Goal: Task Accomplishment & Management: Complete application form

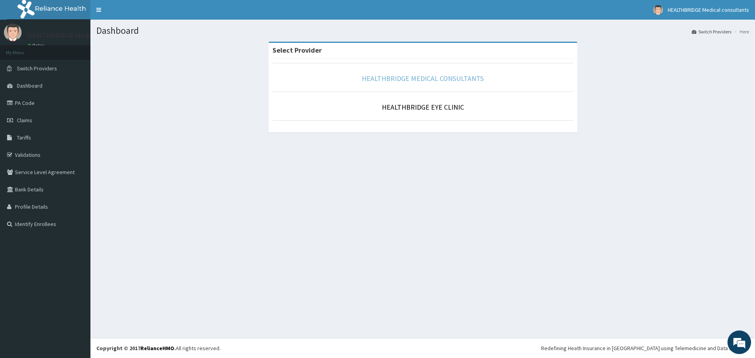
click at [413, 81] on link "HEALTHBRIDGE MEDICAL CONSULTANTS" at bounding box center [423, 78] width 122 height 9
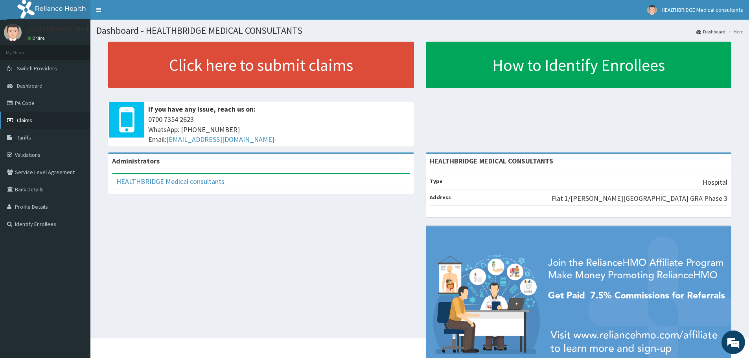
click at [35, 122] on link "Claims" at bounding box center [45, 120] width 90 height 17
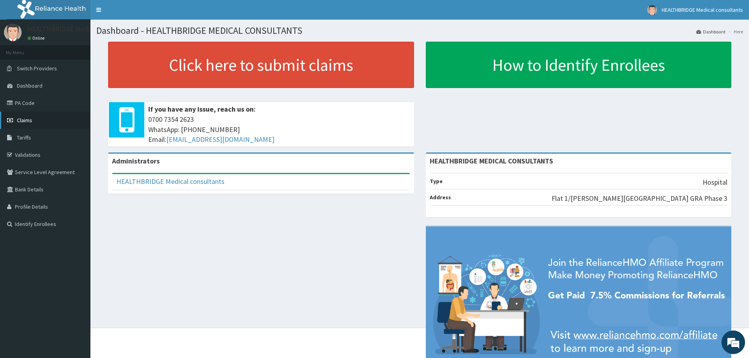
click at [29, 119] on span "Claims" at bounding box center [24, 120] width 15 height 7
click at [37, 103] on link "PA Code" at bounding box center [45, 102] width 90 height 17
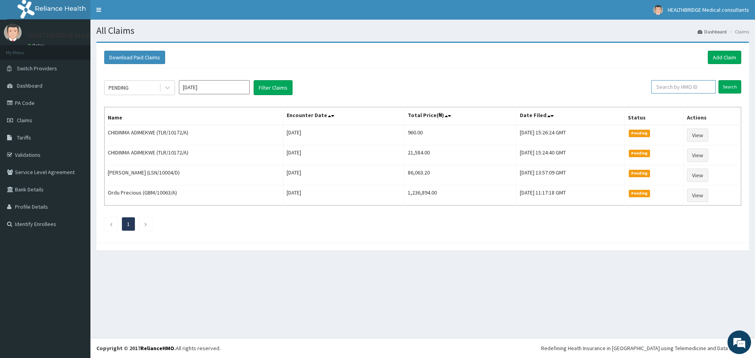
click at [686, 83] on input "text" at bounding box center [683, 86] width 64 height 13
paste input "ACG/10080/E"
type input "ACG/10080/E"
click at [726, 87] on input "Search" at bounding box center [729, 86] width 23 height 13
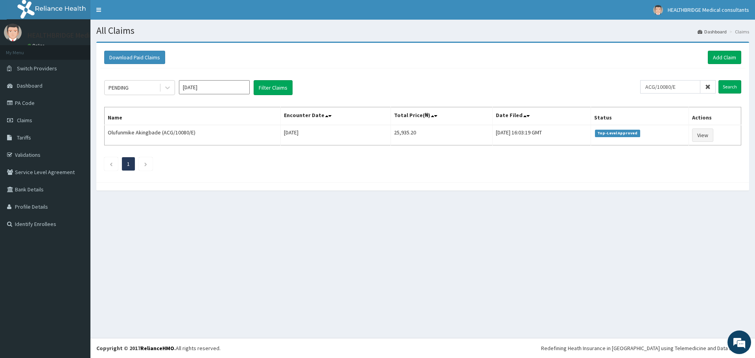
click at [708, 86] on icon at bounding box center [708, 87] width 6 height 6
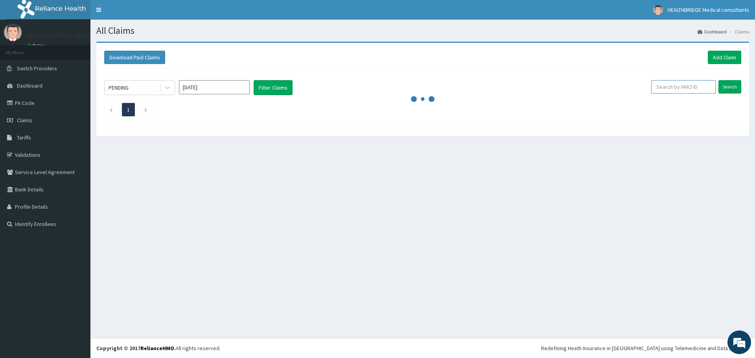
click at [668, 86] on input "text" at bounding box center [683, 86] width 64 height 13
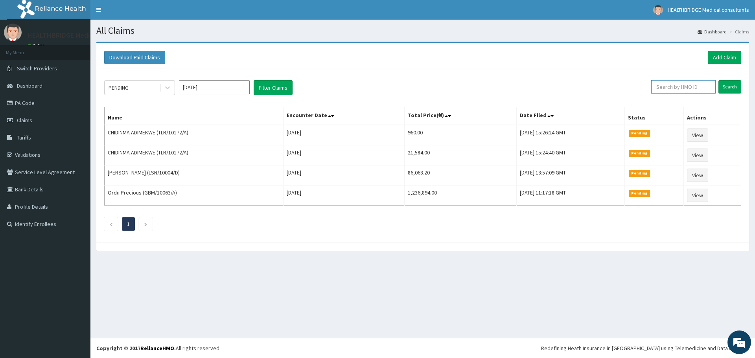
paste input "ACG/10080/E"
type input "ACG/10080/E"
click at [722, 87] on input "Search" at bounding box center [729, 86] width 23 height 13
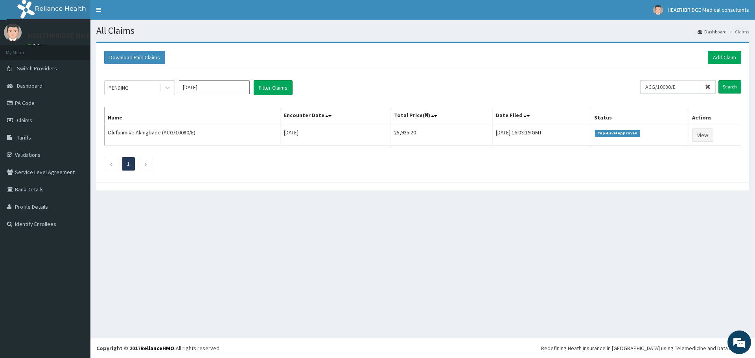
click at [707, 86] on icon at bounding box center [708, 87] width 6 height 6
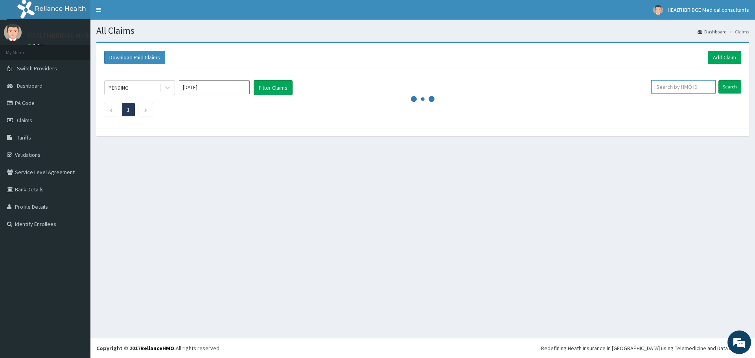
click at [675, 86] on input "text" at bounding box center [683, 86] width 64 height 13
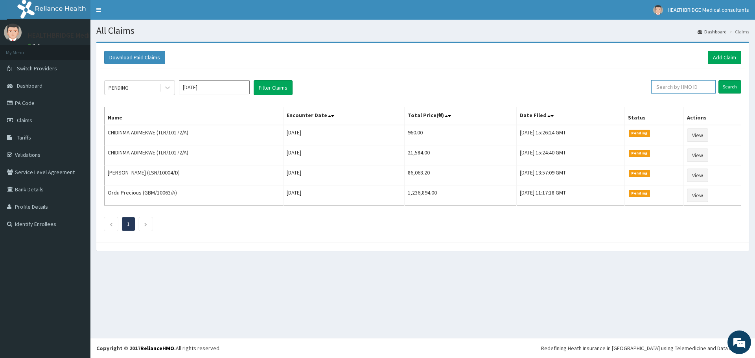
paste input "ACG/10080/E"
type input "ACG/10080/E"
click at [727, 84] on input "Search" at bounding box center [729, 86] width 23 height 13
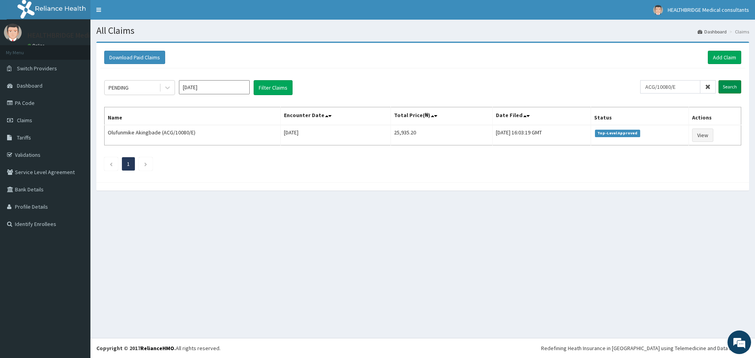
click at [727, 87] on input "Search" at bounding box center [729, 86] width 23 height 13
click at [705, 85] on icon at bounding box center [708, 87] width 6 height 6
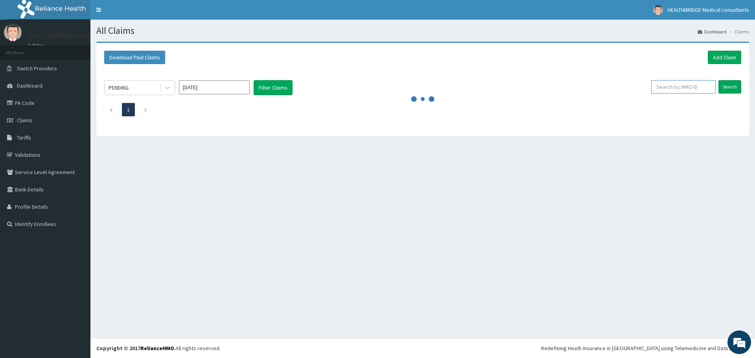
click at [678, 83] on input "text" at bounding box center [683, 86] width 64 height 13
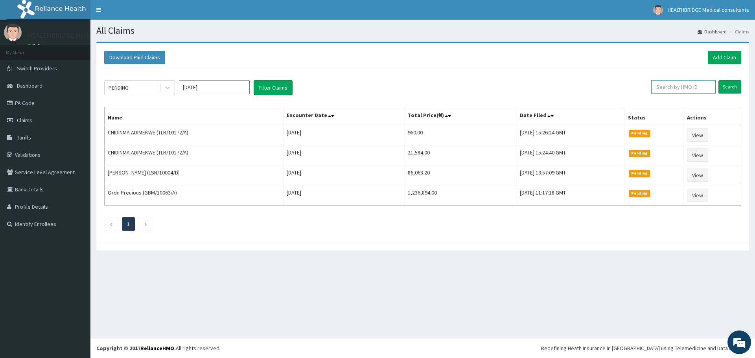
paste input "ACG/10080/E"
type input "ACG/10080/E"
click at [725, 86] on input "Search" at bounding box center [729, 86] width 23 height 13
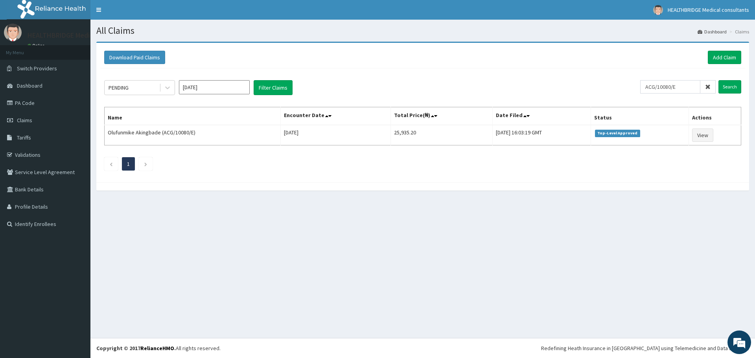
click at [709, 86] on icon at bounding box center [708, 87] width 6 height 6
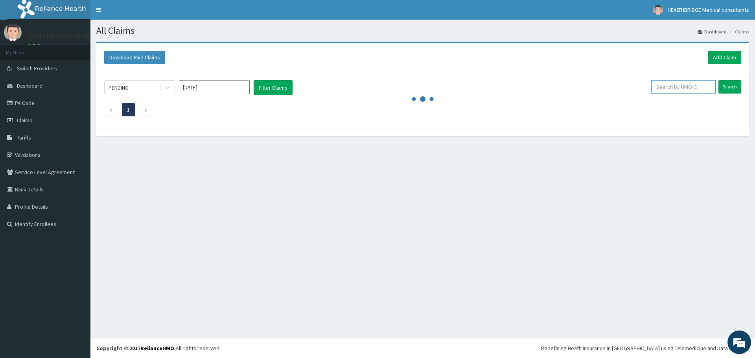
click at [668, 90] on input "text" at bounding box center [683, 86] width 64 height 13
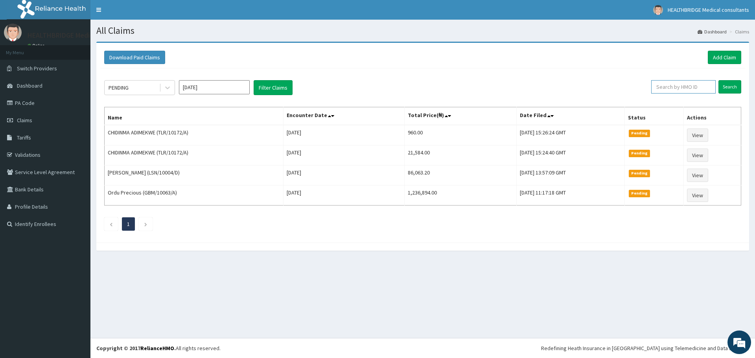
paste input "ENP/11836/C"
type input "ENP/11836/C"
click at [732, 85] on input "Search" at bounding box center [729, 86] width 23 height 13
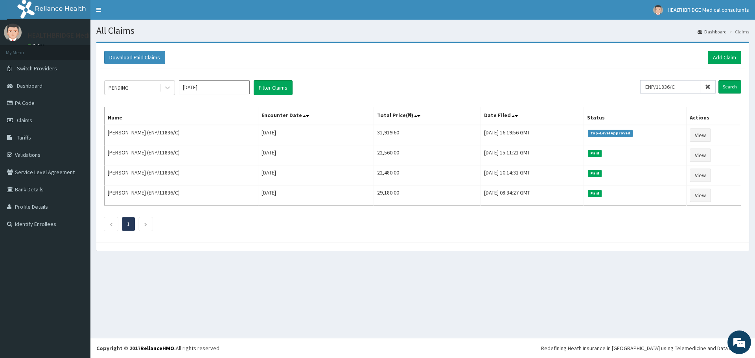
click at [709, 86] on icon at bounding box center [708, 87] width 6 height 6
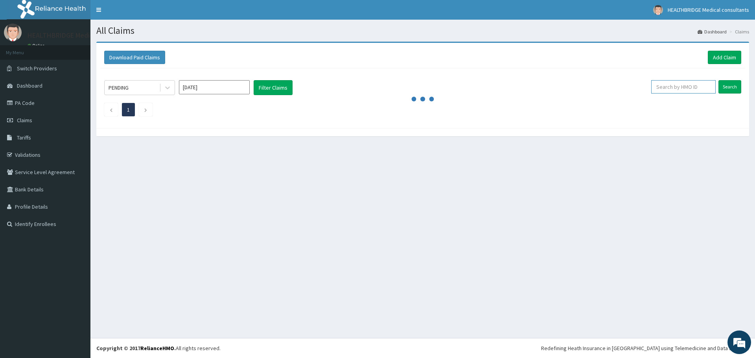
click at [674, 87] on input "text" at bounding box center [683, 86] width 64 height 13
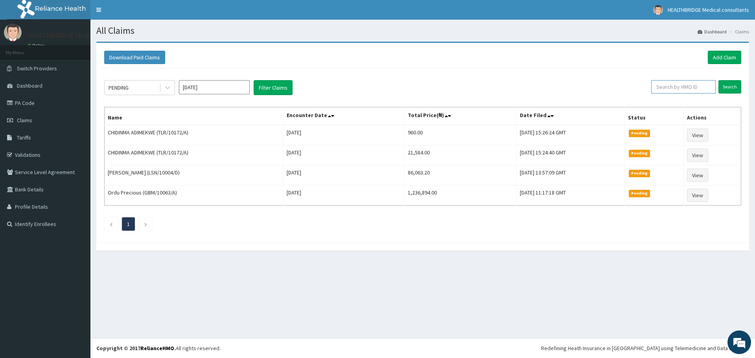
paste input "ENP/11836/A"
type input "ENP/11836/A"
click at [723, 86] on input "Search" at bounding box center [729, 86] width 23 height 13
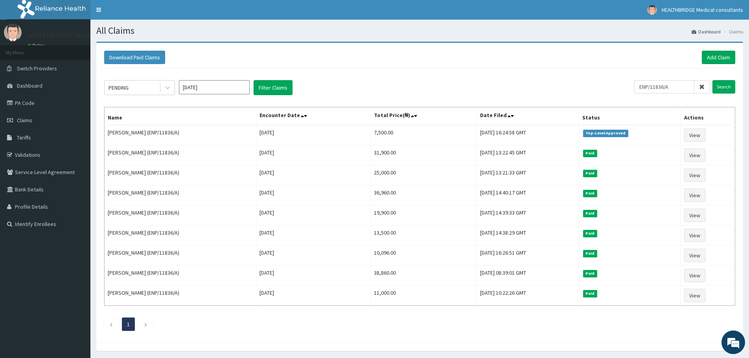
click at [701, 86] on icon at bounding box center [702, 87] width 6 height 6
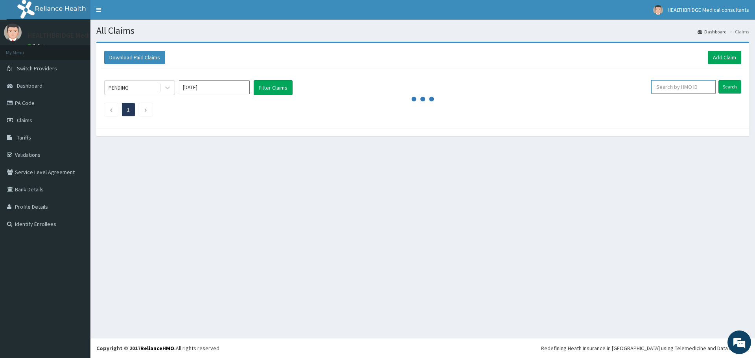
click at [674, 84] on input "text" at bounding box center [683, 86] width 64 height 13
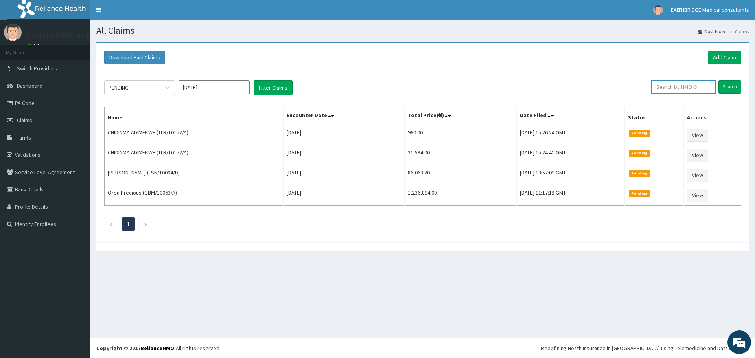
paste input "ENP/11836/D"
type input "ENP/11836/D"
click at [726, 86] on input "Search" at bounding box center [729, 86] width 23 height 13
click at [164, 88] on icon at bounding box center [167, 88] width 8 height 8
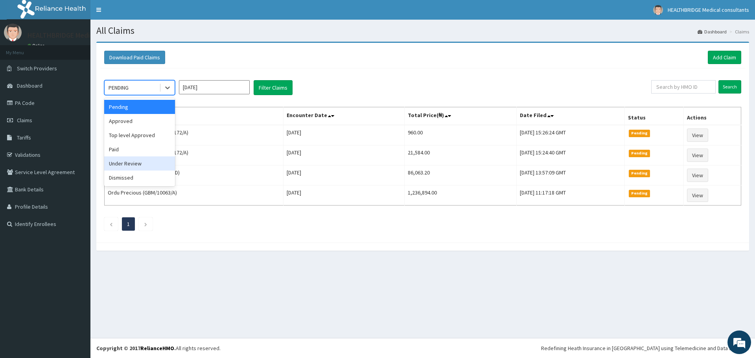
click at [131, 164] on div "Under Review" at bounding box center [139, 163] width 71 height 14
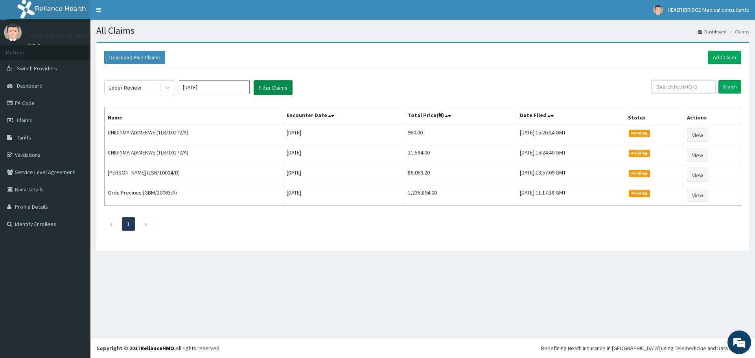
click at [270, 85] on button "Filter Claims" at bounding box center [272, 87] width 39 height 15
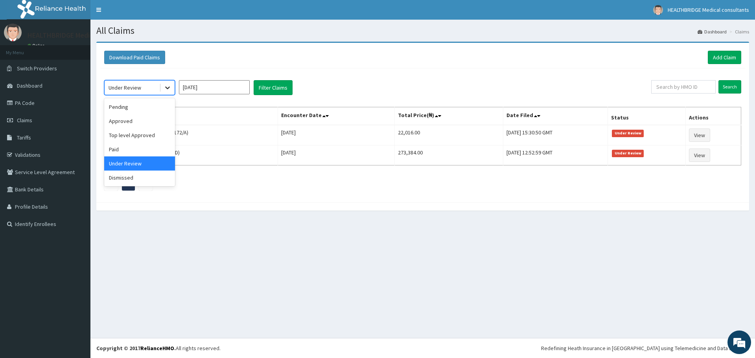
click at [164, 88] on icon at bounding box center [167, 88] width 8 height 8
click at [140, 121] on div "Approved" at bounding box center [139, 121] width 71 height 14
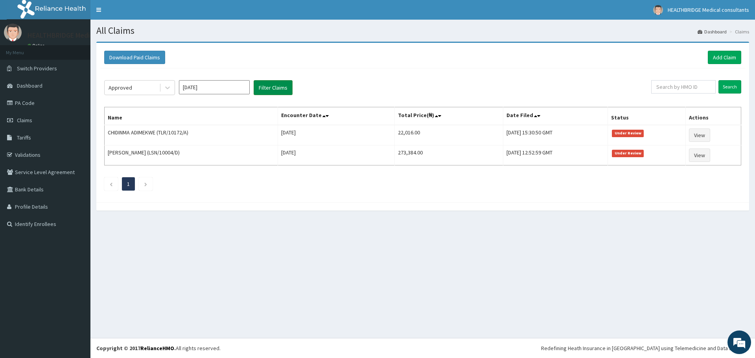
click at [274, 87] on button "Filter Claims" at bounding box center [272, 87] width 39 height 15
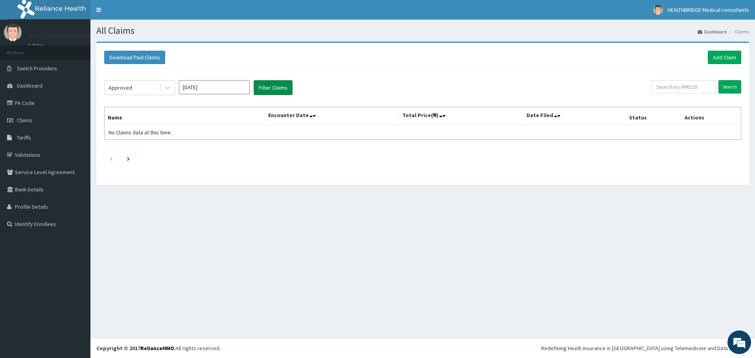
click at [274, 87] on button "Filter Claims" at bounding box center [272, 87] width 39 height 15
click at [167, 86] on icon at bounding box center [167, 88] width 8 height 8
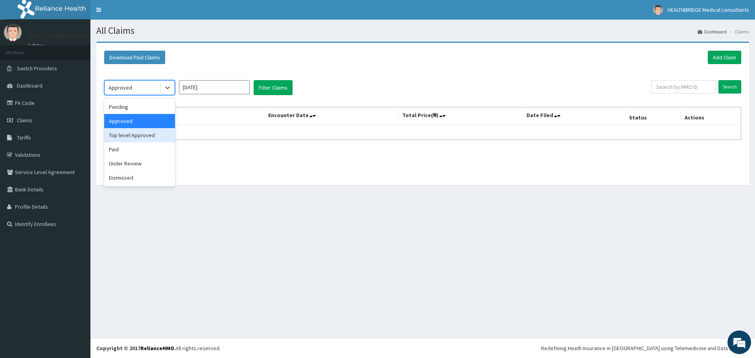
click at [146, 141] on div "Top level Approved" at bounding box center [139, 135] width 71 height 14
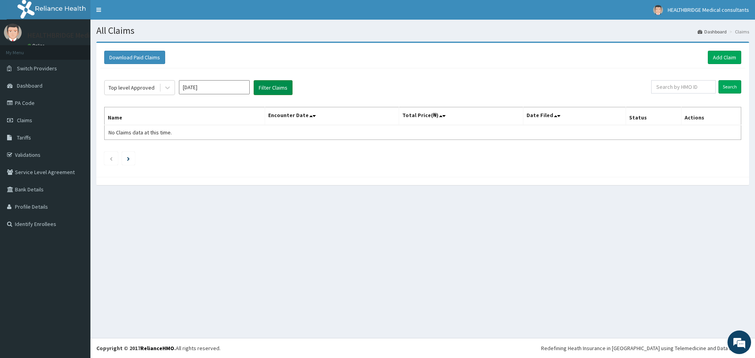
click at [267, 86] on button "Filter Claims" at bounding box center [272, 87] width 39 height 15
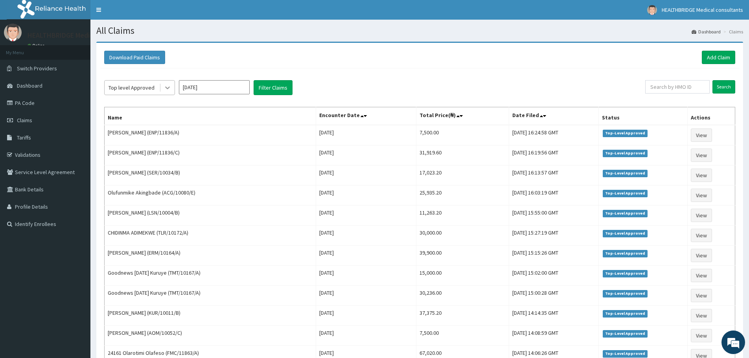
click at [167, 87] on icon at bounding box center [167, 88] width 8 height 8
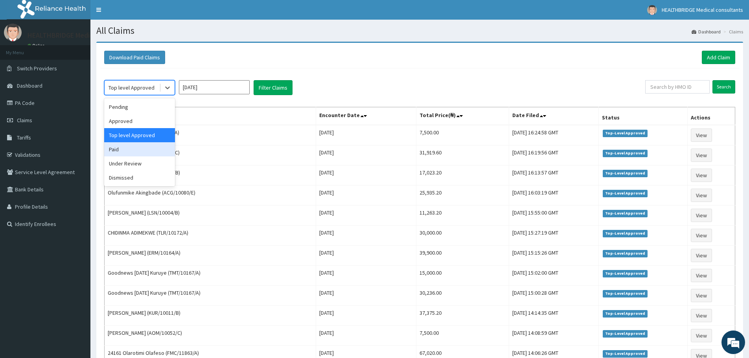
click at [127, 152] on div "Paid" at bounding box center [139, 149] width 71 height 14
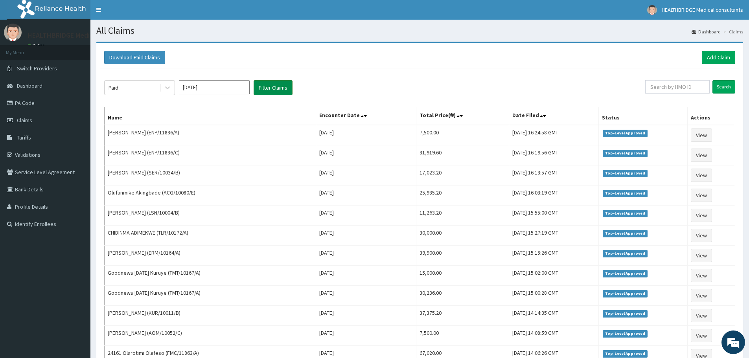
click at [276, 86] on button "Filter Claims" at bounding box center [272, 87] width 39 height 15
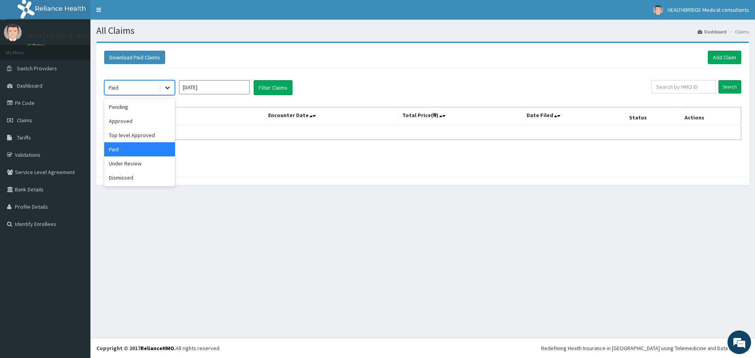
click at [166, 89] on icon at bounding box center [167, 88] width 8 height 8
click at [127, 167] on div "Under Review" at bounding box center [139, 163] width 71 height 14
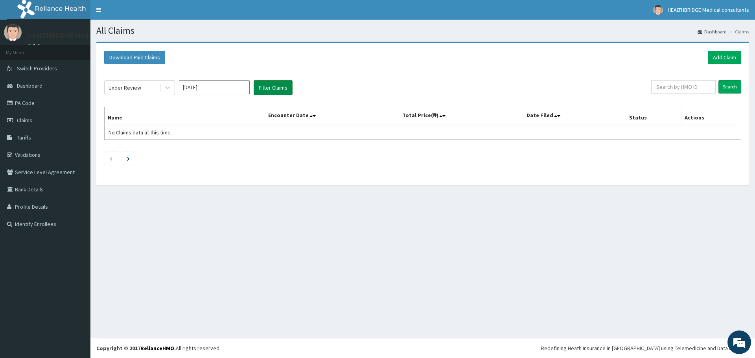
click at [271, 86] on button "Filter Claims" at bounding box center [272, 87] width 39 height 15
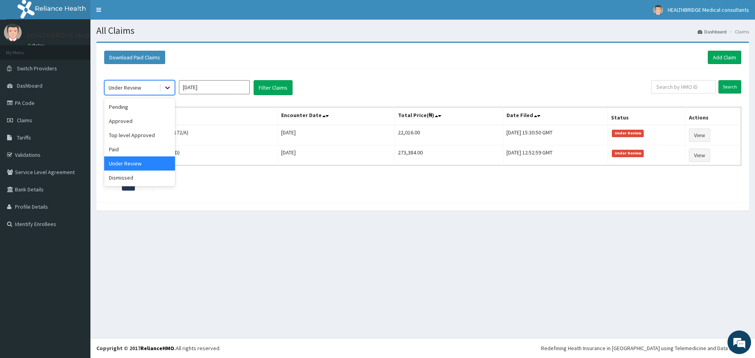
click at [169, 86] on icon at bounding box center [167, 88] width 8 height 8
click at [129, 107] on div "Pending" at bounding box center [139, 107] width 71 height 14
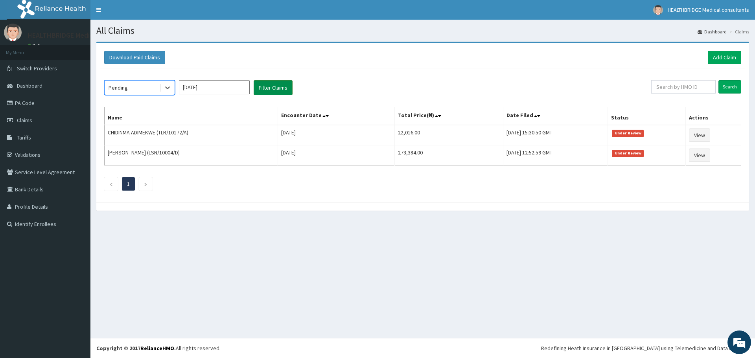
click at [276, 90] on button "Filter Claims" at bounding box center [272, 87] width 39 height 15
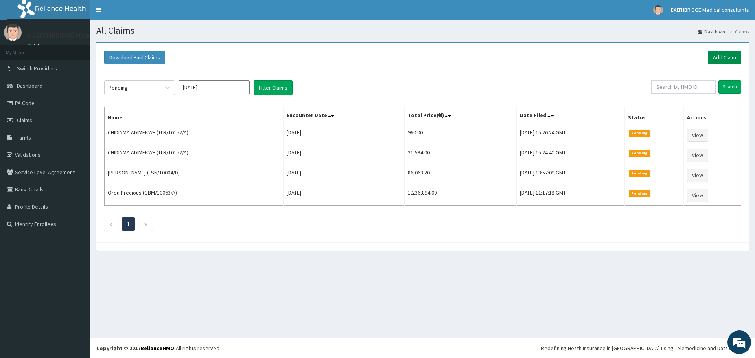
click at [723, 55] on link "Add Claim" at bounding box center [723, 57] width 33 height 13
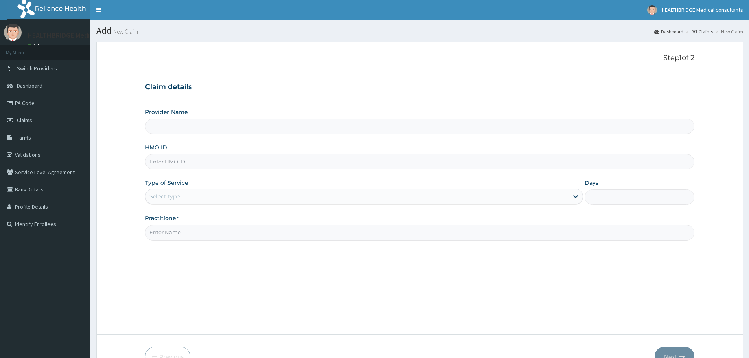
click at [171, 125] on input "Provider Name" at bounding box center [419, 126] width 549 height 15
type input "HEALTHBRIDGE MEDICAL CONSULTANTS"
click at [170, 167] on input "HMO ID" at bounding box center [419, 161] width 549 height 15
paste input "ENP/11836/D"
type input "ENP/11836/D"
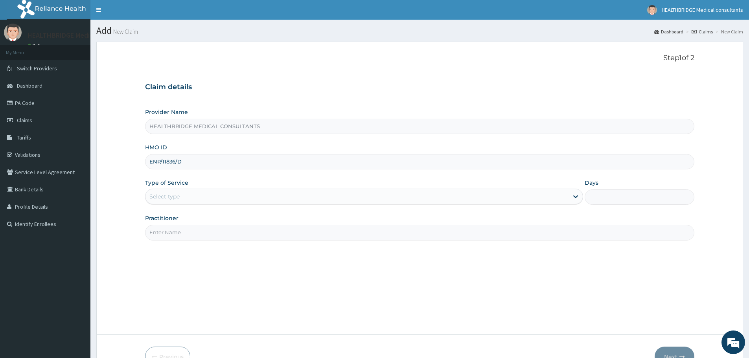
click at [166, 199] on div "Select type" at bounding box center [164, 197] width 30 height 8
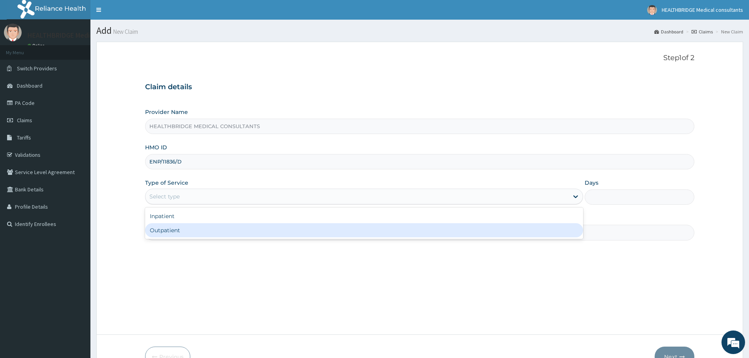
click at [173, 230] on div "Outpatient" at bounding box center [364, 230] width 438 height 14
type input "1"
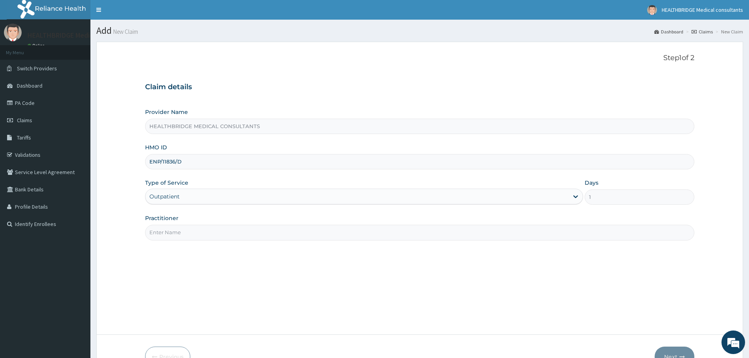
click at [173, 230] on input "Practitioner" at bounding box center [419, 232] width 549 height 15
type input "KELVIN"
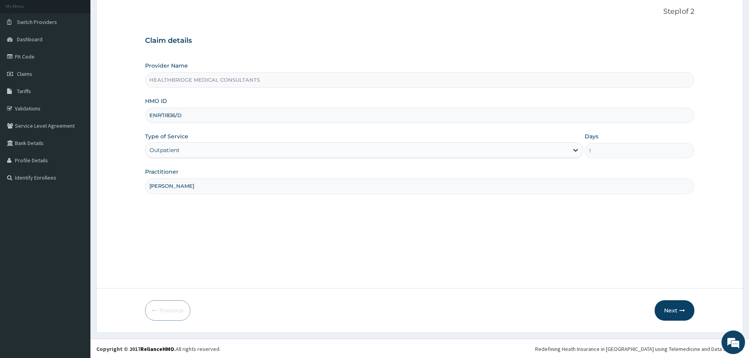
scroll to position [47, 0]
click at [670, 307] on button "Next" at bounding box center [674, 309] width 40 height 20
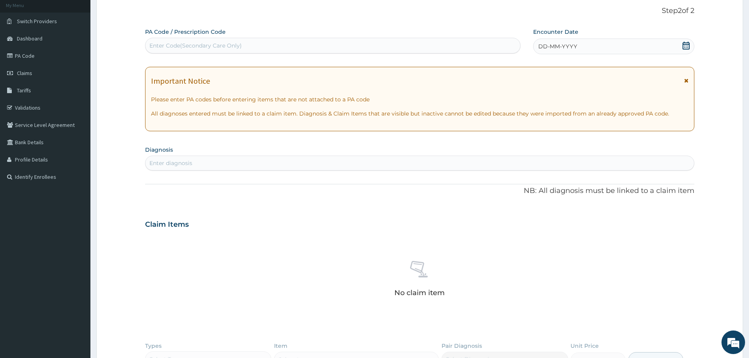
click at [165, 163] on div "Enter diagnosis" at bounding box center [170, 163] width 43 height 8
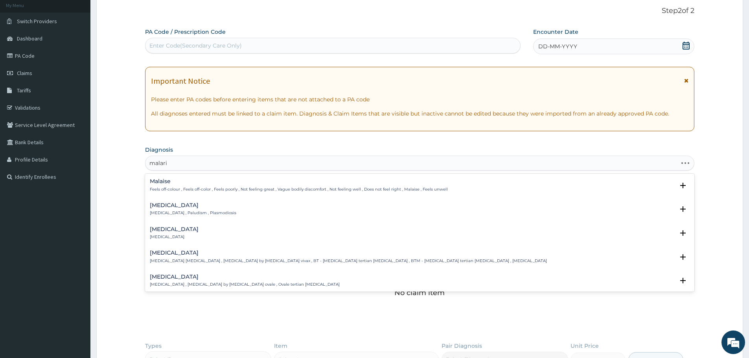
type input "[MEDICAL_DATA]"
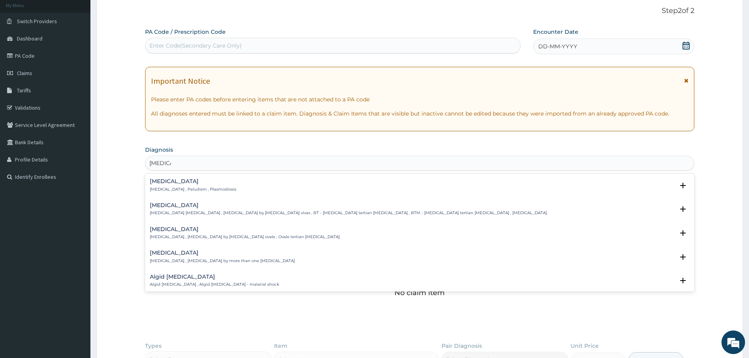
click at [167, 186] on div "Malaria Malaria , Paludism , Plasmodiosis" at bounding box center [193, 185] width 86 height 14
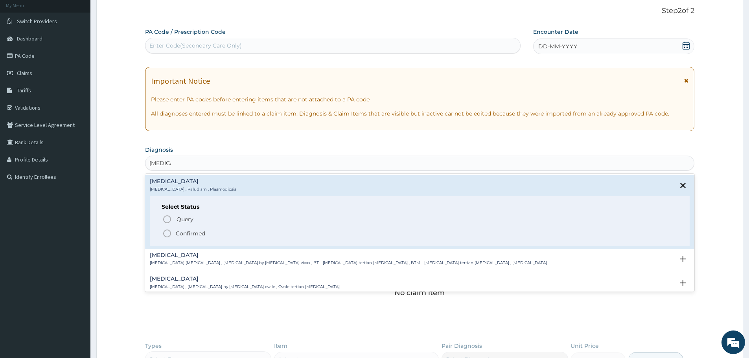
click at [163, 232] on icon "status option filled" at bounding box center [166, 233] width 9 height 9
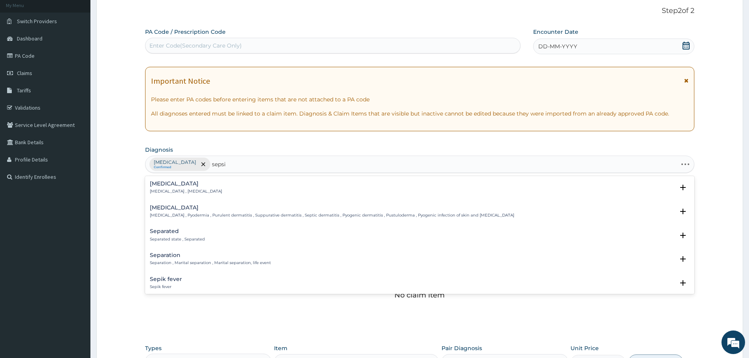
type input "sepsis"
click at [164, 185] on h4 "Sepsis" at bounding box center [186, 184] width 72 height 6
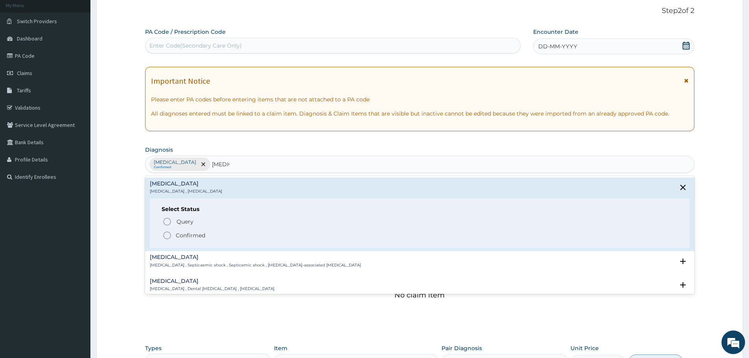
click at [166, 237] on icon "status option filled" at bounding box center [166, 235] width 9 height 9
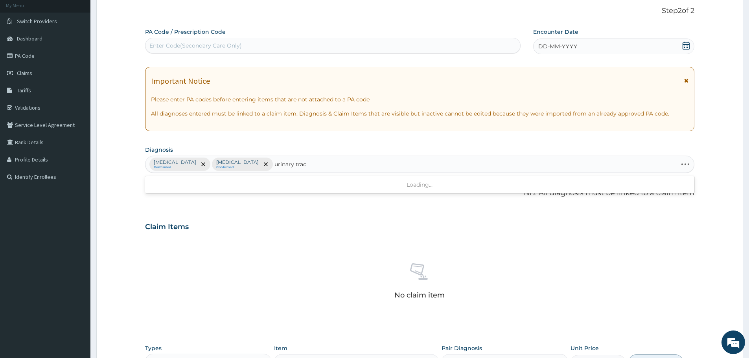
type input "urinary tract"
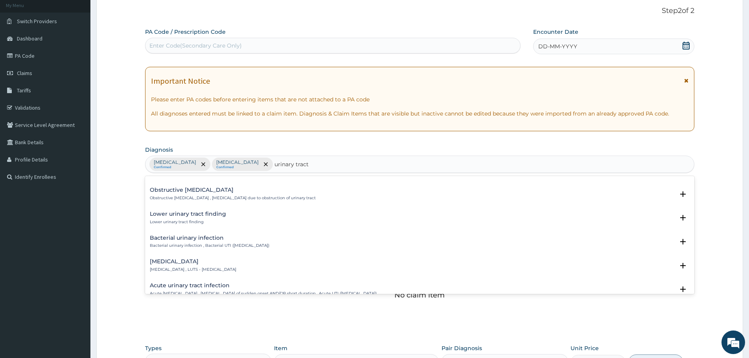
scroll to position [196, 0]
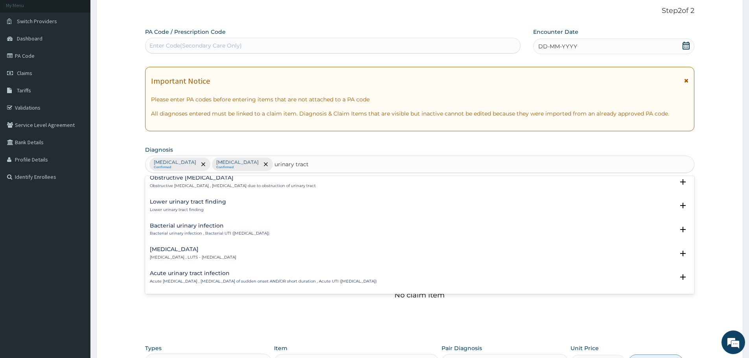
click at [220, 221] on div "Bacterial urinary infection Bacterial urinary infection , Bacterial UTI (urinar…" at bounding box center [419, 232] width 549 height 24
click at [218, 228] on h4 "Bacterial urinary infection" at bounding box center [209, 226] width 119 height 6
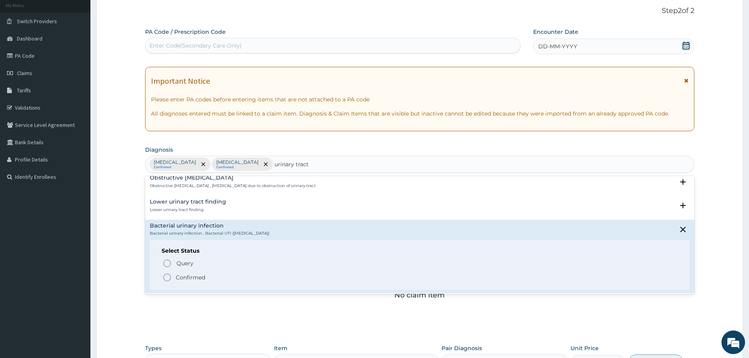
click at [163, 277] on circle "status option filled" at bounding box center [166, 277] width 7 height 7
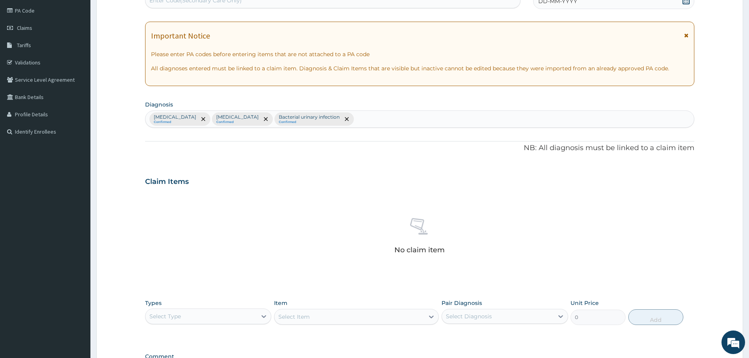
scroll to position [165, 0]
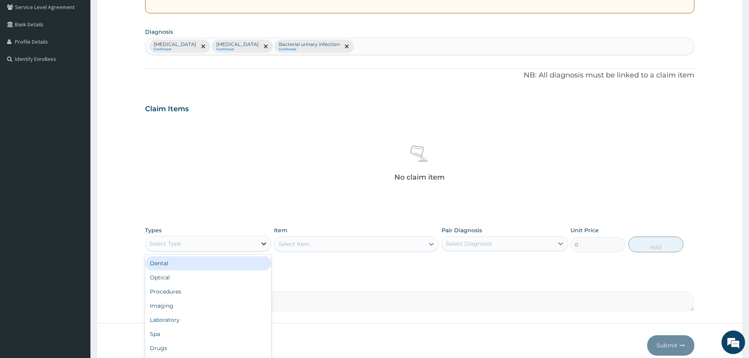
click at [263, 244] on icon at bounding box center [264, 243] width 5 height 3
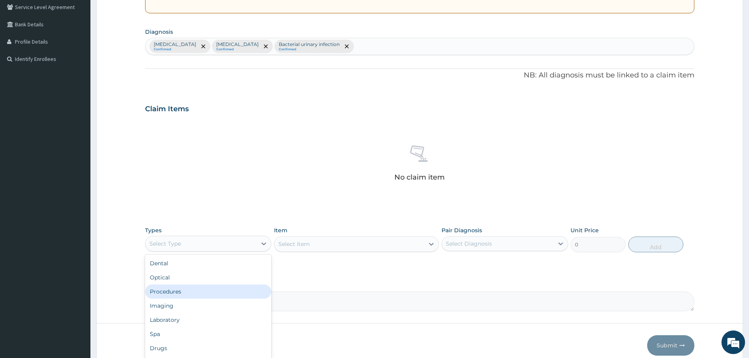
click at [169, 296] on div "Procedures" at bounding box center [208, 292] width 126 height 14
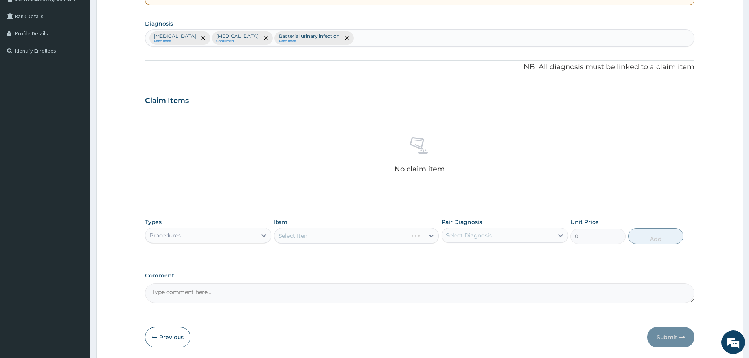
scroll to position [201, 0]
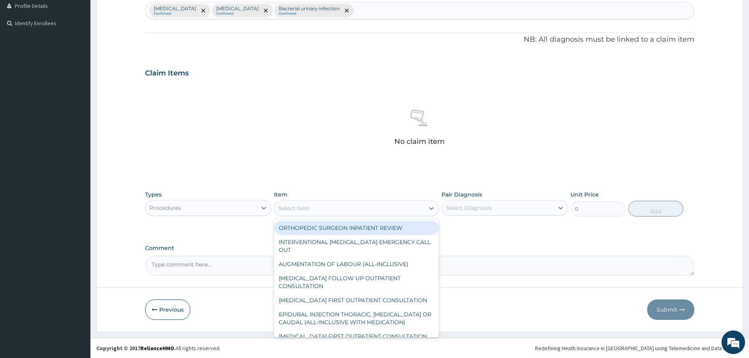
click at [327, 207] on div "Select Item" at bounding box center [349, 208] width 150 height 13
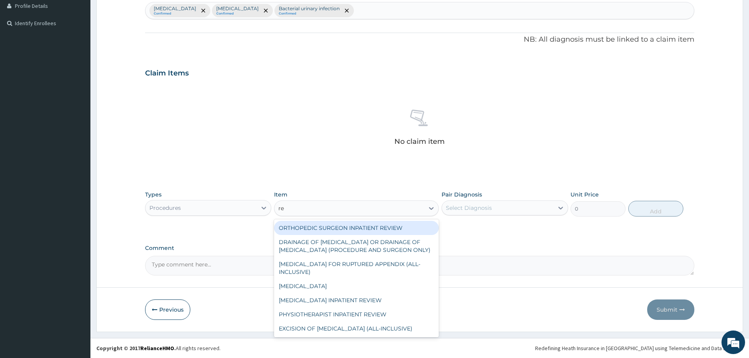
type input "reg"
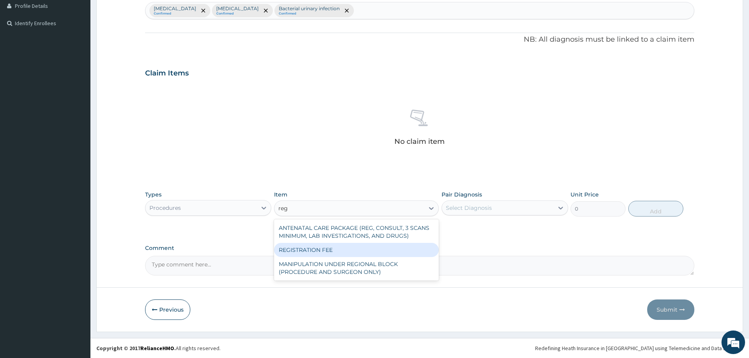
click at [334, 251] on div "REGISTRATION FEE" at bounding box center [356, 250] width 165 height 14
type input "3000"
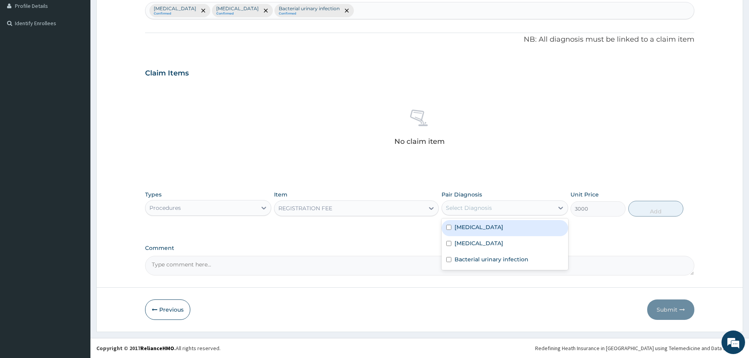
click at [510, 204] on div "Select Diagnosis" at bounding box center [497, 208] width 111 height 13
click at [498, 232] on div "Malaria" at bounding box center [504, 228] width 126 height 16
checkbox input "true"
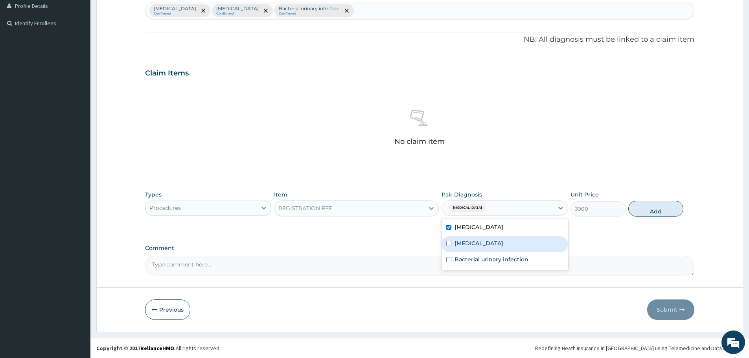
drag, startPoint x: 493, startPoint y: 241, endPoint x: 493, endPoint y: 252, distance: 10.2
click at [493, 244] on div "[MEDICAL_DATA]" at bounding box center [504, 244] width 126 height 16
checkbox input "true"
click at [493, 255] on div "Bacterial urinary infection" at bounding box center [504, 260] width 126 height 16
checkbox input "true"
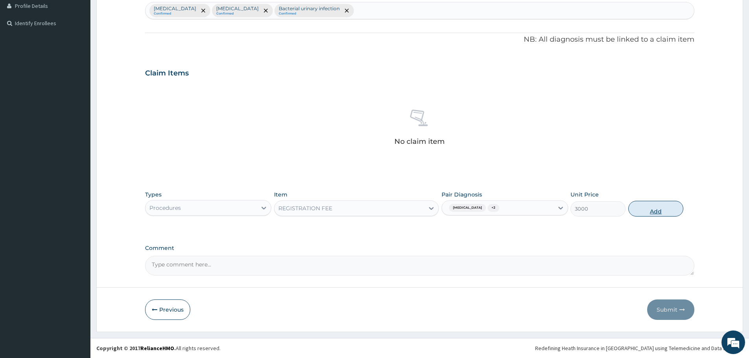
click at [655, 213] on button "Add" at bounding box center [655, 209] width 55 height 16
type input "0"
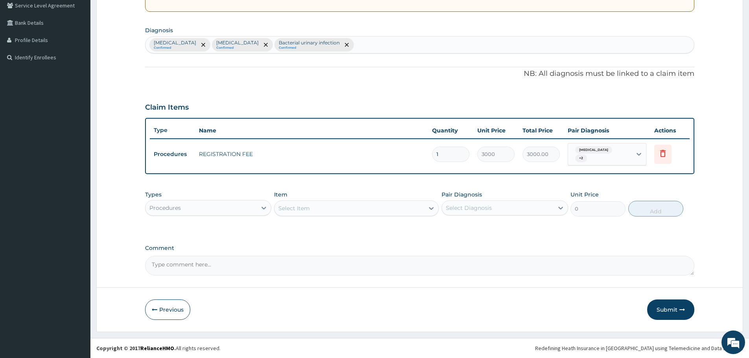
scroll to position [163, 0]
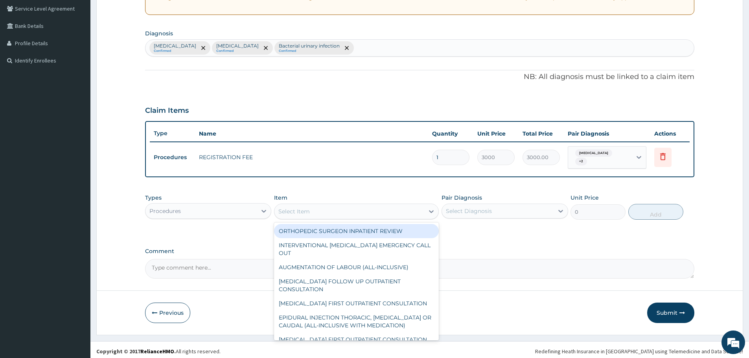
click at [305, 211] on div "Select Item" at bounding box center [293, 211] width 31 height 8
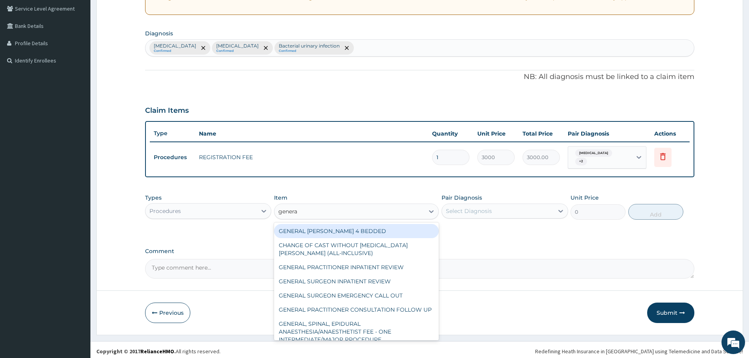
type input "general"
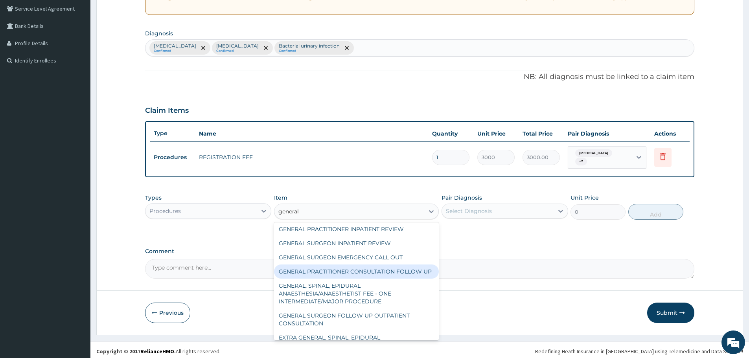
scroll to position [141, 0]
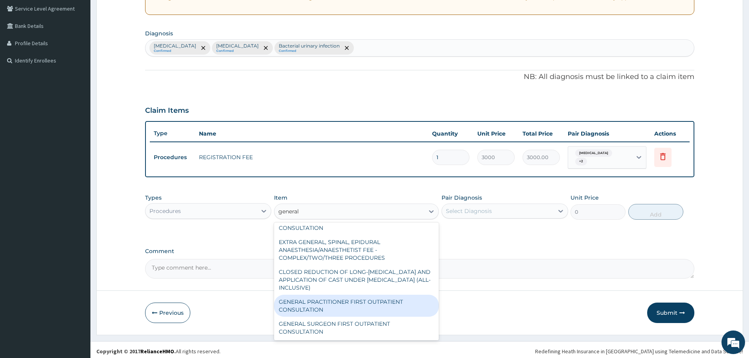
click at [371, 303] on div "GENERAL PRACTITIONER FIRST OUTPATIENT CONSULTATION" at bounding box center [356, 306] width 165 height 22
type input "4500"
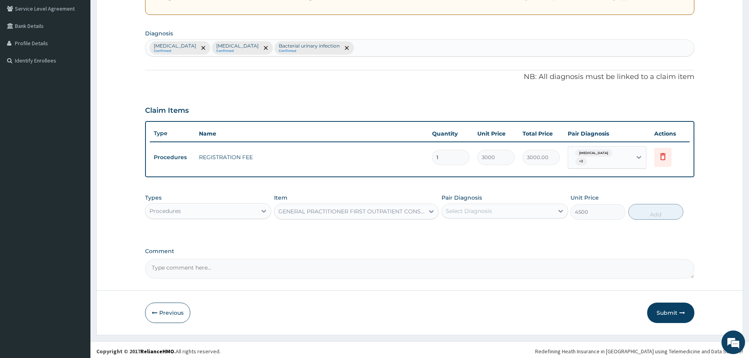
click at [474, 209] on div "Select Diagnosis" at bounding box center [469, 211] width 46 height 8
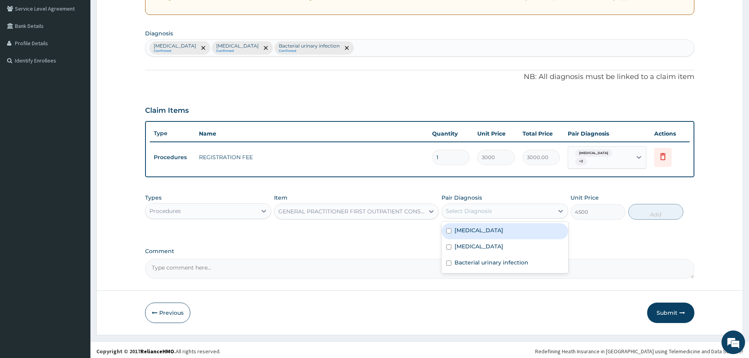
drag, startPoint x: 474, startPoint y: 226, endPoint x: 475, endPoint y: 237, distance: 11.8
click at [474, 227] on label "Malaria" at bounding box center [478, 230] width 49 height 8
checkbox input "true"
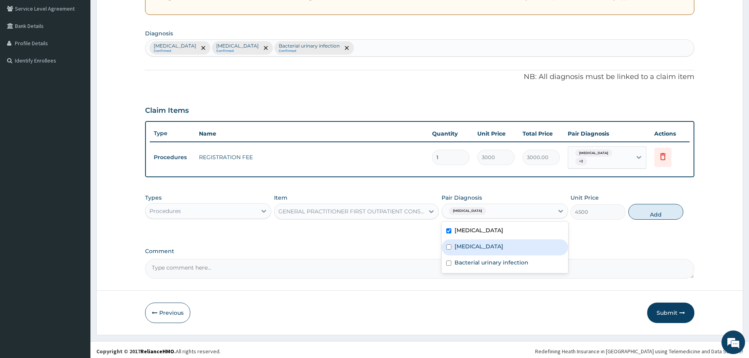
drag, startPoint x: 476, startPoint y: 242, endPoint x: 497, endPoint y: 257, distance: 25.4
click at [477, 244] on div "Sepsis" at bounding box center [504, 247] width 126 height 16
checkbox input "true"
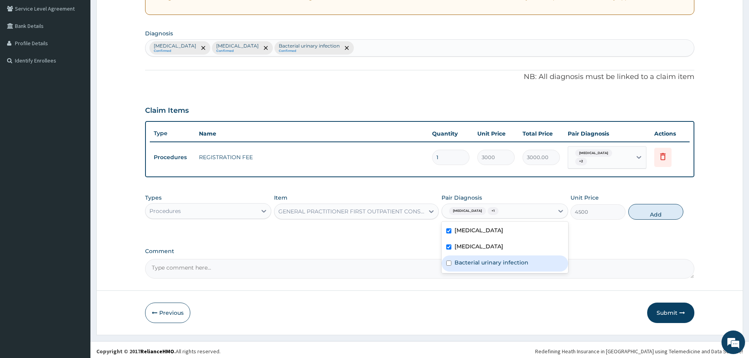
click at [499, 260] on label "Bacterial urinary infection" at bounding box center [491, 263] width 74 height 8
checkbox input "true"
click at [652, 209] on button "Add" at bounding box center [655, 212] width 55 height 16
type input "0"
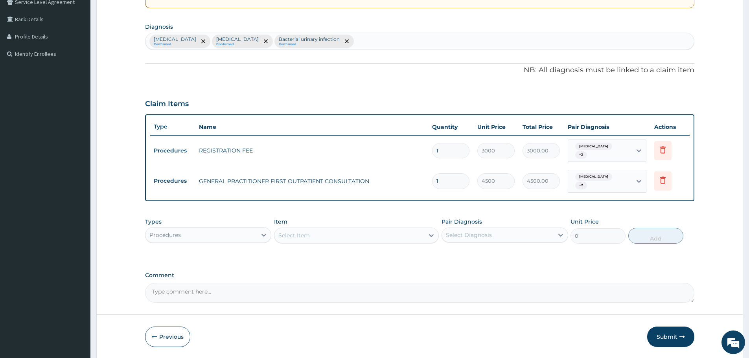
scroll to position [191, 0]
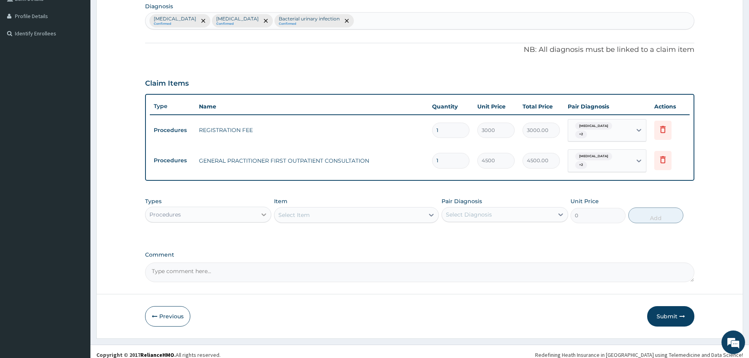
click at [262, 211] on icon at bounding box center [264, 215] width 8 height 8
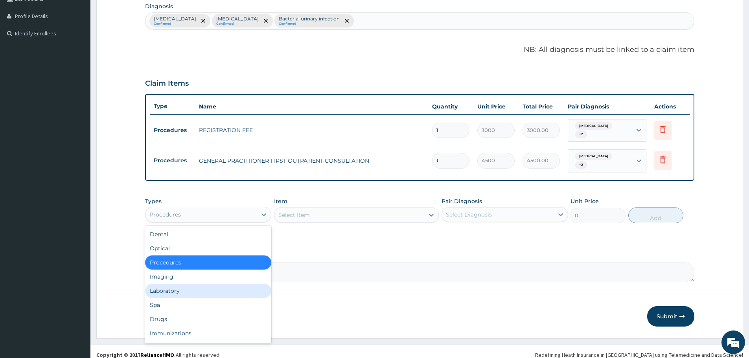
click at [193, 289] on div "Laboratory" at bounding box center [208, 291] width 126 height 14
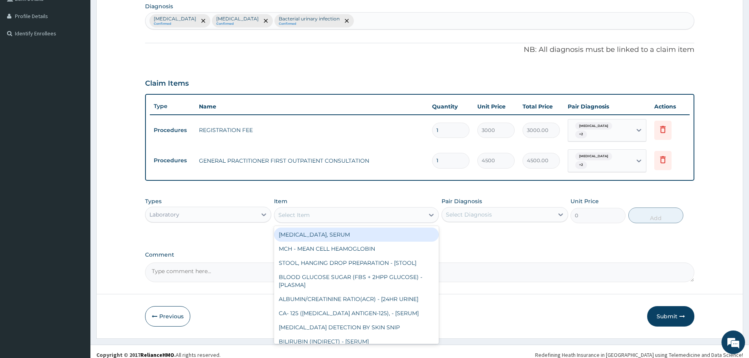
click at [327, 209] on div "Select Item" at bounding box center [349, 215] width 150 height 13
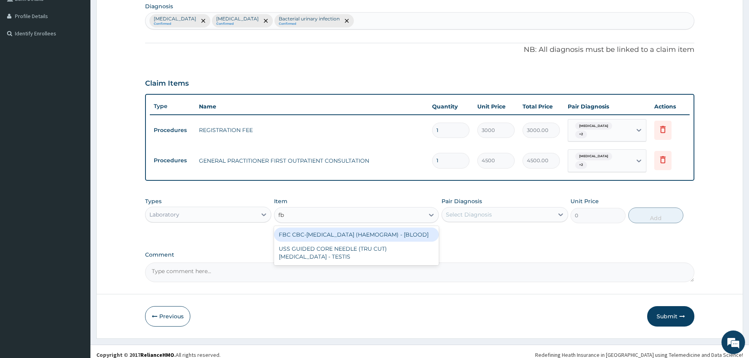
type input "fbc"
click at [340, 228] on div "FBC CBC-COMPLETE BLOOD COUNT (HAEMOGRAM) - [BLOOD]" at bounding box center [356, 235] width 165 height 14
type input "6000"
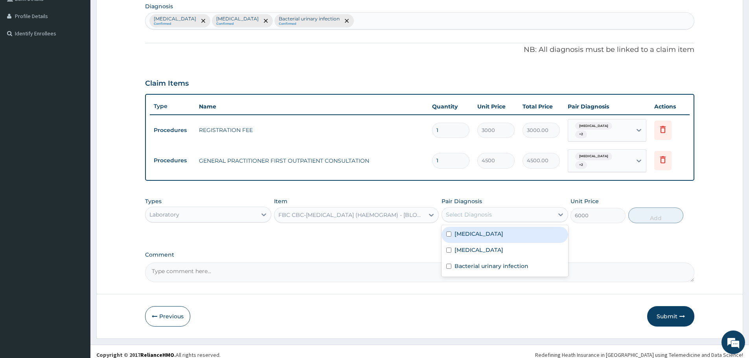
drag, startPoint x: 485, startPoint y: 203, endPoint x: 485, endPoint y: 220, distance: 16.9
click at [485, 208] on div "Select Diagnosis" at bounding box center [497, 214] width 111 height 13
drag, startPoint x: 487, startPoint y: 229, endPoint x: 487, endPoint y: 236, distance: 7.1
click at [487, 230] on div "[MEDICAL_DATA]" at bounding box center [504, 235] width 126 height 16
checkbox input "true"
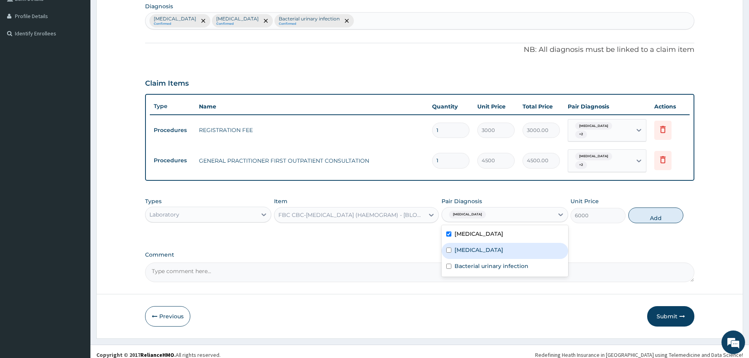
click at [486, 243] on div "Sepsis" at bounding box center [504, 251] width 126 height 16
checkbox input "true"
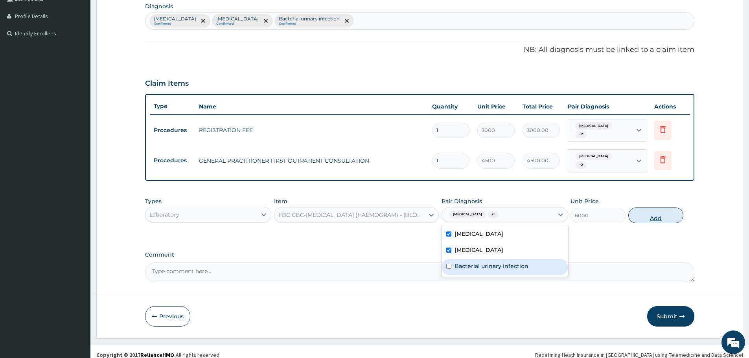
click at [657, 211] on button "Add" at bounding box center [655, 215] width 55 height 16
type input "0"
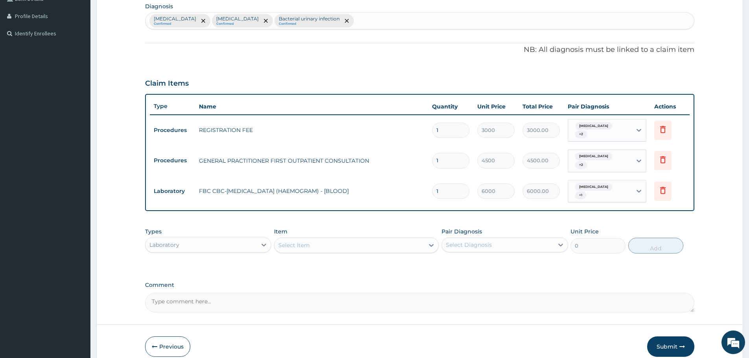
click at [323, 239] on div "Select Item" at bounding box center [349, 245] width 150 height 13
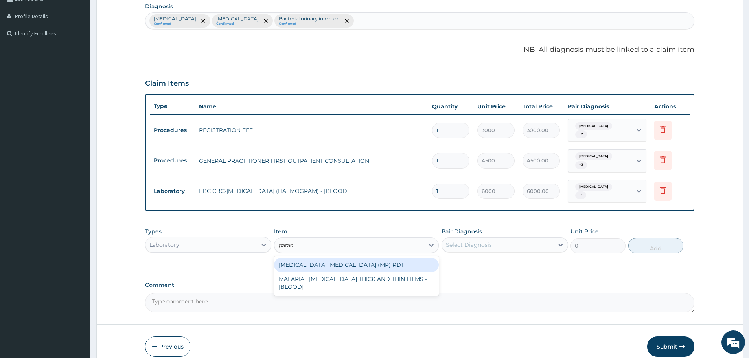
type input "parasi"
click at [325, 258] on div "MALARIA PARASITE (MP) RDT" at bounding box center [356, 265] width 165 height 14
type input "2400"
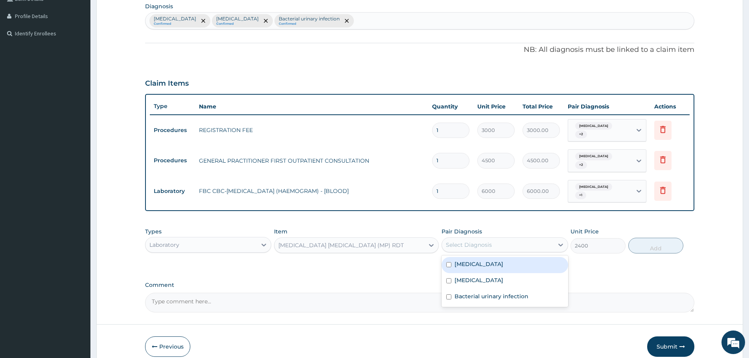
click at [474, 241] on div "Select Diagnosis" at bounding box center [469, 245] width 46 height 8
click at [478, 262] on div "Malaria" at bounding box center [504, 265] width 126 height 16
checkbox input "true"
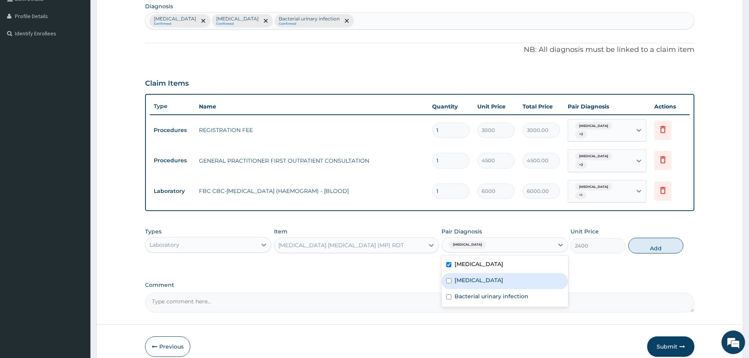
click at [481, 273] on div "Sepsis" at bounding box center [504, 281] width 126 height 16
checkbox input "true"
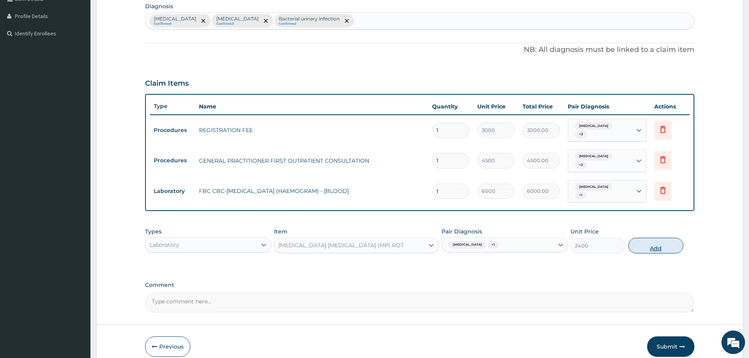
click at [661, 238] on button "Add" at bounding box center [655, 246] width 55 height 16
type input "0"
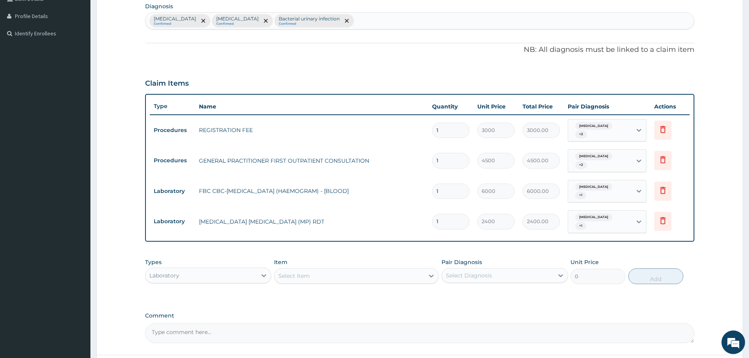
click at [321, 270] on div "Select Item" at bounding box center [349, 276] width 150 height 13
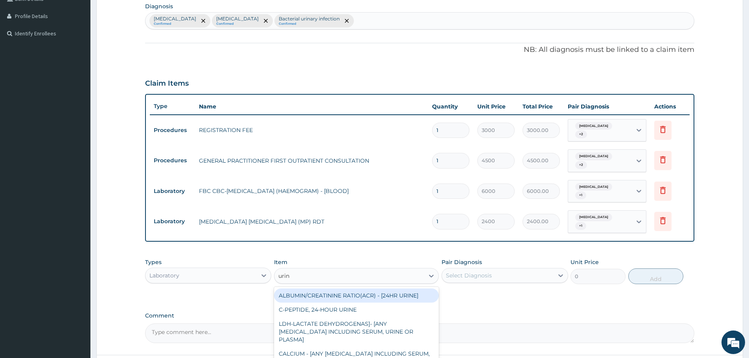
type input "urina"
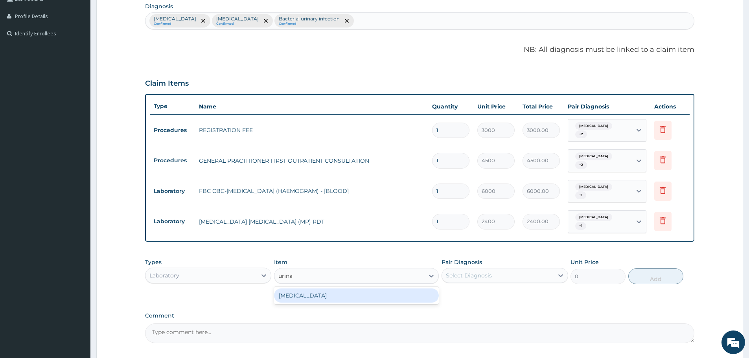
click at [313, 288] on div "URINALYSIS" at bounding box center [356, 295] width 165 height 14
type input "2625"
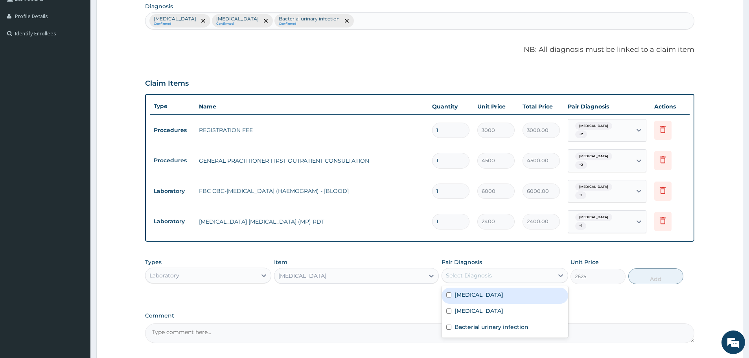
click at [492, 269] on div "Select Diagnosis" at bounding box center [497, 275] width 111 height 13
click at [491, 323] on label "Bacterial urinary infection" at bounding box center [491, 327] width 74 height 8
checkbox input "true"
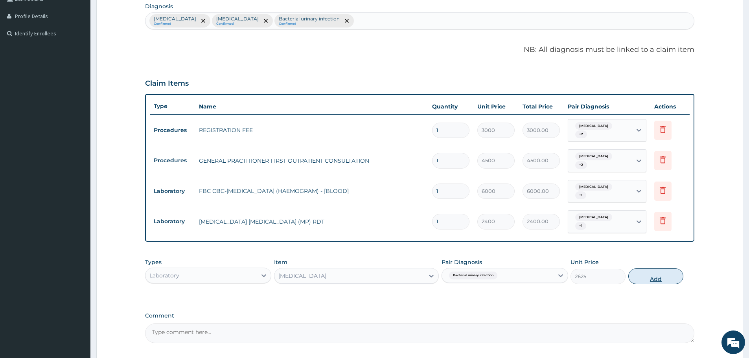
click at [655, 268] on button "Add" at bounding box center [655, 276] width 55 height 16
type input "0"
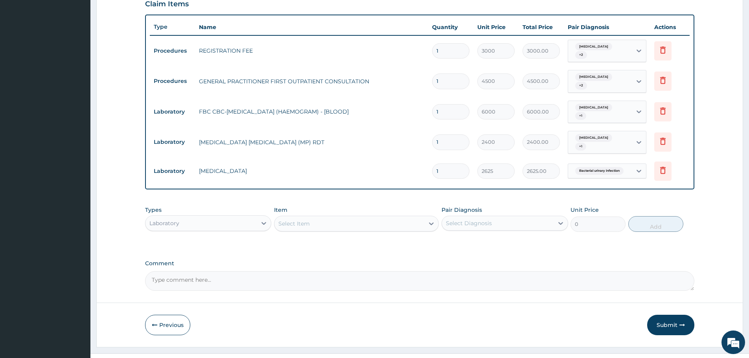
scroll to position [272, 0]
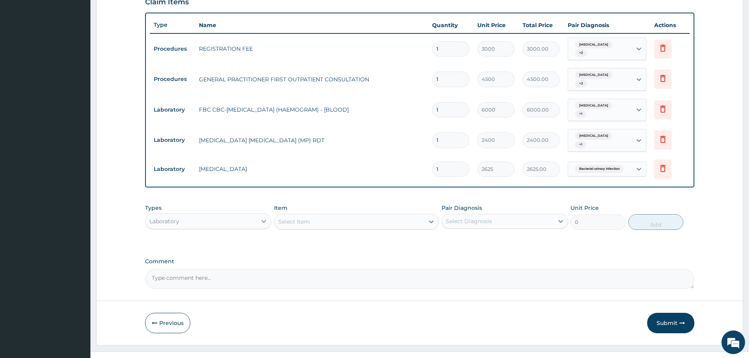
click at [262, 217] on icon at bounding box center [264, 221] width 8 height 8
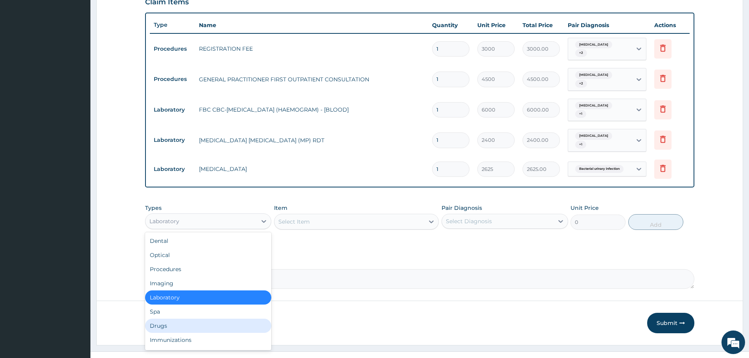
click at [182, 319] on div "Drugs" at bounding box center [208, 326] width 126 height 14
click at [182, 313] on button "Previous" at bounding box center [167, 323] width 45 height 20
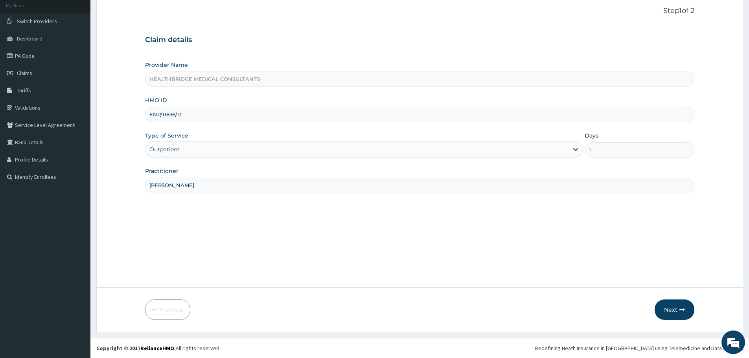
scroll to position [47, 0]
click at [682, 305] on button "Next" at bounding box center [674, 309] width 40 height 20
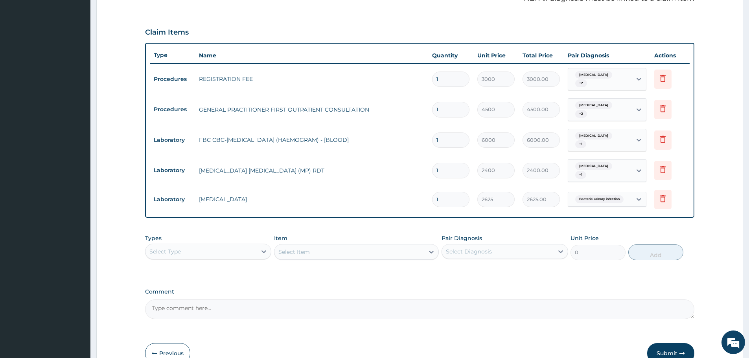
scroll to position [272, 0]
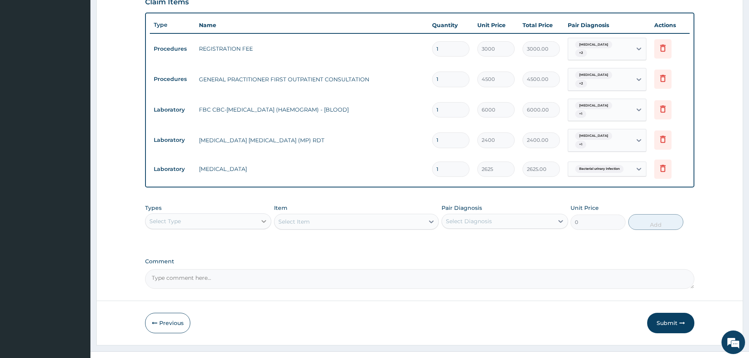
click at [257, 214] on div at bounding box center [264, 221] width 14 height 14
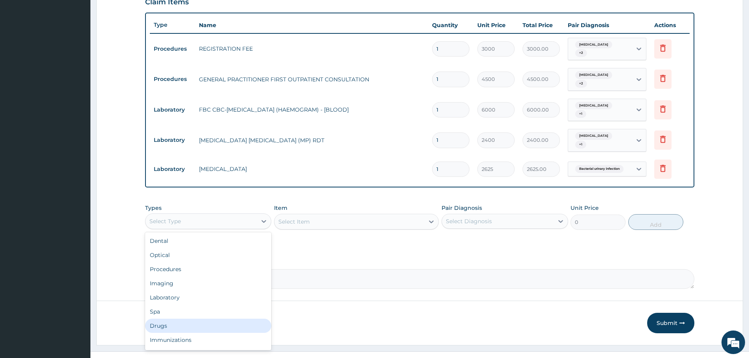
click at [166, 319] on div "Drugs" at bounding box center [208, 326] width 126 height 14
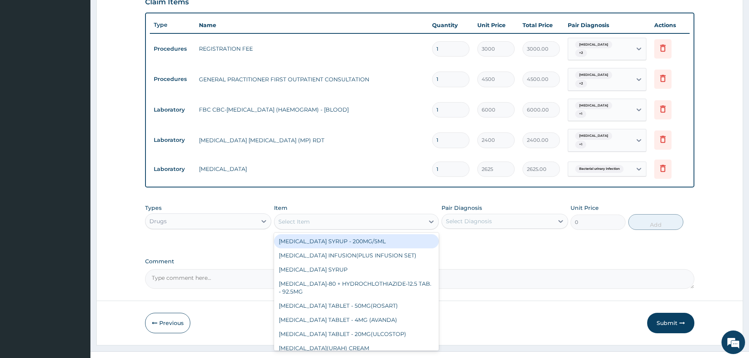
click at [329, 215] on div "Select Item" at bounding box center [349, 221] width 150 height 13
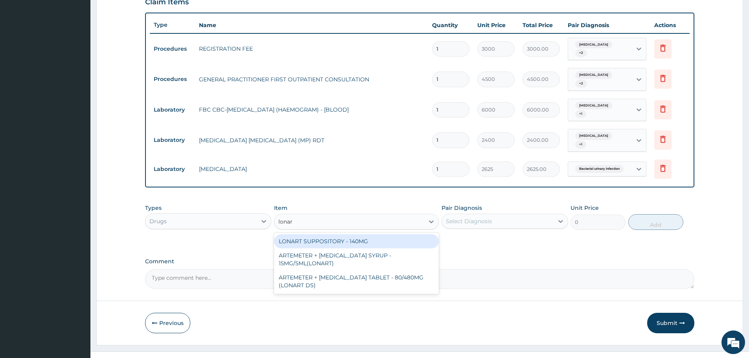
type input "lonart"
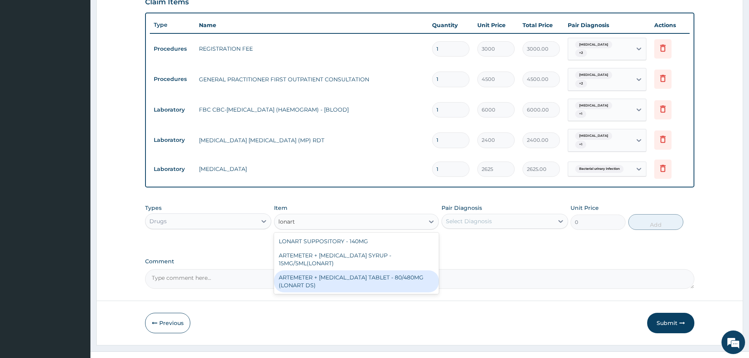
click at [326, 270] on div "ARTEMETER + LUMEFANTRINE TABLET - 80/480MG (LONART DS)" at bounding box center [356, 281] width 165 height 22
type input "672"
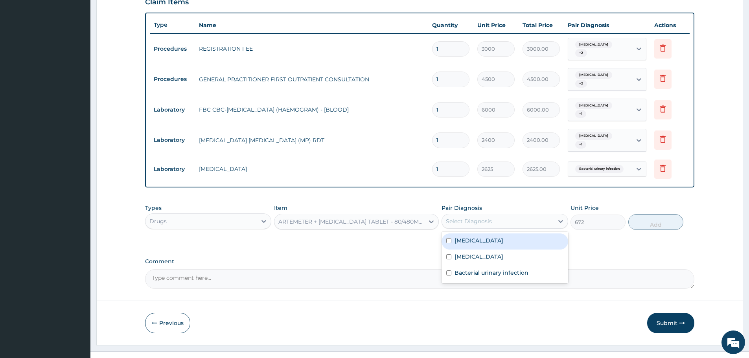
click at [504, 215] on div "Select Diagnosis" at bounding box center [497, 221] width 111 height 13
click at [589, 227] on div "Types Drugs Item ARTEMETER + LUMEFANTRINE TABLET - 80/480MG (LONART DS) Pair Di…" at bounding box center [419, 223] width 549 height 46
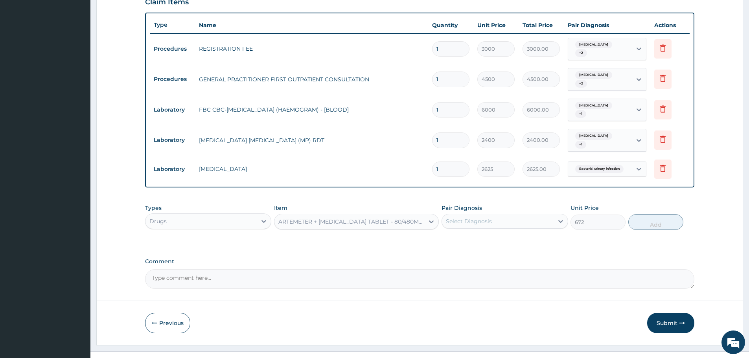
click at [517, 215] on div "Select Diagnosis" at bounding box center [497, 221] width 111 height 13
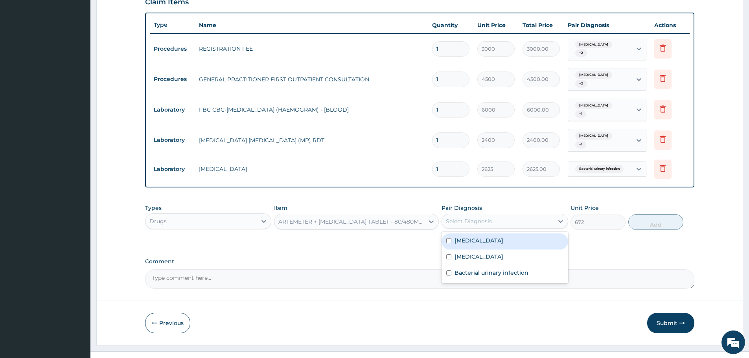
click at [510, 233] on div "Malaria" at bounding box center [504, 241] width 126 height 16
checkbox input "true"
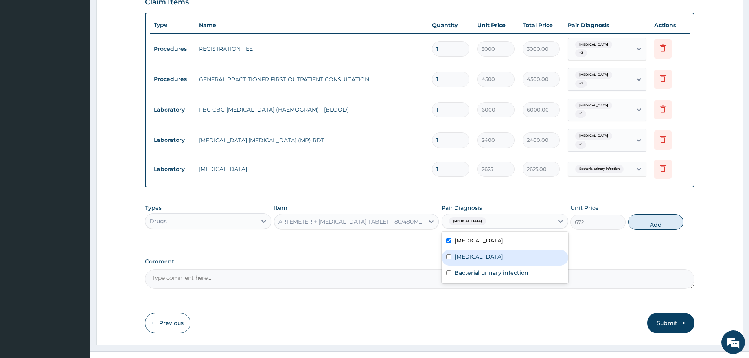
click at [507, 250] on div "Sepsis" at bounding box center [504, 258] width 126 height 16
checkbox input "true"
click at [650, 214] on button "Add" at bounding box center [655, 222] width 55 height 16
type input "0"
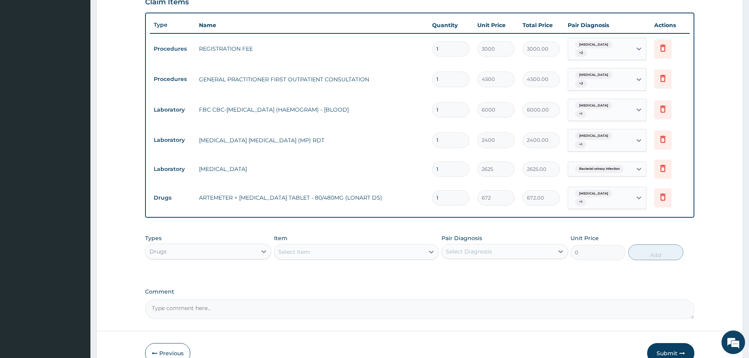
click at [362, 246] on div "Select Item" at bounding box center [349, 252] width 150 height 13
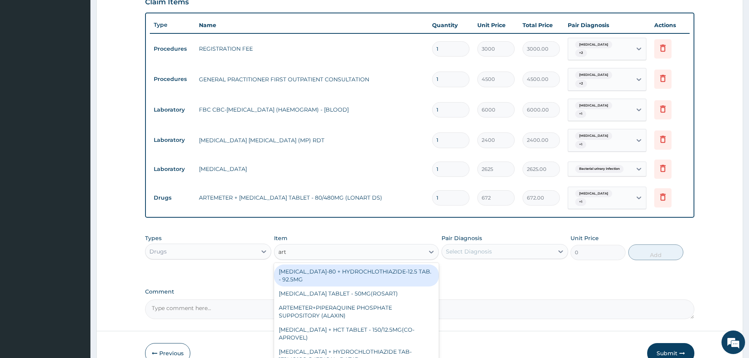
type input "arte"
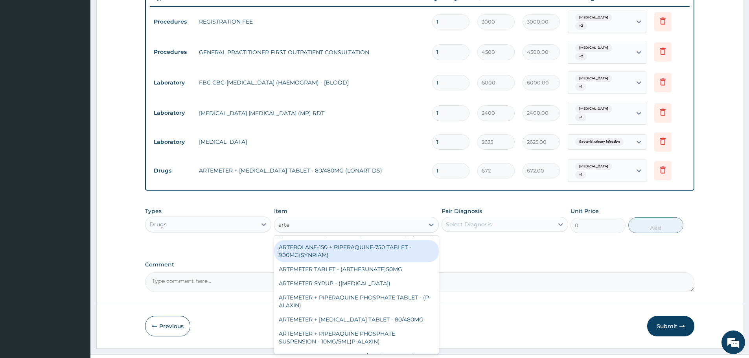
scroll to position [118, 0]
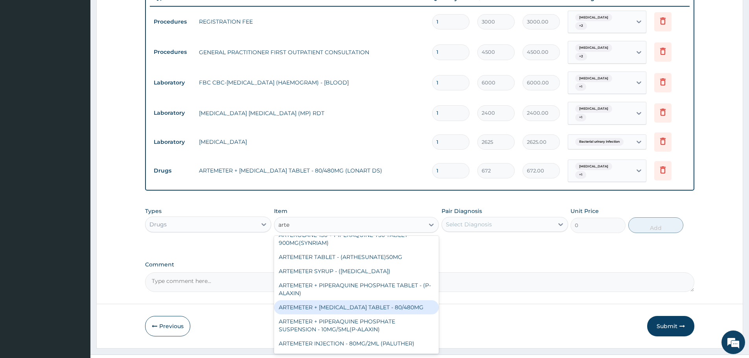
click at [355, 300] on div "ARTEMETER + [MEDICAL_DATA] TABLET - 80/480MG" at bounding box center [356, 307] width 165 height 14
type input "416"
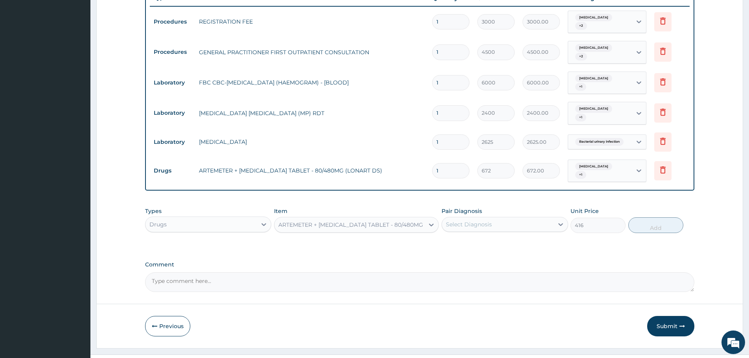
click at [369, 207] on div "Item ARTEMETER + LUMEFANTRINE TABLET - 80/480MG" at bounding box center [356, 220] width 165 height 26
click at [366, 221] on div "ARTEMETER + [MEDICAL_DATA] TABLET - 80/480MG" at bounding box center [350, 225] width 145 height 8
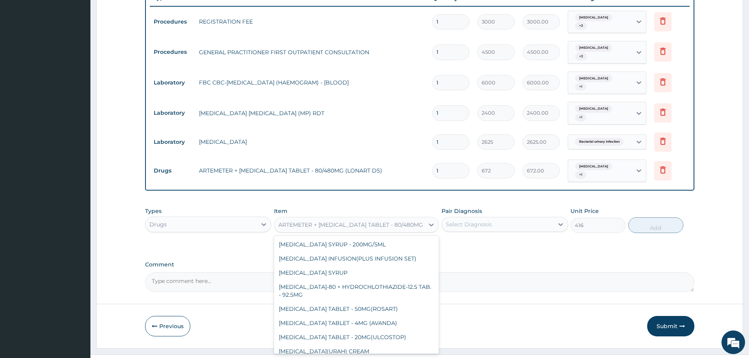
scroll to position [8422, 0]
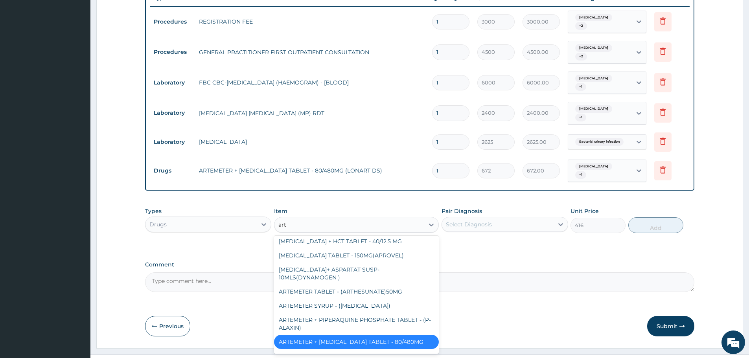
type input "arte"
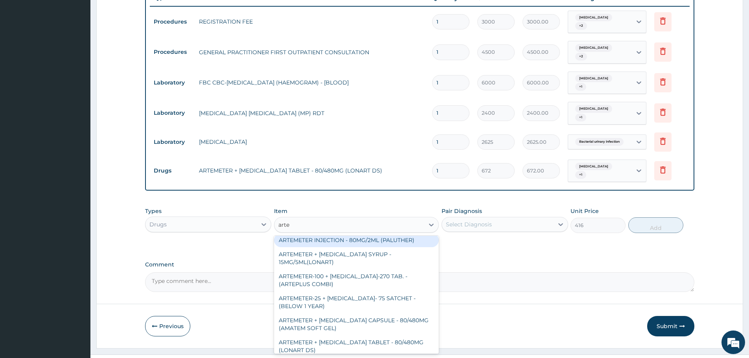
scroll to position [241, 0]
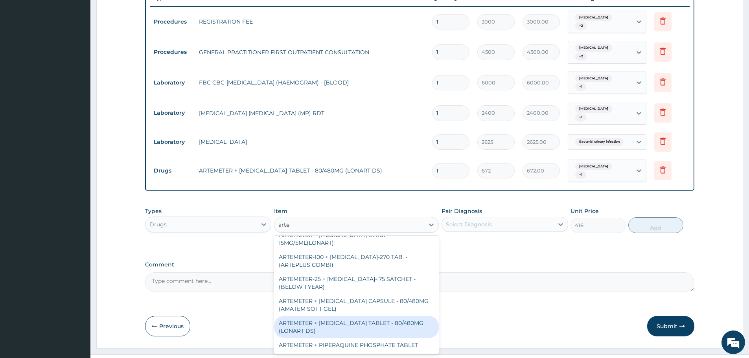
click at [373, 316] on div "ARTEMETER + [MEDICAL_DATA] TABLET - 80/480MG (LONART DS)" at bounding box center [356, 327] width 165 height 22
type input "0"
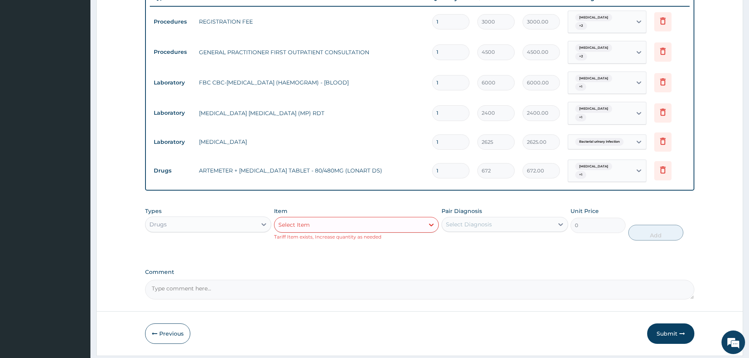
click at [363, 218] on div "Select Item" at bounding box center [349, 224] width 150 height 13
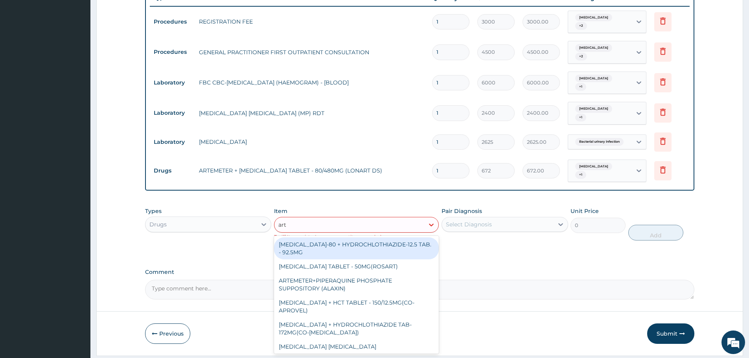
type input "arte"
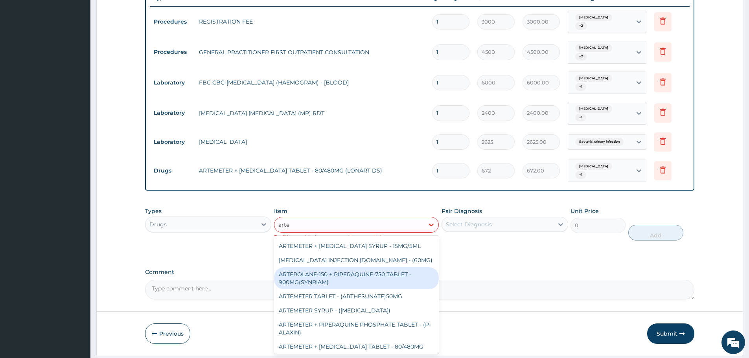
scroll to position [118, 0]
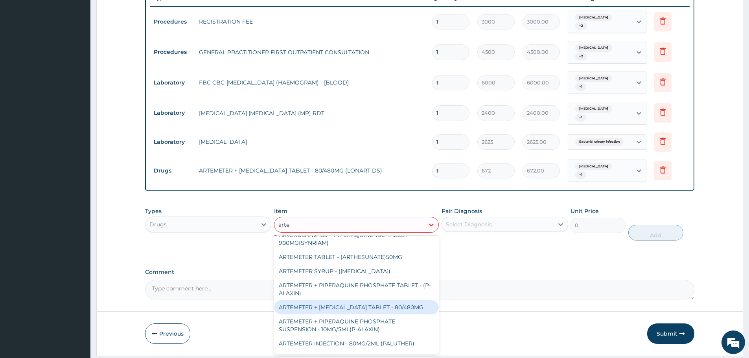
click at [356, 300] on div "ARTEMETER + [MEDICAL_DATA] TABLET - 80/480MG" at bounding box center [356, 307] width 165 height 14
type input "416"
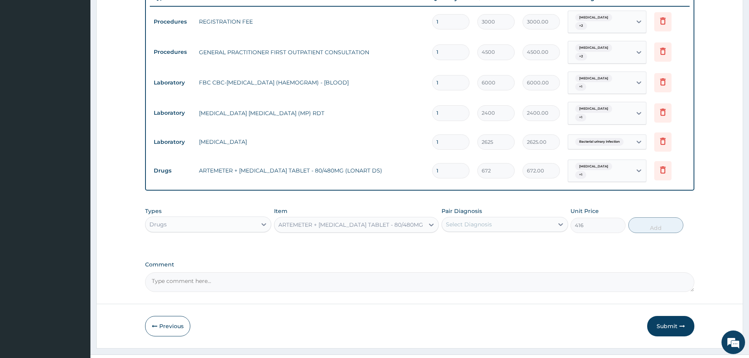
click at [339, 221] on div "ARTEMETER + [MEDICAL_DATA] TABLET - 80/480MG" at bounding box center [350, 225] width 145 height 8
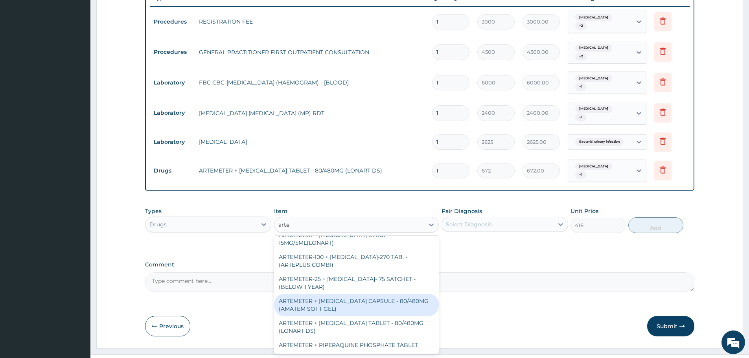
scroll to position [277, 0]
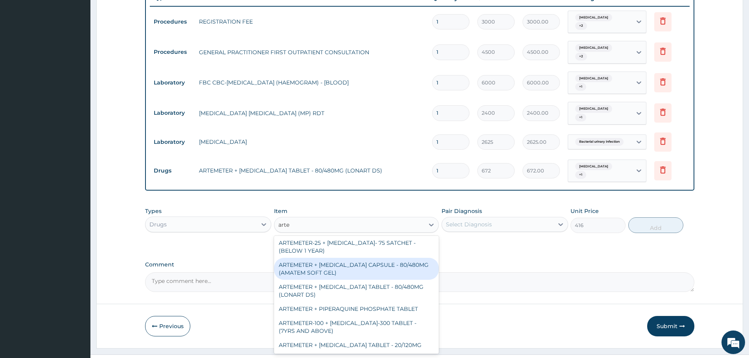
type input "arte"
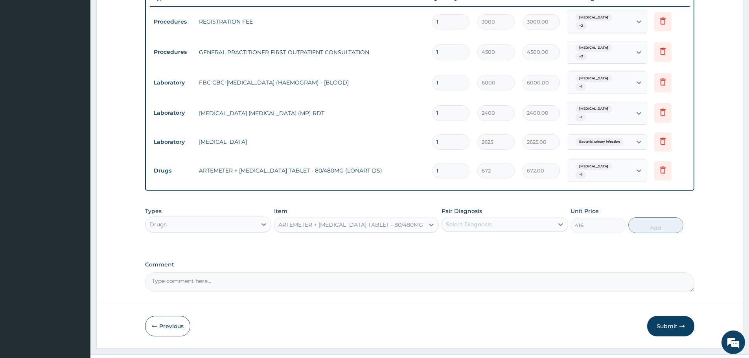
click at [450, 163] on input "1" at bounding box center [450, 170] width 37 height 15
type input "0.00"
type input "6"
type input "4032.00"
type input "6"
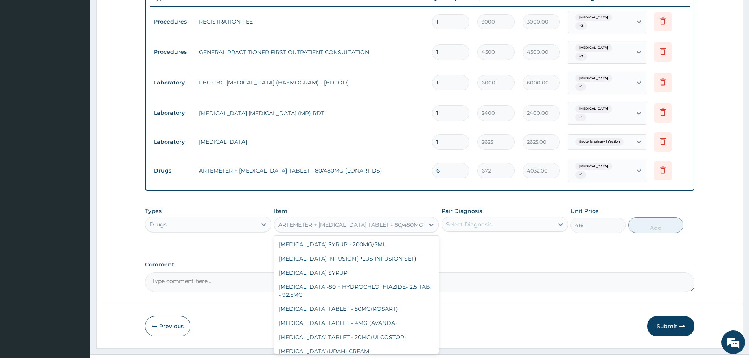
click at [341, 221] on div "ARTEMETER + [MEDICAL_DATA] TABLET - 80/480MG" at bounding box center [350, 225] width 145 height 8
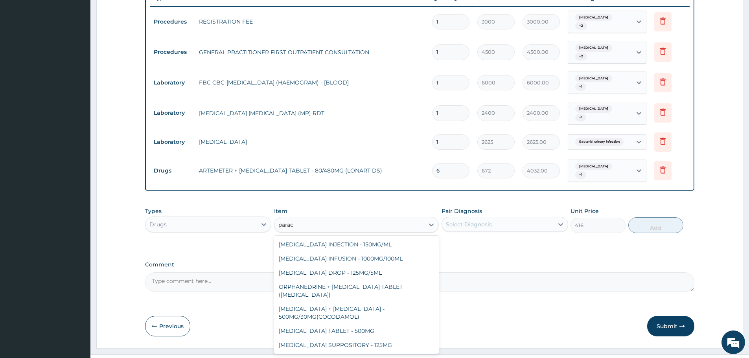
scroll to position [28, 0]
type input "paracetamol"
drag, startPoint x: 346, startPoint y: 314, endPoint x: 368, endPoint y: 302, distance: 25.5
click at [347, 324] on div "[MEDICAL_DATA] TABLET - 500MG" at bounding box center [356, 331] width 165 height 14
type input "38.400000000000006"
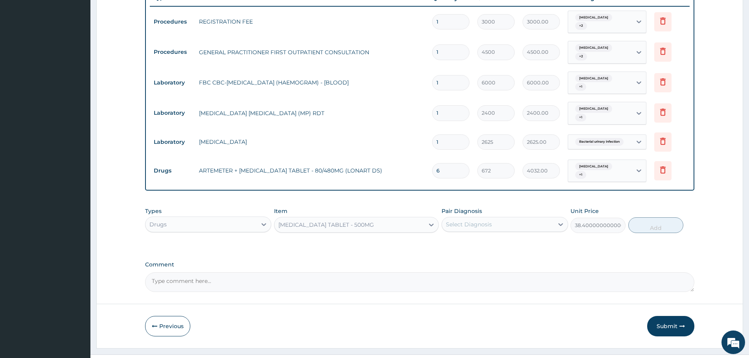
click at [493, 218] on div "Select Diagnosis" at bounding box center [497, 224] width 111 height 13
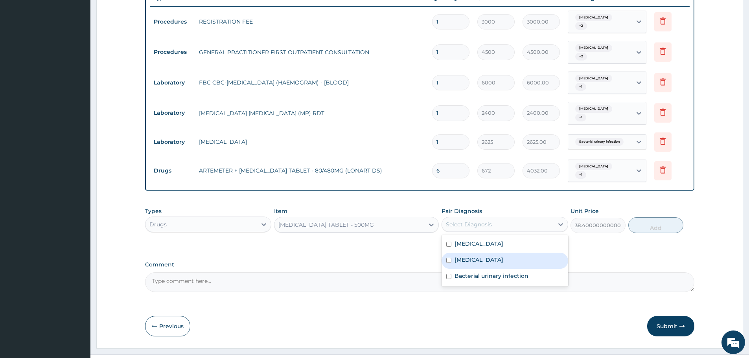
click at [495, 253] on div "Sepsis" at bounding box center [504, 261] width 126 height 16
checkbox input "true"
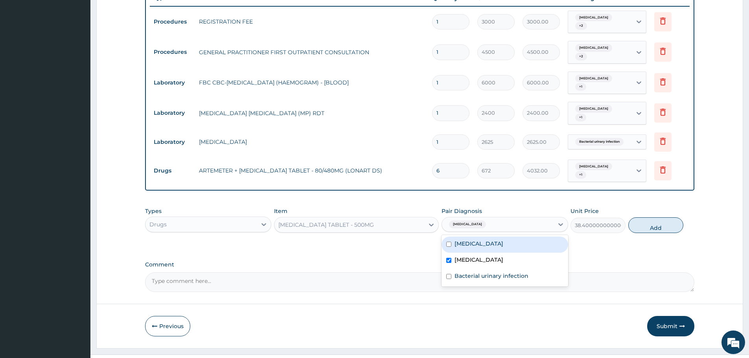
click at [496, 237] on div "Malaria" at bounding box center [504, 245] width 126 height 16
checkbox input "true"
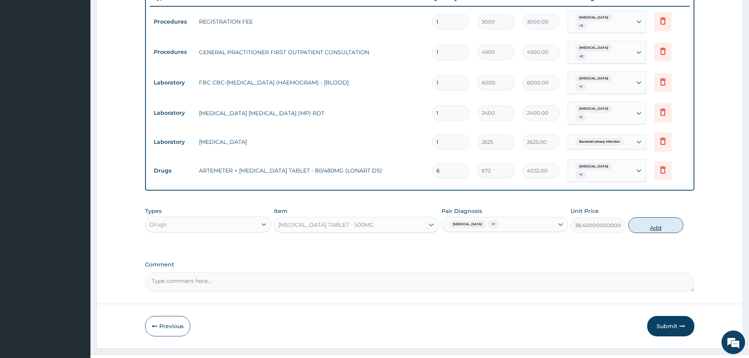
click at [665, 217] on button "Add" at bounding box center [655, 225] width 55 height 16
type input "0"
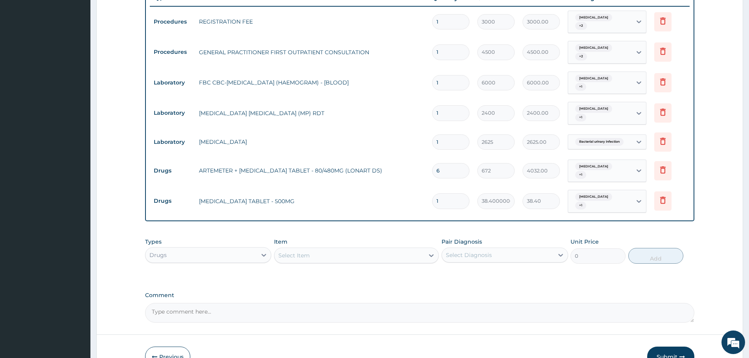
type input "18"
type input "691.20"
type input "18"
click at [331, 249] on div "Select Item" at bounding box center [349, 255] width 150 height 13
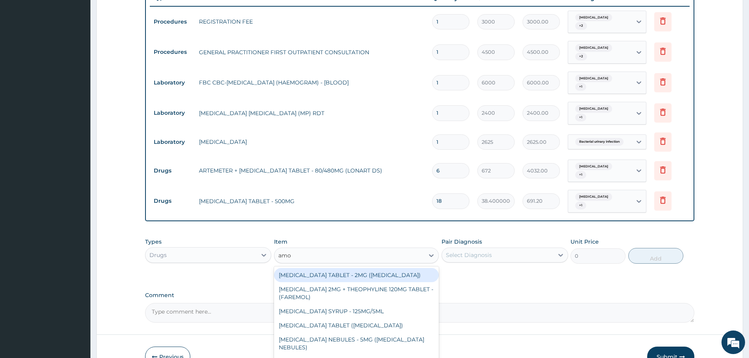
type input "amox"
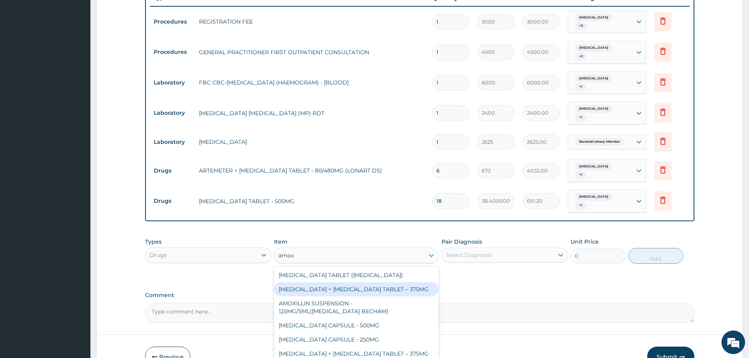
click at [364, 282] on div "AMOXICILLIN + CLAVULANIC ACID TABLET – 375MG" at bounding box center [356, 289] width 165 height 14
type input "544"
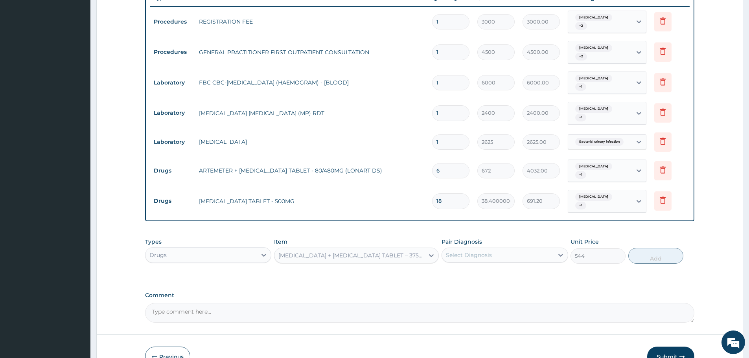
click at [481, 251] on div "Select Diagnosis" at bounding box center [469, 255] width 46 height 8
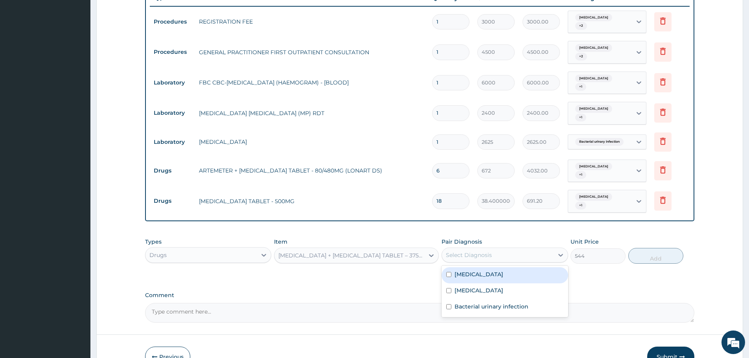
drag, startPoint x: 472, startPoint y: 256, endPoint x: 475, endPoint y: 266, distance: 9.7
click at [472, 270] on label "[MEDICAL_DATA]" at bounding box center [478, 274] width 49 height 8
checkbox input "true"
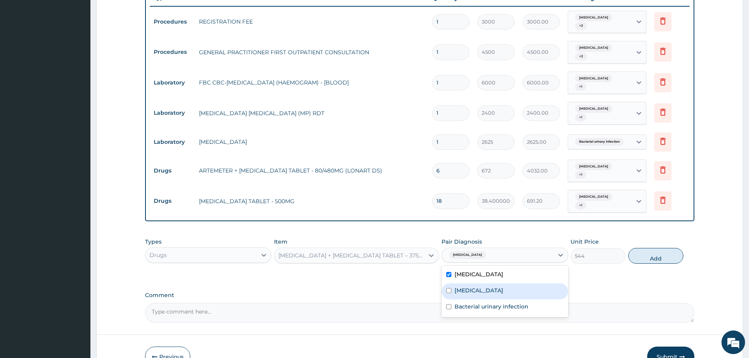
click at [478, 283] on div "[MEDICAL_DATA]" at bounding box center [504, 291] width 126 height 16
checkbox input "true"
drag, startPoint x: 488, startPoint y: 290, endPoint x: 574, endPoint y: 252, distance: 93.9
click at [488, 303] on label "Bacterial urinary infection" at bounding box center [491, 307] width 74 height 8
checkbox input "true"
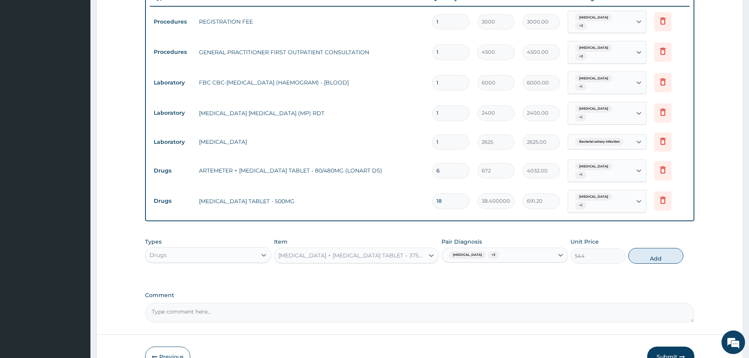
click at [647, 248] on button "Add" at bounding box center [655, 256] width 55 height 16
type input "0"
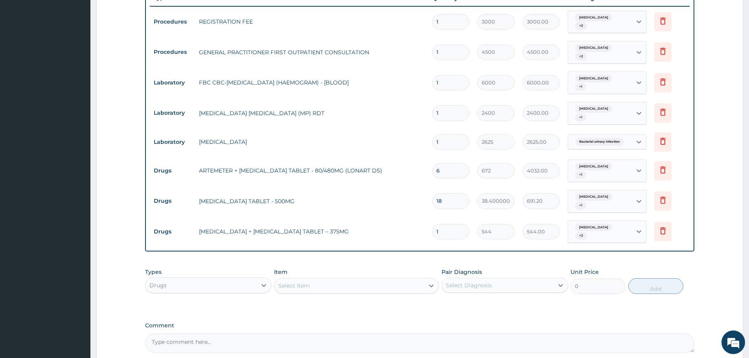
type input "14"
type input "7616.00"
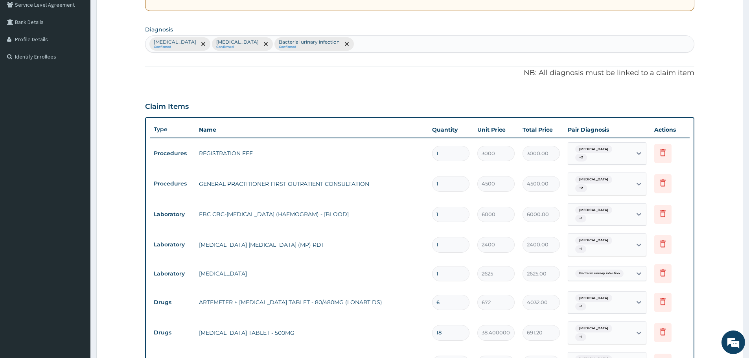
scroll to position [220, 0]
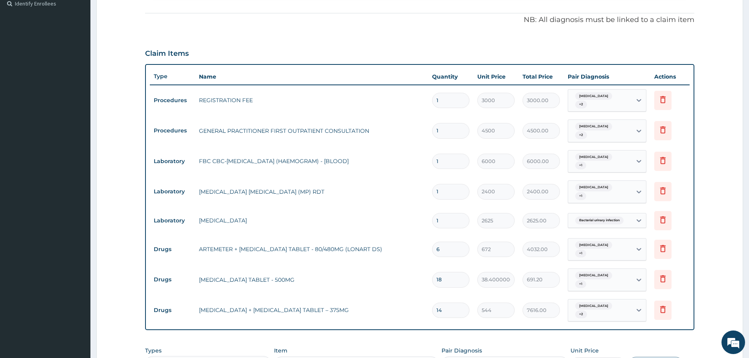
type input "14"
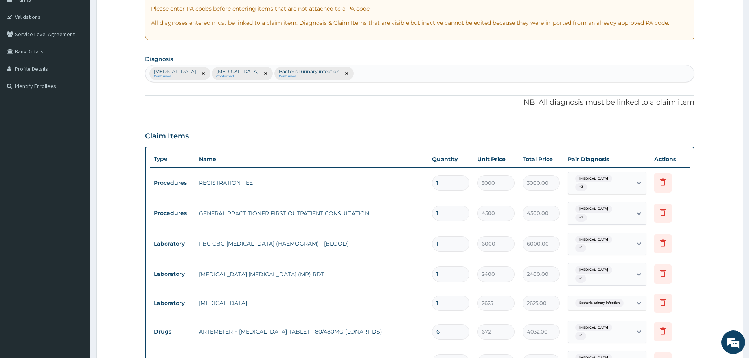
scroll to position [117, 0]
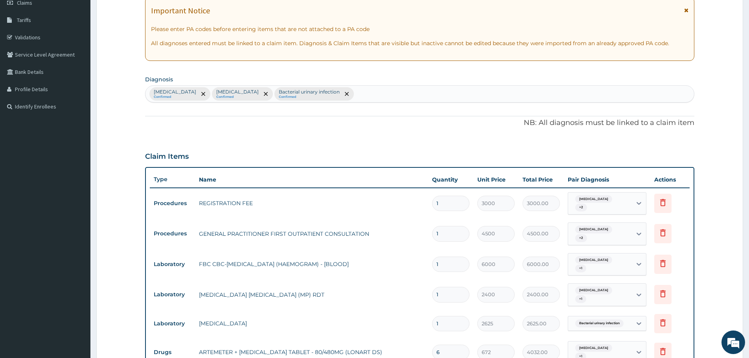
click at [313, 97] on div "Malaria Confirmed Sepsis Confirmed Bacterial urinary infection Confirmed" at bounding box center [419, 94] width 548 height 17
type input "tonsill"
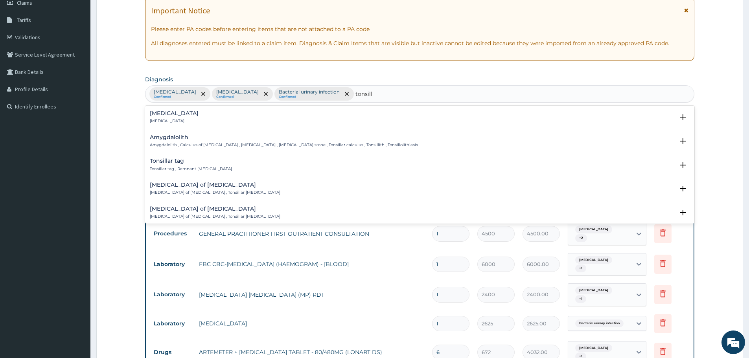
click at [170, 119] on p "Tonsillitis" at bounding box center [174, 121] width 49 height 6
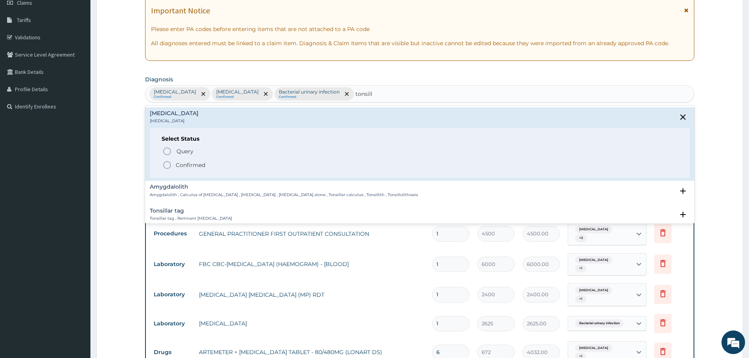
click at [167, 163] on icon "status option filled" at bounding box center [166, 164] width 9 height 9
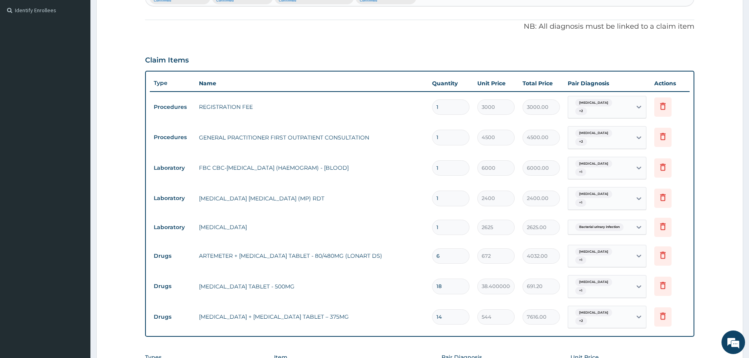
scroll to position [353, 0]
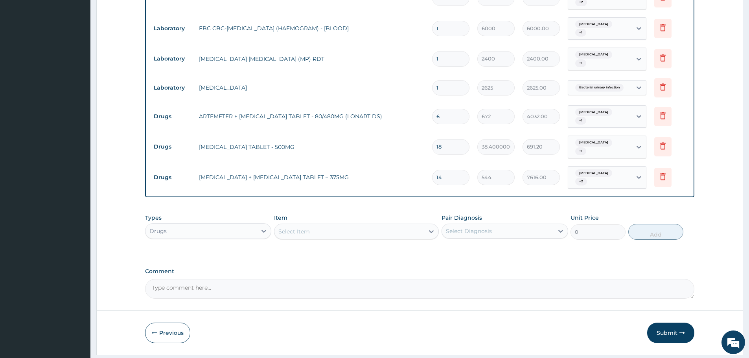
click at [255, 225] on div "Drugs" at bounding box center [200, 231] width 111 height 13
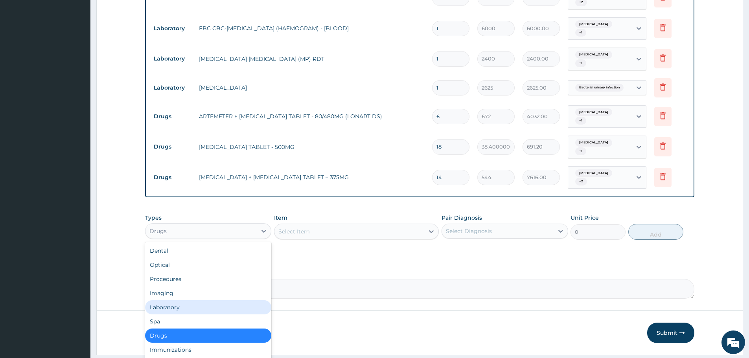
click at [191, 300] on div "Laboratory" at bounding box center [208, 307] width 126 height 14
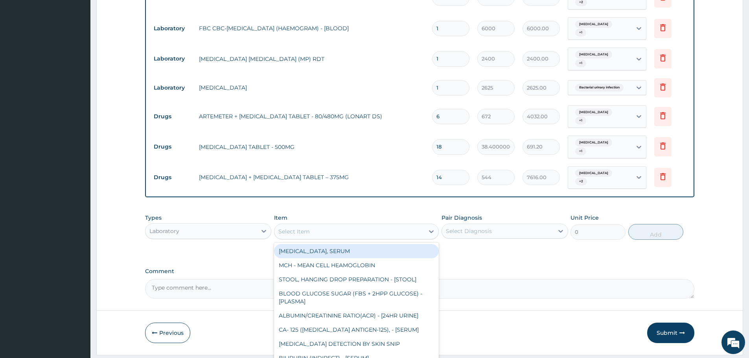
click at [367, 225] on div "Select Item" at bounding box center [349, 231] width 150 height 13
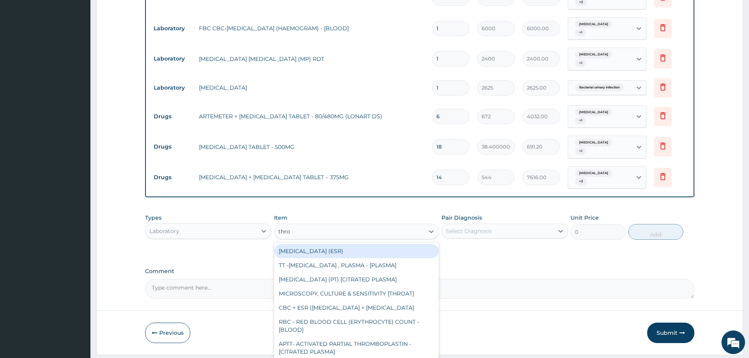
type input "throa"
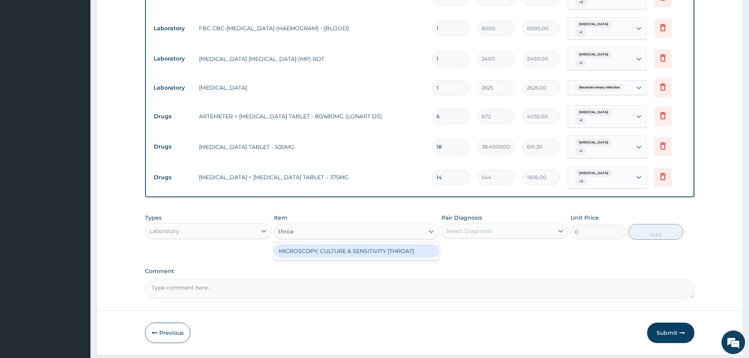
click at [387, 244] on div "MICROSCOPY, CULTURE & SENSITIVITY [THROAT]" at bounding box center [356, 251] width 165 height 14
type input "6000"
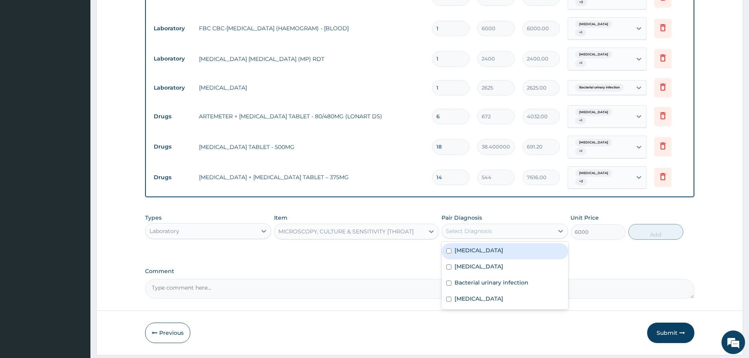
click at [488, 227] on div "Select Diagnosis" at bounding box center [469, 231] width 46 height 8
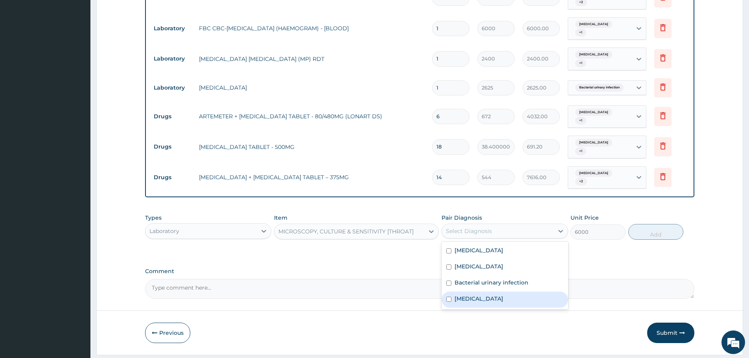
click at [455, 295] on label "Tonsillitis" at bounding box center [478, 299] width 49 height 8
checkbox input "true"
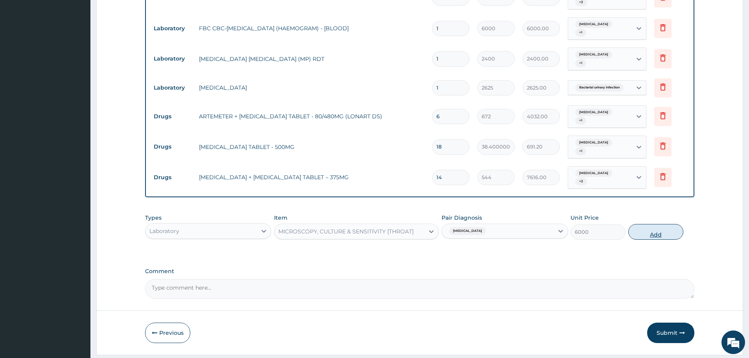
click at [648, 224] on button "Add" at bounding box center [655, 232] width 55 height 16
type input "0"
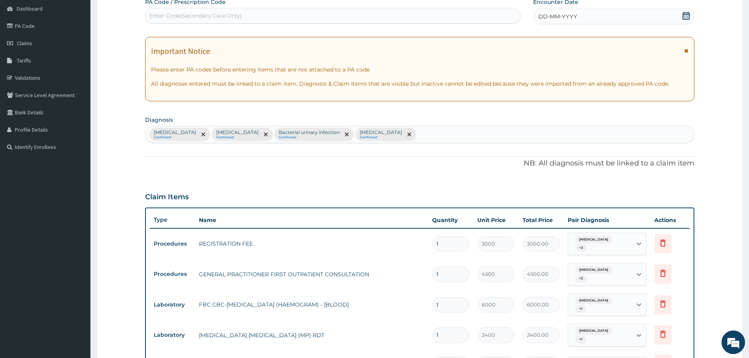
scroll to position [0, 0]
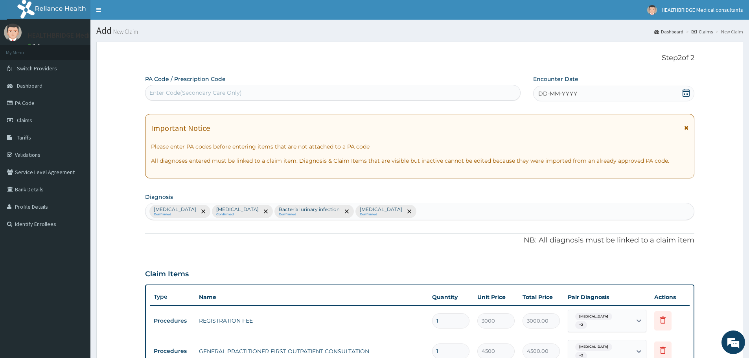
click at [684, 93] on icon at bounding box center [685, 93] width 7 height 8
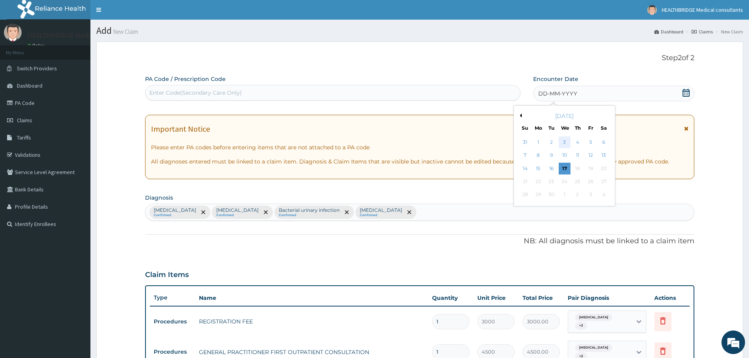
click at [560, 144] on div "3" at bounding box center [564, 142] width 12 height 12
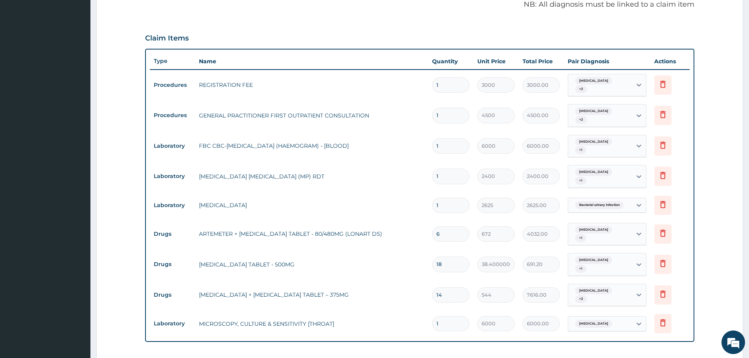
scroll to position [380, 0]
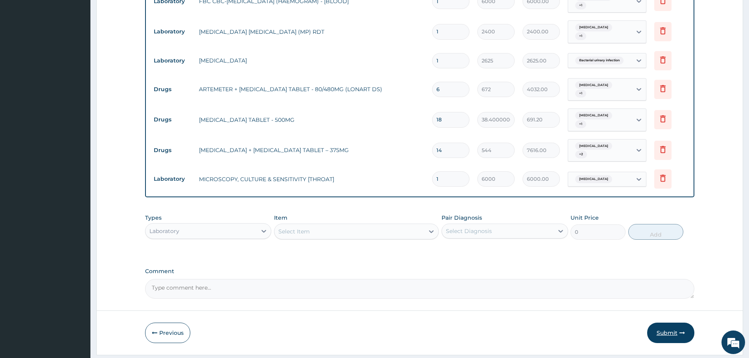
click at [652, 323] on button "Submit" at bounding box center [670, 333] width 47 height 20
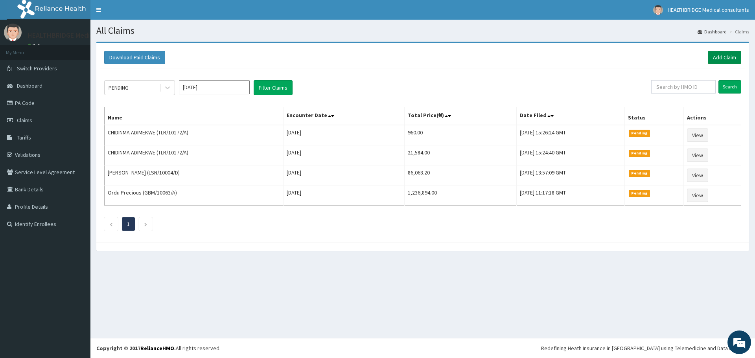
click at [720, 57] on link "Add Claim" at bounding box center [723, 57] width 33 height 13
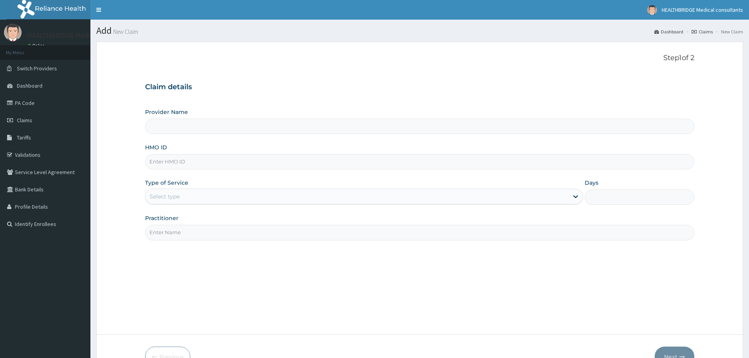
type input "HEALTHBRIDGE MEDICAL CONSULTANTS"
click at [234, 154] on input "HMO ID" at bounding box center [419, 161] width 549 height 15
paste input "SER/10001/B"
type input "SER/10001/B"
click at [187, 197] on div "Select type" at bounding box center [356, 196] width 423 height 13
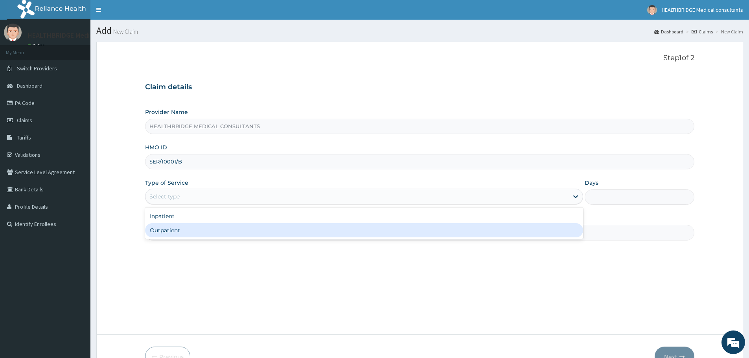
click at [174, 227] on div "Outpatient" at bounding box center [364, 230] width 438 height 14
type input "1"
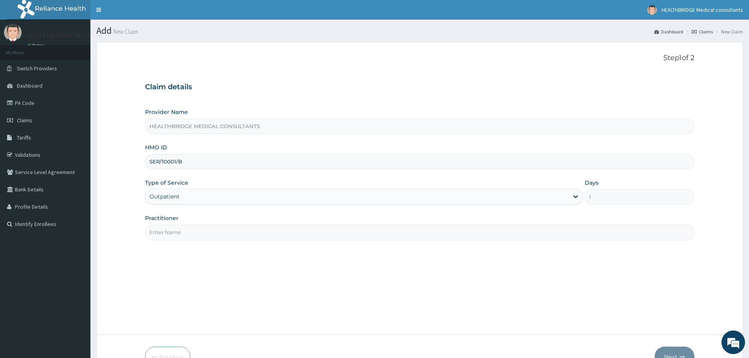
click at [174, 227] on input "Practitioner" at bounding box center [419, 232] width 549 height 15
type input "[PERSON_NAME]"
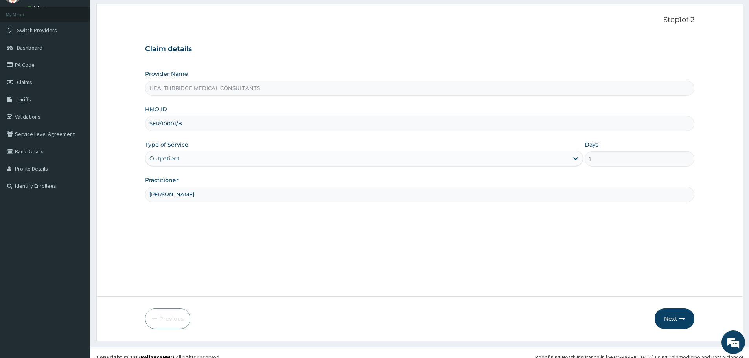
scroll to position [47, 0]
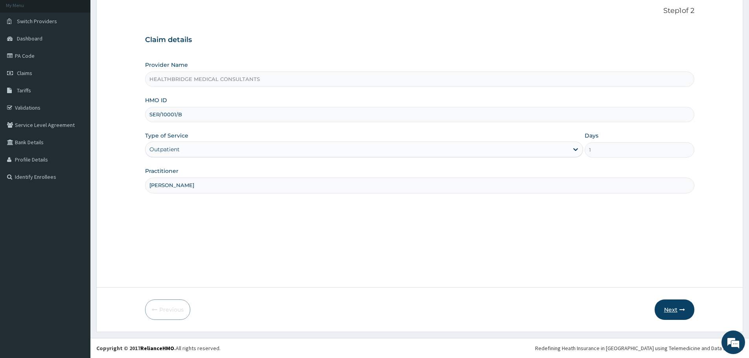
click at [665, 310] on button "Next" at bounding box center [674, 309] width 40 height 20
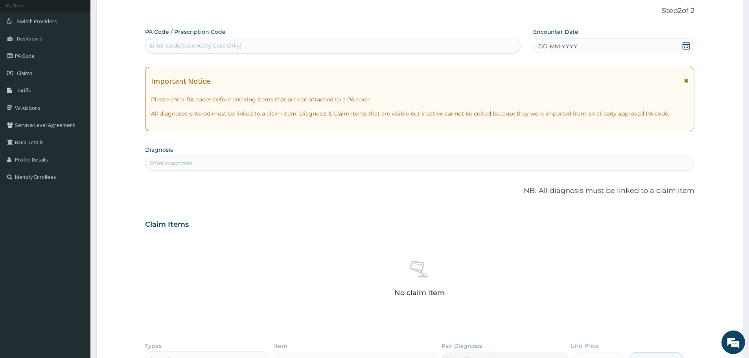
scroll to position [0, 0]
click at [231, 39] on div "Enter Code(Secondary Care Only)" at bounding box center [332, 46] width 375 height 16
paste input "PA/FC73F7"
type input "PA/FC73F7"
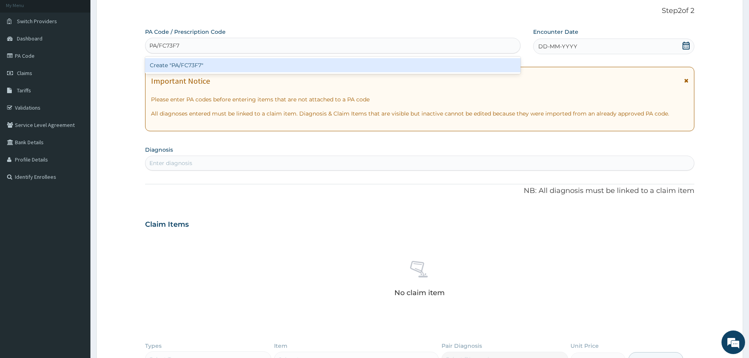
click at [214, 60] on div "Create "PA/FC73F7"" at bounding box center [332, 65] width 375 height 14
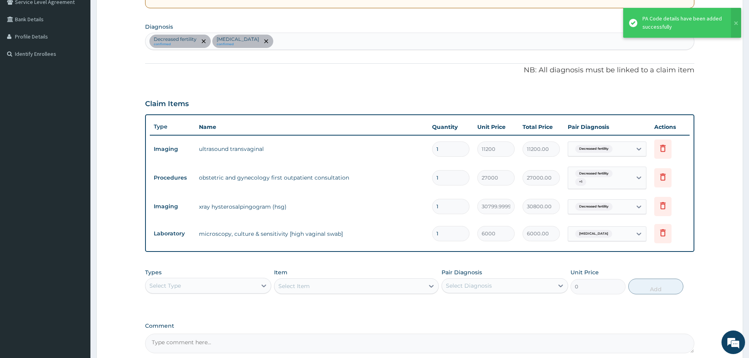
scroll to position [248, 0]
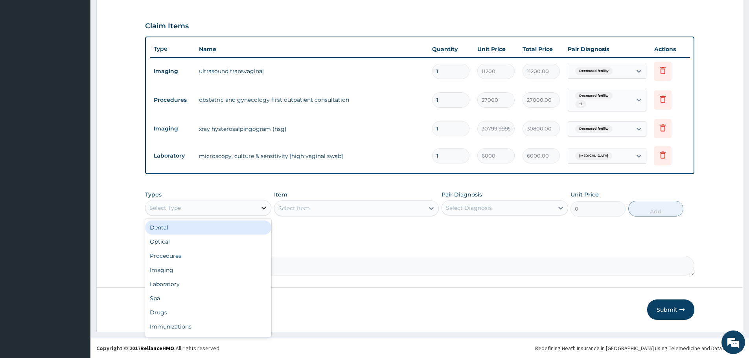
click at [267, 209] on icon at bounding box center [264, 208] width 8 height 8
click at [202, 253] on div "Procedures" at bounding box center [208, 256] width 126 height 14
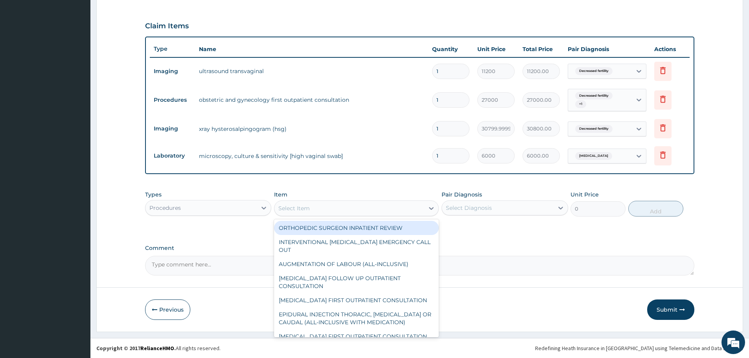
click at [326, 208] on div "Select Item" at bounding box center [349, 208] width 150 height 13
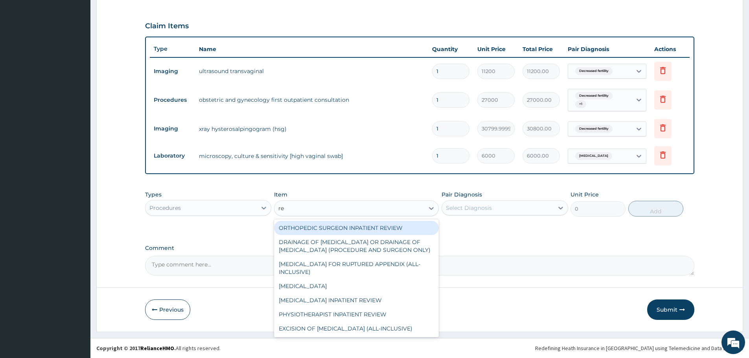
type input "reg"
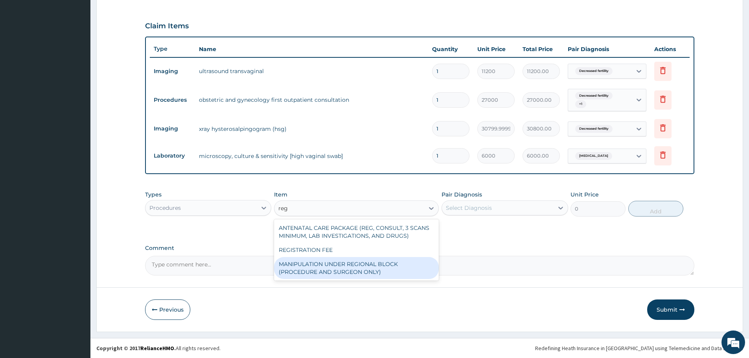
click at [334, 257] on div "MANIPULATION UNDER REGIONAL BLOCK (PROCEDURE AND SURGEON ONLY)" at bounding box center [356, 268] width 165 height 22
type input "60000"
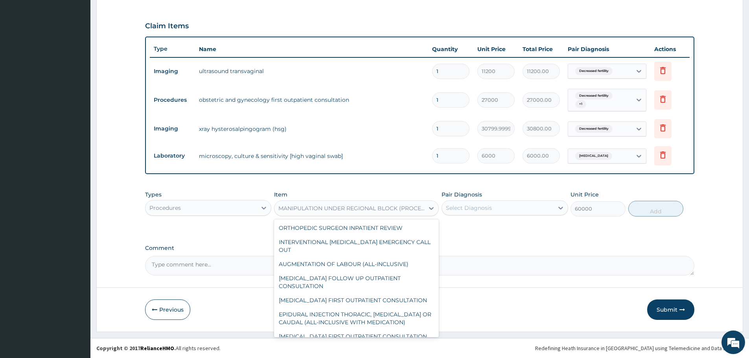
click at [345, 214] on div "MANIPULATION UNDER REGIONAL BLOCK (PROCEDURE AND SURGEON ONLY)" at bounding box center [349, 208] width 150 height 13
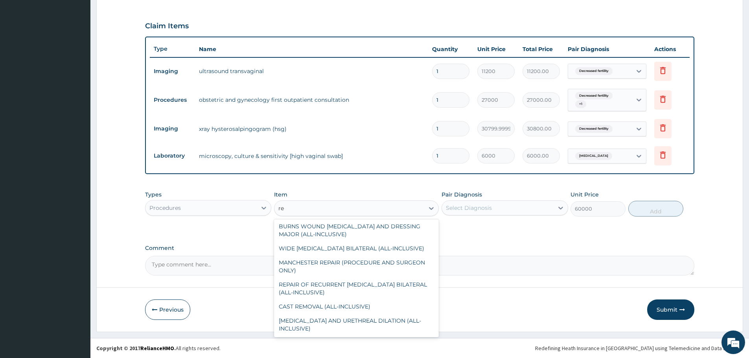
scroll to position [3703, 0]
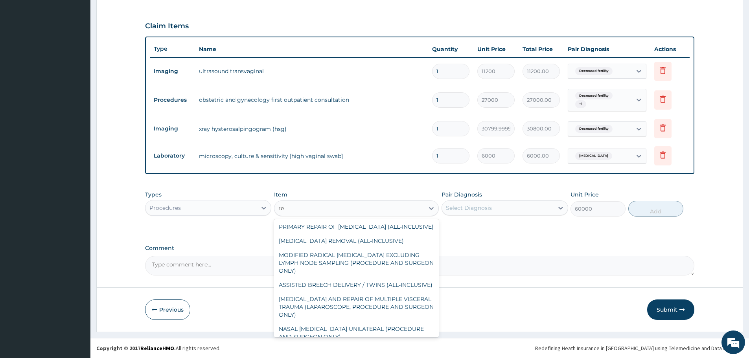
type input "reg"
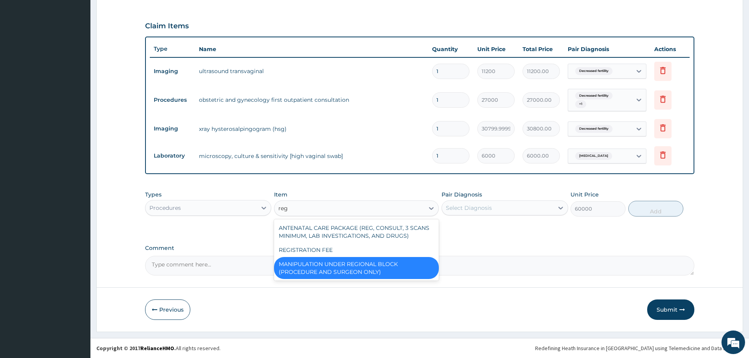
scroll to position [0, 0]
click at [334, 247] on div "REGISTRATION FEE" at bounding box center [356, 250] width 165 height 14
type input "3000"
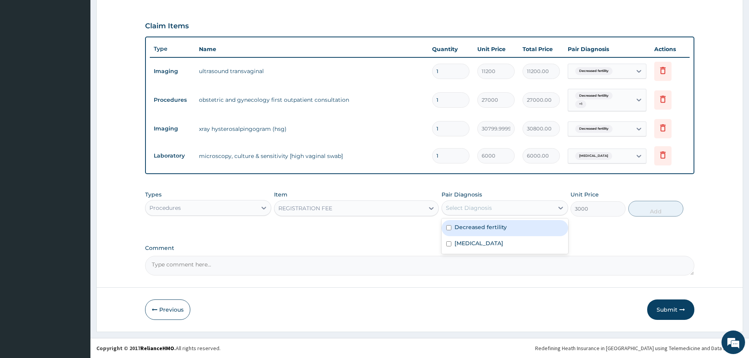
click at [506, 206] on div "Select Diagnosis" at bounding box center [497, 208] width 111 height 13
click at [487, 230] on label "Decreased fertility" at bounding box center [480, 227] width 52 height 8
checkbox input "true"
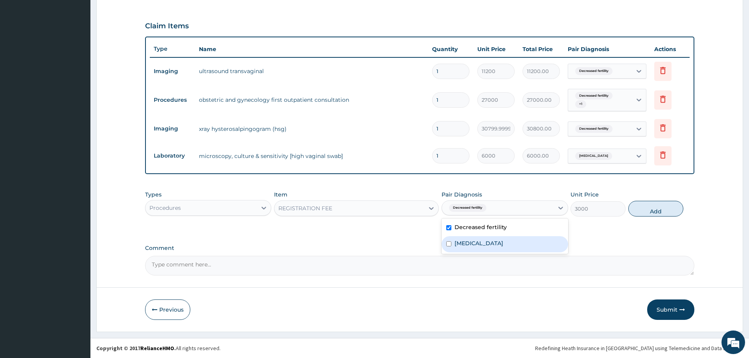
click at [483, 243] on div "Vaginitis" at bounding box center [504, 244] width 126 height 16
checkbox input "true"
click at [650, 209] on button "Add" at bounding box center [655, 209] width 55 height 16
type input "0"
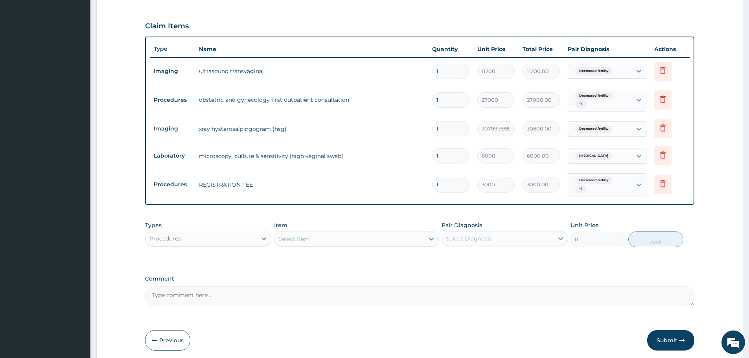
click at [344, 238] on div "Select Item" at bounding box center [349, 239] width 150 height 13
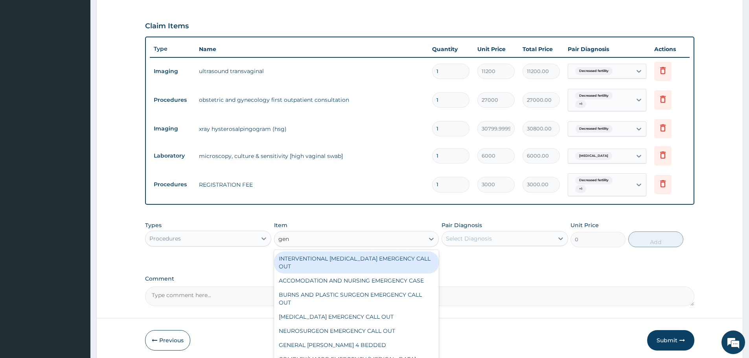
type input "gene"
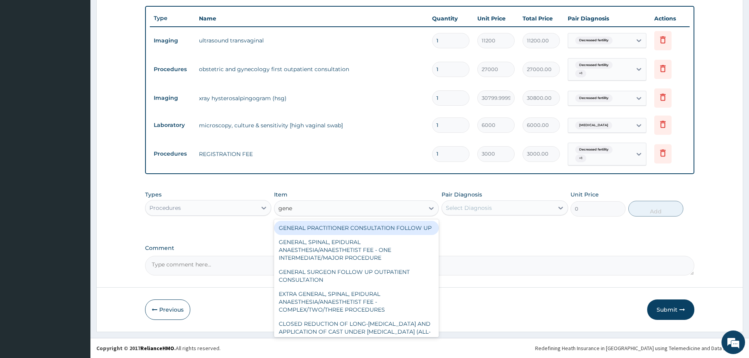
scroll to position [141, 0]
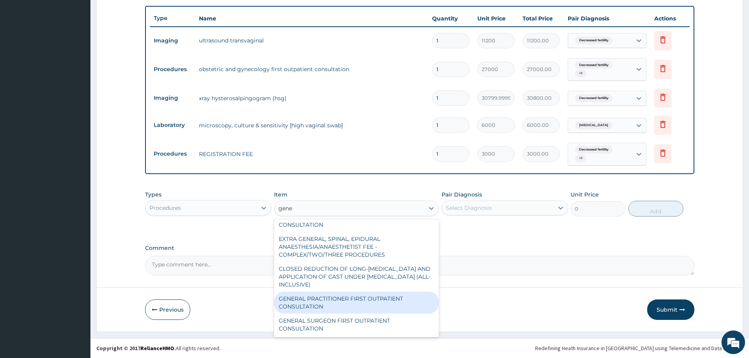
click at [358, 307] on div "GENERAL PRACTITIONER FIRST OUTPATIENT CONSULTATION" at bounding box center [356, 303] width 165 height 22
type input "4500"
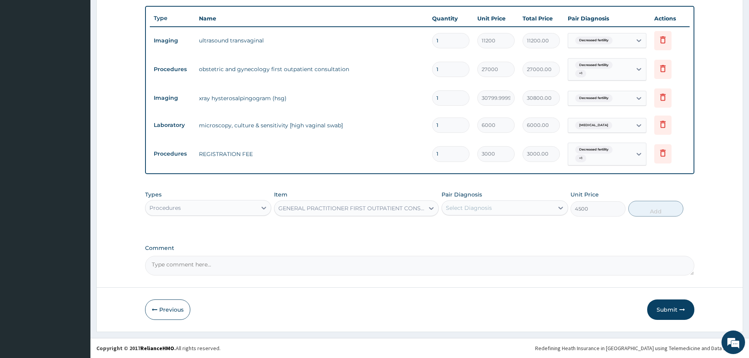
click at [503, 210] on div "Select Diagnosis" at bounding box center [497, 208] width 111 height 13
click at [489, 238] on div "[MEDICAL_DATA]" at bounding box center [504, 244] width 126 height 16
checkbox input "true"
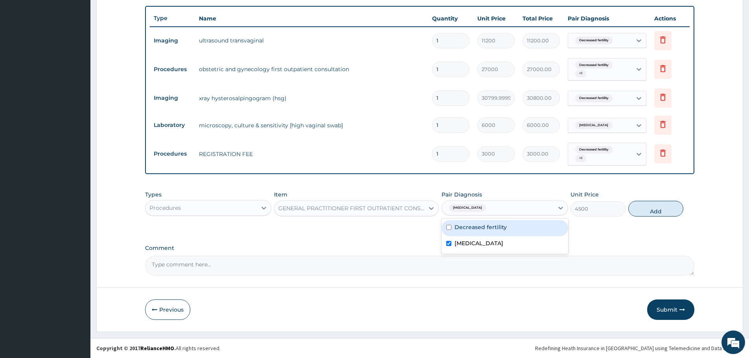
click at [493, 232] on div "Decreased fertility" at bounding box center [504, 228] width 126 height 16
checkbox input "true"
click at [646, 209] on button "Add" at bounding box center [655, 209] width 55 height 16
type input "0"
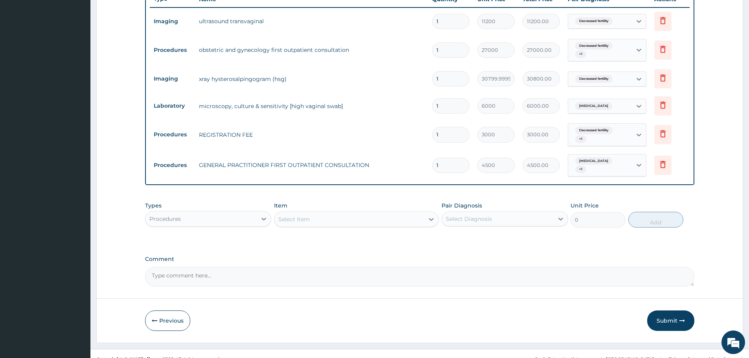
scroll to position [306, 0]
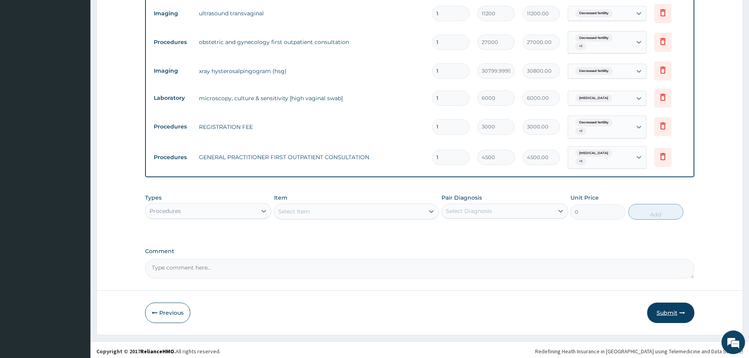
click at [673, 313] on button "Submit" at bounding box center [670, 313] width 47 height 20
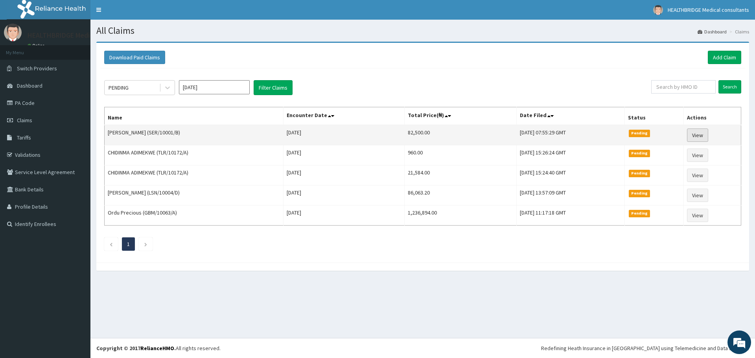
click at [696, 132] on link "View" at bounding box center [697, 135] width 21 height 13
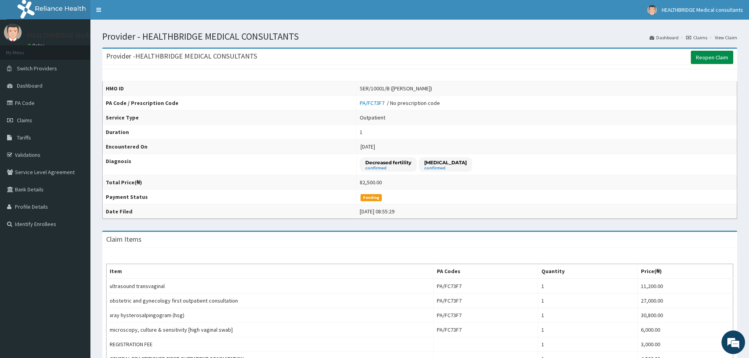
click at [708, 55] on link "Reopen Claim" at bounding box center [711, 57] width 42 height 13
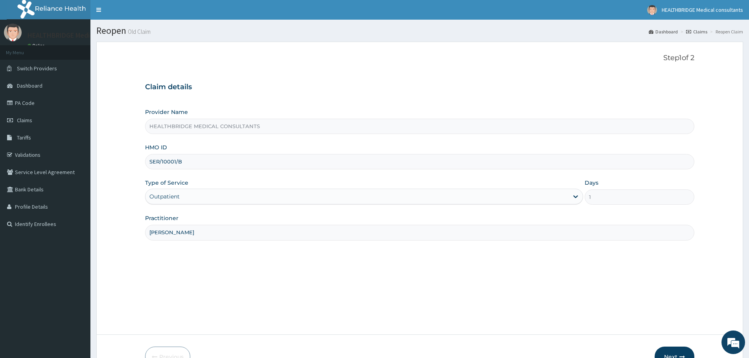
scroll to position [39, 0]
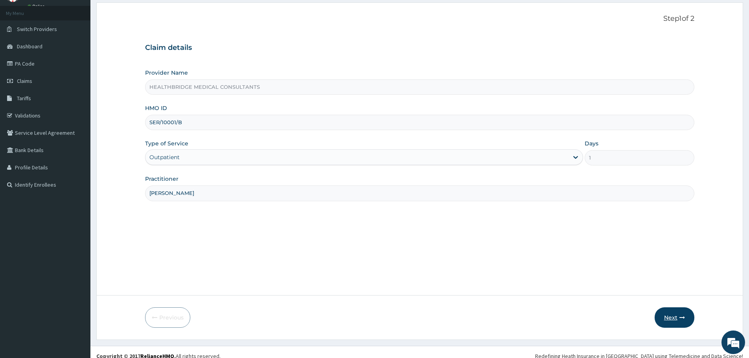
click at [670, 317] on button "Next" at bounding box center [674, 317] width 40 height 20
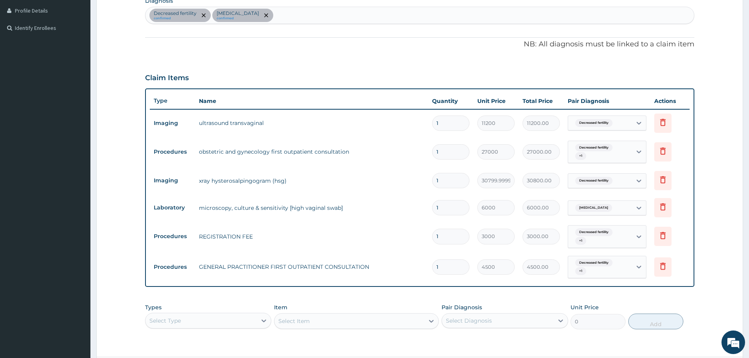
scroll to position [0, 0]
click at [660, 267] on icon at bounding box center [662, 265] width 9 height 9
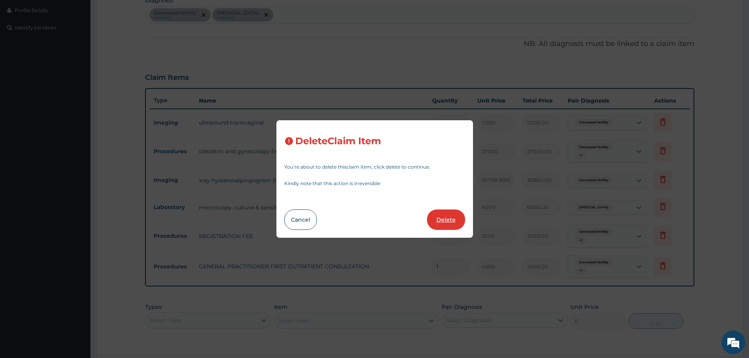
click at [439, 222] on button "Delete" at bounding box center [446, 219] width 38 height 20
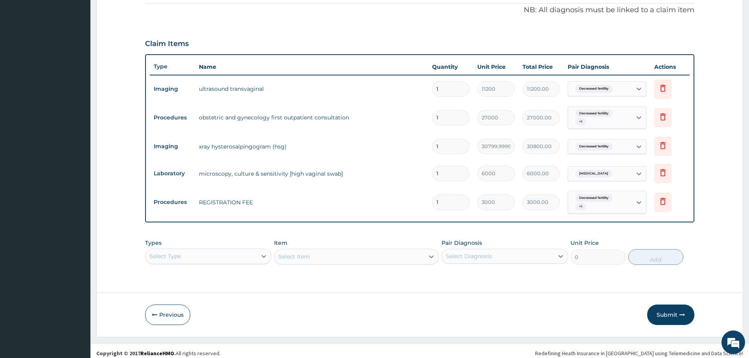
scroll to position [235, 0]
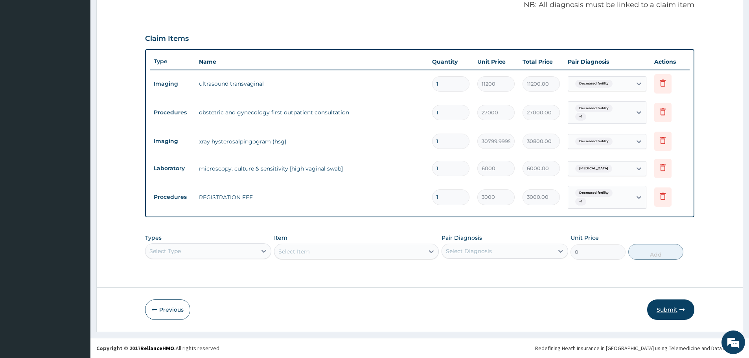
click at [674, 305] on button "Submit" at bounding box center [670, 309] width 47 height 20
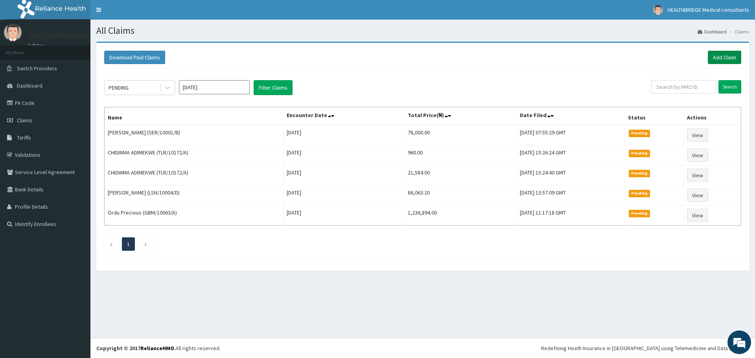
click at [720, 56] on link "Add Claim" at bounding box center [723, 57] width 33 height 13
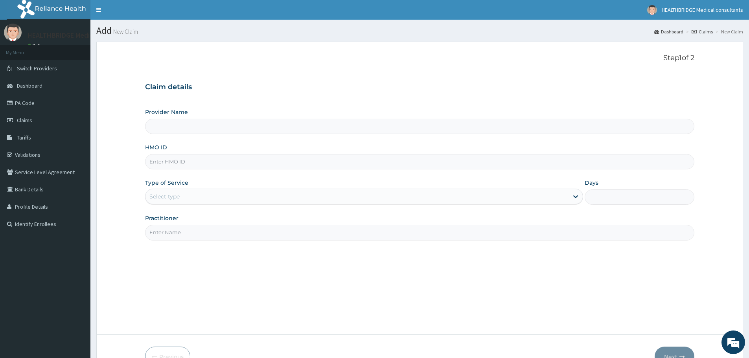
type input "HEALTHBRIDGE MEDICAL CONSULTANTS"
click at [190, 128] on input "HEALTHBRIDGE MEDICAL CONSULTANTS" at bounding box center [419, 126] width 549 height 15
click at [172, 163] on input "HMO ID" at bounding box center [419, 161] width 549 height 15
paste input "SER/10001/A"
type input "SER/10001/A"
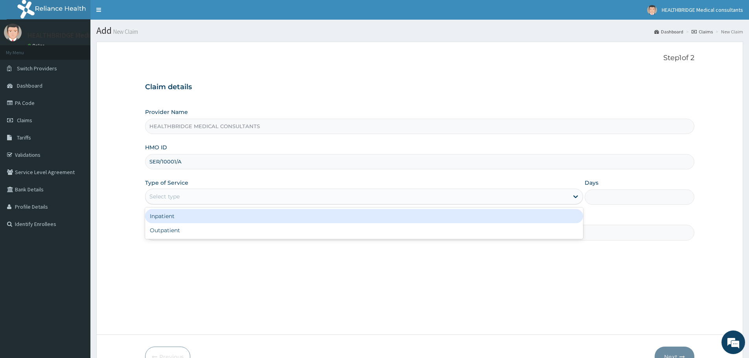
click at [165, 191] on div "Select type" at bounding box center [356, 196] width 423 height 13
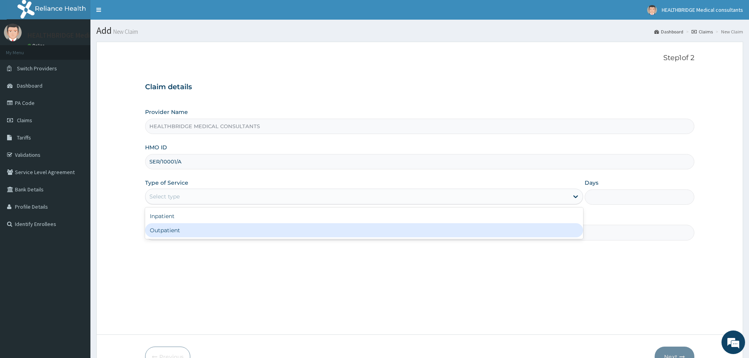
click at [172, 229] on div "Outpatient" at bounding box center [364, 230] width 438 height 14
type input "1"
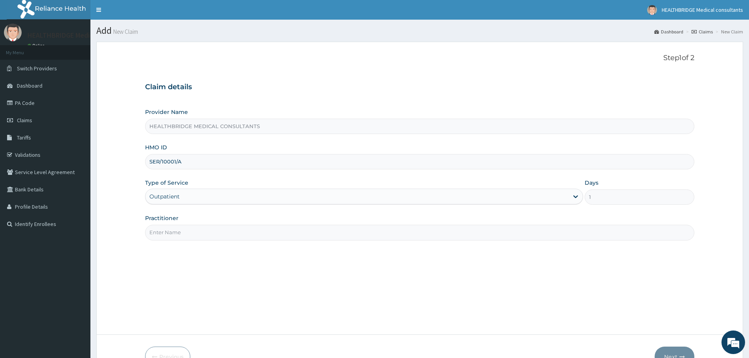
click at [172, 229] on input "Practitioner" at bounding box center [419, 232] width 549 height 15
type input "[PERSON_NAME]"
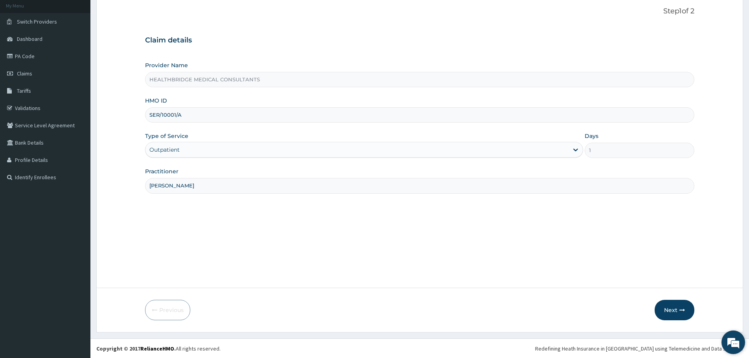
scroll to position [47, 0]
click at [671, 310] on button "Next" at bounding box center [674, 309] width 40 height 20
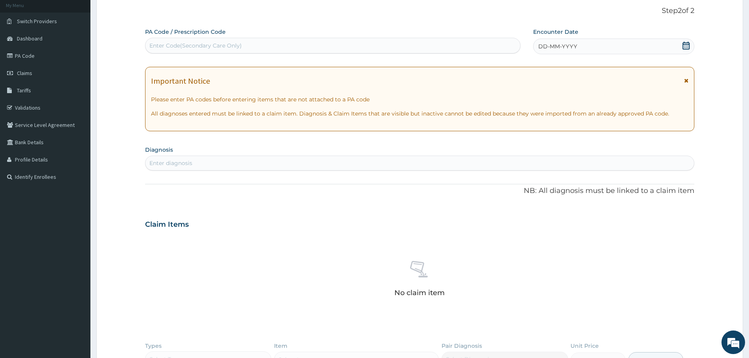
scroll to position [0, 0]
click at [218, 51] on div "Enter Code(Secondary Care Only)" at bounding box center [332, 45] width 375 height 13
paste input "PA/1B8FCA"
type input "PA/1B8FCA"
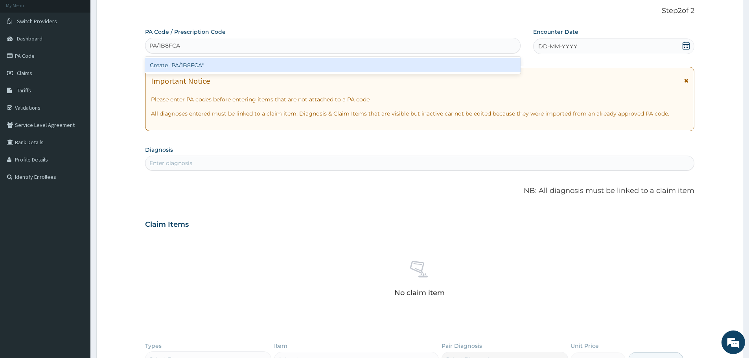
click at [239, 63] on div "Create "PA/1B8FCA"" at bounding box center [332, 65] width 375 height 14
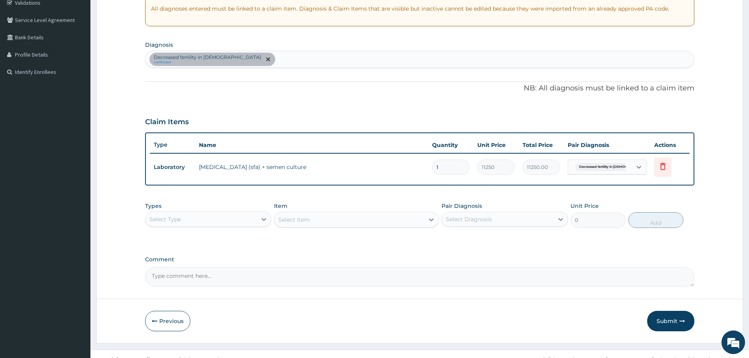
scroll to position [163, 0]
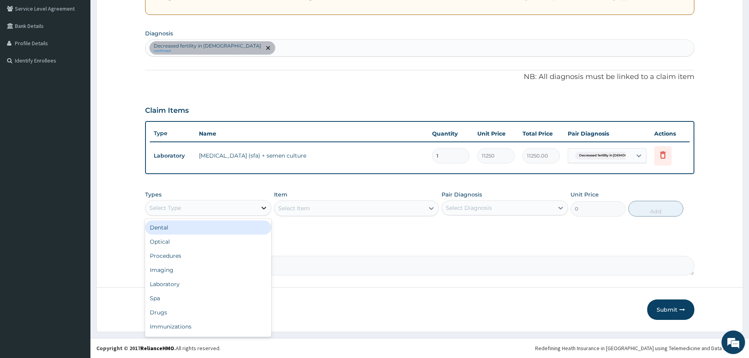
click at [258, 207] on div at bounding box center [264, 208] width 14 height 14
click at [232, 258] on div "Procedures" at bounding box center [208, 256] width 126 height 14
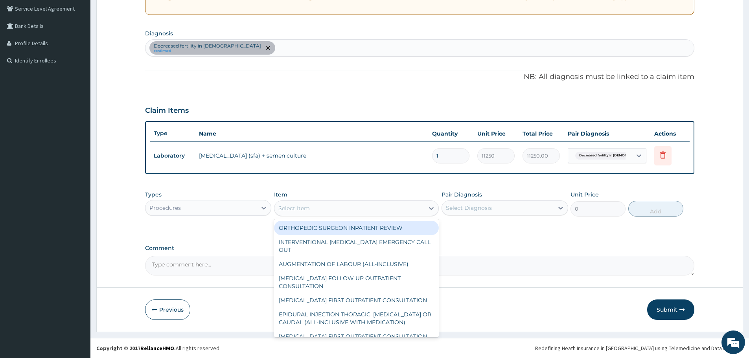
click at [301, 200] on div "Select Item" at bounding box center [356, 208] width 165 height 16
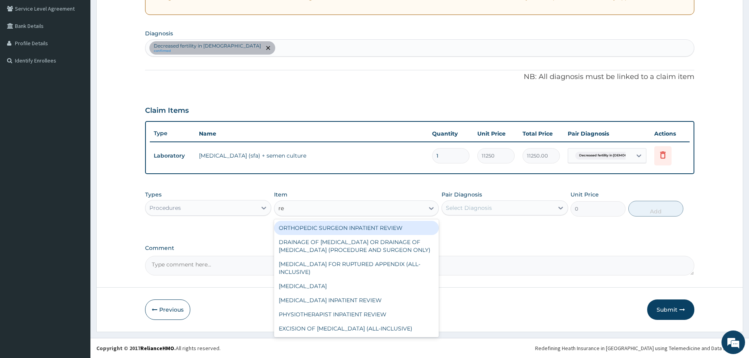
type input "reg"
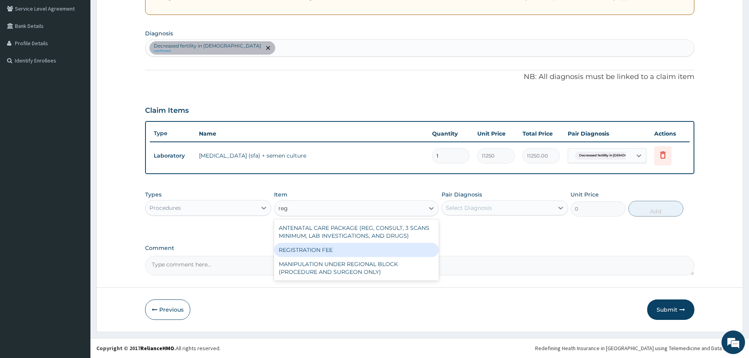
click at [339, 250] on div "REGISTRATION FEE" at bounding box center [356, 250] width 165 height 14
type input "3000"
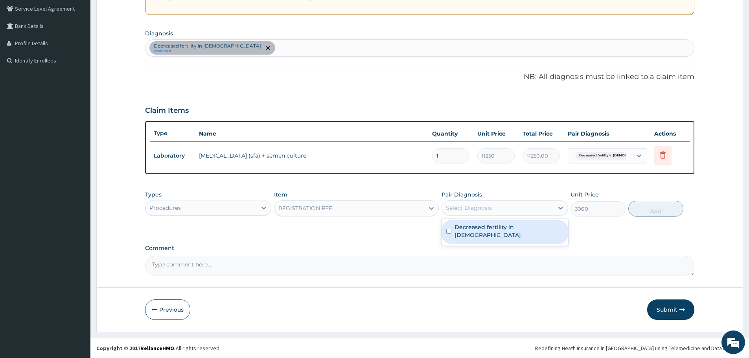
click at [507, 210] on div "Select Diagnosis" at bounding box center [497, 208] width 111 height 13
drag, startPoint x: 503, startPoint y: 231, endPoint x: 638, endPoint y: 216, distance: 135.7
click at [503, 232] on div "Decreased fertility in [DEMOGRAPHIC_DATA]" at bounding box center [504, 232] width 126 height 24
checkbox input "true"
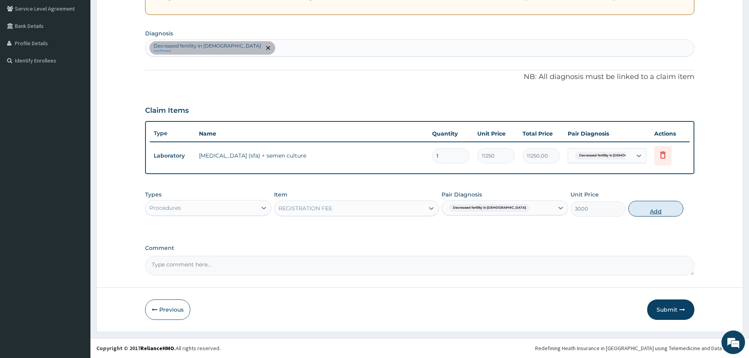
click at [652, 211] on button "Add" at bounding box center [655, 209] width 55 height 16
type input "0"
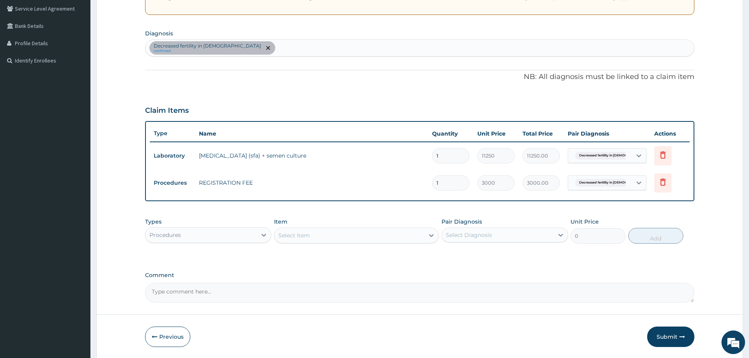
click at [299, 233] on div "Select Item" at bounding box center [293, 235] width 31 height 8
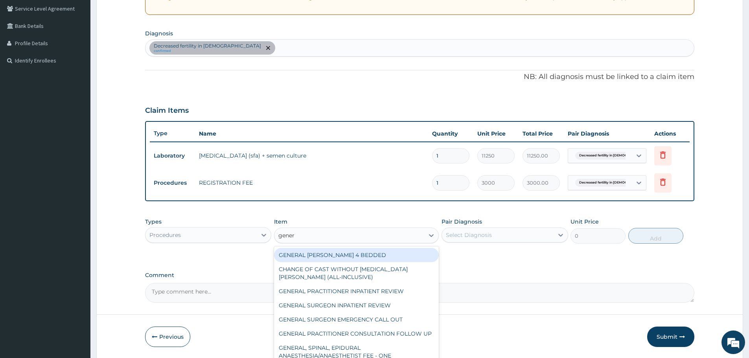
type input "genera"
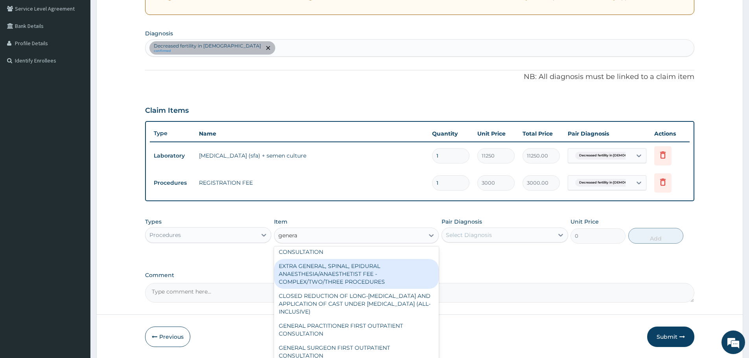
scroll to position [141, 0]
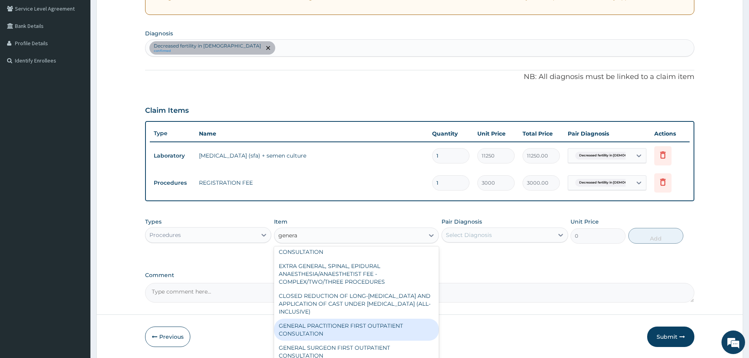
click at [341, 326] on div "GENERAL PRACTITIONER FIRST OUTPATIENT CONSULTATION" at bounding box center [356, 330] width 165 height 22
type input "4500"
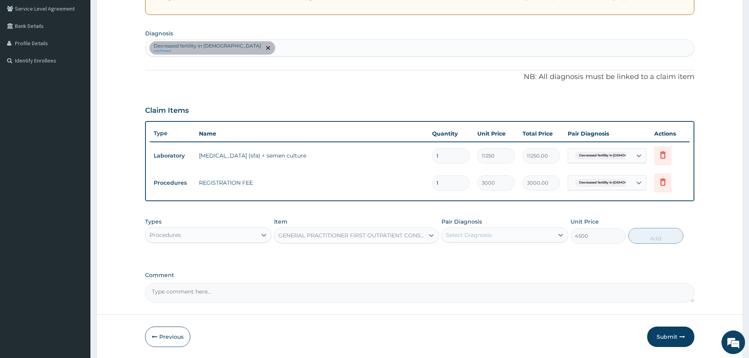
click at [464, 235] on div "Select Diagnosis" at bounding box center [469, 235] width 46 height 8
click at [468, 253] on label "Decreased fertility in male" at bounding box center [508, 258] width 108 height 16
checkbox input "true"
click at [655, 236] on button "Add" at bounding box center [655, 236] width 55 height 16
type input "0"
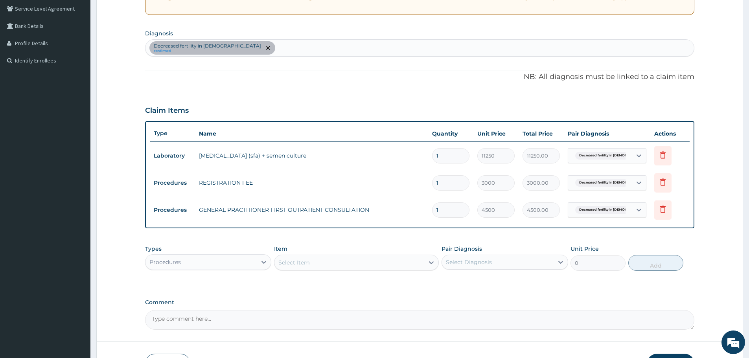
click at [240, 55] on div "Decreased fertility in male confirmed" at bounding box center [419, 48] width 548 height 17
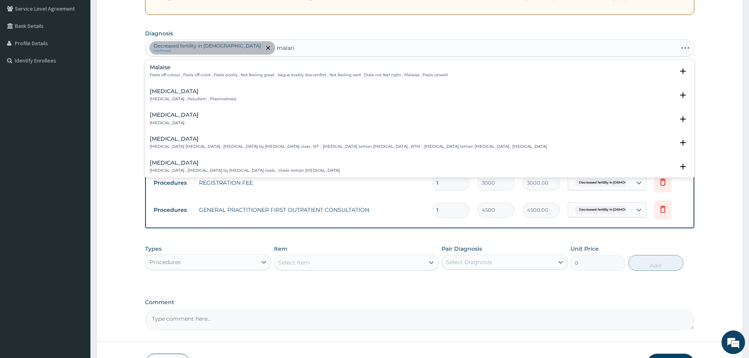
type input "malaria"
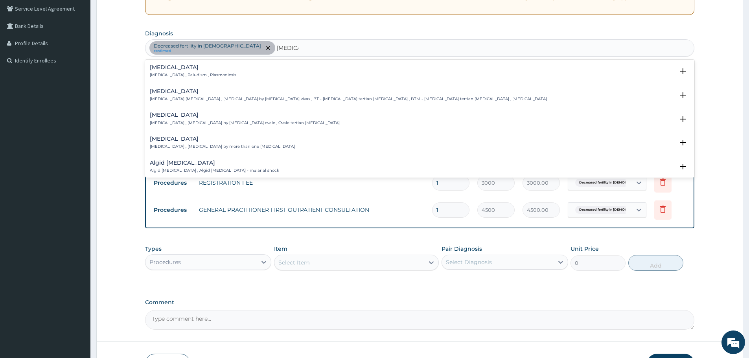
click at [163, 72] on p "Malaria , Paludism , Plasmodiosis" at bounding box center [193, 75] width 86 height 6
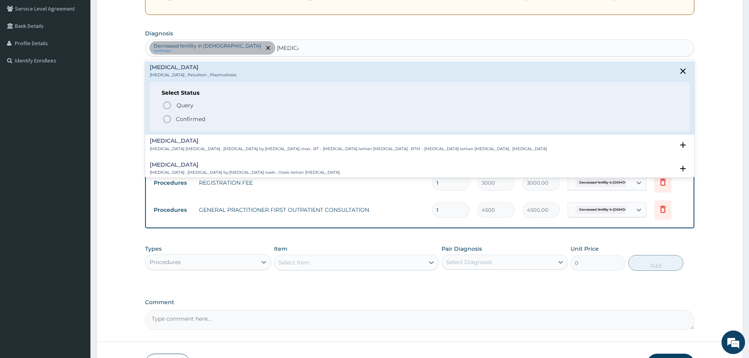
click at [165, 117] on icon "status option filled" at bounding box center [166, 118] width 9 height 9
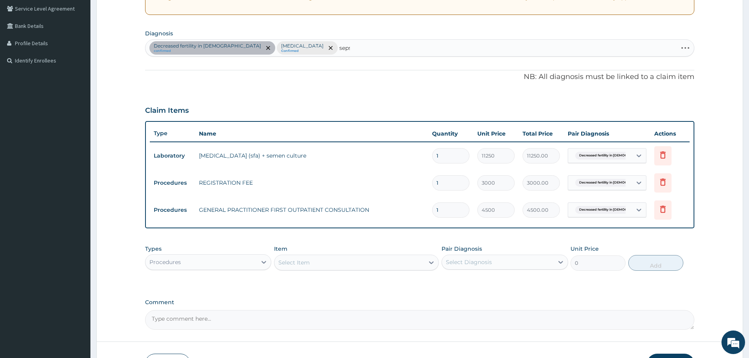
type input "sepsis"
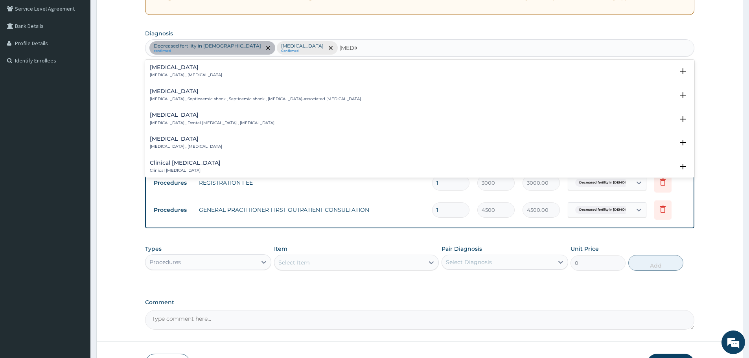
click at [161, 73] on p "Systemic infection , Sepsis" at bounding box center [186, 75] width 72 height 6
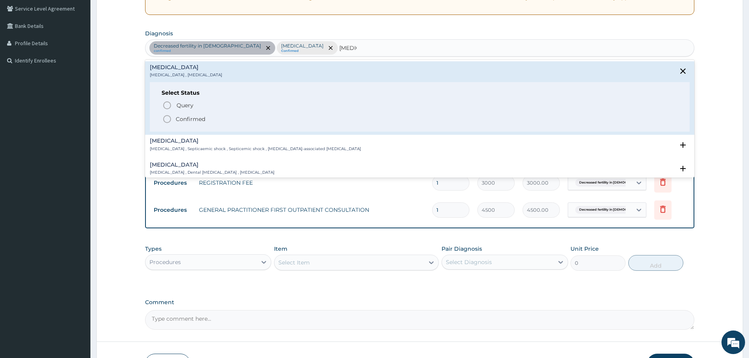
click at [168, 121] on icon "status option filled" at bounding box center [166, 118] width 9 height 9
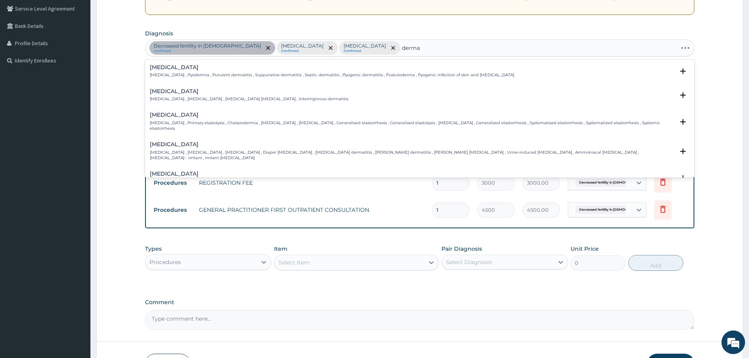
type input "dermat"
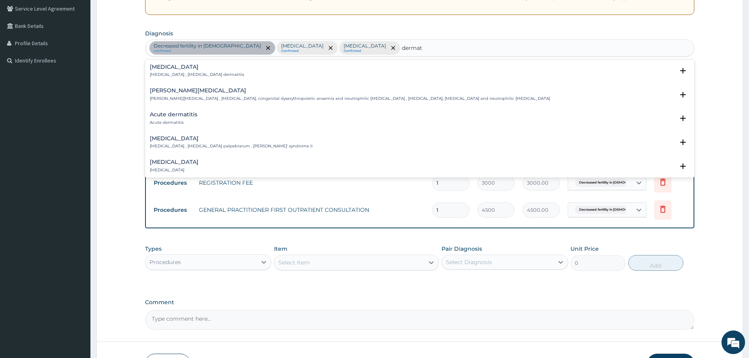
scroll to position [668, 0]
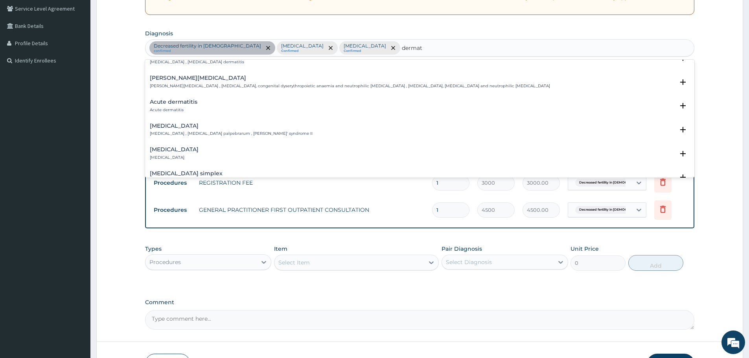
click at [180, 99] on h4 "Acute dermatitis" at bounding box center [174, 102] width 48 height 6
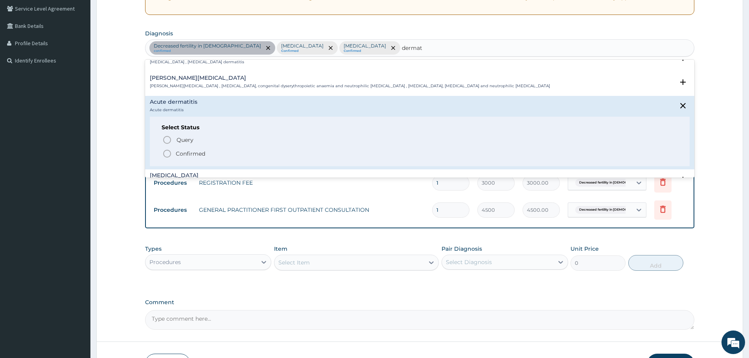
click at [168, 149] on icon "status option filled" at bounding box center [166, 153] width 9 height 9
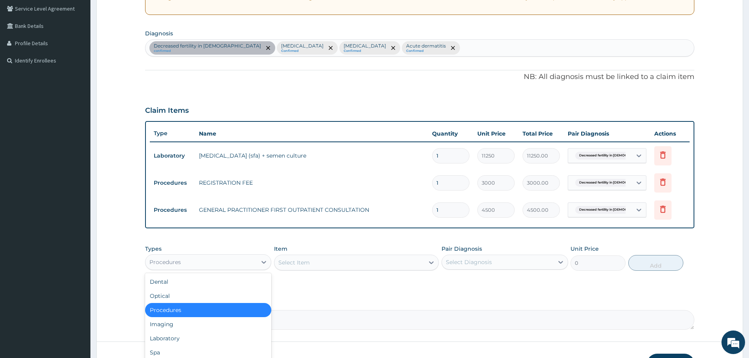
click at [255, 262] on div "Procedures" at bounding box center [200, 262] width 111 height 13
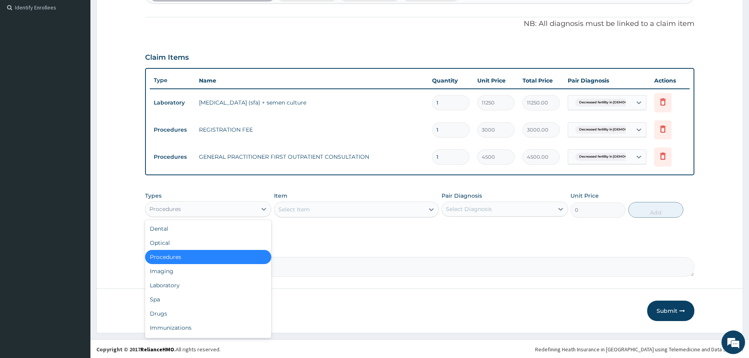
scroll to position [218, 0]
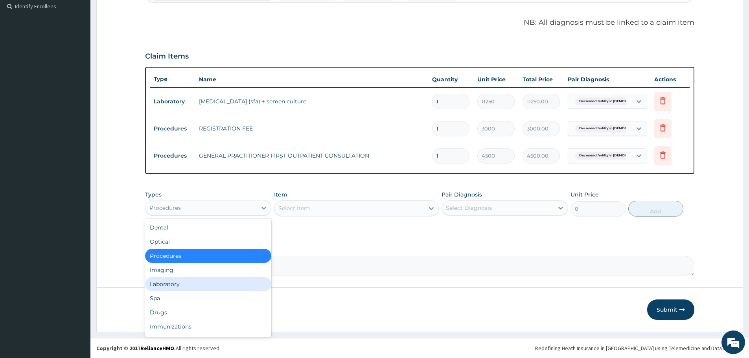
click at [206, 280] on div "Laboratory" at bounding box center [208, 284] width 126 height 14
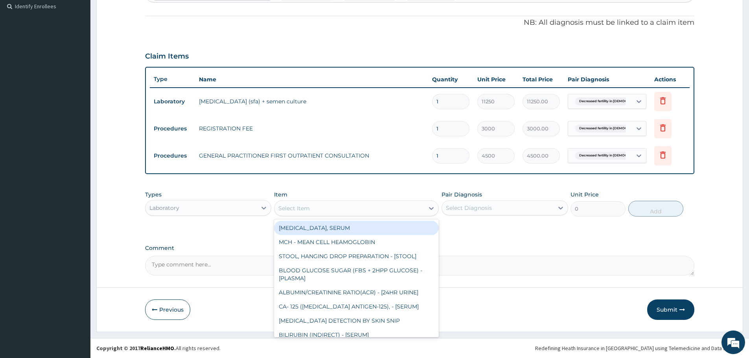
click at [306, 207] on div "Select Item" at bounding box center [293, 208] width 31 height 8
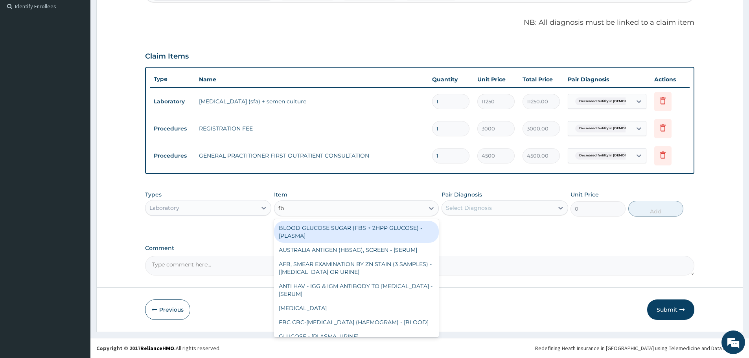
type input "fbc"
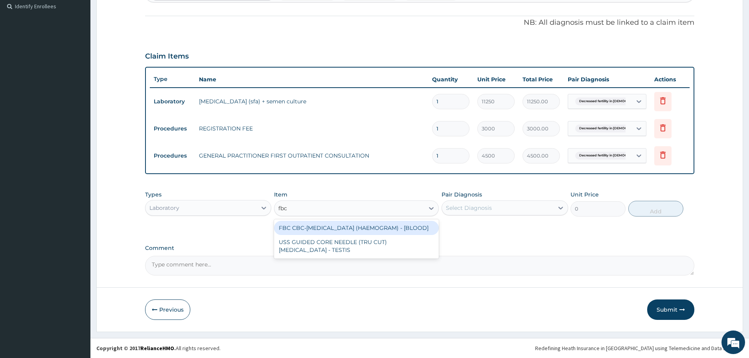
click at [316, 227] on div "FBC CBC-COMPLETE BLOOD COUNT (HAEMOGRAM) - [BLOOD]" at bounding box center [356, 228] width 165 height 14
type input "6000"
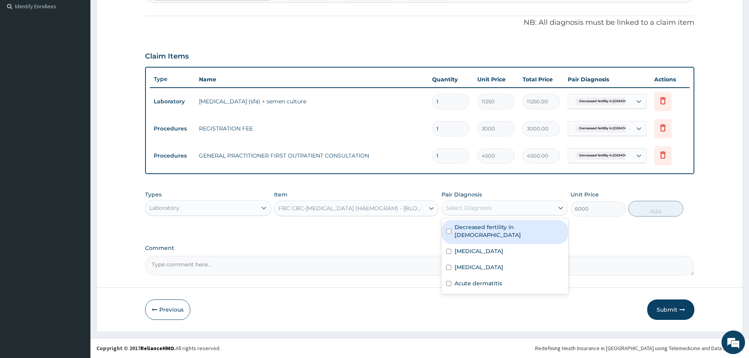
click at [514, 205] on div "Select Diagnosis" at bounding box center [497, 208] width 111 height 13
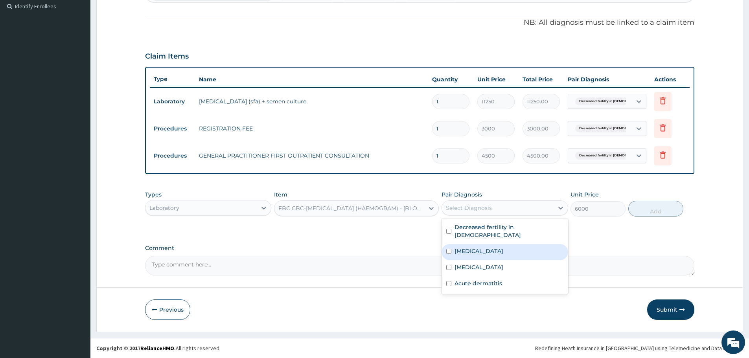
click at [483, 244] on div "Malaria" at bounding box center [504, 252] width 126 height 16
checkbox input "true"
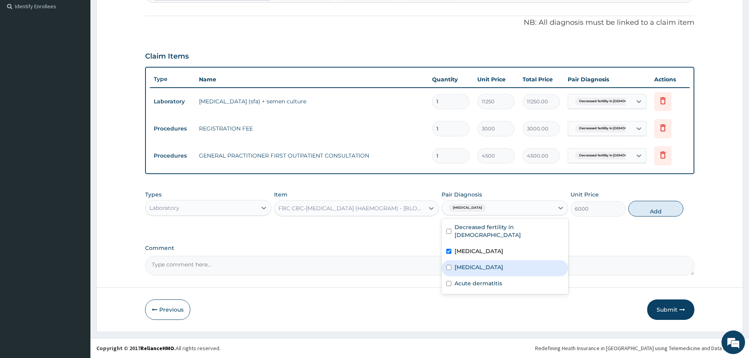
click at [482, 260] on div "Sepsis" at bounding box center [504, 268] width 126 height 16
checkbox input "true"
click at [655, 210] on button "Add" at bounding box center [655, 209] width 55 height 16
type input "0"
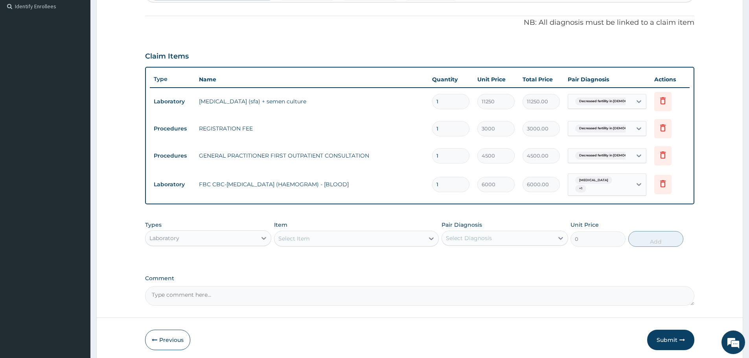
click at [328, 237] on div "Select Item" at bounding box center [349, 238] width 150 height 13
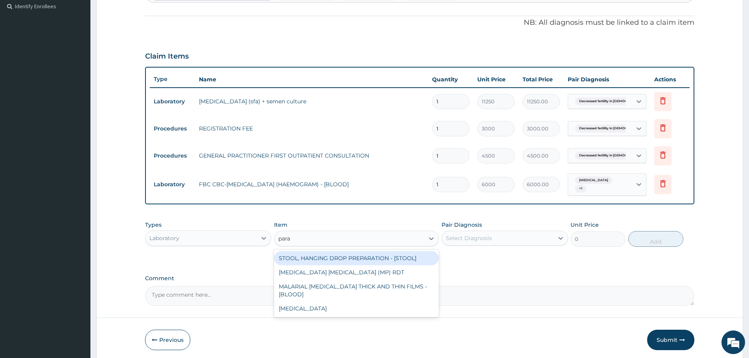
type input "paras"
drag, startPoint x: 344, startPoint y: 251, endPoint x: 354, endPoint y: 250, distance: 10.3
click at [345, 251] on div "MALARIA PARASITE (MP) RDT" at bounding box center [356, 258] width 165 height 14
type input "2400"
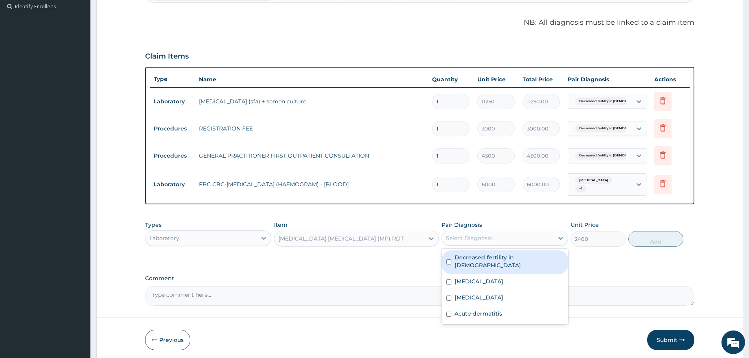
click at [501, 232] on div "Select Diagnosis" at bounding box center [497, 238] width 111 height 13
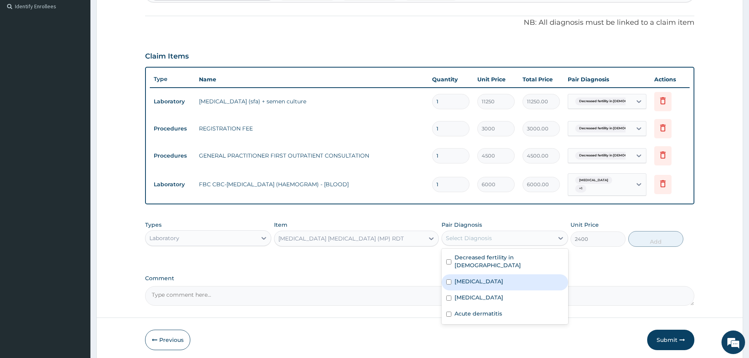
click at [486, 274] on div "Malaria" at bounding box center [504, 282] width 126 height 16
checkbox input "true"
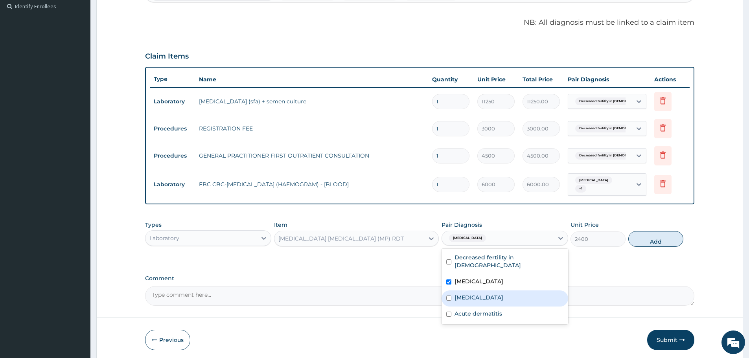
click at [477, 290] on div "Sepsis" at bounding box center [504, 298] width 126 height 16
checkbox input "true"
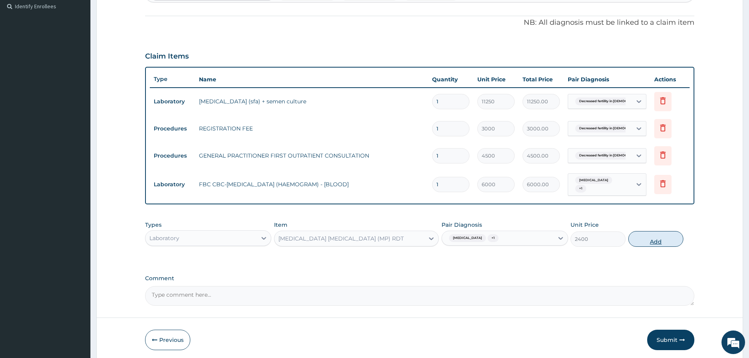
click at [663, 237] on button "Add" at bounding box center [655, 239] width 55 height 16
type input "0"
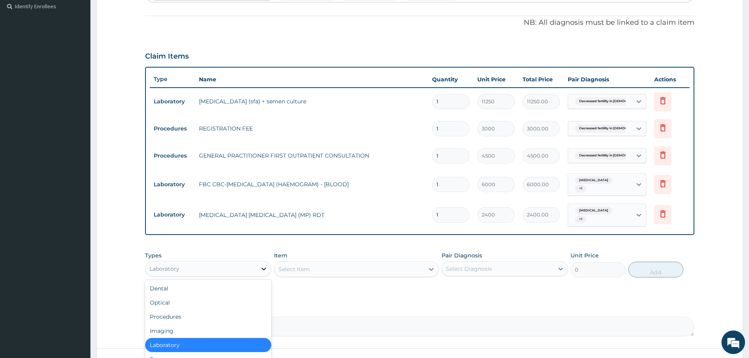
click at [259, 262] on div at bounding box center [264, 269] width 14 height 14
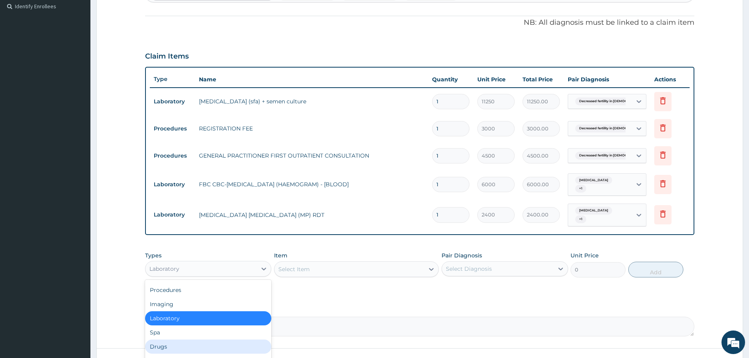
click at [203, 340] on div "Drugs" at bounding box center [208, 347] width 126 height 14
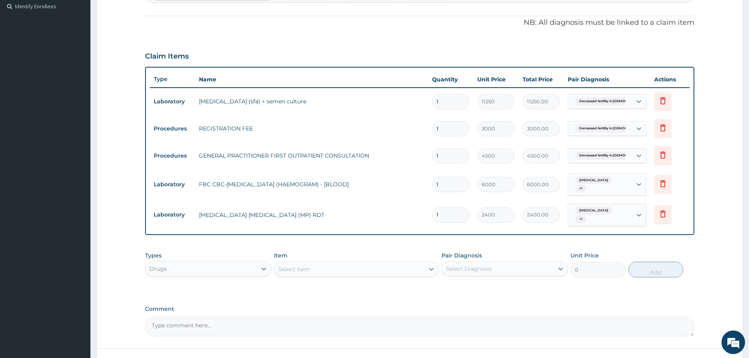
click at [308, 265] on div "Select Item" at bounding box center [293, 269] width 31 height 8
paste input "CALAMINE"
type input "CALAMINE"
click at [325, 282] on div "CALAMINE LOTION" at bounding box center [356, 289] width 165 height 14
type input "1280"
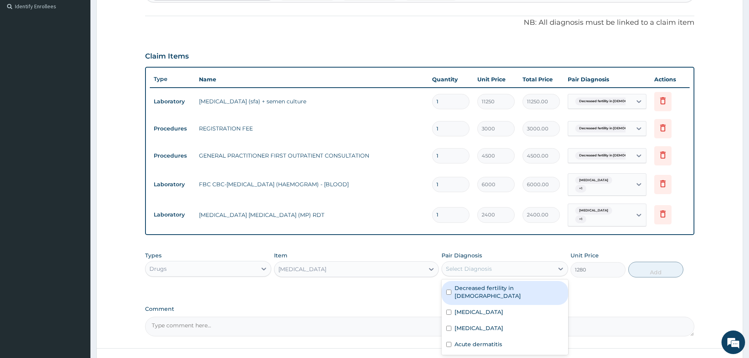
click at [493, 263] on div "Select Diagnosis" at bounding box center [497, 269] width 111 height 13
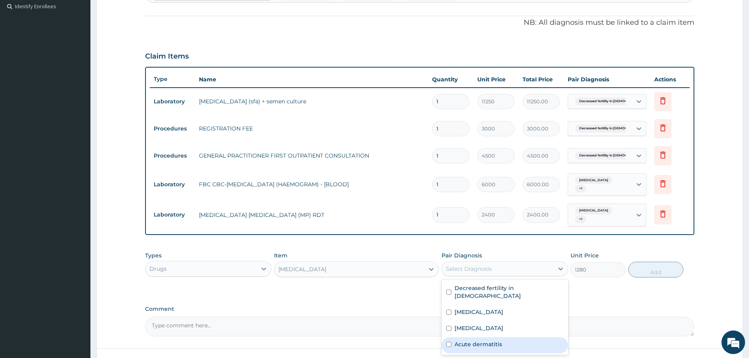
click at [476, 340] on label "Acute dermatitis" at bounding box center [478, 344] width 48 height 8
checkbox input "true"
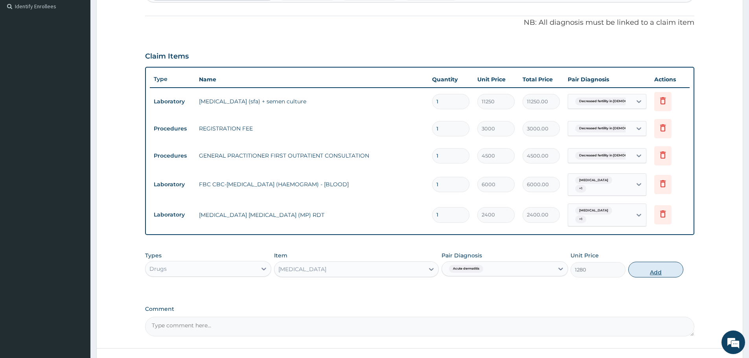
click at [645, 262] on button "Add" at bounding box center [655, 270] width 55 height 16
type input "0"
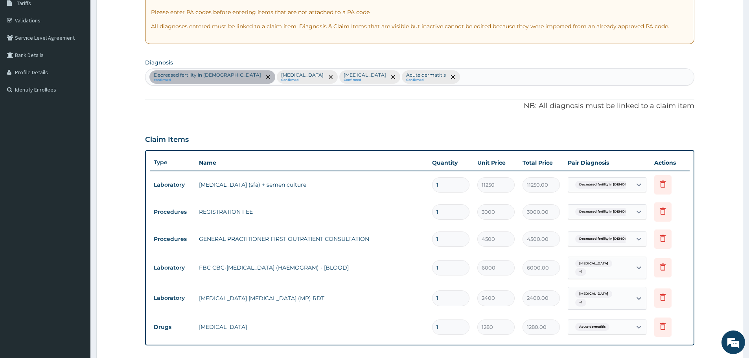
scroll to position [299, 0]
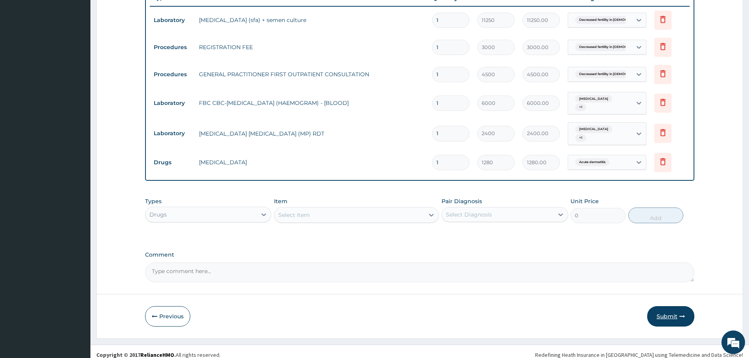
click at [663, 306] on button "Submit" at bounding box center [670, 316] width 47 height 20
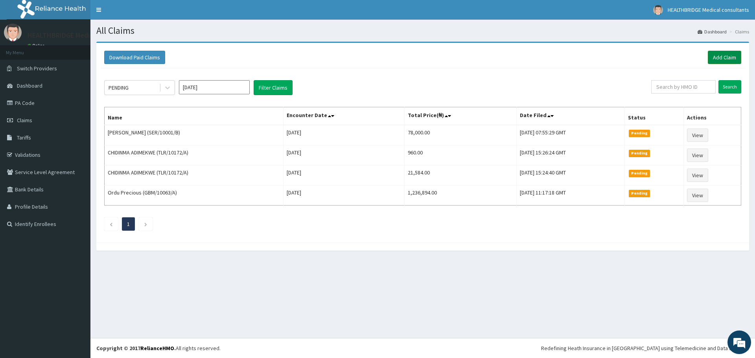
click at [731, 52] on link "Add Claim" at bounding box center [723, 57] width 33 height 13
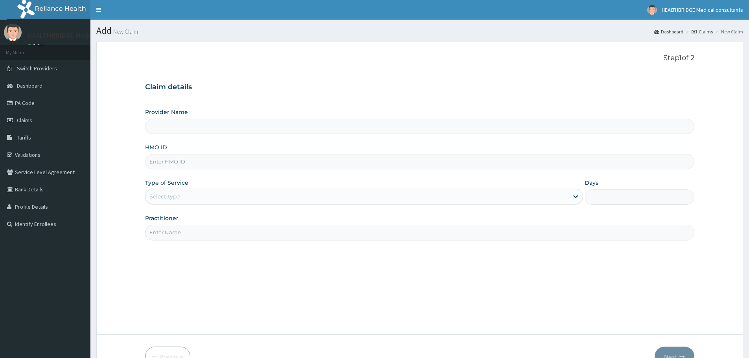
click at [189, 116] on div "Provider Name" at bounding box center [419, 121] width 549 height 26
click at [188, 126] on input "Provider Name" at bounding box center [419, 126] width 549 height 15
type input "HEALTHBRIDGE MEDICAL CONSULTANTS"
click at [182, 165] on input "HMO ID" at bounding box center [419, 161] width 549 height 15
paste input "NBT/10014/B"
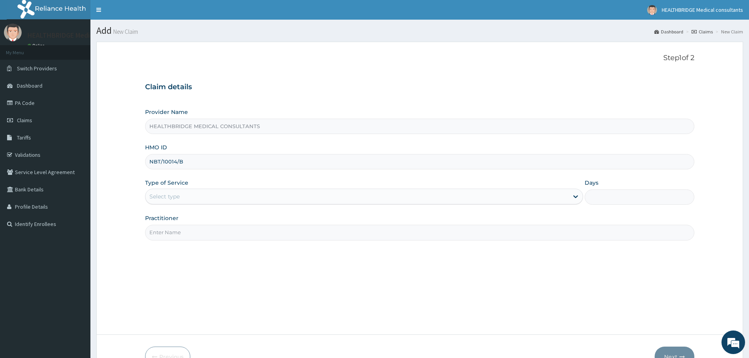
type input "NBT/10014/B"
click at [175, 195] on div "Select type" at bounding box center [164, 197] width 30 height 8
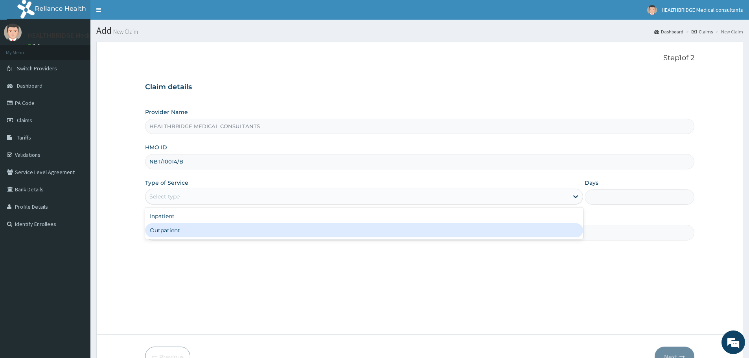
click at [173, 235] on div "Outpatient" at bounding box center [364, 230] width 438 height 14
type input "1"
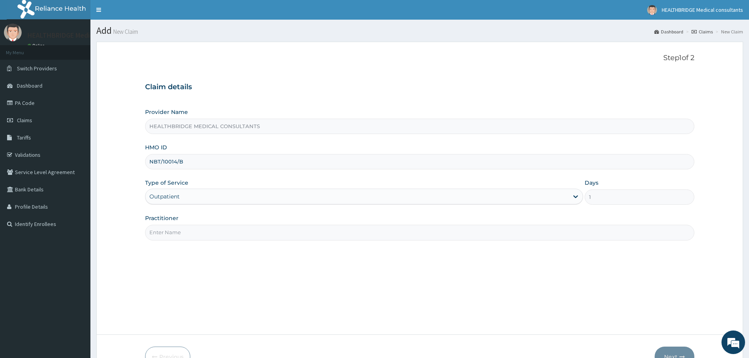
click at [173, 235] on input "Practitioner" at bounding box center [419, 232] width 549 height 15
type input "[PERSON_NAME]"
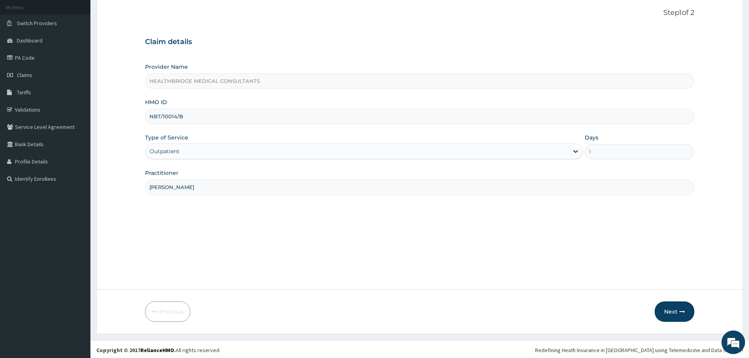
scroll to position [47, 0]
click at [662, 308] on button "Next" at bounding box center [674, 309] width 40 height 20
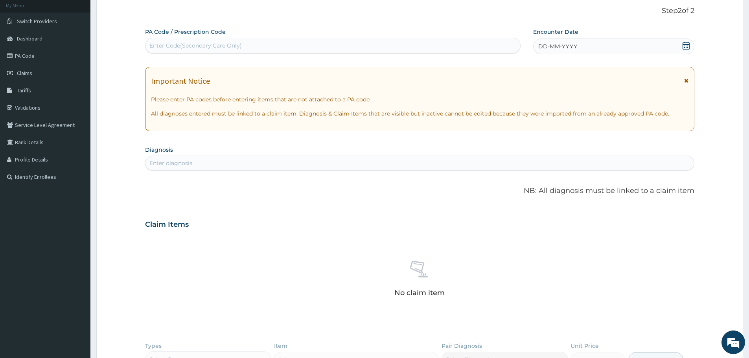
click at [210, 43] on div "Enter Code(Secondary Care Only)" at bounding box center [195, 46] width 92 height 8
paste input "PA/3EC28E"
type input "PA/3EC28E"
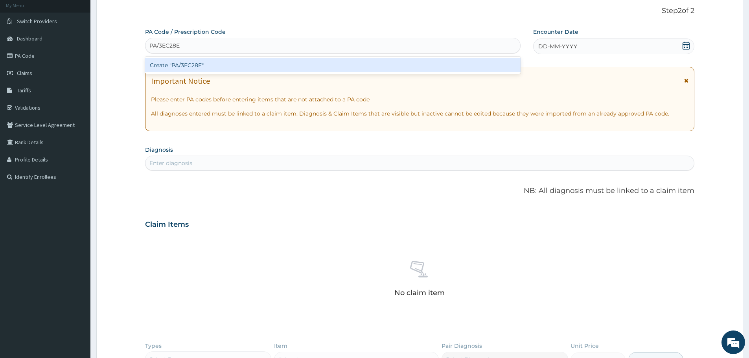
click at [216, 66] on div "Create "PA/3EC28E"" at bounding box center [332, 65] width 375 height 14
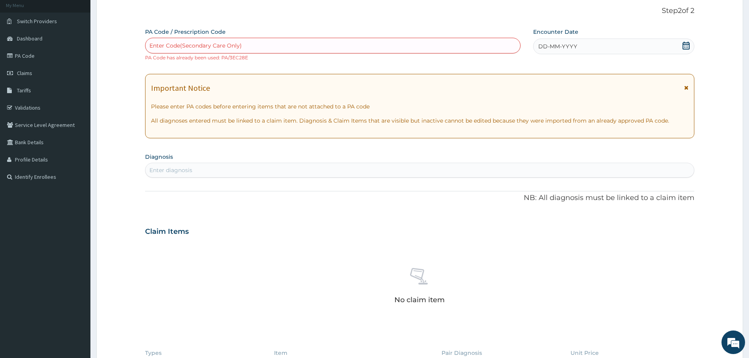
paste input "PA/3BB3BA"
type input "PA/3BB3BA"
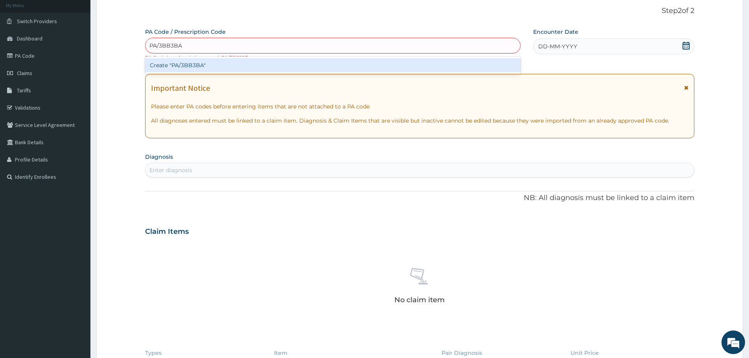
click at [245, 68] on div "Create "PA/3BB3BA"" at bounding box center [332, 65] width 375 height 14
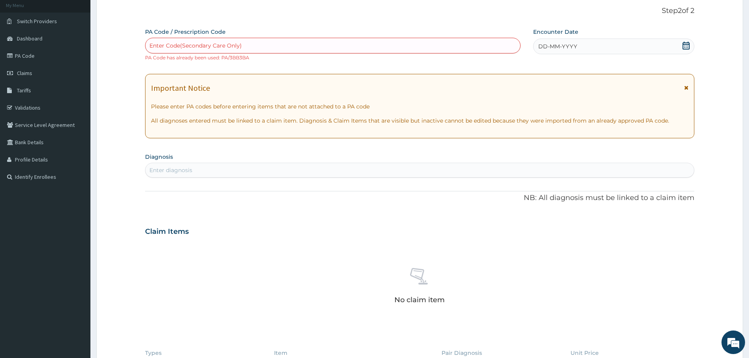
paste input "PA/2D6BFB"
type input "PA/2D6BFB"
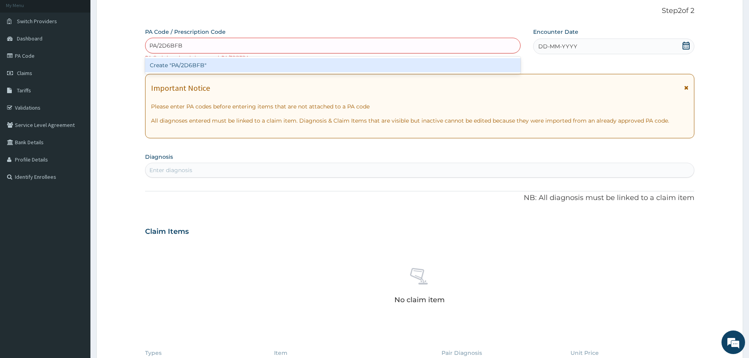
click at [237, 63] on div "Create "PA/2D6BFB"" at bounding box center [332, 65] width 375 height 14
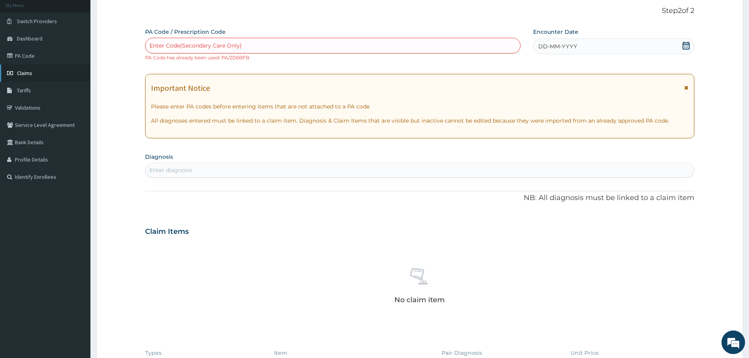
click at [26, 76] on span "Claims" at bounding box center [24, 73] width 15 height 7
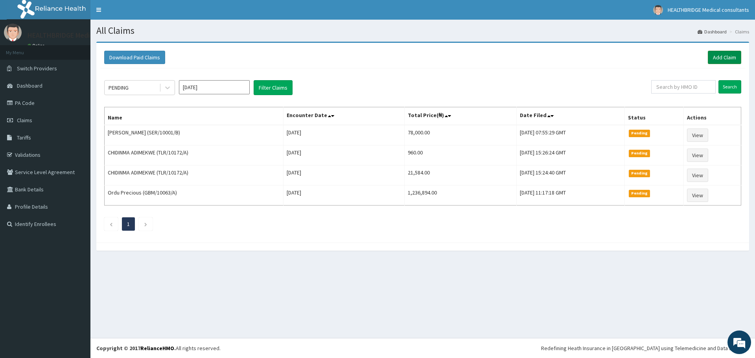
click at [719, 56] on link "Add Claim" at bounding box center [723, 57] width 33 height 13
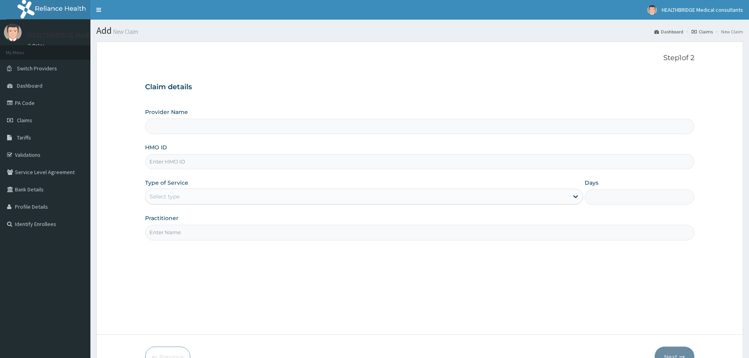
click at [175, 129] on input "Provider Name" at bounding box center [419, 126] width 549 height 15
click at [170, 131] on input "Provider Name" at bounding box center [419, 126] width 549 height 15
type input "HEALTHBRIDGE MEDICAL CONSULTANTS"
click at [173, 127] on input "HEALTHBRIDGE MEDICAL CONSULTANTS" at bounding box center [419, 126] width 549 height 15
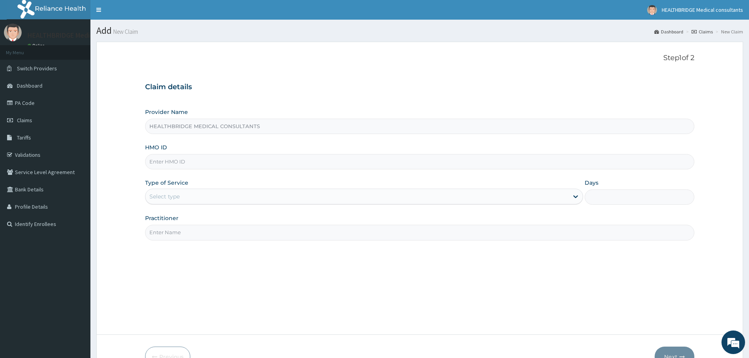
click at [189, 145] on div "HMO ID" at bounding box center [419, 156] width 549 height 26
click at [174, 160] on input "HMO ID" at bounding box center [419, 161] width 549 height 15
paste input "PPG/10130/A"
type input "PPG/10130/A"
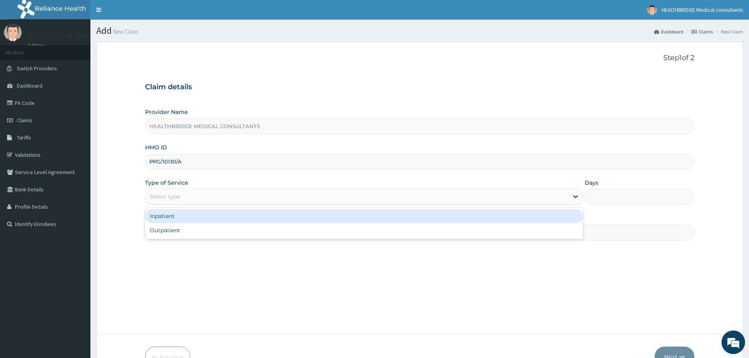
drag, startPoint x: 165, startPoint y: 190, endPoint x: 164, endPoint y: 204, distance: 13.8
click at [165, 193] on div "Select type" at bounding box center [356, 196] width 423 height 13
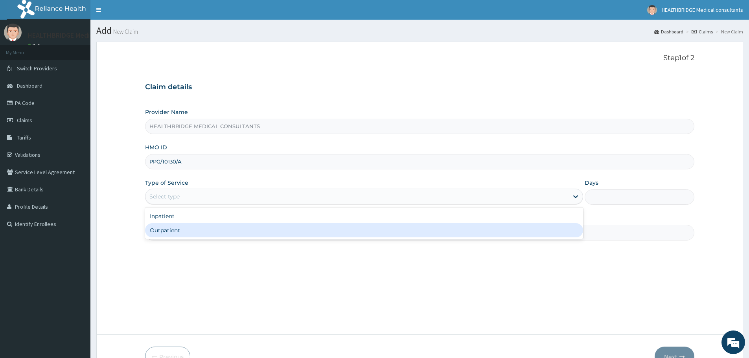
click at [171, 228] on div "Outpatient" at bounding box center [364, 230] width 438 height 14
type input "1"
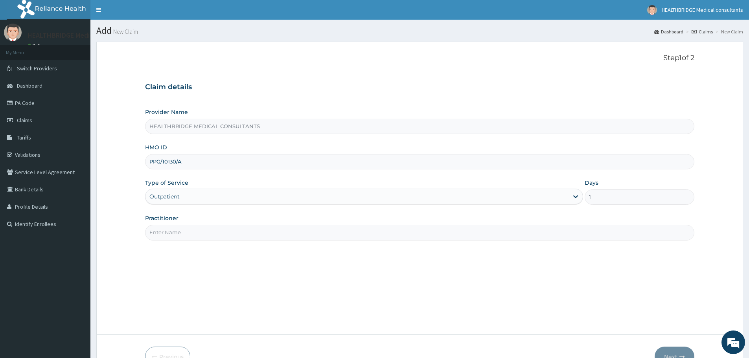
click at [171, 228] on input "Practitioner" at bounding box center [419, 232] width 549 height 15
type input "[PERSON_NAME]"
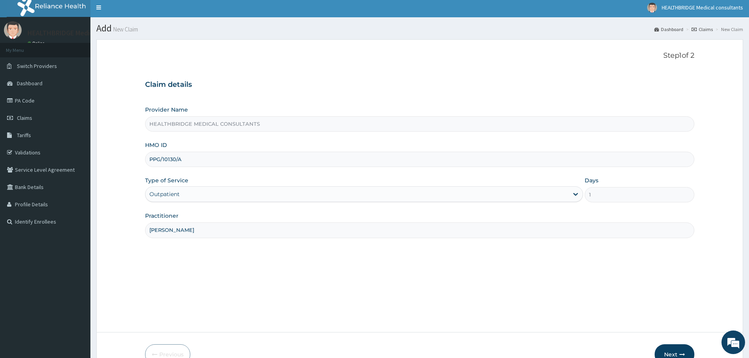
scroll to position [47, 0]
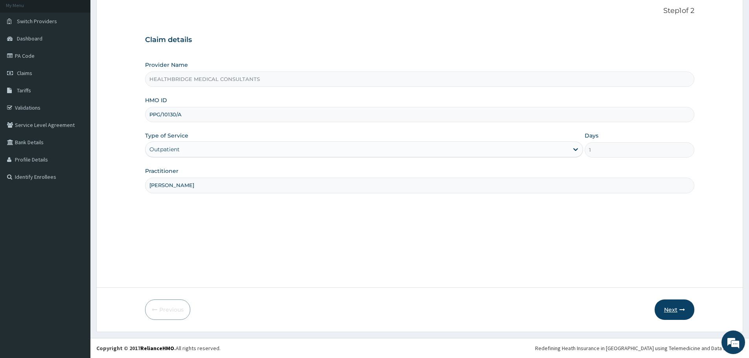
click at [661, 311] on button "Next" at bounding box center [674, 309] width 40 height 20
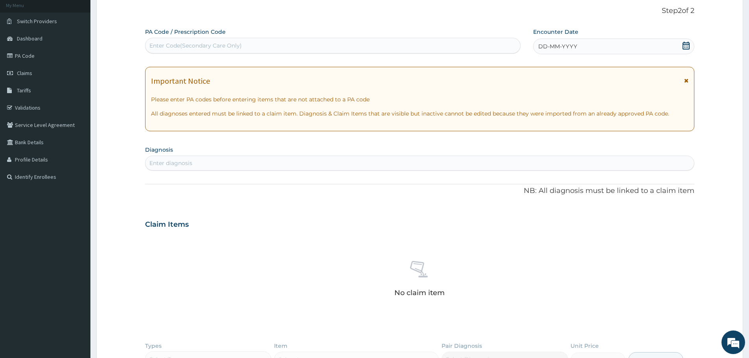
scroll to position [0, 0]
click at [212, 49] on div "Enter Code(Secondary Care Only)" at bounding box center [195, 46] width 92 height 8
paste input "PA/9D009A"
type input "PA/9D009A"
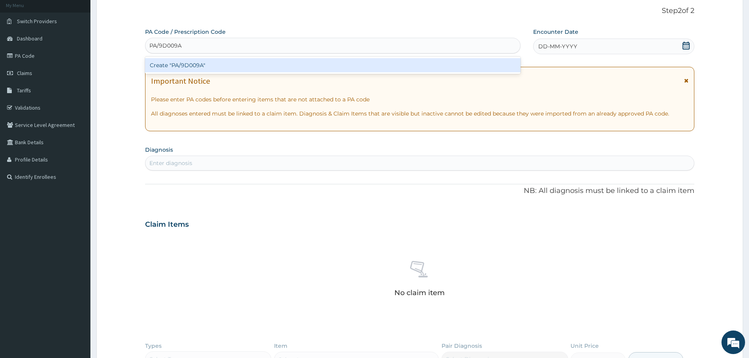
click at [211, 67] on div "Create "PA/9D009A"" at bounding box center [332, 65] width 375 height 14
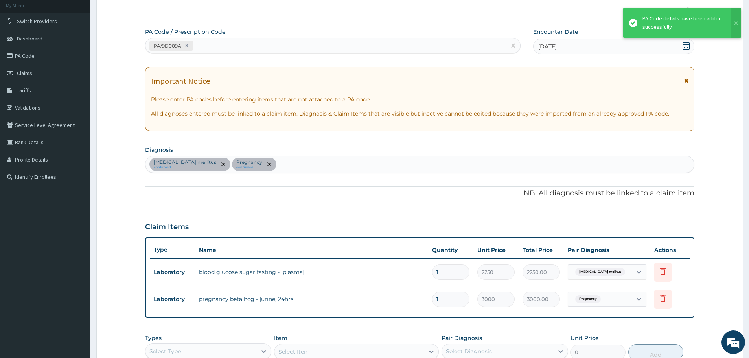
click at [202, 45] on div "PA/9D009A" at bounding box center [325, 45] width 360 height 13
paste input "PA/2E69F8"
type input "PA/2E69F8"
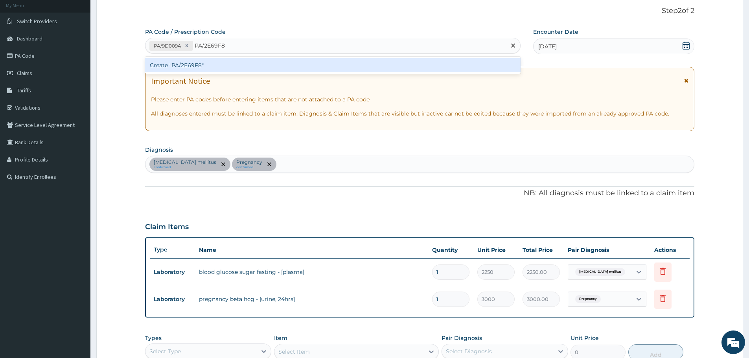
click at [215, 67] on div "Create "PA/2E69F8"" at bounding box center [332, 65] width 375 height 14
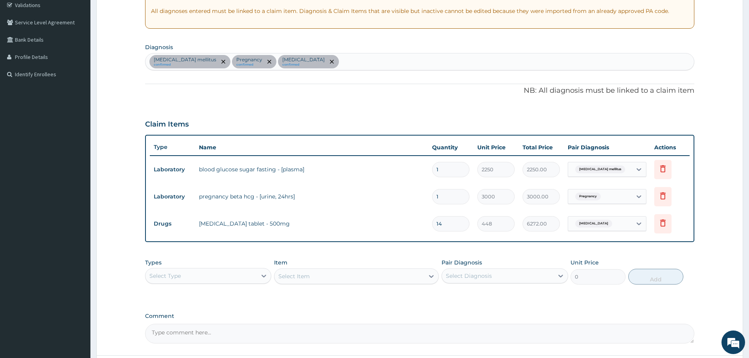
scroll to position [86, 0]
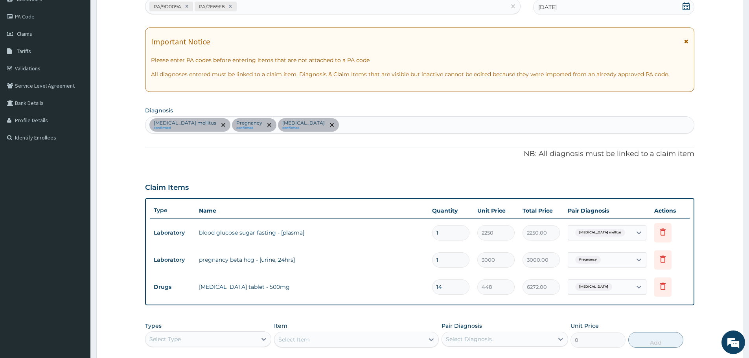
click at [351, 127] on div "Diabetes mellitus confirmed Pregnancy confirmed Upper respiratory infection con…" at bounding box center [419, 125] width 548 height 17
type input "[MEDICAL_DATA]"
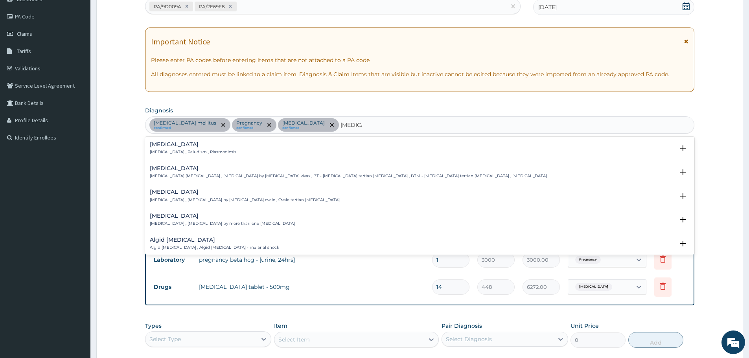
click at [162, 152] on p "[MEDICAL_DATA] , Paludism , Plasmodiosis" at bounding box center [193, 152] width 86 height 6
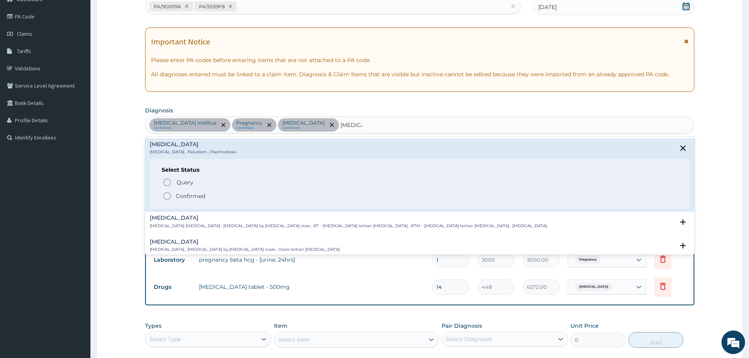
click at [165, 199] on circle "status option filled" at bounding box center [166, 196] width 7 height 7
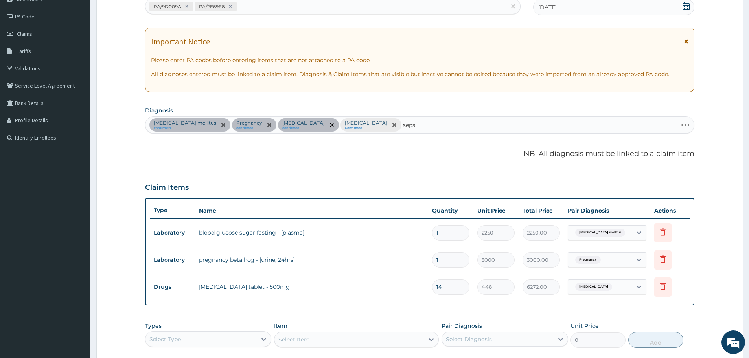
type input "sepsis"
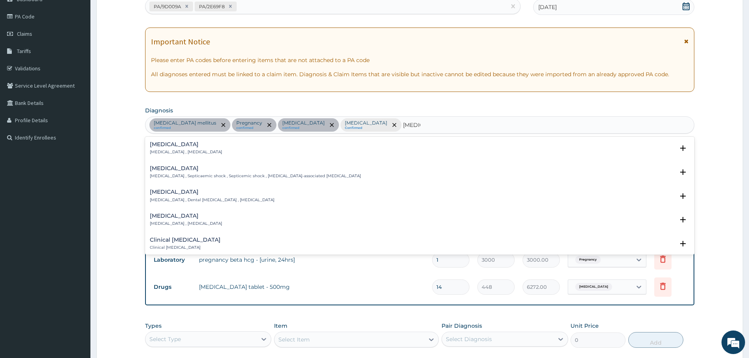
click at [166, 142] on h4 "[MEDICAL_DATA]" at bounding box center [186, 144] width 72 height 6
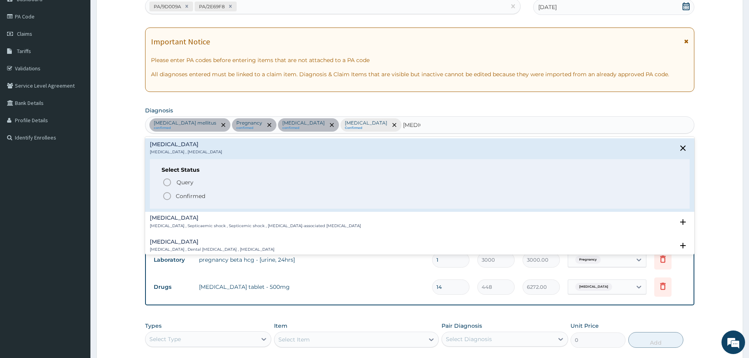
click at [167, 194] on icon "status option filled" at bounding box center [166, 195] width 9 height 9
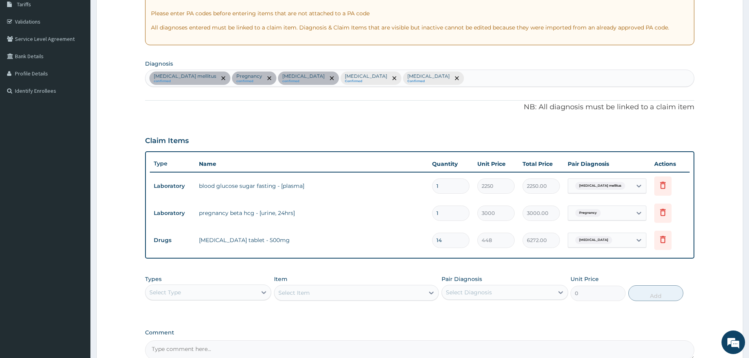
scroll to position [218, 0]
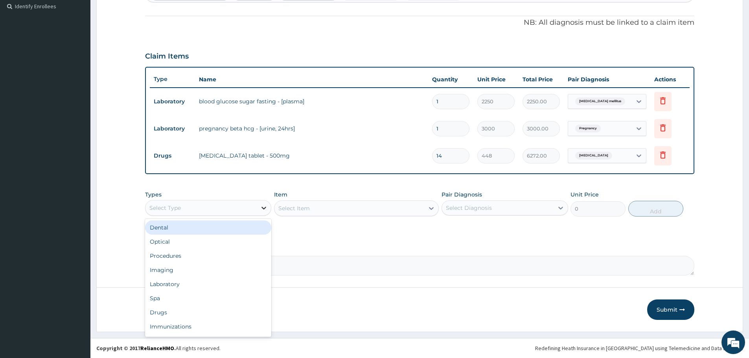
click at [263, 205] on icon at bounding box center [264, 208] width 8 height 8
click at [215, 254] on div "Procedures" at bounding box center [208, 256] width 126 height 14
click at [309, 207] on div "Select Item" at bounding box center [293, 208] width 31 height 8
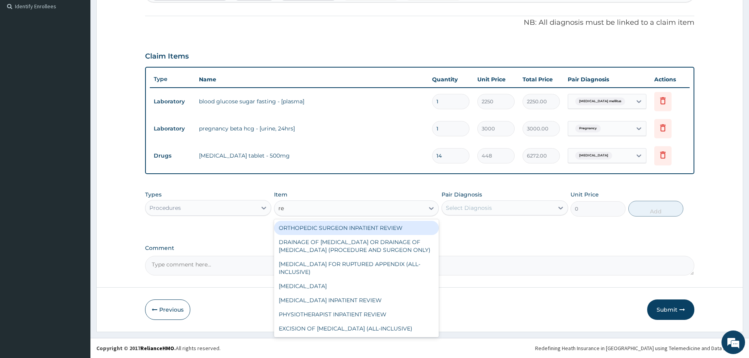
type input "reg"
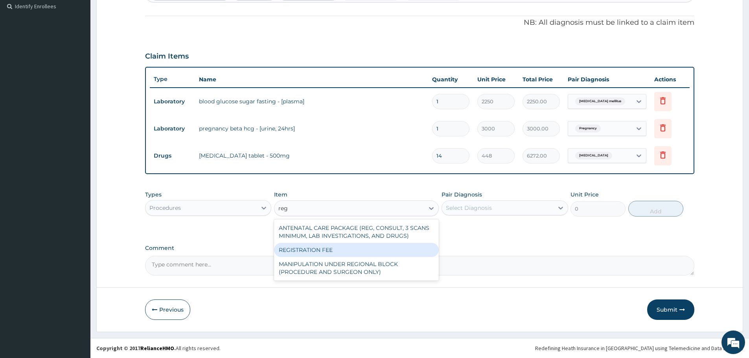
click at [331, 246] on div "REGISTRATION FEE" at bounding box center [356, 250] width 165 height 14
type input "3000"
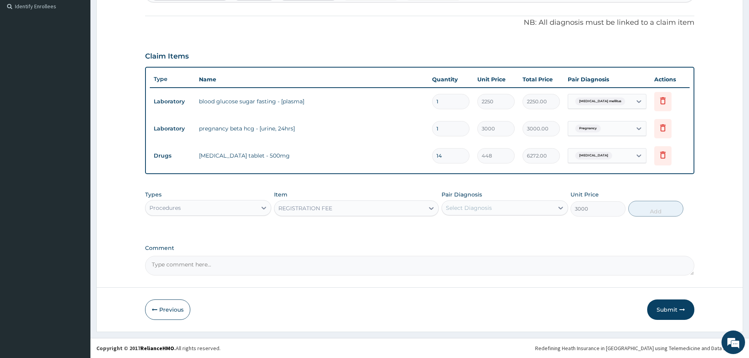
click at [486, 202] on div "Select Diagnosis" at bounding box center [497, 208] width 111 height 13
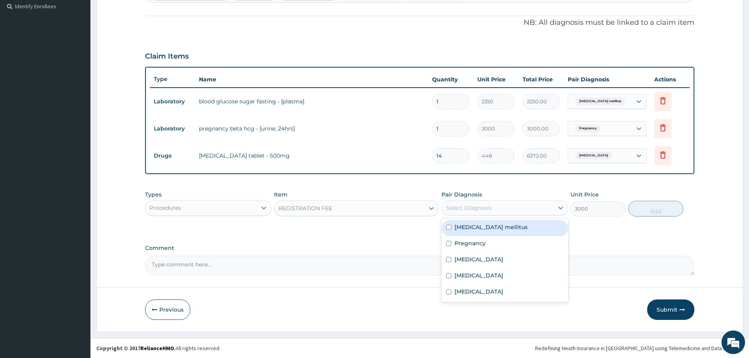
click at [495, 227] on label "Diabetes mellitus" at bounding box center [490, 227] width 73 height 8
checkbox input "true"
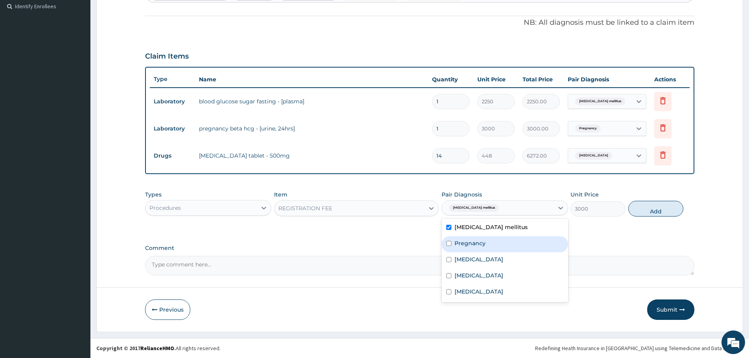
drag, startPoint x: 496, startPoint y: 241, endPoint x: 498, endPoint y: 253, distance: 12.3
click at [496, 241] on div "Pregnancy" at bounding box center [504, 244] width 126 height 16
checkbox input "true"
click at [498, 253] on div "Upper respiratory infection" at bounding box center [504, 260] width 126 height 16
checkbox input "true"
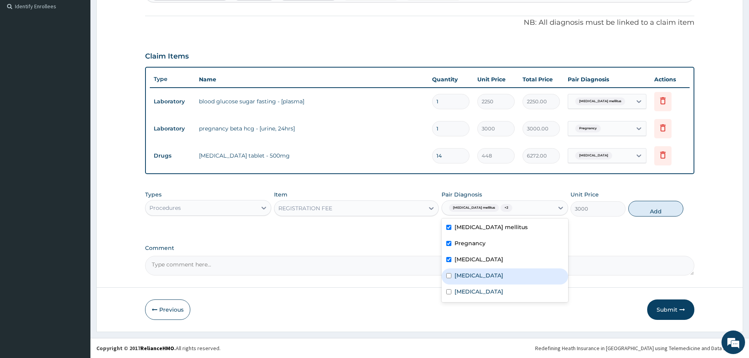
click at [494, 282] on div "[MEDICAL_DATA]" at bounding box center [504, 276] width 126 height 16
checkbox input "true"
click at [493, 290] on div "[MEDICAL_DATA]" at bounding box center [504, 293] width 126 height 16
checkbox input "true"
click at [658, 206] on button "Add" at bounding box center [655, 209] width 55 height 16
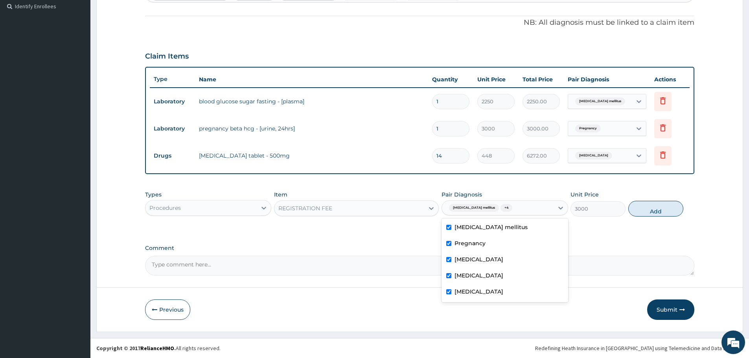
type input "0"
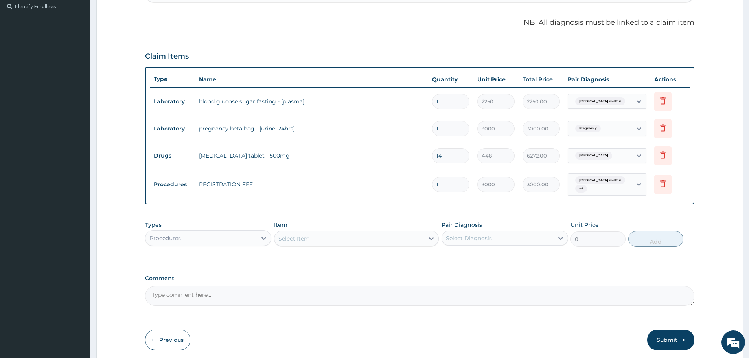
click at [329, 235] on div "Select Item" at bounding box center [349, 238] width 150 height 13
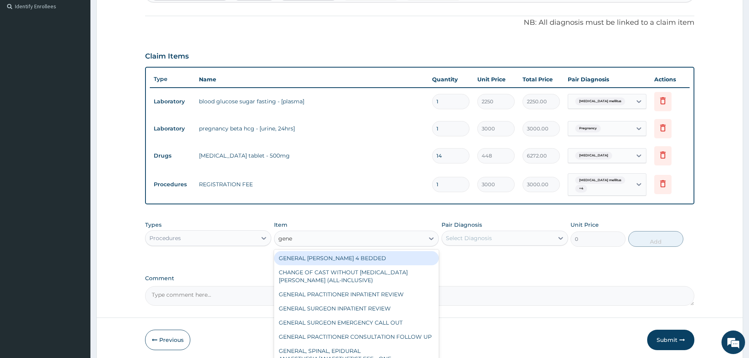
type input "gener"
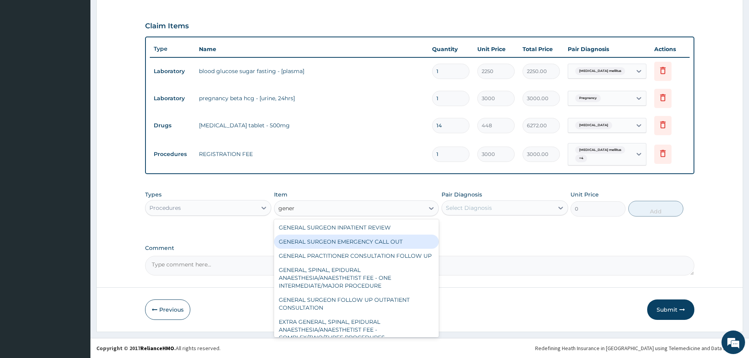
scroll to position [141, 0]
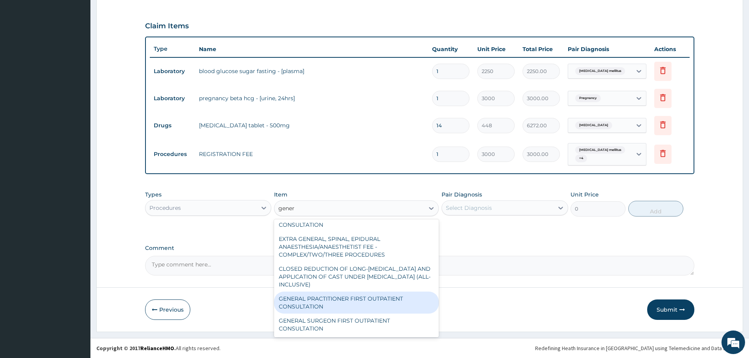
click at [344, 301] on div "GENERAL PRACTITIONER FIRST OUTPATIENT CONSULTATION" at bounding box center [356, 303] width 165 height 22
type input "4500"
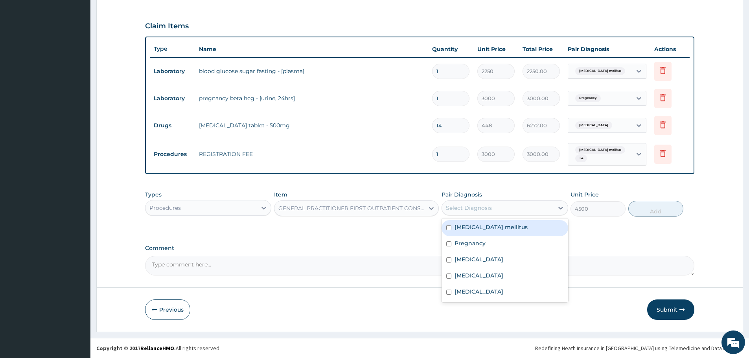
click at [486, 205] on div "Select Diagnosis" at bounding box center [469, 208] width 46 height 8
click at [479, 235] on div "Diabetes mellitus" at bounding box center [504, 228] width 126 height 16
checkbox input "true"
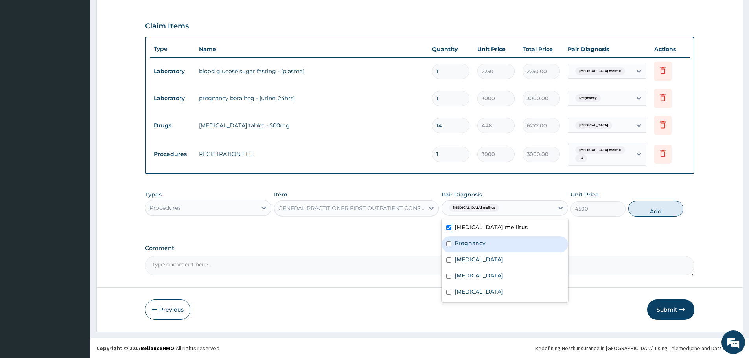
drag, startPoint x: 479, startPoint y: 246, endPoint x: 480, endPoint y: 251, distance: 4.7
click at [479, 248] on div "Pregnancy" at bounding box center [504, 244] width 126 height 16
checkbox input "true"
click at [480, 261] on label "Upper respiratory infection" at bounding box center [478, 259] width 49 height 8
checkbox input "true"
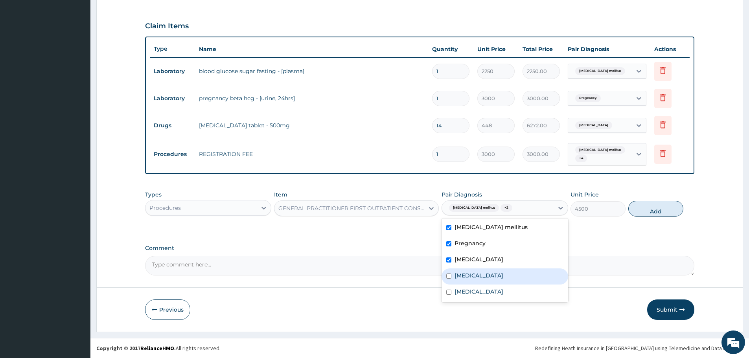
click at [482, 283] on div "[MEDICAL_DATA]" at bounding box center [504, 276] width 126 height 16
checkbox input "true"
click at [483, 289] on div "[MEDICAL_DATA]" at bounding box center [504, 293] width 126 height 16
checkbox input "true"
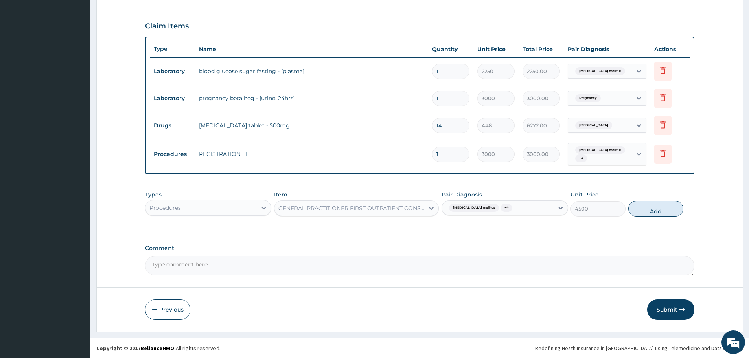
click at [645, 208] on button "Add" at bounding box center [655, 209] width 55 height 16
type input "0"
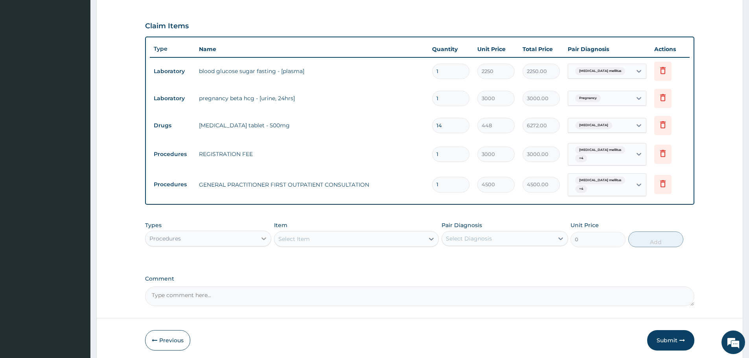
click at [264, 237] on icon at bounding box center [264, 239] width 8 height 8
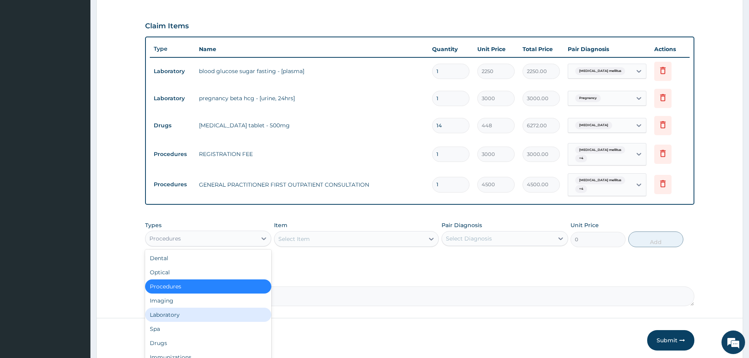
click at [178, 318] on div "Laboratory" at bounding box center [208, 315] width 126 height 14
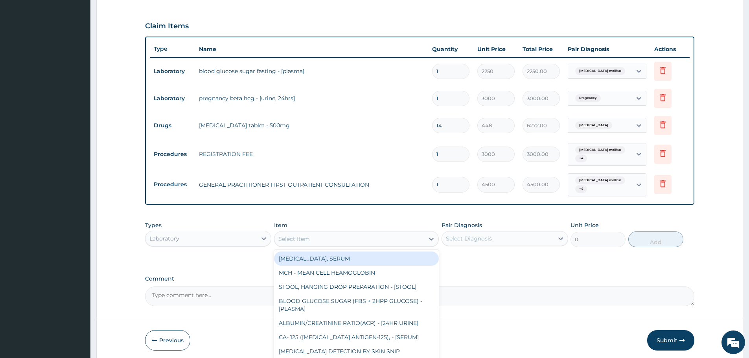
click at [367, 239] on div "Select Item" at bounding box center [349, 239] width 150 height 13
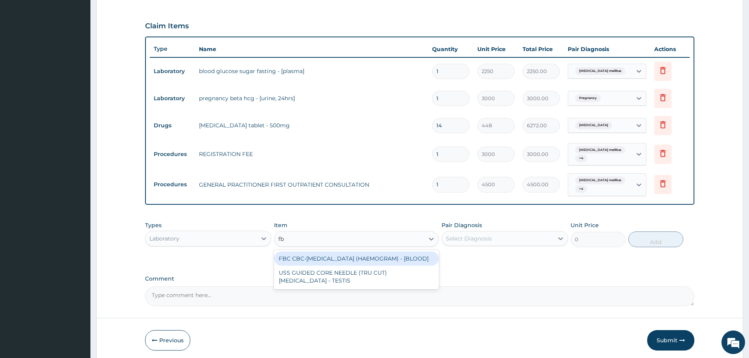
type input "fbc"
click at [374, 263] on div "FBC CBC-COMPLETE BLOOD COUNT (HAEMOGRAM) - [BLOOD]" at bounding box center [356, 259] width 165 height 14
type input "6000"
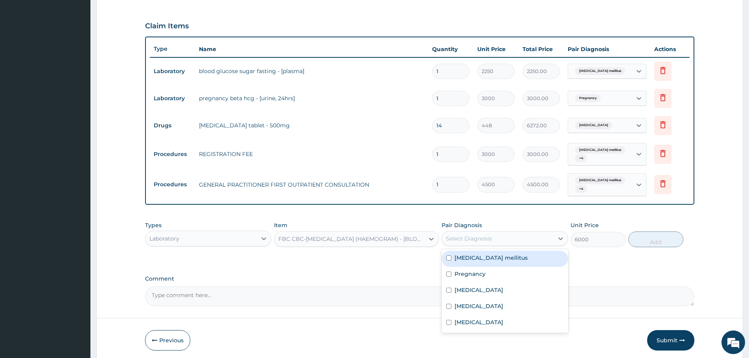
click at [515, 242] on div "Select Diagnosis" at bounding box center [497, 238] width 111 height 13
click at [489, 261] on label "Diabetes mellitus" at bounding box center [490, 258] width 73 height 8
click at [480, 254] on label "Diabetes mellitus" at bounding box center [490, 258] width 73 height 8
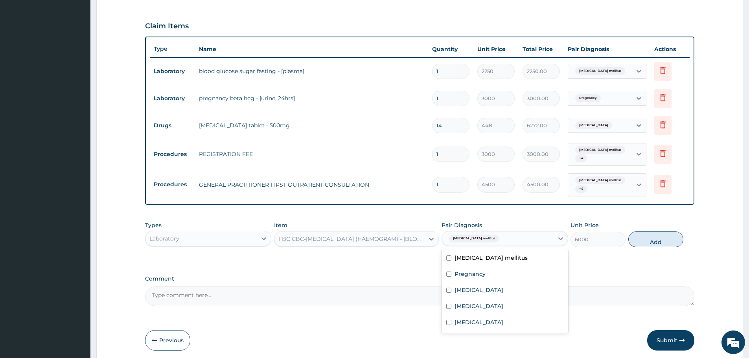
checkbox input "false"
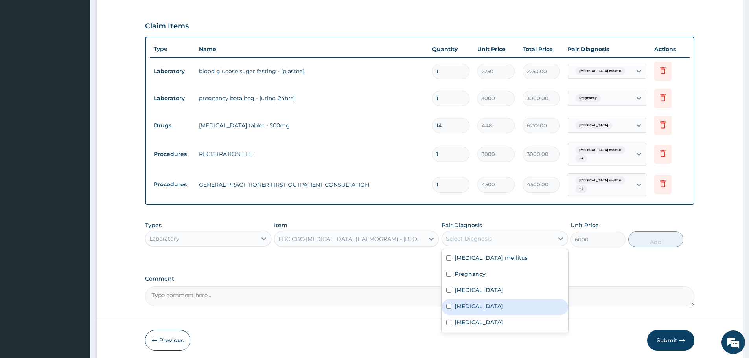
click at [469, 304] on label "[MEDICAL_DATA]" at bounding box center [478, 306] width 49 height 8
checkbox input "true"
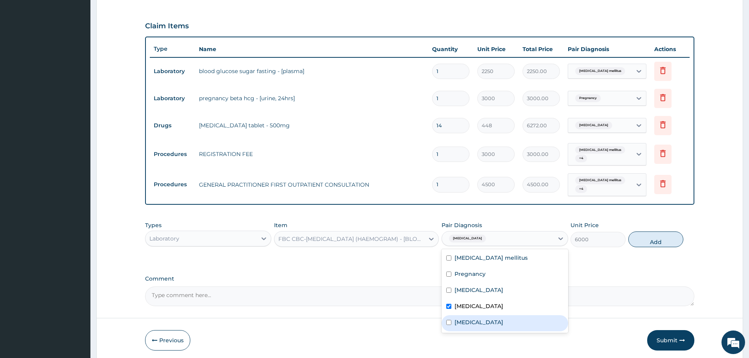
drag, startPoint x: 470, startPoint y: 320, endPoint x: 545, endPoint y: 278, distance: 86.6
click at [471, 320] on label "[MEDICAL_DATA]" at bounding box center [478, 322] width 49 height 8
checkbox input "true"
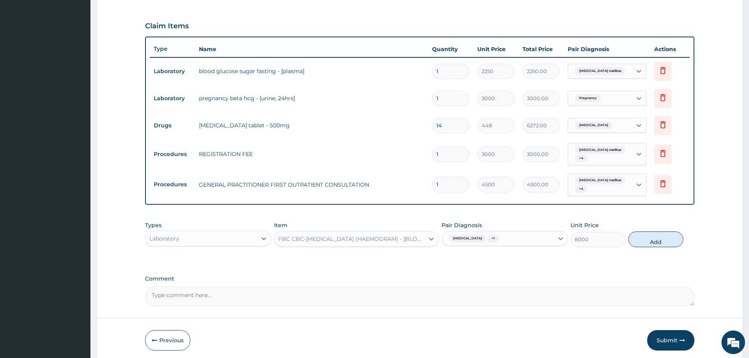
drag, startPoint x: 664, startPoint y: 238, endPoint x: 420, endPoint y: 237, distance: 243.3
click at [645, 239] on button "Add" at bounding box center [655, 239] width 55 height 16
type input "0"
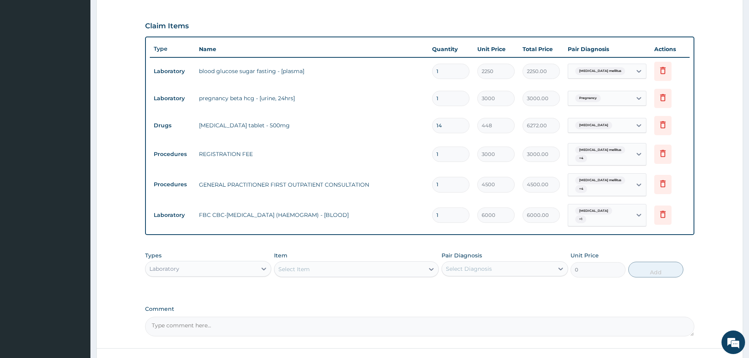
click at [318, 264] on div "Select Item" at bounding box center [349, 269] width 150 height 13
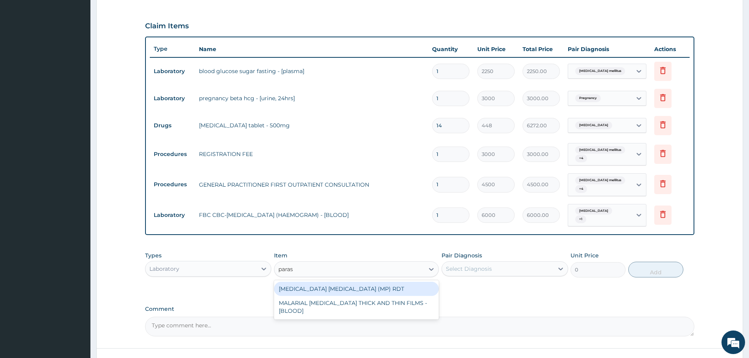
type input "parasi"
drag, startPoint x: 322, startPoint y: 288, endPoint x: 400, endPoint y: 281, distance: 77.7
click at [324, 287] on div "MALARIA PARASITE (MP) RDT" at bounding box center [356, 289] width 165 height 14
type input "2400"
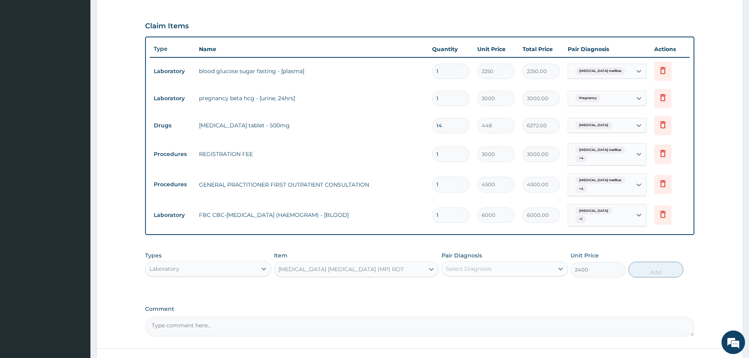
click at [503, 263] on div "Select Diagnosis" at bounding box center [497, 269] width 111 height 13
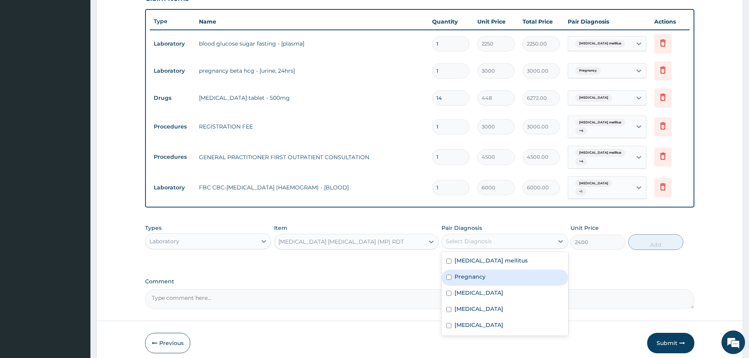
scroll to position [306, 0]
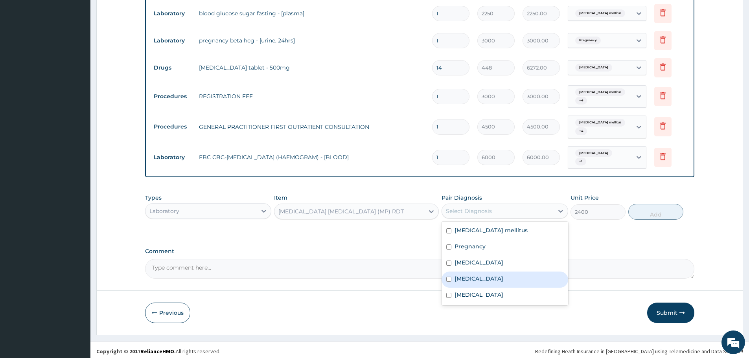
drag, startPoint x: 490, startPoint y: 277, endPoint x: 489, endPoint y: 289, distance: 11.8
click at [490, 279] on div "[MEDICAL_DATA]" at bounding box center [504, 280] width 126 height 16
checkbox input "true"
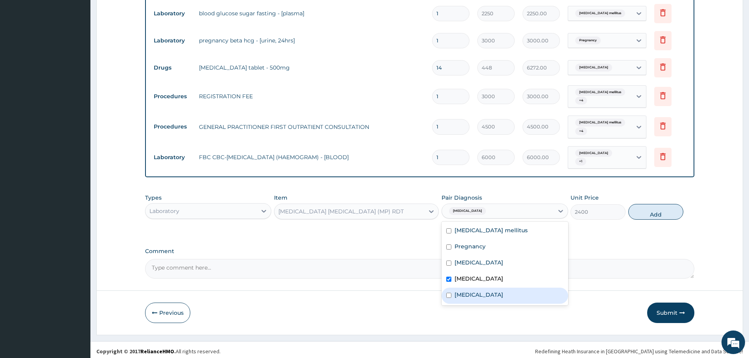
click at [489, 290] on div "[MEDICAL_DATA]" at bounding box center [504, 296] width 126 height 16
checkbox input "true"
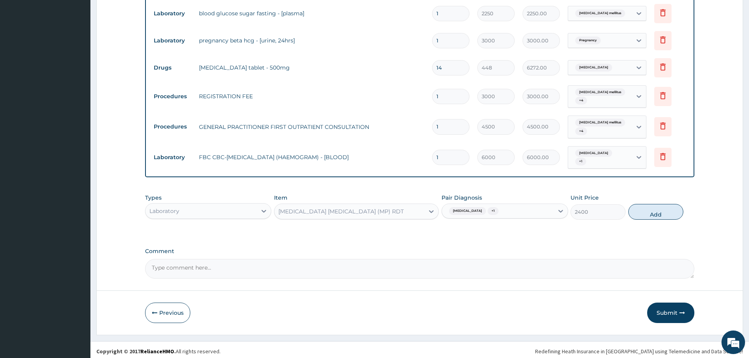
drag, startPoint x: 662, startPoint y: 209, endPoint x: 446, endPoint y: 127, distance: 231.4
click at [661, 209] on button "Add" at bounding box center [655, 212] width 55 height 16
type input "0"
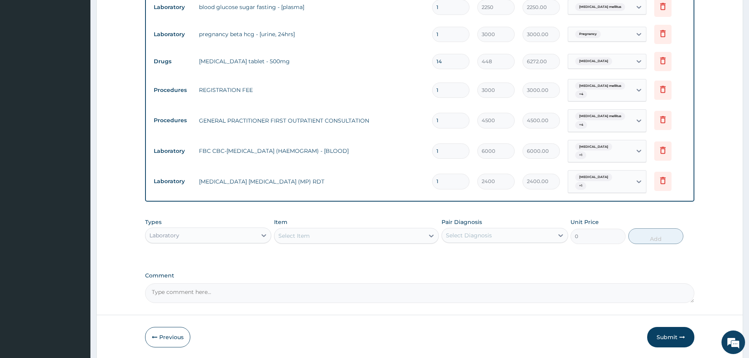
scroll to position [333, 0]
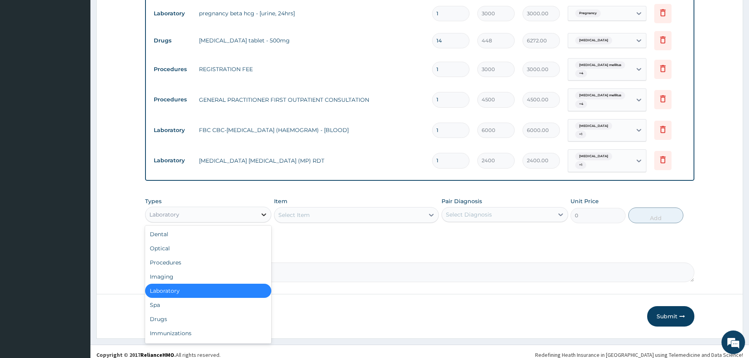
click at [262, 213] on icon at bounding box center [264, 214] width 5 height 3
click at [182, 316] on div "Drugs" at bounding box center [208, 319] width 126 height 14
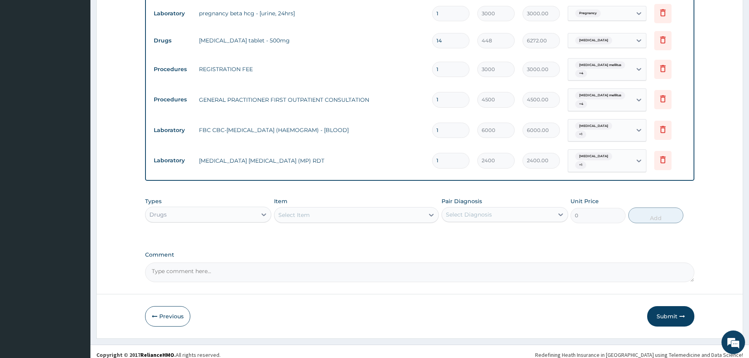
click at [347, 209] on div "Select Item" at bounding box center [349, 215] width 150 height 13
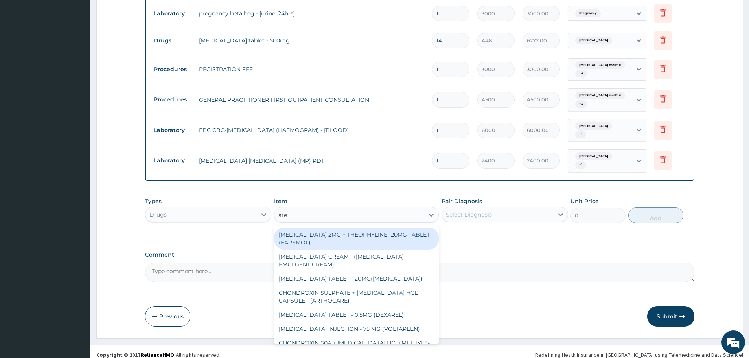
type input "aree"
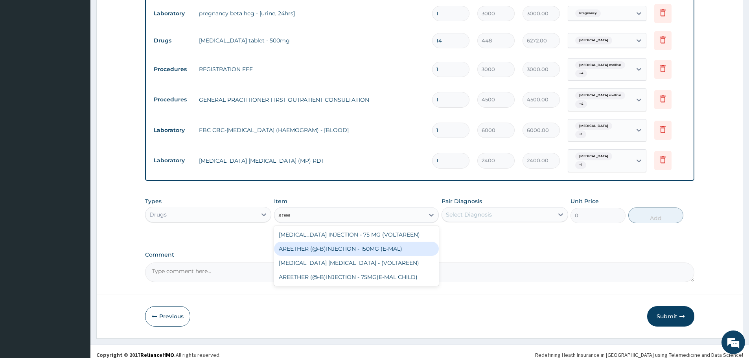
click at [341, 248] on div "AREETHER (@-B)INJECTION - 150MG (E-MAL)" at bounding box center [356, 249] width 165 height 14
type input "1920"
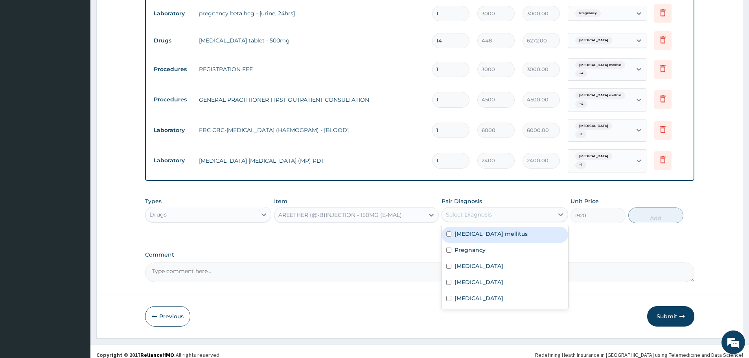
click at [490, 211] on div "Select Diagnosis" at bounding box center [469, 215] width 46 height 8
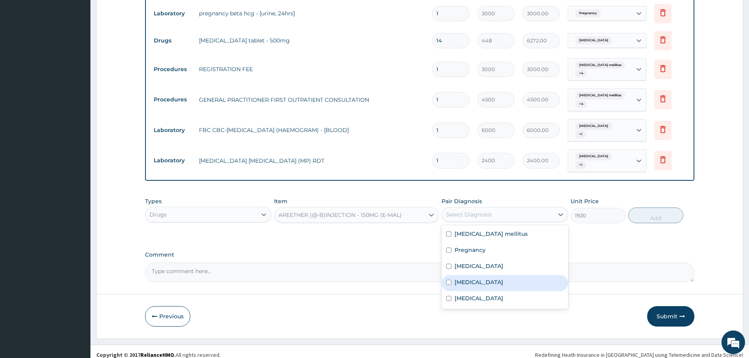
drag, startPoint x: 471, startPoint y: 274, endPoint x: 474, endPoint y: 293, distance: 19.1
click at [471, 278] on label "[MEDICAL_DATA]" at bounding box center [478, 282] width 49 height 8
checkbox input "true"
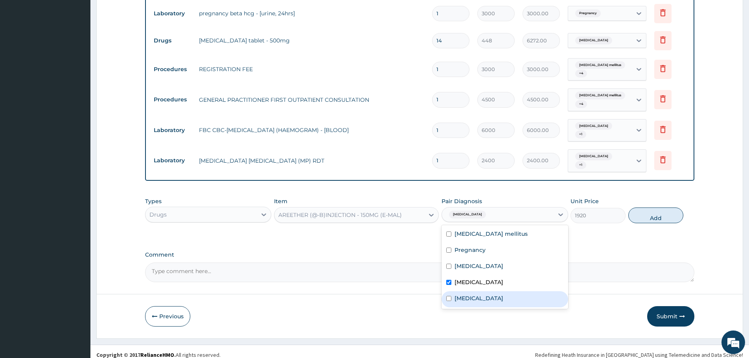
drag, startPoint x: 474, startPoint y: 293, endPoint x: 483, endPoint y: 291, distance: 8.9
click at [475, 293] on div "[MEDICAL_DATA]" at bounding box center [504, 299] width 126 height 16
checkbox input "true"
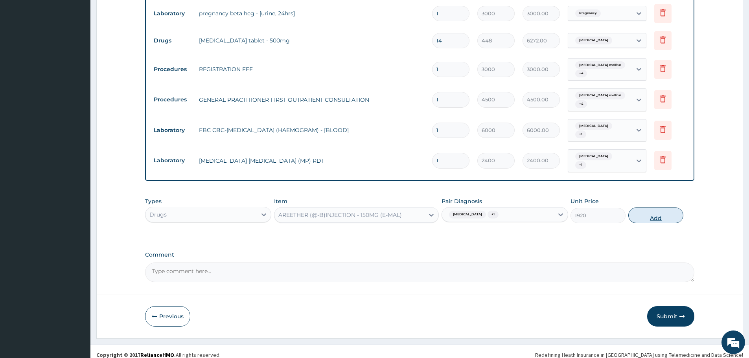
click at [664, 207] on button "Add" at bounding box center [655, 215] width 55 height 16
type input "0"
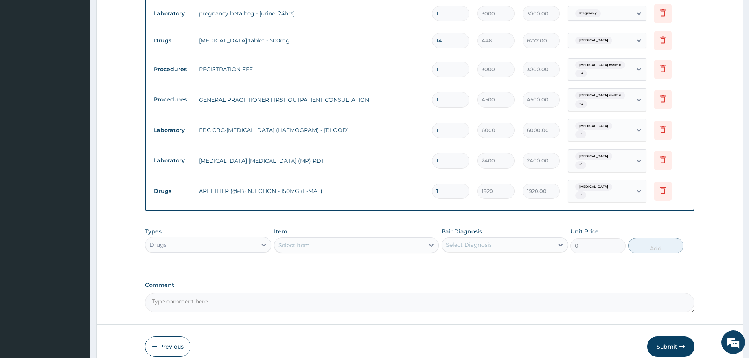
type input "0.00"
type input "3"
type input "5760.00"
type input "3"
click at [289, 241] on div "Select Item" at bounding box center [293, 245] width 31 height 8
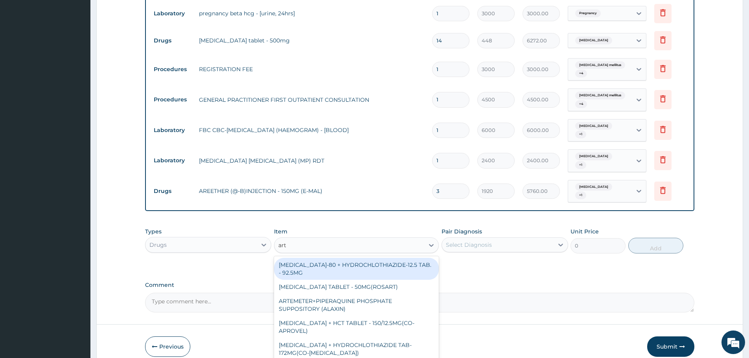
type input "arte"
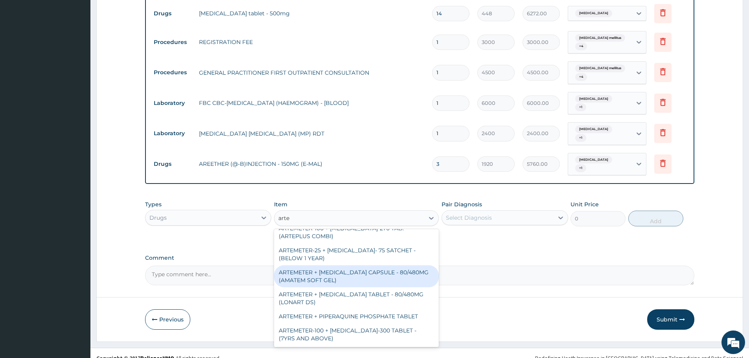
scroll to position [275, 0]
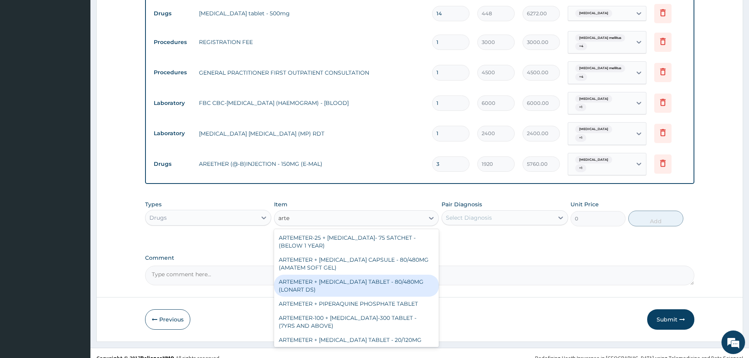
click at [376, 278] on div "ARTEMETER + LUMEFANTRINE TABLET - 80/480MG (LONART DS)" at bounding box center [356, 286] width 165 height 22
type input "672"
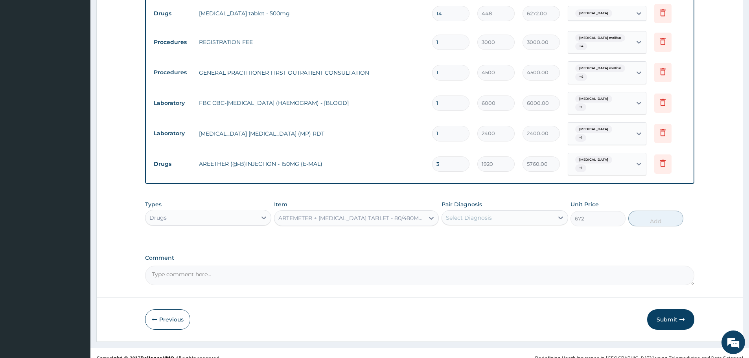
click at [485, 211] on div "Select Diagnosis" at bounding box center [497, 217] width 111 height 13
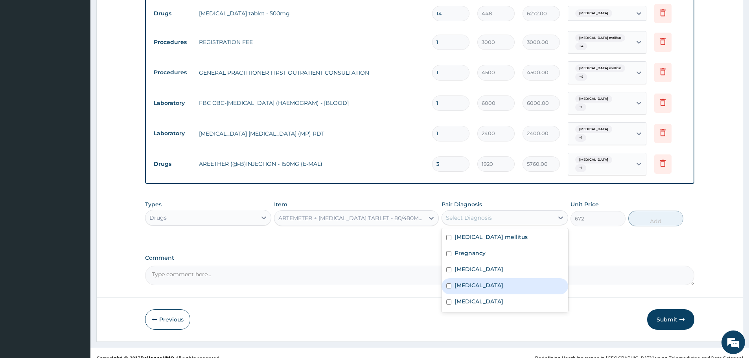
drag, startPoint x: 478, startPoint y: 276, endPoint x: 478, endPoint y: 295, distance: 18.9
click at [478, 279] on div "Malaria" at bounding box center [504, 286] width 126 height 16
checkbox input "true"
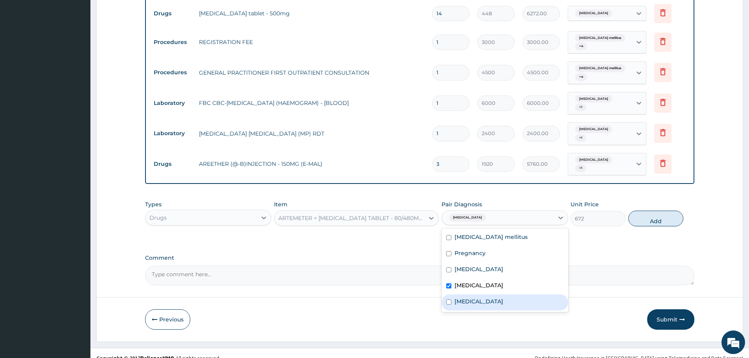
click at [478, 295] on div "Sepsis" at bounding box center [504, 302] width 126 height 16
checkbox input "true"
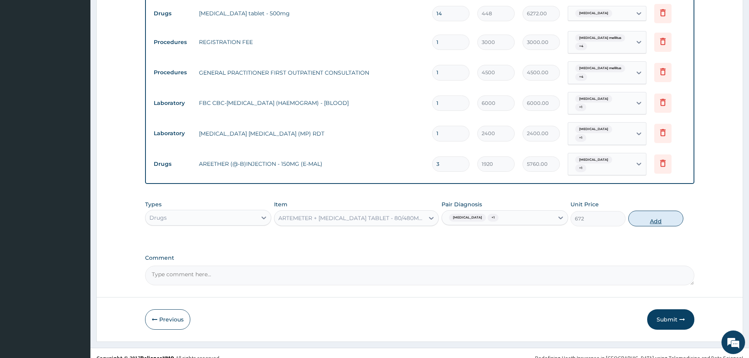
click at [644, 212] on button "Add" at bounding box center [655, 219] width 55 height 16
type input "0"
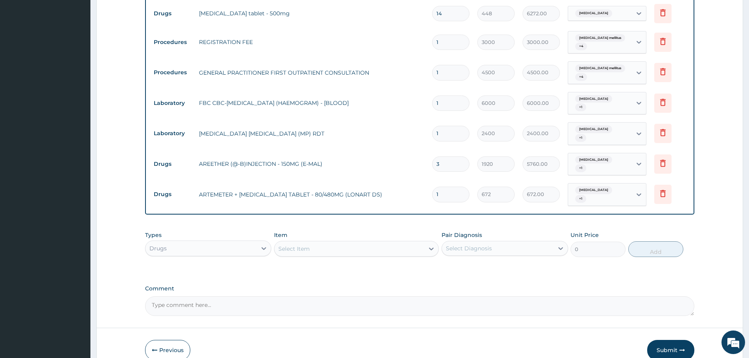
type input "0.00"
type input "6"
type input "4032.00"
type input "6"
click at [296, 245] on div "Select Item" at bounding box center [293, 249] width 31 height 8
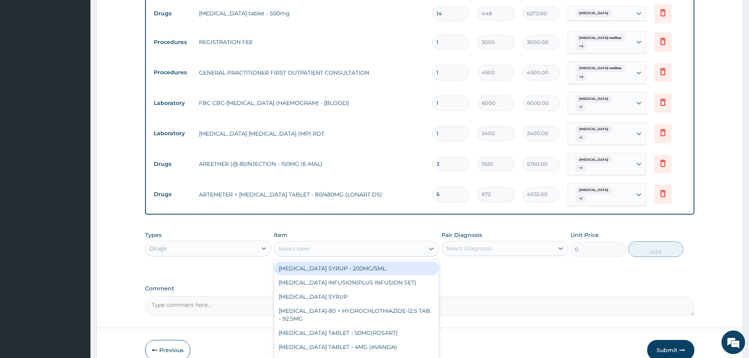
paste input "CLARITHROMYCIN"
type input "CLARITHROMYCIN"
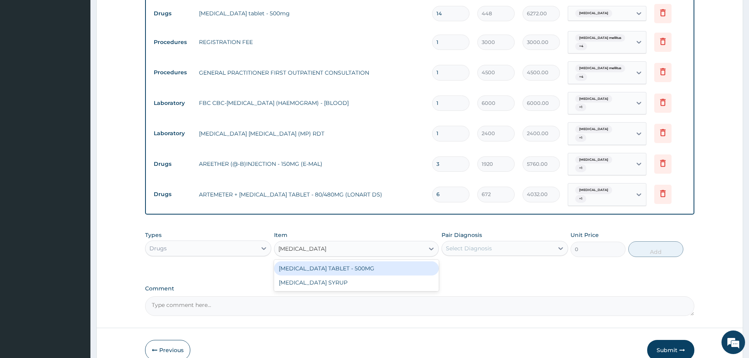
click at [300, 261] on div "CLARITHROMYCIN TABLET - 500MG" at bounding box center [356, 268] width 165 height 14
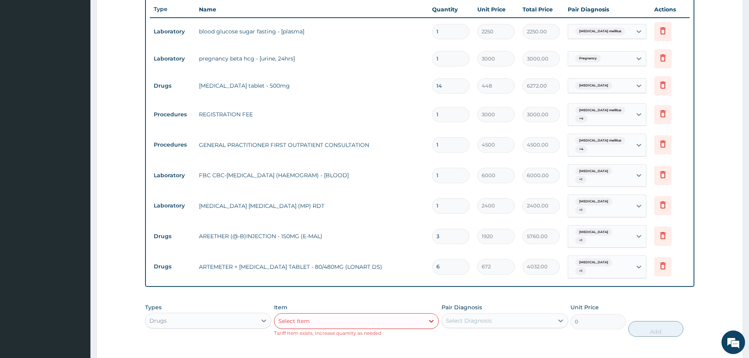
scroll to position [281, 0]
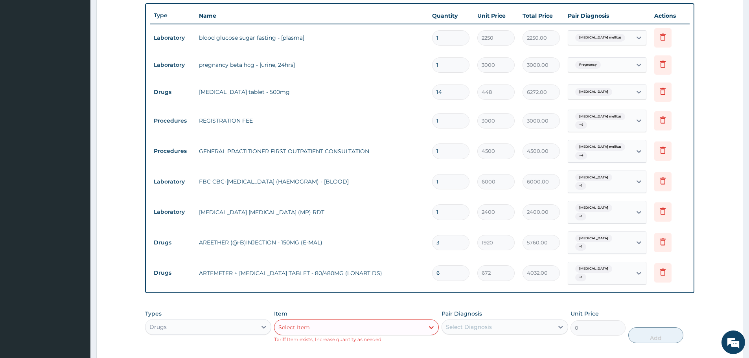
click at [293, 323] on div "Select Item" at bounding box center [293, 327] width 31 height 8
paste input "LORATIDINE"
type input "LORAT"
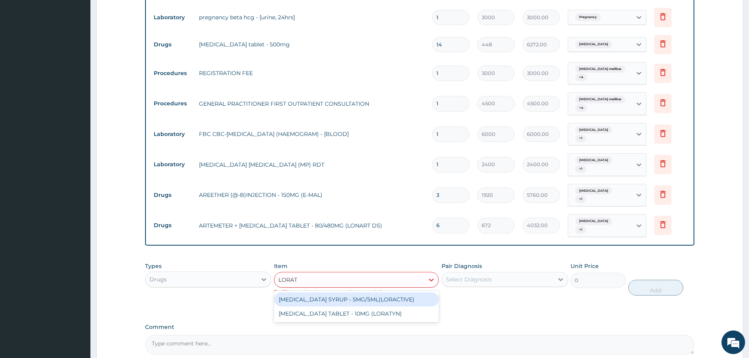
scroll to position [395, 0]
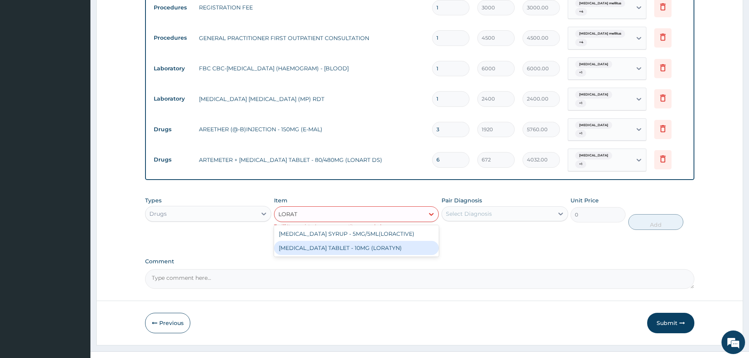
click at [325, 241] on div "LORATADINE TABLET - 10MG (LORATYN)" at bounding box center [356, 248] width 165 height 14
type input "112"
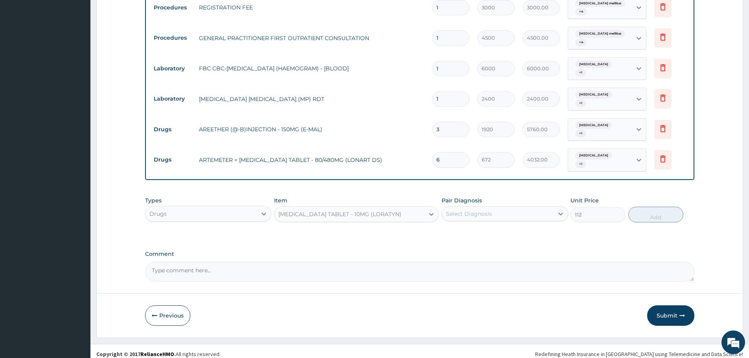
scroll to position [387, 0]
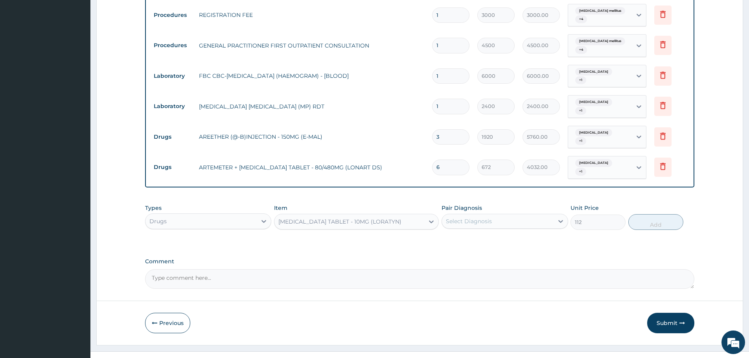
click at [474, 215] on div "Select Diagnosis" at bounding box center [497, 221] width 111 height 13
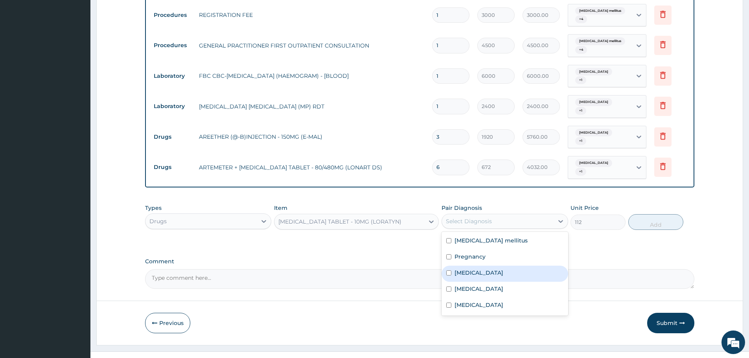
click at [483, 269] on label "Upper respiratory infection" at bounding box center [478, 273] width 49 height 8
checkbox input "true"
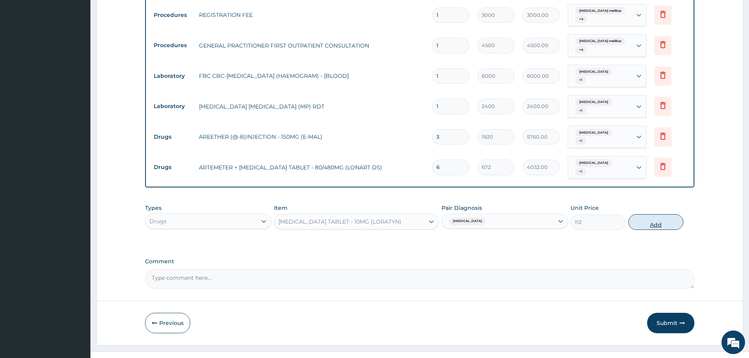
click at [653, 214] on button "Add" at bounding box center [655, 222] width 55 height 16
type input "0"
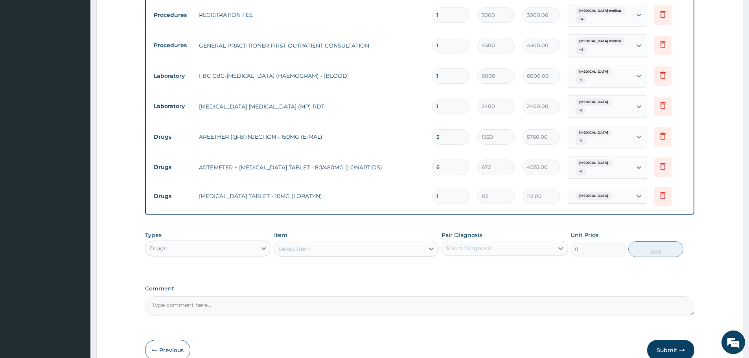
type input "10"
type input "1120.00"
type input "10"
click at [308, 231] on div "Item Select Item" at bounding box center [356, 244] width 165 height 26
click at [307, 245] on div "Select Item" at bounding box center [293, 249] width 31 height 8
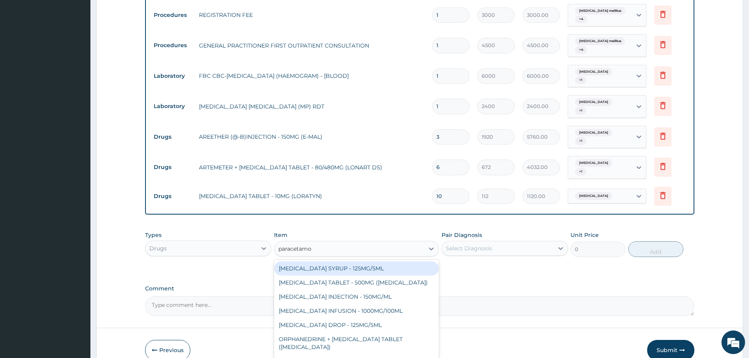
type input "paracetamol"
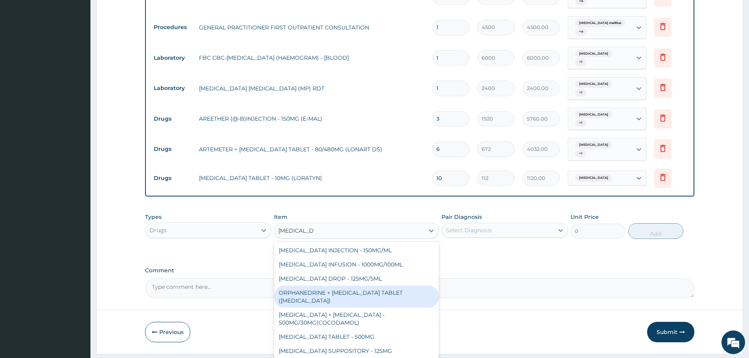
scroll to position [414, 0]
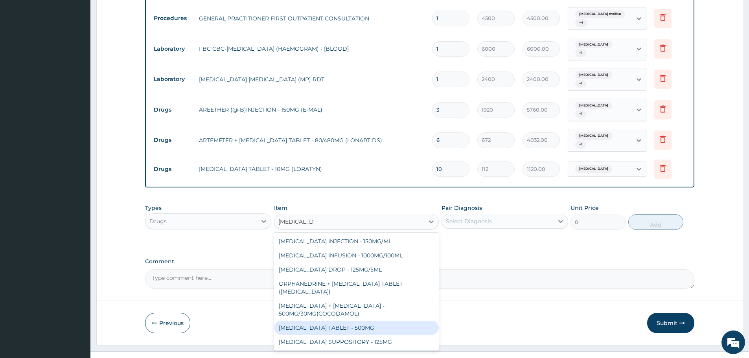
click at [376, 321] on div "PARACETAMOL TABLET - 500MG" at bounding box center [356, 328] width 165 height 14
type input "38.400000000000006"
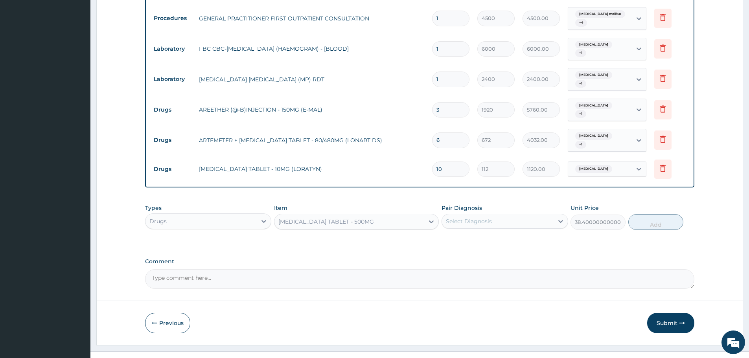
click at [481, 217] on div "Select Diagnosis" at bounding box center [469, 221] width 46 height 8
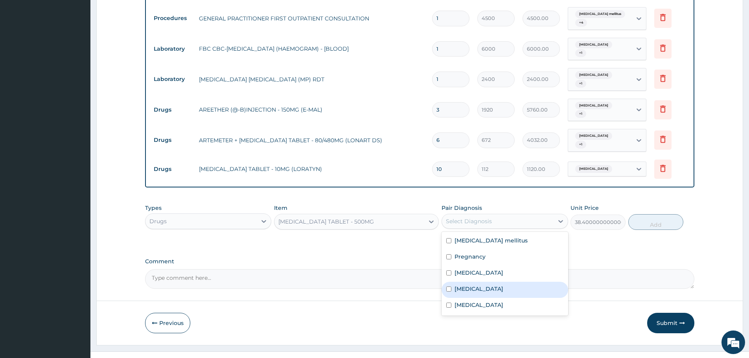
click at [478, 282] on div "Malaria" at bounding box center [504, 290] width 126 height 16
checkbox input "true"
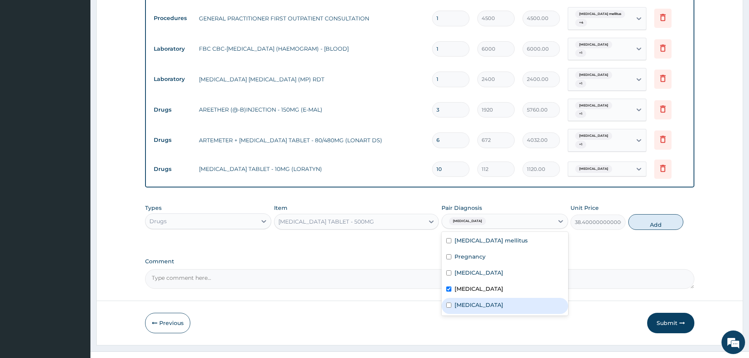
drag, startPoint x: 479, startPoint y: 290, endPoint x: 594, endPoint y: 231, distance: 129.0
click at [482, 298] on div "Sepsis" at bounding box center [504, 306] width 126 height 16
checkbox input "true"
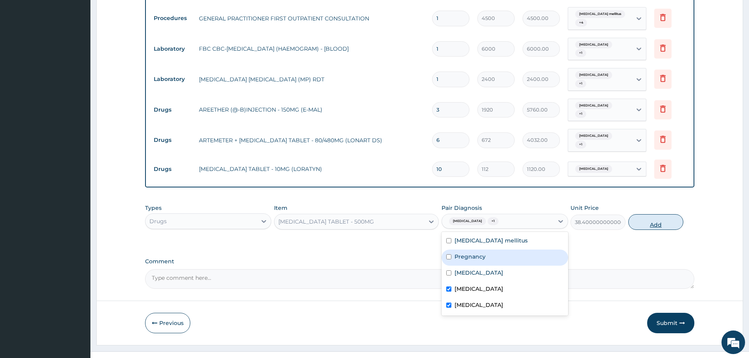
click at [659, 214] on button "Add" at bounding box center [655, 222] width 55 height 16
type input "0"
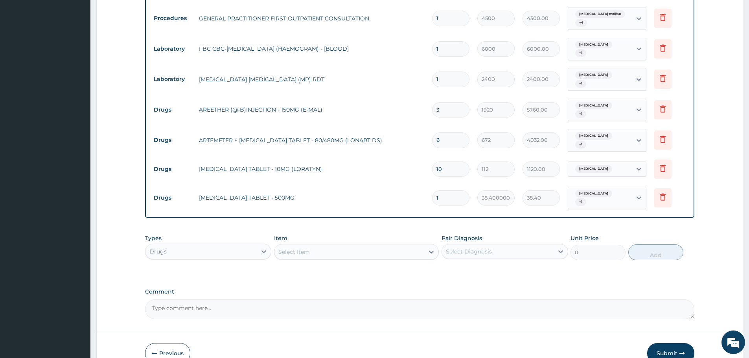
type input "18"
type input "691.20"
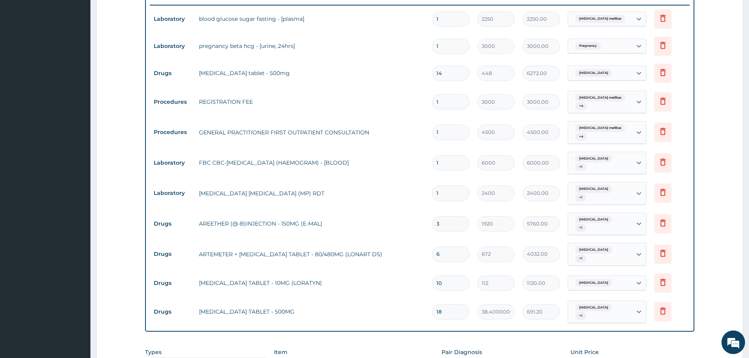
scroll to position [375, 0]
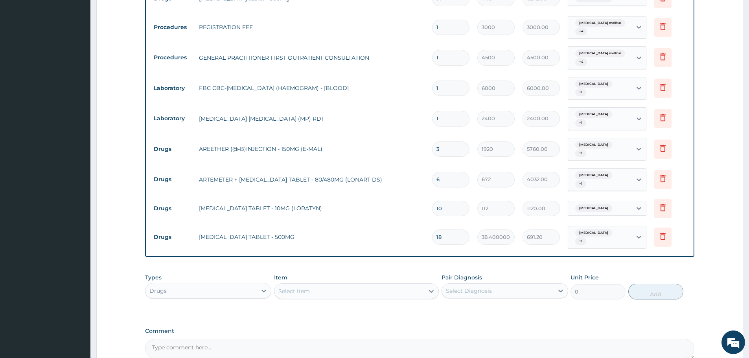
type input "17"
type input "652.80"
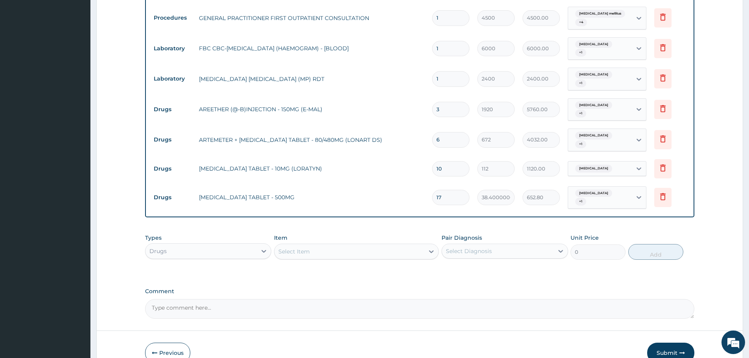
scroll to position [441, 0]
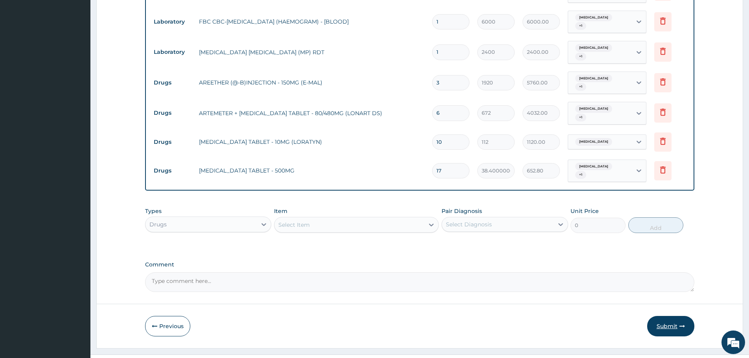
type input "17"
click at [663, 316] on button "Submit" at bounding box center [670, 326] width 47 height 20
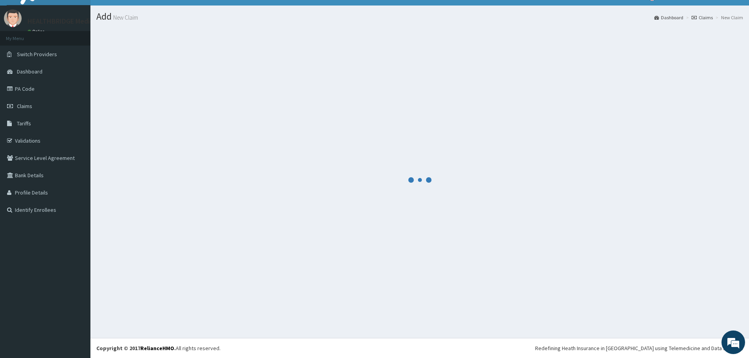
scroll to position [14, 0]
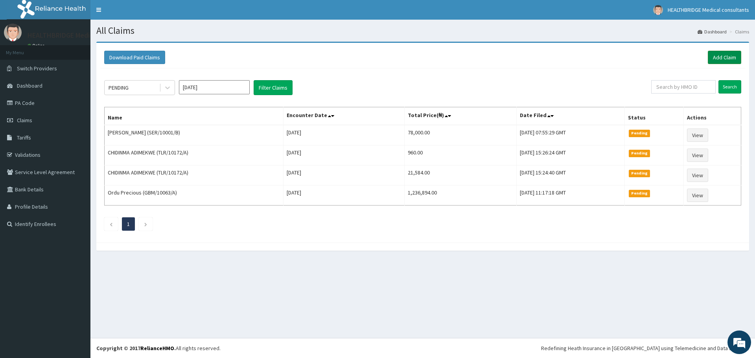
click at [717, 53] on link "Add Claim" at bounding box center [723, 57] width 33 height 13
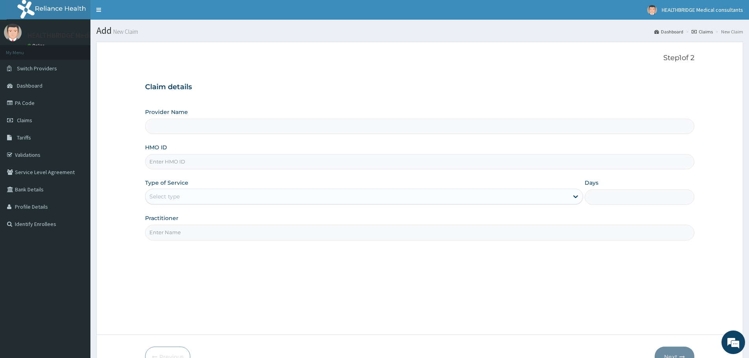
click at [184, 130] on input "Provider Name" at bounding box center [419, 126] width 549 height 15
click at [185, 127] on input "Provider Name" at bounding box center [419, 126] width 549 height 15
type input "HEALTHBRIDGE MEDICAL CONSULTANTS"
click at [171, 164] on input "HMO ID" at bounding box center [419, 161] width 549 height 15
paste input "NLM/10071/E"
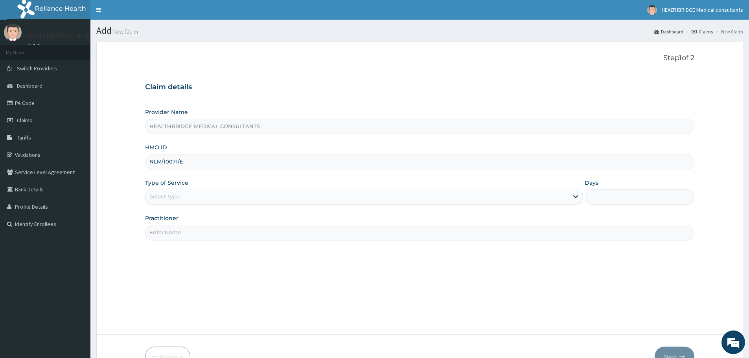
type input "NLM/10071/E"
click at [160, 197] on div "Select type" at bounding box center [164, 197] width 30 height 8
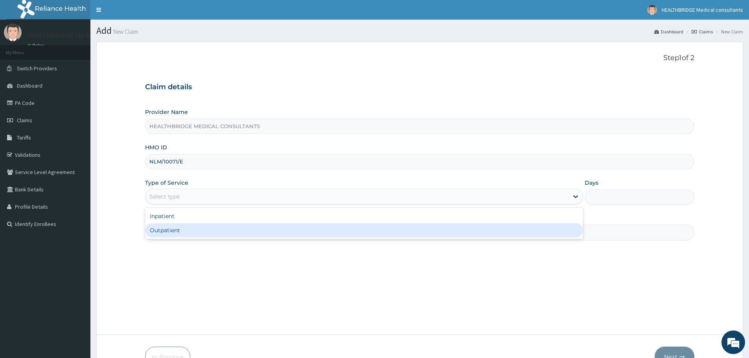
click at [164, 229] on div "Outpatient" at bounding box center [364, 230] width 438 height 14
type input "1"
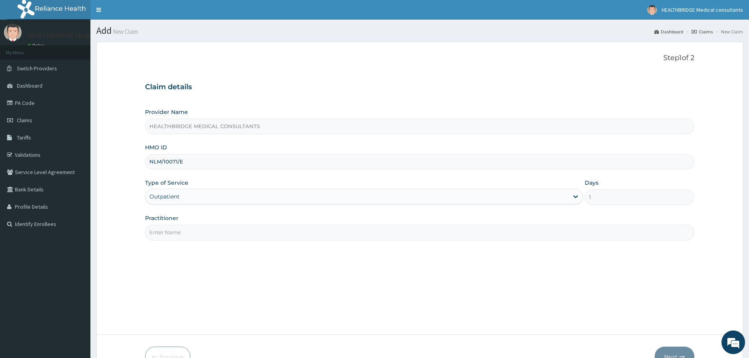
click at [164, 229] on input "Practitioner" at bounding box center [419, 232] width 549 height 15
type input "[PERSON_NAME]"
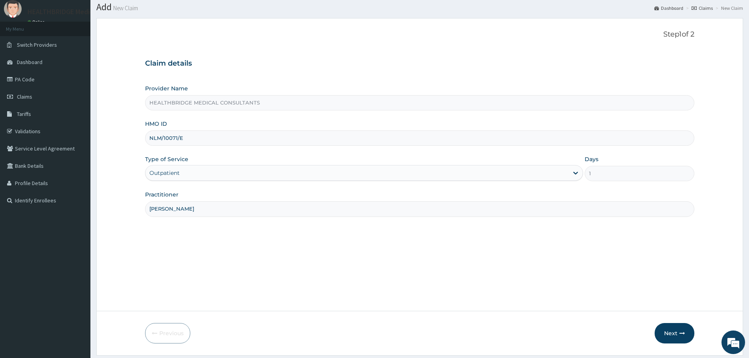
scroll to position [47, 0]
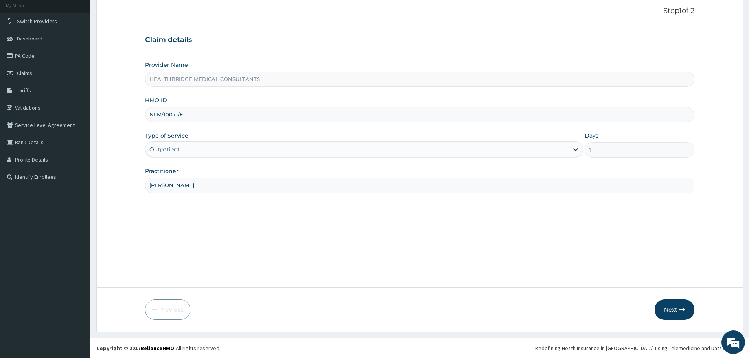
click at [668, 309] on button "Next" at bounding box center [674, 309] width 40 height 20
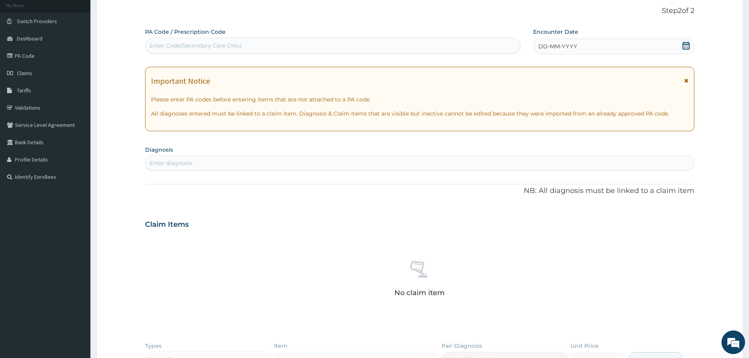
scroll to position [0, 0]
click at [232, 46] on div "Enter Code(Secondary Care Only)" at bounding box center [195, 46] width 92 height 8
paste input "PA/6F88A4"
type input "PA/6F88A4"
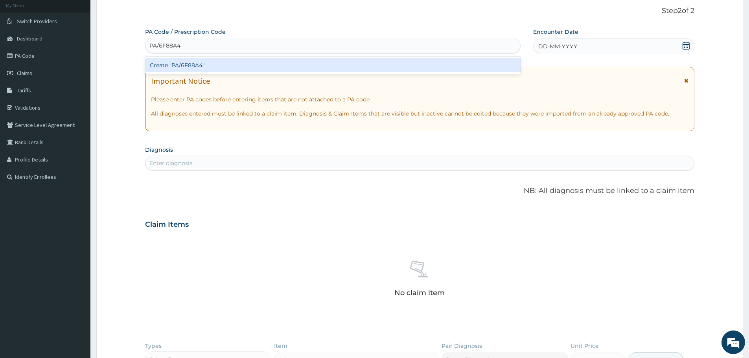
click at [209, 62] on div "Create "PA/6F88A4"" at bounding box center [332, 65] width 375 height 14
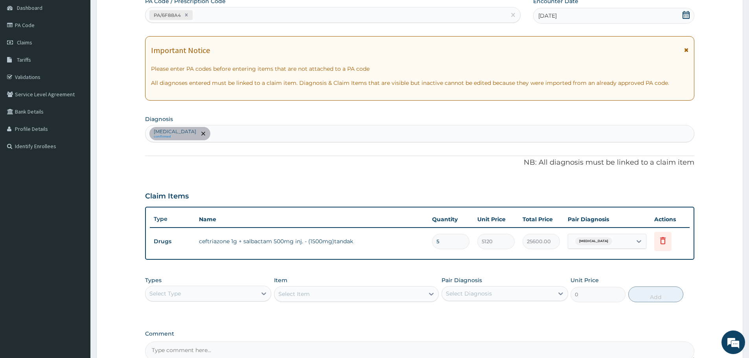
scroll to position [86, 0]
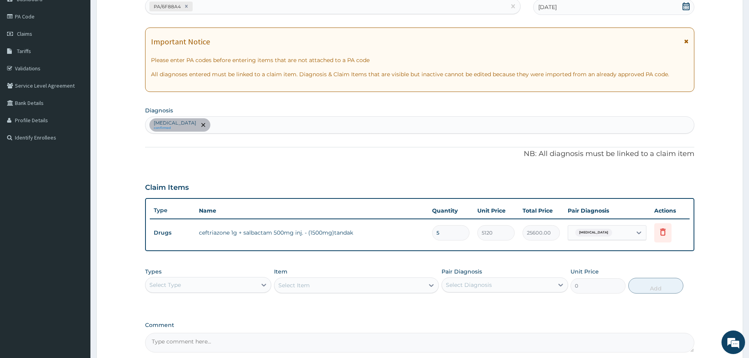
click at [197, 119] on div "[MEDICAL_DATA] confirmed" at bounding box center [419, 125] width 548 height 17
type input "[MEDICAL_DATA]"
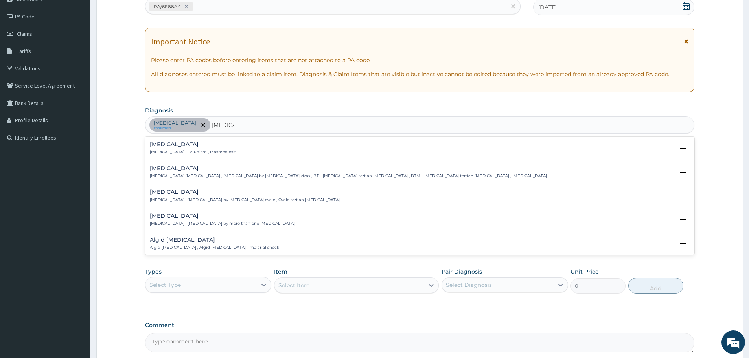
click at [174, 146] on h4 "[MEDICAL_DATA]" at bounding box center [193, 144] width 86 height 6
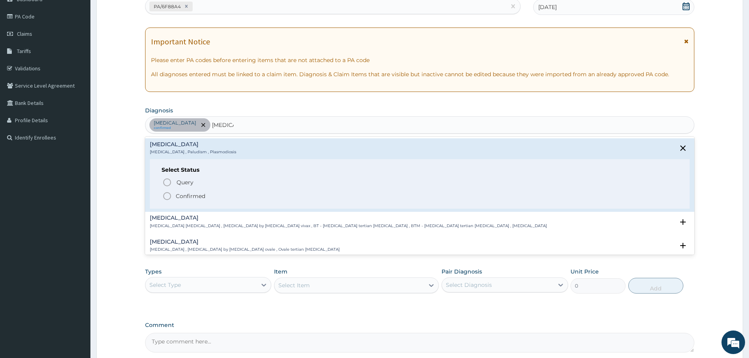
click at [168, 195] on icon "status option filled" at bounding box center [166, 195] width 9 height 9
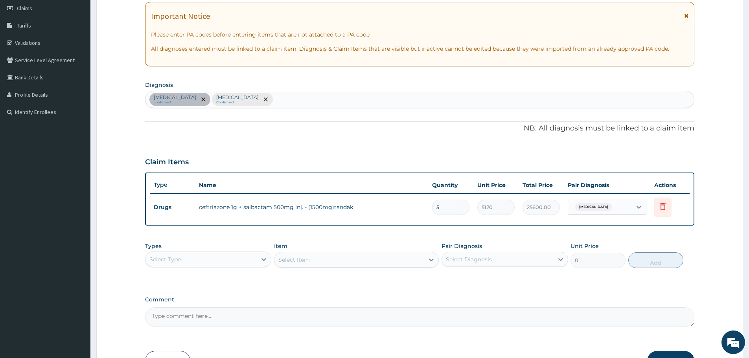
scroll to position [126, 0]
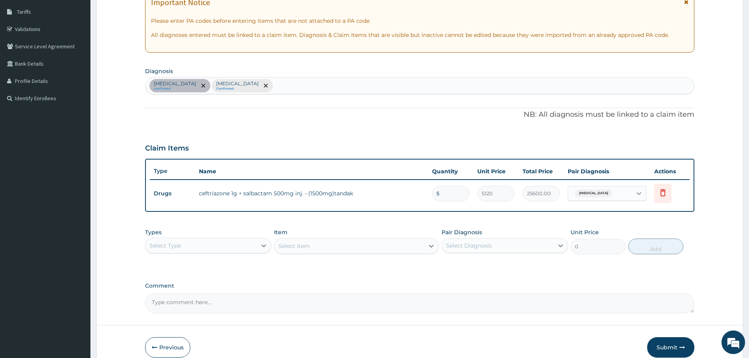
click at [640, 195] on icon at bounding box center [639, 193] width 8 height 8
click at [622, 226] on div "[MEDICAL_DATA]" at bounding box center [616, 230] width 98 height 16
checkbox input "true"
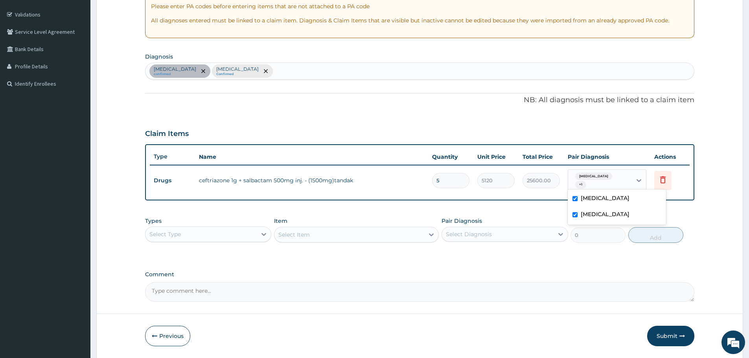
scroll to position [163, 0]
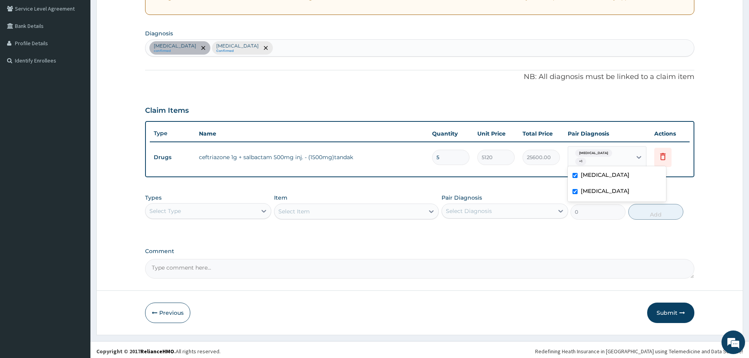
click at [257, 205] on div "Select Type" at bounding box center [200, 211] width 111 height 13
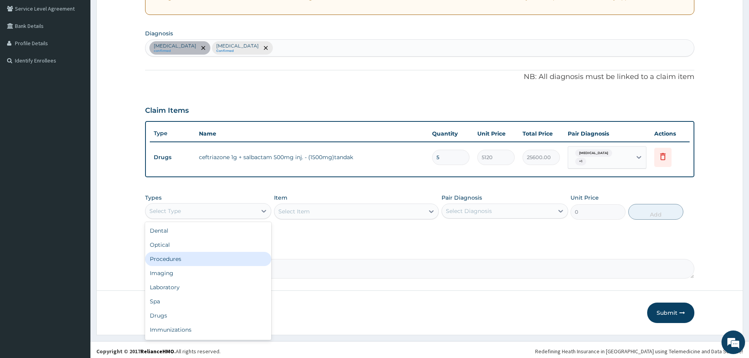
click at [208, 260] on div "Procedures" at bounding box center [208, 259] width 126 height 14
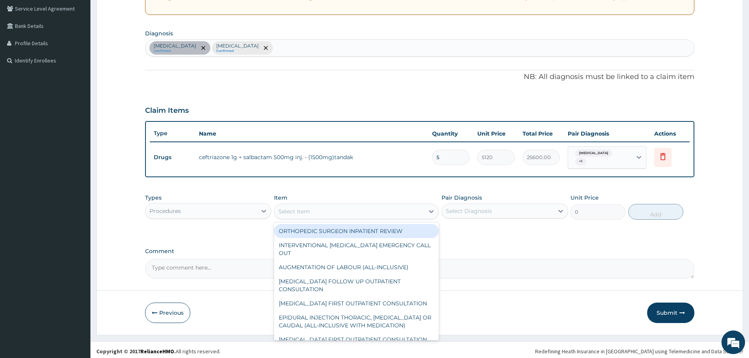
click at [303, 209] on div "Select Item" at bounding box center [293, 211] width 31 height 8
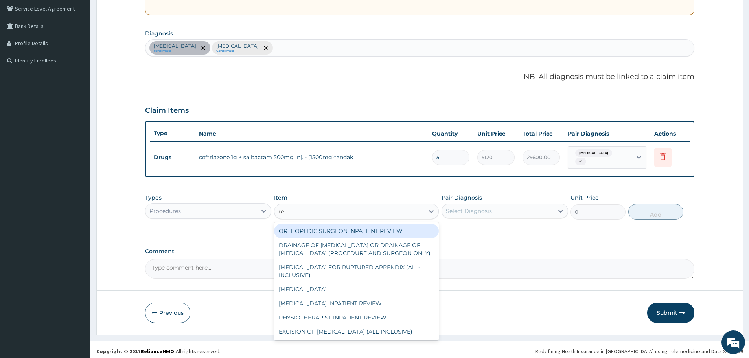
type input "reg"
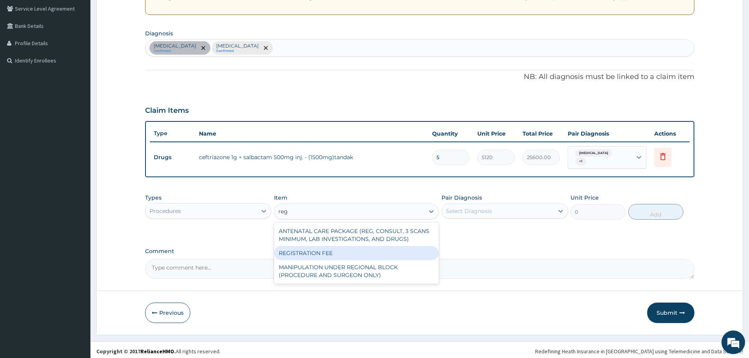
click at [346, 248] on div "REGISTRATION FEE" at bounding box center [356, 253] width 165 height 14
type input "3000"
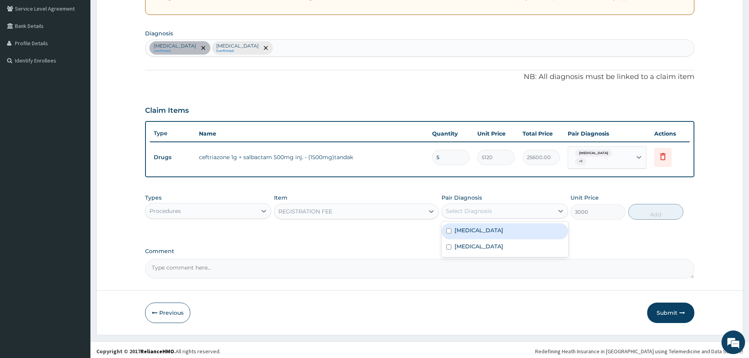
click at [461, 207] on div "Select Diagnosis" at bounding box center [469, 211] width 46 height 8
click at [466, 233] on div "[MEDICAL_DATA]" at bounding box center [504, 231] width 126 height 16
checkbox input "true"
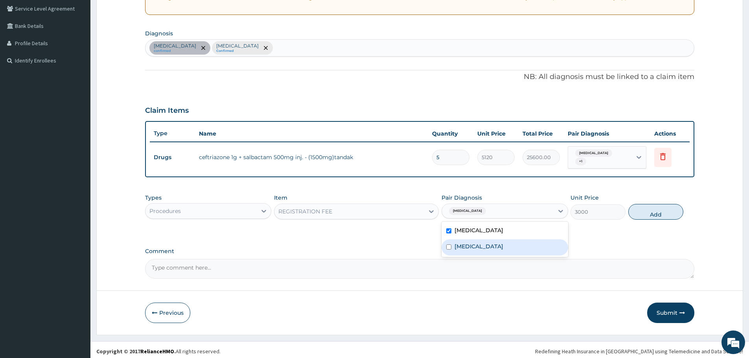
drag, startPoint x: 467, startPoint y: 243, endPoint x: 573, endPoint y: 212, distance: 110.4
click at [474, 242] on label "[MEDICAL_DATA]" at bounding box center [478, 246] width 49 height 8
checkbox input "true"
click at [652, 207] on button "Add" at bounding box center [655, 212] width 55 height 16
type input "0"
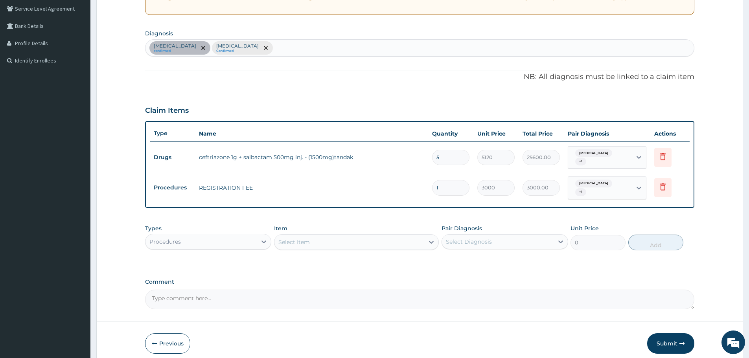
click at [330, 236] on div "Select Item" at bounding box center [349, 242] width 150 height 13
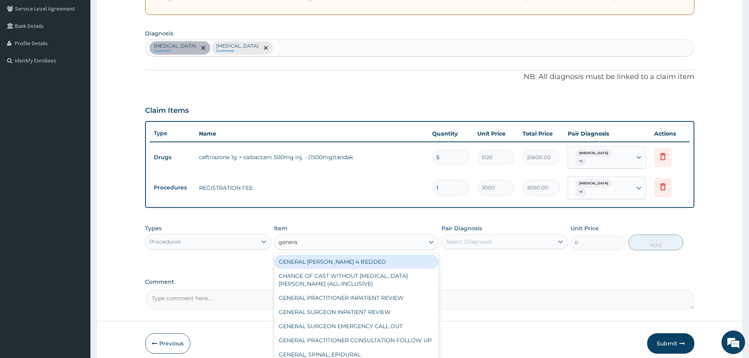
type input "general"
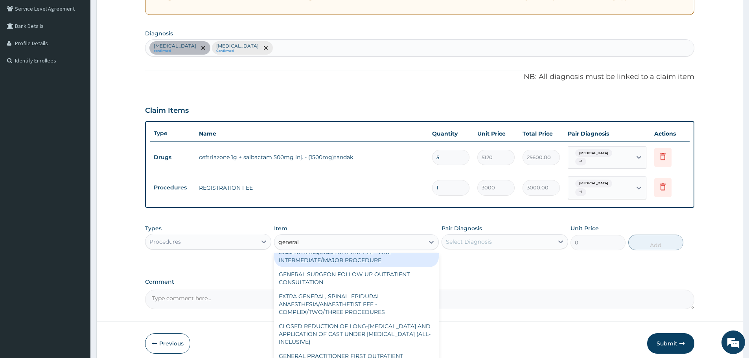
scroll to position [141, 0]
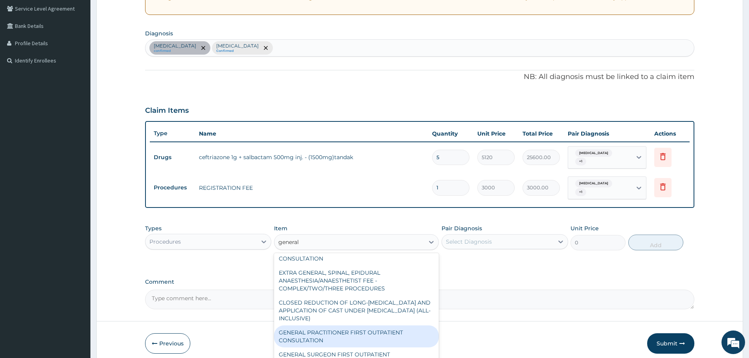
click at [375, 328] on div "GENERAL PRACTITIONER FIRST OUTPATIENT CONSULTATION" at bounding box center [356, 336] width 165 height 22
type input "4500"
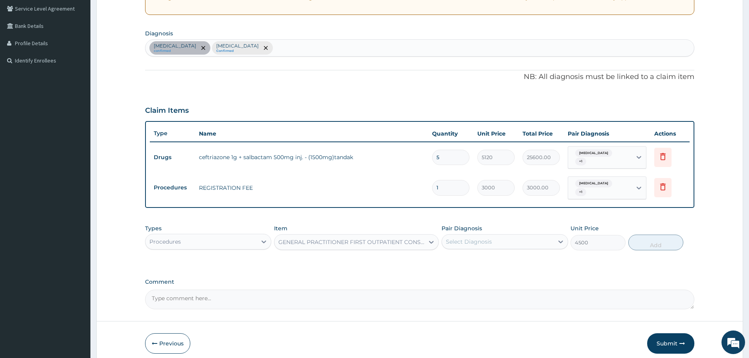
click at [518, 238] on div "Select Diagnosis" at bounding box center [497, 241] width 111 height 13
drag, startPoint x: 507, startPoint y: 257, endPoint x: 504, endPoint y: 266, distance: 9.8
click at [507, 257] on div "[MEDICAL_DATA]" at bounding box center [504, 262] width 126 height 16
checkbox input "true"
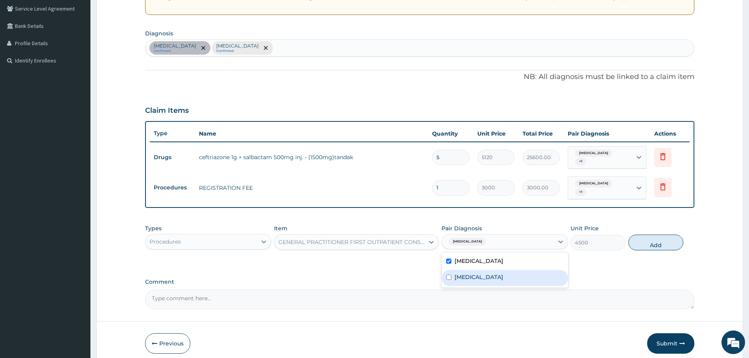
click at [498, 277] on div "[MEDICAL_DATA]" at bounding box center [504, 278] width 126 height 16
checkbox input "true"
click at [656, 239] on button "Add" at bounding box center [655, 243] width 55 height 16
type input "0"
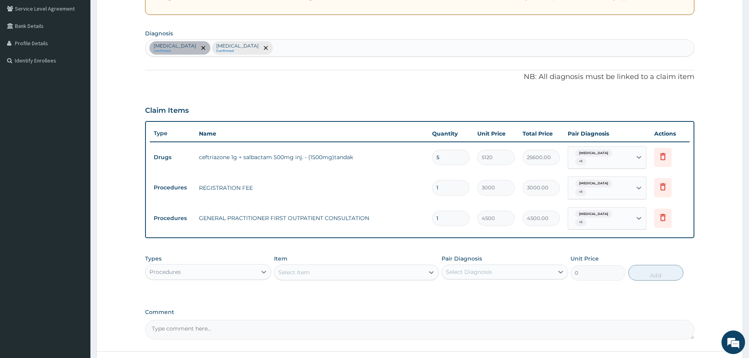
click at [238, 51] on div "[MEDICAL_DATA] confirmed [MEDICAL_DATA] Confirmed" at bounding box center [419, 48] width 548 height 17
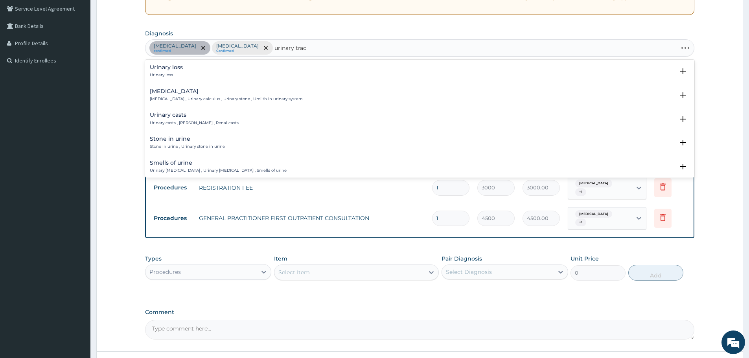
type input "urinary tract"
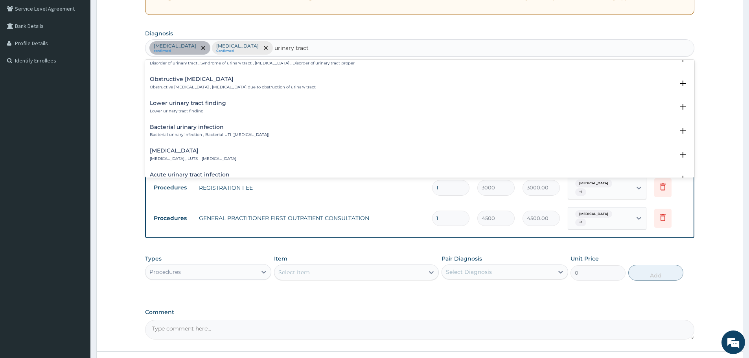
scroll to position [196, 0]
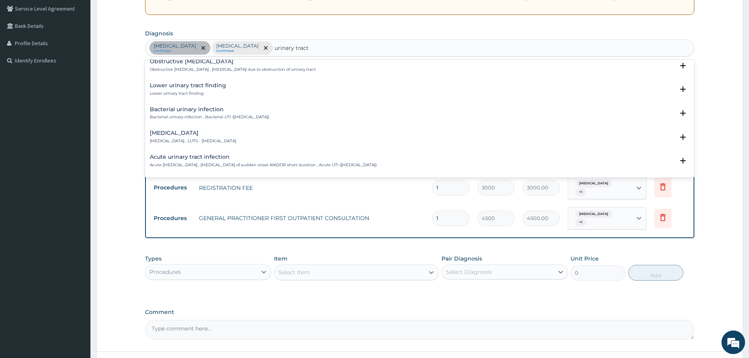
click at [213, 118] on p "Bacterial urinary infection , Bacterial UTI ([MEDICAL_DATA])" at bounding box center [209, 117] width 119 height 6
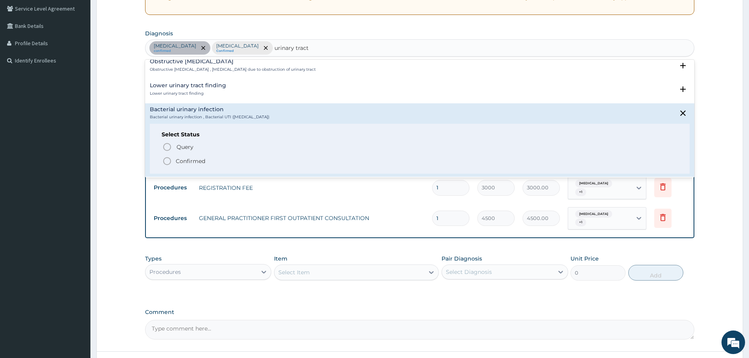
click at [167, 161] on icon "status option filled" at bounding box center [166, 160] width 9 height 9
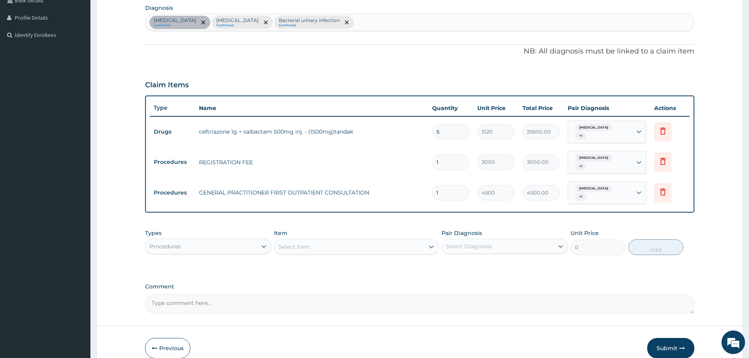
scroll to position [203, 0]
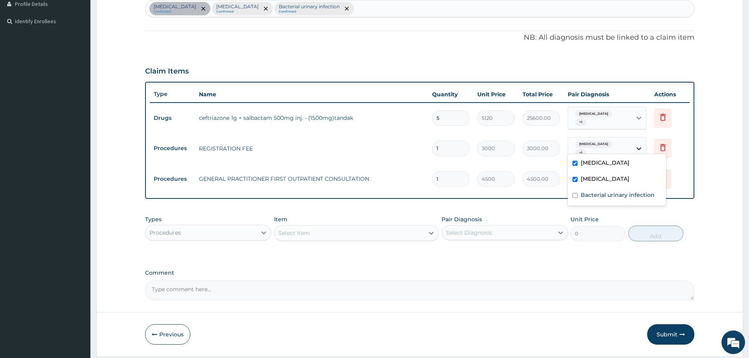
click at [639, 145] on icon at bounding box center [639, 149] width 8 height 8
click at [617, 198] on label "Bacterial urinary infection" at bounding box center [617, 195] width 74 height 8
checkbox input "true"
drag, startPoint x: 694, startPoint y: 198, endPoint x: 667, endPoint y: 174, distance: 36.2
click at [693, 198] on form "Step 2 of 2 PA Code / Prescription Code PA/6F88A4 Encounter Date [DATE] Importa…" at bounding box center [419, 98] width 646 height 518
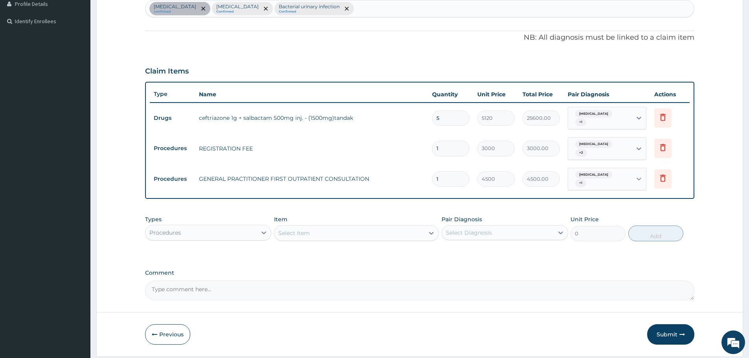
click at [641, 175] on icon at bounding box center [639, 179] width 8 height 8
click at [621, 223] on label "Bacterial urinary infection" at bounding box center [617, 222] width 74 height 8
checkbox input "true"
click at [693, 213] on div "Types Procedures Item Select Item Pair Diagnosis Select Diagnosis Unit Price 0 …" at bounding box center [419, 228] width 549 height 34
click at [638, 116] on icon at bounding box center [639, 118] width 8 height 8
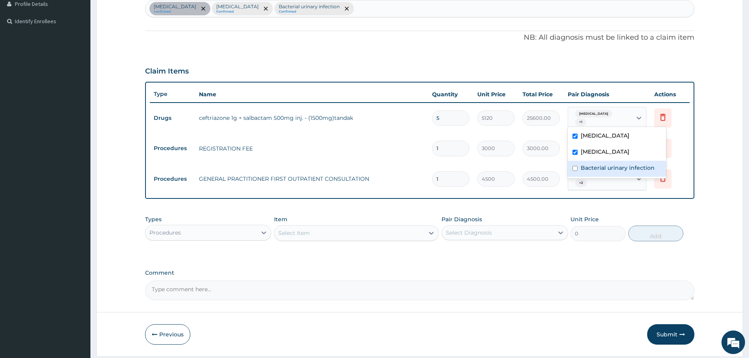
click at [624, 164] on label "Bacterial urinary infection" at bounding box center [617, 168] width 74 height 8
checkbox input "true"
click at [716, 205] on form "Step 2 of 2 PA Code / Prescription Code PA/6F88A4 Encounter Date [DATE] Importa…" at bounding box center [419, 98] width 646 height 518
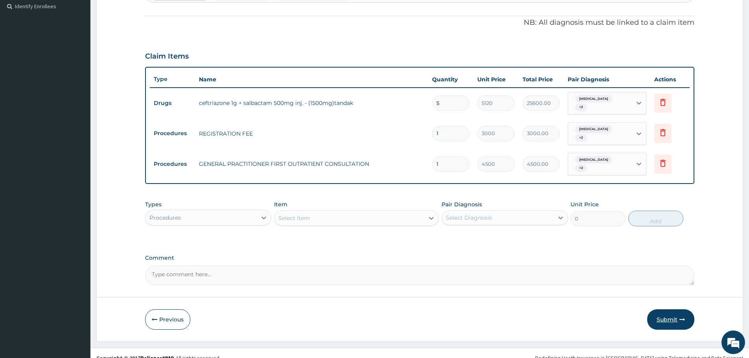
click at [659, 313] on button "Submit" at bounding box center [670, 319] width 47 height 20
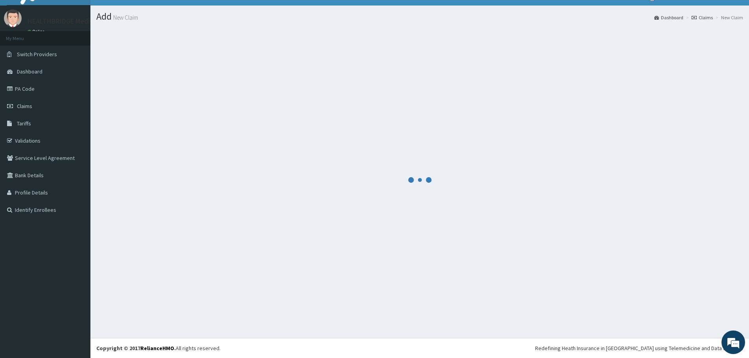
scroll to position [14, 0]
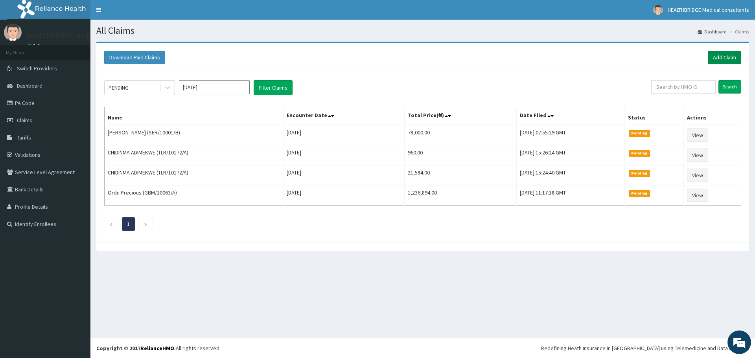
click at [720, 55] on link "Add Claim" at bounding box center [723, 57] width 33 height 13
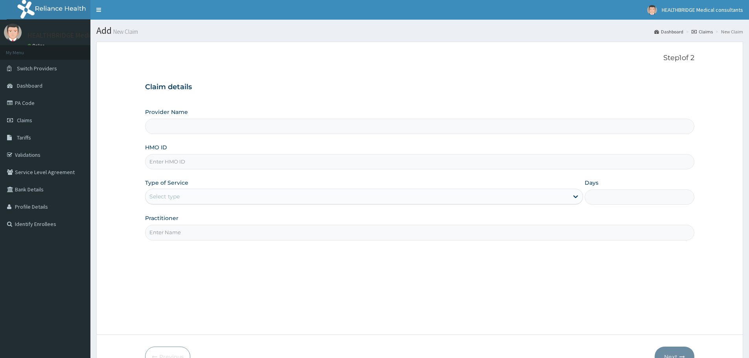
click at [194, 129] on input "Provider Name" at bounding box center [419, 126] width 549 height 15
type input "HEALTHBRIDGE MEDICAL CONSULTANTS"
click at [170, 163] on input "HMO ID" at bounding box center [419, 161] width 549 height 15
paste input "PFV/10017/B"
type input "PFV/10017/B"
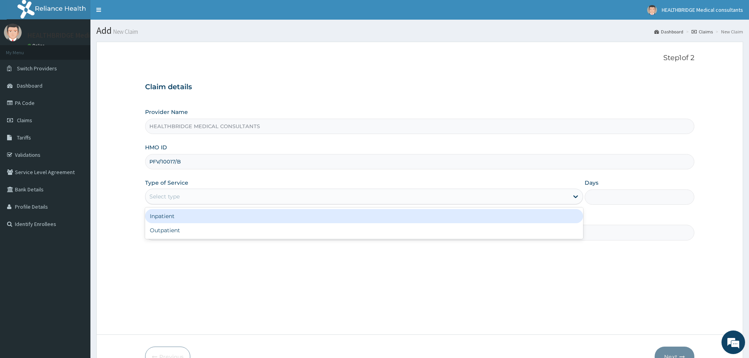
click at [167, 198] on div "Select type" at bounding box center [164, 197] width 30 height 8
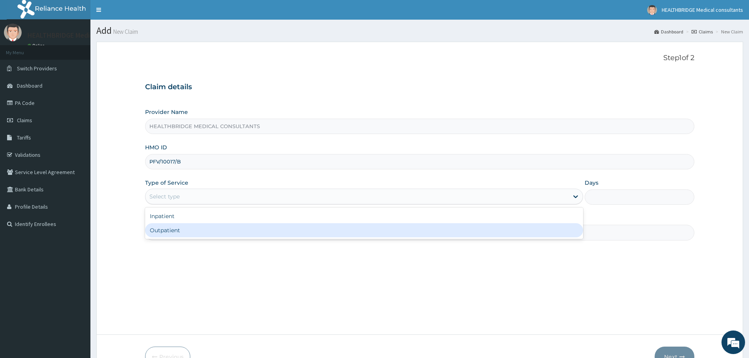
click at [180, 230] on div "Outpatient" at bounding box center [364, 230] width 438 height 14
type input "1"
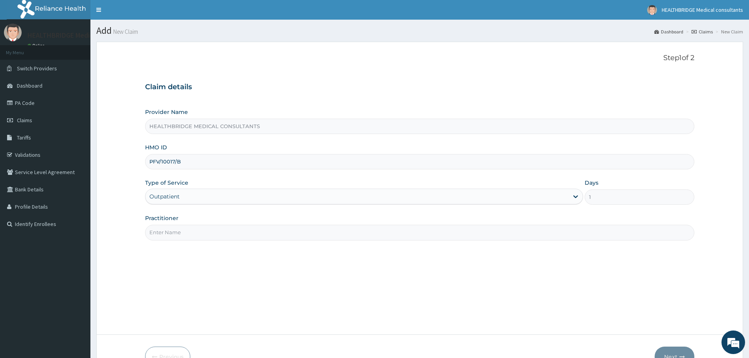
click at [180, 230] on input "Practitioner" at bounding box center [419, 232] width 549 height 15
type input "KELVIN"
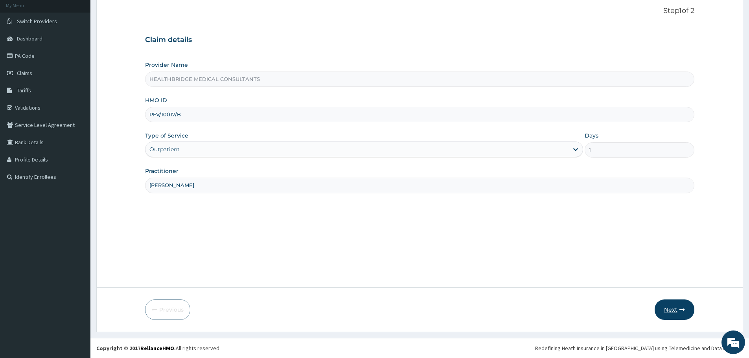
click at [669, 314] on button "Next" at bounding box center [674, 309] width 40 height 20
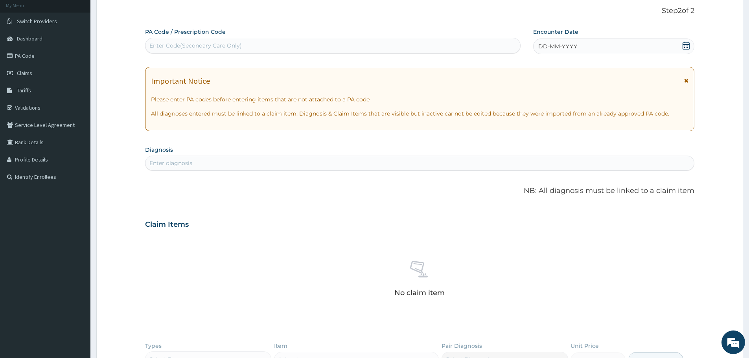
click at [243, 39] on div "Enter Code(Secondary Care Only)" at bounding box center [332, 45] width 375 height 13
paste input "PA/799AD3"
type input "PA/799AD3"
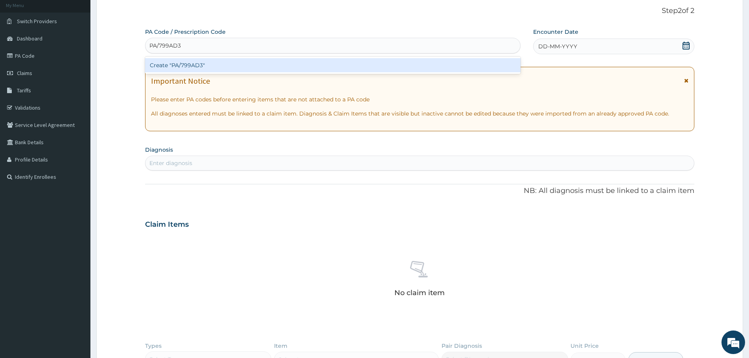
click at [224, 63] on div "Create "PA/799AD3"" at bounding box center [332, 65] width 375 height 14
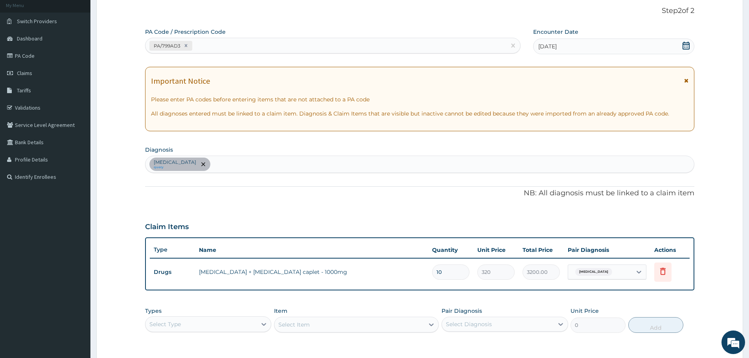
click at [207, 167] on div "Sepsis query" at bounding box center [419, 164] width 548 height 17
type input "dermat"
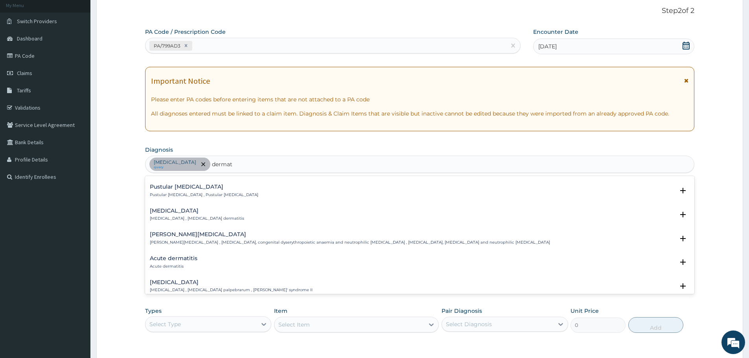
scroll to position [629, 0]
click at [183, 255] on h4 "Acute dermatitis" at bounding box center [174, 258] width 48 height 6
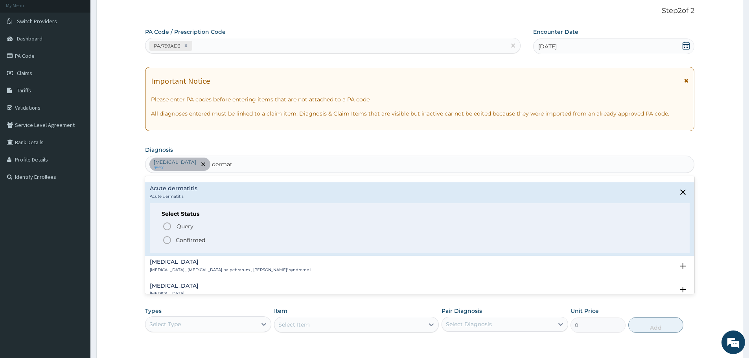
scroll to position [707, 0]
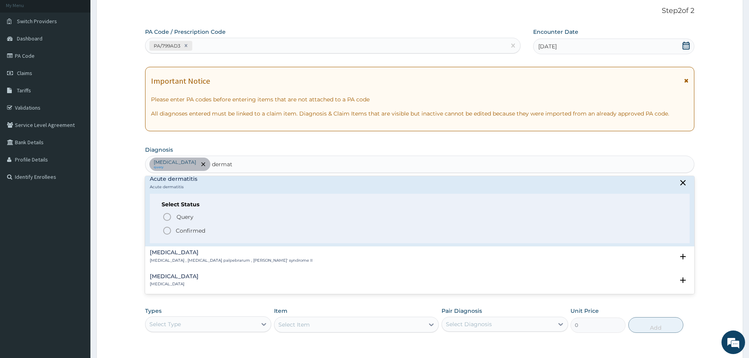
click at [169, 226] on icon "status option filled" at bounding box center [166, 230] width 9 height 9
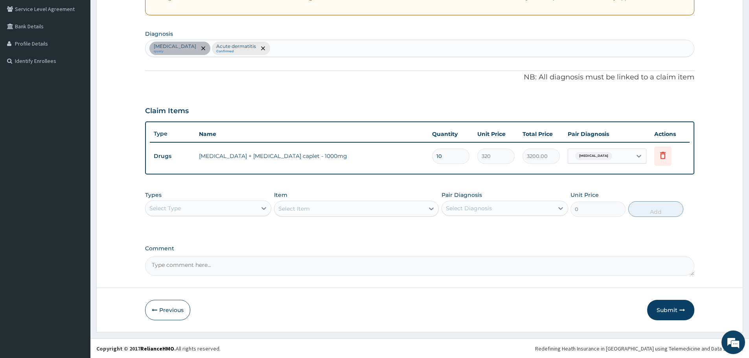
scroll to position [163, 0]
click at [263, 208] on icon at bounding box center [264, 208] width 5 height 3
click at [219, 254] on div "Procedures" at bounding box center [208, 256] width 126 height 14
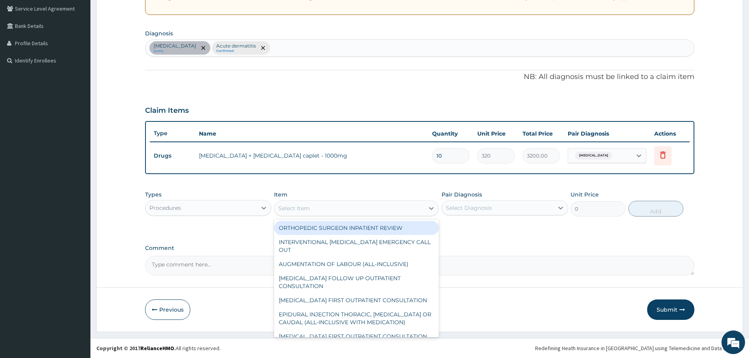
click at [297, 207] on div "Select Item" at bounding box center [293, 208] width 31 height 8
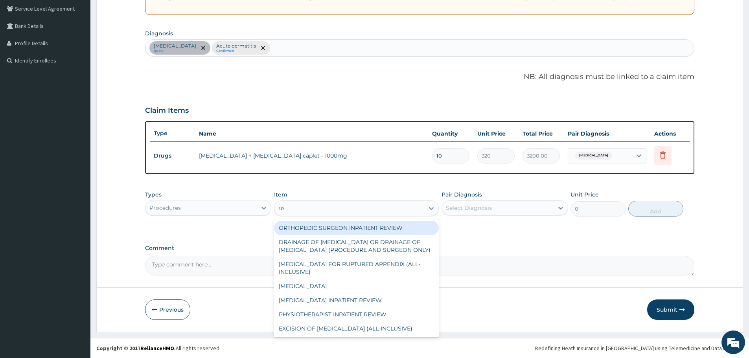
type input "reg"
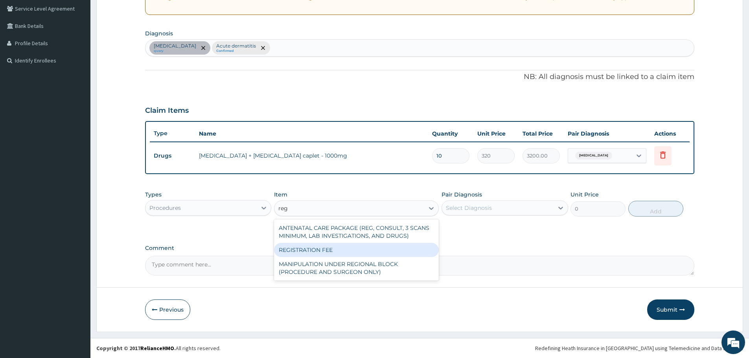
drag, startPoint x: 323, startPoint y: 250, endPoint x: 464, endPoint y: 200, distance: 149.0
click at [325, 250] on div "REGISTRATION FEE" at bounding box center [356, 250] width 165 height 14
type input "3000"
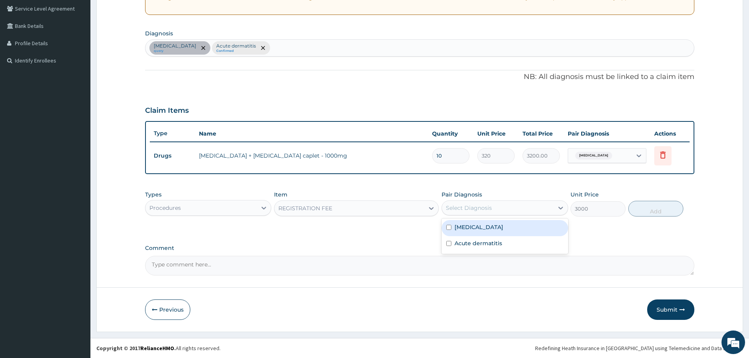
click at [468, 208] on div "Select Diagnosis" at bounding box center [469, 208] width 46 height 8
drag, startPoint x: 474, startPoint y: 228, endPoint x: 495, endPoint y: 262, distance: 40.0
click at [477, 230] on div "Sepsis" at bounding box center [504, 228] width 126 height 16
checkbox input "true"
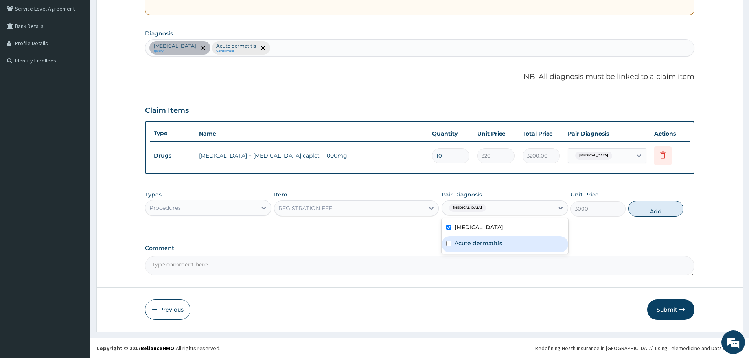
drag, startPoint x: 499, startPoint y: 251, endPoint x: 541, endPoint y: 239, distance: 43.7
click at [499, 251] on div "Acute dermatitis" at bounding box center [504, 244] width 126 height 16
checkbox input "true"
click at [637, 209] on button "Add" at bounding box center [655, 209] width 55 height 16
type input "0"
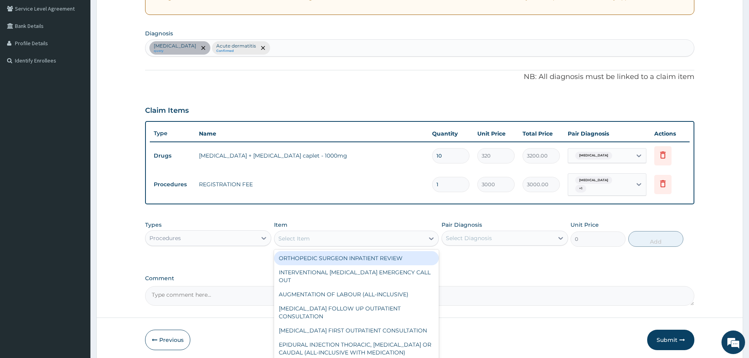
click at [350, 232] on div "Select Item" at bounding box center [349, 238] width 150 height 13
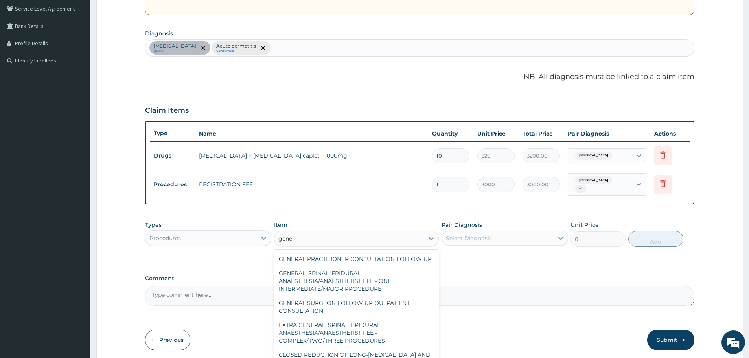
scroll to position [79, 0]
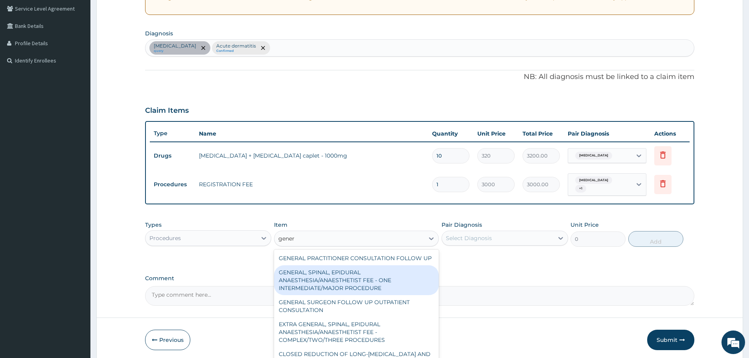
type input "genera"
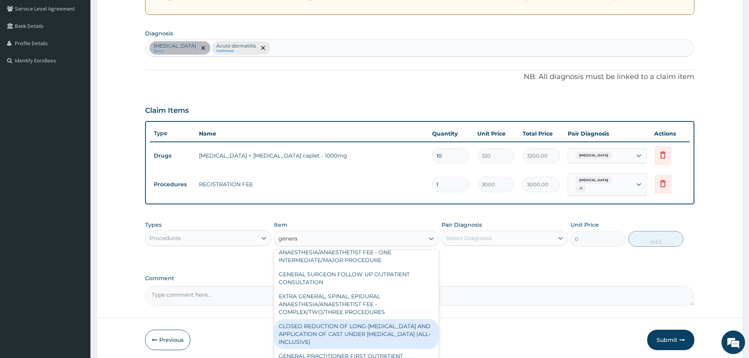
scroll to position [141, 0]
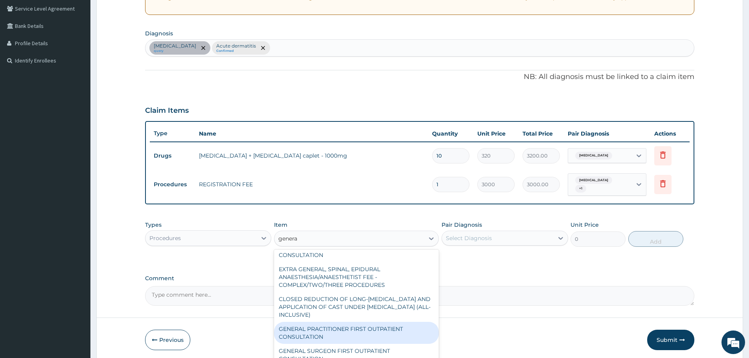
drag, startPoint x: 352, startPoint y: 326, endPoint x: 504, endPoint y: 241, distance: 174.7
click at [352, 326] on div "GENERAL PRACTITIONER FIRST OUTPATIENT CONSULTATION" at bounding box center [356, 333] width 165 height 22
type input "4500"
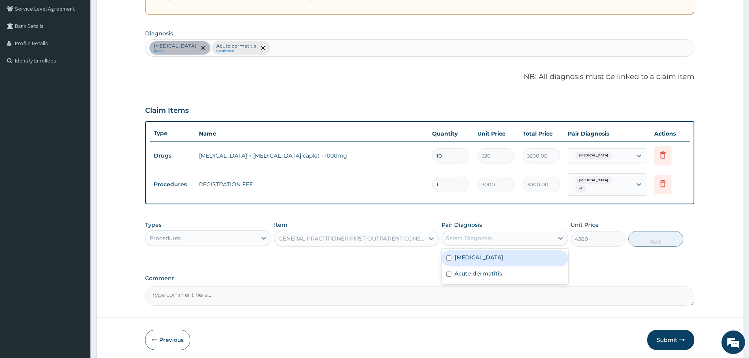
click at [509, 238] on div "Select Diagnosis" at bounding box center [497, 238] width 111 height 13
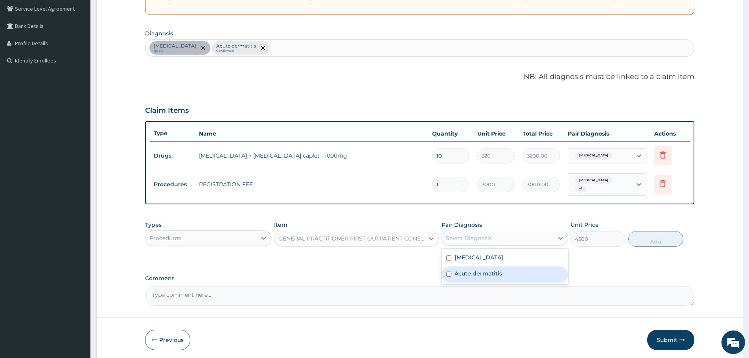
click at [503, 266] on div "Acute dermatitis" at bounding box center [504, 274] width 126 height 16
checkbox input "true"
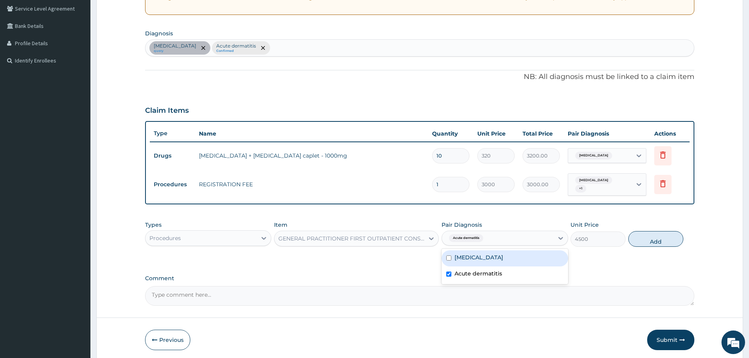
drag, startPoint x: 504, startPoint y: 257, endPoint x: 667, endPoint y: 241, distance: 163.8
click at [504, 256] on div "Sepsis" at bounding box center [504, 258] width 126 height 16
checkbox input "true"
drag, startPoint x: 655, startPoint y: 239, endPoint x: 536, endPoint y: 182, distance: 132.3
click at [654, 239] on button "Add" at bounding box center [655, 239] width 55 height 16
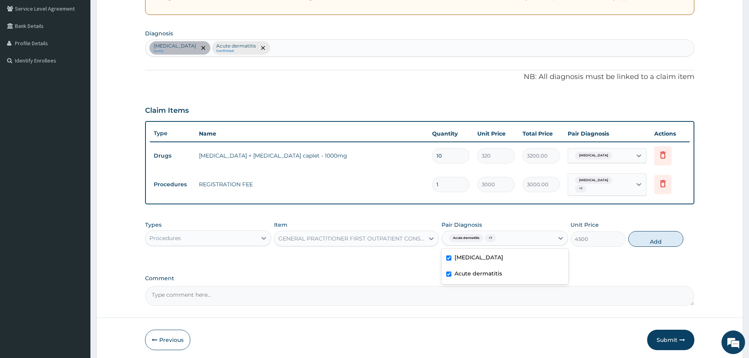
type input "0"
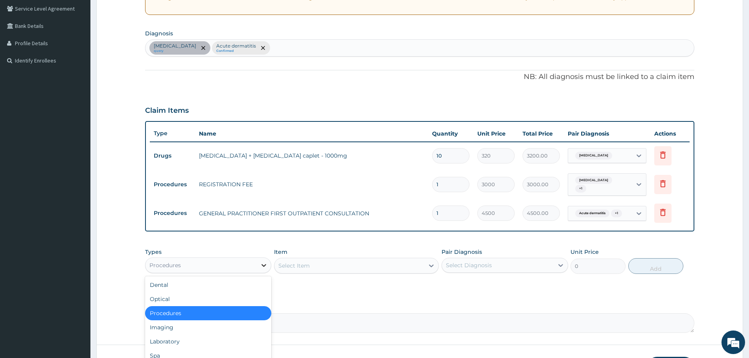
click at [258, 265] on div at bounding box center [264, 265] width 14 height 14
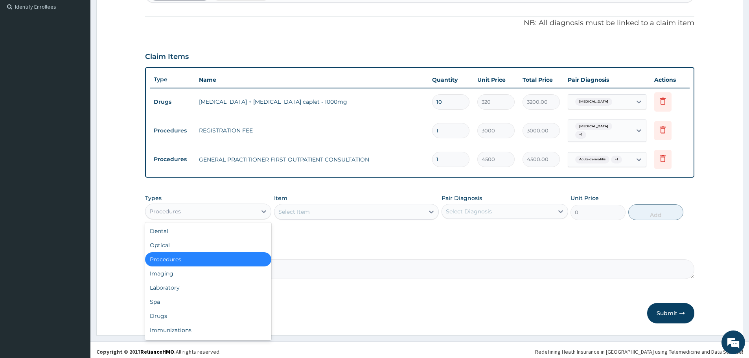
scroll to position [218, 0]
click at [182, 283] on div "Laboratory" at bounding box center [208, 287] width 126 height 14
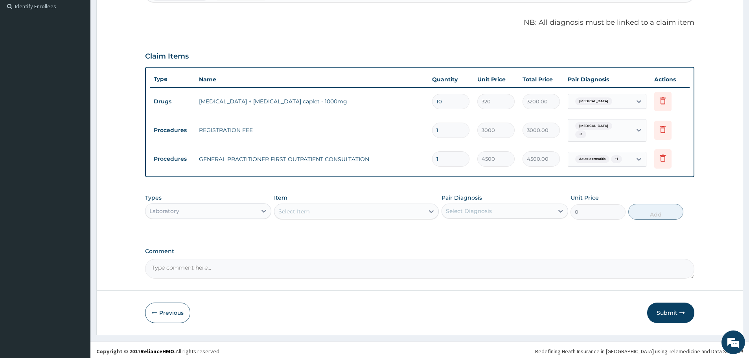
click at [305, 209] on div "Select Item" at bounding box center [293, 211] width 31 height 8
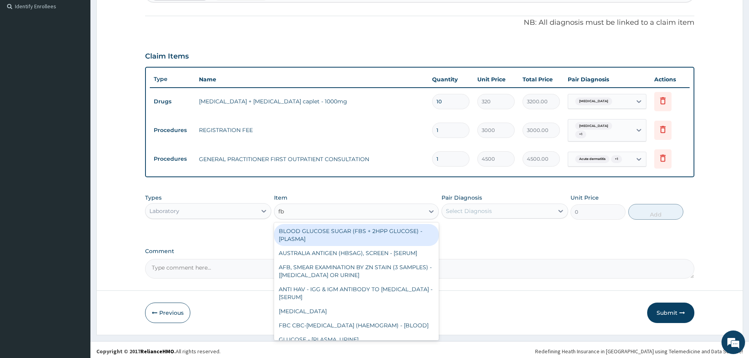
type input "fbc"
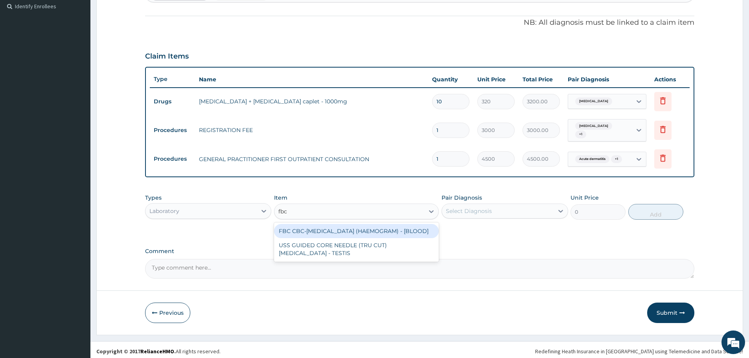
click at [347, 231] on div "FBC CBC-COMPLETE BLOOD COUNT (HAEMOGRAM) - [BLOOD]" at bounding box center [356, 231] width 165 height 14
type input "6000"
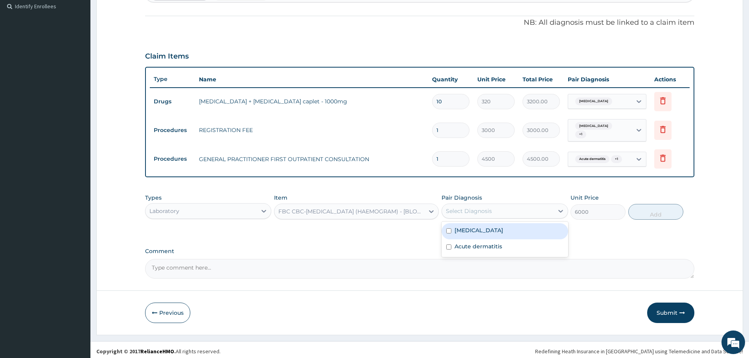
click at [502, 205] on div "Select Diagnosis" at bounding box center [497, 211] width 111 height 13
drag, startPoint x: 496, startPoint y: 226, endPoint x: 494, endPoint y: 241, distance: 14.7
click at [496, 228] on div "Sepsis" at bounding box center [504, 231] width 126 height 16
checkbox input "true"
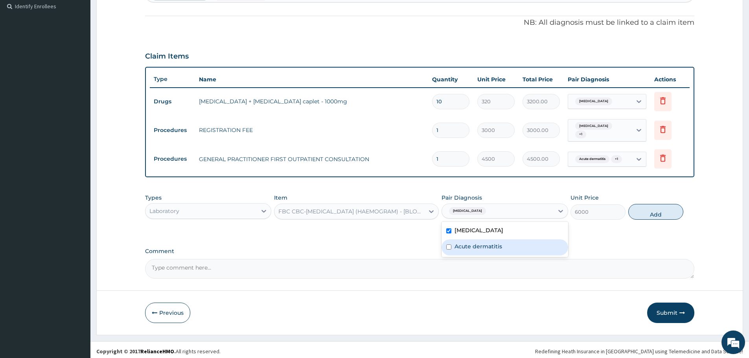
click at [494, 242] on label "Acute dermatitis" at bounding box center [478, 246] width 48 height 8
checkbox input "true"
click at [654, 211] on button "Add" at bounding box center [655, 212] width 55 height 16
type input "0"
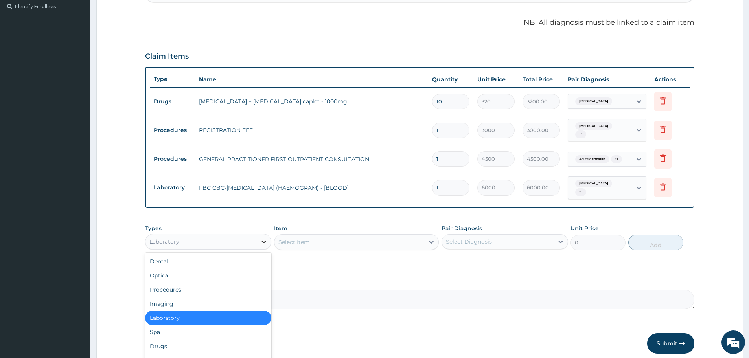
click at [263, 238] on icon at bounding box center [264, 242] width 8 height 8
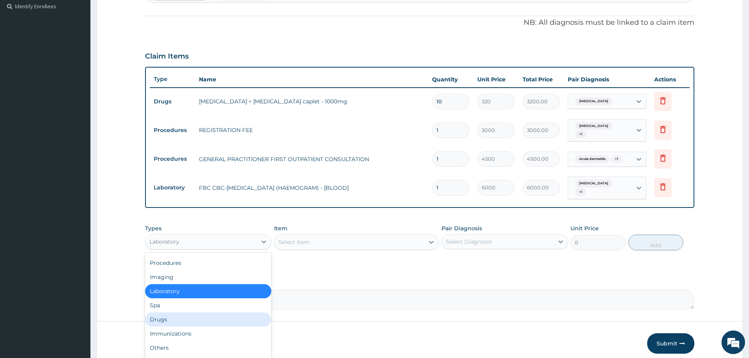
click at [189, 318] on div "Drugs" at bounding box center [208, 319] width 126 height 14
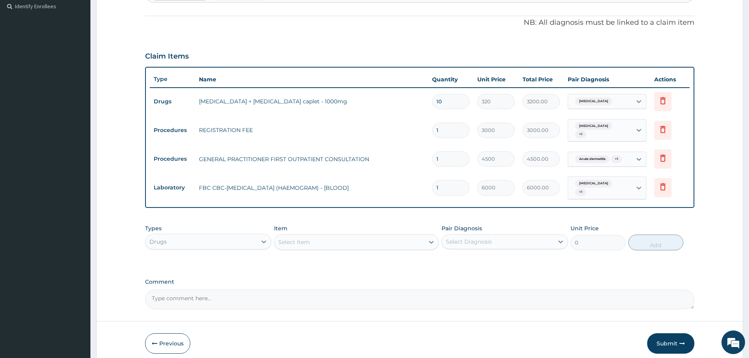
click at [294, 239] on div "Select Item" at bounding box center [293, 242] width 31 height 8
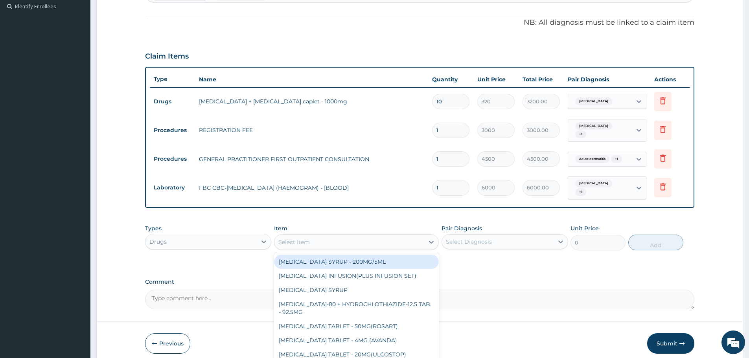
paste input "HYDROCORTISONE"
type input "HYDROCORTISONE"
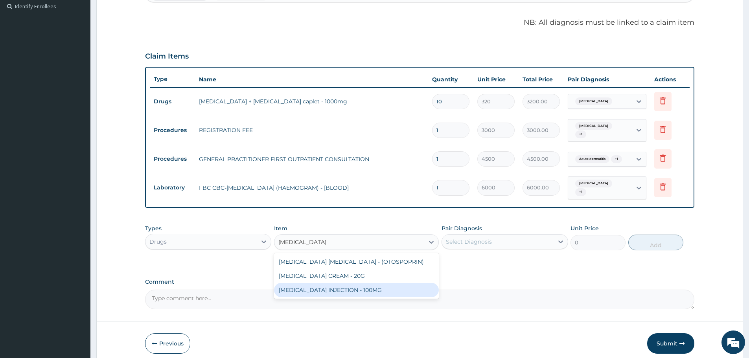
click at [329, 285] on div "HYDROCORTISONE INJECTION - 100MG" at bounding box center [356, 290] width 165 height 14
type input "960"
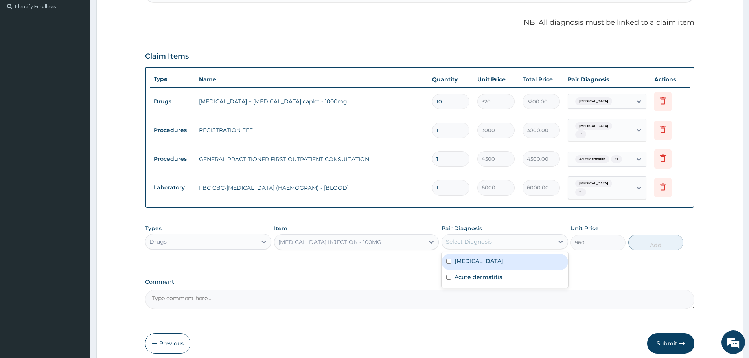
click at [481, 238] on div "Select Diagnosis" at bounding box center [469, 242] width 46 height 8
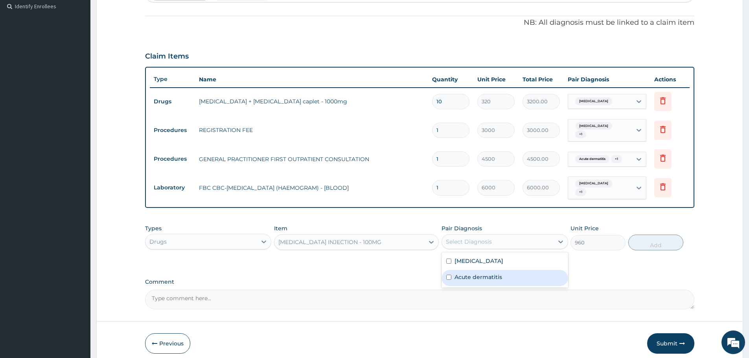
click at [485, 273] on label "Acute dermatitis" at bounding box center [478, 277] width 48 height 8
checkbox input "true"
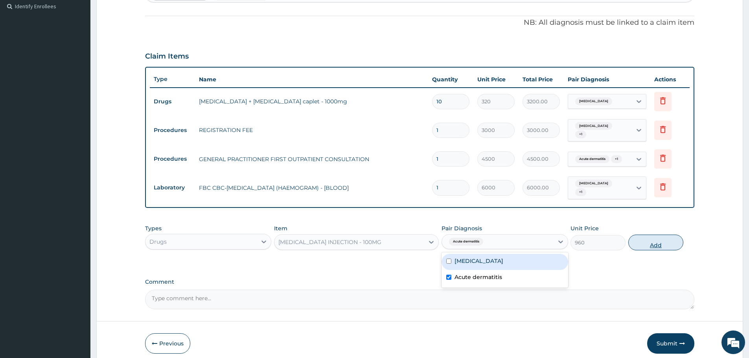
click at [655, 235] on button "Add" at bounding box center [655, 243] width 55 height 16
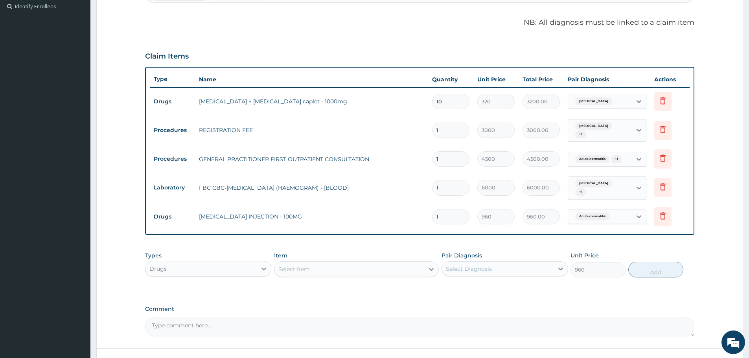
type input "0"
type input "0.00"
type input "2"
type input "1920.00"
type input "2"
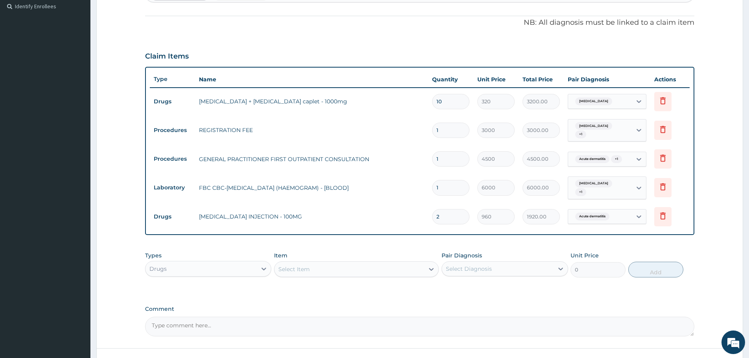
click at [308, 265] on div "Select Item" at bounding box center [293, 269] width 31 height 8
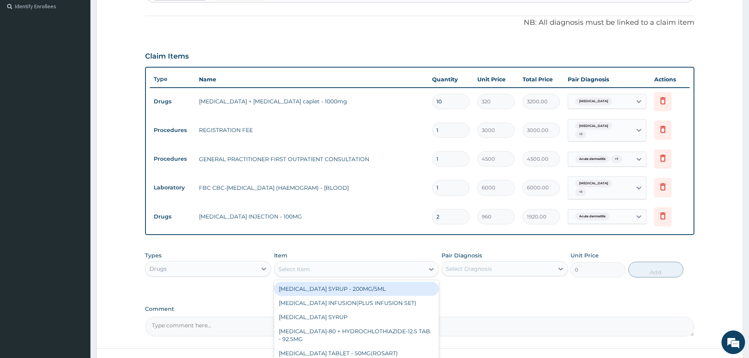
paste input "FUNBACT"
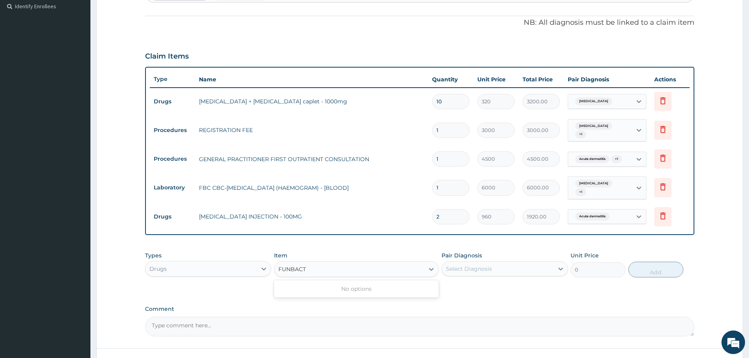
click at [290, 265] on input "FUNBACT" at bounding box center [298, 269] width 41 height 8
type input "FUNBACT"
click at [311, 263] on div "FUNBACT" at bounding box center [349, 269] width 150 height 13
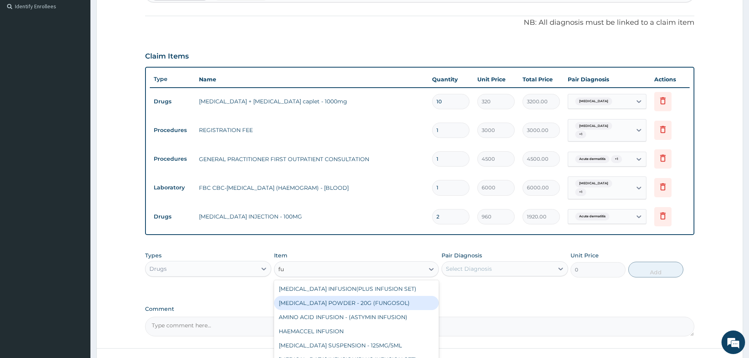
type input "f"
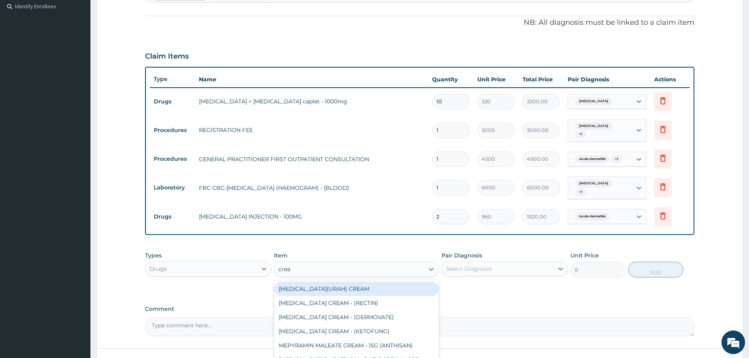
type input "cream"
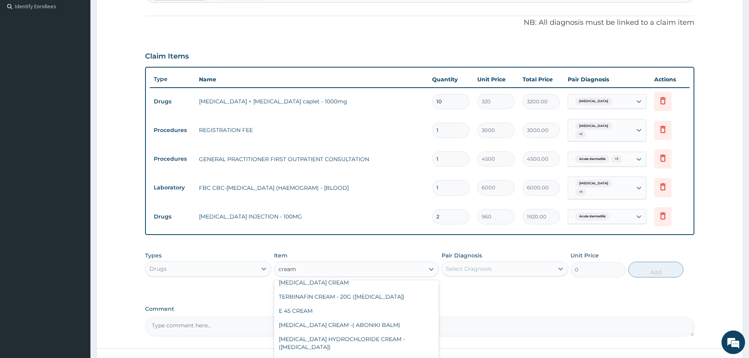
scroll to position [0, 0]
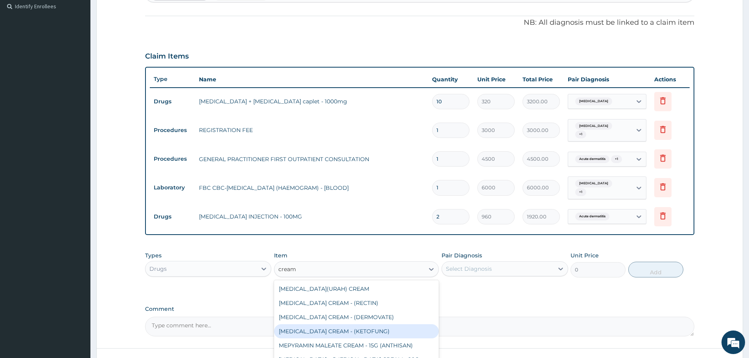
click at [346, 328] on div "[MEDICAL_DATA] CREAM - (KETOFUNG)" at bounding box center [356, 331] width 165 height 14
type input "1920"
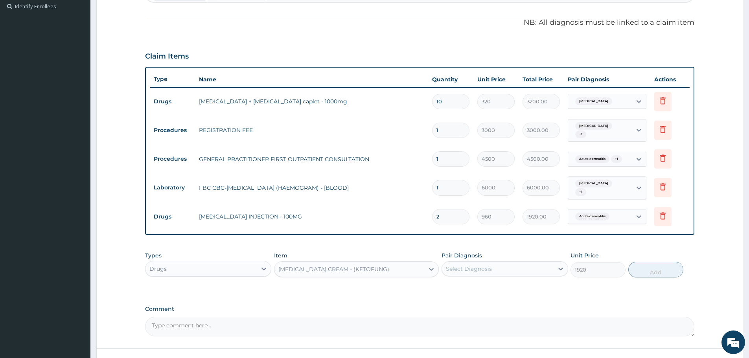
click at [321, 265] on div "[MEDICAL_DATA] CREAM - (KETOFUNG)" at bounding box center [333, 269] width 111 height 8
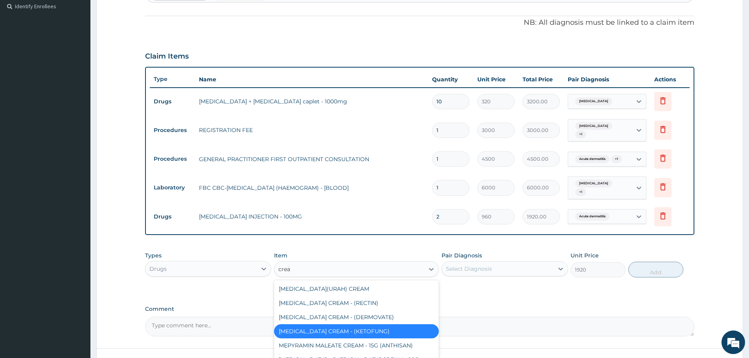
type input "cream"
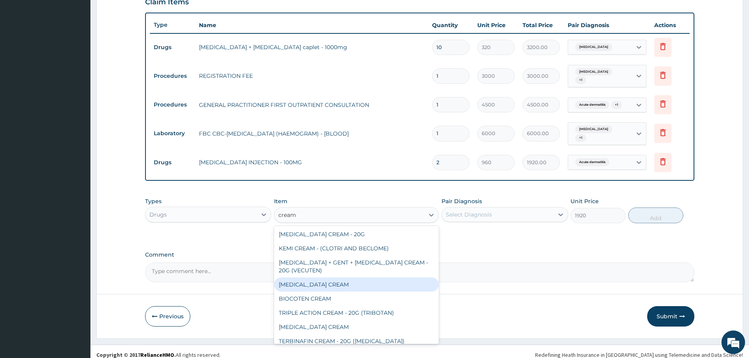
scroll to position [393, 0]
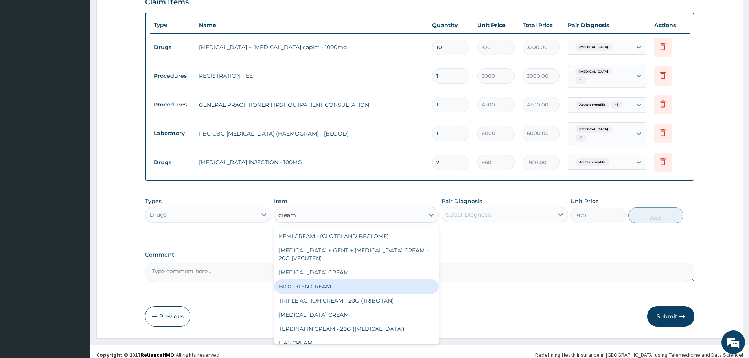
click at [355, 283] on div "BIOCOTEN CREAM" at bounding box center [356, 286] width 165 height 14
type input "3500"
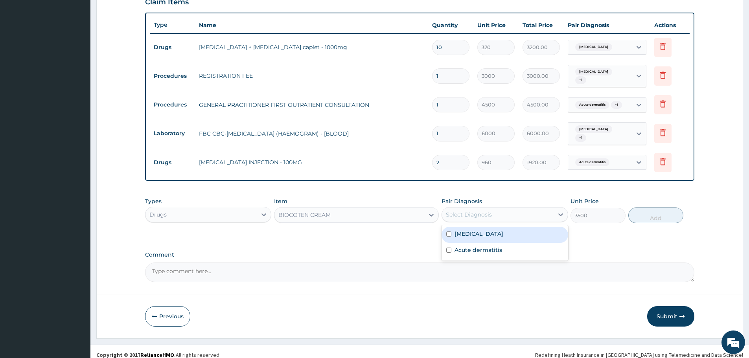
click at [477, 211] on div "Select Diagnosis" at bounding box center [469, 215] width 46 height 8
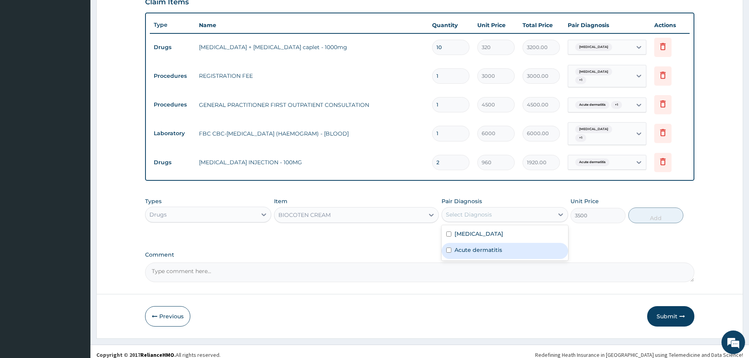
click at [477, 246] on label "Acute dermatitis" at bounding box center [478, 250] width 48 height 8
checkbox input "true"
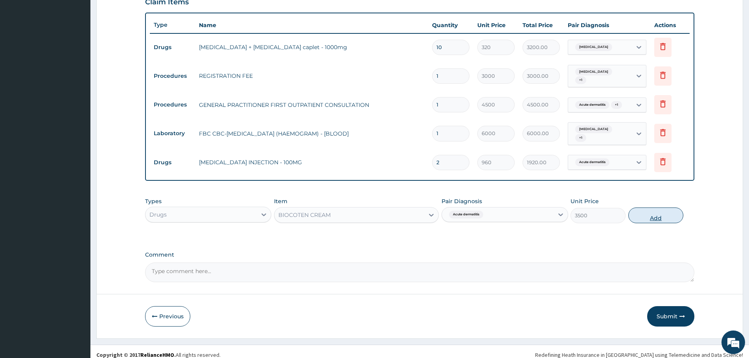
click at [645, 211] on button "Add" at bounding box center [655, 215] width 55 height 16
type input "0"
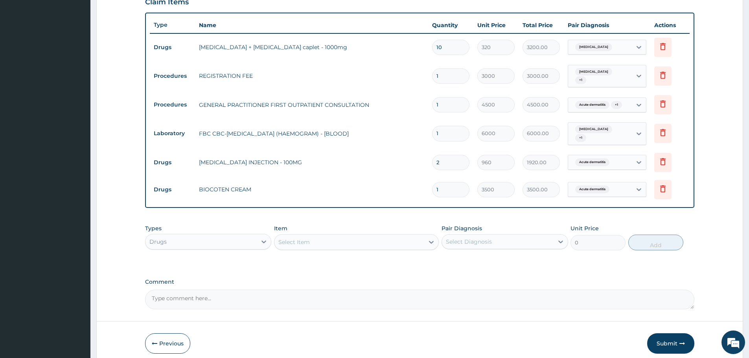
click at [301, 238] on div "Select Item" at bounding box center [293, 242] width 31 height 8
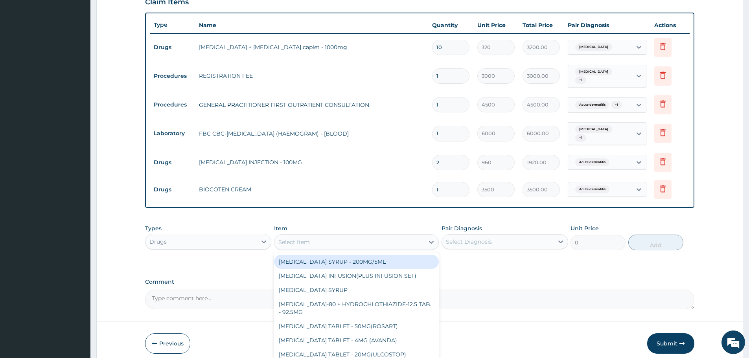
paste input "HYDROCORTISONE"
type input "HYDROCORTISONE"
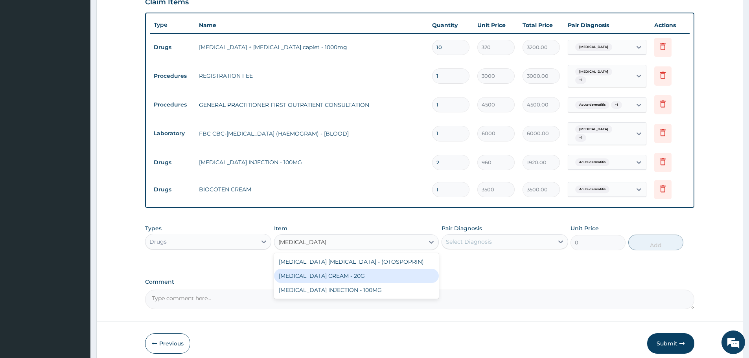
click at [355, 269] on div "HYDROCORTISONE CREAM - 20G" at bounding box center [356, 276] width 165 height 14
type input "1920"
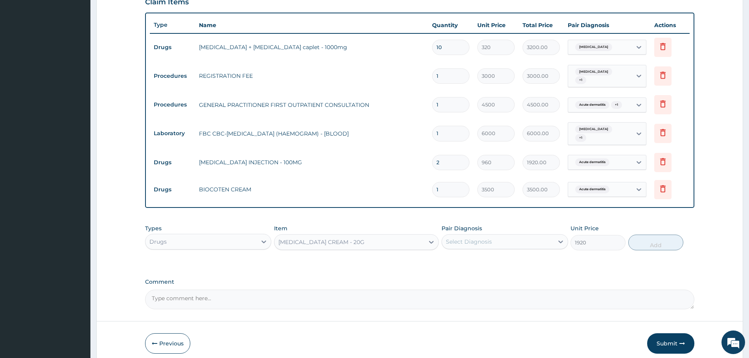
click at [487, 238] on div "Select Diagnosis" at bounding box center [469, 242] width 46 height 8
click at [489, 273] on label "Acute dermatitis" at bounding box center [478, 277] width 48 height 8
checkbox input "true"
drag, startPoint x: 670, startPoint y: 237, endPoint x: 534, endPoint y: 173, distance: 149.8
click at [668, 236] on button "Add" at bounding box center [655, 243] width 55 height 16
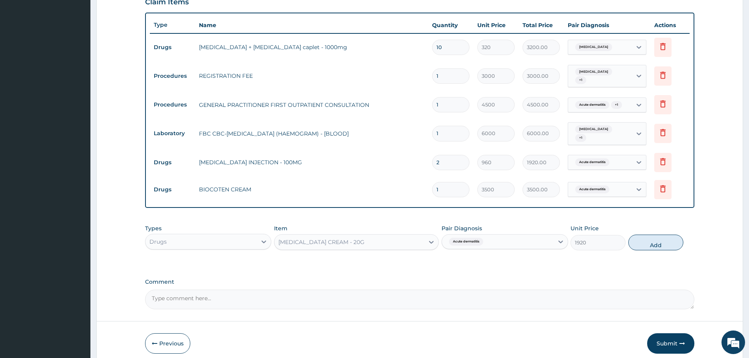
type input "0"
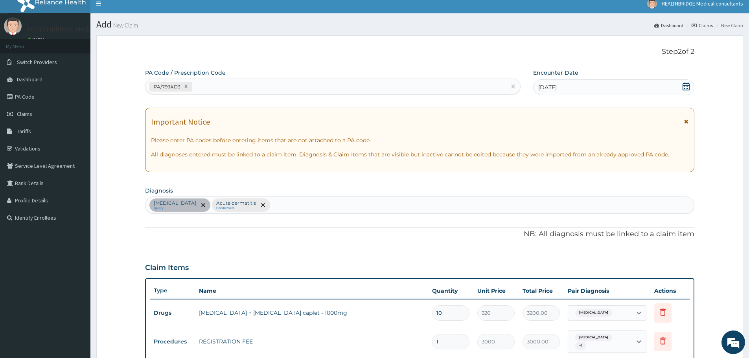
scroll to position [0, 0]
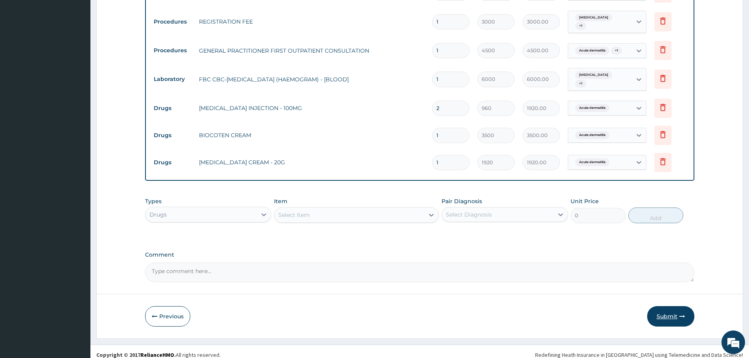
click at [666, 311] on button "Submit" at bounding box center [670, 316] width 47 height 20
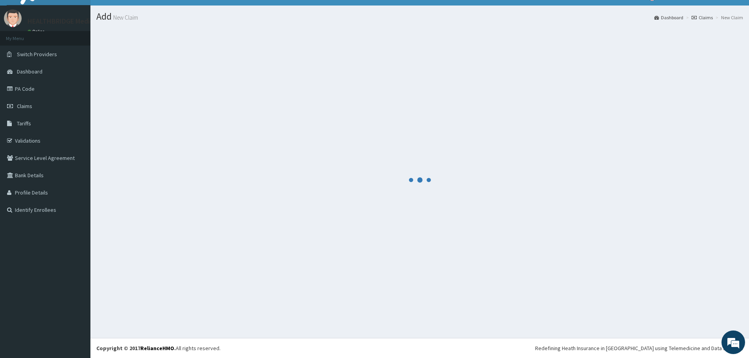
scroll to position [14, 0]
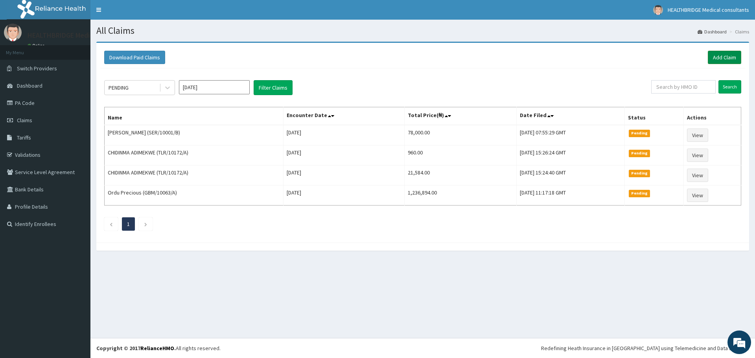
click at [720, 51] on link "Add Claim" at bounding box center [723, 57] width 33 height 13
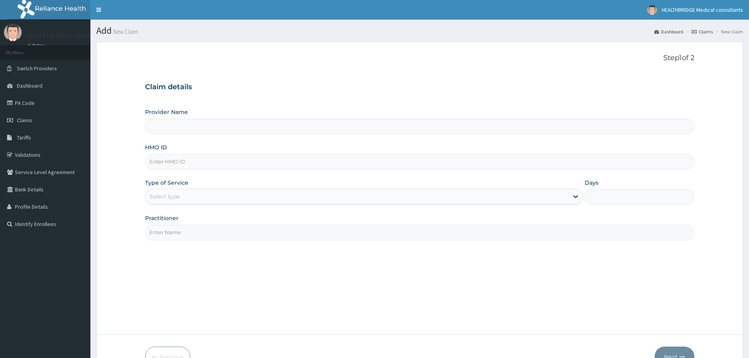
click at [181, 127] on input "Provider Name" at bounding box center [419, 126] width 549 height 15
type input "HEALTHBRIDGE MEDICAL CONSULTANTS"
click at [161, 167] on input "HMO ID" at bounding box center [419, 161] width 549 height 15
paste input "TLR/10172/A"
type input "TLR/10172/A"
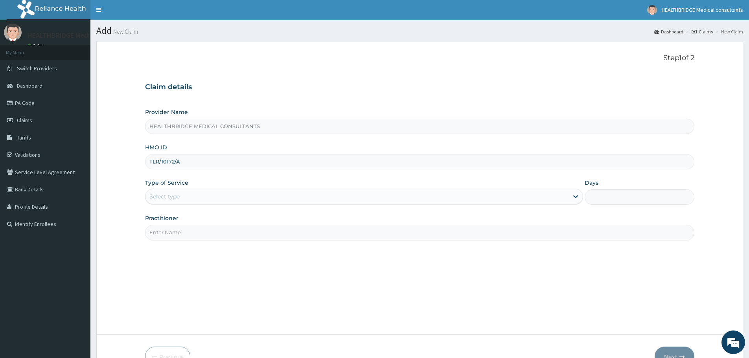
click at [168, 198] on div "Select type" at bounding box center [164, 197] width 30 height 8
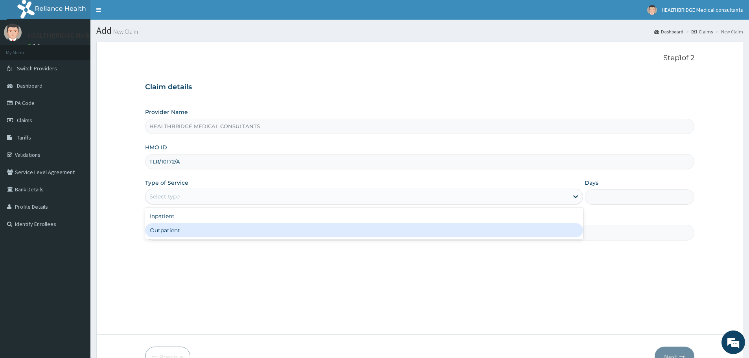
click at [168, 231] on div "Outpatient" at bounding box center [364, 230] width 438 height 14
type input "1"
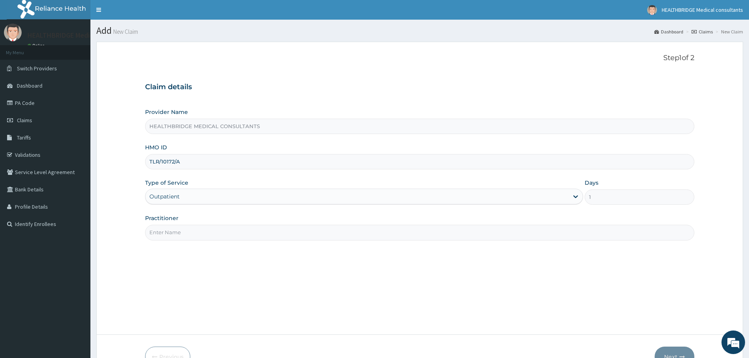
click at [168, 231] on input "Practitioner" at bounding box center [419, 232] width 549 height 15
type input "[PERSON_NAME]"
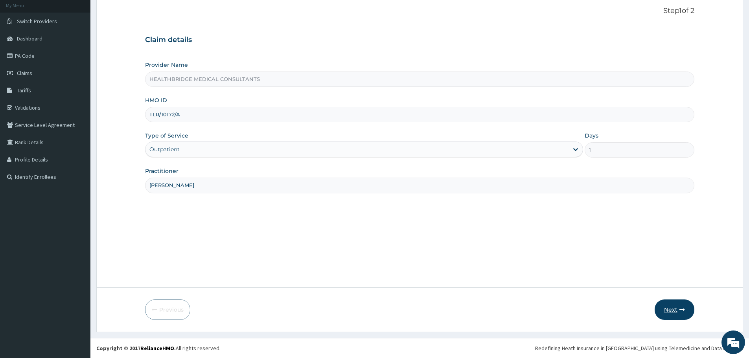
click at [663, 308] on button "Next" at bounding box center [674, 309] width 40 height 20
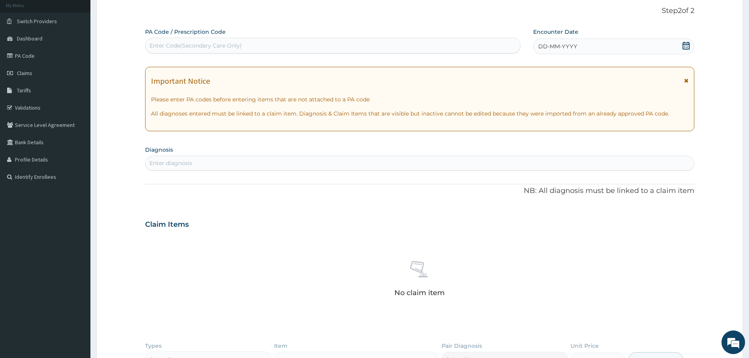
scroll to position [0, 0]
click at [274, 42] on div "Enter Code(Secondary Care Only)" at bounding box center [332, 45] width 375 height 13
paste input "PA/ED9F0C"
type input "PA/ED9F0C"
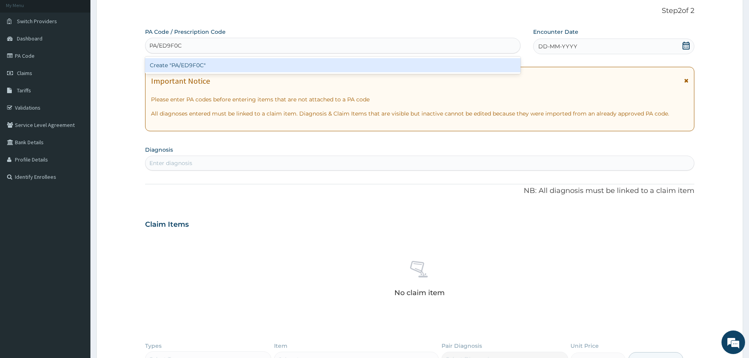
click at [283, 64] on div "Create "PA/ED9F0C"" at bounding box center [332, 65] width 375 height 14
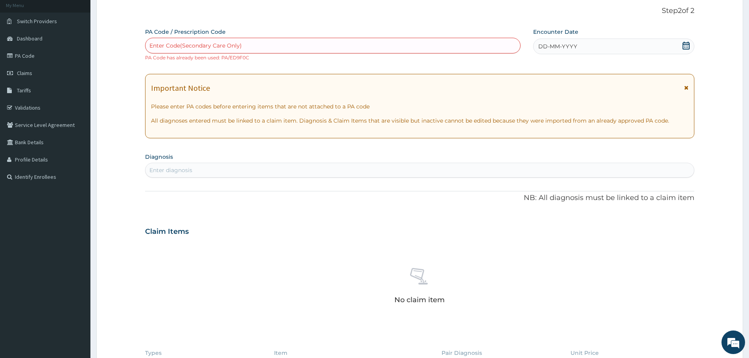
paste input "PA/C6D8B3"
type input "PA/C6D8B3"
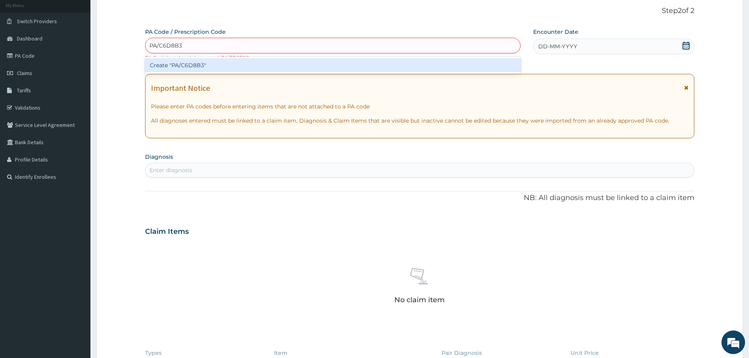
click at [259, 66] on div "Create "PA/C6D8B3"" at bounding box center [332, 65] width 375 height 14
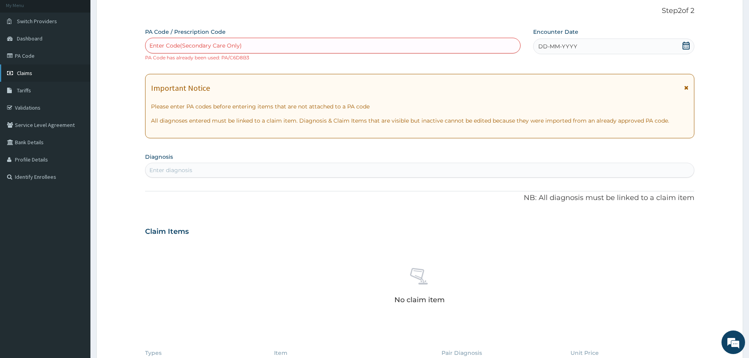
click at [47, 74] on link "Claims" at bounding box center [45, 72] width 90 height 17
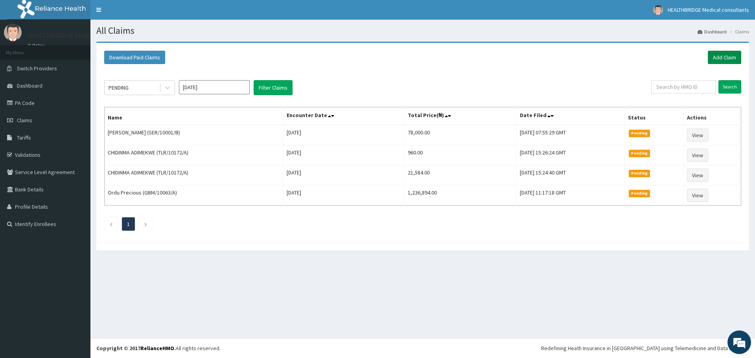
click at [720, 57] on link "Add Claim" at bounding box center [723, 57] width 33 height 13
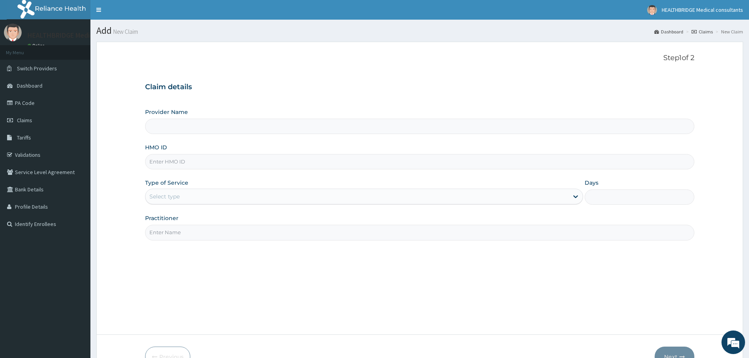
click at [204, 125] on input "Provider Name" at bounding box center [419, 126] width 549 height 15
click at [176, 126] on input "Provider Name" at bounding box center [419, 126] width 549 height 15
type input "HEALTHBRIDGE MEDICAL CONSULTANTS"
click at [158, 158] on input "HMO ID" at bounding box center [419, 161] width 549 height 15
paste input "VSE/10014/A"
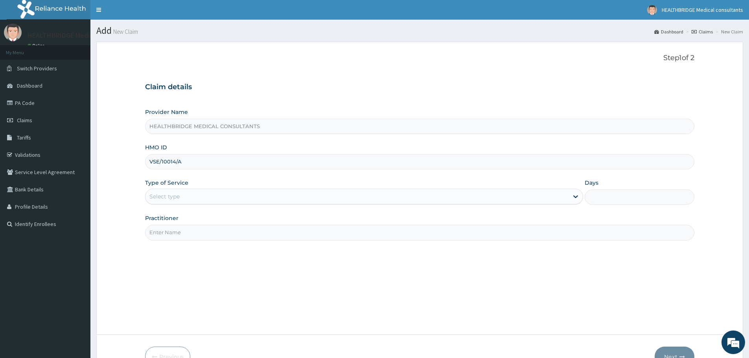
type input "VSE/10014/A"
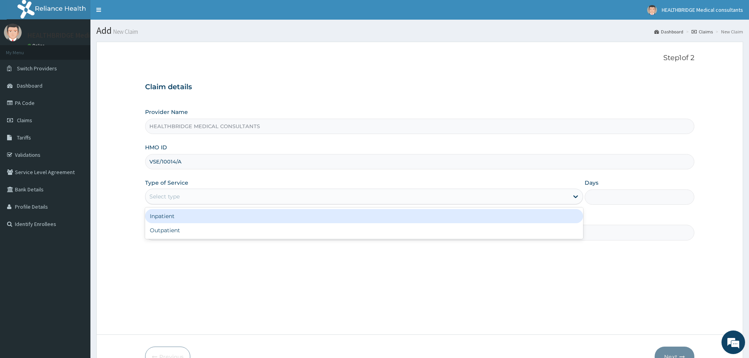
click at [173, 192] on div "Select type" at bounding box center [356, 196] width 423 height 13
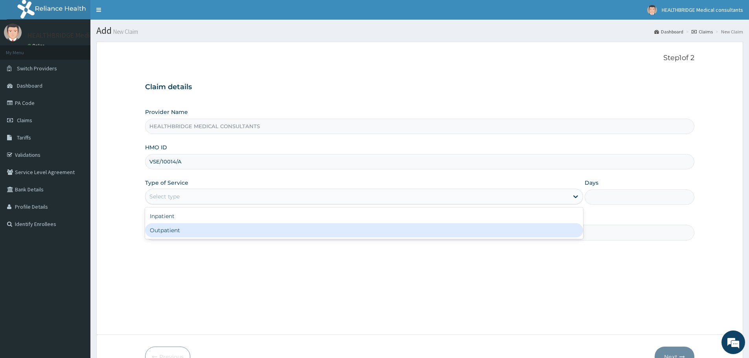
click at [169, 229] on div "Outpatient" at bounding box center [364, 230] width 438 height 14
type input "1"
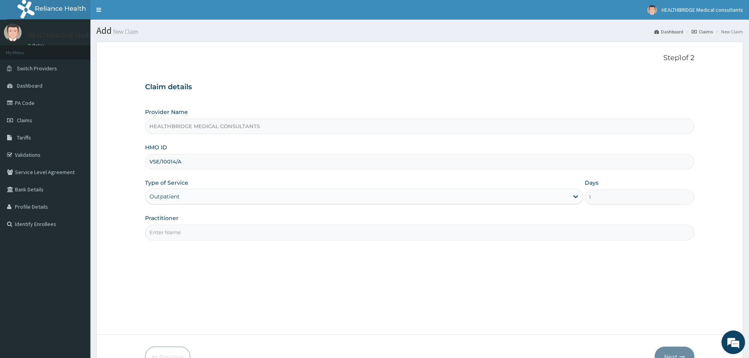
click at [169, 236] on input "Practitioner" at bounding box center [419, 232] width 549 height 15
type input "KELVIN"
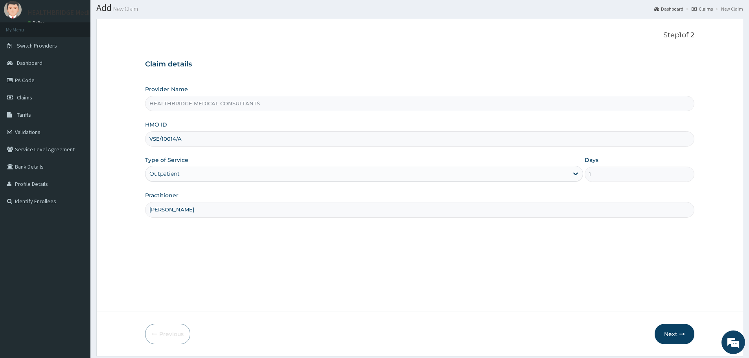
scroll to position [47, 0]
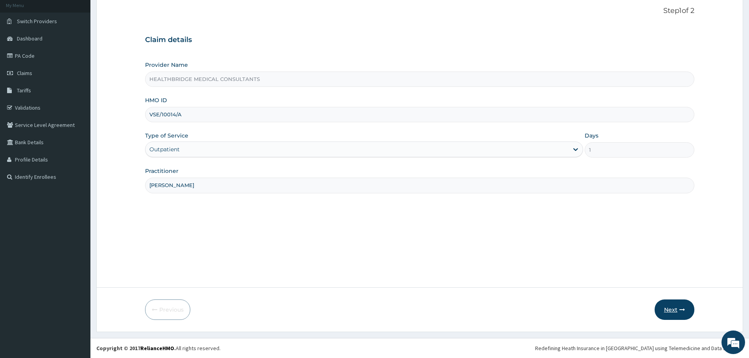
click at [666, 305] on button "Next" at bounding box center [674, 309] width 40 height 20
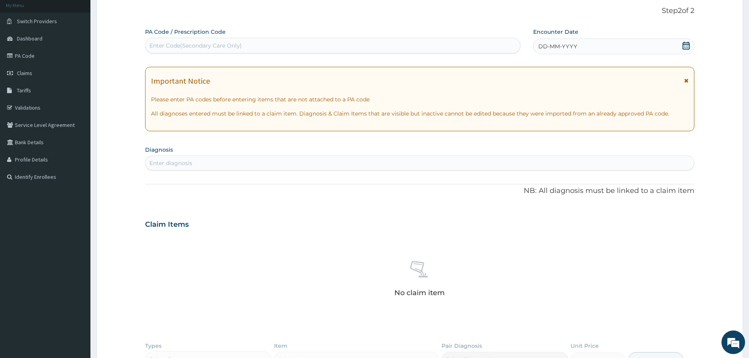
click at [234, 40] on div "Enter Code(Secondary Care Only)" at bounding box center [332, 45] width 375 height 13
paste input "PA/E4EC5E"
type input "PA/E4EC5E"
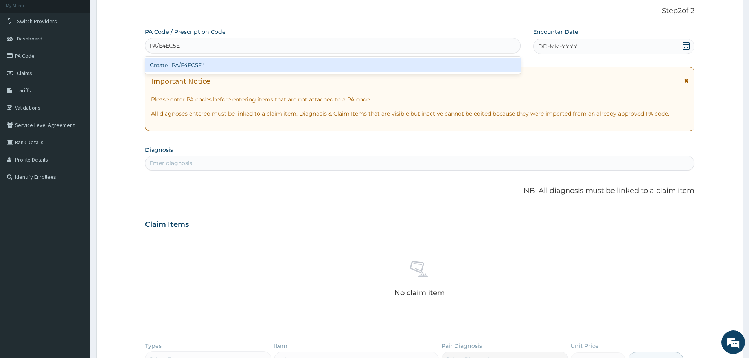
click at [236, 68] on div "Create "PA/E4EC5E"" at bounding box center [332, 65] width 375 height 14
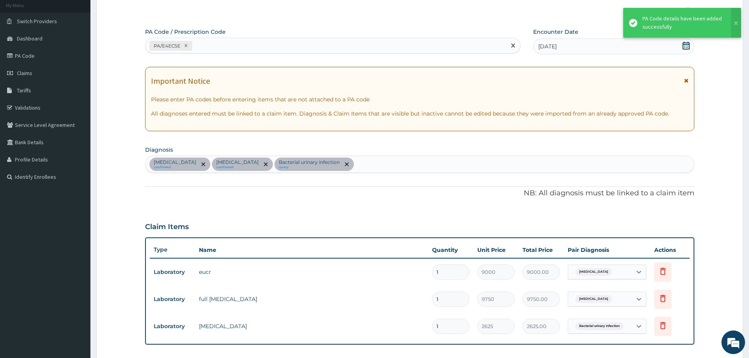
click at [216, 43] on div "PA/E4EC5E" at bounding box center [325, 45] width 360 height 13
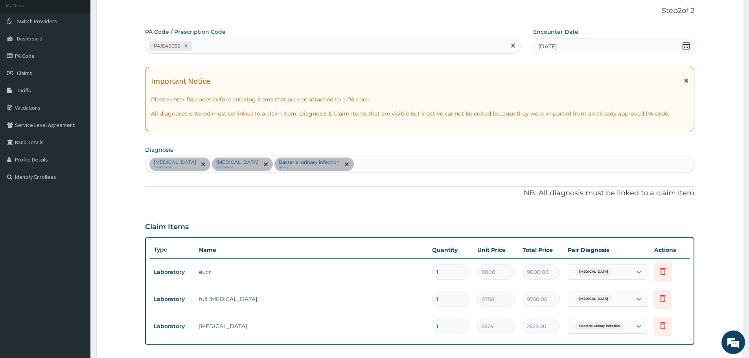
paste input "PA/A17436"
type input "PA/A17436"
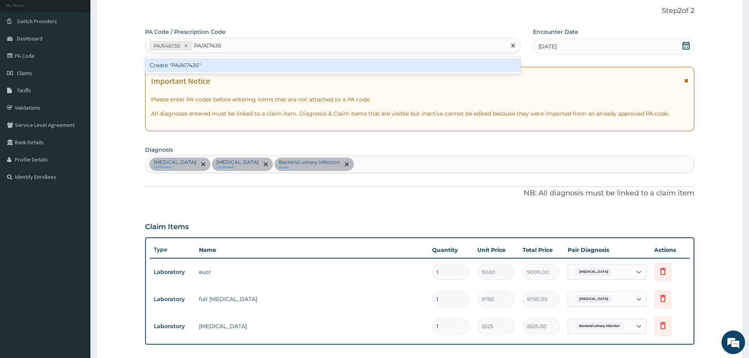
click at [219, 64] on div "Create "PA/A17436"" at bounding box center [332, 65] width 375 height 14
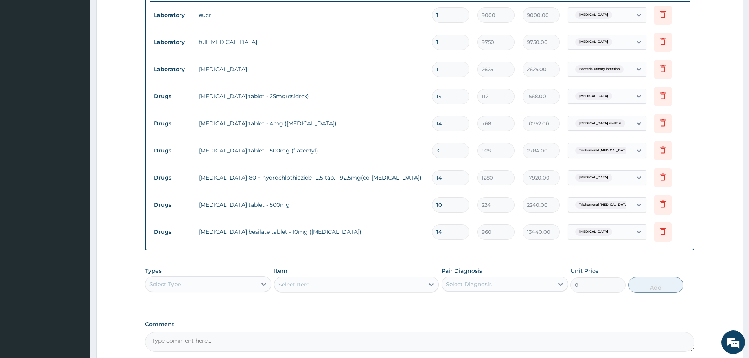
scroll to position [318, 0]
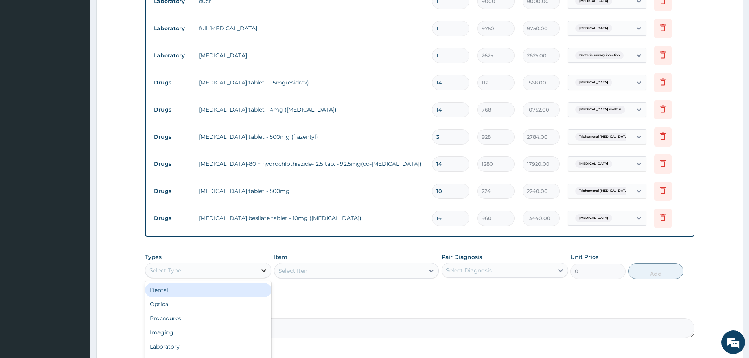
click at [260, 271] on icon at bounding box center [264, 270] width 8 height 8
click at [206, 315] on div "Procedures" at bounding box center [208, 318] width 126 height 14
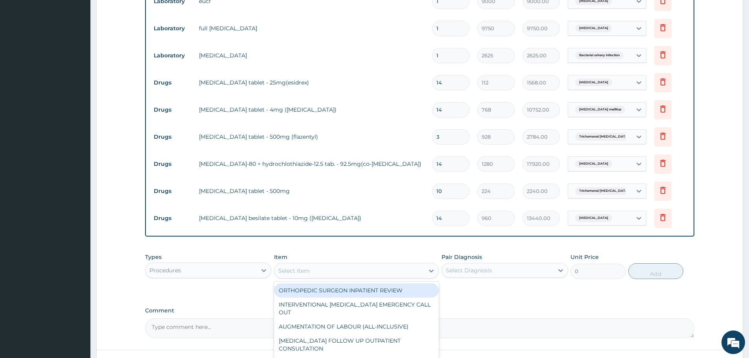
click at [327, 269] on div "Select Item" at bounding box center [349, 270] width 150 height 13
type input "reg"
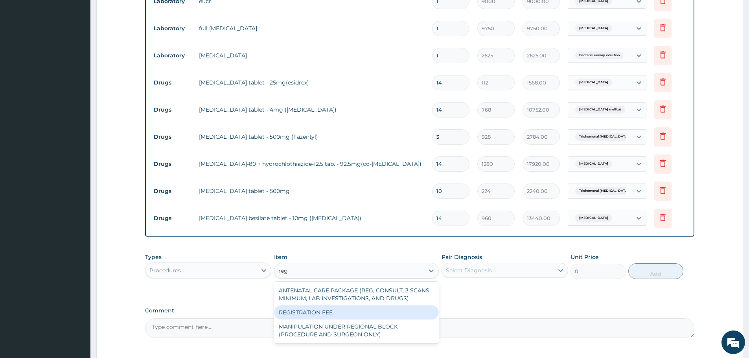
click at [325, 315] on div "REGISTRATION FEE" at bounding box center [356, 312] width 165 height 14
type input "3000"
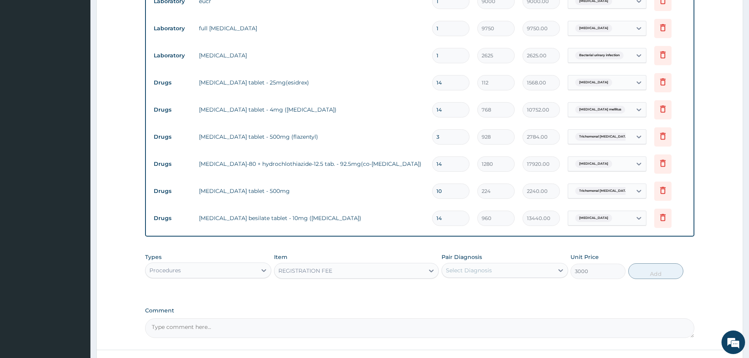
click at [459, 269] on div "Select Diagnosis" at bounding box center [469, 270] width 46 height 8
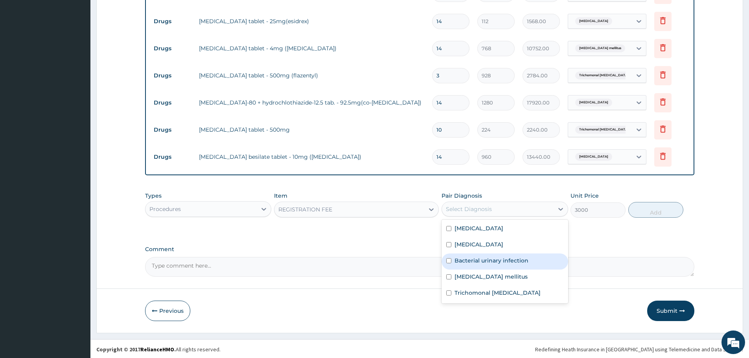
scroll to position [380, 0]
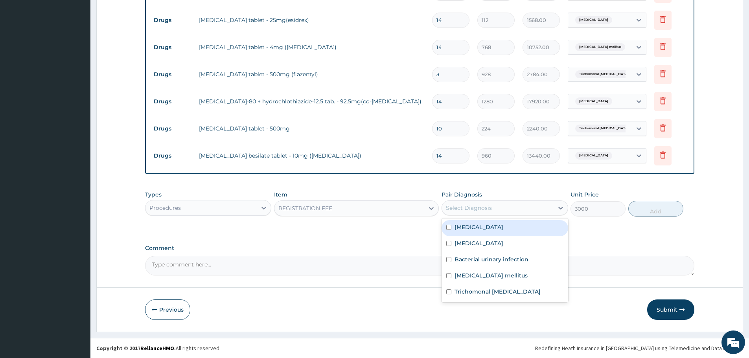
drag, startPoint x: 490, startPoint y: 224, endPoint x: 457, endPoint y: 275, distance: 61.0
click at [490, 226] on label "Essential hypertension" at bounding box center [478, 227] width 49 height 8
checkbox input "true"
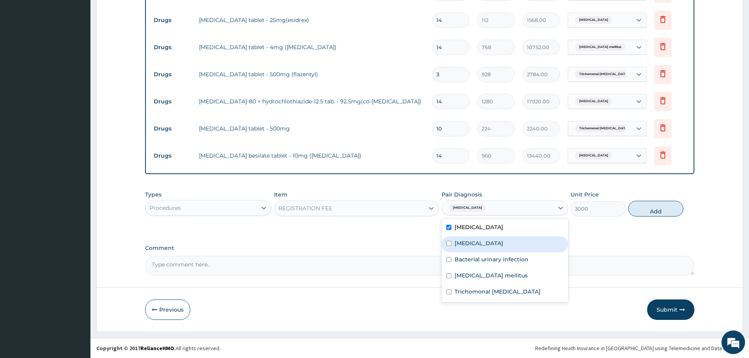
click at [477, 243] on label "Dyslipidemia" at bounding box center [478, 243] width 49 height 8
checkbox input "true"
drag, startPoint x: 479, startPoint y: 253, endPoint x: 479, endPoint y: 270, distance: 16.9
click at [479, 255] on div "Bacterial urinary infection" at bounding box center [504, 260] width 126 height 16
checkbox input "true"
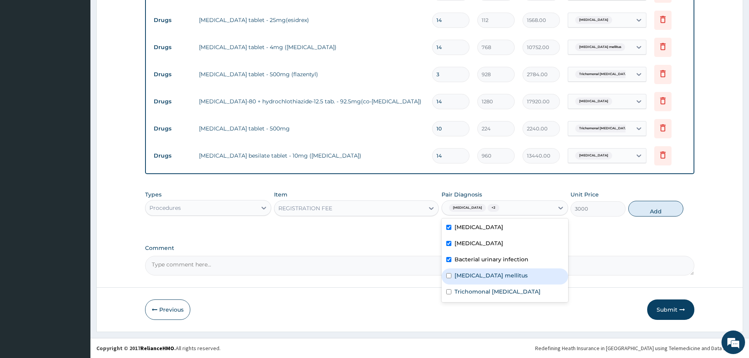
click at [479, 275] on label "[MEDICAL_DATA] mellitus" at bounding box center [490, 276] width 73 height 8
checkbox input "true"
drag, startPoint x: 480, startPoint y: 294, endPoint x: 541, endPoint y: 267, distance: 66.5
click at [480, 294] on label "Trichomonal cystitis" at bounding box center [497, 292] width 86 height 8
checkbox input "true"
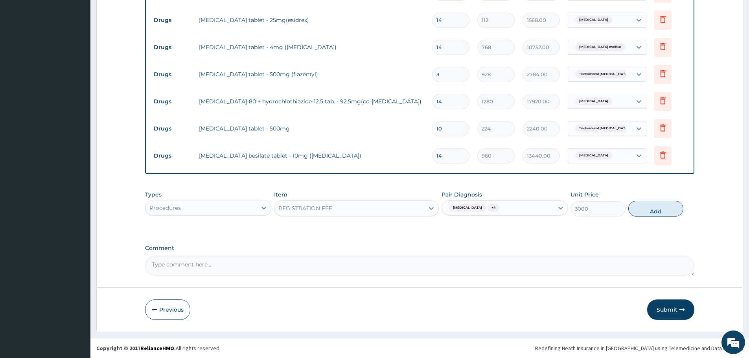
drag, startPoint x: 660, startPoint y: 212, endPoint x: 477, endPoint y: 213, distance: 182.7
click at [658, 212] on button "Add" at bounding box center [655, 209] width 55 height 16
type input "0"
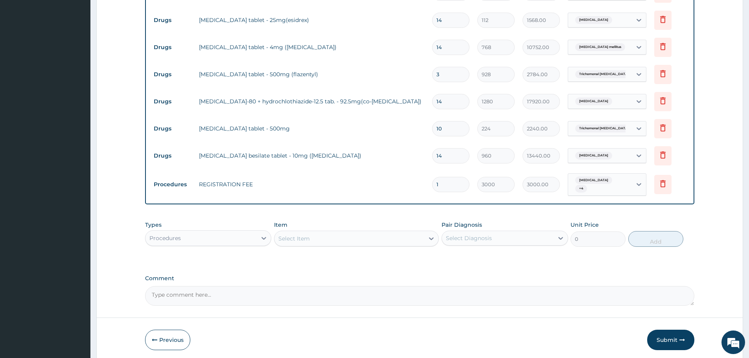
click at [337, 238] on div "Select Item" at bounding box center [349, 238] width 150 height 13
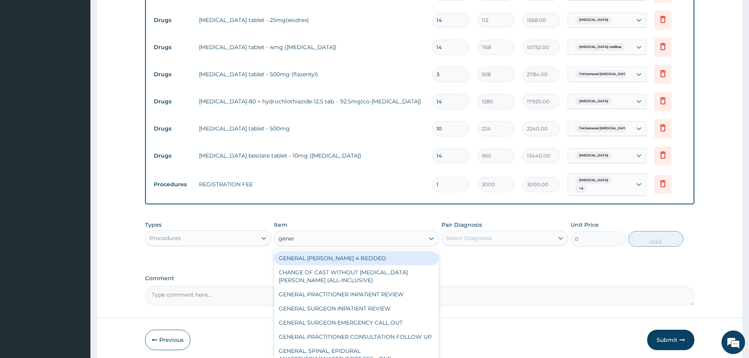
type input "genera"
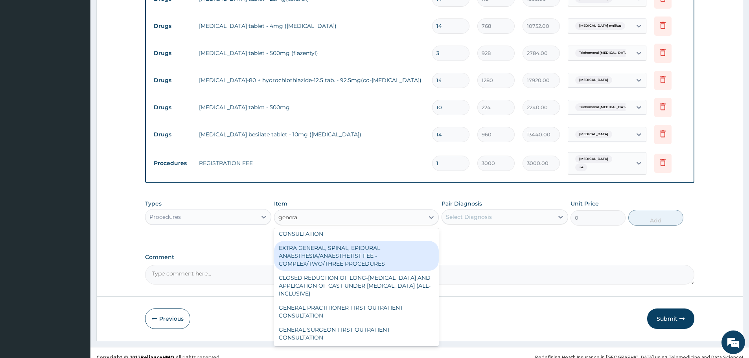
scroll to position [411, 0]
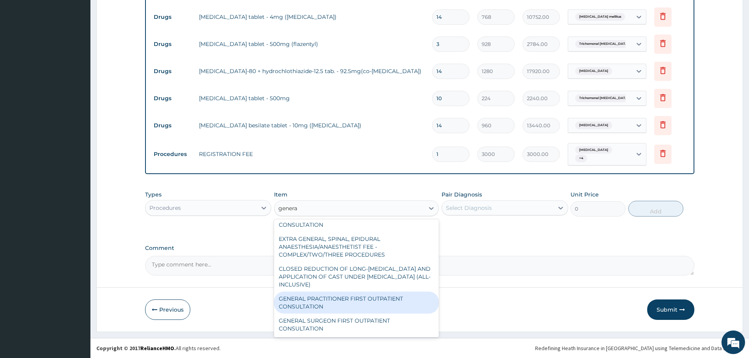
click at [360, 302] on div "GENERAL PRACTITIONER FIRST OUTPATIENT CONSULTATION" at bounding box center [356, 303] width 165 height 22
type input "4500"
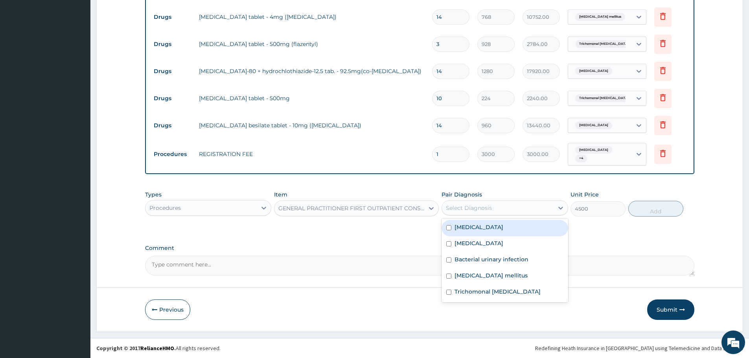
click at [494, 206] on div "Select Diagnosis" at bounding box center [497, 208] width 111 height 13
click at [488, 223] on div "Essential hypertension" at bounding box center [504, 228] width 126 height 16
checkbox input "true"
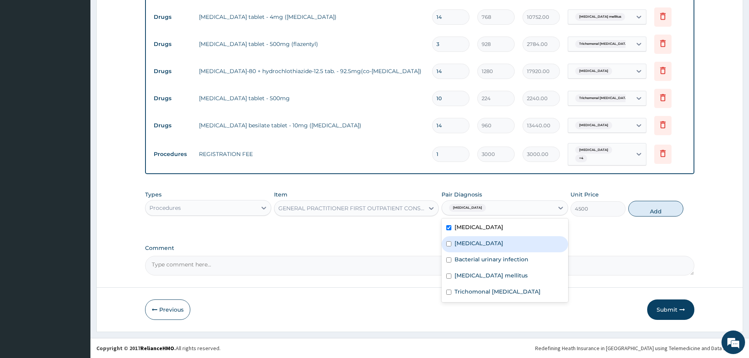
drag, startPoint x: 485, startPoint y: 244, endPoint x: 481, endPoint y: 264, distance: 20.0
click at [483, 251] on div "Dyslipidemia" at bounding box center [504, 244] width 126 height 16
checkbox input "true"
drag, startPoint x: 481, startPoint y: 265, endPoint x: 479, endPoint y: 275, distance: 10.3
click at [481, 267] on div "Bacterial urinary infection" at bounding box center [504, 260] width 126 height 16
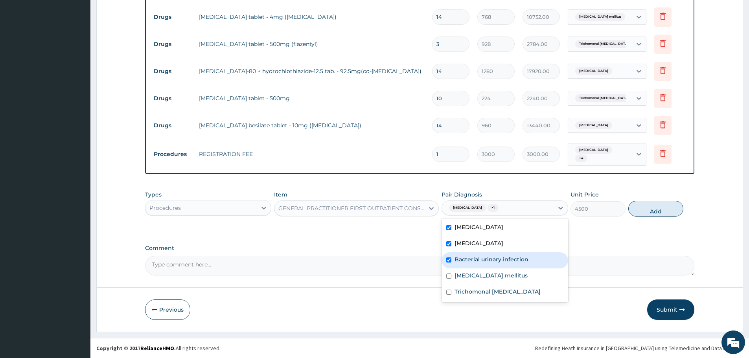
checkbox input "true"
drag, startPoint x: 478, startPoint y: 280, endPoint x: 479, endPoint y: 291, distance: 10.6
click at [478, 282] on div "Diabetes mellitus" at bounding box center [504, 276] width 126 height 16
checkbox input "true"
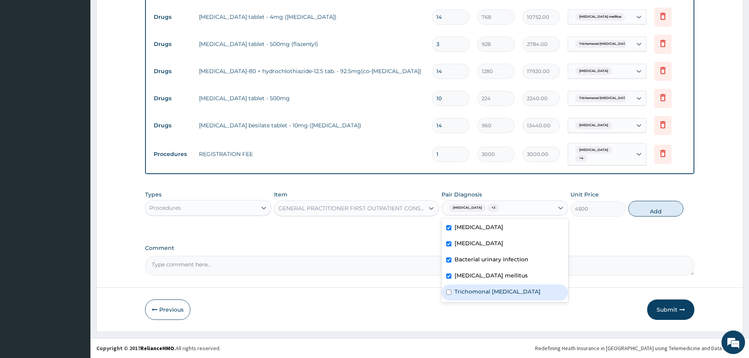
drag, startPoint x: 481, startPoint y: 295, endPoint x: 588, endPoint y: 244, distance: 119.2
click at [487, 294] on label "Trichomonal cystitis" at bounding box center [497, 292] width 86 height 8
checkbox input "true"
click at [665, 204] on button "Add" at bounding box center [655, 209] width 55 height 16
type input "0"
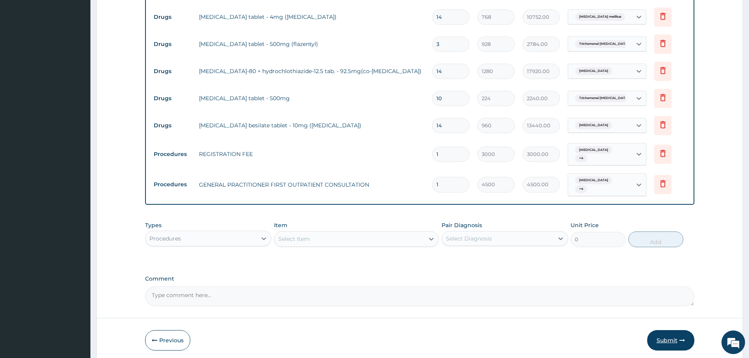
click at [663, 336] on button "Submit" at bounding box center [670, 340] width 47 height 20
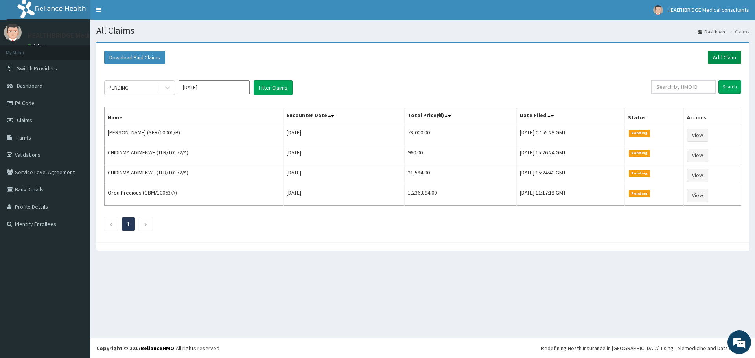
click at [716, 59] on link "Add Claim" at bounding box center [723, 57] width 33 height 13
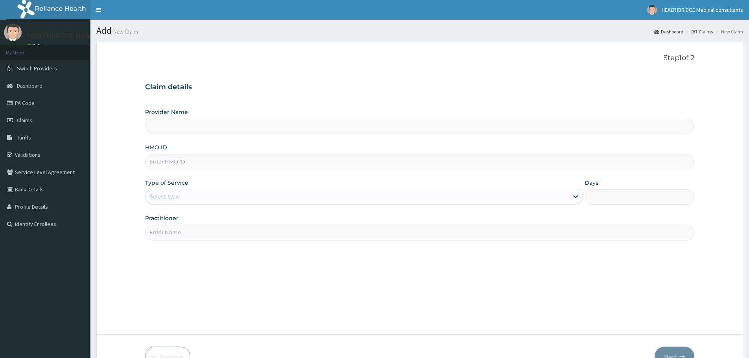
click at [229, 129] on input "Provider Name" at bounding box center [419, 126] width 549 height 15
type input "HEALTHBRIDGE MEDICAL CONSULTANTS"
click at [180, 163] on input "HMO ID" at bounding box center [419, 161] width 549 height 15
paste input "VSE/10014/A"
type input "VSE/10014/A"
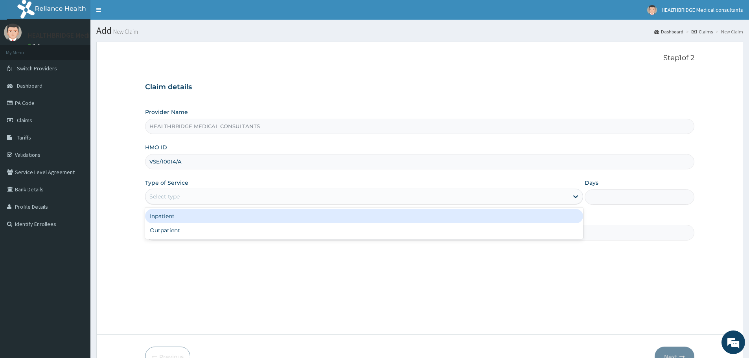
click at [170, 193] on div "Select type" at bounding box center [164, 197] width 30 height 8
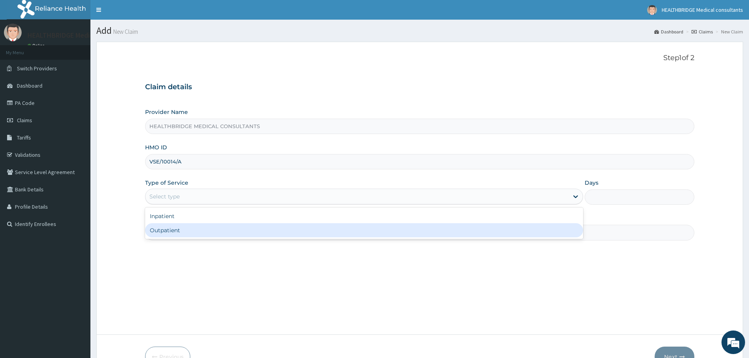
click at [166, 229] on div "Outpatient" at bounding box center [364, 230] width 438 height 14
type input "1"
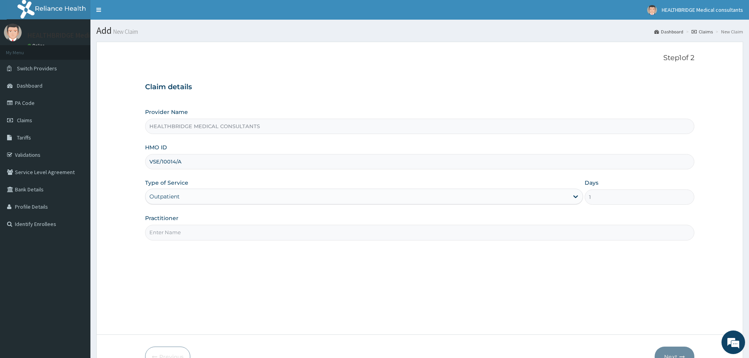
click at [166, 229] on input "Practitioner" at bounding box center [419, 232] width 549 height 15
type input "[PERSON_NAME]"
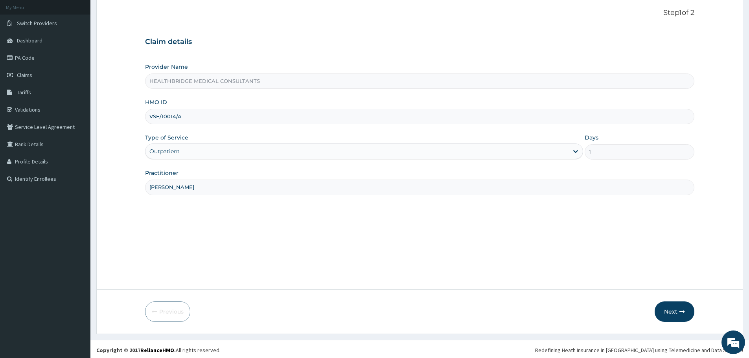
scroll to position [47, 0]
click at [666, 309] on button "Next" at bounding box center [674, 309] width 40 height 20
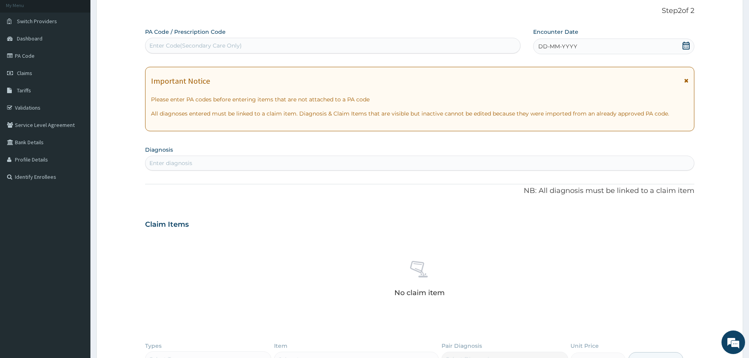
scroll to position [0, 0]
click at [251, 46] on div "Enter Code(Secondary Care Only)" at bounding box center [332, 45] width 375 height 13
paste input "PA/5ABB09"
type input "PA/5ABB09"
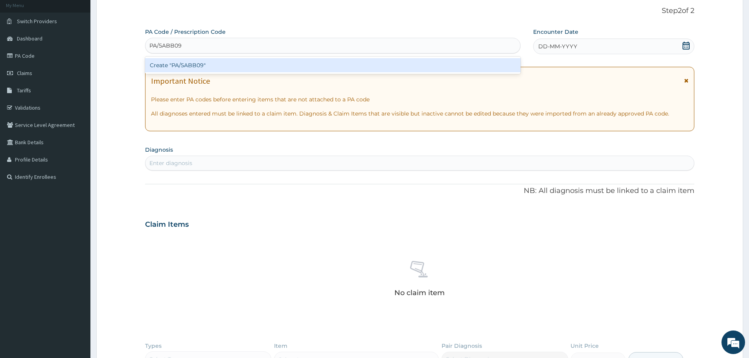
click at [259, 72] on div "Create "PA/5ABB09"" at bounding box center [332, 65] width 375 height 14
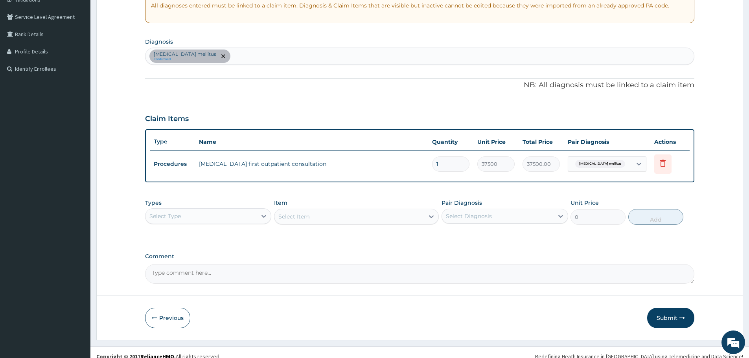
scroll to position [163, 0]
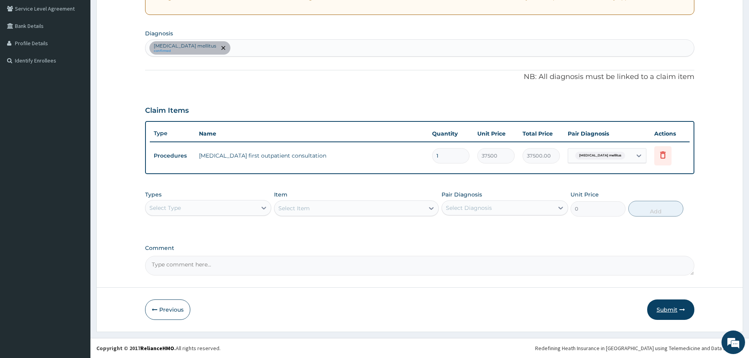
click at [664, 307] on button "Submit" at bounding box center [670, 309] width 47 height 20
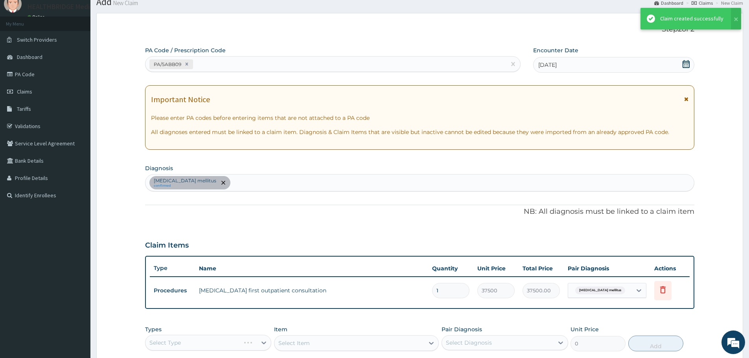
scroll to position [6, 0]
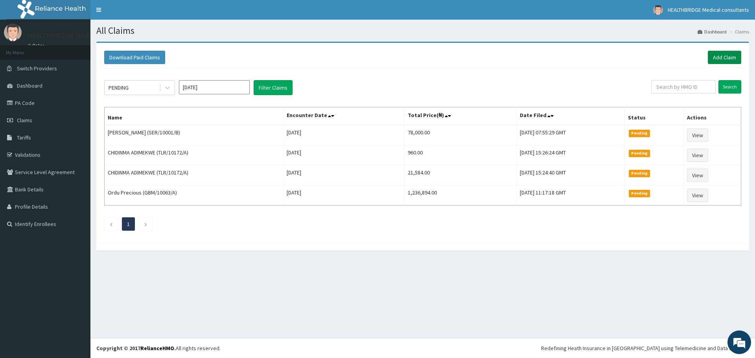
click at [725, 56] on link "Add Claim" at bounding box center [723, 57] width 33 height 13
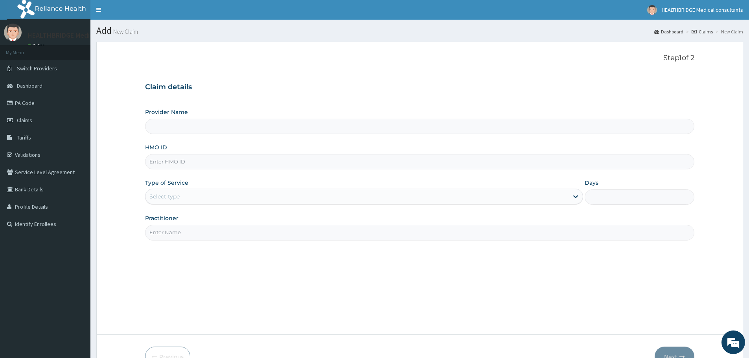
click at [174, 121] on input "Provider Name" at bounding box center [419, 126] width 549 height 15
type input "HEALTHBRIDGE MEDICAL CONSULTANTS"
click at [164, 160] on input "HMO ID" at bounding box center [419, 161] width 549 height 15
paste input "VSE/10014/A"
type input "VSE/10014/A"
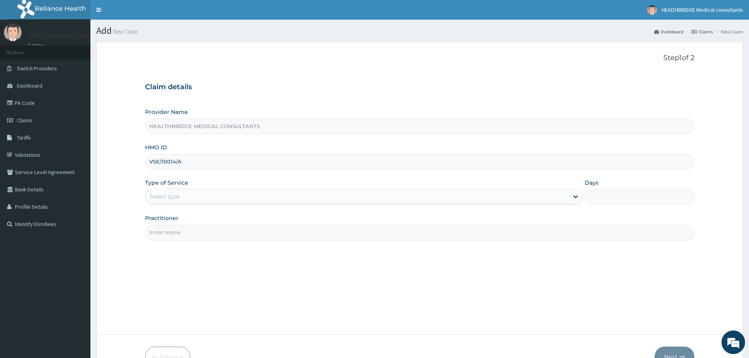
drag, startPoint x: 159, startPoint y: 192, endPoint x: 159, endPoint y: 199, distance: 6.7
click at [159, 196] on div "Select type" at bounding box center [356, 196] width 423 height 13
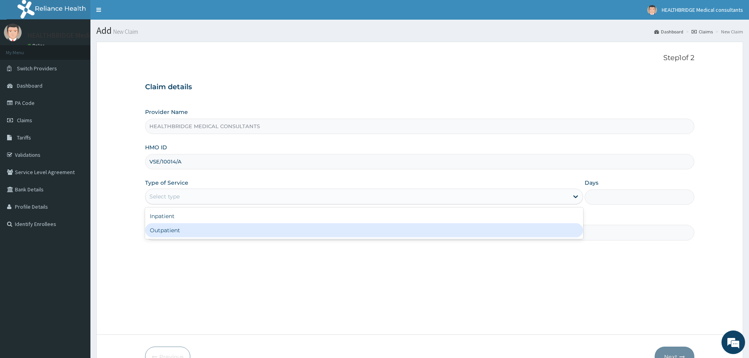
click at [170, 228] on div "Outpatient" at bounding box center [364, 230] width 438 height 14
type input "1"
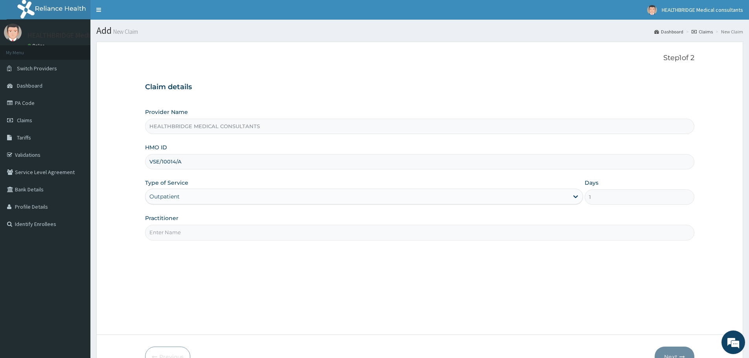
click at [170, 228] on input "Practitioner" at bounding box center [419, 232] width 549 height 15
type input "[PERSON_NAME]"
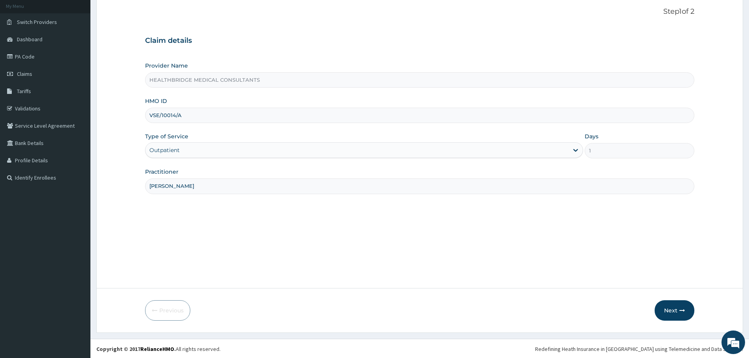
scroll to position [47, 0]
click at [663, 312] on button "Next" at bounding box center [674, 309] width 40 height 20
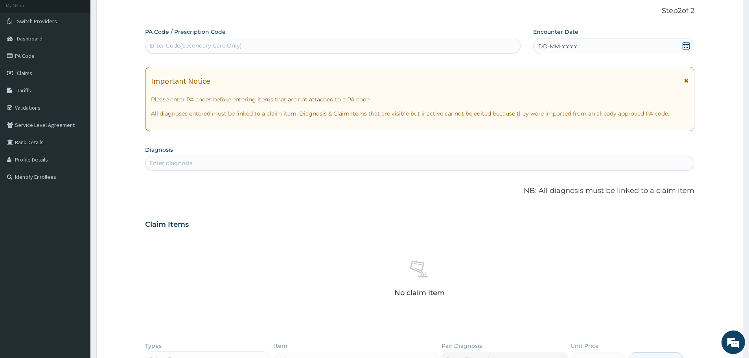
scroll to position [0, 0]
drag, startPoint x: 259, startPoint y: 42, endPoint x: 256, endPoint y: 44, distance: 4.0
click at [257, 43] on div "Enter Code(Secondary Care Only)" at bounding box center [332, 45] width 375 height 13
paste input "PA/138B4E"
type input "PA/138B4E"
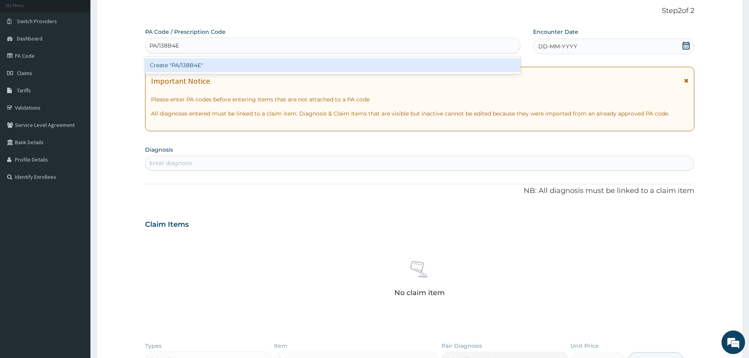
click at [228, 67] on div "Create "PA/138B4E"" at bounding box center [332, 65] width 375 height 14
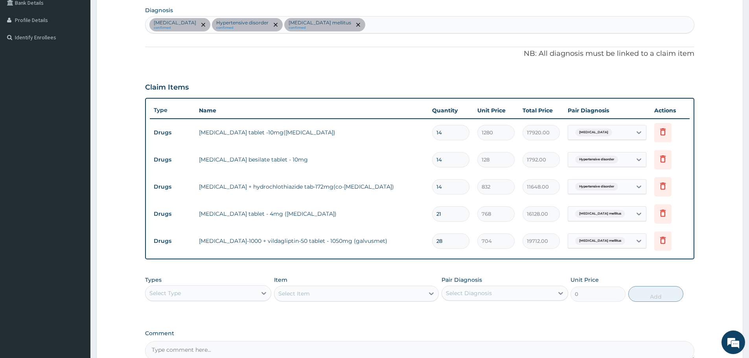
scroll to position [272, 0]
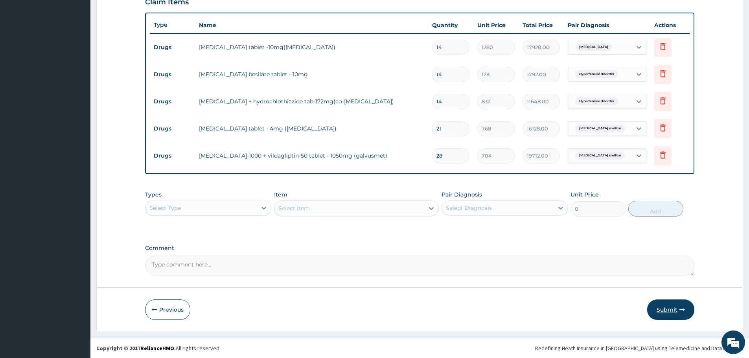
click at [662, 309] on button "Submit" at bounding box center [670, 309] width 47 height 20
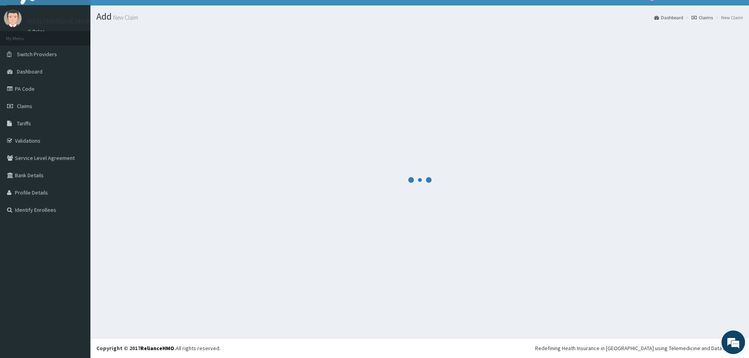
scroll to position [14, 0]
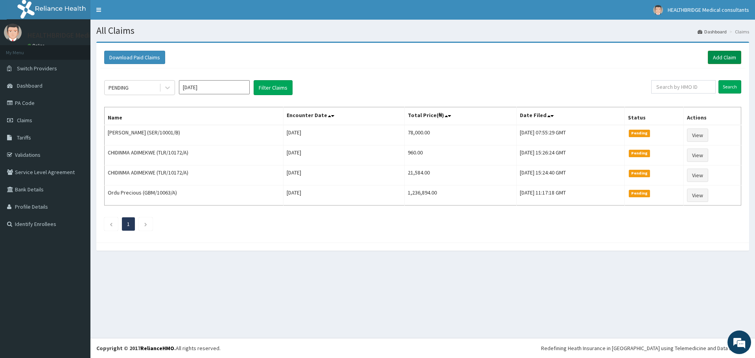
click at [717, 53] on link "Add Claim" at bounding box center [723, 57] width 33 height 13
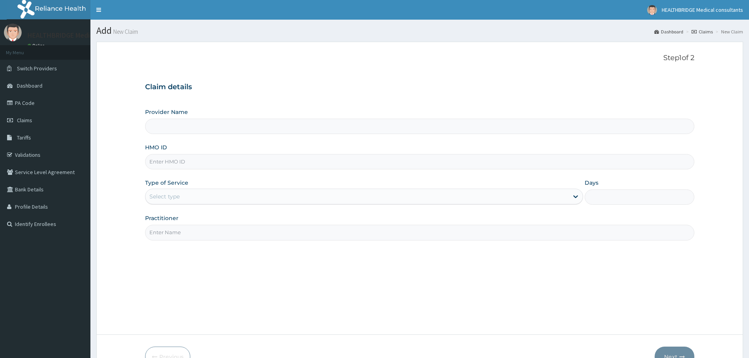
type input "HEALTHBRIDGE MEDICAL CONSULTANTS"
click at [175, 158] on input "HMO ID" at bounding box center [419, 161] width 549 height 15
paste input "TMT/10010/A"
type input "TMT/10010/A"
click at [160, 196] on div "Select type" at bounding box center [164, 197] width 30 height 8
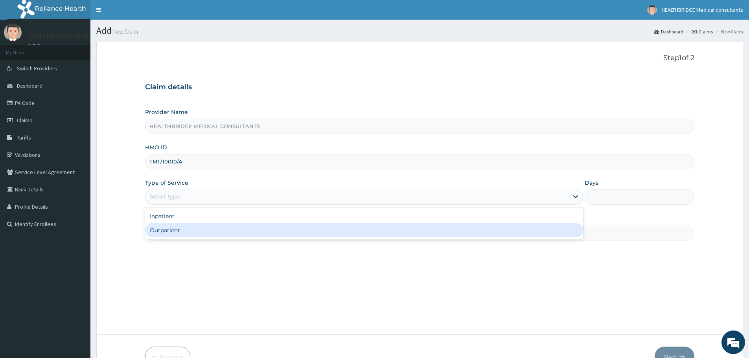
click at [164, 230] on div "Outpatient" at bounding box center [364, 230] width 438 height 14
type input "1"
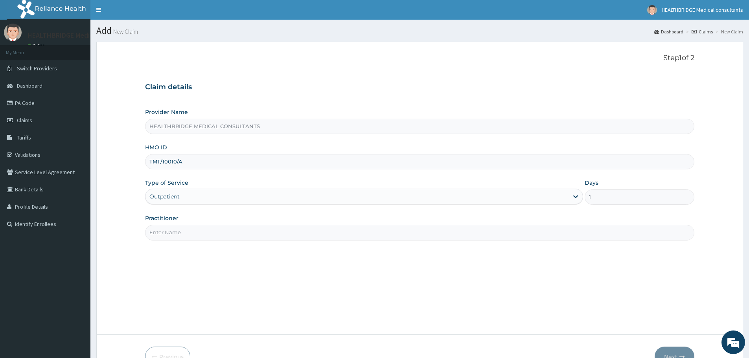
click at [164, 230] on input "Practitioner" at bounding box center [419, 232] width 549 height 15
type input "[PERSON_NAME]"
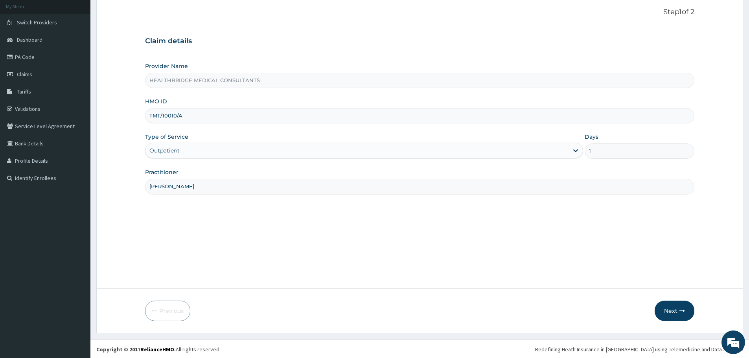
scroll to position [47, 0]
click at [667, 306] on button "Next" at bounding box center [674, 309] width 40 height 20
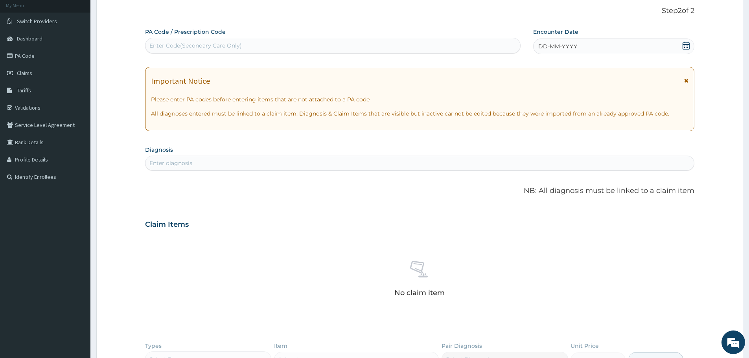
scroll to position [0, 0]
click at [192, 45] on div "Enter Code(Secondary Care Only)" at bounding box center [195, 46] width 92 height 8
paste input "PA/89E3C2"
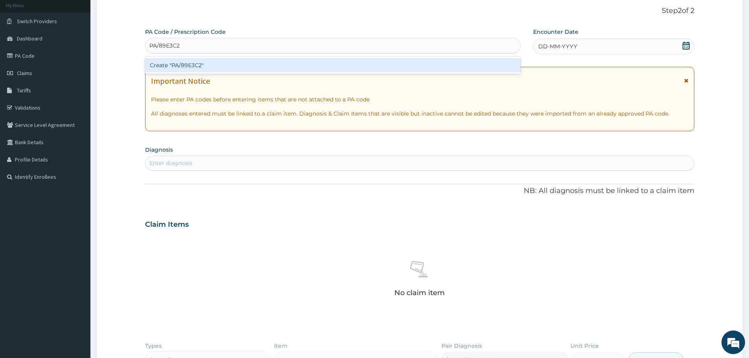
type input "PA/89E3C2"
click at [198, 62] on div "Create "PA/89E3C2"" at bounding box center [332, 65] width 375 height 14
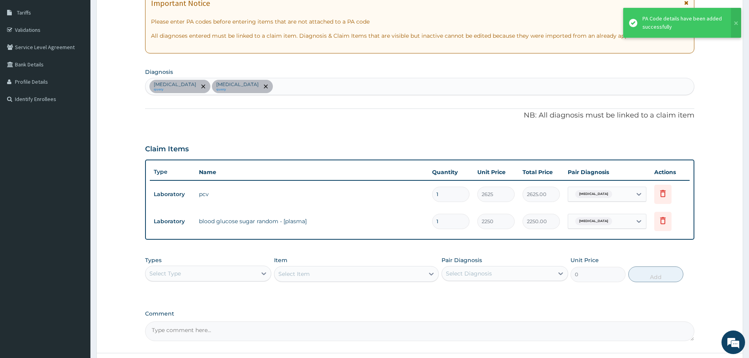
scroll to position [126, 0]
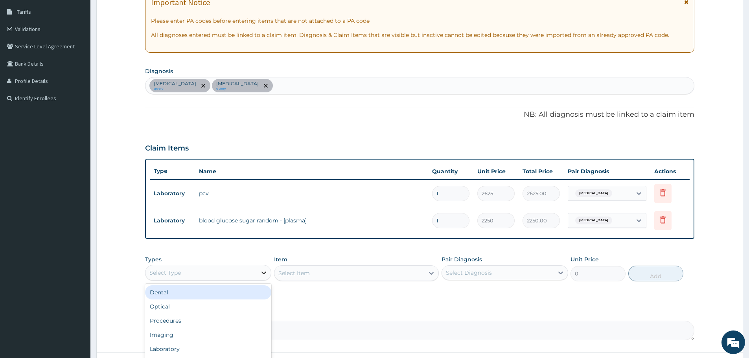
click at [262, 273] on icon at bounding box center [264, 273] width 8 height 8
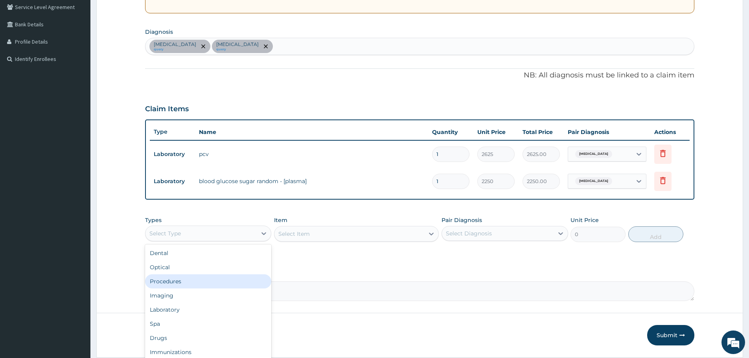
click at [200, 282] on div "Procedures" at bounding box center [208, 281] width 126 height 14
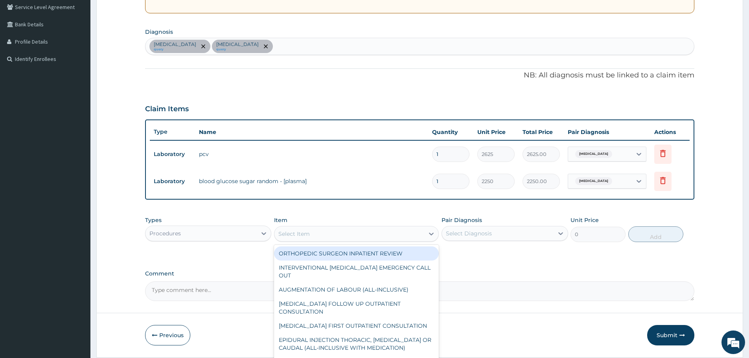
click at [345, 236] on div "Select Item" at bounding box center [349, 234] width 150 height 13
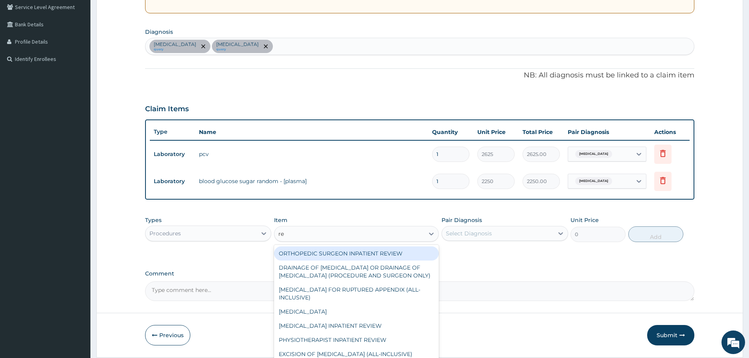
type input "reg"
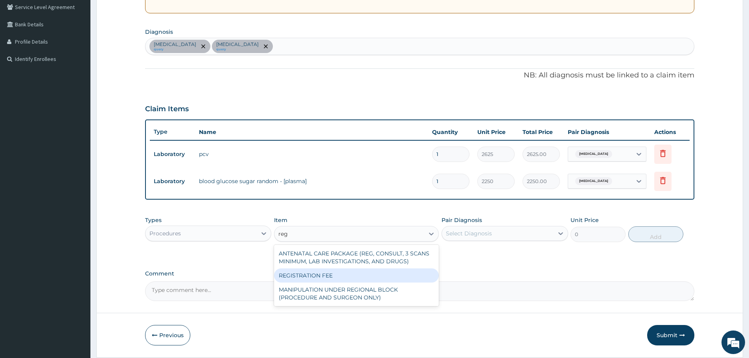
click at [351, 274] on div "REGISTRATION FEE" at bounding box center [356, 275] width 165 height 14
type input "3000"
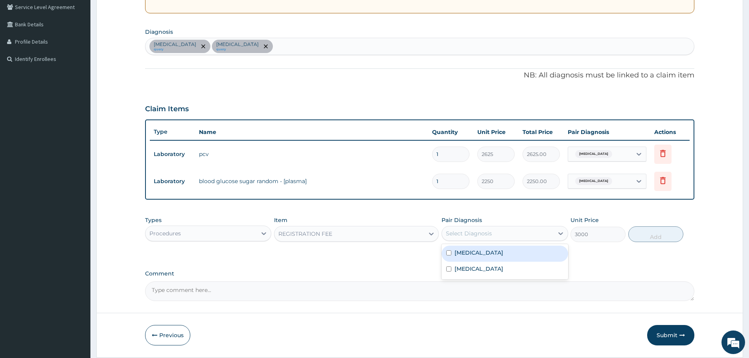
click at [463, 235] on div "Select Diagnosis" at bounding box center [469, 233] width 46 height 8
click at [465, 250] on label "Anemia" at bounding box center [478, 253] width 49 height 8
checkbox input "true"
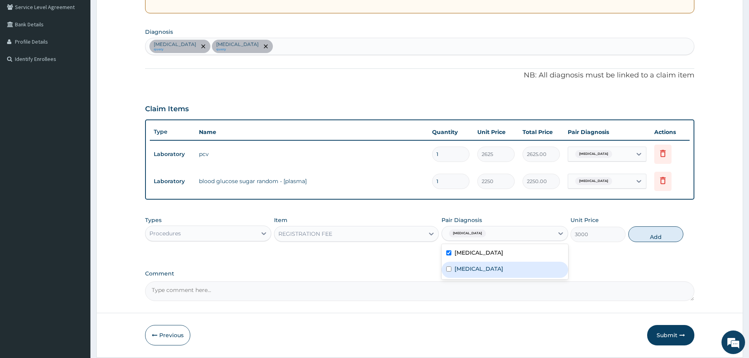
click at [469, 269] on label "Hyperglycemia" at bounding box center [478, 269] width 49 height 8
checkbox input "true"
click at [654, 232] on button "Add" at bounding box center [655, 234] width 55 height 16
type input "0"
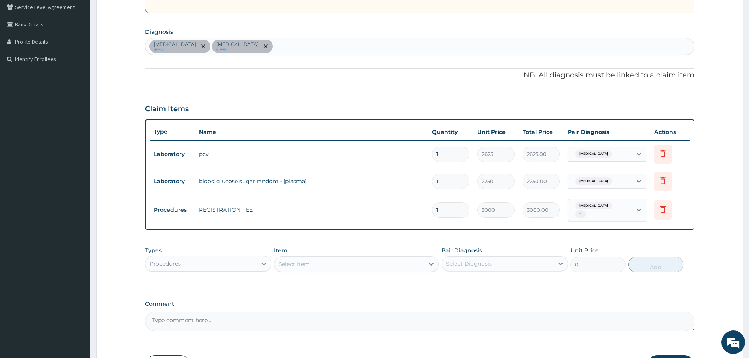
click at [295, 263] on div "Select Item" at bounding box center [293, 264] width 31 height 8
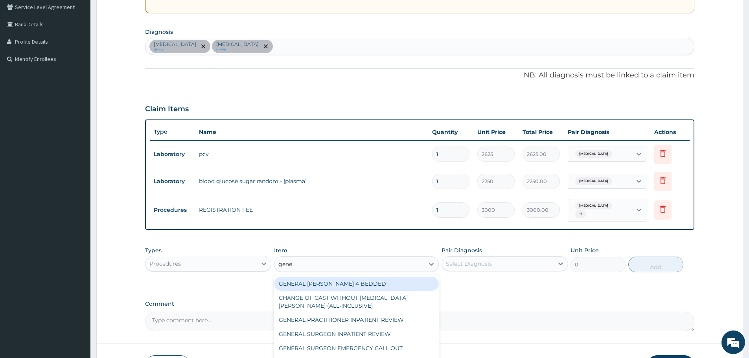
type input "gener"
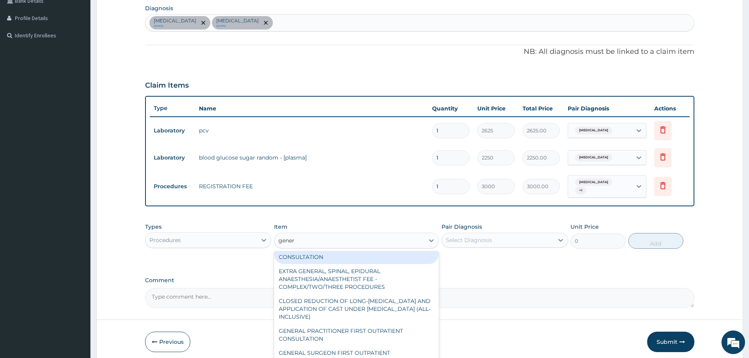
scroll to position [178, 0]
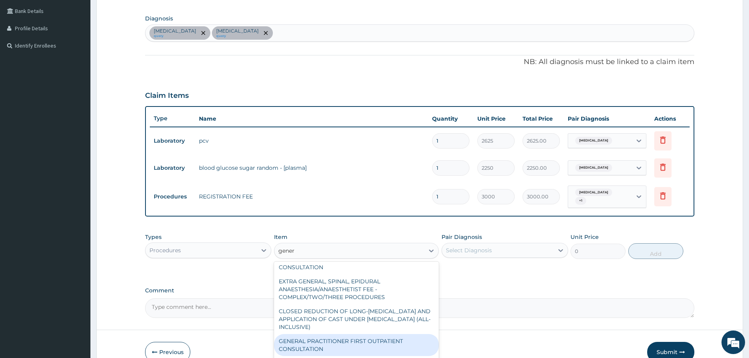
click at [360, 339] on div "GENERAL PRACTITIONER FIRST OUTPATIENT CONSULTATION" at bounding box center [356, 345] width 165 height 22
type input "4500"
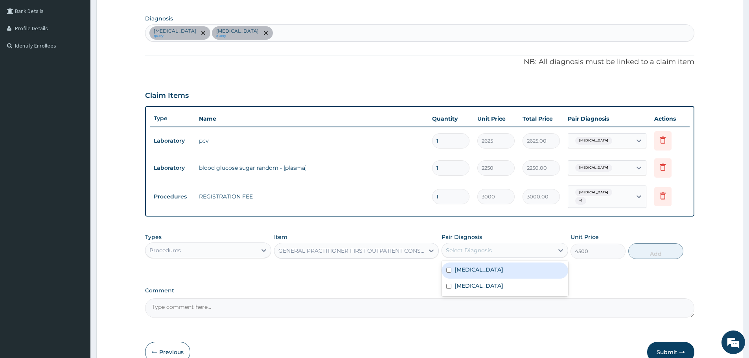
click at [463, 246] on div "Select Diagnosis" at bounding box center [469, 250] width 46 height 8
click at [470, 273] on div "Anemia" at bounding box center [504, 271] width 126 height 16
checkbox input "true"
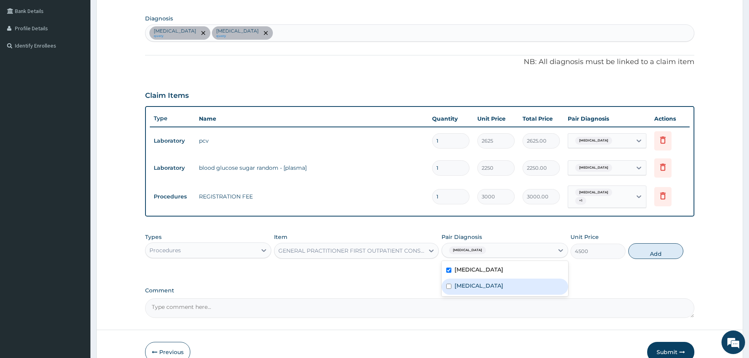
click at [475, 286] on div "Hyperglycemia" at bounding box center [504, 287] width 126 height 16
checkbox input "true"
click at [257, 30] on div "Anemia query Hyperglycemia query" at bounding box center [419, 33] width 548 height 17
type input "malaria"
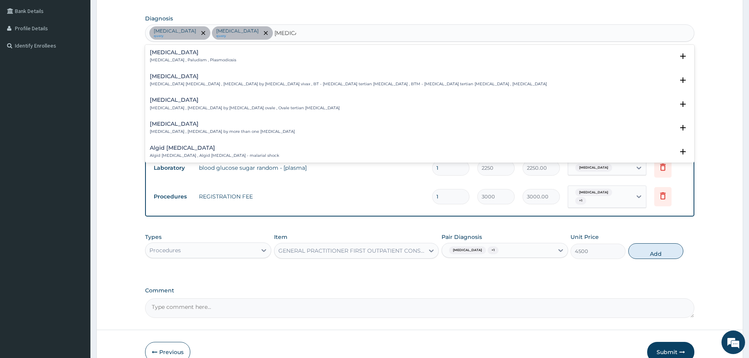
click at [165, 61] on p "Malaria , Paludism , Plasmodiosis" at bounding box center [193, 60] width 86 height 6
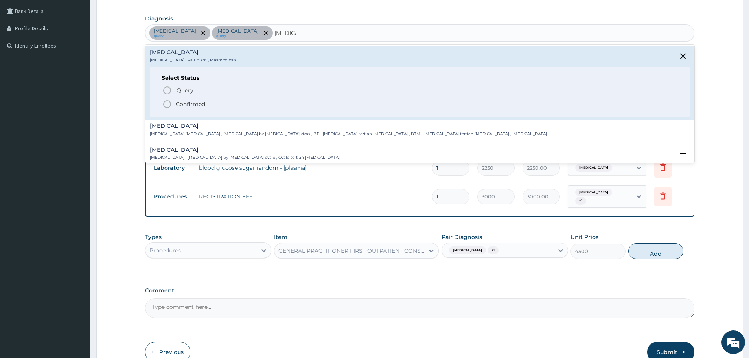
click at [163, 106] on icon "status option filled" at bounding box center [166, 103] width 9 height 9
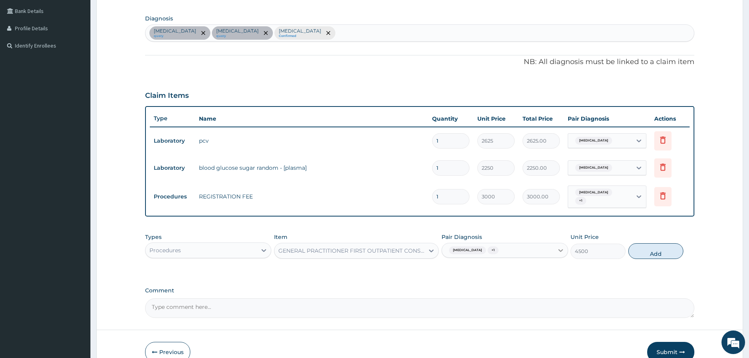
click at [557, 247] on icon at bounding box center [560, 250] width 8 height 8
click at [503, 296] on div "Malaria" at bounding box center [504, 303] width 126 height 16
checkbox input "true"
click at [291, 30] on div "Anemia query Hyperglycemia query Malaria Confirmed" at bounding box center [419, 33] width 548 height 17
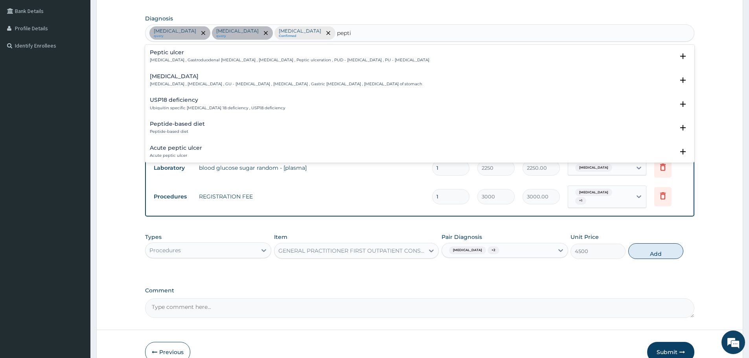
type input "peptic"
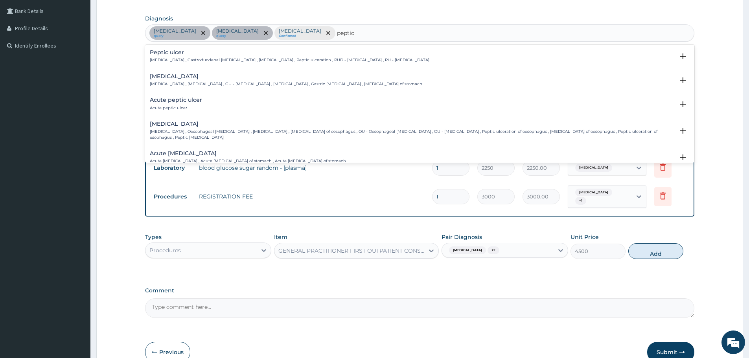
click at [171, 60] on p "Peptic ulcer , Gastroduodenal ulcer , Peptic ulcer disease , Peptic ulceration …" at bounding box center [289, 60] width 279 height 6
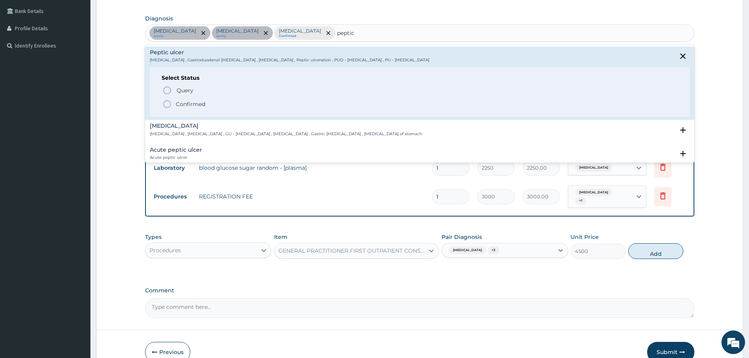
click at [167, 107] on icon "status option filled" at bounding box center [166, 103] width 9 height 9
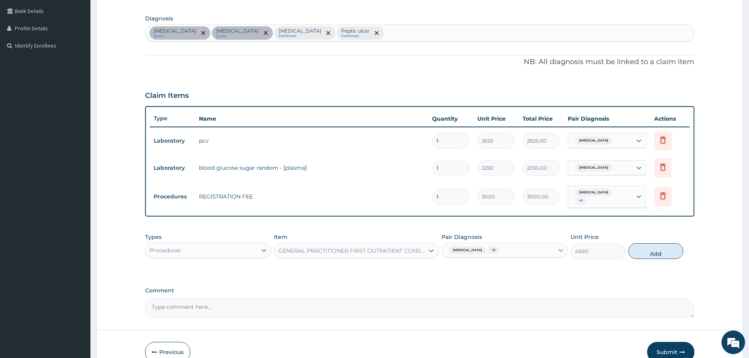
click at [560, 247] on icon at bounding box center [560, 250] width 8 height 8
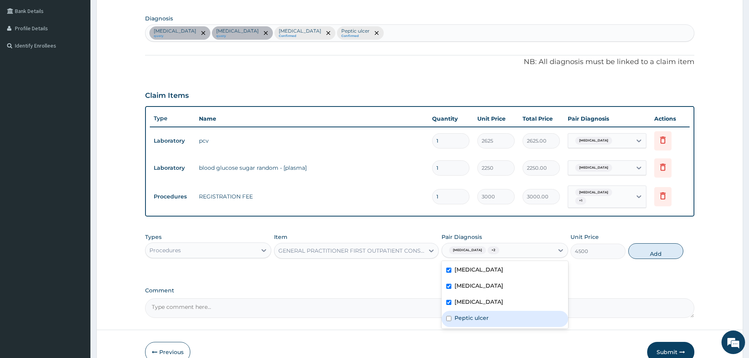
click at [518, 311] on div "Peptic ulcer" at bounding box center [504, 319] width 126 height 16
checkbox input "true"
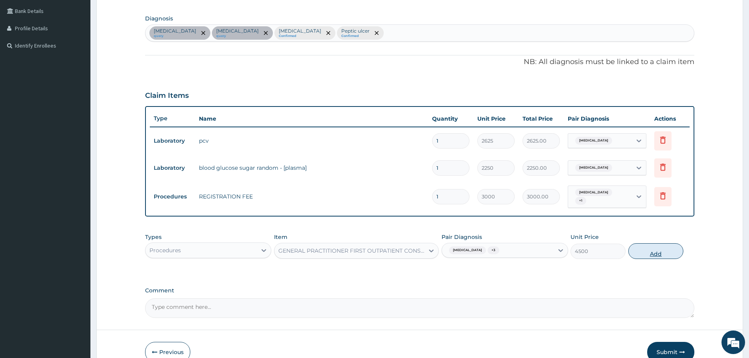
click at [647, 250] on button "Add" at bounding box center [655, 251] width 55 height 16
type input "0"
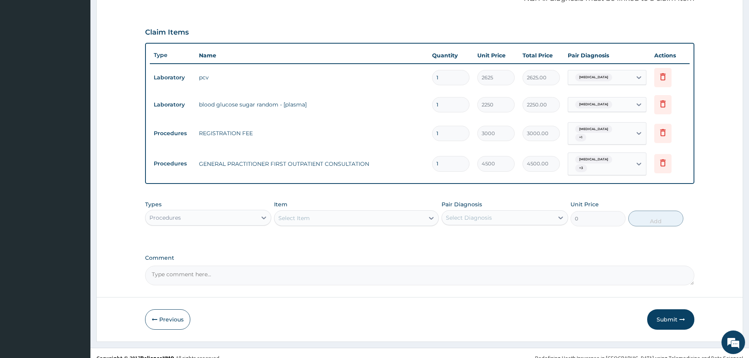
scroll to position [245, 0]
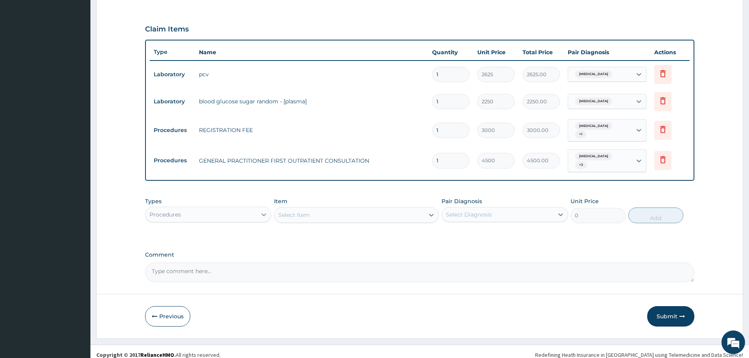
click at [258, 207] on div at bounding box center [264, 214] width 14 height 14
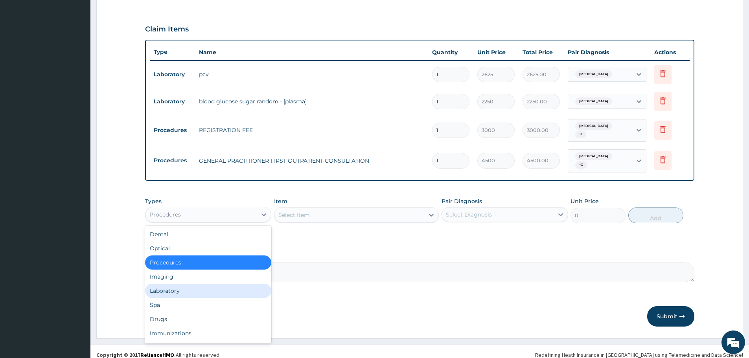
click at [205, 284] on div "Laboratory" at bounding box center [208, 291] width 126 height 14
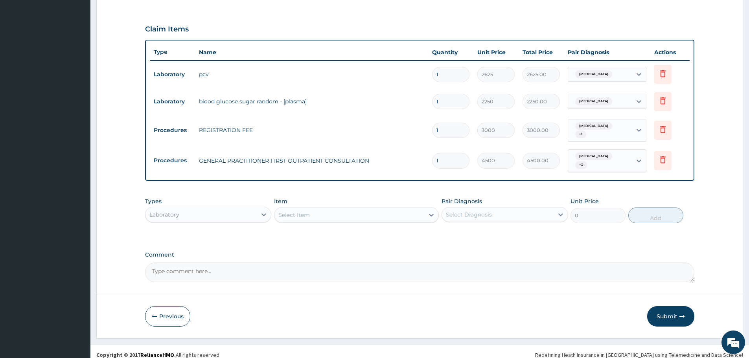
click at [316, 209] on div "Select Item" at bounding box center [349, 215] width 150 height 13
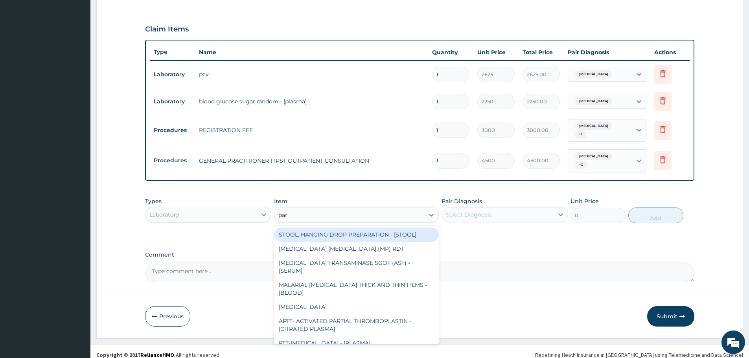
type input "para"
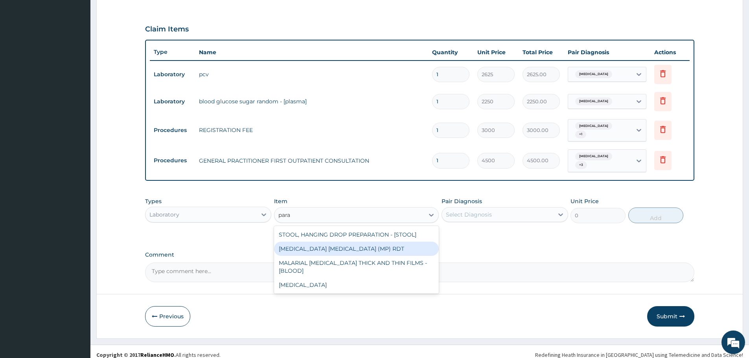
click at [334, 248] on div "MALARIA PARASITE (MP) RDT" at bounding box center [356, 249] width 165 height 14
type input "2400"
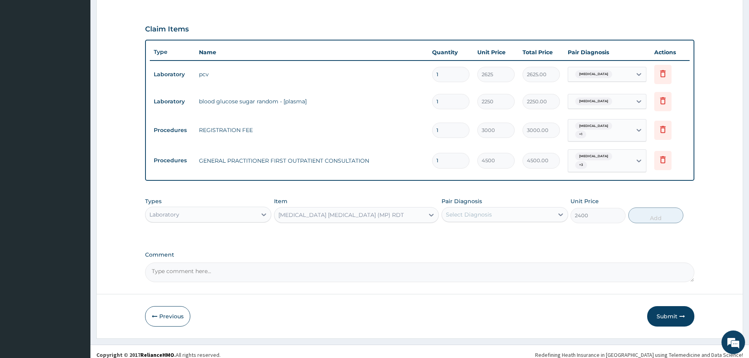
click at [495, 214] on div "Select Diagnosis" at bounding box center [497, 214] width 111 height 13
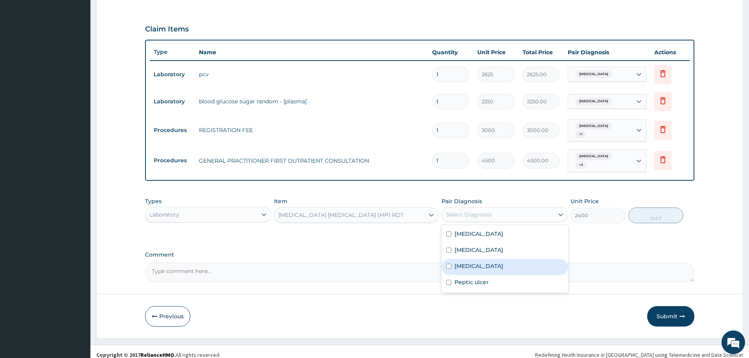
click at [498, 259] on div "Malaria" at bounding box center [504, 267] width 126 height 16
checkbox input "true"
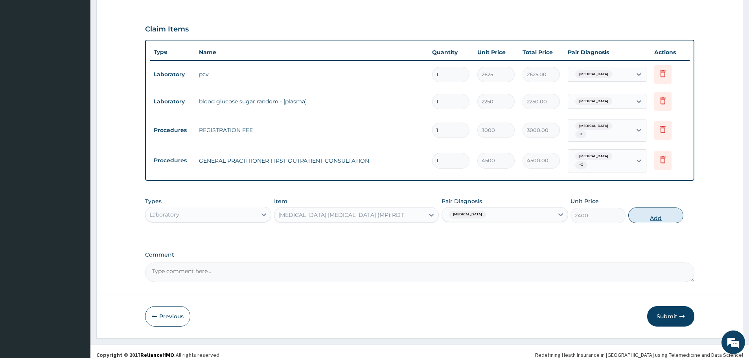
click at [655, 210] on button "Add" at bounding box center [655, 215] width 55 height 16
type input "0"
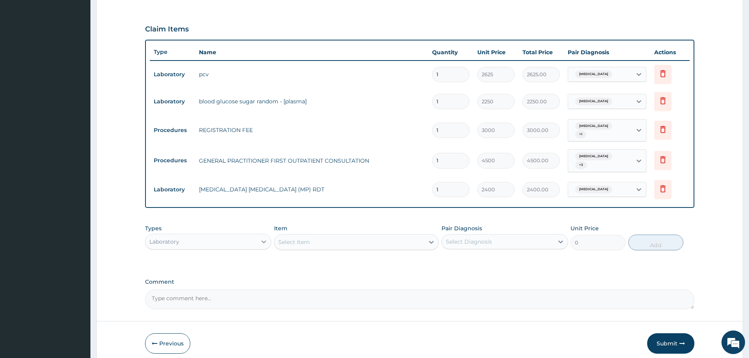
click at [263, 238] on icon at bounding box center [264, 242] width 8 height 8
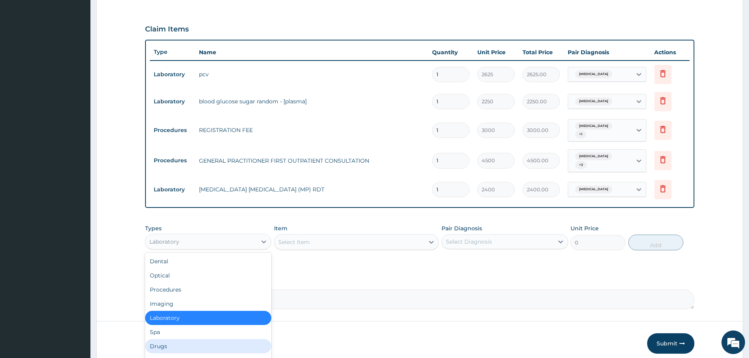
click at [207, 339] on div "Drugs" at bounding box center [208, 346] width 126 height 14
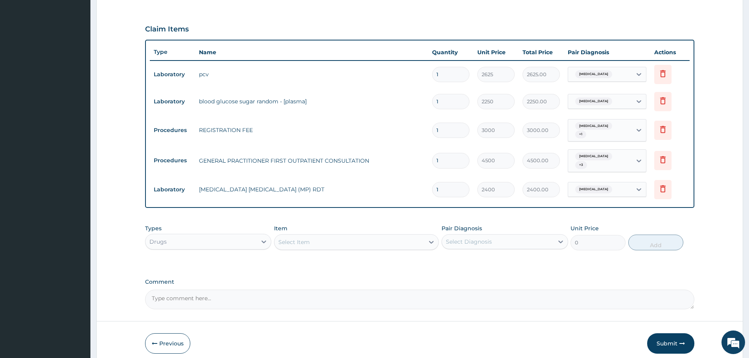
click at [288, 238] on div "Select Item" at bounding box center [293, 242] width 31 height 8
paste input "DEXTROSE"
type input "DEXTROSE"
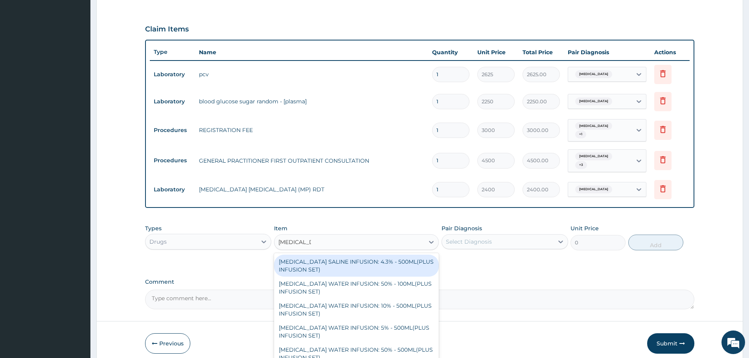
click at [330, 255] on div "DEXTROSE SALINE INFUSION: 4.3% - 500ML(PLUS INFUSION SET)" at bounding box center [356, 266] width 165 height 22
type input "1248"
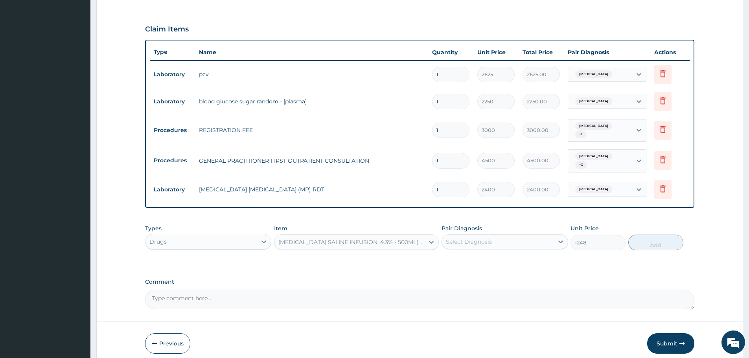
click at [503, 235] on div "Select Diagnosis" at bounding box center [497, 241] width 111 height 13
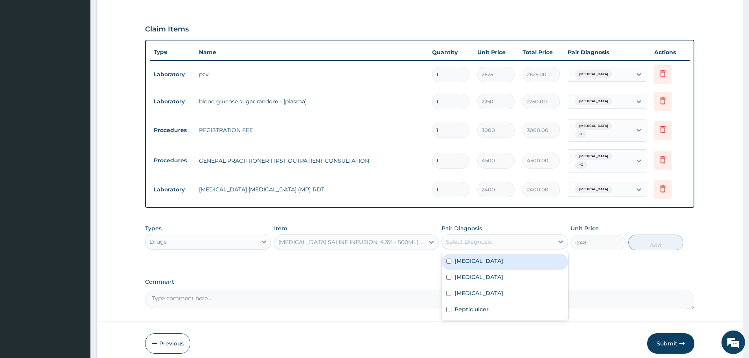
click at [498, 257] on div "Anemia" at bounding box center [504, 262] width 126 height 16
checkbox input "true"
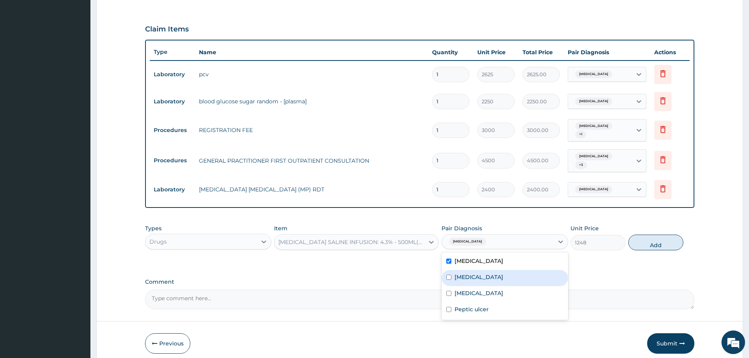
drag, startPoint x: 499, startPoint y: 271, endPoint x: 499, endPoint y: 289, distance: 18.1
click at [499, 273] on div "Hyperglycemia" at bounding box center [504, 278] width 126 height 16
checkbox input "true"
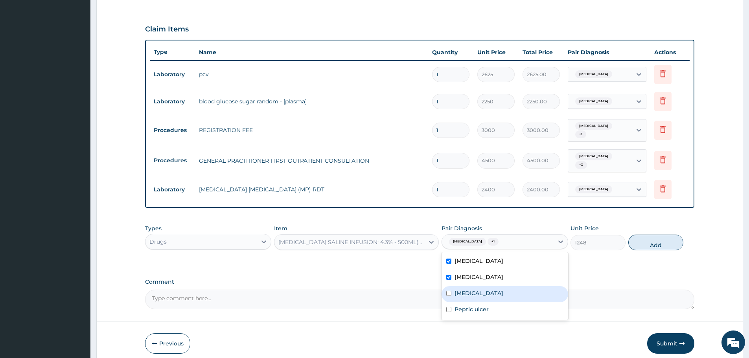
click at [499, 290] on div "Malaria" at bounding box center [504, 294] width 126 height 16
checkbox input "true"
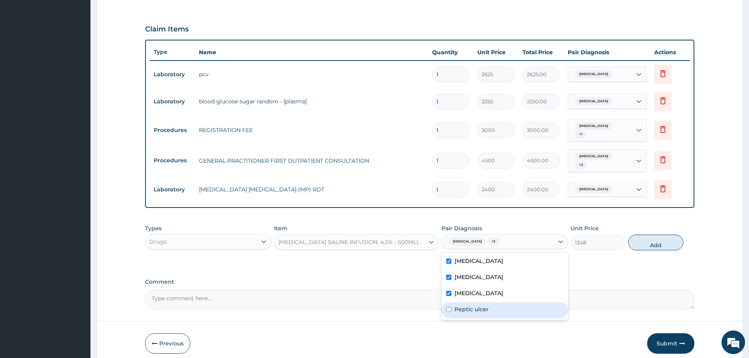
click at [503, 303] on div "Peptic ulcer" at bounding box center [504, 310] width 126 height 16
checkbox input "true"
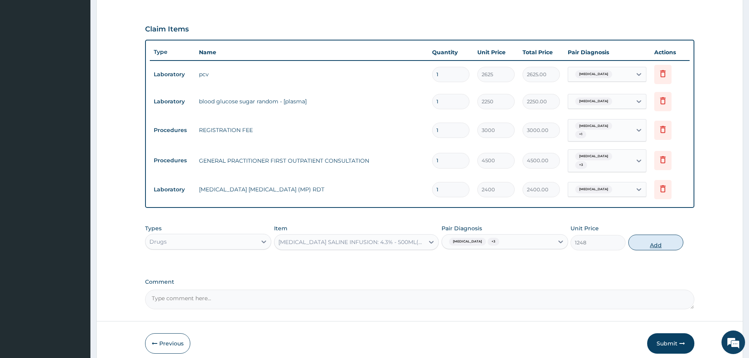
click at [655, 236] on button "Add" at bounding box center [655, 243] width 55 height 16
type input "0"
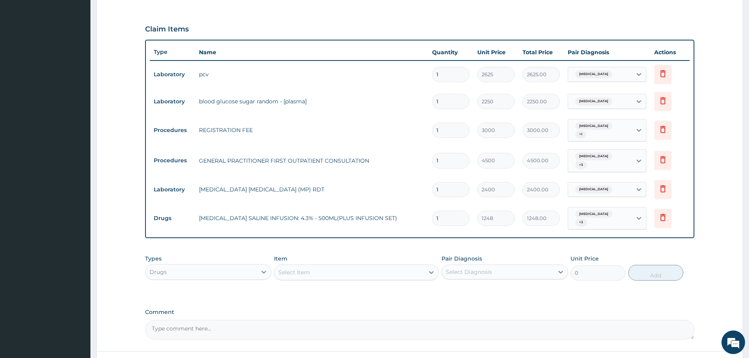
click at [319, 266] on div "Select Item" at bounding box center [349, 272] width 150 height 13
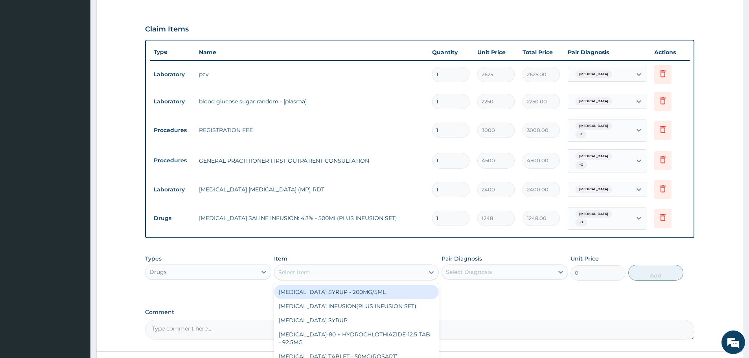
paste input "STEMETIL"
type input "STEMETIL"
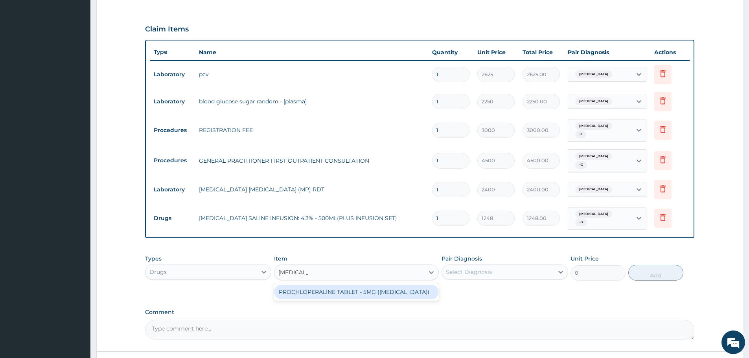
click at [353, 285] on div "PROCHLOPERALINE TABLET - 5MG ([MEDICAL_DATA])" at bounding box center [356, 292] width 165 height 14
type input "51.2"
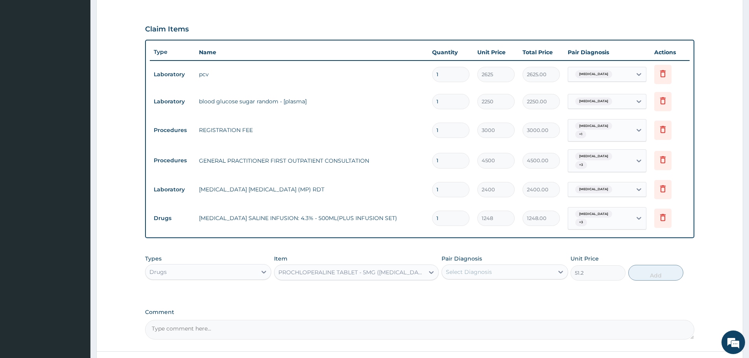
click at [521, 266] on div "Select Diagnosis" at bounding box center [497, 272] width 111 height 13
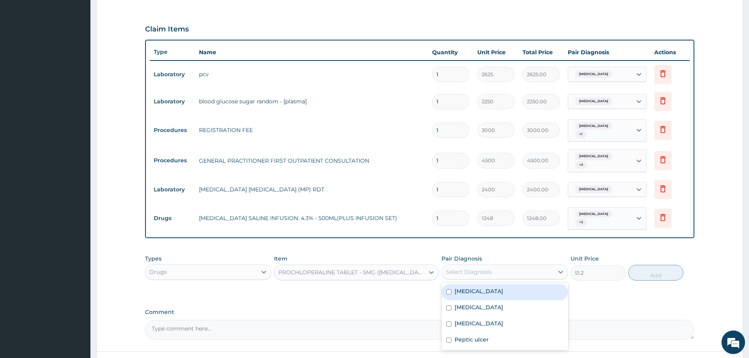
click at [517, 266] on div "Select Diagnosis" at bounding box center [497, 272] width 111 height 13
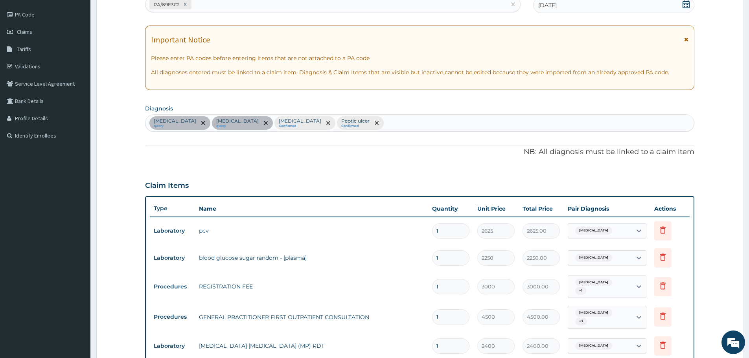
scroll to position [88, 0]
click at [336, 126] on div "Anemia query Hyperglycemia query Malaria Confirmed Peptic ulcer Confirmed" at bounding box center [419, 124] width 548 height 17
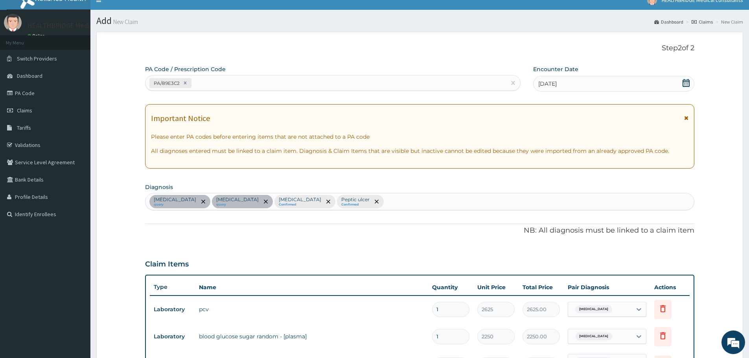
scroll to position [9, 0]
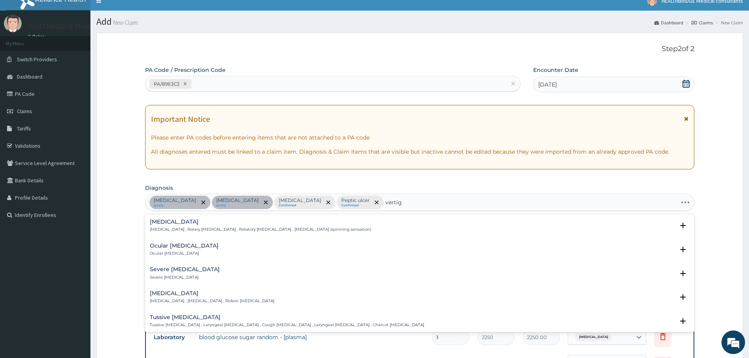
type input "vertigo"
click at [173, 226] on div "Vertigo Vertigo , Rotary vertigo , Rotatory vertigo , Vertigo (spinning sensati…" at bounding box center [260, 226] width 221 height 14
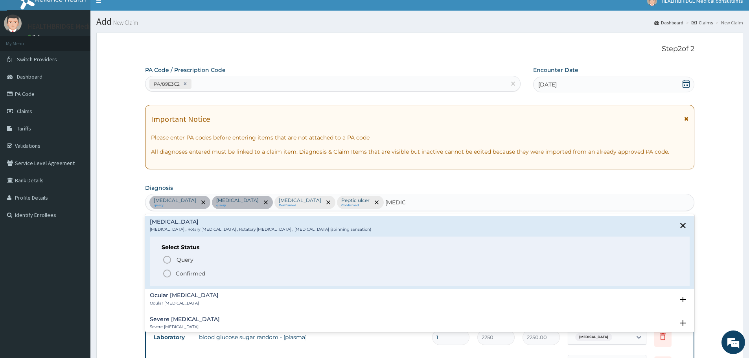
drag, startPoint x: 165, startPoint y: 273, endPoint x: 194, endPoint y: 269, distance: 29.8
click at [167, 273] on icon "status option filled" at bounding box center [166, 273] width 9 height 9
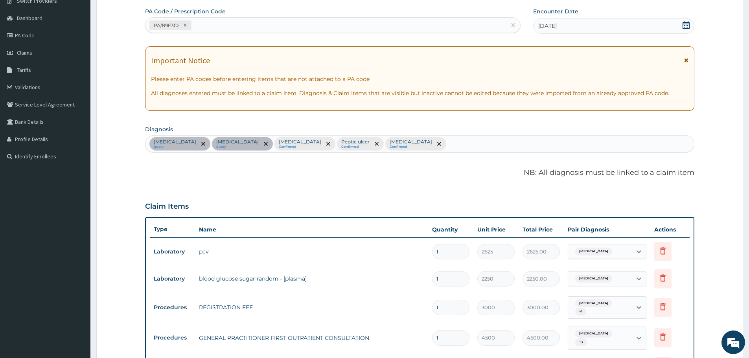
scroll to position [206, 0]
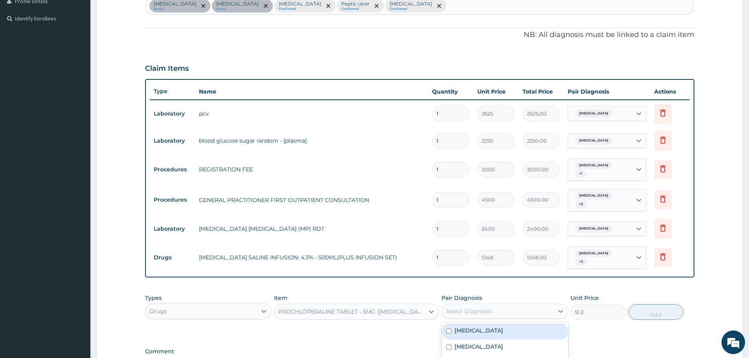
click at [537, 305] on div "Select Diagnosis" at bounding box center [497, 311] width 111 height 13
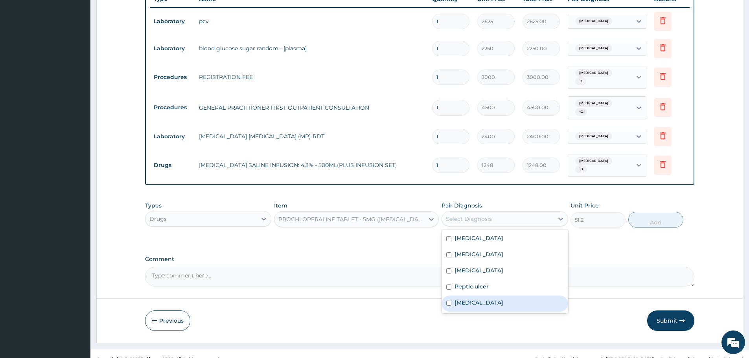
scroll to position [299, 0]
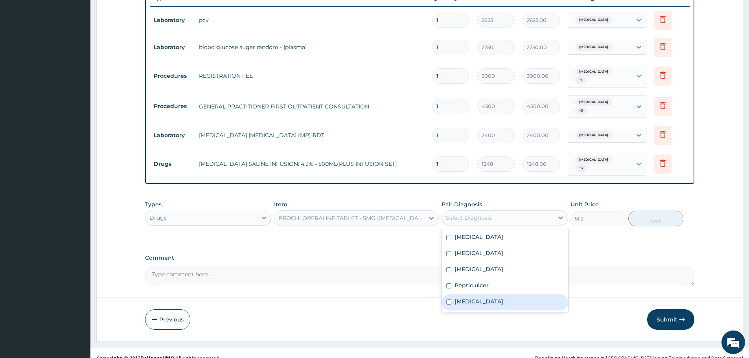
click at [484, 294] on div "Vertigo" at bounding box center [504, 302] width 126 height 16
checkbox input "true"
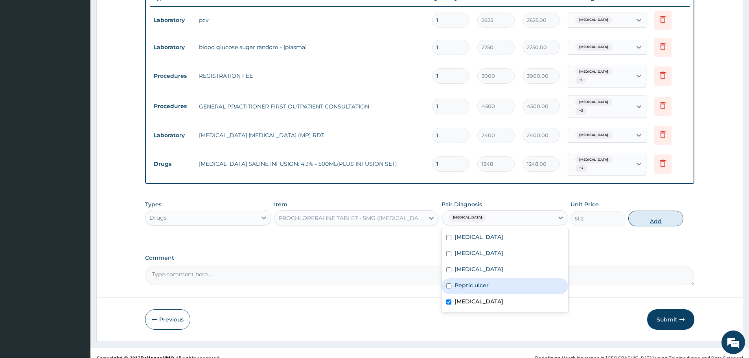
click at [652, 211] on button "Add" at bounding box center [655, 219] width 55 height 16
type input "0"
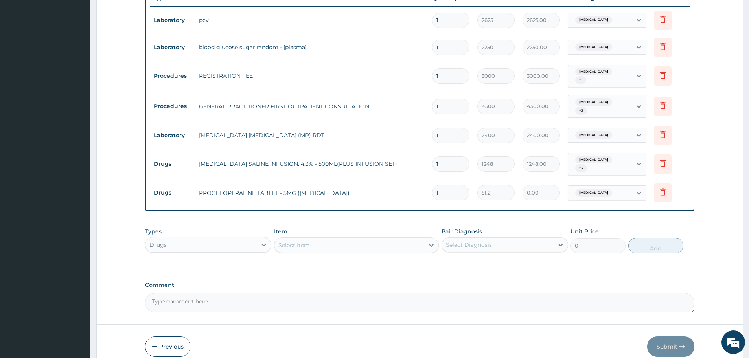
type input "0.00"
type input "7"
type input "358.40"
type input "7"
click at [296, 241] on div "Select Item" at bounding box center [293, 245] width 31 height 8
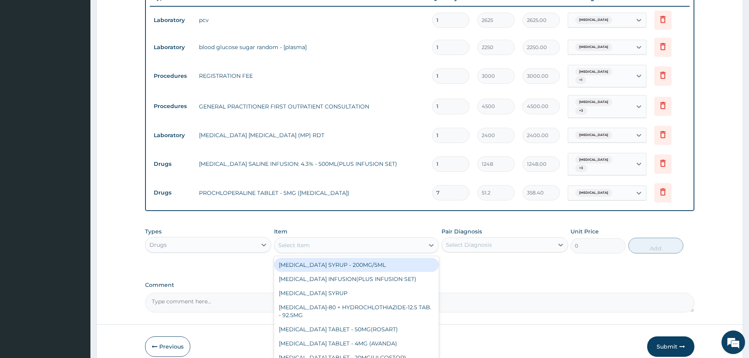
paste input "OMEPRAZOL"
type input "OMEPRAZOL"
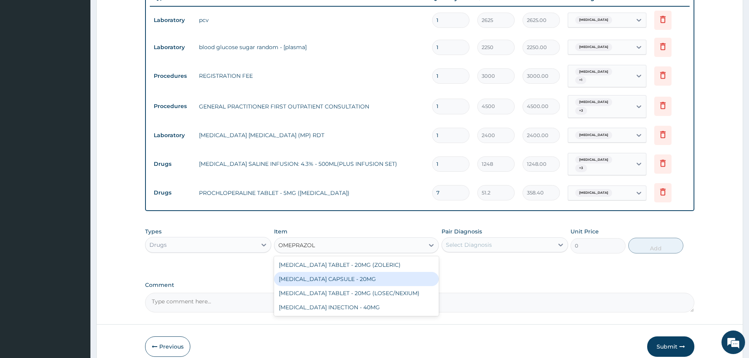
click at [339, 272] on div "[MEDICAL_DATA] CAPSULE - 20MG" at bounding box center [356, 279] width 165 height 14
type input "160"
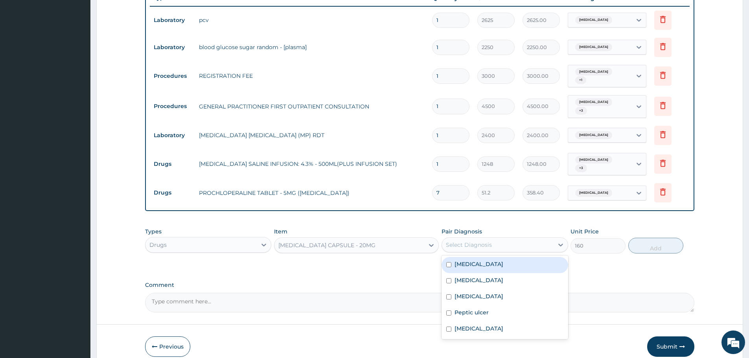
click at [496, 239] on div "Select Diagnosis" at bounding box center [497, 245] width 111 height 13
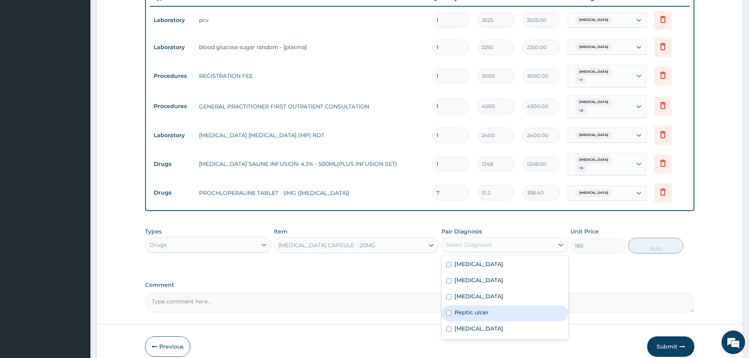
click at [489, 305] on div "Peptic ulcer" at bounding box center [504, 313] width 126 height 16
checkbox input "true"
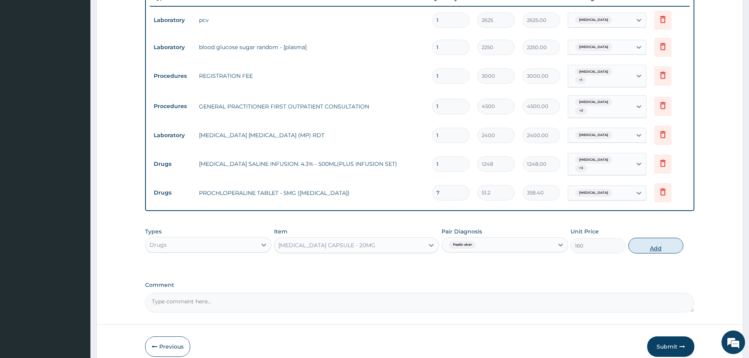
click at [650, 238] on button "Add" at bounding box center [655, 246] width 55 height 16
type input "0"
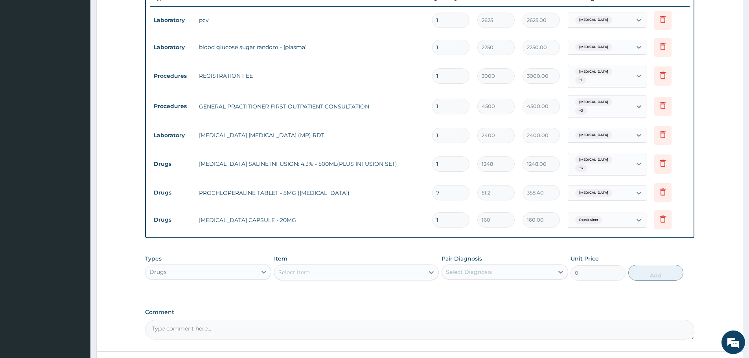
type input "14"
type input "2240.00"
type input "14"
click at [290, 268] on div "Select Item" at bounding box center [293, 272] width 31 height 8
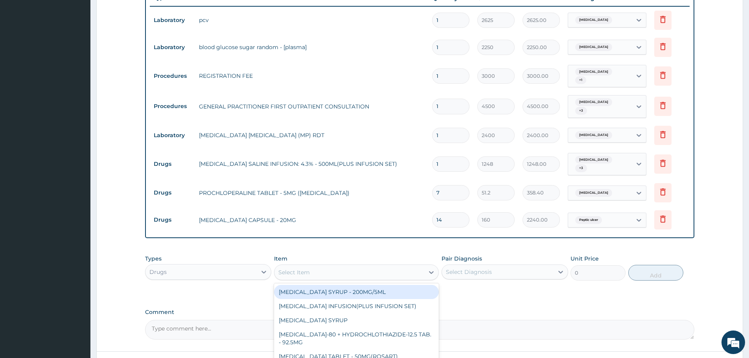
paste input "PARACETAMOL"
type input "PARACETAMOL"
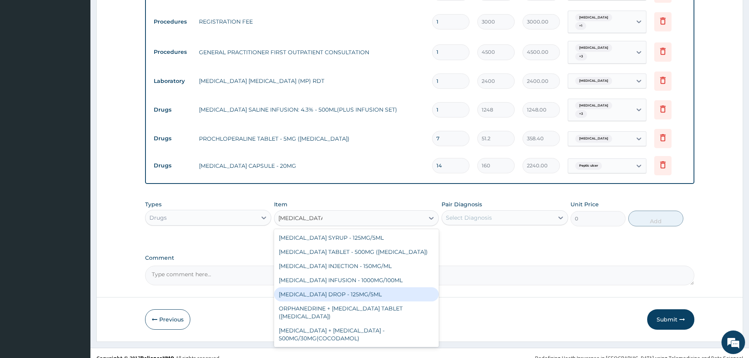
scroll to position [28, 0]
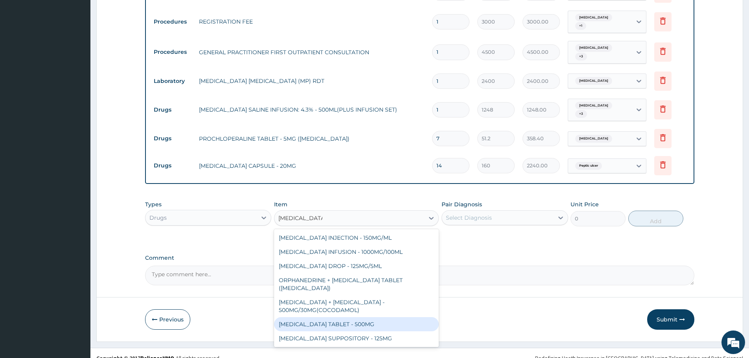
click at [344, 317] on div "[MEDICAL_DATA] TABLET - 500MG" at bounding box center [356, 324] width 165 height 14
type input "38.400000000000006"
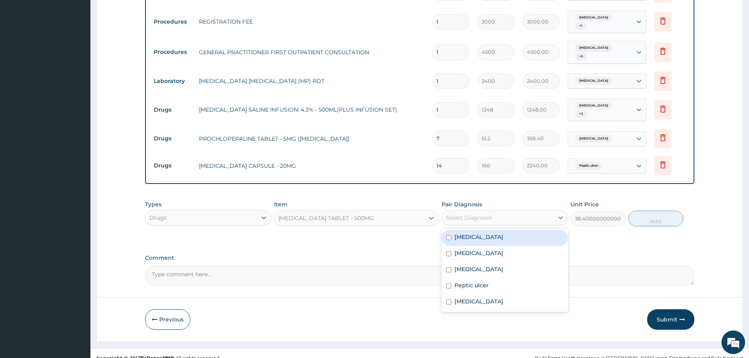
click at [501, 211] on div "Select Diagnosis" at bounding box center [497, 217] width 111 height 13
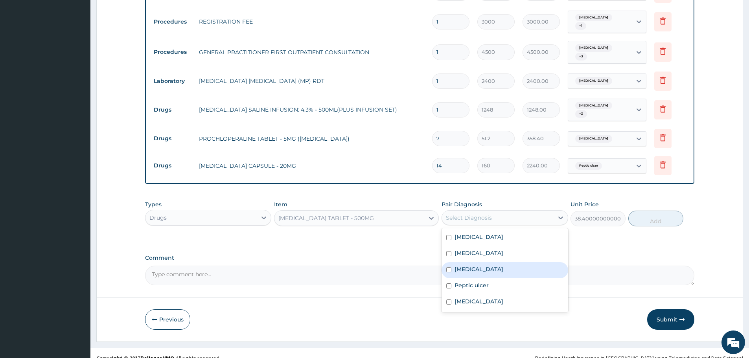
click at [477, 263] on div "Malaria" at bounding box center [504, 270] width 126 height 16
checkbox input "true"
click at [651, 211] on button "Add" at bounding box center [655, 219] width 55 height 16
type input "0"
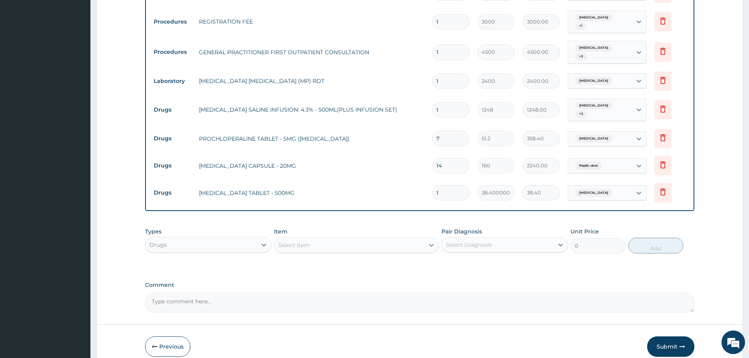
type input "18"
type input "691.20"
type input "18"
click at [300, 241] on div "Select Item" at bounding box center [293, 245] width 31 height 8
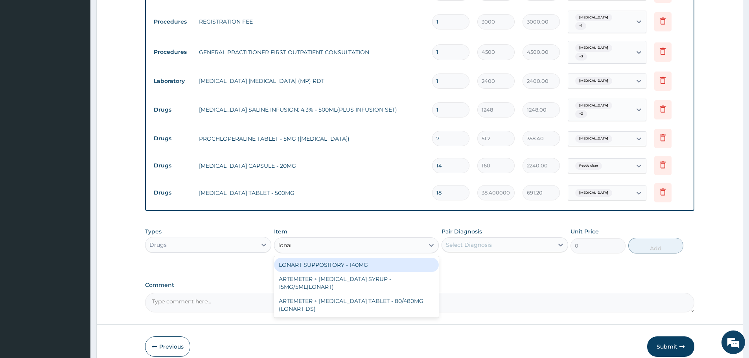
type input "lonart"
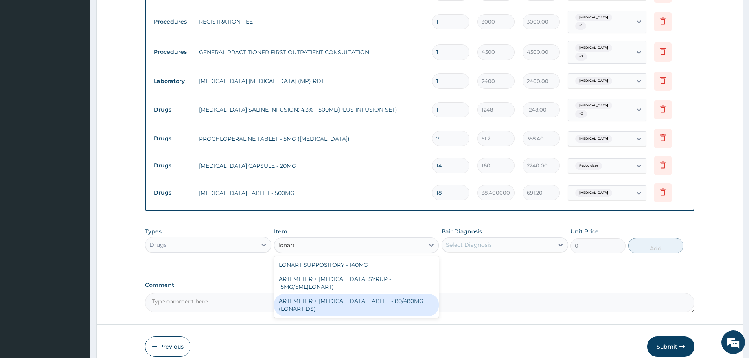
click at [325, 294] on div "ARTEMETER + [MEDICAL_DATA] TABLET - 80/480MG (LONART DS)" at bounding box center [356, 305] width 165 height 22
type input "672"
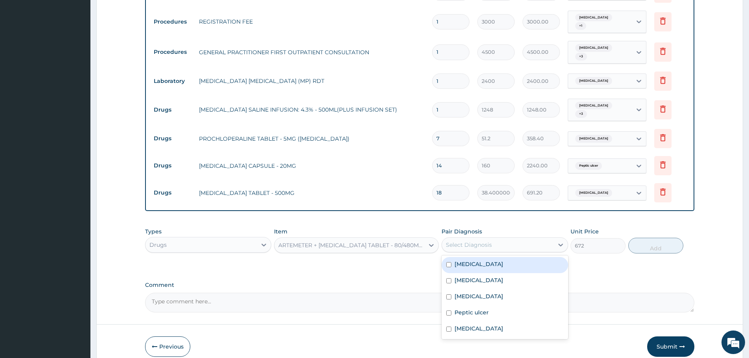
click at [486, 239] on div "Select Diagnosis" at bounding box center [497, 245] width 111 height 13
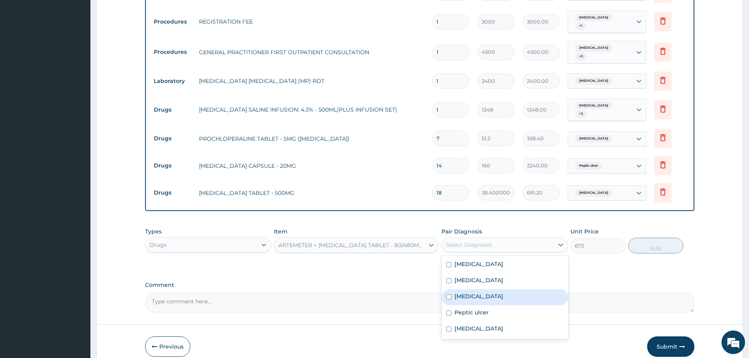
click at [474, 292] on label "Malaria" at bounding box center [478, 296] width 49 height 8
checkbox input "true"
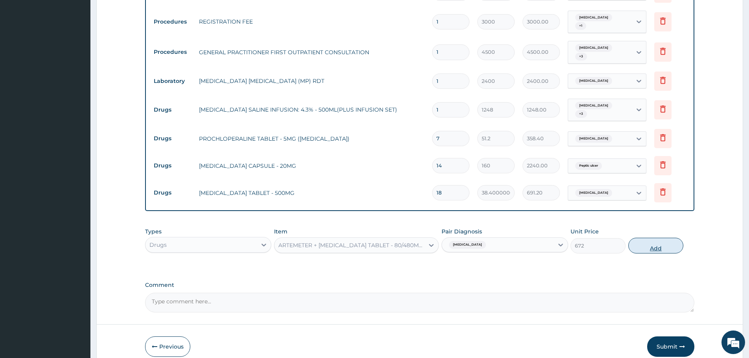
click at [647, 238] on button "Add" at bounding box center [655, 246] width 55 height 16
type input "0"
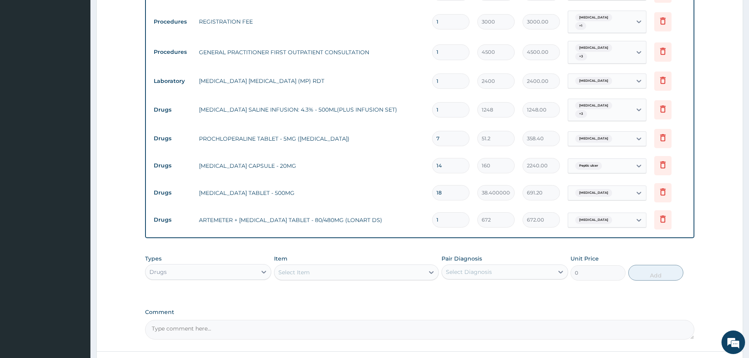
type input "0.00"
type input "6"
type input "4032.00"
type input "6"
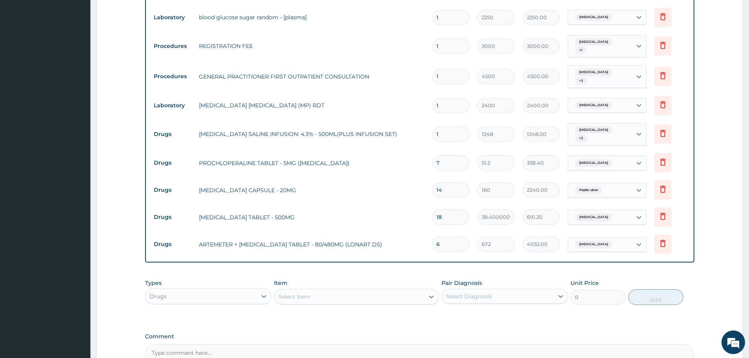
scroll to position [408, 0]
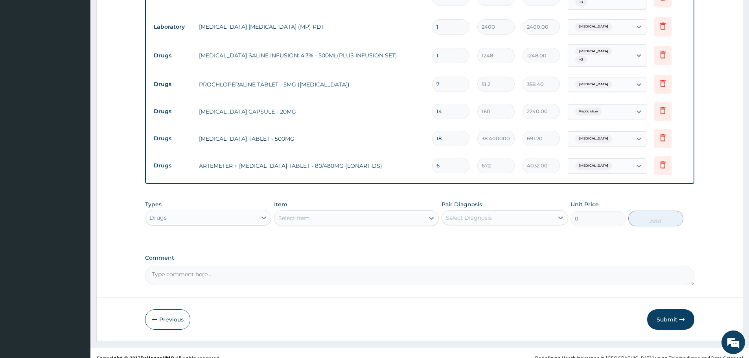
click at [672, 311] on button "Submit" at bounding box center [670, 319] width 47 height 20
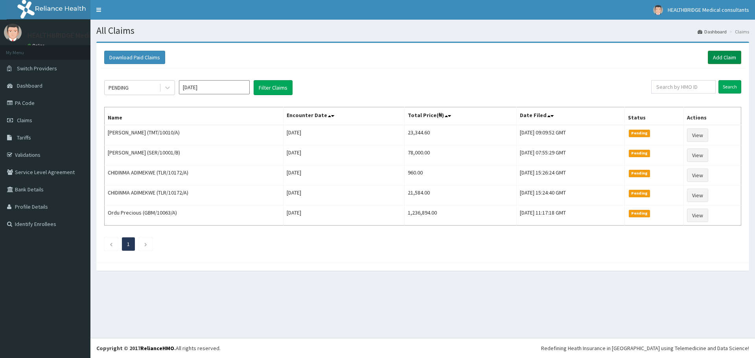
click at [722, 57] on link "Add Claim" at bounding box center [723, 57] width 33 height 13
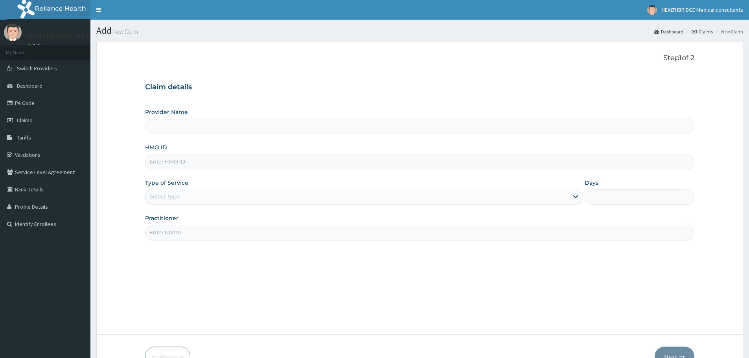
type input "HEALTHBRIDGE MEDICAL CONSULTANTS"
click at [194, 161] on input "HMO ID" at bounding box center [419, 161] width 549 height 15
paste input "TMT/10010/A"
type input "TMT/10010/A"
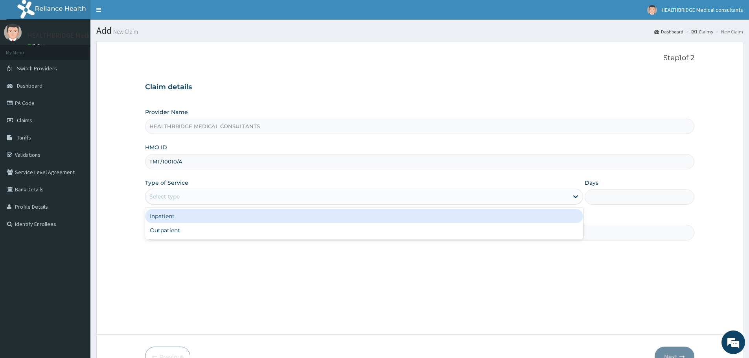
click at [160, 193] on div "Select type" at bounding box center [164, 197] width 30 height 8
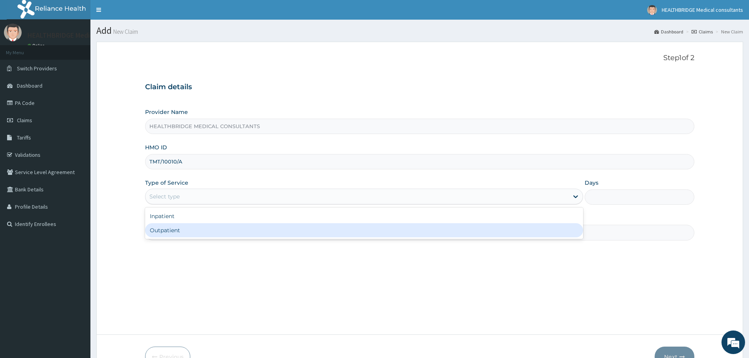
click at [167, 230] on div "Outpatient" at bounding box center [364, 230] width 438 height 14
type input "1"
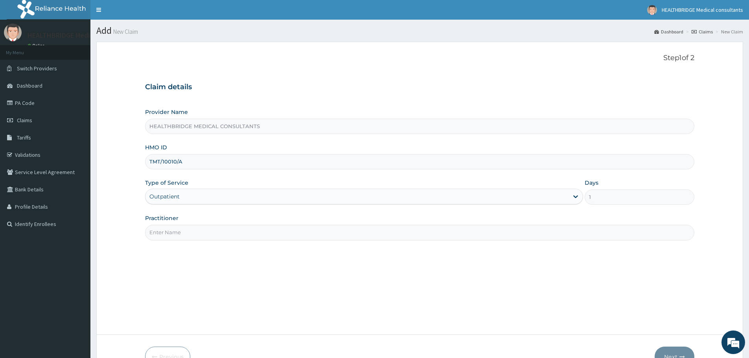
click at [167, 230] on input "Practitioner" at bounding box center [419, 232] width 549 height 15
type input "[PERSON_NAME]"
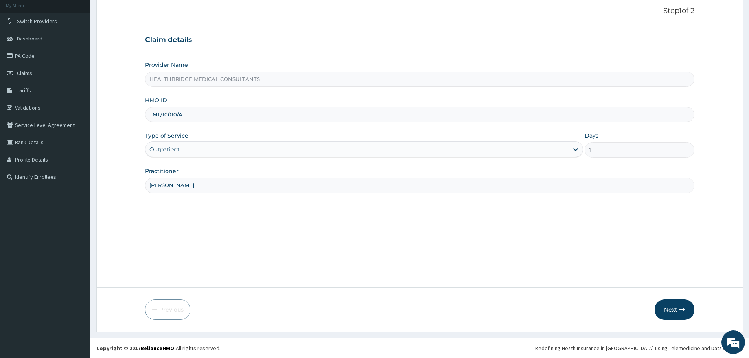
click at [664, 311] on button "Next" at bounding box center [674, 309] width 40 height 20
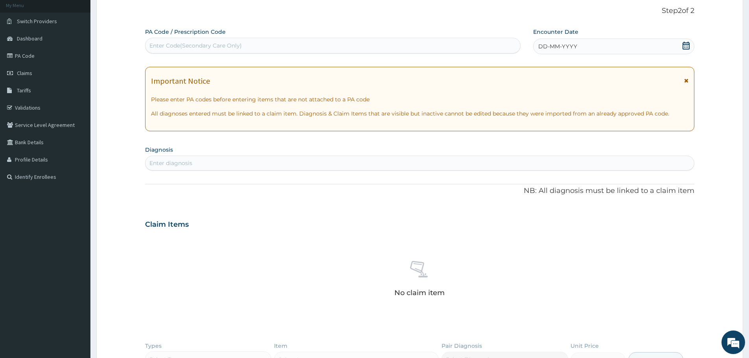
click at [220, 46] on div "Enter Code(Secondary Care Only)" at bounding box center [195, 46] width 92 height 8
paste input "PA/CE6645"
type input "PA/CE6645"
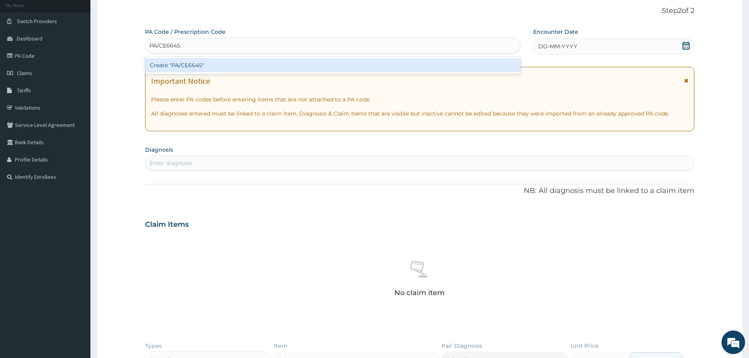
click at [216, 61] on div "Create "PA/CE6645"" at bounding box center [332, 65] width 375 height 14
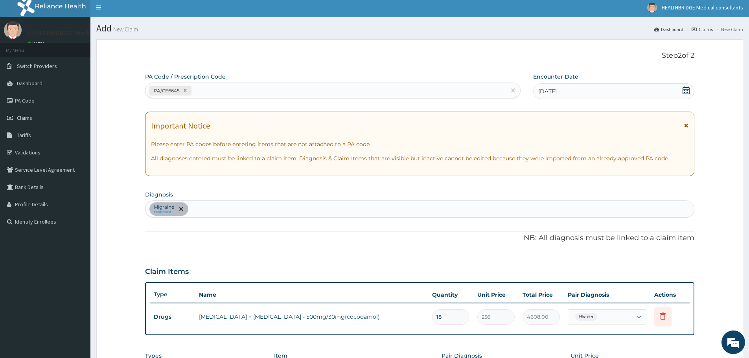
scroll to position [157, 0]
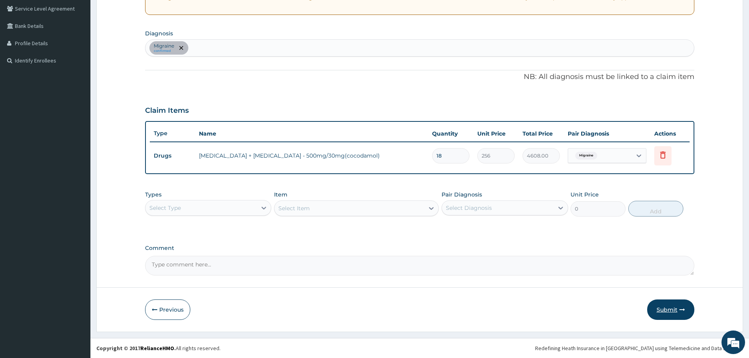
click at [668, 310] on button "Submit" at bounding box center [670, 309] width 47 height 20
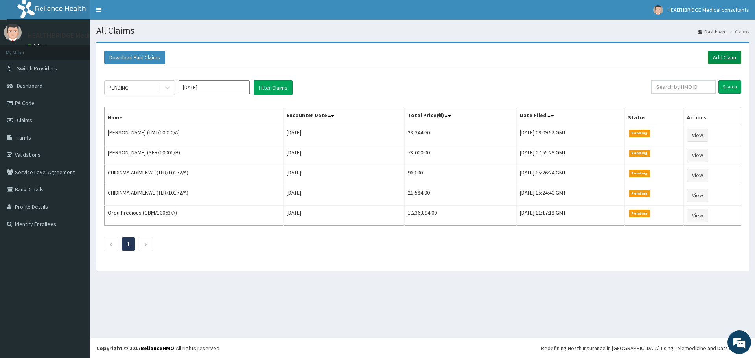
click at [716, 55] on link "Add Claim" at bounding box center [723, 57] width 33 height 13
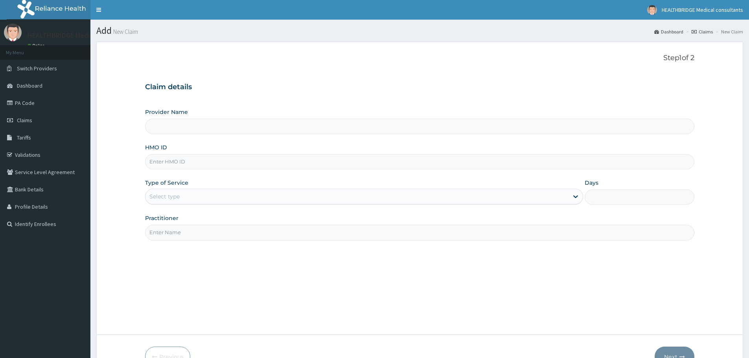
click at [256, 131] on input "Provider Name" at bounding box center [419, 126] width 549 height 15
click at [253, 127] on input "Provider Name" at bounding box center [419, 126] width 549 height 15
type input "HEALTHBRIDGE MEDICAL CONSULTANTS"
click at [187, 164] on input "HMO ID" at bounding box center [419, 161] width 549 height 15
paste input "TMT/10010/A"
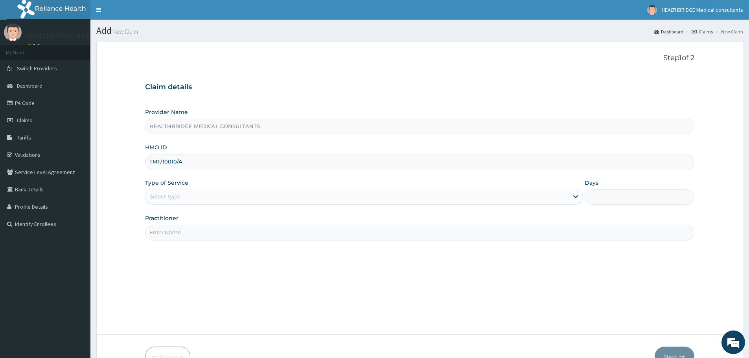
type input "TMT/10010/A"
click at [175, 196] on div "Select type" at bounding box center [164, 197] width 30 height 8
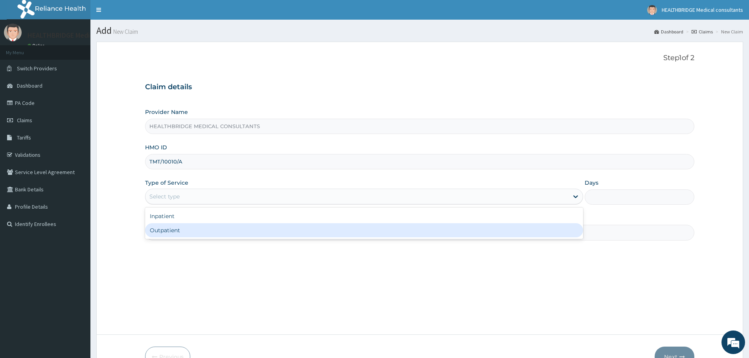
click at [170, 229] on div "Outpatient" at bounding box center [364, 230] width 438 height 14
type input "1"
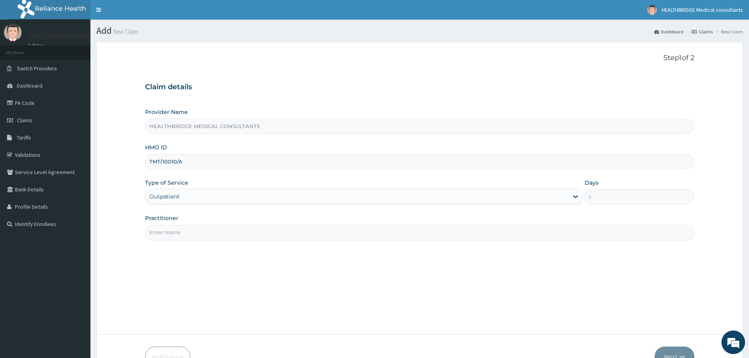
click at [170, 229] on input "Practitioner" at bounding box center [419, 232] width 549 height 15
type input "[PERSON_NAME]"
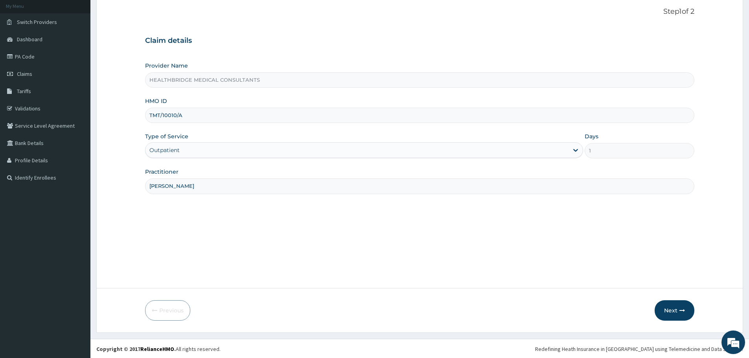
scroll to position [47, 0]
click at [674, 309] on button "Next" at bounding box center [674, 309] width 40 height 20
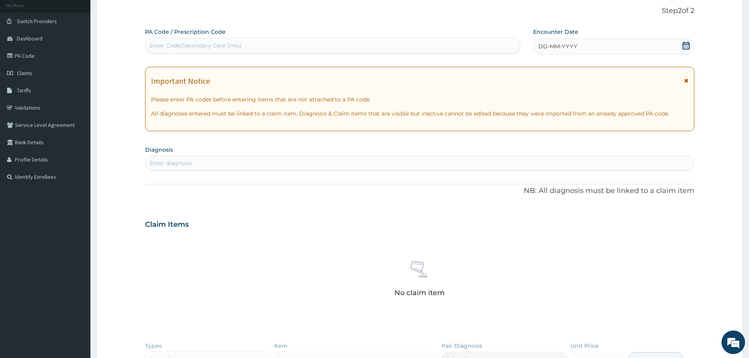
scroll to position [0, 0]
click at [228, 42] on div "Enter Code(Secondary Care Only)" at bounding box center [195, 46] width 92 height 8
paste input "PA/3542BC"
type input "PA/3542BC"
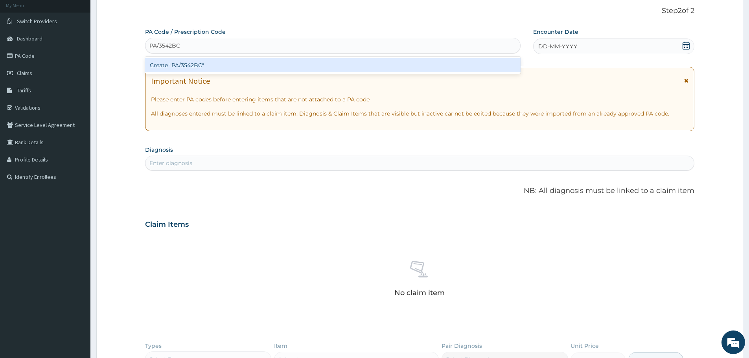
click at [220, 70] on div "Create "PA/3542BC"" at bounding box center [332, 65] width 375 height 14
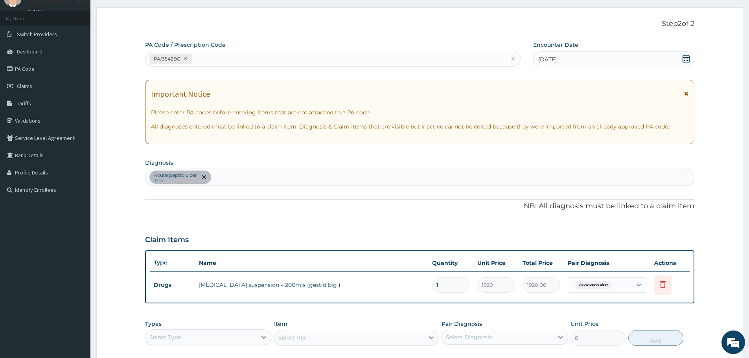
scroll to position [157, 0]
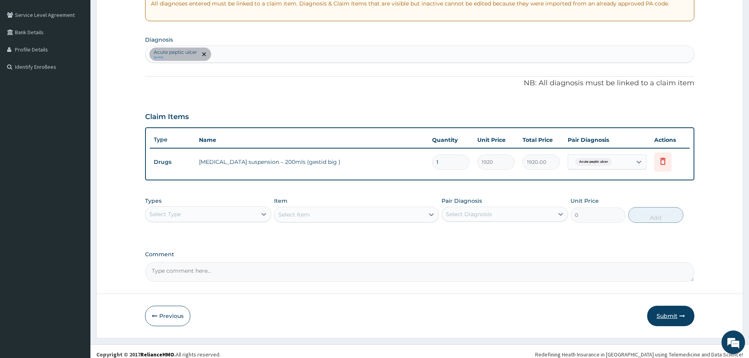
click at [664, 318] on button "Submit" at bounding box center [670, 316] width 47 height 20
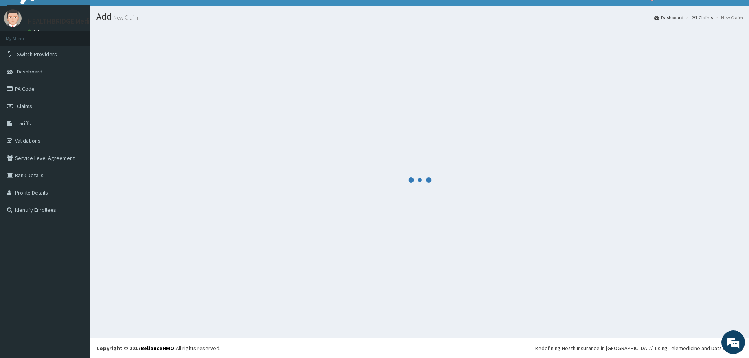
scroll to position [14, 0]
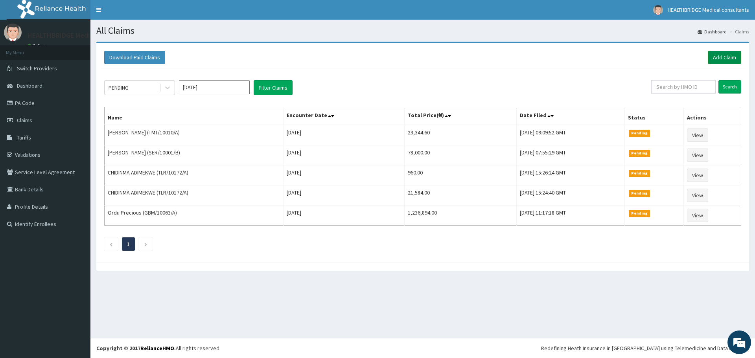
click at [715, 57] on link "Add Claim" at bounding box center [723, 57] width 33 height 13
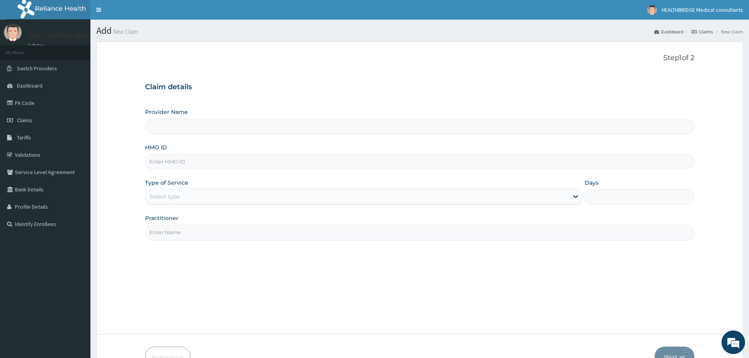
type input "HEALTHBRIDGE MEDICAL CONSULTANTS"
click at [193, 162] on input "HMO ID" at bounding box center [419, 161] width 549 height 15
paste input "SFA/14571/A"
type input "SFA/14571/A"
click at [175, 200] on div "Select type" at bounding box center [164, 197] width 30 height 8
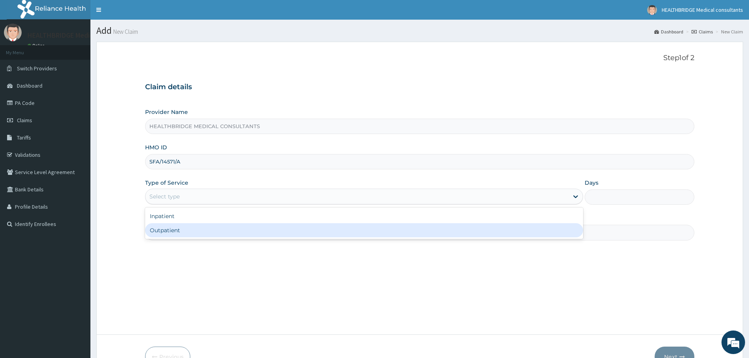
click at [170, 229] on div "Outpatient" at bounding box center [364, 230] width 438 height 14
type input "1"
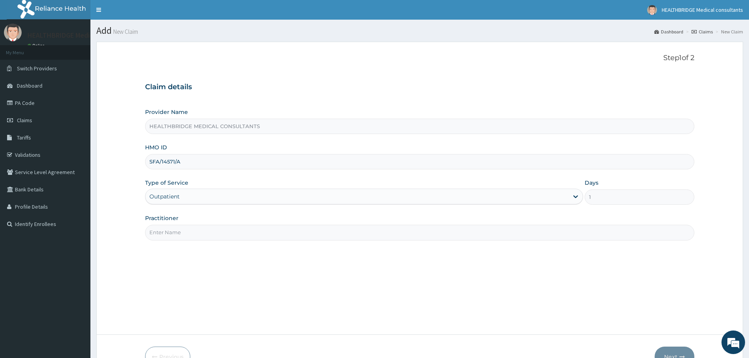
click at [171, 233] on input "Practitioner" at bounding box center [419, 232] width 549 height 15
type input "[PERSON_NAME]"
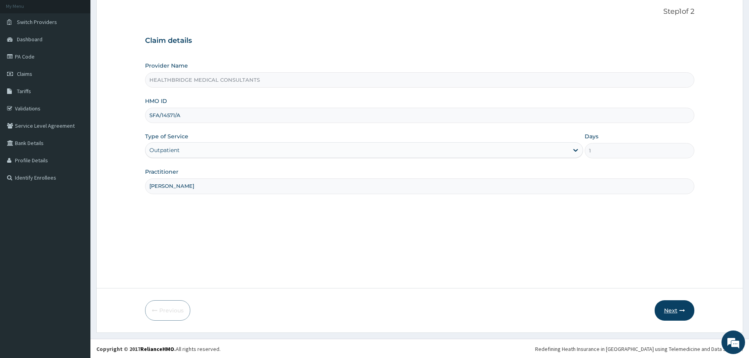
scroll to position [47, 0]
drag, startPoint x: 667, startPoint y: 307, endPoint x: 663, endPoint y: 304, distance: 4.9
click at [663, 304] on button "Next" at bounding box center [674, 309] width 40 height 20
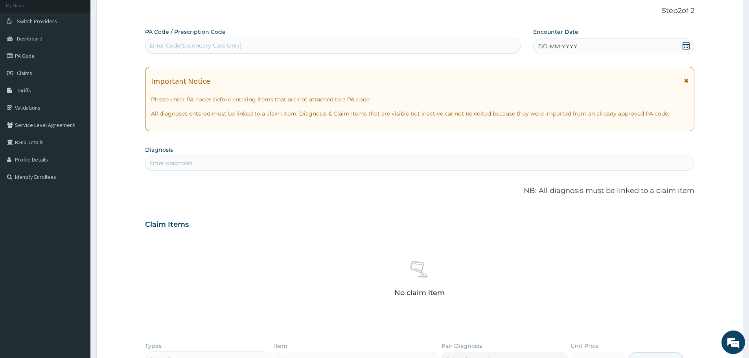
scroll to position [0, 0]
click at [260, 40] on div "Enter Code(Secondary Care Only)" at bounding box center [332, 46] width 375 height 16
paste input "PA/E6F62B"
type input "PA/E6F62B"
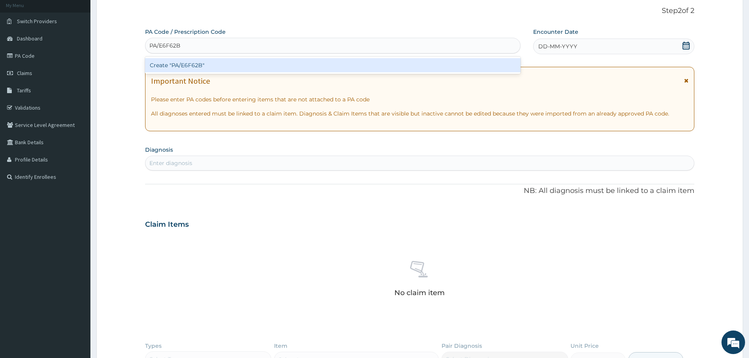
click at [255, 65] on div "Create "PA/E6F62B"" at bounding box center [332, 65] width 375 height 14
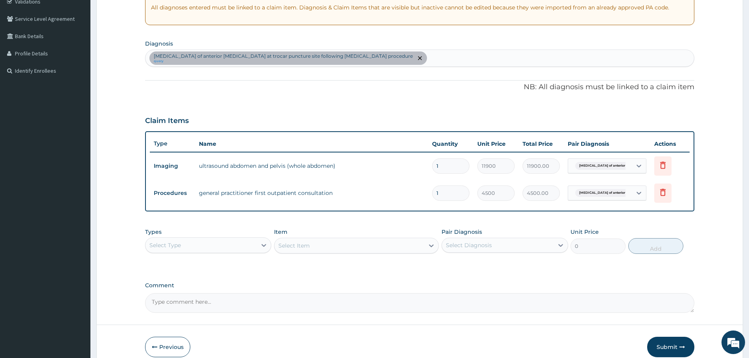
scroll to position [165, 0]
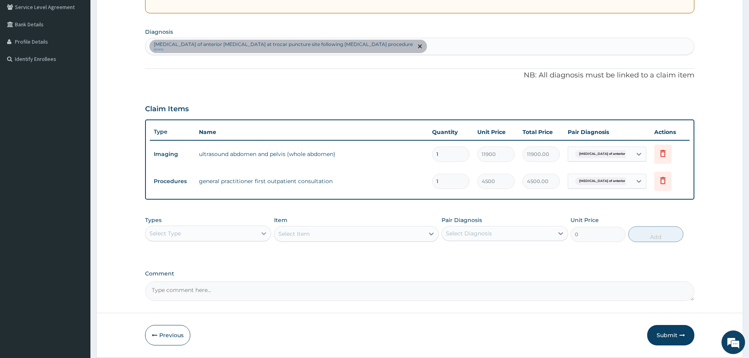
click at [264, 230] on icon at bounding box center [264, 233] width 8 height 8
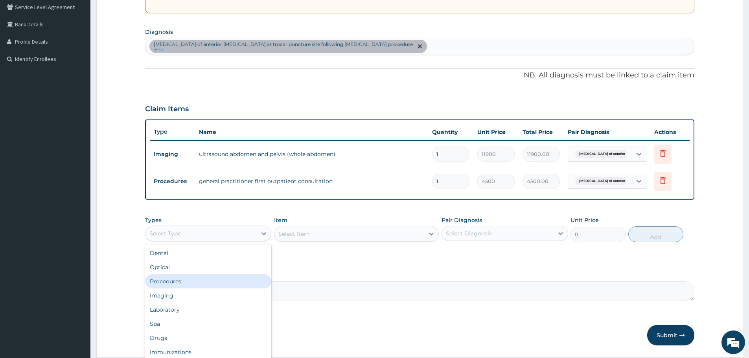
click at [210, 278] on div "Procedures" at bounding box center [208, 281] width 126 height 14
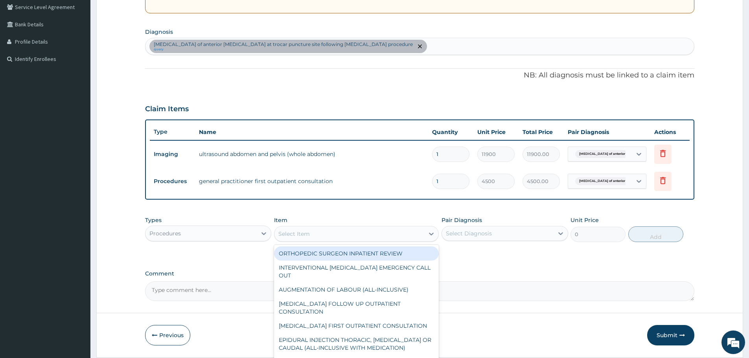
click at [315, 234] on div "Select Item" at bounding box center [349, 234] width 150 height 13
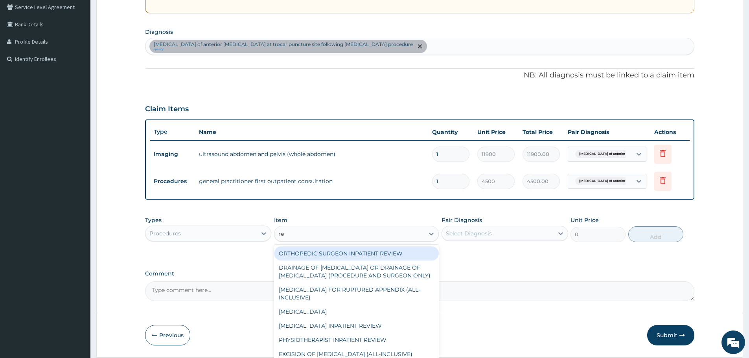
type input "reg"
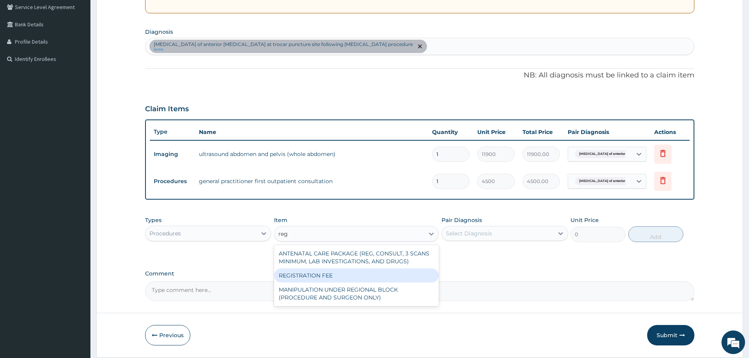
drag, startPoint x: 316, startPoint y: 277, endPoint x: 368, endPoint y: 266, distance: 52.9
click at [318, 277] on div "REGISTRATION FEE" at bounding box center [356, 275] width 165 height 14
type input "3000"
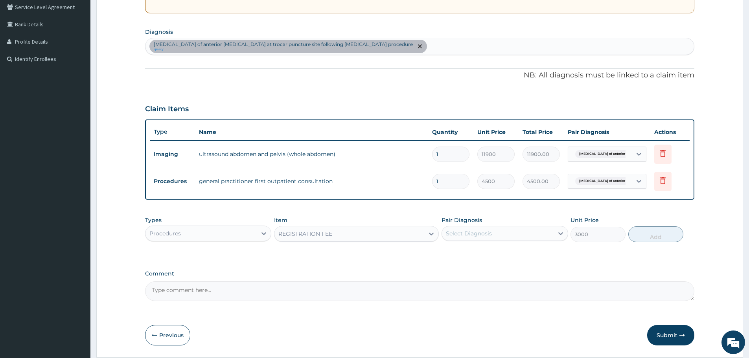
click at [493, 234] on div "Select Diagnosis" at bounding box center [497, 233] width 111 height 13
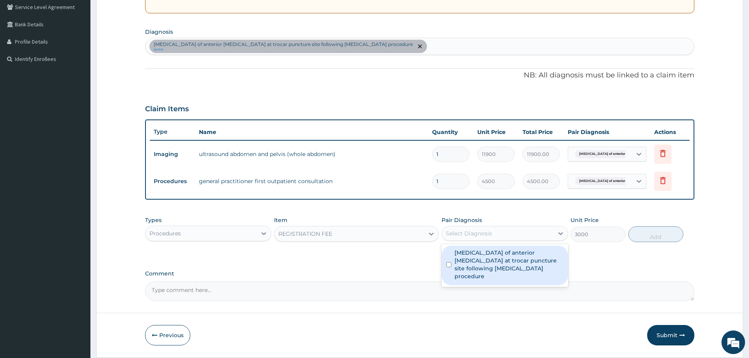
click at [494, 256] on label "Incisional hernia of anterior abdominal wall at trocar puncture site following …" at bounding box center [508, 264] width 108 height 31
checkbox input "true"
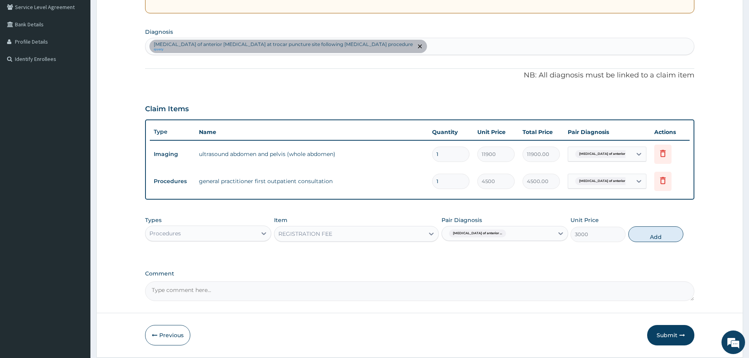
drag, startPoint x: 662, startPoint y: 235, endPoint x: 519, endPoint y: 191, distance: 149.3
click at [661, 235] on button "Add" at bounding box center [655, 234] width 55 height 16
type input "0"
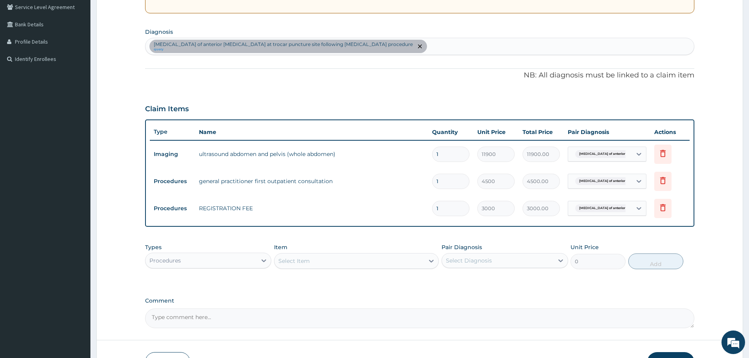
click at [431, 50] on div "Incisional hernia of anterior abdominal wall at trocar puncture site following …" at bounding box center [419, 46] width 548 height 17
type input "peptic"
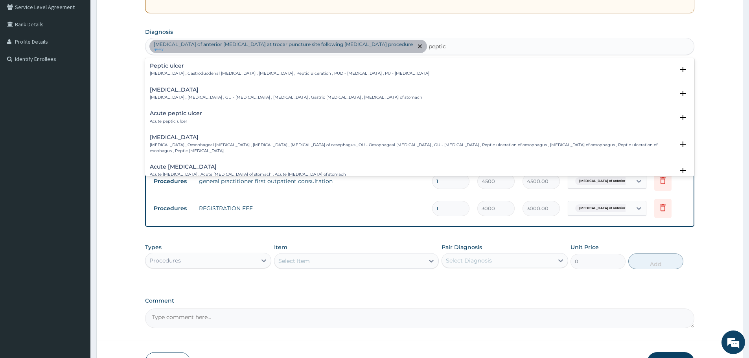
click at [163, 70] on div "Peptic ulcer Peptic ulcer , Gastroduodenal ulcer , Peptic ulcer disease , Pepti…" at bounding box center [289, 70] width 279 height 14
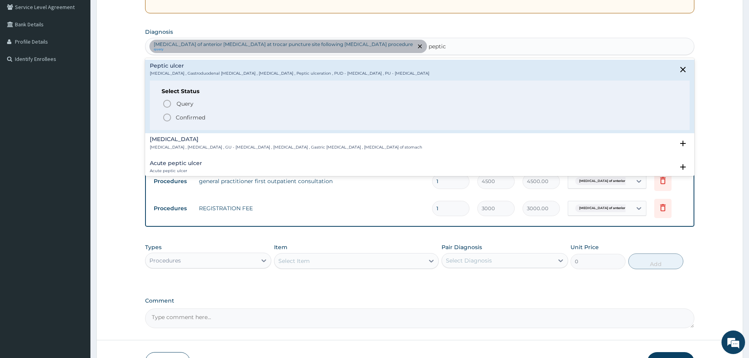
click at [167, 118] on icon "status option filled" at bounding box center [166, 117] width 9 height 9
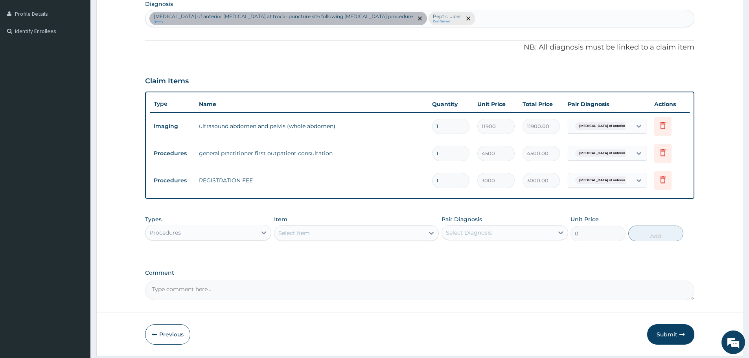
scroll to position [218, 0]
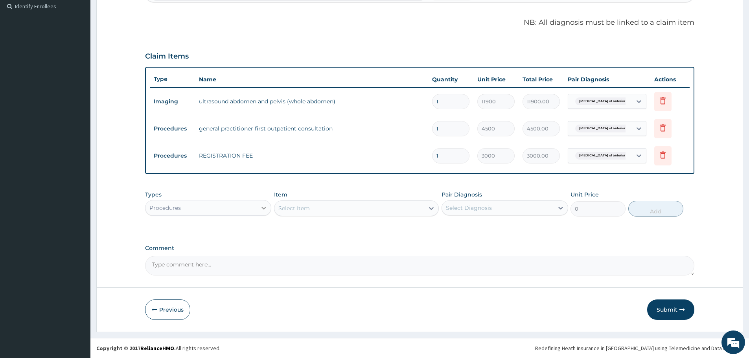
click at [262, 210] on icon at bounding box center [264, 208] width 8 height 8
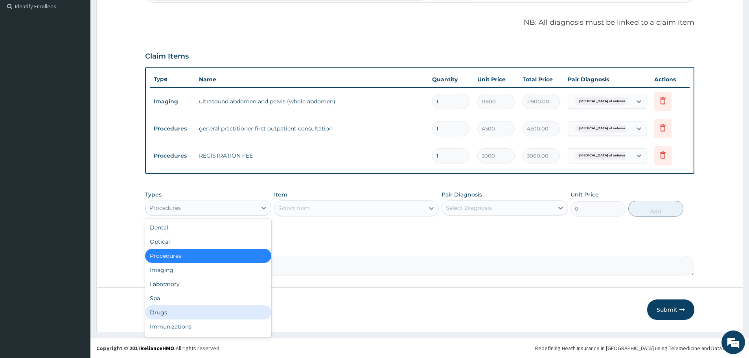
click at [170, 317] on div "Drugs" at bounding box center [208, 312] width 126 height 14
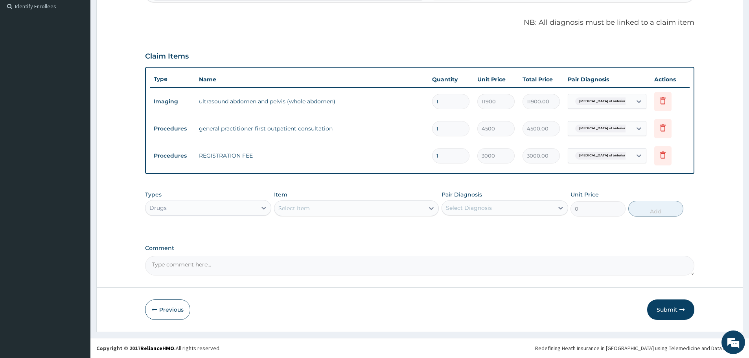
click at [327, 210] on div "Select Item" at bounding box center [349, 208] width 150 height 13
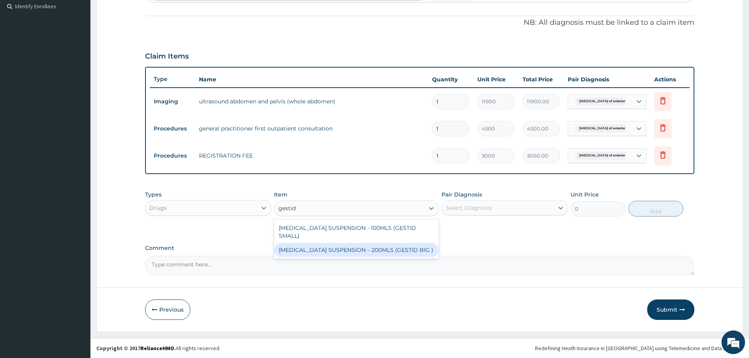
type input "gestid"
click at [351, 251] on label "Comment" at bounding box center [419, 248] width 549 height 7
click at [351, 256] on textarea "Comment" at bounding box center [419, 266] width 549 height 20
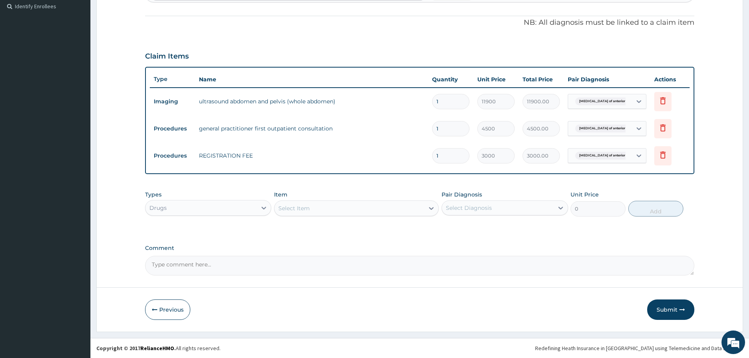
click at [380, 211] on div "Select Item" at bounding box center [349, 208] width 150 height 13
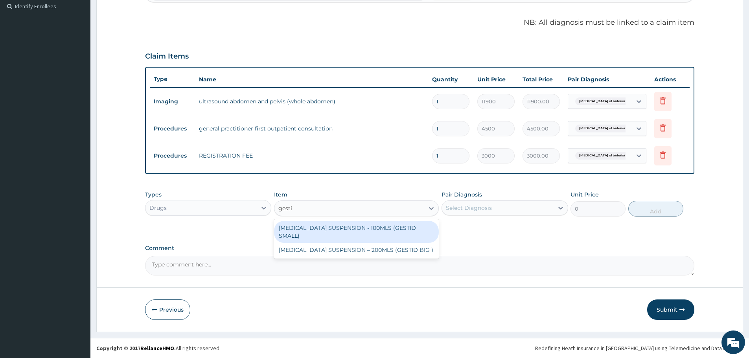
type input "gestid"
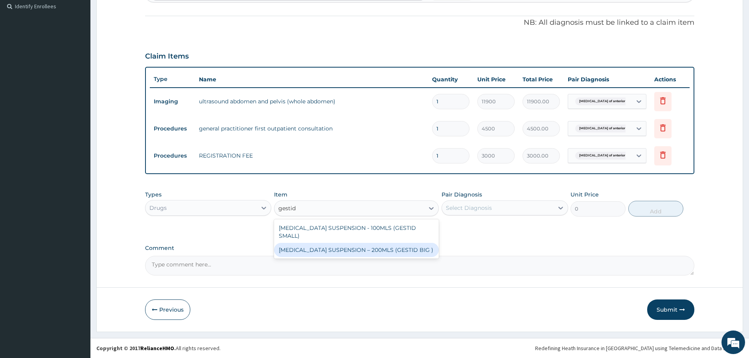
click at [400, 243] on div "ANTACID SUSPENSION – 200MLS (GESTID BIG )" at bounding box center [356, 250] width 165 height 14
type input "1920"
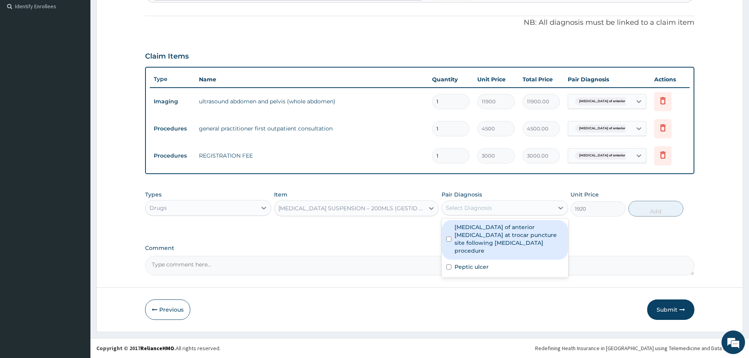
click at [485, 211] on div "Select Diagnosis" at bounding box center [469, 208] width 46 height 8
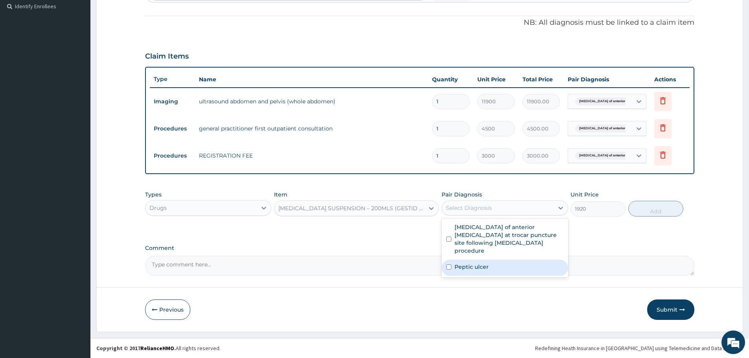
drag, startPoint x: 486, startPoint y: 258, endPoint x: 613, endPoint y: 195, distance: 142.4
click at [488, 263] on label "Peptic ulcer" at bounding box center [471, 267] width 34 height 8
checkbox input "true"
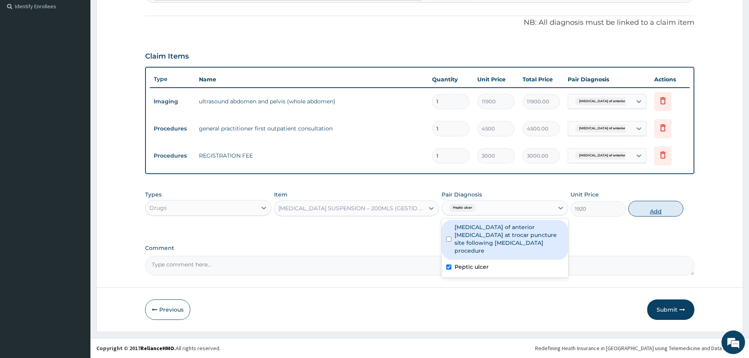
click at [660, 213] on button "Add" at bounding box center [655, 209] width 55 height 16
type input "0"
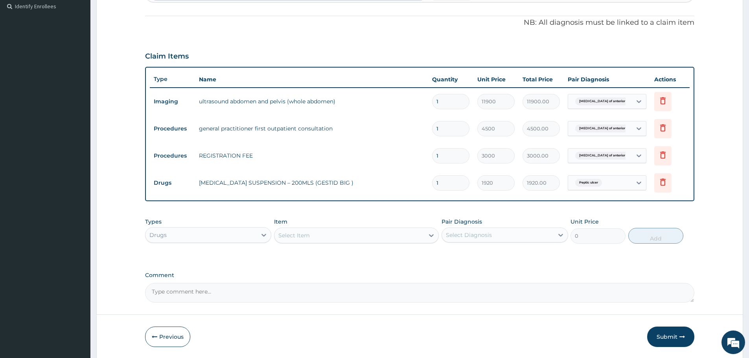
click at [298, 236] on div "Select Item" at bounding box center [293, 235] width 31 height 8
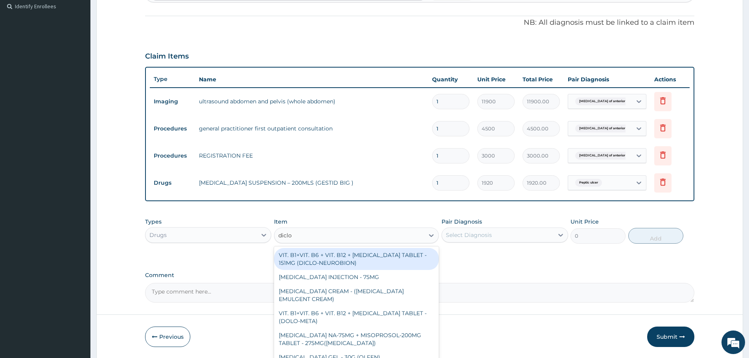
type input "diclo"
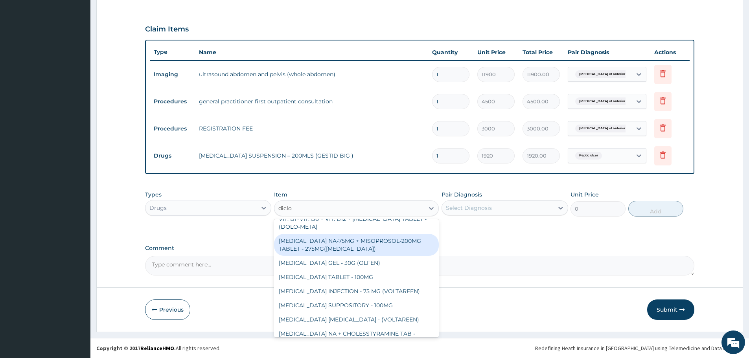
scroll to position [79, 0]
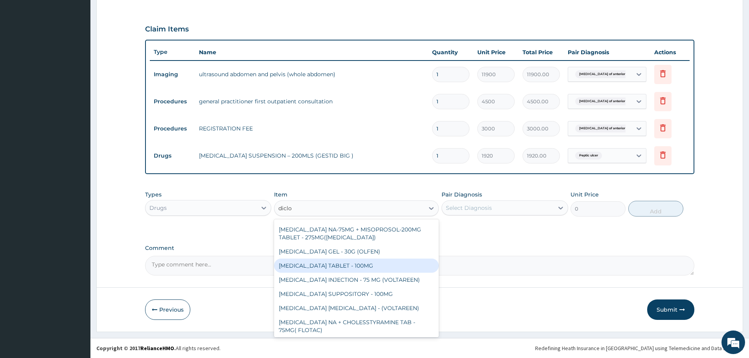
click at [371, 266] on div "[MEDICAL_DATA] TABLET - 100MG" at bounding box center [356, 266] width 165 height 14
type input "128"
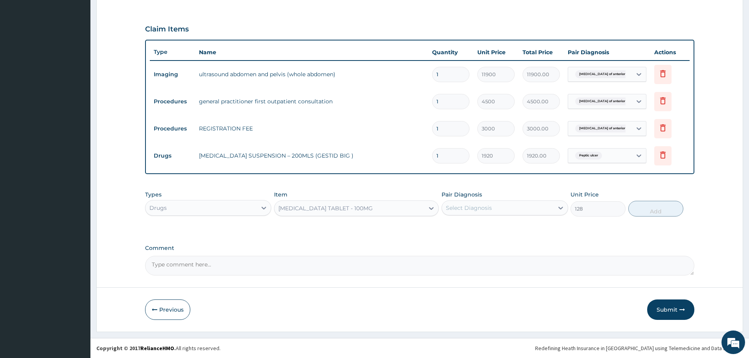
click at [470, 200] on div "Pair Diagnosis Select Diagnosis" at bounding box center [504, 204] width 126 height 26
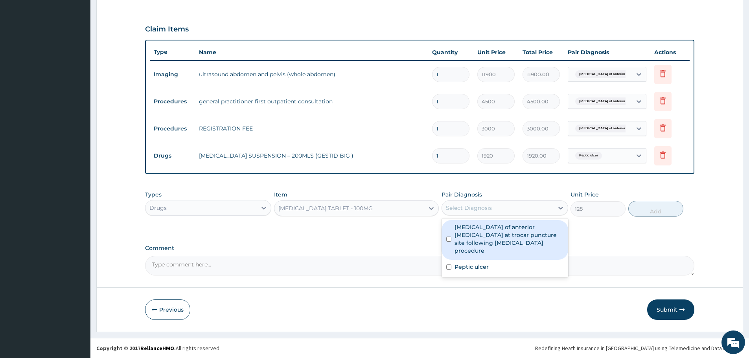
click at [475, 211] on div "Select Diagnosis" at bounding box center [469, 208] width 46 height 8
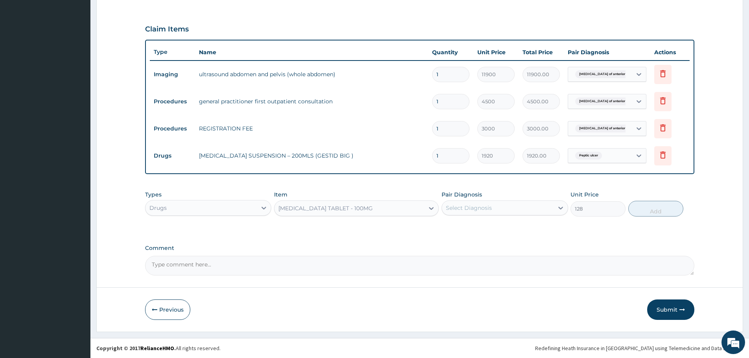
click at [475, 212] on div "Select Diagnosis" at bounding box center [497, 208] width 111 height 13
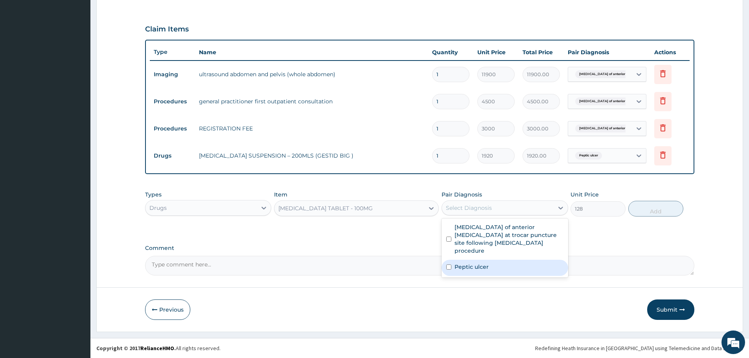
click at [481, 263] on label "Peptic ulcer" at bounding box center [471, 267] width 34 height 8
checkbox input "true"
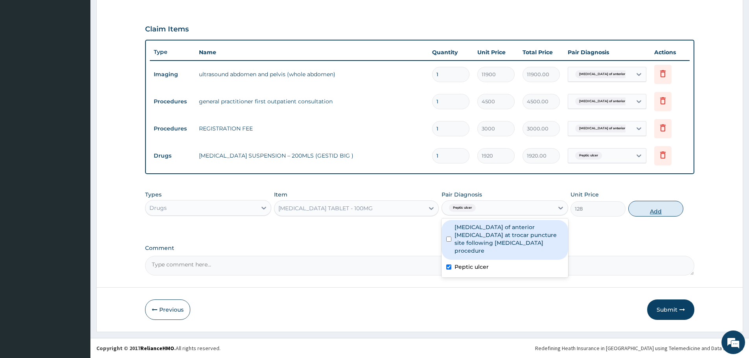
drag, startPoint x: 487, startPoint y: 241, endPoint x: 668, endPoint y: 214, distance: 183.9
click at [487, 241] on label "Incisional hernia of anterior abdominal wall at trocar puncture site following …" at bounding box center [508, 238] width 108 height 31
checkbox input "true"
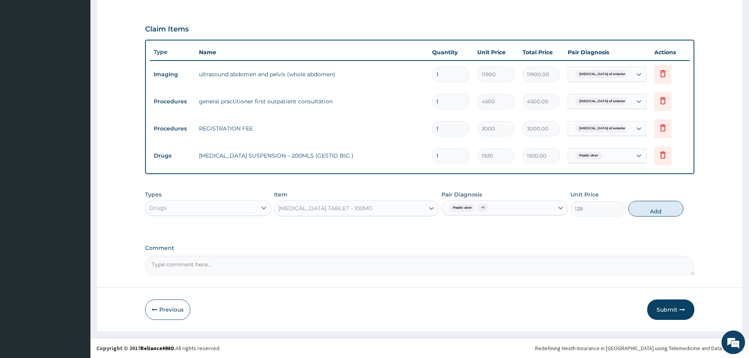
click at [663, 211] on button "Add" at bounding box center [655, 209] width 55 height 16
type input "0"
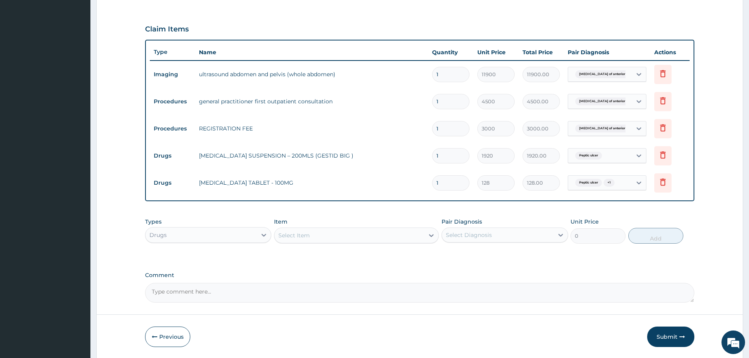
type input "0.00"
type input "7"
type input "896.00"
type input "7"
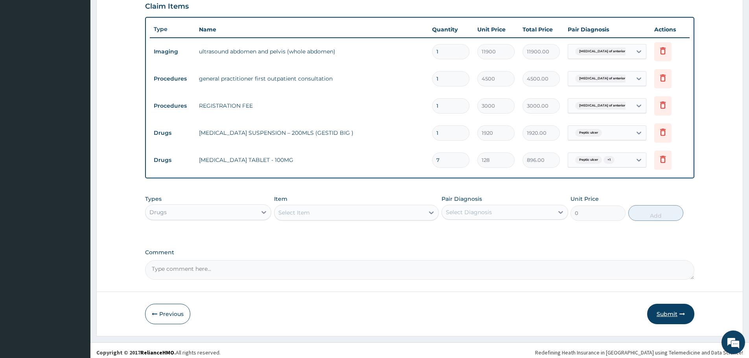
scroll to position [272, 0]
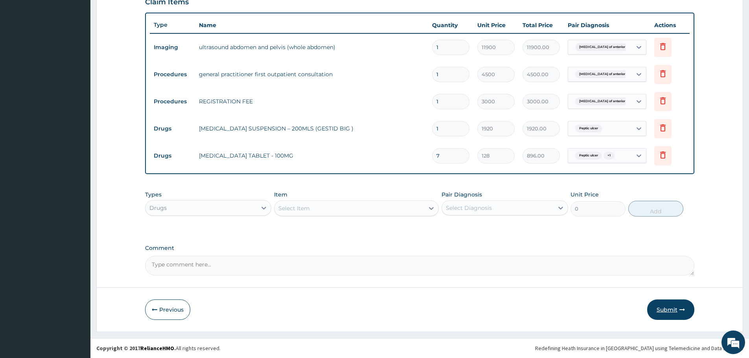
click at [666, 312] on button "Submit" at bounding box center [670, 309] width 47 height 20
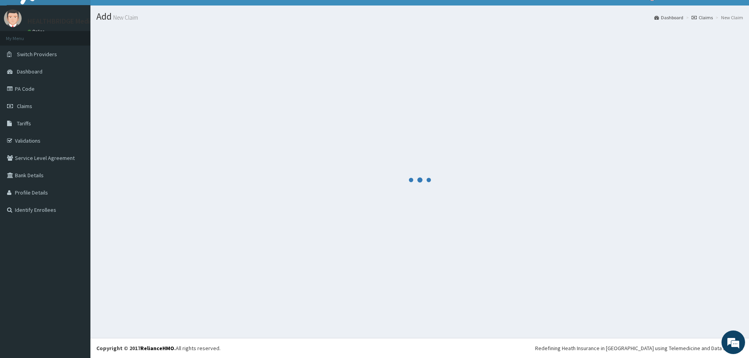
scroll to position [14, 0]
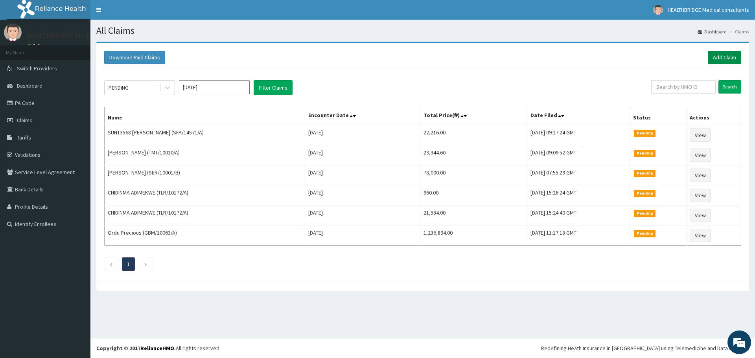
click at [722, 56] on link "Add Claim" at bounding box center [723, 57] width 33 height 13
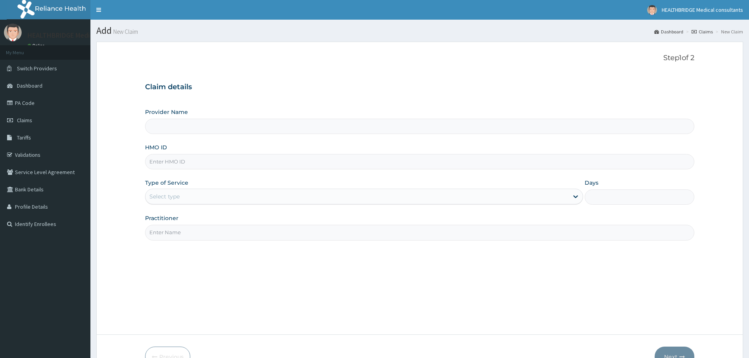
click at [201, 126] on input "Provider Name" at bounding box center [419, 126] width 549 height 15
type input "HEALTHBRIDGE MEDICAL CONSULTANTS"
click at [186, 162] on input "HMO ID" at bounding box center [419, 161] width 549 height 15
paste input "KUD/10310/B"
type input "KUD/10310/B"
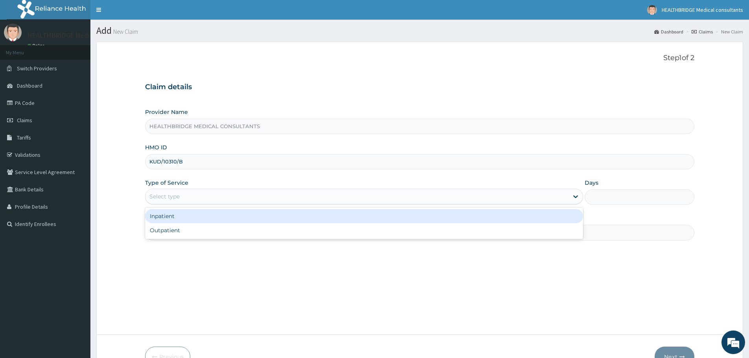
click at [158, 196] on div "Select type" at bounding box center [164, 197] width 30 height 8
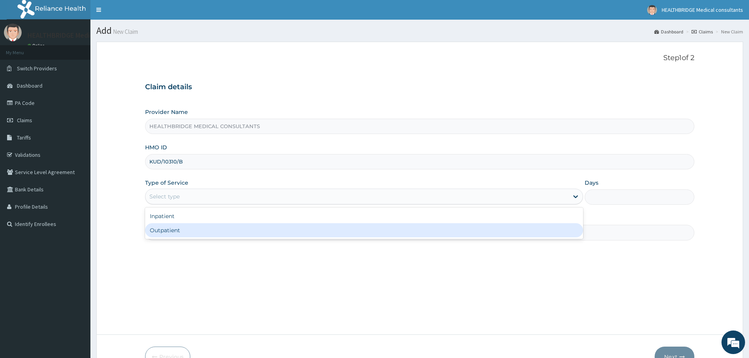
click at [167, 232] on div "Outpatient" at bounding box center [364, 230] width 438 height 14
type input "1"
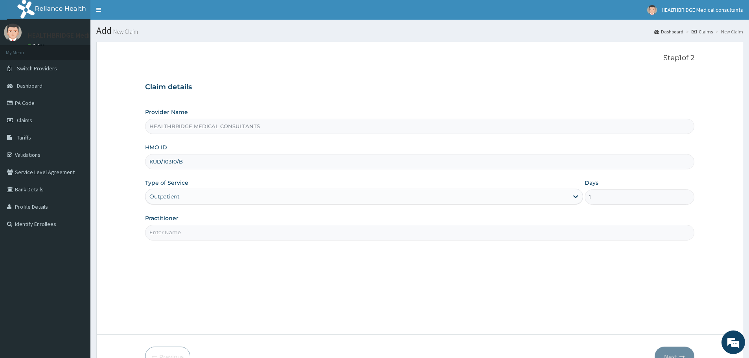
click at [167, 232] on input "Practitioner" at bounding box center [419, 232] width 549 height 15
type input "[PERSON_NAME]"
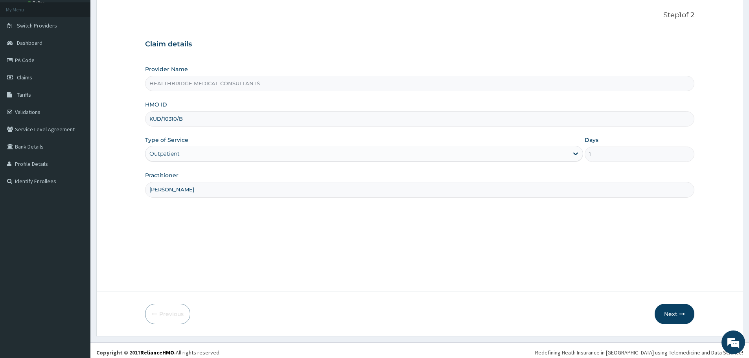
scroll to position [47, 0]
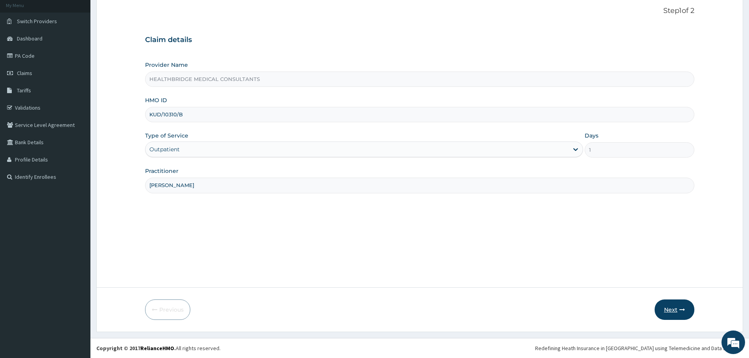
click at [666, 312] on button "Next" at bounding box center [674, 309] width 40 height 20
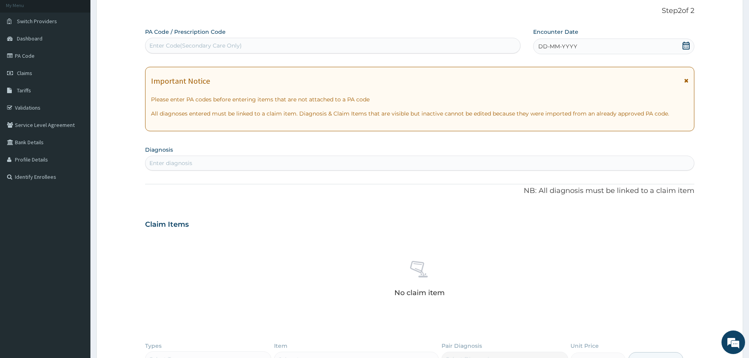
scroll to position [0, 0]
click at [253, 42] on div "Enter Code(Secondary Care Only)" at bounding box center [332, 45] width 375 height 13
paste input "PA/7CF554"
type input "PA/7CF554"
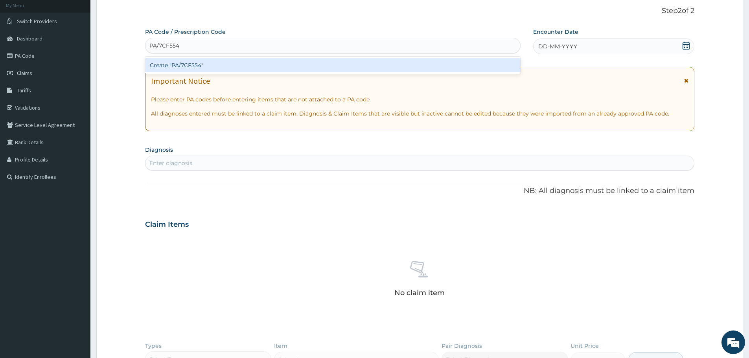
click at [245, 59] on div "Create "PA/7CF554"" at bounding box center [332, 65] width 375 height 14
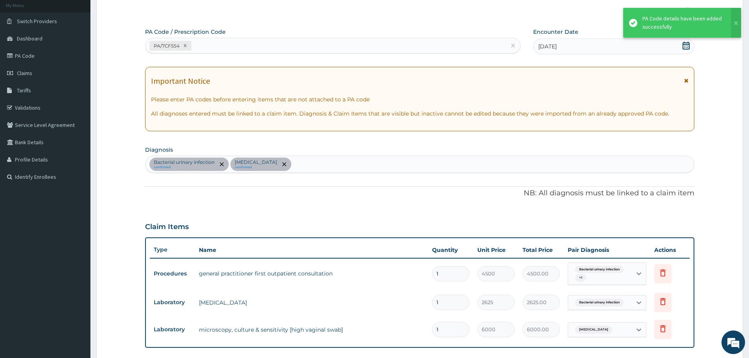
click at [237, 42] on div "PA/7CF554" at bounding box center [325, 45] width 360 height 13
paste input "PA/88D4B1"
type input "PA/88D4B1"
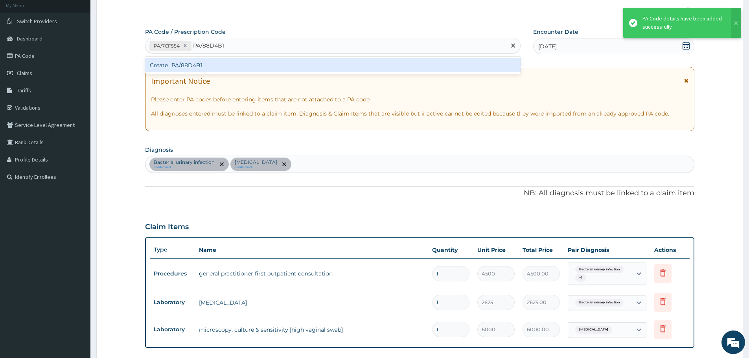
click at [235, 66] on div "Create "PA/88D4B1"" at bounding box center [332, 65] width 375 height 14
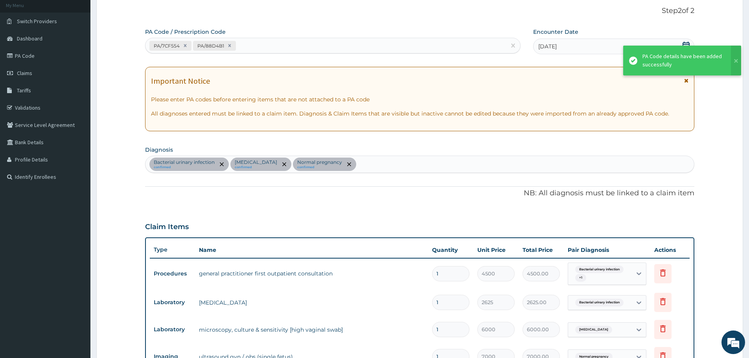
scroll to position [53, 0]
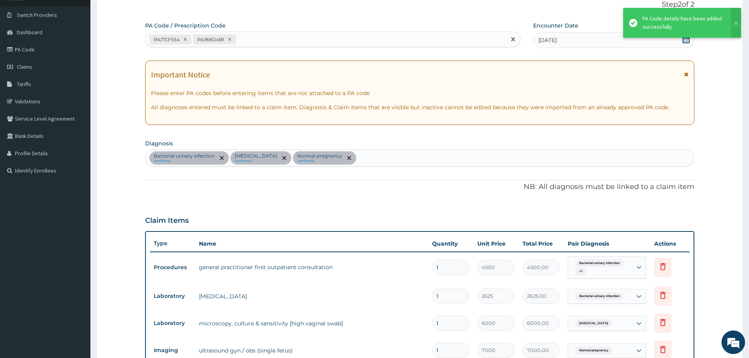
click at [283, 43] on div "PA/7CF554 PA/88D4B1" at bounding box center [325, 39] width 360 height 13
paste input "PA/58DD1F"
type input "PA/58DD1F"
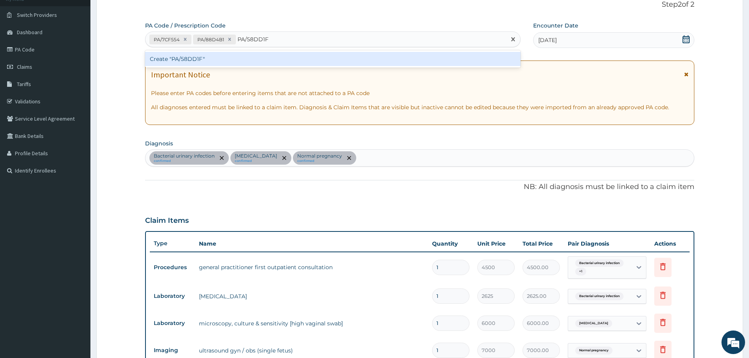
click at [277, 57] on div "Create "PA/58DD1F"" at bounding box center [332, 59] width 375 height 14
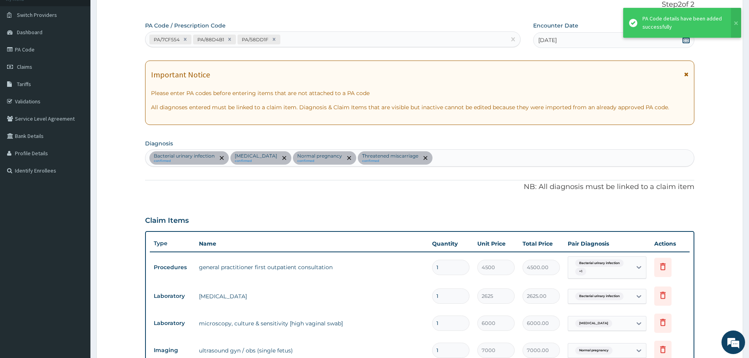
scroll to position [252, 0]
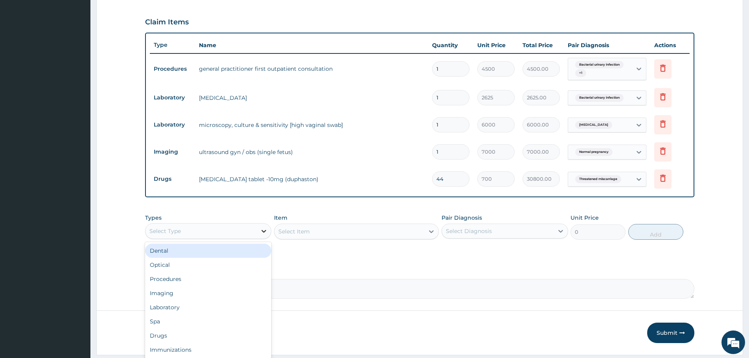
click at [258, 230] on div at bounding box center [264, 231] width 14 height 14
click at [231, 284] on div "Procedures" at bounding box center [208, 279] width 126 height 14
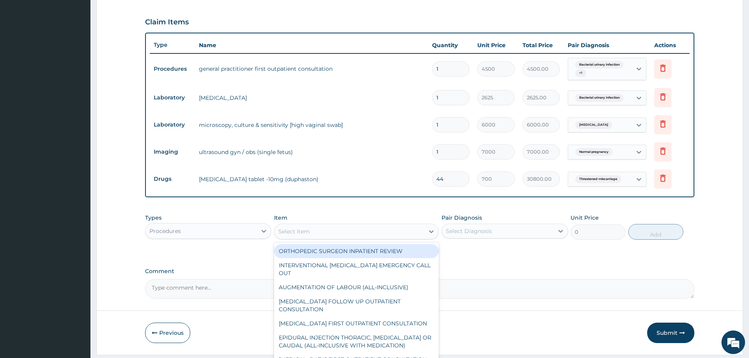
click at [335, 229] on div "Select Item" at bounding box center [349, 231] width 150 height 13
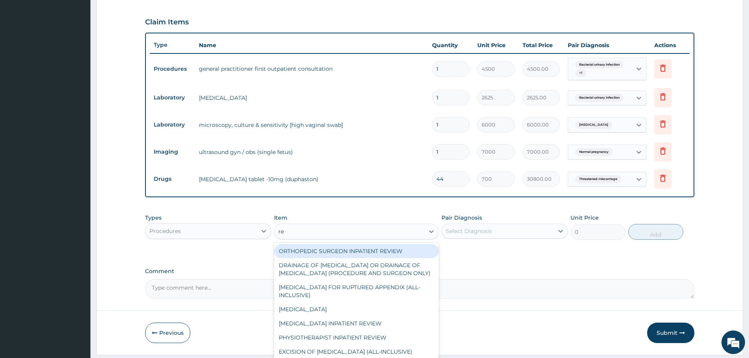
type input "reg"
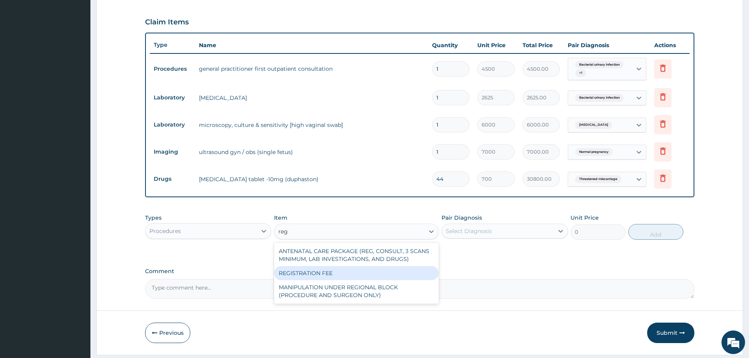
click at [351, 268] on div "REGISTRATION FEE" at bounding box center [356, 273] width 165 height 14
type input "3000"
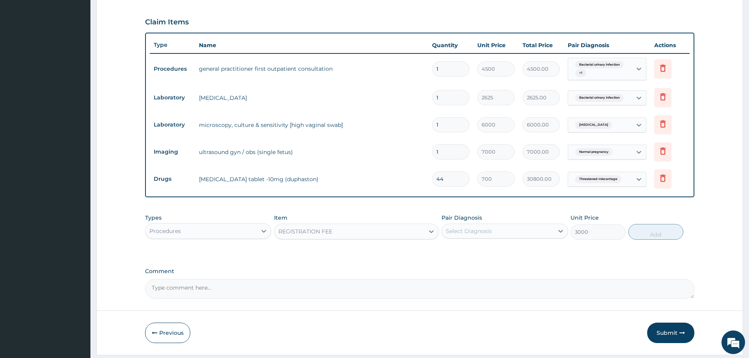
click at [505, 235] on div "Select Diagnosis" at bounding box center [497, 231] width 111 height 13
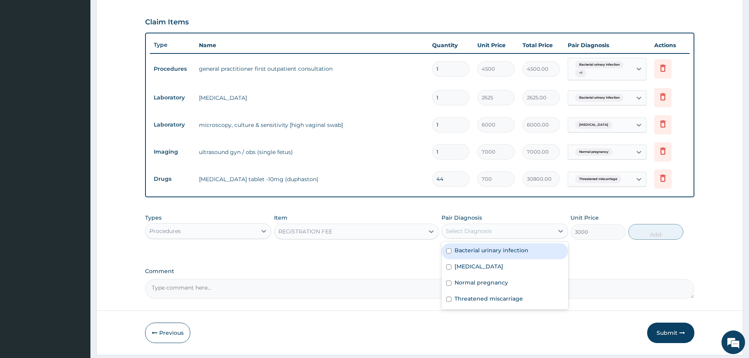
click at [491, 257] on div "Bacterial urinary infection" at bounding box center [504, 251] width 126 height 16
checkbox input "true"
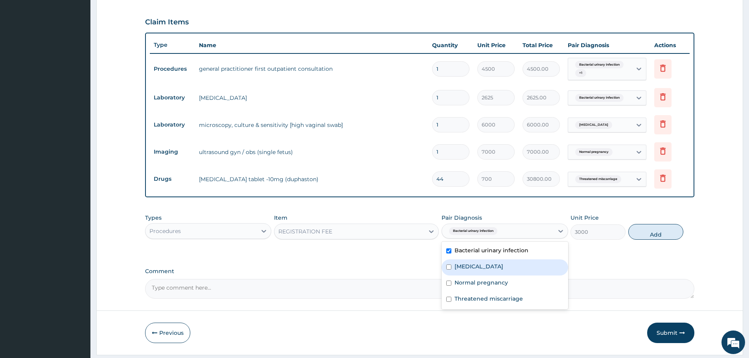
drag, startPoint x: 489, startPoint y: 266, endPoint x: 494, endPoint y: 288, distance: 22.2
click at [489, 267] on div "[MEDICAL_DATA]" at bounding box center [504, 267] width 126 height 16
checkbox input "true"
click at [494, 289] on div "Normal pregnancy" at bounding box center [504, 283] width 126 height 16
checkbox input "true"
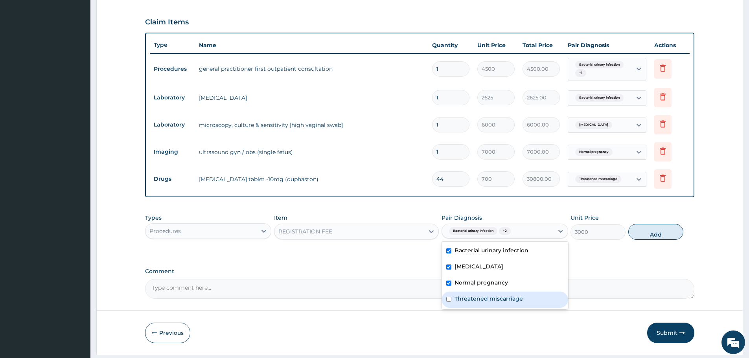
click at [499, 304] on div "Threatened miscarriage" at bounding box center [504, 300] width 126 height 16
checkbox input "true"
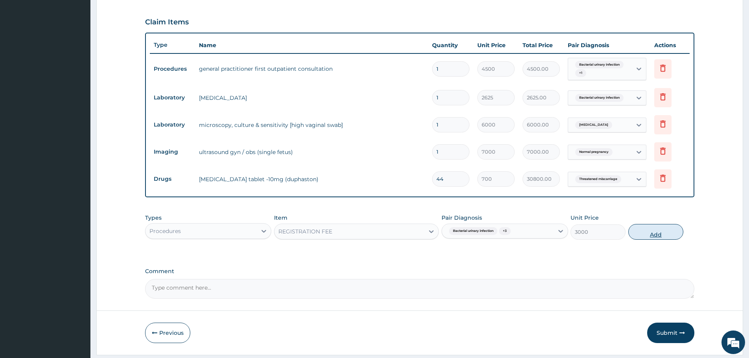
click at [641, 232] on button "Add" at bounding box center [655, 232] width 55 height 16
type input "0"
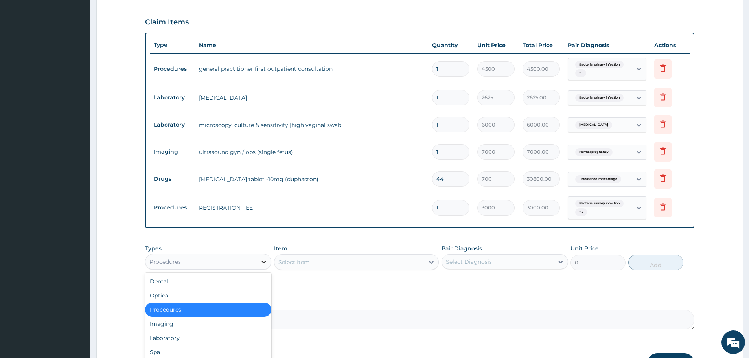
click at [263, 261] on icon at bounding box center [264, 262] width 5 height 3
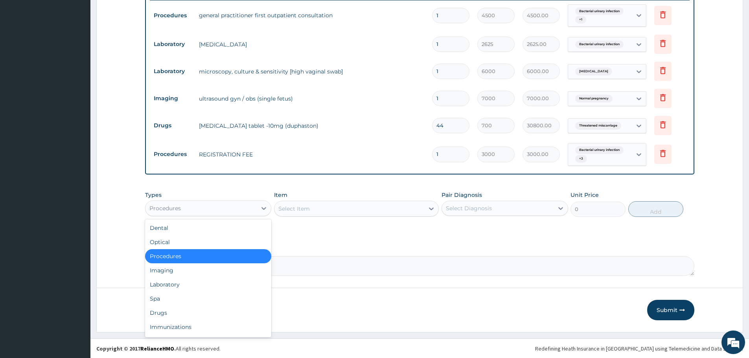
scroll to position [306, 0]
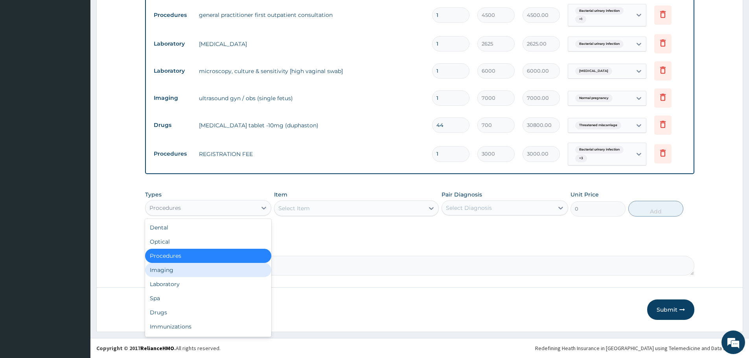
click at [222, 274] on div "Imaging" at bounding box center [208, 270] width 126 height 14
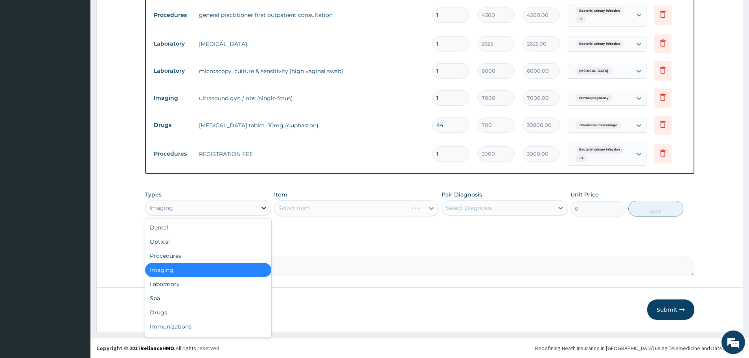
drag, startPoint x: 258, startPoint y: 205, endPoint x: 220, endPoint y: 270, distance: 74.5
click at [258, 206] on div at bounding box center [264, 208] width 14 height 14
click at [176, 318] on div "Drugs" at bounding box center [208, 312] width 126 height 14
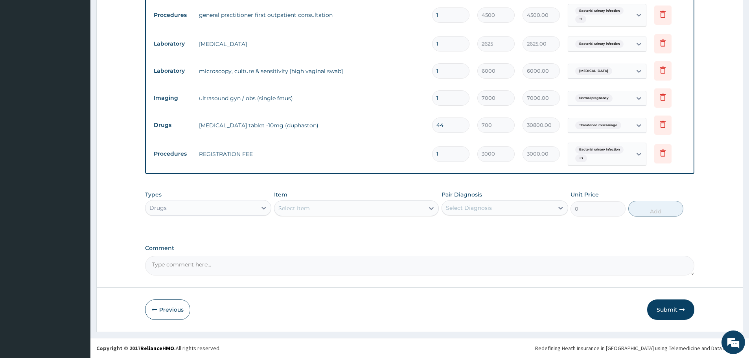
click at [314, 206] on div "Select Item" at bounding box center [349, 208] width 150 height 13
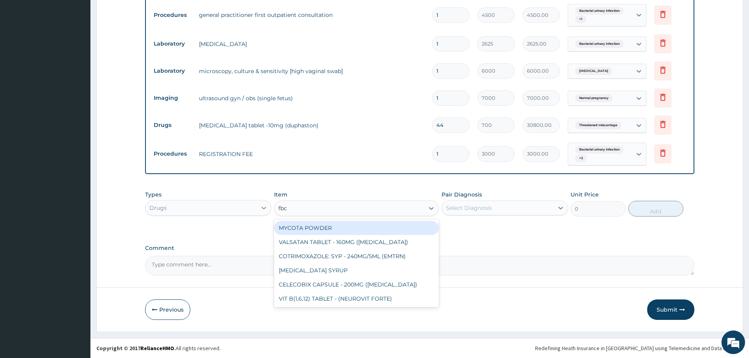
type input "fbc"
drag, startPoint x: 262, startPoint y: 208, endPoint x: 260, endPoint y: 212, distance: 4.4
click at [262, 208] on icon at bounding box center [264, 208] width 8 height 8
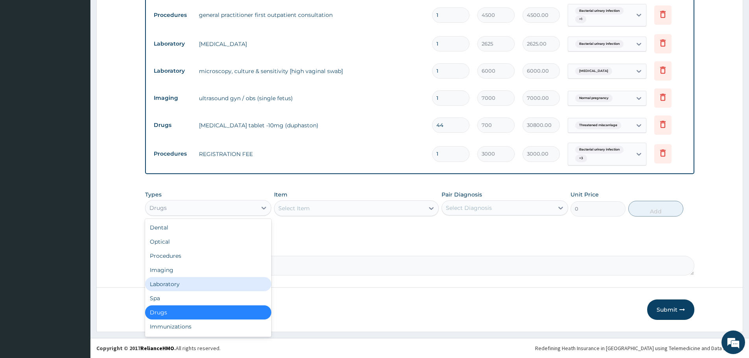
click at [214, 283] on div "Laboratory" at bounding box center [208, 284] width 126 height 14
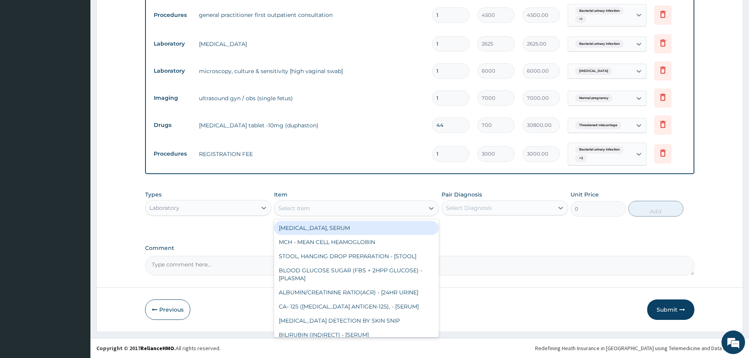
click at [338, 212] on div "Select Item" at bounding box center [349, 208] width 150 height 13
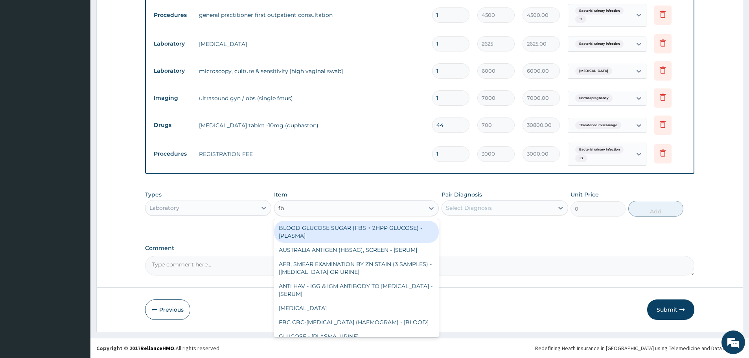
type input "fbc"
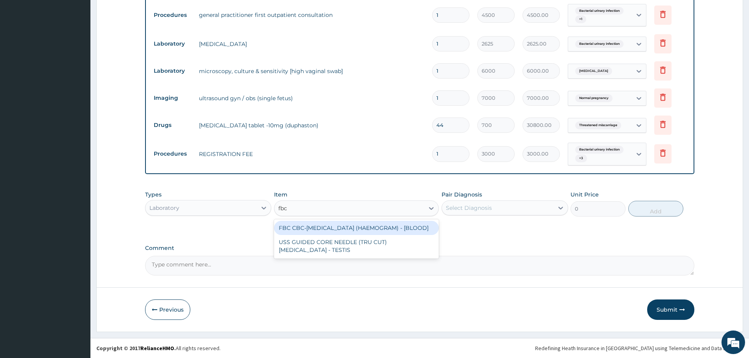
click at [351, 229] on div "FBC CBC-[MEDICAL_DATA] (HAEMOGRAM) - [BLOOD]" at bounding box center [356, 228] width 165 height 14
type input "6000"
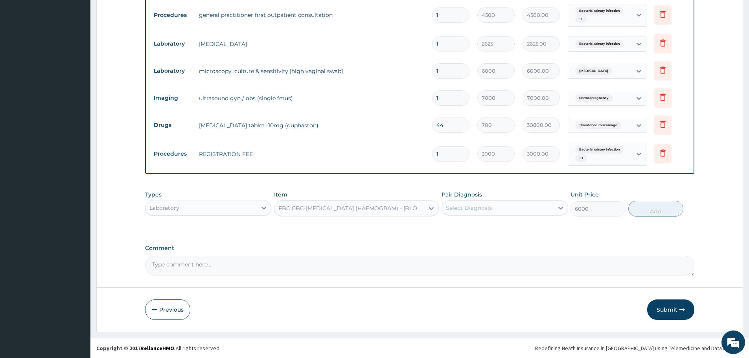
click at [518, 208] on div "Select Diagnosis" at bounding box center [497, 208] width 111 height 13
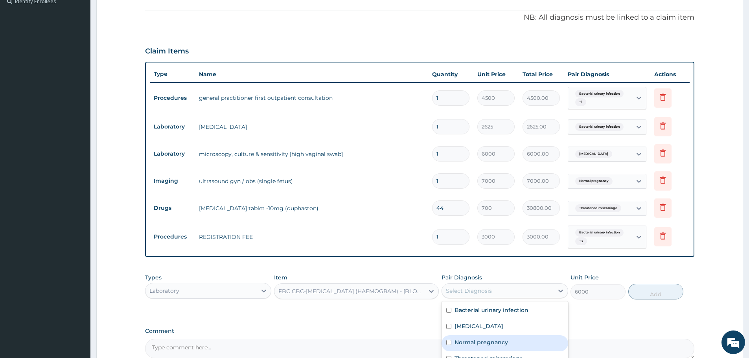
scroll to position [109, 0]
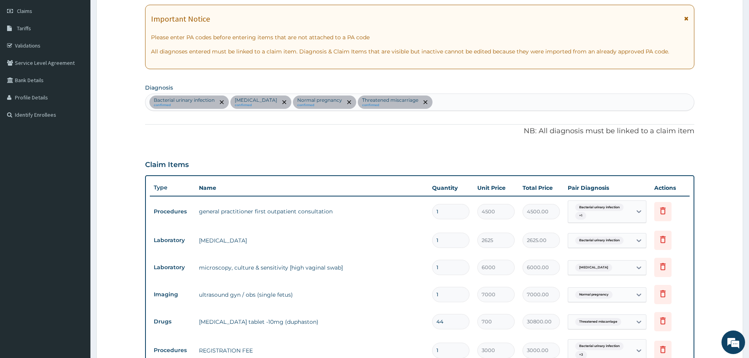
click at [422, 104] on div "Bacterial urinary infection confirmed [MEDICAL_DATA] confirmed Normal pregnancy…" at bounding box center [419, 102] width 548 height 17
type input "[MEDICAL_DATA]"
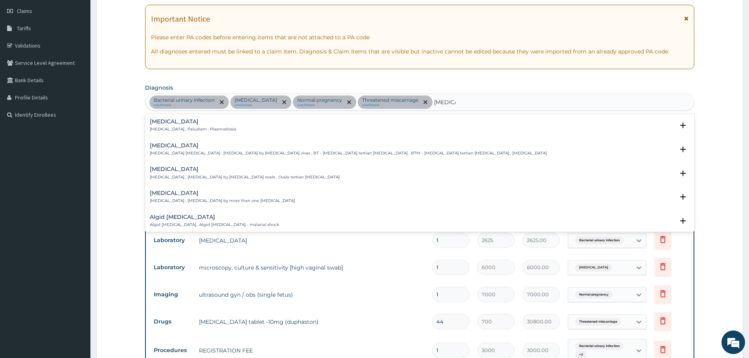
click at [169, 125] on h4 "[MEDICAL_DATA]" at bounding box center [193, 122] width 86 height 6
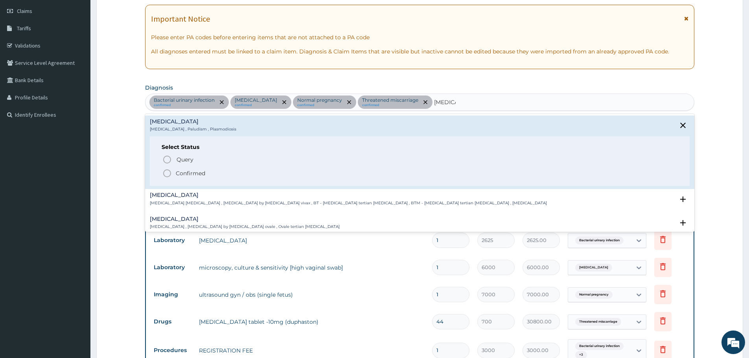
click at [172, 173] on icon "status option filled" at bounding box center [166, 173] width 9 height 9
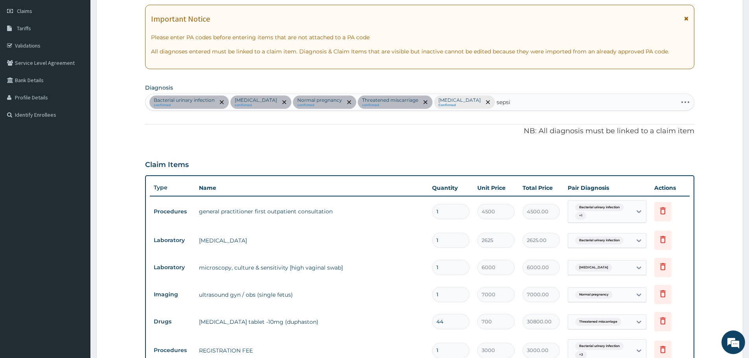
type input "[MEDICAL_DATA]"
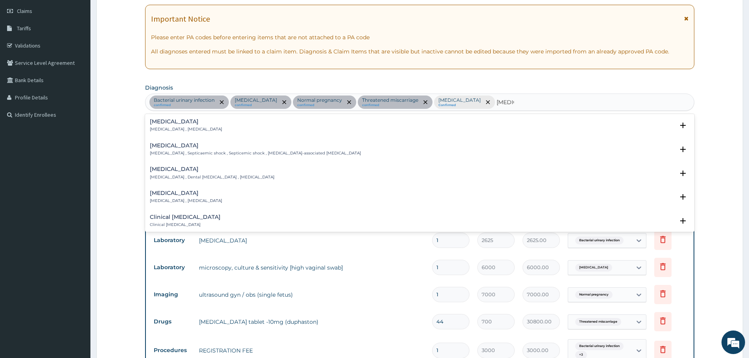
click at [173, 125] on h4 "[MEDICAL_DATA]" at bounding box center [186, 122] width 72 height 6
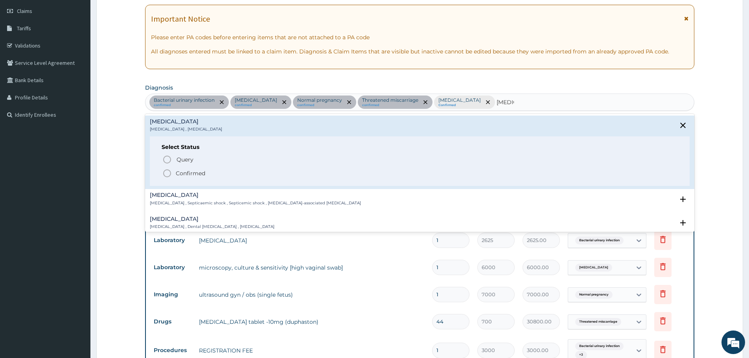
click at [169, 170] on icon "status option filled" at bounding box center [166, 173] width 9 height 9
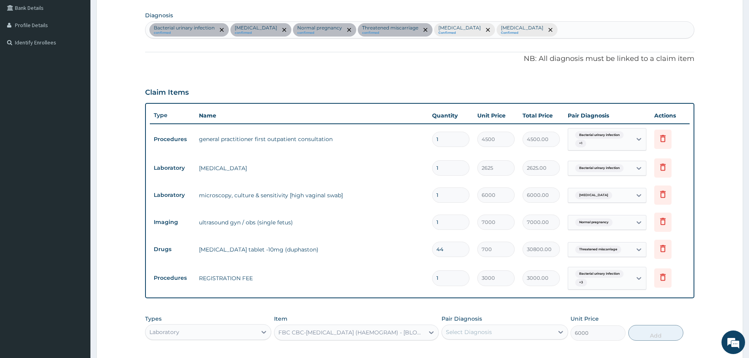
scroll to position [266, 0]
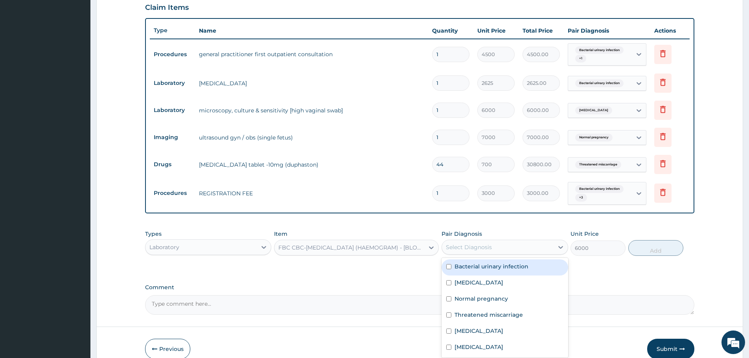
click at [511, 247] on div "Select Diagnosis" at bounding box center [497, 247] width 111 height 13
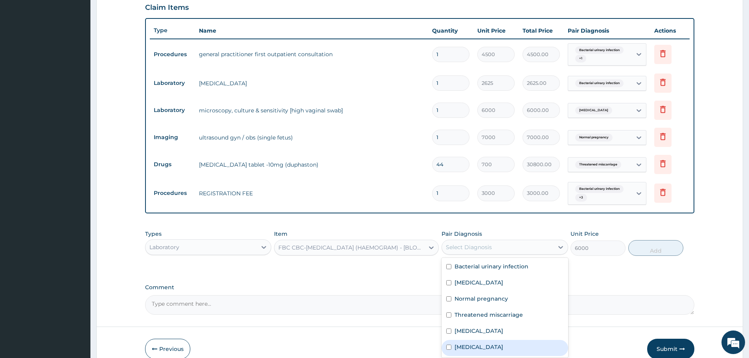
click at [494, 338] on div "[MEDICAL_DATA]" at bounding box center [504, 332] width 126 height 16
checkbox input "true"
click at [492, 347] on div "[MEDICAL_DATA]" at bounding box center [504, 348] width 126 height 16
checkbox input "true"
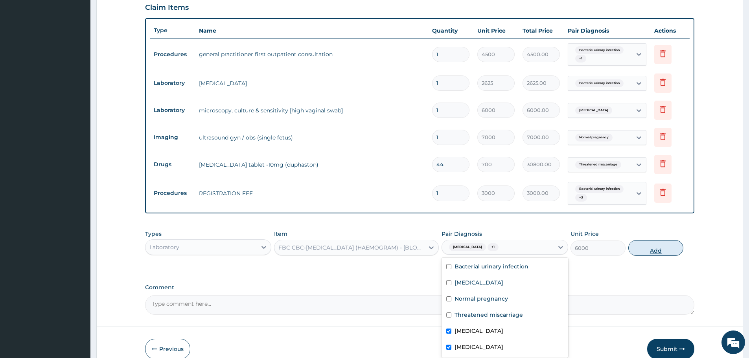
click at [653, 247] on button "Add" at bounding box center [655, 248] width 55 height 16
type input "0"
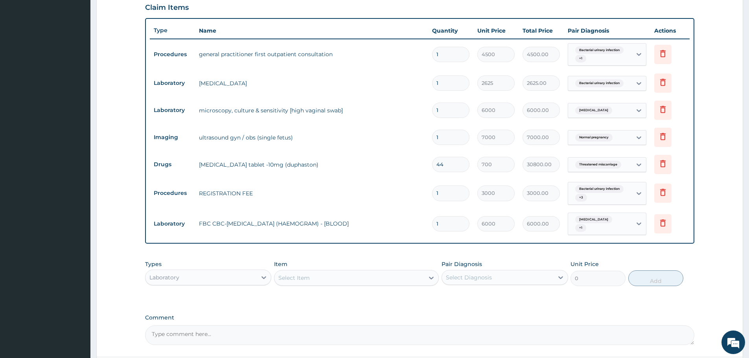
click at [310, 274] on div "Select Item" at bounding box center [349, 278] width 150 height 13
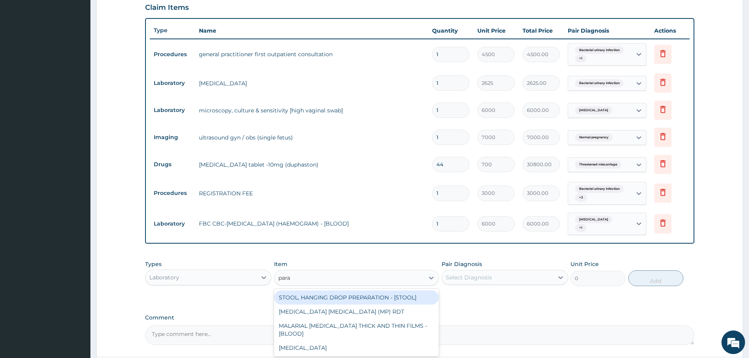
type input "paras"
drag, startPoint x: 354, startPoint y: 292, endPoint x: 429, endPoint y: 291, distance: 74.7
click at [354, 292] on div "[MEDICAL_DATA] [MEDICAL_DATA] (MP) RDT" at bounding box center [356, 297] width 165 height 14
type input "2400"
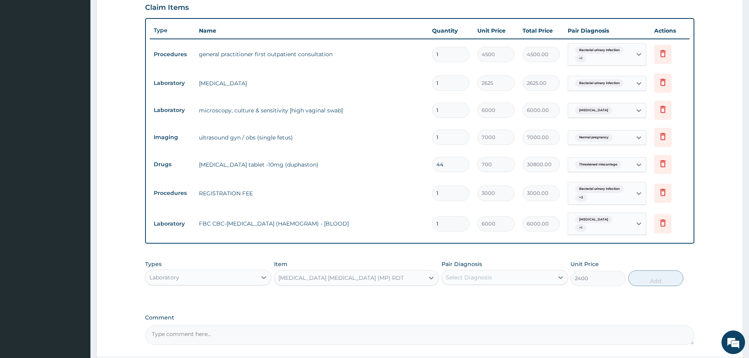
click at [494, 277] on div "Select Diagnosis" at bounding box center [497, 277] width 111 height 13
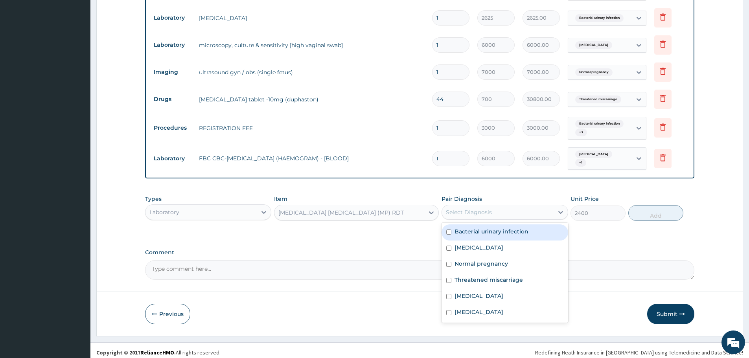
scroll to position [333, 0]
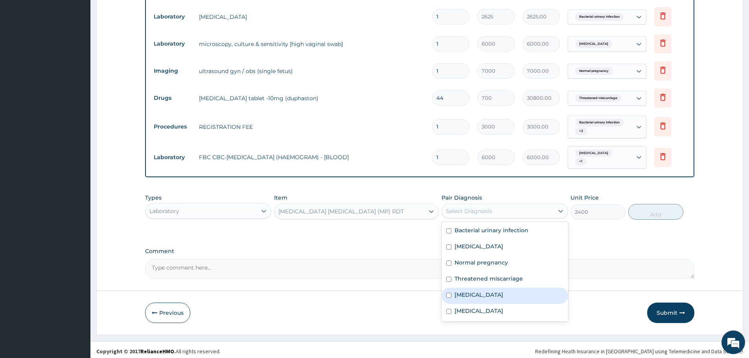
click at [484, 296] on div "[MEDICAL_DATA]" at bounding box center [504, 296] width 126 height 16
checkbox input "true"
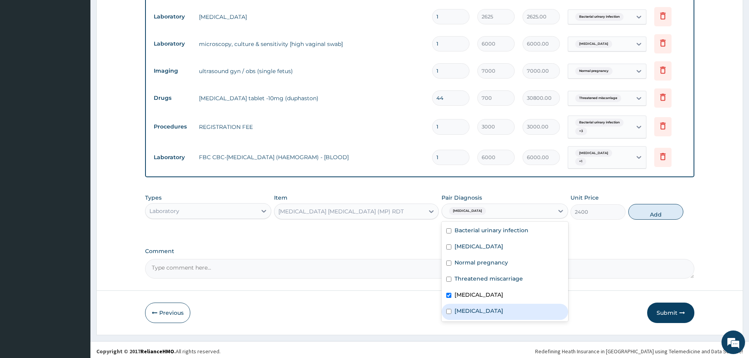
click at [482, 309] on div "[MEDICAL_DATA]" at bounding box center [504, 312] width 126 height 16
checkbox input "true"
click at [659, 208] on button "Add" at bounding box center [655, 212] width 55 height 16
type input "0"
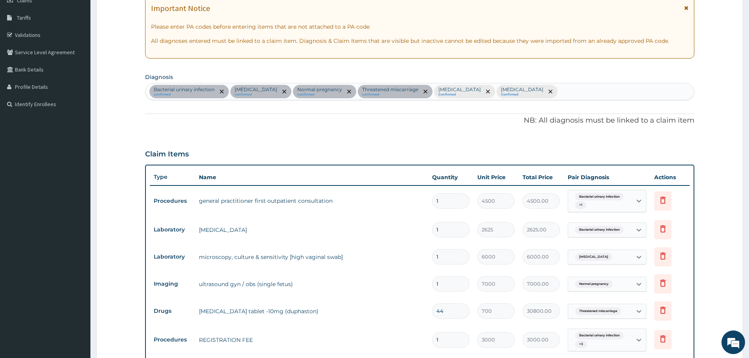
scroll to position [97, 0]
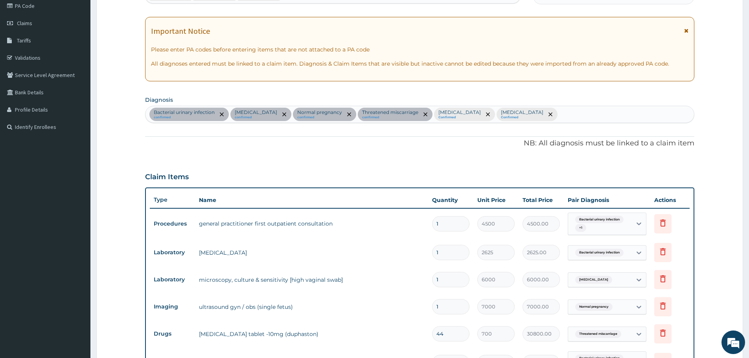
click at [488, 111] on div "Bacterial urinary infection confirmed [MEDICAL_DATA] confirmed Normal pregnancy…" at bounding box center [419, 114] width 548 height 17
type input "candidia"
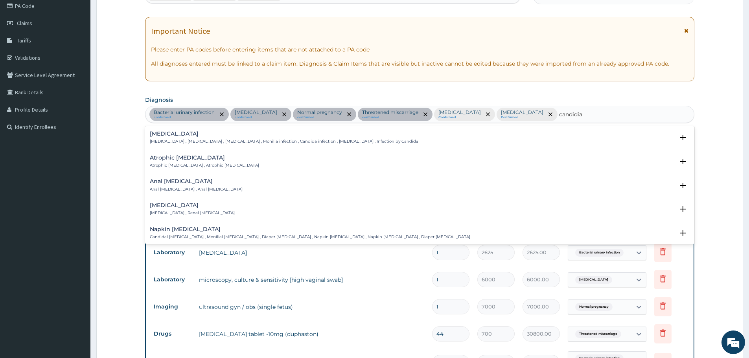
click at [160, 137] on div "[MEDICAL_DATA] [MEDICAL_DATA] , [MEDICAL_DATA] , [MEDICAL_DATA] , Monilia infec…" at bounding box center [284, 138] width 268 height 14
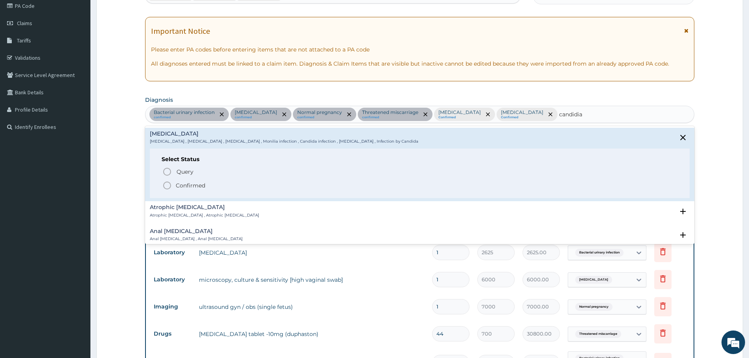
click at [166, 184] on icon "status option filled" at bounding box center [166, 185] width 9 height 9
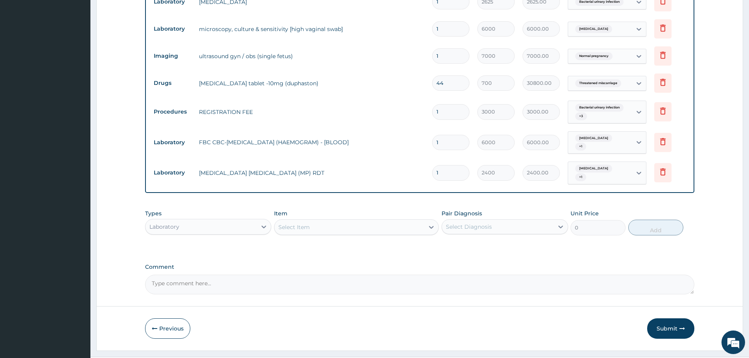
scroll to position [360, 0]
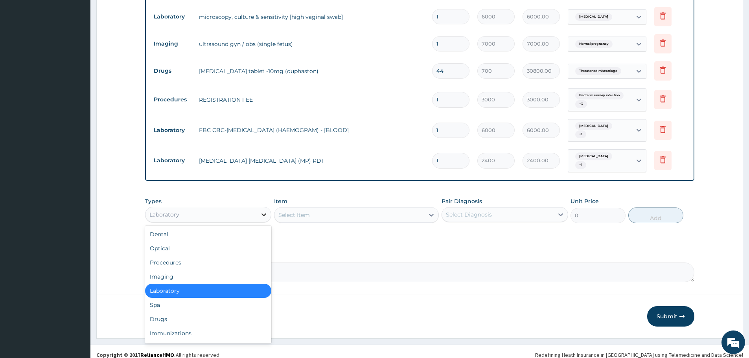
click at [262, 211] on icon at bounding box center [264, 215] width 8 height 8
click at [193, 316] on div "Drugs" at bounding box center [208, 319] width 126 height 14
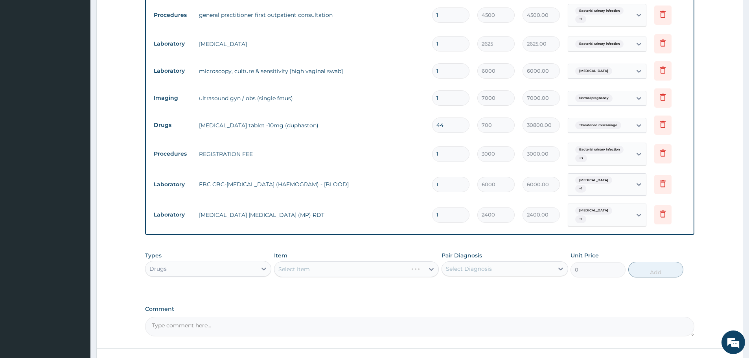
scroll to position [321, 0]
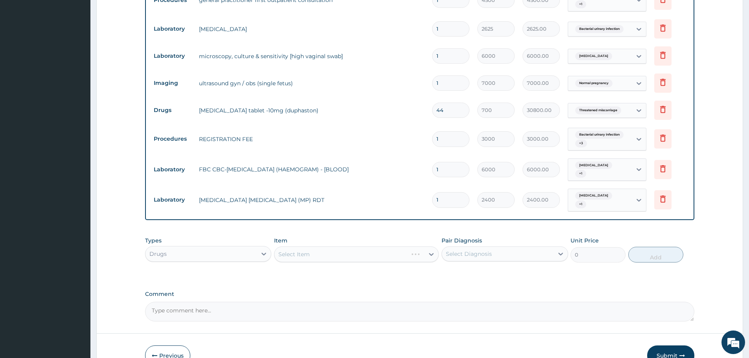
click at [309, 248] on div "Select Item" at bounding box center [356, 254] width 165 height 16
click at [368, 248] on div "Select Item" at bounding box center [349, 254] width 150 height 13
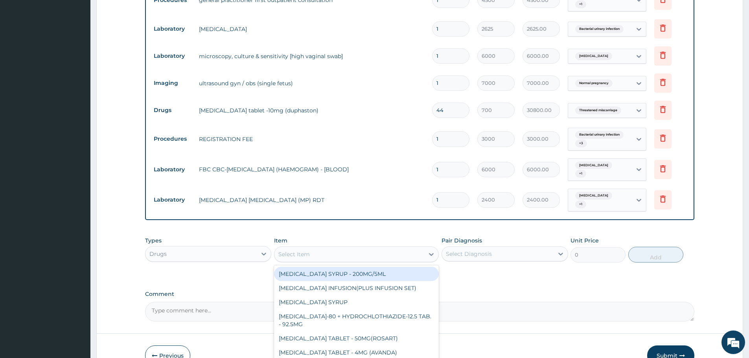
paste input "[MEDICAL_DATA]"
type input "[MEDICAL_DATA]"
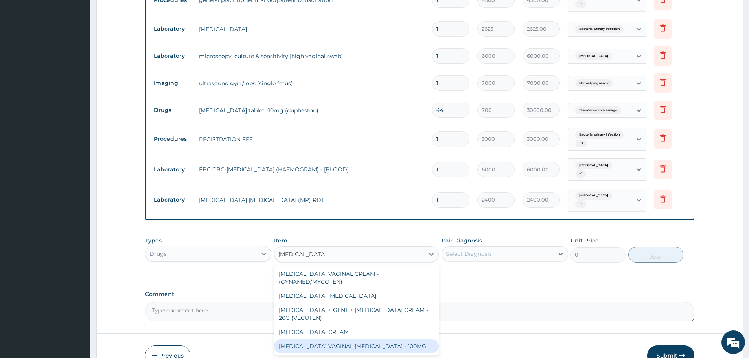
click at [384, 344] on div "[MEDICAL_DATA] VAGINAL [MEDICAL_DATA] - 100MG" at bounding box center [356, 346] width 165 height 14
type input "512"
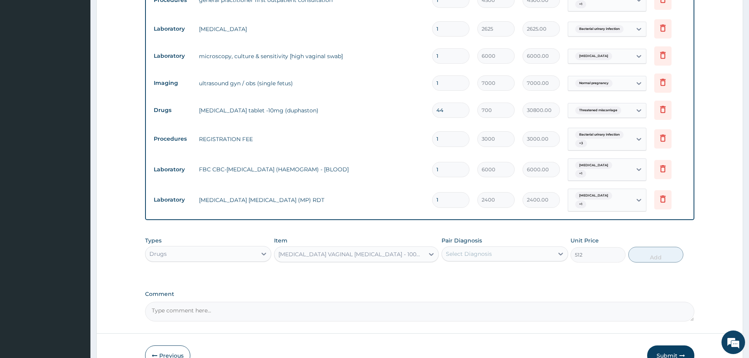
click at [497, 239] on div "Pair Diagnosis Select Diagnosis" at bounding box center [504, 250] width 126 height 26
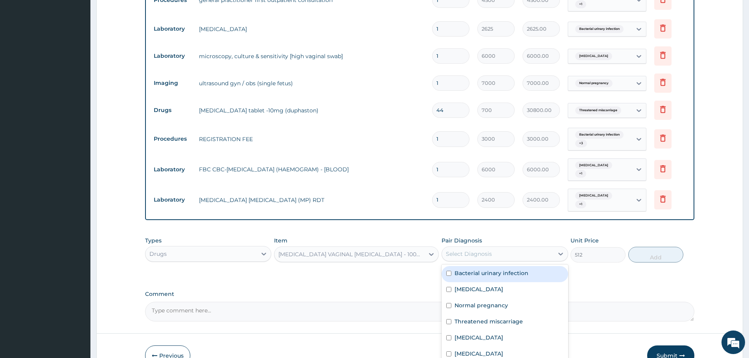
click at [496, 248] on div "Select Diagnosis" at bounding box center [497, 254] width 111 height 13
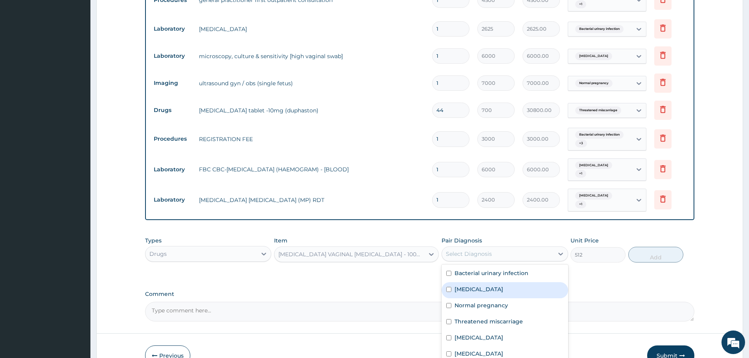
click at [483, 283] on div "[MEDICAL_DATA]" at bounding box center [504, 290] width 126 height 16
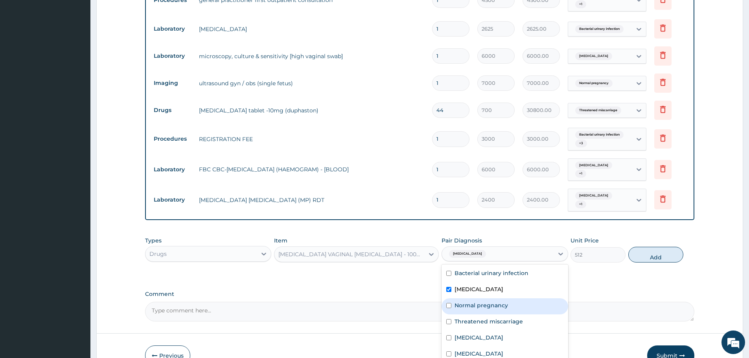
checkbox input "true"
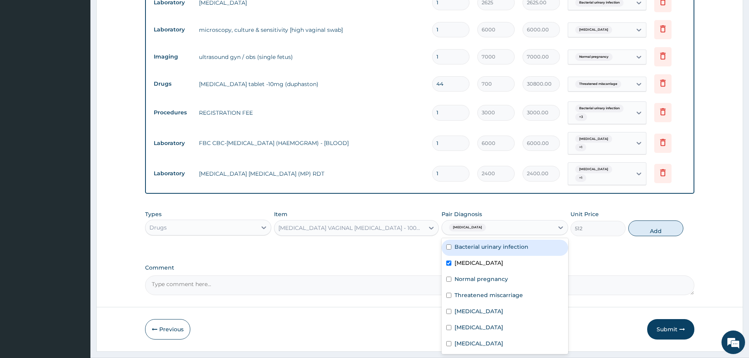
scroll to position [360, 0]
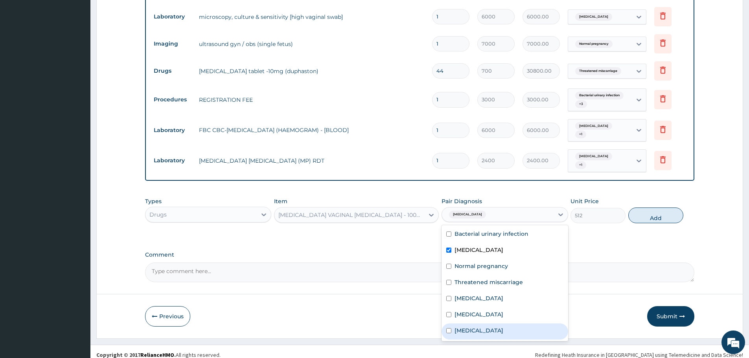
click at [513, 326] on div "[MEDICAL_DATA]" at bounding box center [504, 331] width 126 height 16
checkbox input "true"
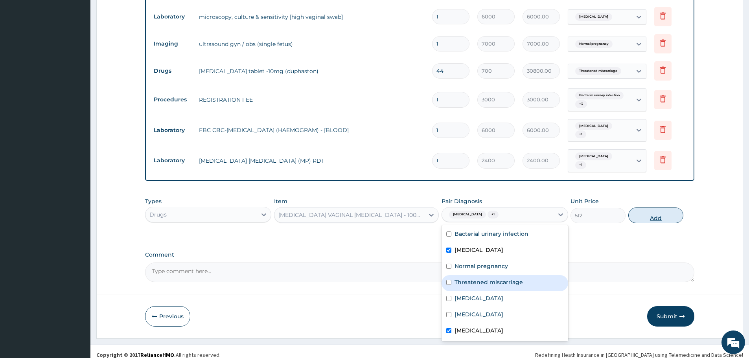
click at [646, 209] on button "Add" at bounding box center [655, 215] width 55 height 16
type input "0"
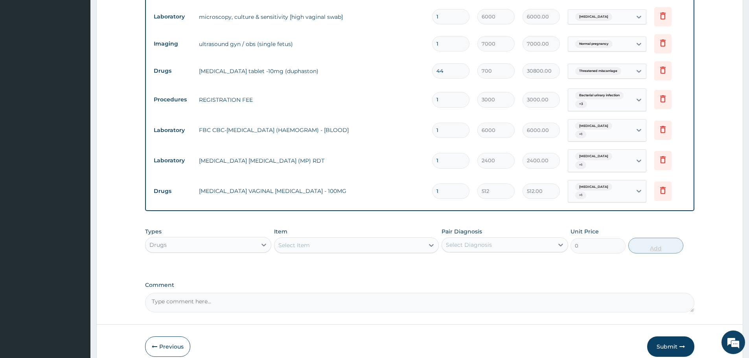
type input "0.00"
type input "6"
type input "3072.00"
type input "6"
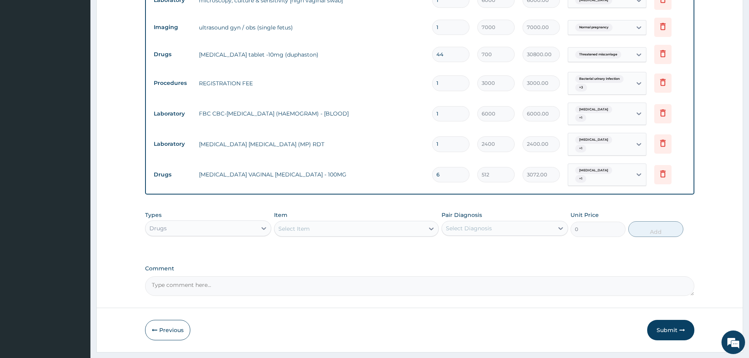
scroll to position [387, 0]
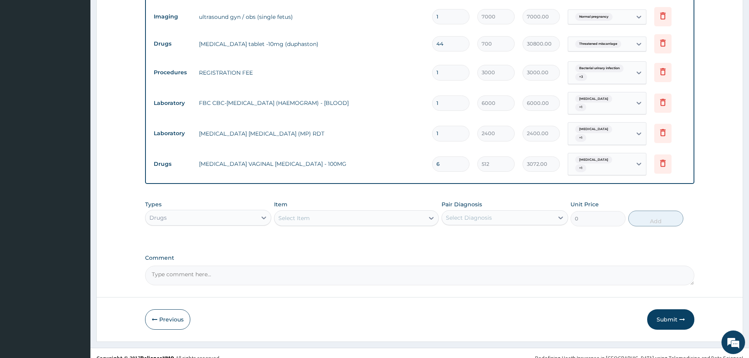
click at [303, 214] on div "Select Item" at bounding box center [293, 218] width 31 height 8
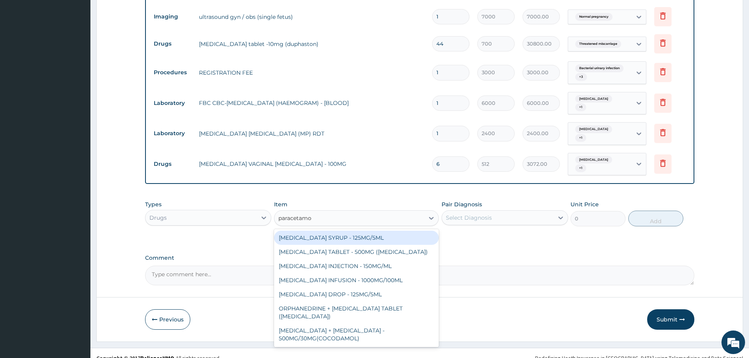
type input "[MEDICAL_DATA]"
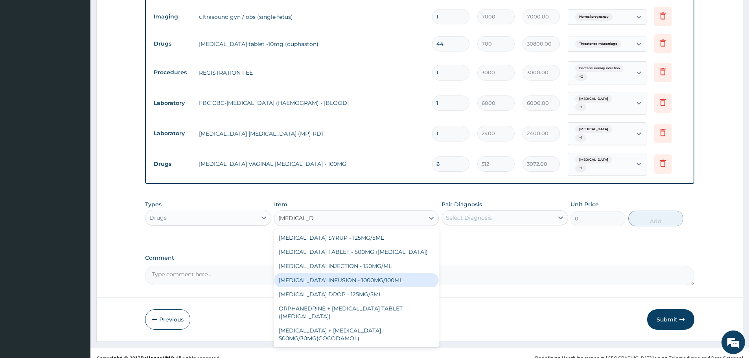
scroll to position [28, 0]
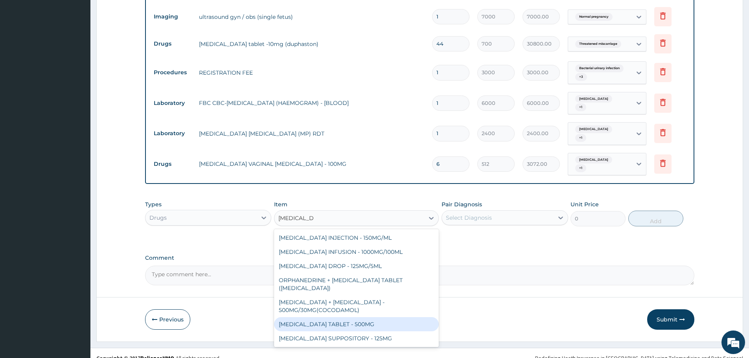
click at [364, 317] on div "[MEDICAL_DATA] TABLET - 500MG" at bounding box center [356, 324] width 165 height 14
type input "38.400000000000006"
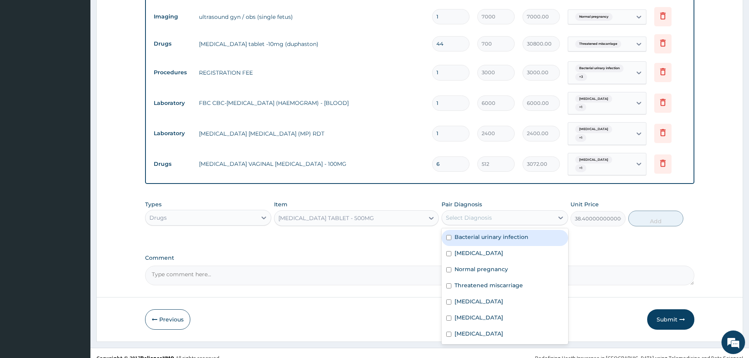
click at [487, 214] on div "Select Diagnosis" at bounding box center [469, 218] width 46 height 8
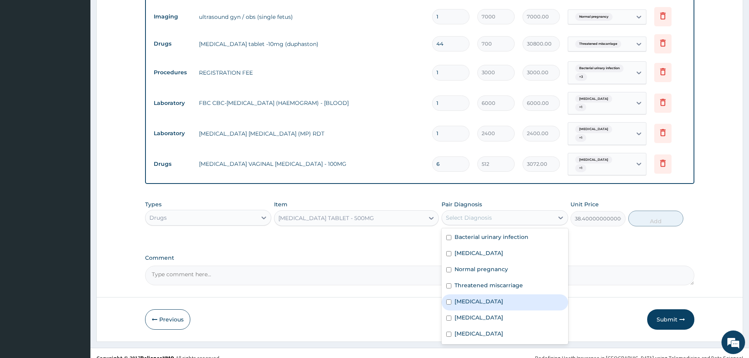
drag, startPoint x: 478, startPoint y: 299, endPoint x: 478, endPoint y: 304, distance: 5.1
click at [478, 299] on div "[MEDICAL_DATA]" at bounding box center [504, 302] width 126 height 16
checkbox input "true"
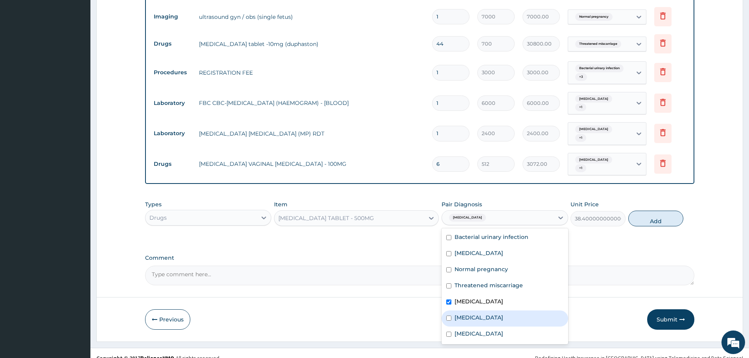
click at [479, 310] on div "[MEDICAL_DATA]" at bounding box center [504, 318] width 126 height 16
checkbox input "true"
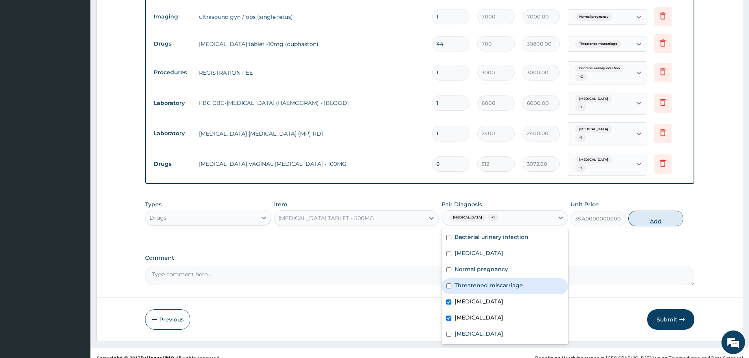
click at [652, 211] on button "Add" at bounding box center [655, 219] width 55 height 16
type input "0"
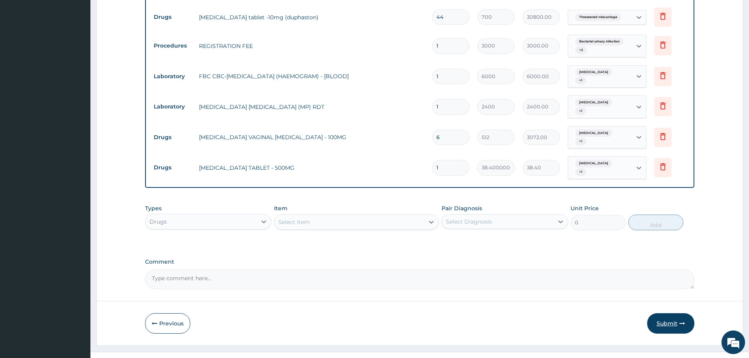
scroll to position [414, 0]
click at [665, 315] on button "Submit" at bounding box center [670, 323] width 47 height 20
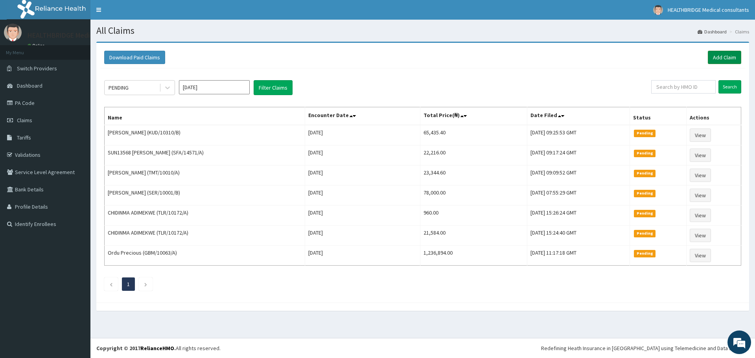
click at [725, 57] on link "Add Claim" at bounding box center [723, 57] width 33 height 13
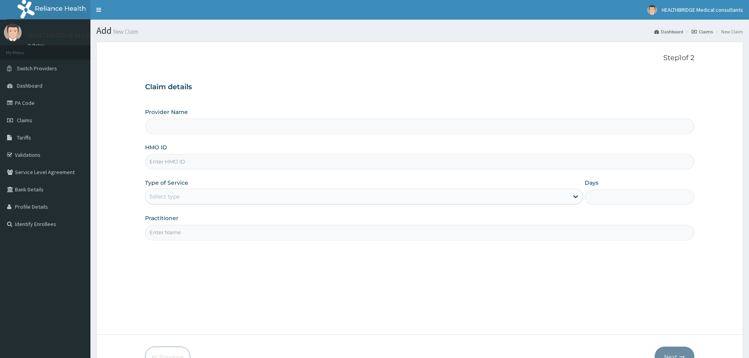
click at [180, 126] on input "Provider Name" at bounding box center [419, 126] width 549 height 15
type input "HEALTHBRIDGE MEDICAL CONSULTANTS"
drag, startPoint x: 162, startPoint y: 163, endPoint x: 163, endPoint y: 159, distance: 4.9
click at [162, 162] on input "HMO ID" at bounding box center [419, 161] width 549 height 15
paste input "AEN/10086/C"
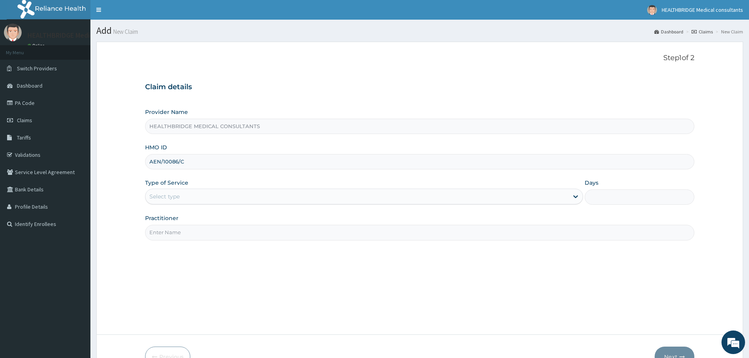
type input "AEN/10086/C"
click at [182, 198] on div "Select type" at bounding box center [356, 196] width 423 height 13
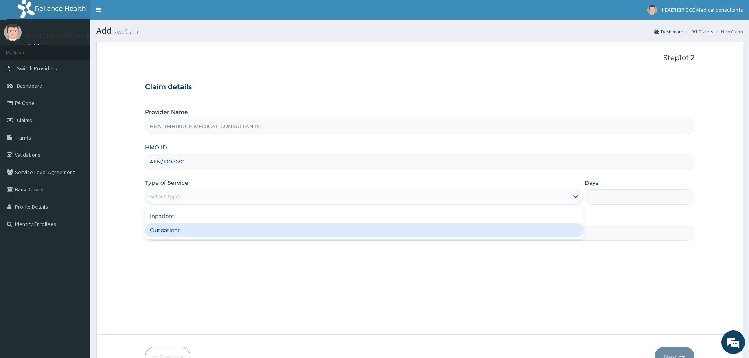
click at [186, 228] on div "Outpatient" at bounding box center [364, 230] width 438 height 14
type input "1"
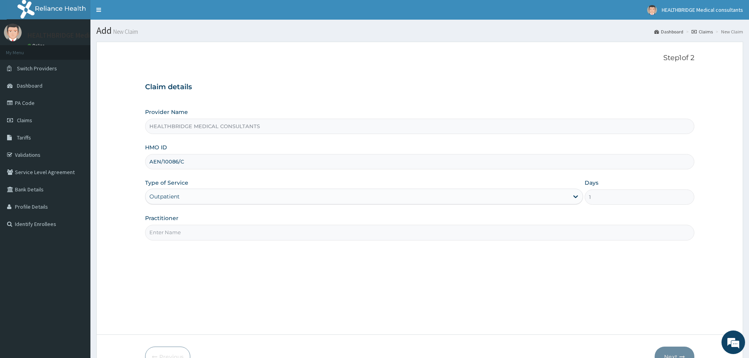
click at [186, 228] on input "Practitioner" at bounding box center [419, 232] width 549 height 15
type input "[PERSON_NAME]"
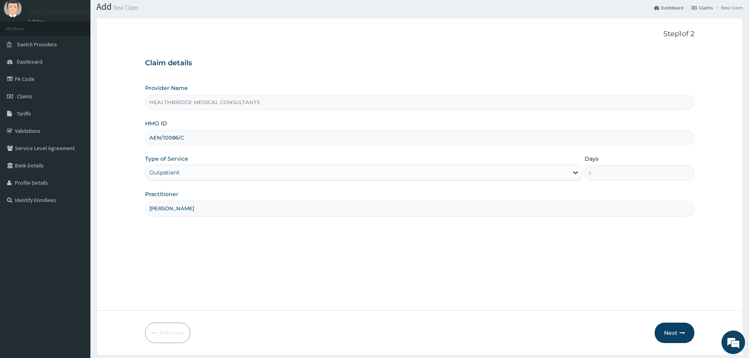
scroll to position [47, 0]
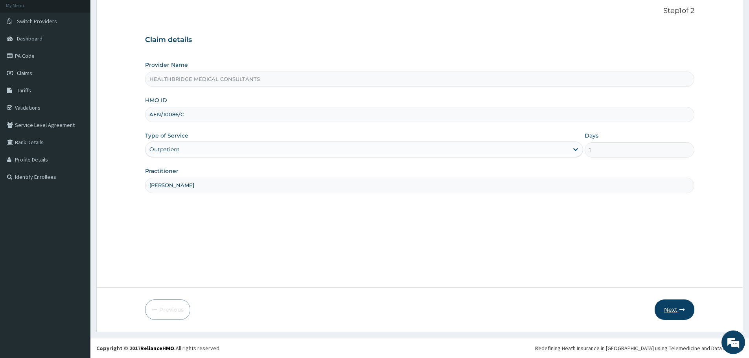
click at [669, 310] on button "Next" at bounding box center [674, 309] width 40 height 20
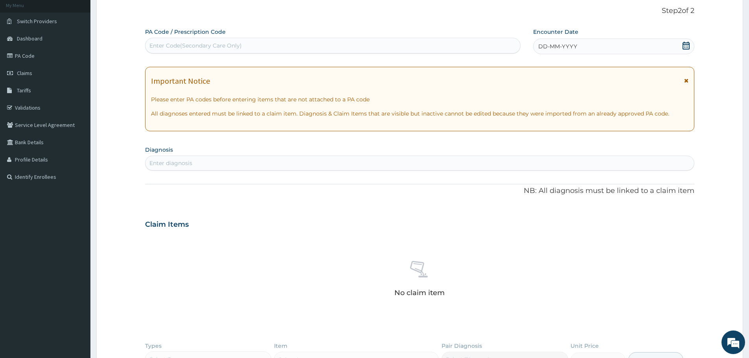
scroll to position [0, 0]
click at [256, 46] on div "Enter Code(Secondary Care Only)" at bounding box center [332, 45] width 375 height 13
paste input "PA/F9DE6F"
type input "PA/F9DE6F"
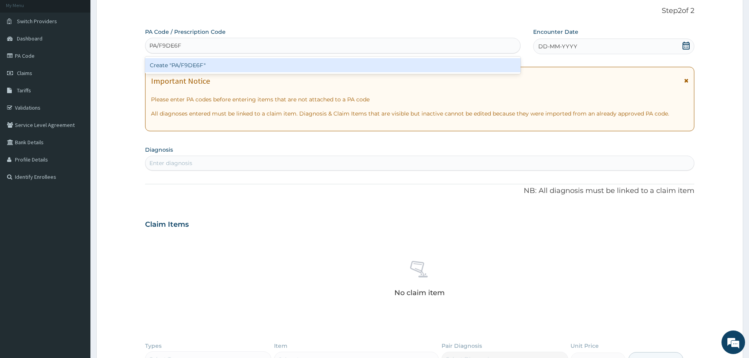
click at [231, 68] on div "Create "PA/F9DE6F"" at bounding box center [332, 65] width 375 height 14
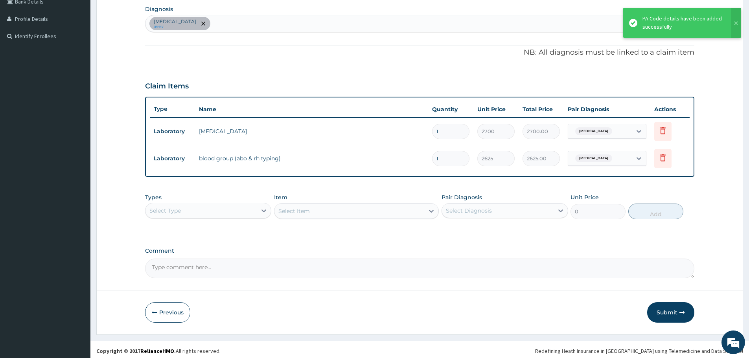
scroll to position [191, 0]
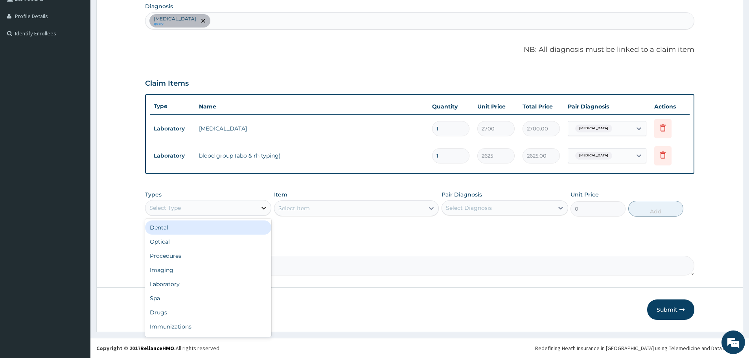
click at [261, 207] on icon at bounding box center [264, 208] width 8 height 8
click at [203, 258] on div "Procedures" at bounding box center [208, 256] width 126 height 14
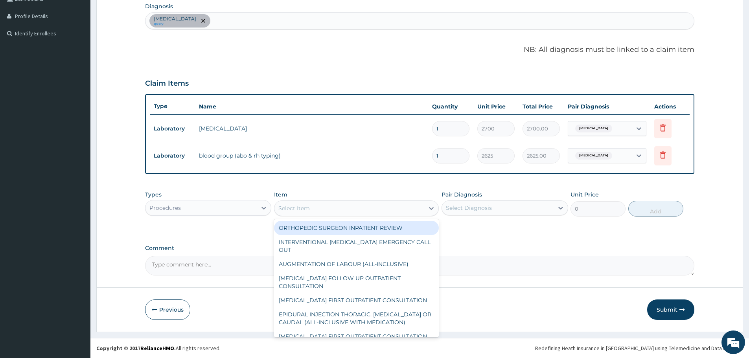
click at [287, 208] on div "Select Item" at bounding box center [293, 208] width 31 height 8
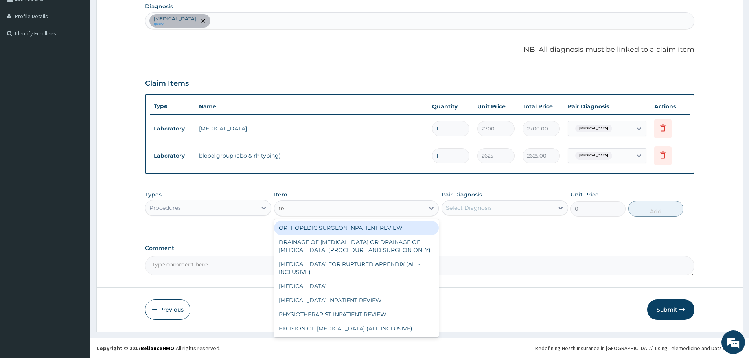
type input "reg"
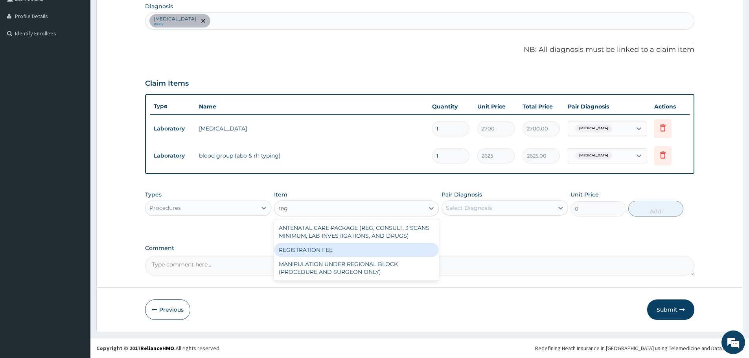
click at [330, 255] on div "REGISTRATION FEE" at bounding box center [356, 250] width 165 height 14
type input "3000"
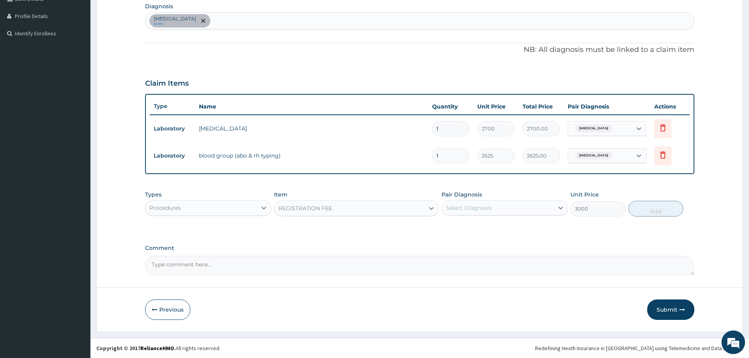
click at [466, 204] on div "Select Diagnosis" at bounding box center [469, 208] width 46 height 8
drag, startPoint x: 477, startPoint y: 229, endPoint x: 567, endPoint y: 229, distance: 89.2
click at [479, 229] on label "[MEDICAL_DATA]" at bounding box center [478, 227] width 49 height 8
checkbox input "true"
click at [647, 211] on button "Add" at bounding box center [655, 209] width 55 height 16
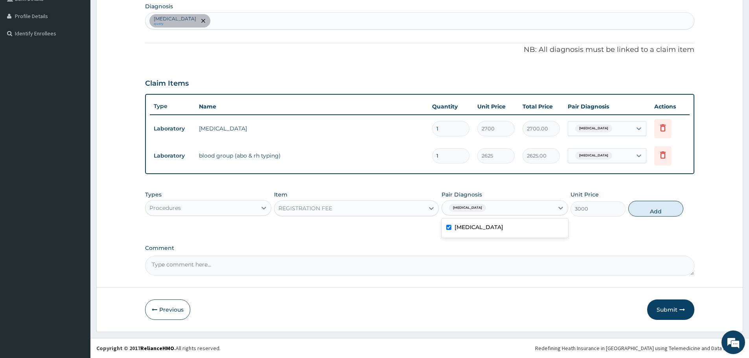
type input "0"
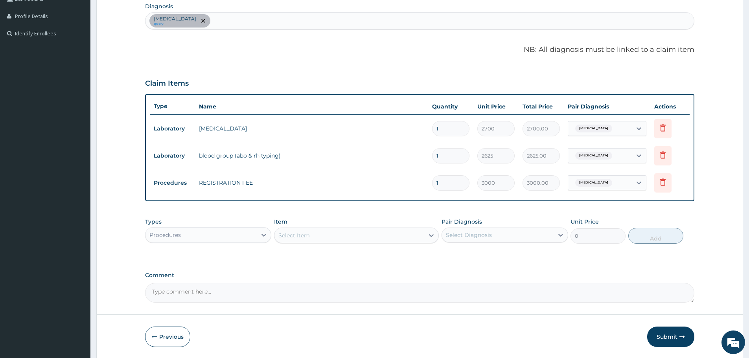
click at [360, 229] on div "Select Item" at bounding box center [349, 235] width 150 height 13
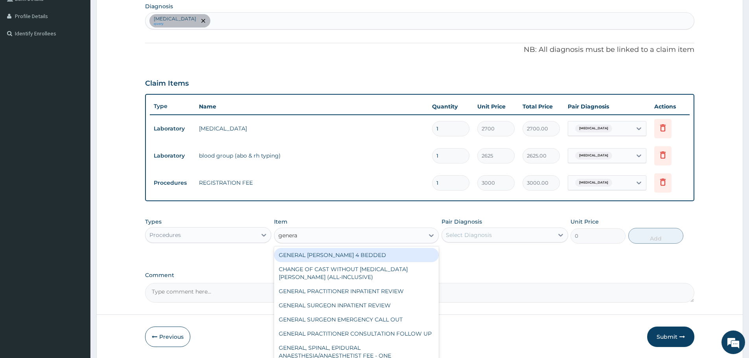
type input "general"
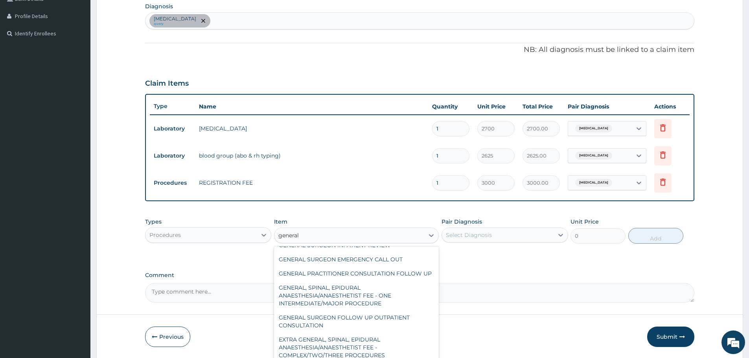
scroll to position [141, 0]
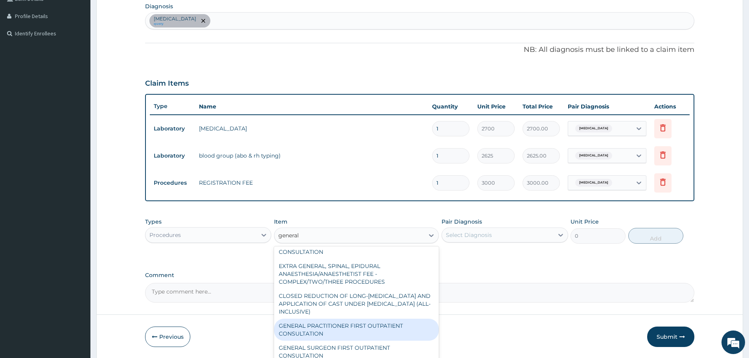
click at [360, 323] on div "GENERAL PRACTITIONER FIRST OUTPATIENT CONSULTATION" at bounding box center [356, 330] width 165 height 22
type input "4500"
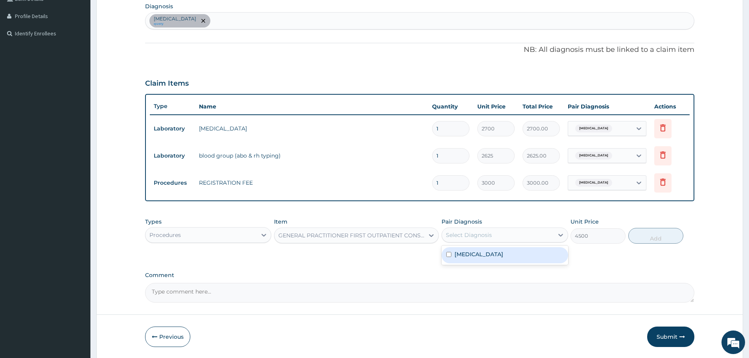
click at [502, 235] on div "Select Diagnosis" at bounding box center [497, 235] width 111 height 13
drag, startPoint x: 502, startPoint y: 258, endPoint x: 617, endPoint y: 236, distance: 117.7
click at [503, 258] on div "[MEDICAL_DATA]" at bounding box center [504, 255] width 126 height 16
checkbox input "true"
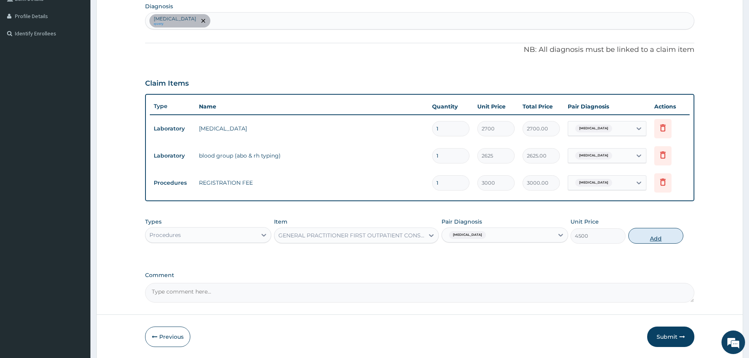
click at [660, 237] on button "Add" at bounding box center [655, 236] width 55 height 16
type input "0"
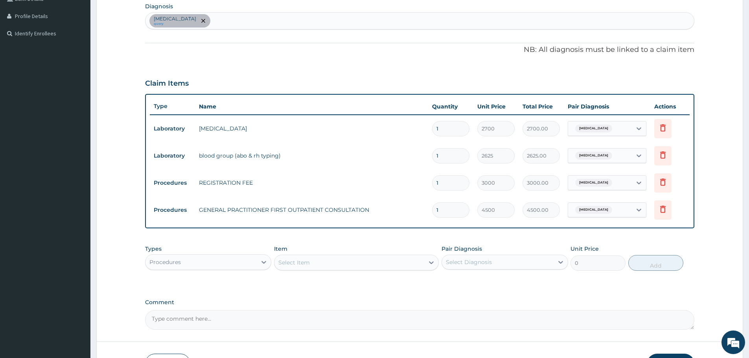
click at [236, 25] on div "[MEDICAL_DATA] query" at bounding box center [419, 21] width 548 height 17
type input "[MEDICAL_DATA]"
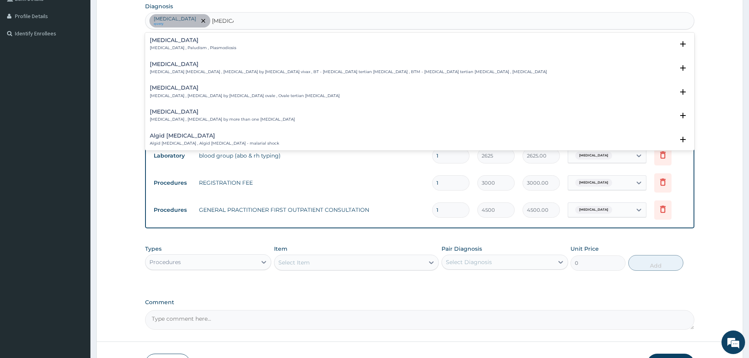
click at [167, 41] on h4 "[MEDICAL_DATA]" at bounding box center [193, 40] width 86 height 6
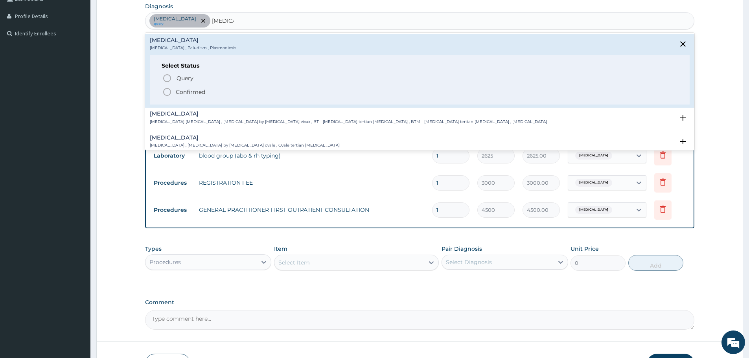
click at [168, 93] on icon "status option filled" at bounding box center [166, 91] width 9 height 9
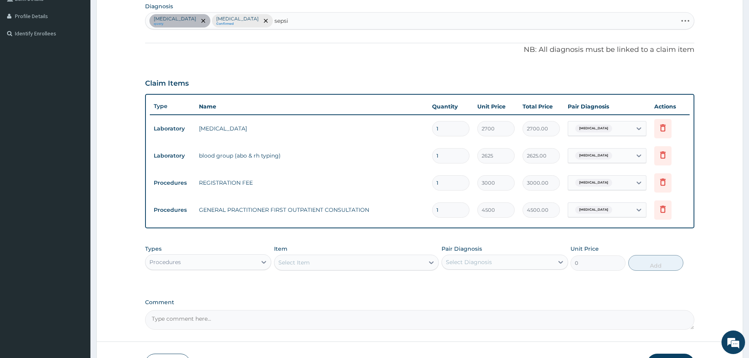
type input "[MEDICAL_DATA]"
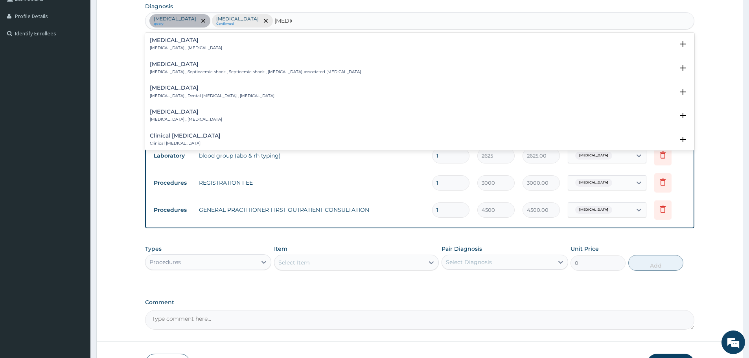
click at [174, 39] on h4 "[MEDICAL_DATA]" at bounding box center [186, 40] width 72 height 6
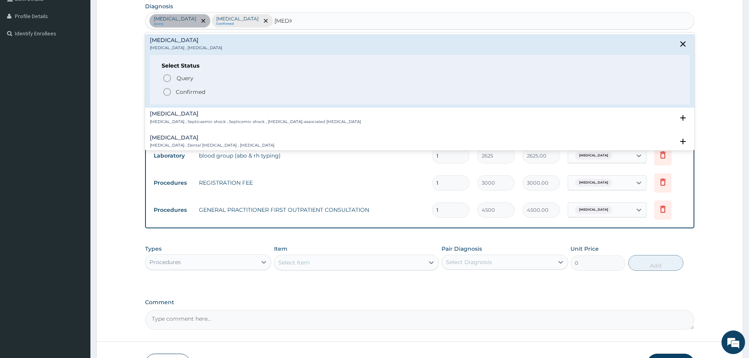
click at [167, 91] on icon "status option filled" at bounding box center [166, 91] width 9 height 9
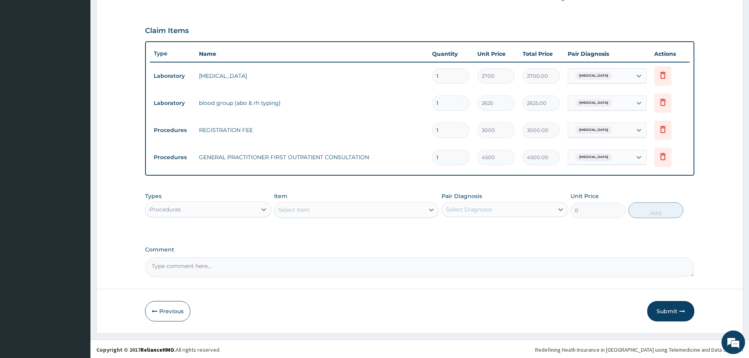
scroll to position [245, 0]
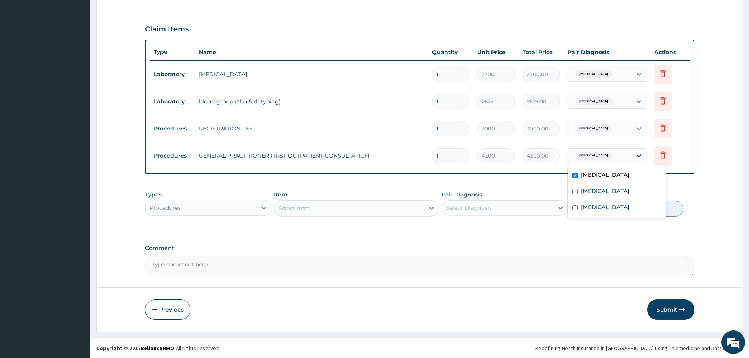
click at [637, 155] on icon at bounding box center [638, 155] width 5 height 3
drag, startPoint x: 627, startPoint y: 196, endPoint x: 625, endPoint y: 209, distance: 13.9
click at [627, 197] on div "[MEDICAL_DATA]" at bounding box center [616, 192] width 98 height 16
checkbox input "true"
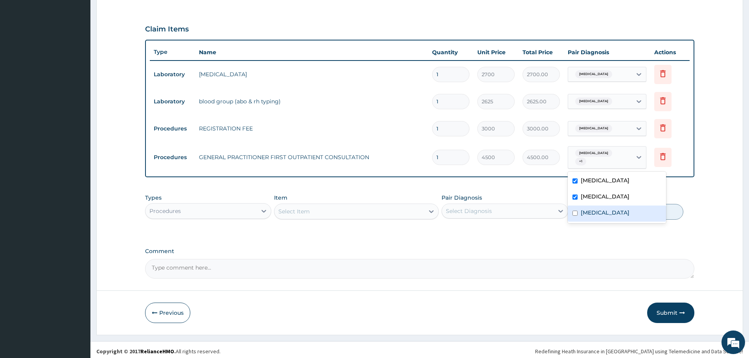
click at [625, 209] on div "[MEDICAL_DATA]" at bounding box center [616, 214] width 98 height 16
checkbox input "true"
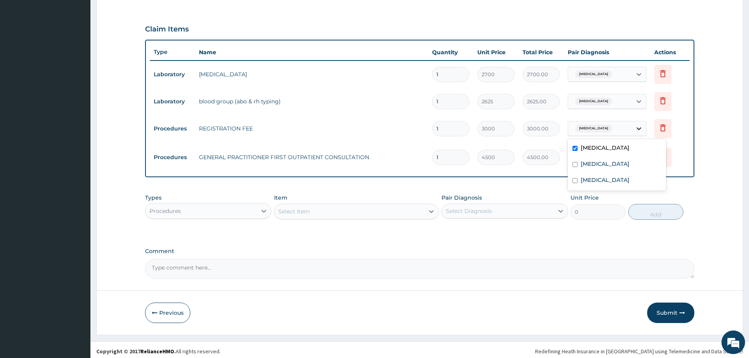
click at [639, 128] on icon at bounding box center [639, 129] width 8 height 8
click at [614, 163] on div "[MEDICAL_DATA]" at bounding box center [616, 165] width 98 height 16
checkbox input "true"
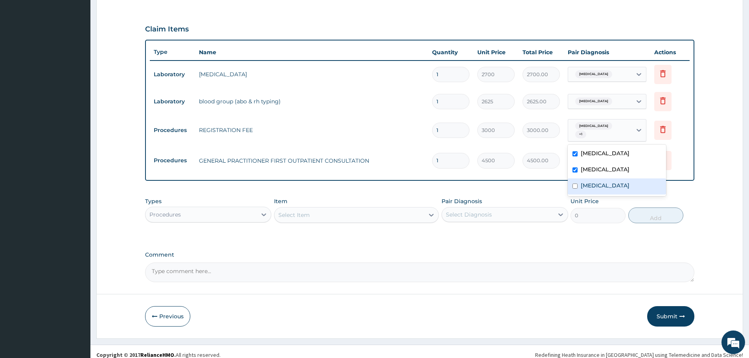
click at [614, 182] on div "[MEDICAL_DATA]" at bounding box center [616, 186] width 98 height 16
checkbox input "true"
click at [498, 188] on div "PA Code / Prescription Code PA/F9DE6F Encounter Date [DATE] Important Notice Pl…" at bounding box center [419, 56] width 549 height 452
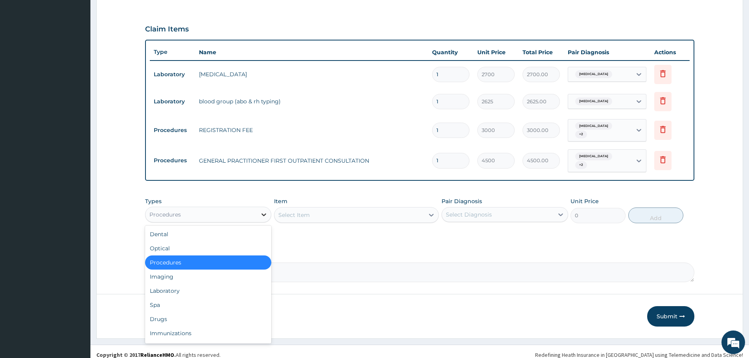
click at [261, 211] on icon at bounding box center [264, 215] width 8 height 8
click at [215, 287] on div "Laboratory" at bounding box center [208, 291] width 126 height 14
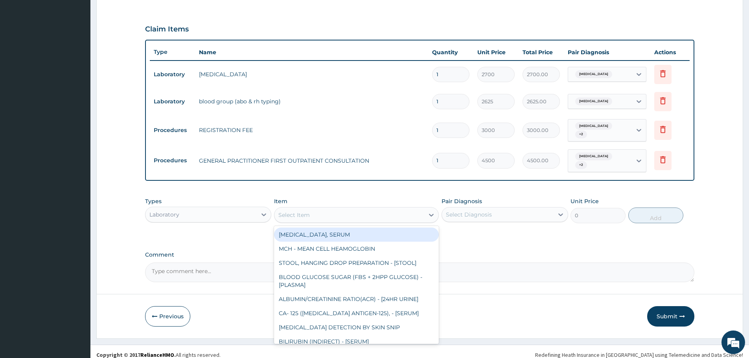
click at [290, 211] on div "Select Item" at bounding box center [293, 215] width 31 height 8
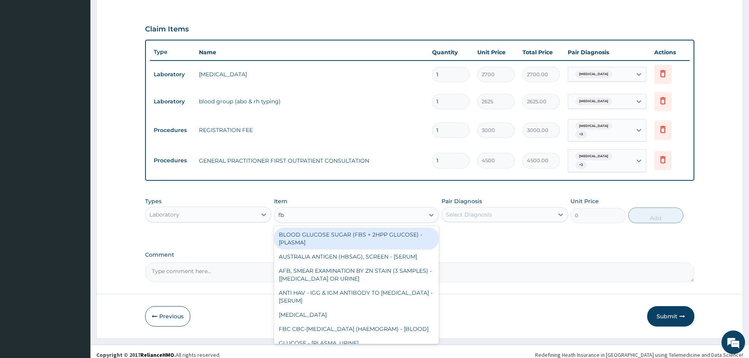
type input "fbc"
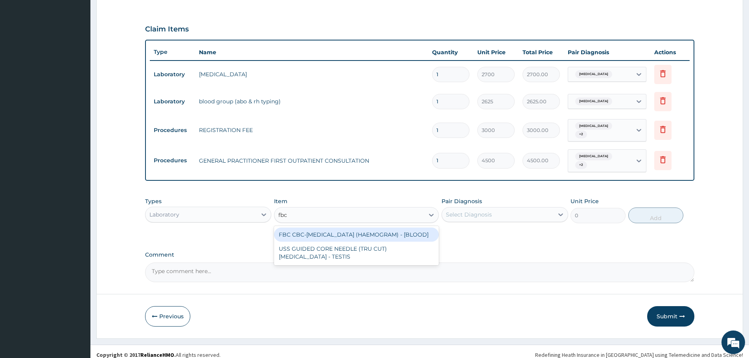
click at [326, 239] on div "FBC CBC-[MEDICAL_DATA] (HAEMOGRAM) - [BLOOD]" at bounding box center [356, 235] width 165 height 14
type input "6000"
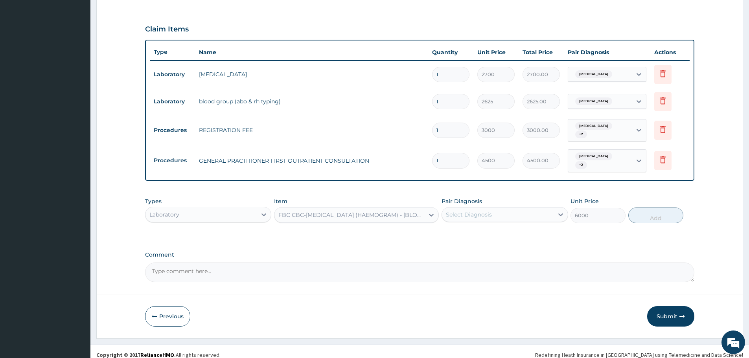
click at [517, 213] on div "Select Diagnosis" at bounding box center [497, 214] width 111 height 13
click at [505, 238] on div "[MEDICAL_DATA]" at bounding box center [504, 235] width 126 height 16
checkbox input "true"
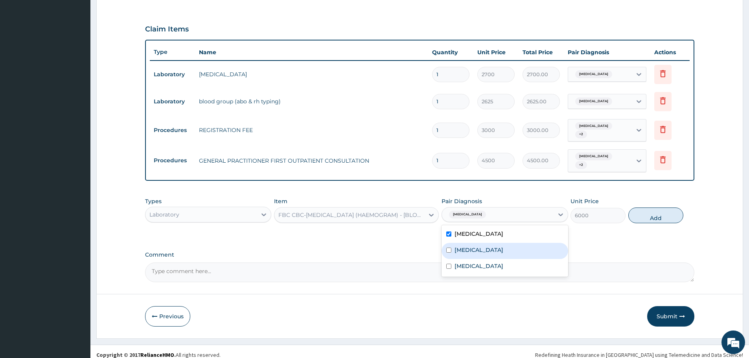
click at [502, 254] on div "[MEDICAL_DATA]" at bounding box center [504, 251] width 126 height 16
checkbox input "true"
click at [510, 240] on div "[MEDICAL_DATA]" at bounding box center [504, 235] width 126 height 16
checkbox input "false"
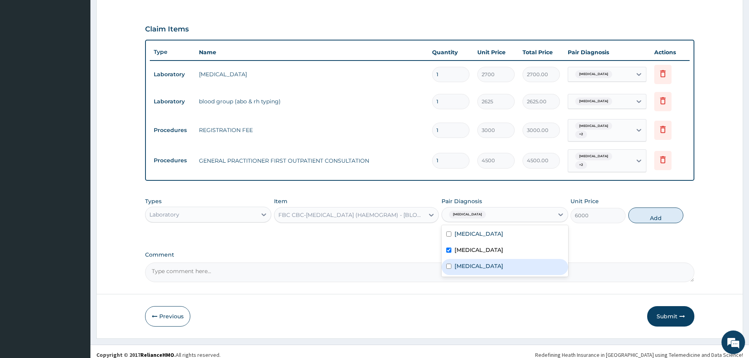
click at [498, 269] on div "[MEDICAL_DATA]" at bounding box center [504, 267] width 126 height 16
checkbox input "true"
click at [649, 217] on button "Add" at bounding box center [655, 215] width 55 height 16
type input "0"
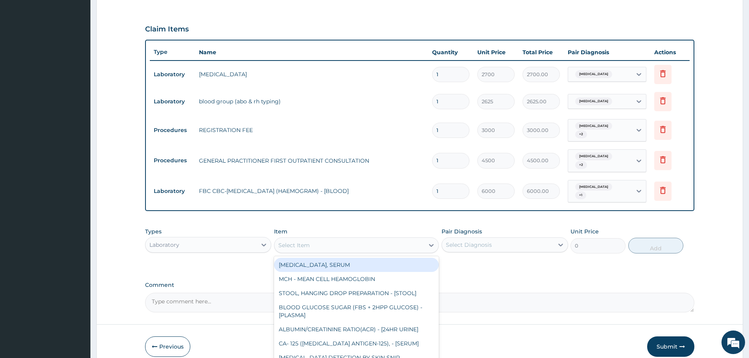
click at [355, 237] on div "Select Item" at bounding box center [356, 245] width 165 height 16
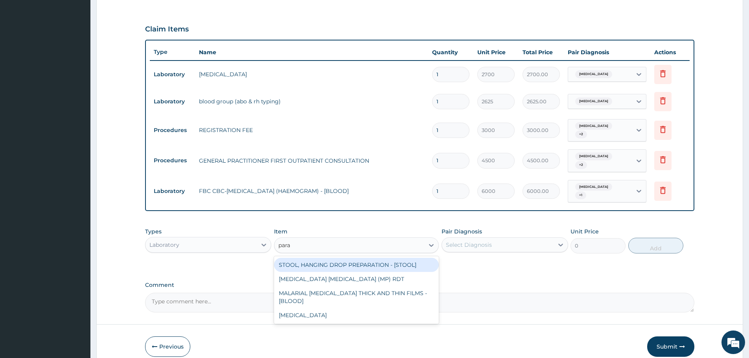
type input "paras"
click at [376, 265] on div "[MEDICAL_DATA] [MEDICAL_DATA] (MP) RDT" at bounding box center [356, 265] width 165 height 14
type input "2400"
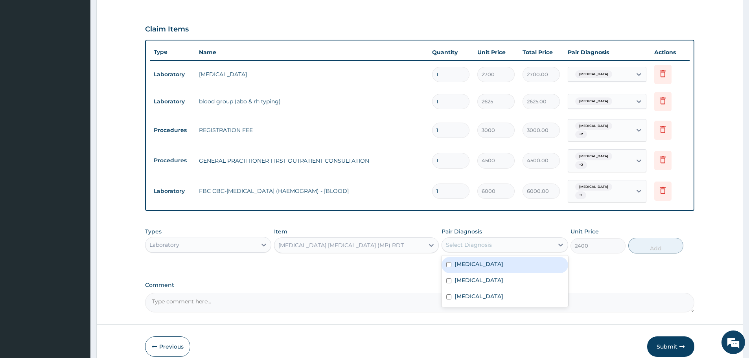
click at [466, 241] on div "Select Diagnosis" at bounding box center [469, 245] width 46 height 8
click at [467, 276] on label "[MEDICAL_DATA]" at bounding box center [478, 280] width 49 height 8
checkbox input "true"
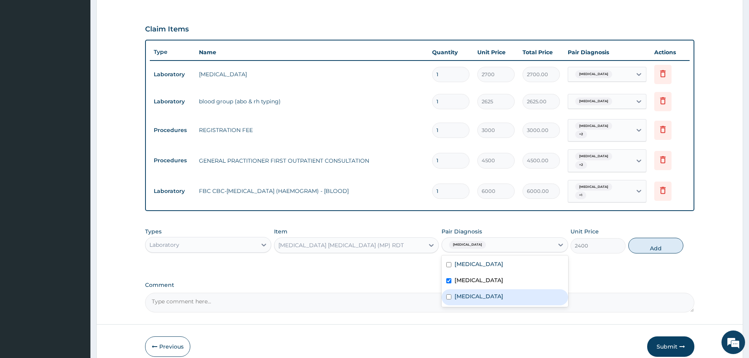
click at [473, 293] on div "[MEDICAL_DATA]" at bounding box center [504, 297] width 126 height 16
checkbox input "true"
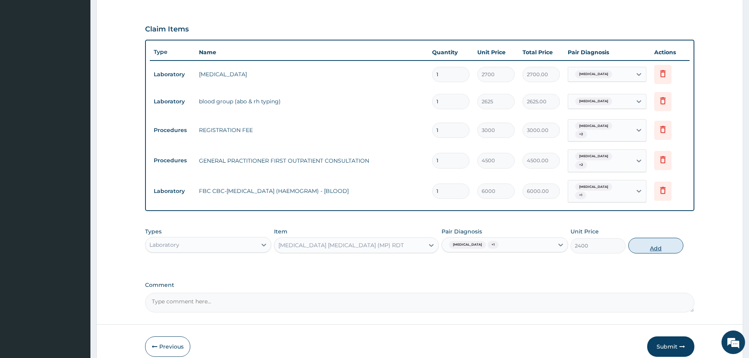
click at [642, 244] on button "Add" at bounding box center [655, 246] width 55 height 16
type input "0"
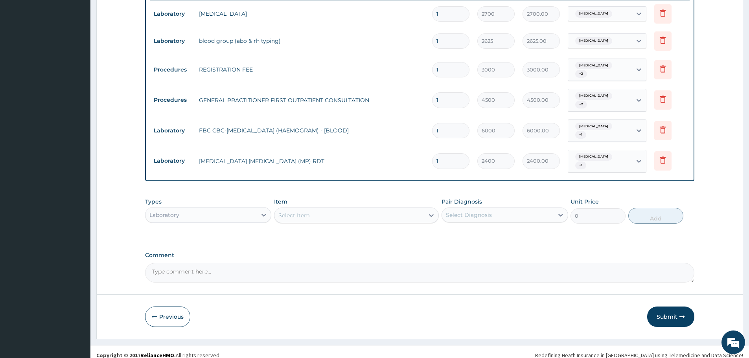
scroll to position [306, 0]
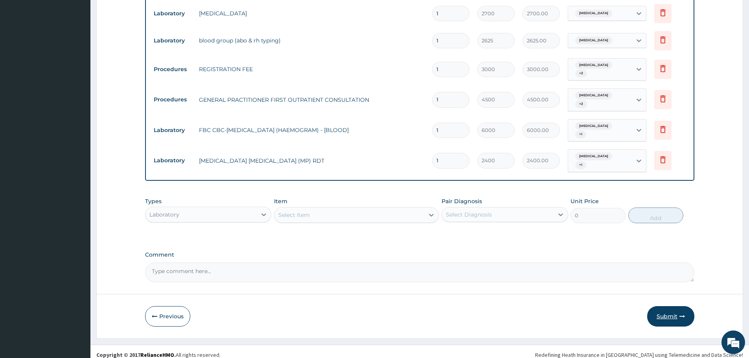
click at [664, 306] on button "Submit" at bounding box center [670, 316] width 47 height 20
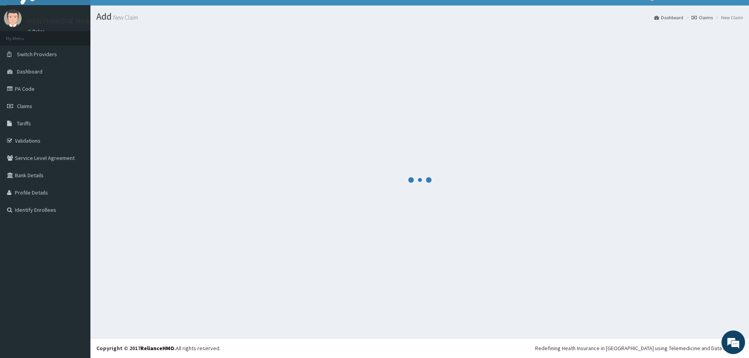
scroll to position [14, 0]
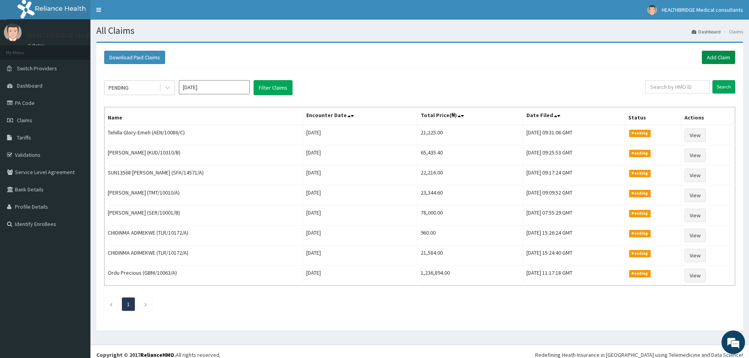
click at [717, 53] on link "Add Claim" at bounding box center [717, 57] width 33 height 13
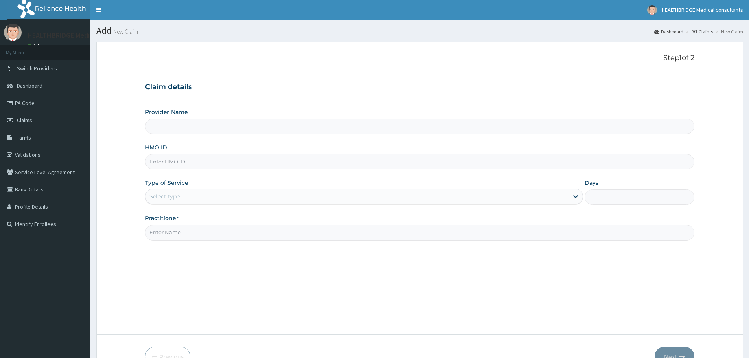
click at [209, 125] on input "Provider Name" at bounding box center [419, 126] width 549 height 15
click at [197, 128] on input "Provider Name" at bounding box center [419, 126] width 549 height 15
type input "HEALTHBRIDGE MEDICAL CONSULTANTS"
click at [184, 166] on input "HMO ID" at bounding box center [419, 161] width 549 height 15
paste input "PPG/10130/A"
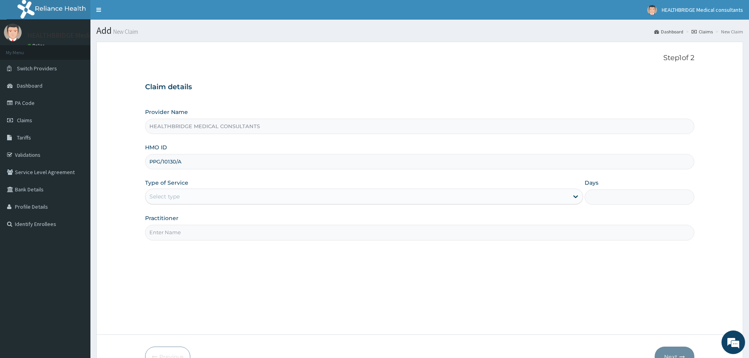
type input "PPG/10130/A"
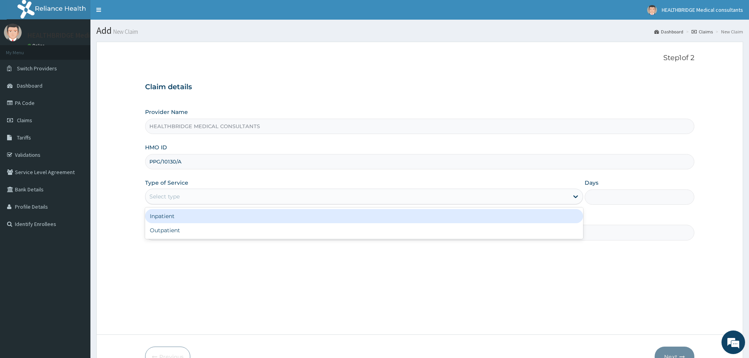
click at [173, 192] on div "Select type" at bounding box center [356, 196] width 423 height 13
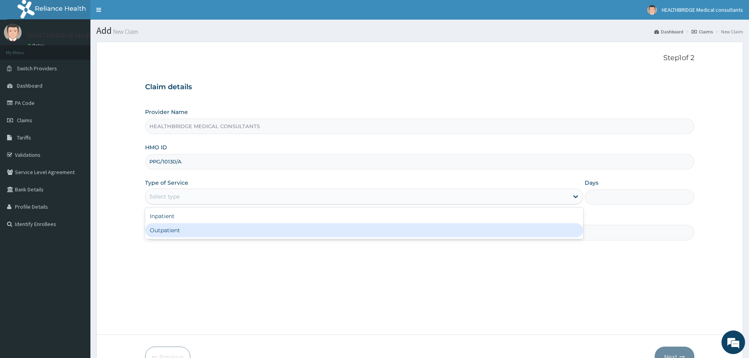
click at [170, 230] on div "Outpatient" at bounding box center [364, 230] width 438 height 14
type input "1"
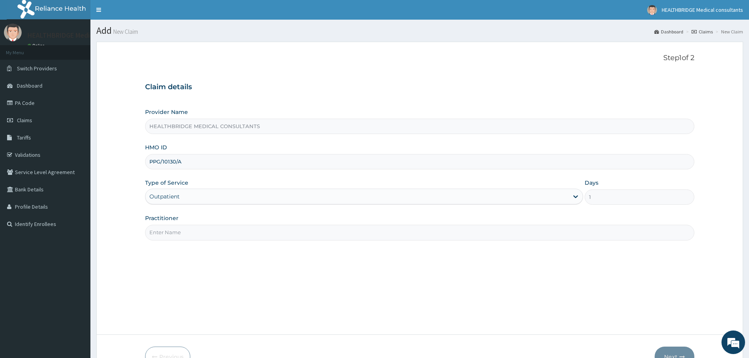
click at [170, 230] on input "Practitioner" at bounding box center [419, 232] width 549 height 15
type input "[PERSON_NAME]"
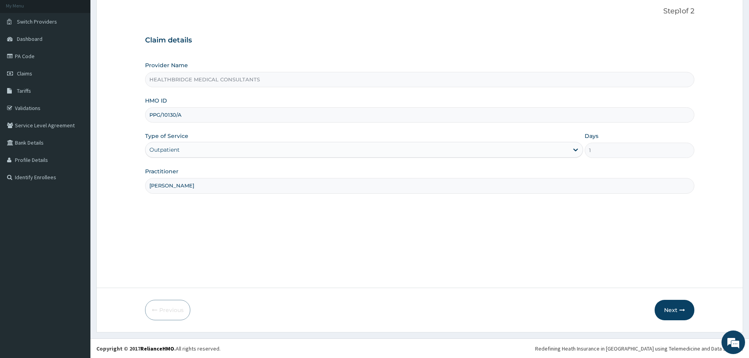
scroll to position [47, 0]
click at [670, 308] on button "Next" at bounding box center [674, 309] width 40 height 20
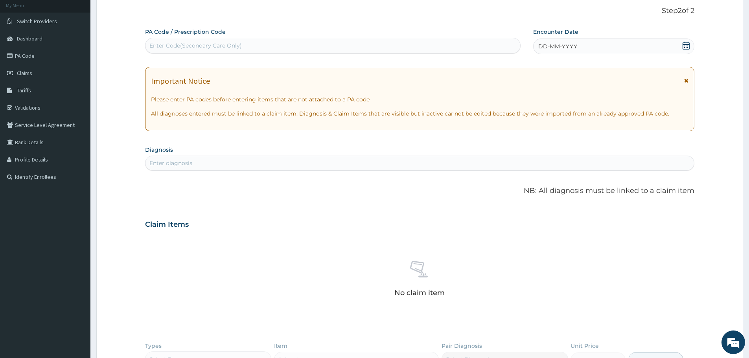
scroll to position [0, 0]
click at [218, 46] on div "Enter Code(Secondary Care Only)" at bounding box center [195, 46] width 92 height 8
paste input "PA/9D009A"
type input "PA/9D009A"
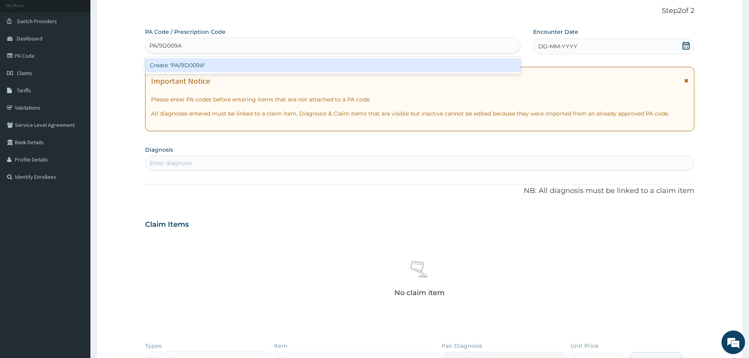
click at [214, 60] on div "Create "PA/9D009A"" at bounding box center [332, 65] width 375 height 14
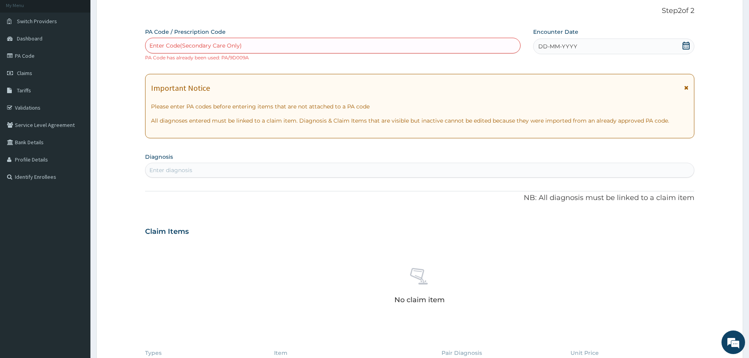
click at [173, 170] on div "Enter diagnosis" at bounding box center [170, 170] width 43 height 8
type input "peptic"
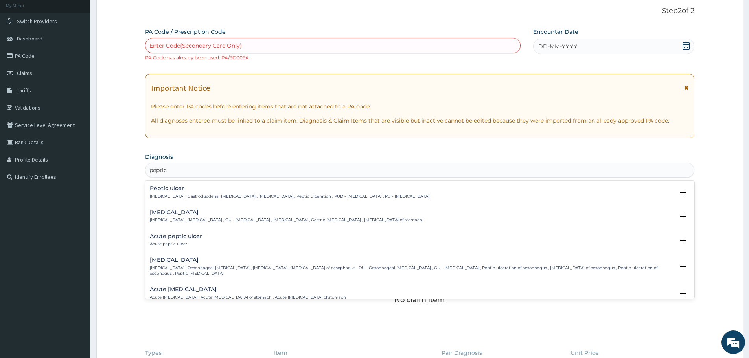
click at [173, 195] on p "Peptic ulcer , Gastroduodenal ulcer , Peptic ulcer disease , Peptic ulceration …" at bounding box center [289, 197] width 279 height 6
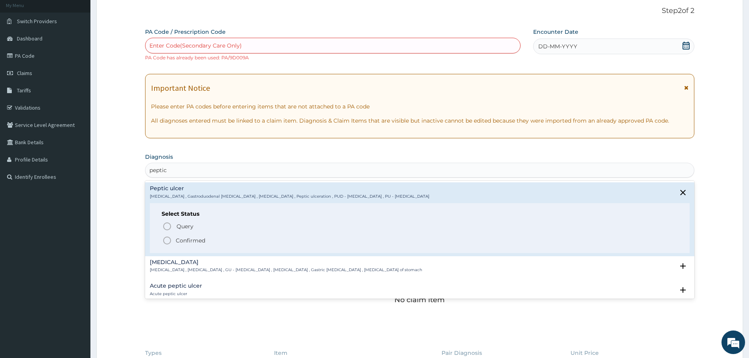
click at [167, 243] on icon "status option filled" at bounding box center [166, 240] width 9 height 9
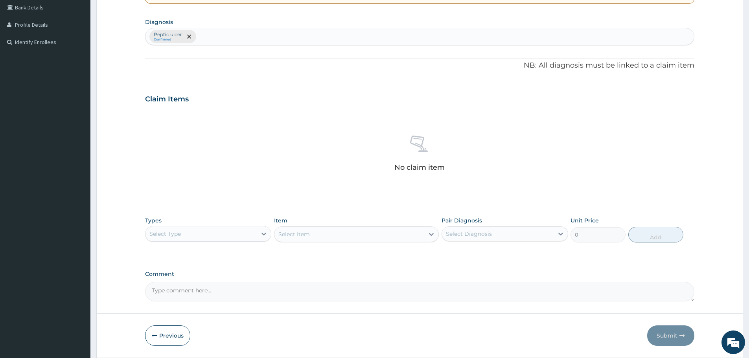
scroll to position [204, 0]
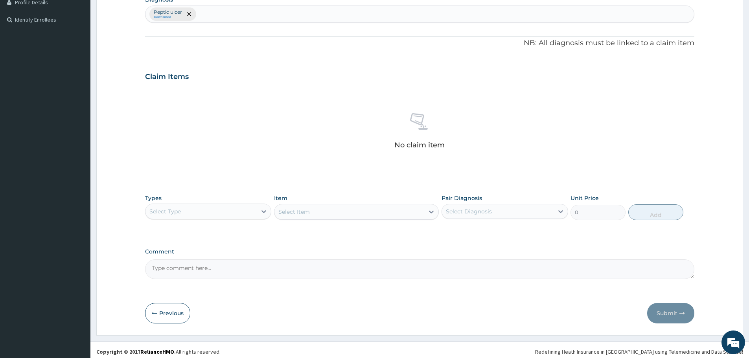
click at [250, 208] on div "Select Type" at bounding box center [200, 211] width 111 height 13
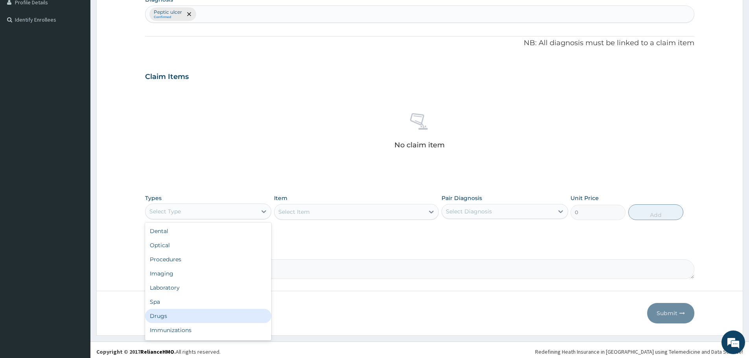
click at [184, 313] on div "Drugs" at bounding box center [208, 316] width 126 height 14
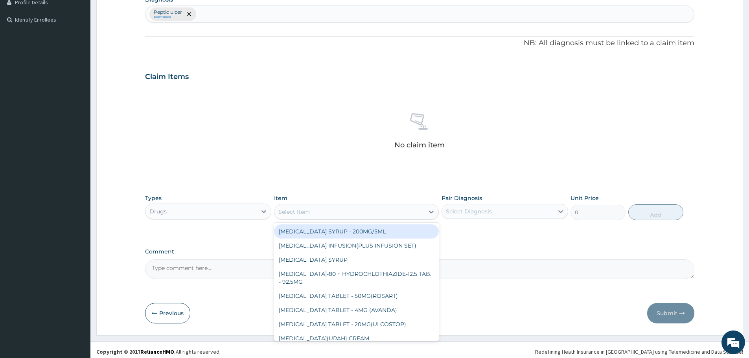
click at [374, 211] on div "Select Item" at bounding box center [349, 212] width 150 height 13
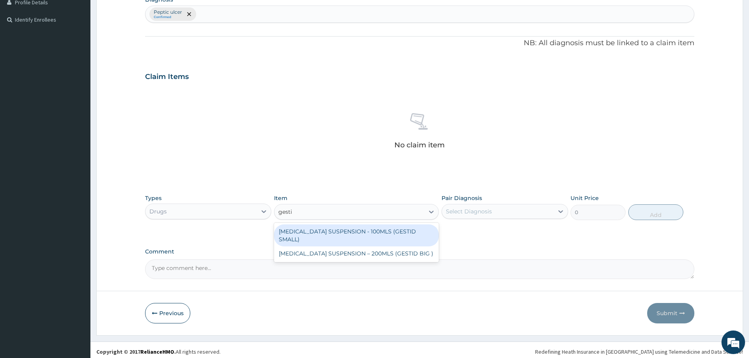
type input "gestid"
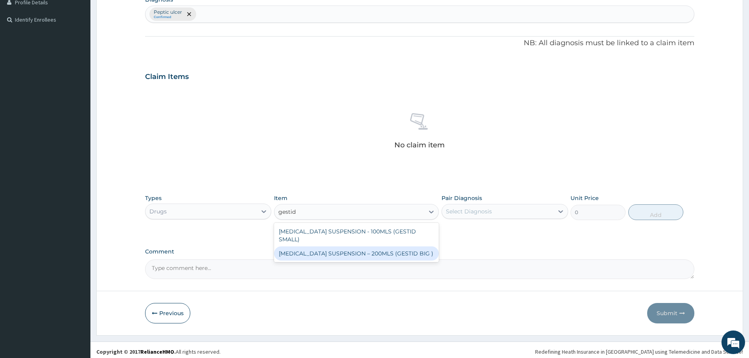
click at [373, 246] on div "ANTACID SUSPENSION – 200MLS (GESTID BIG )" at bounding box center [356, 253] width 165 height 14
type input "1920"
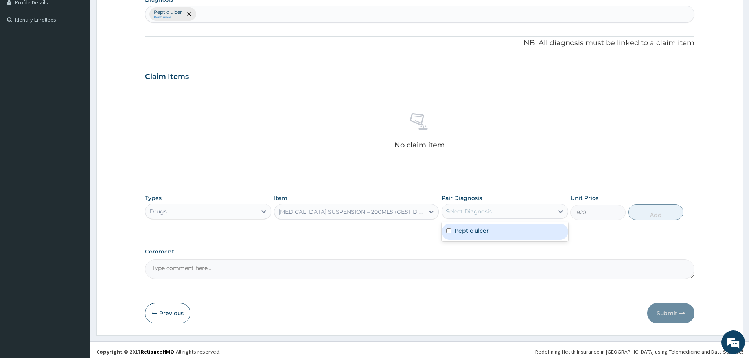
click at [479, 208] on div "Select Diagnosis" at bounding box center [469, 211] width 46 height 8
click at [481, 227] on label "Peptic ulcer" at bounding box center [471, 231] width 34 height 8
checkbox input "true"
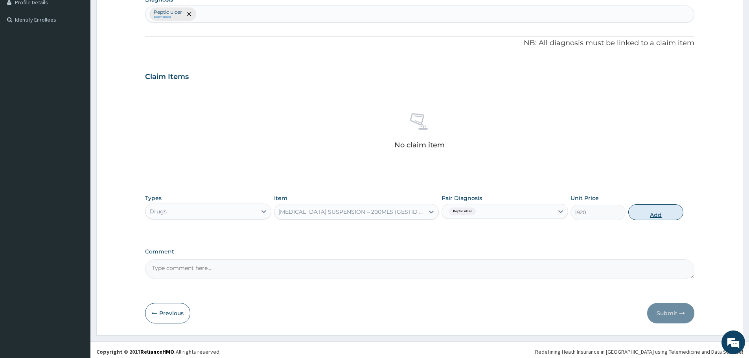
click at [646, 215] on button "Add" at bounding box center [655, 212] width 55 height 16
type input "0"
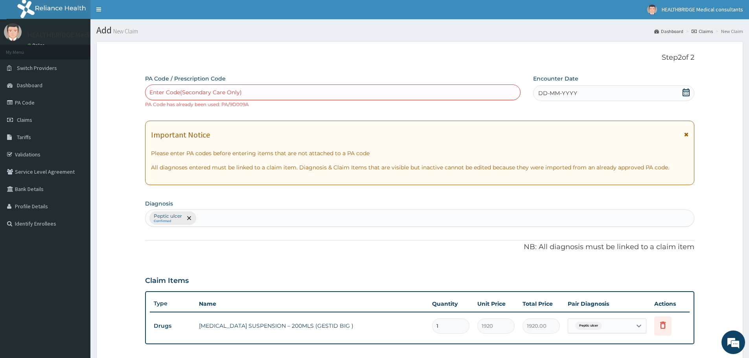
scroll to position [0, 0]
click at [681, 93] on div "DD-MM-YYYY" at bounding box center [613, 94] width 161 height 16
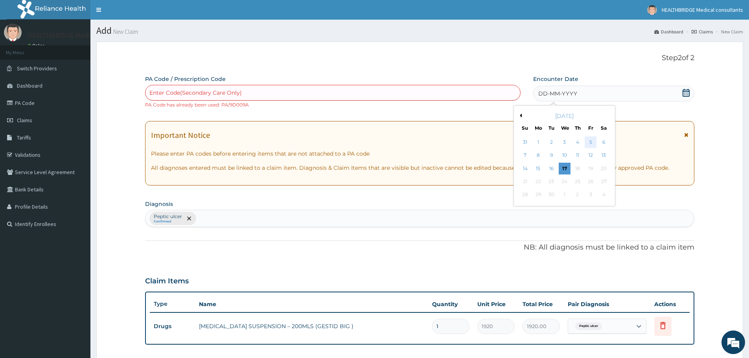
click at [591, 142] on div "5" at bounding box center [591, 142] width 12 height 12
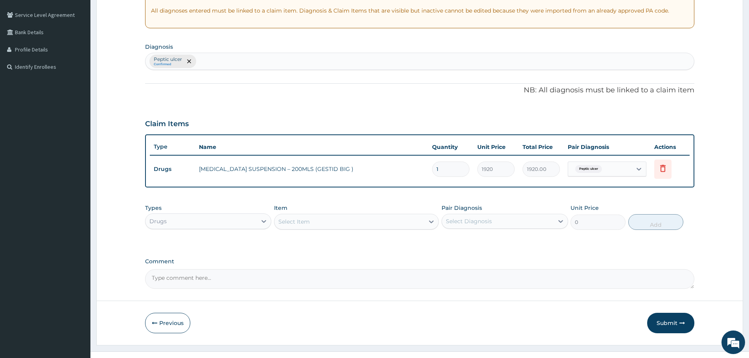
drag, startPoint x: 669, startPoint y: 327, endPoint x: 640, endPoint y: 308, distance: 33.9
click at [665, 325] on button "Submit" at bounding box center [670, 323] width 47 height 20
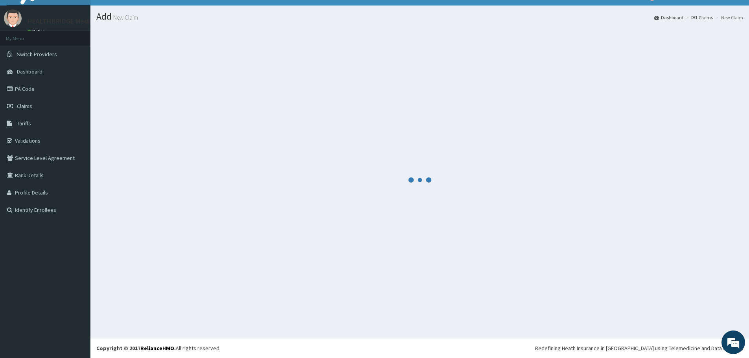
scroll to position [14, 0]
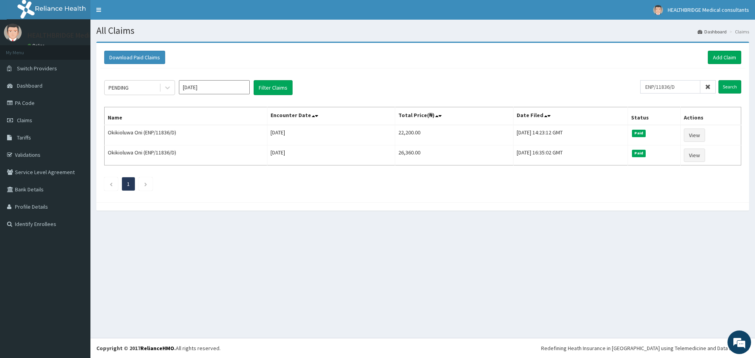
click at [710, 87] on icon at bounding box center [708, 87] width 6 height 6
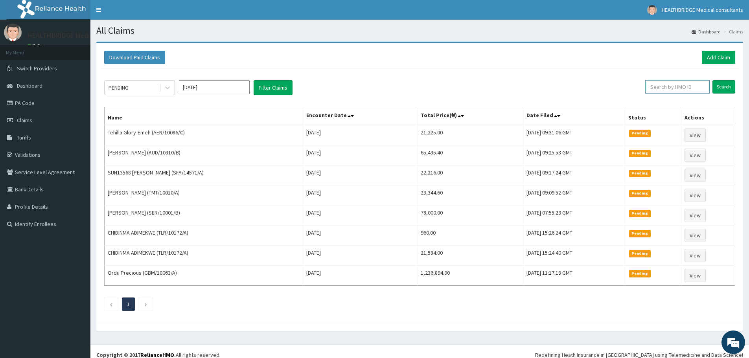
click at [690, 89] on input "text" at bounding box center [677, 86] width 64 height 13
paste input "PPG/10130/A"
type input "PPG/10130/A"
click at [721, 86] on input "Search" at bounding box center [723, 86] width 23 height 13
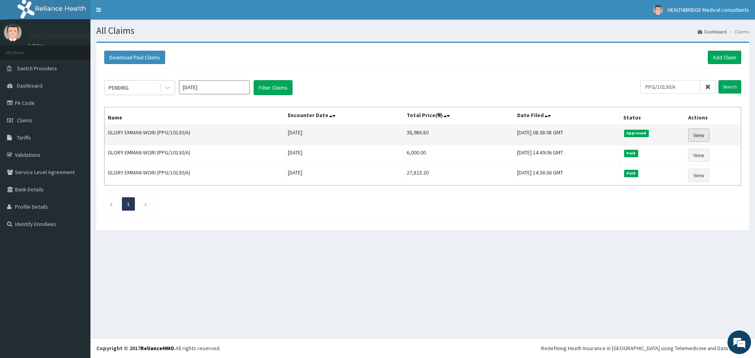
click at [697, 138] on link "View" at bounding box center [698, 135] width 21 height 13
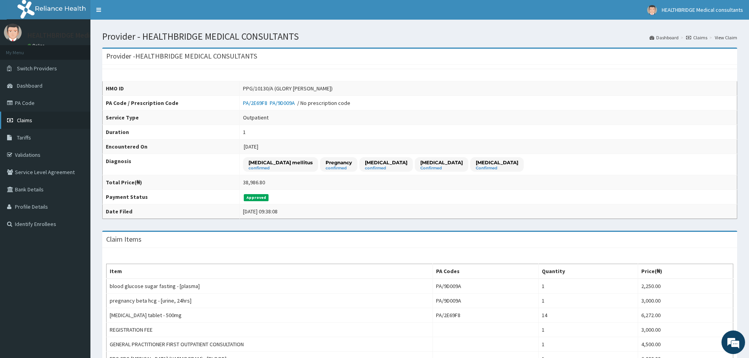
click at [41, 120] on link "Claims" at bounding box center [45, 120] width 90 height 17
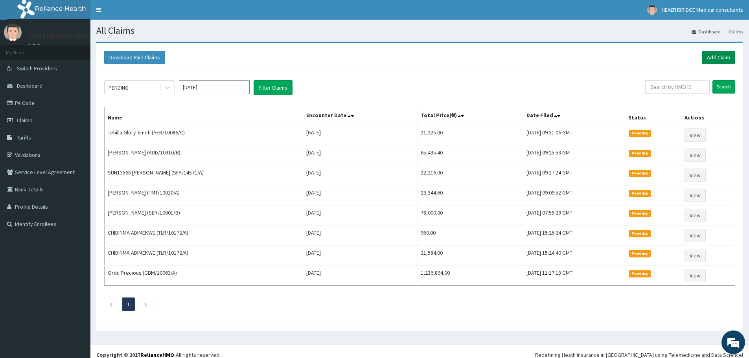
click at [715, 57] on link "Add Claim" at bounding box center [717, 57] width 33 height 13
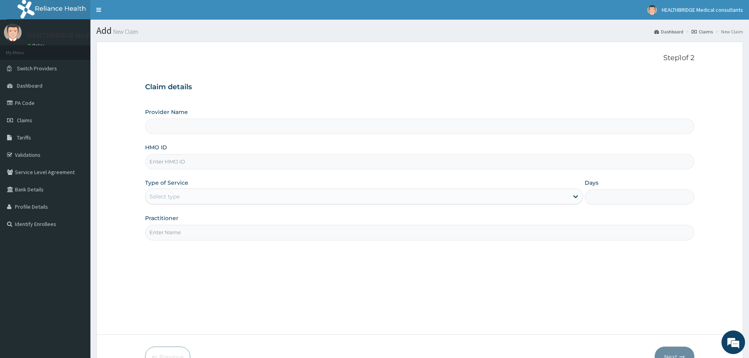
click at [175, 129] on input "Provider Name" at bounding box center [419, 126] width 549 height 15
type input "HEALTHBRIDGE MEDICAL CONSULTANTS"
click at [173, 123] on input "HEALTHBRIDGE MEDICAL CONSULTANTS" at bounding box center [419, 126] width 549 height 15
click at [166, 163] on input "HMO ID" at bounding box center [419, 161] width 549 height 15
paste input "SNK/10043/D"
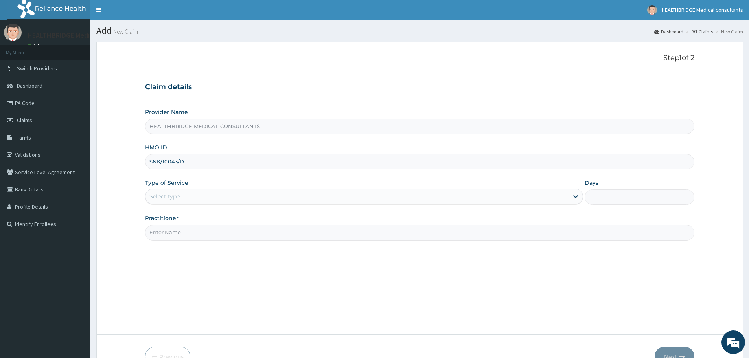
type input "SNK/10043/D"
drag, startPoint x: 167, startPoint y: 188, endPoint x: 167, endPoint y: 198, distance: 9.9
click at [167, 189] on div "Type of Service Select type" at bounding box center [364, 192] width 438 height 26
click at [178, 191] on div "Select type" at bounding box center [356, 196] width 423 height 13
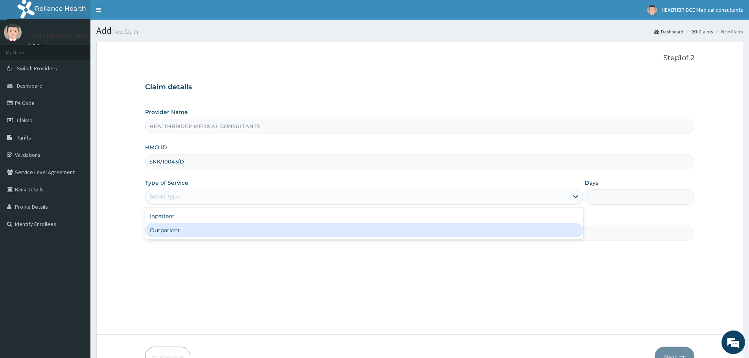
click at [178, 233] on div "Outpatient" at bounding box center [364, 230] width 438 height 14
type input "1"
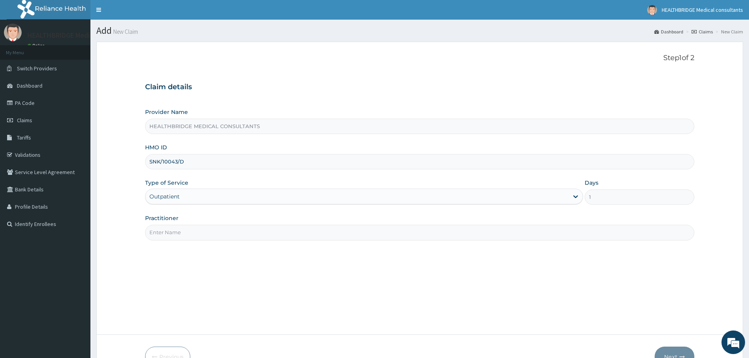
click at [178, 233] on input "Practitioner" at bounding box center [419, 232] width 549 height 15
type input "[PERSON_NAME]"
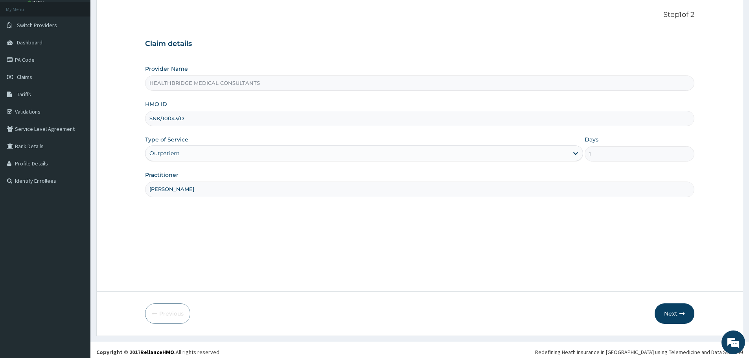
scroll to position [47, 0]
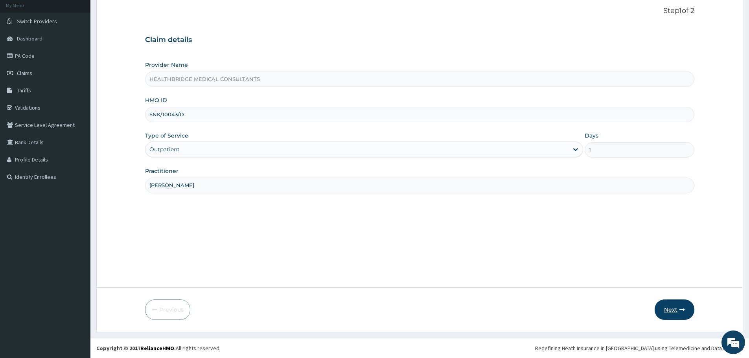
drag, startPoint x: 669, startPoint y: 311, endPoint x: 665, endPoint y: 310, distance: 4.0
click at [665, 310] on button "Next" at bounding box center [674, 309] width 40 height 20
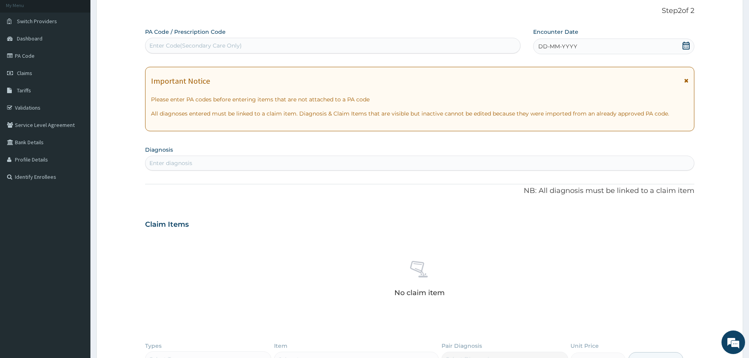
scroll to position [0, 0]
click at [242, 45] on div "Enter Code(Secondary Care Only)" at bounding box center [332, 45] width 375 height 13
paste input "PA/702D9E"
type input "PA/702D9E"
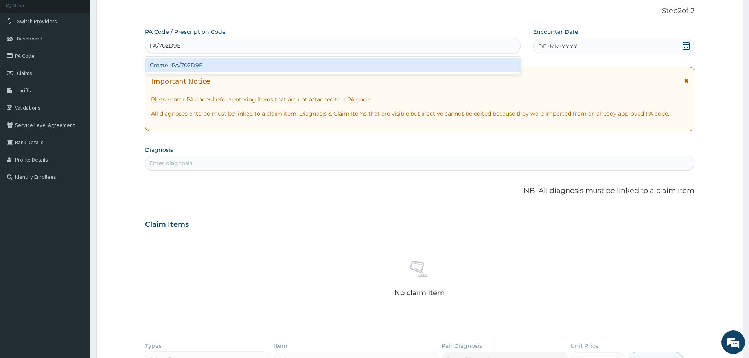
click at [240, 64] on div "Create "PA/702D9E"" at bounding box center [332, 65] width 375 height 14
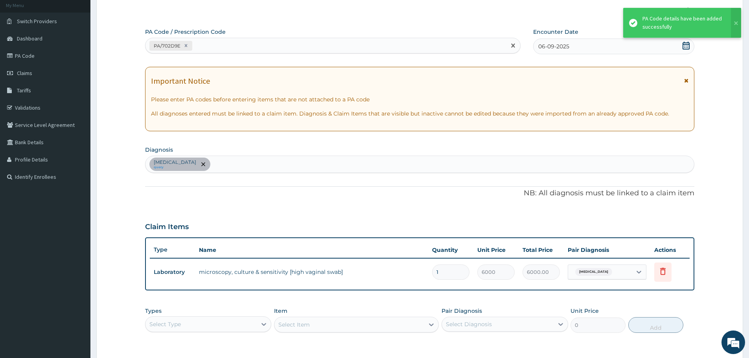
click at [218, 41] on div "PA/702D9E" at bounding box center [325, 45] width 360 height 13
paste input "PA/5C3AF7"
type input "PA/5C3AF7"
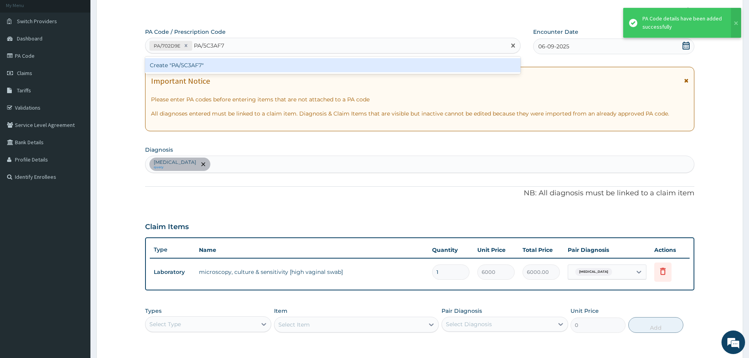
click at [215, 64] on div "Create "PA/5C3AF7"" at bounding box center [332, 65] width 375 height 14
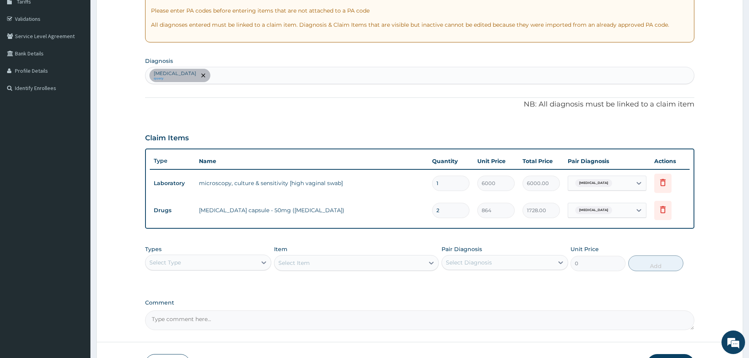
scroll to position [191, 0]
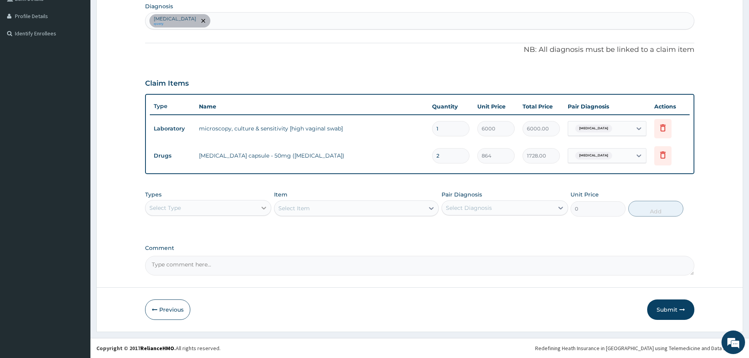
click at [263, 207] on icon at bounding box center [264, 208] width 8 height 8
click at [209, 255] on div "Procedures" at bounding box center [208, 256] width 126 height 14
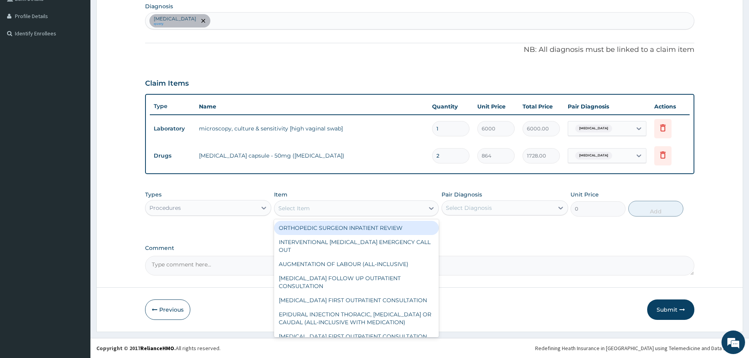
click at [313, 205] on div "Select Item" at bounding box center [349, 208] width 150 height 13
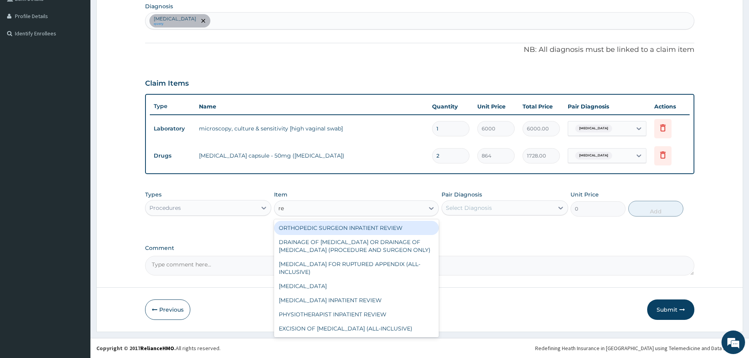
type input "reg"
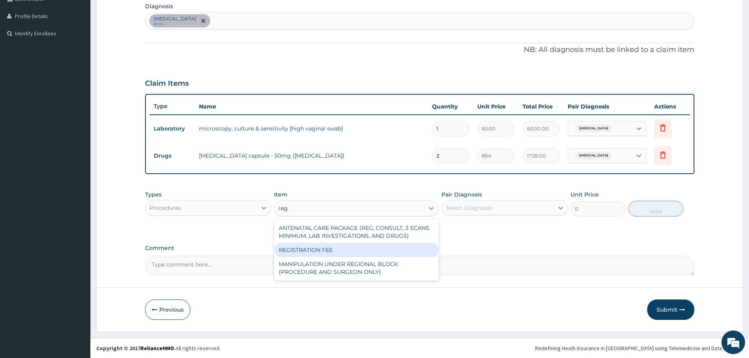
click at [329, 254] on div "REGISTRATION FEE" at bounding box center [356, 250] width 165 height 14
type input "3000"
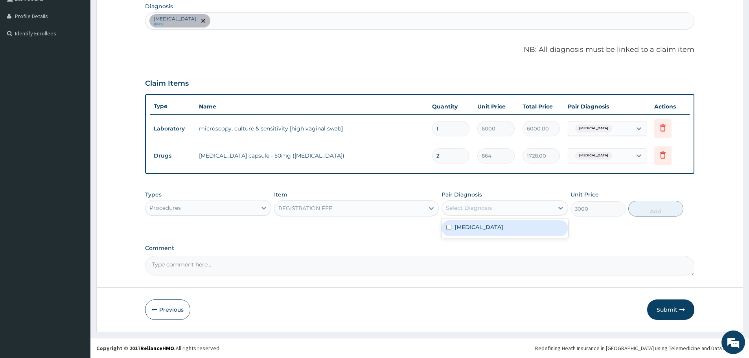
click at [505, 208] on div "Select Diagnosis" at bounding box center [497, 208] width 111 height 13
drag, startPoint x: 502, startPoint y: 222, endPoint x: 601, endPoint y: 233, distance: 99.6
click at [509, 227] on div "Candidiasis" at bounding box center [504, 228] width 126 height 16
checkbox input "true"
click at [657, 209] on button "Add" at bounding box center [655, 209] width 55 height 16
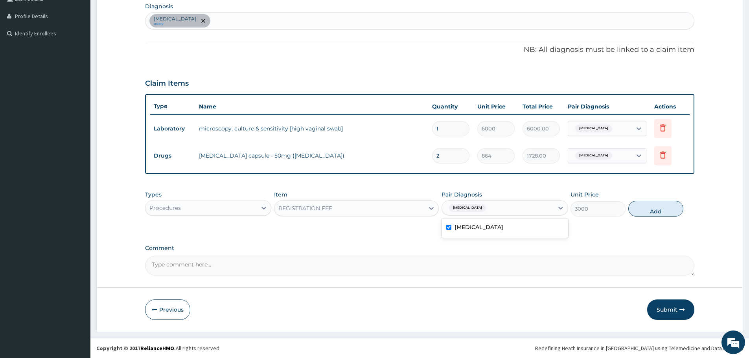
type input "0"
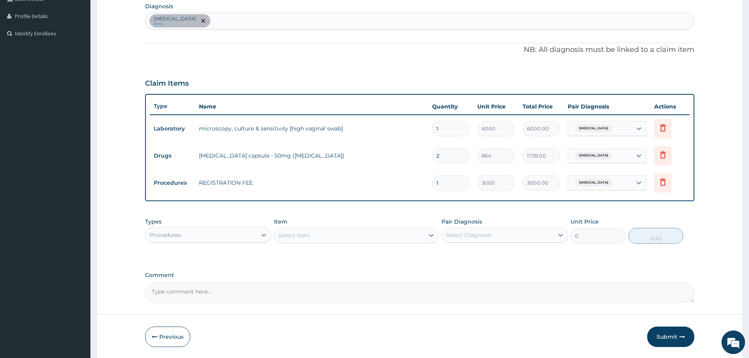
click at [362, 233] on div "Select Item" at bounding box center [349, 235] width 150 height 13
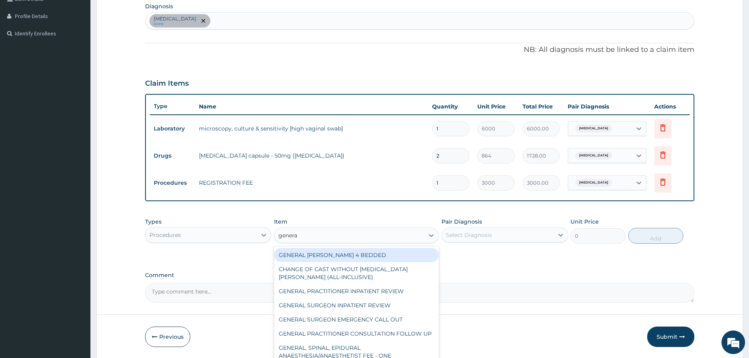
type input "general"
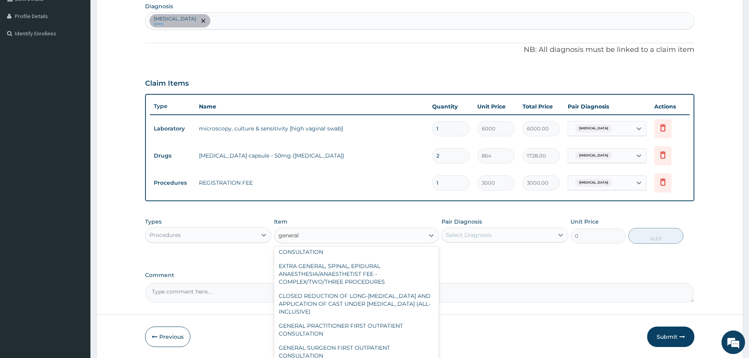
scroll to position [141, 0]
click at [337, 329] on div "GENERAL PRACTITIONER FIRST OUTPATIENT CONSULTATION" at bounding box center [356, 330] width 165 height 22
type input "4500"
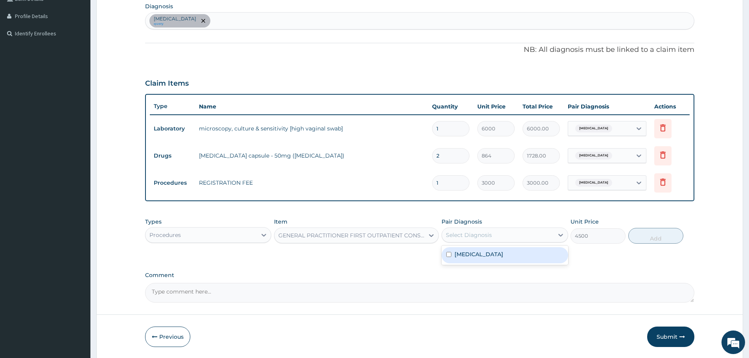
click at [485, 236] on div "Select Diagnosis" at bounding box center [469, 235] width 46 height 8
drag, startPoint x: 488, startPoint y: 259, endPoint x: 540, endPoint y: 252, distance: 52.4
click at [491, 259] on div "Candidiasis" at bounding box center [504, 255] width 126 height 16
checkbox input "true"
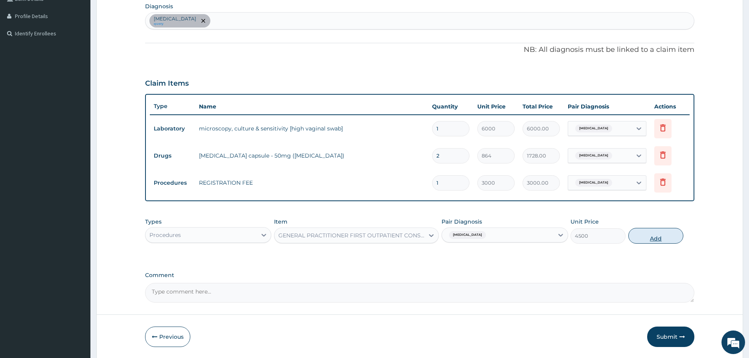
click at [632, 239] on button "Add" at bounding box center [655, 236] width 55 height 16
type input "0"
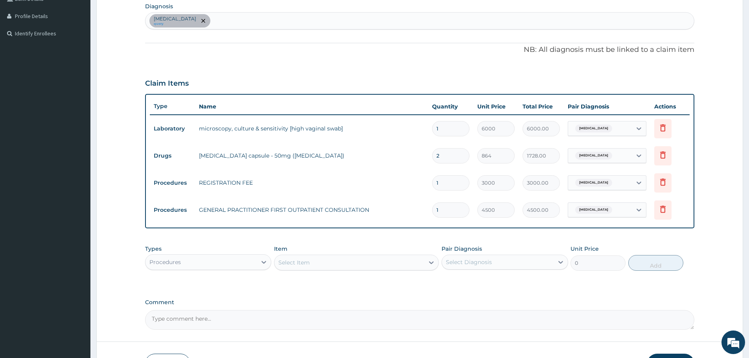
click at [215, 18] on div "Candidiasis query" at bounding box center [419, 21] width 548 height 17
type input "g"
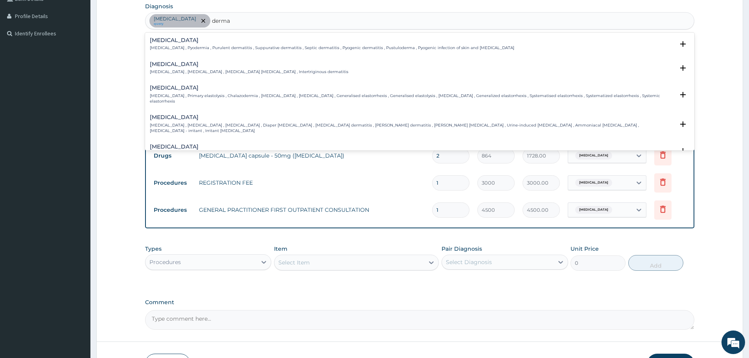
type input "dermat"
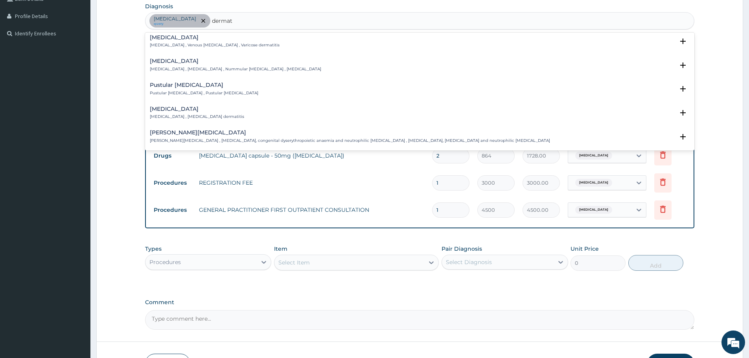
scroll to position [629, 0]
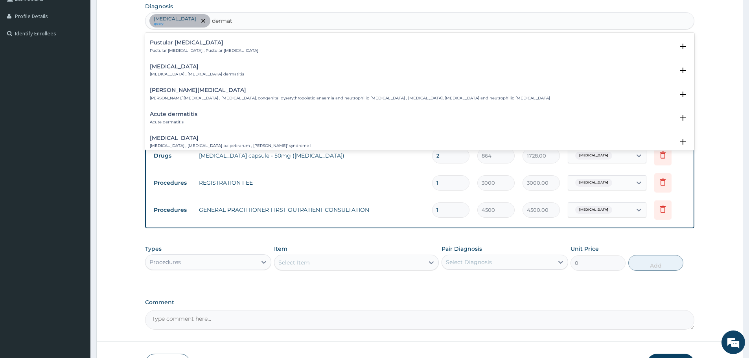
click at [184, 111] on h4 "Acute dermatitis" at bounding box center [174, 114] width 48 height 6
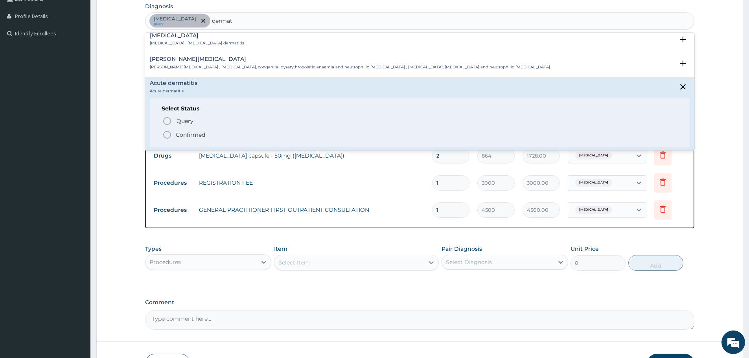
scroll to position [707, 0]
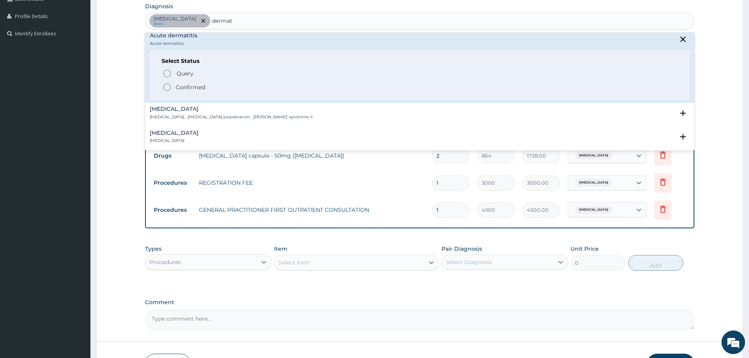
click at [170, 84] on circle "status option filled" at bounding box center [166, 87] width 7 height 7
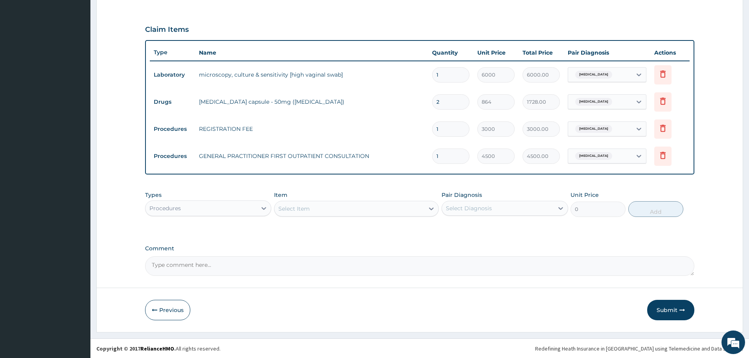
scroll to position [245, 0]
click at [261, 209] on icon at bounding box center [264, 208] width 8 height 8
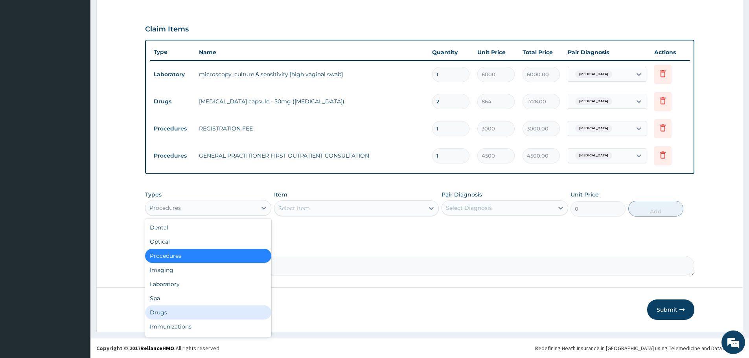
click at [193, 307] on div "Drugs" at bounding box center [208, 312] width 126 height 14
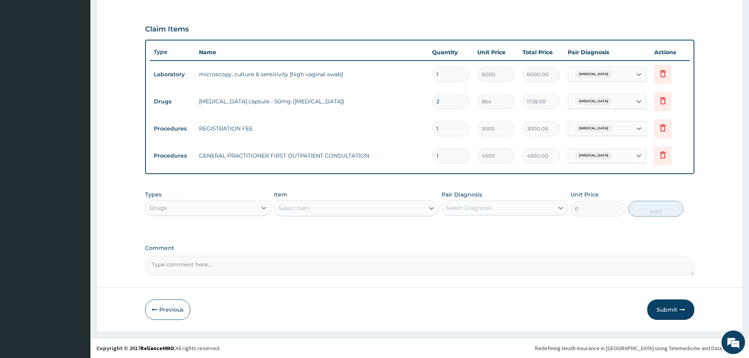
click at [324, 210] on div "Select Item" at bounding box center [349, 208] width 150 height 13
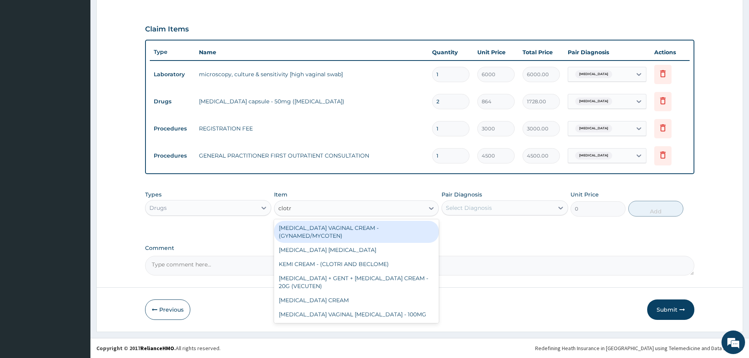
type input "clotri"
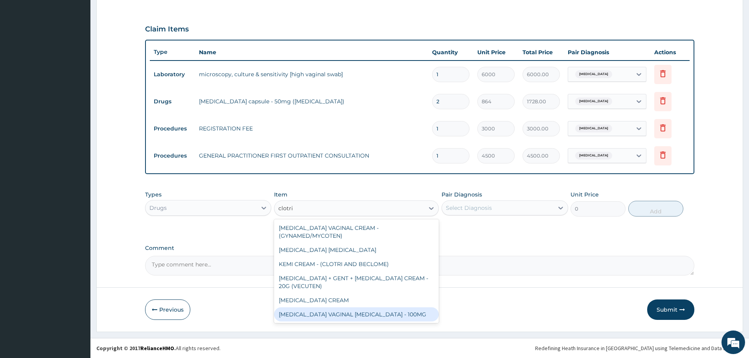
click at [334, 310] on div "[MEDICAL_DATA] VAGINAL [MEDICAL_DATA] - 100MG" at bounding box center [356, 314] width 165 height 14
type input "512"
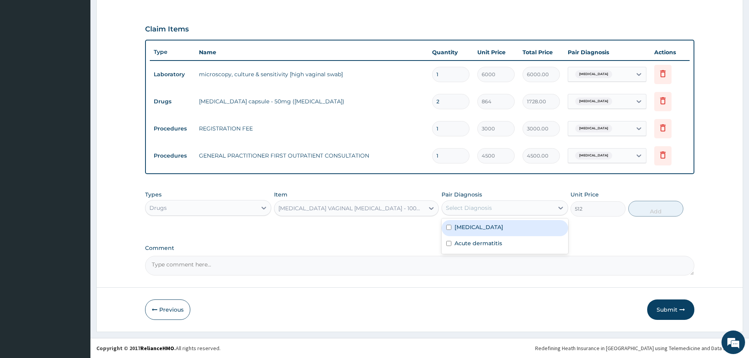
click at [494, 207] on div "Select Diagnosis" at bounding box center [497, 208] width 111 height 13
click at [485, 236] on div "Acute dermatitis" at bounding box center [504, 244] width 126 height 16
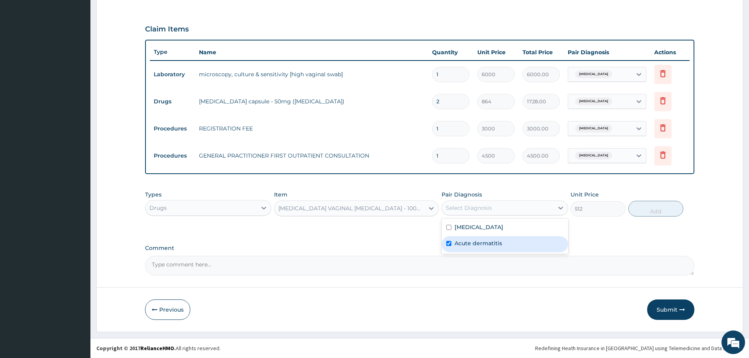
checkbox input "true"
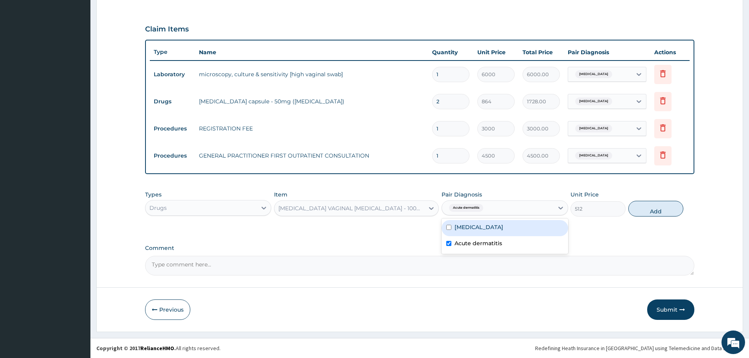
click at [492, 229] on div "Candidiasis" at bounding box center [504, 228] width 126 height 16
checkbox input "true"
drag, startPoint x: 523, startPoint y: 249, endPoint x: 632, endPoint y: 217, distance: 113.4
click at [523, 249] on div "Acute dermatitis" at bounding box center [504, 244] width 126 height 16
checkbox input "false"
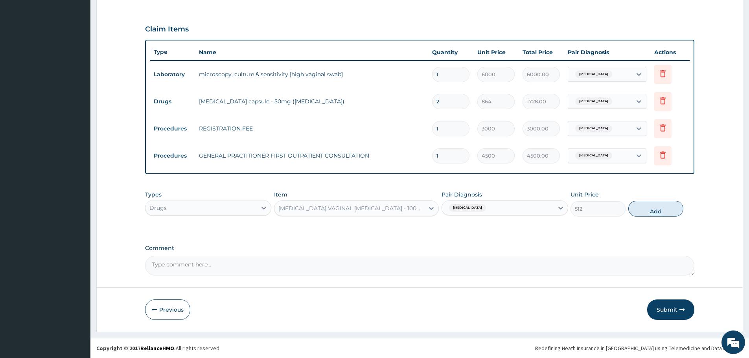
click at [668, 204] on button "Add" at bounding box center [655, 209] width 55 height 16
type input "0"
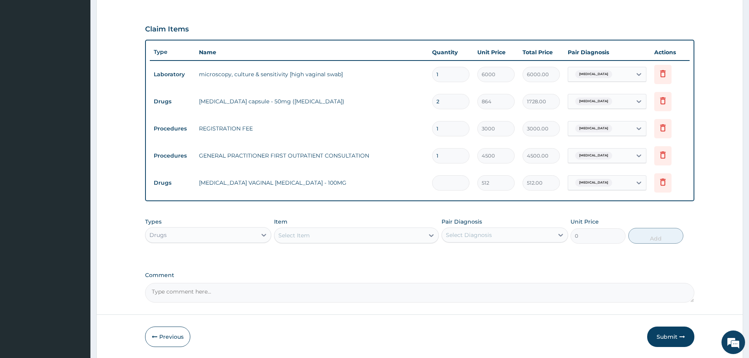
type input "0.00"
type input "6"
type input "3072.00"
type input "6"
click at [450, 104] on input "2" at bounding box center [450, 101] width 37 height 15
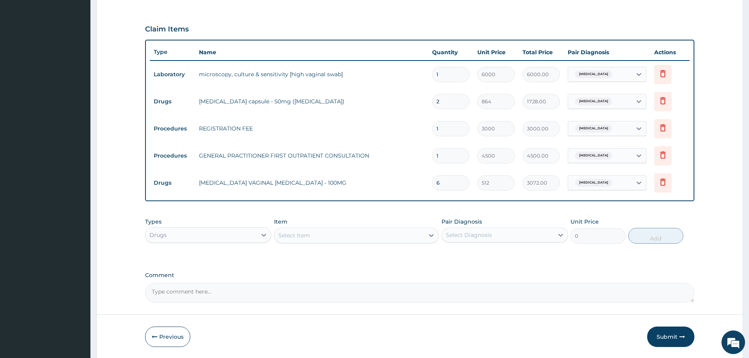
type input "0.00"
type input "1"
type input "864.00"
type input "10"
type input "8640.00"
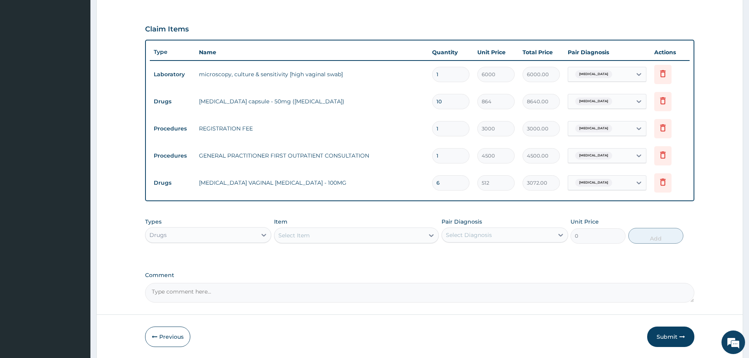
type input "10"
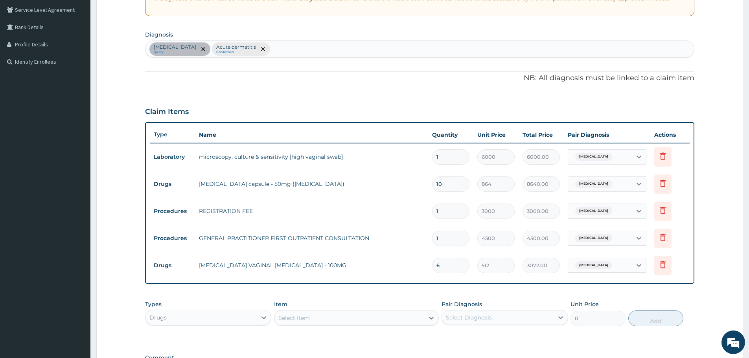
scroll to position [166, 0]
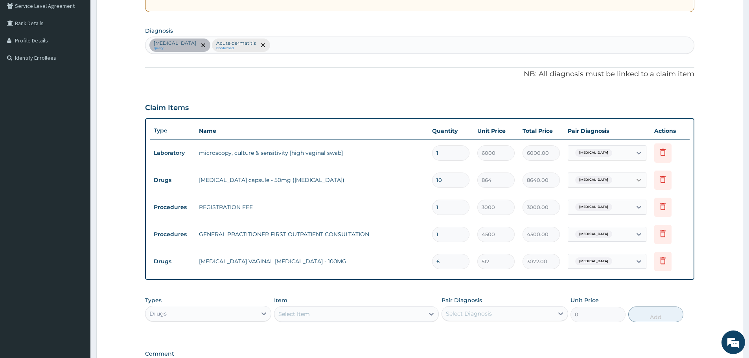
click at [638, 177] on icon at bounding box center [639, 180] width 8 height 8
click at [623, 214] on label "Acute dermatitis" at bounding box center [604, 215] width 48 height 8
checkbox input "true"
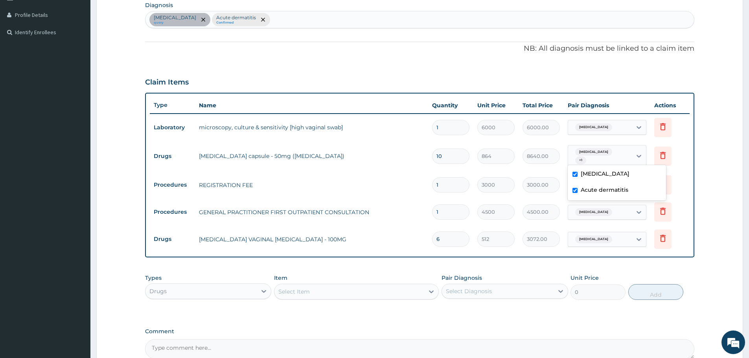
scroll to position [206, 0]
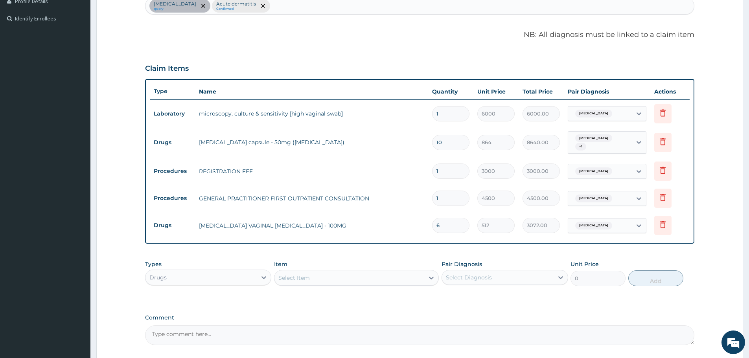
click at [690, 279] on div "Types Drugs Item Select Item Pair Diagnosis Select Diagnosis Unit Price 0 Add" at bounding box center [419, 273] width 549 height 34
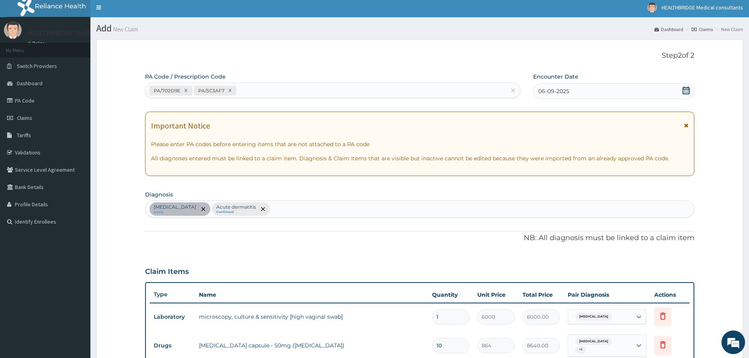
scroll to position [0, 0]
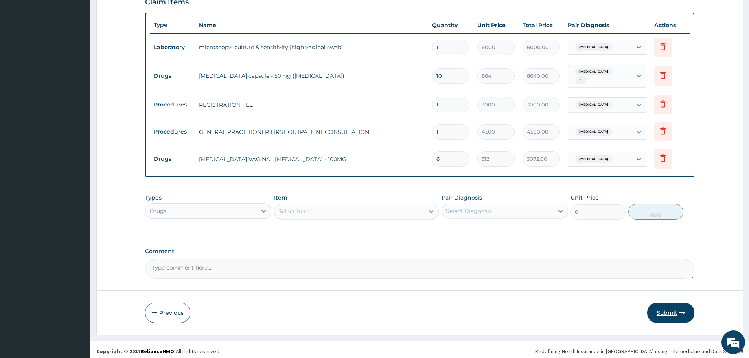
click at [675, 311] on button "Submit" at bounding box center [670, 313] width 47 height 20
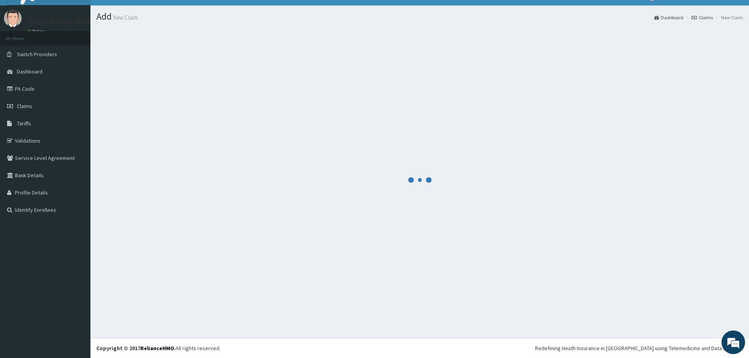
scroll to position [14, 0]
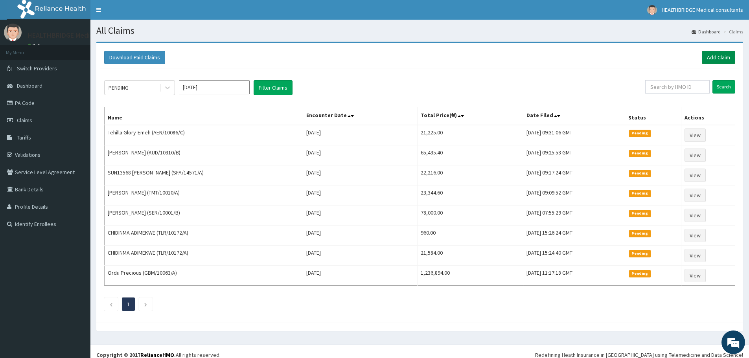
click at [720, 55] on link "Add Claim" at bounding box center [717, 57] width 33 height 13
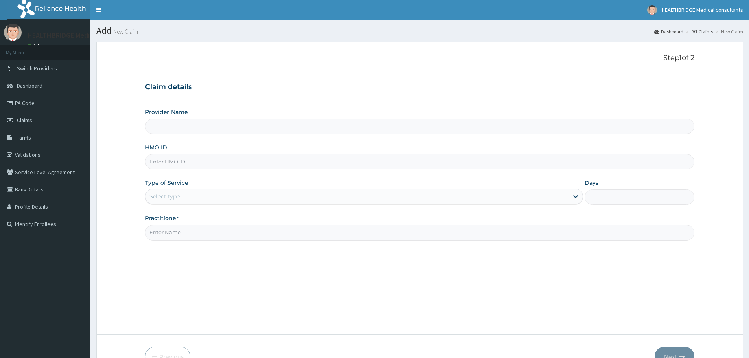
click at [276, 128] on input "Provider Name" at bounding box center [419, 126] width 549 height 15
type input "HEALTHBRIDGE MEDICAL CONSULTANTS"
click at [196, 165] on input "HMO ID" at bounding box center [419, 161] width 549 height 15
paste input "SER/10047/A"
type input "SER/10047/A"
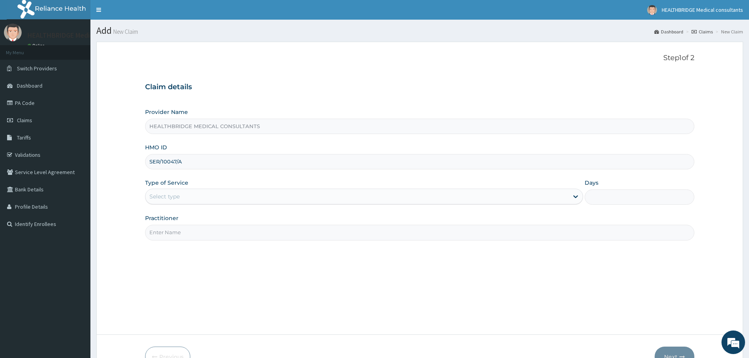
click at [177, 195] on div "Select type" at bounding box center [164, 197] width 30 height 8
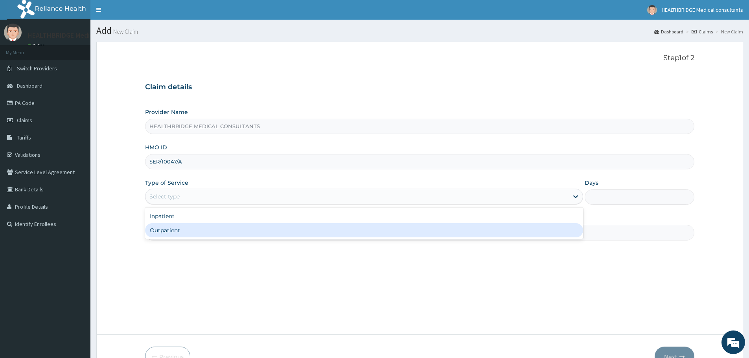
click at [178, 232] on div "Outpatient" at bounding box center [364, 230] width 438 height 14
type input "1"
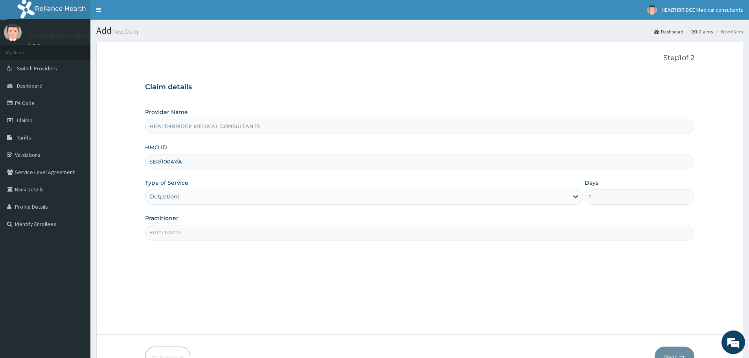
click at [178, 232] on input "Practitioner" at bounding box center [419, 232] width 549 height 15
type input "[PERSON_NAME]"
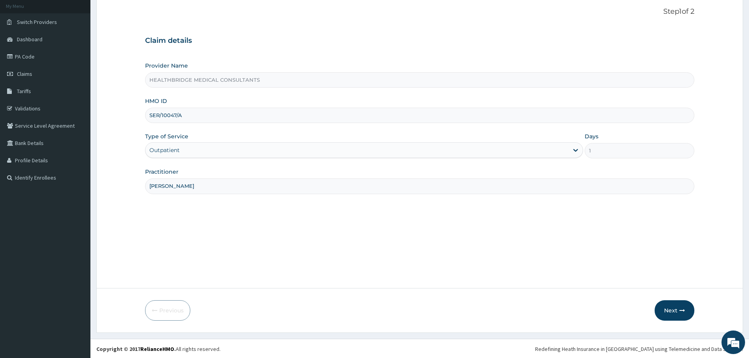
scroll to position [47, 0]
click at [668, 305] on button "Next" at bounding box center [674, 309] width 40 height 20
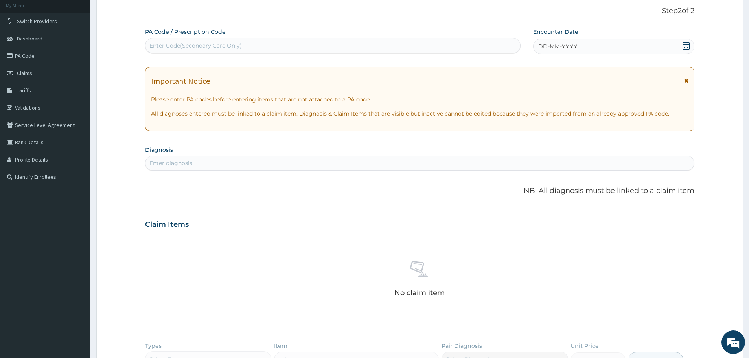
scroll to position [0, 0]
click at [266, 45] on div "Enter Code(Secondary Care Only)" at bounding box center [332, 45] width 375 height 13
paste input "PA/AE99CE"
type input "PA/AE99CE"
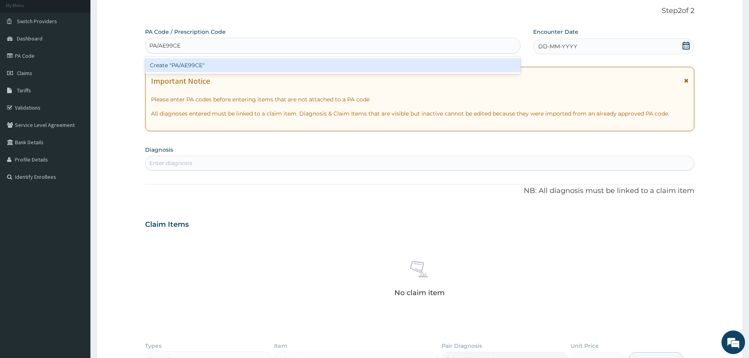
click at [237, 68] on div "Create "PA/AE99CE"" at bounding box center [332, 65] width 375 height 14
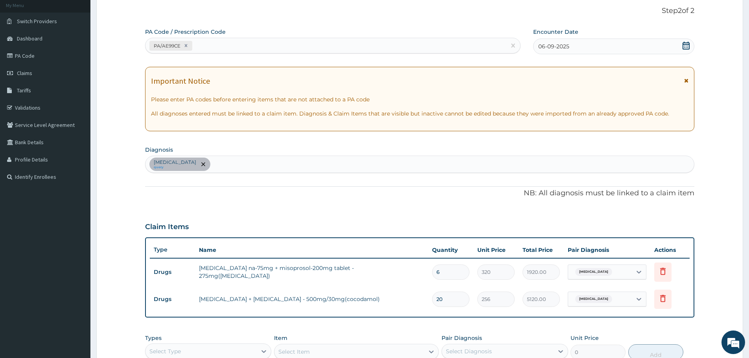
click at [211, 166] on div "[MEDICAL_DATA] query" at bounding box center [419, 164] width 548 height 17
type input "[MEDICAL_DATA]"
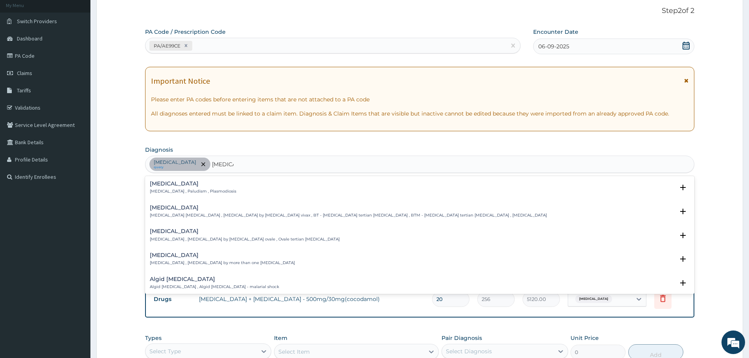
click at [157, 185] on h4 "[MEDICAL_DATA]" at bounding box center [193, 184] width 86 height 6
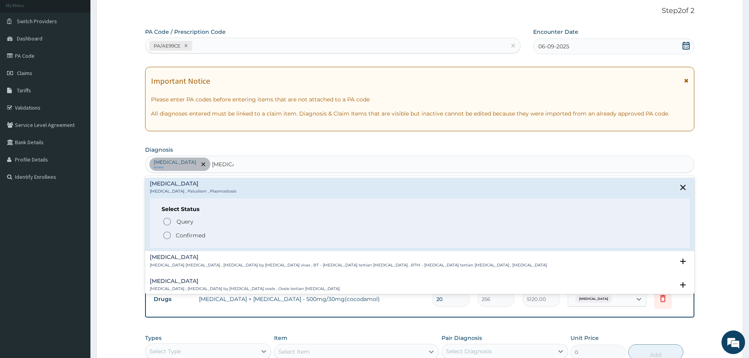
click at [163, 235] on icon "status option filled" at bounding box center [166, 235] width 9 height 9
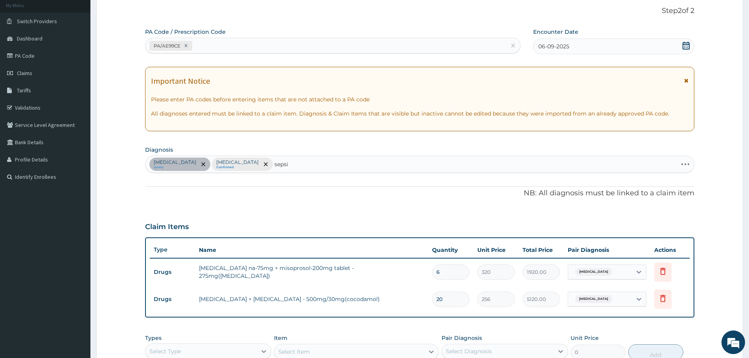
type input "[MEDICAL_DATA]"
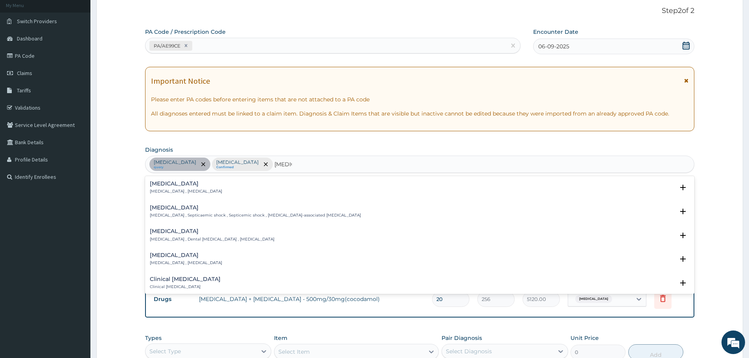
click at [156, 190] on p "[MEDICAL_DATA] , [MEDICAL_DATA]" at bounding box center [186, 192] width 72 height 6
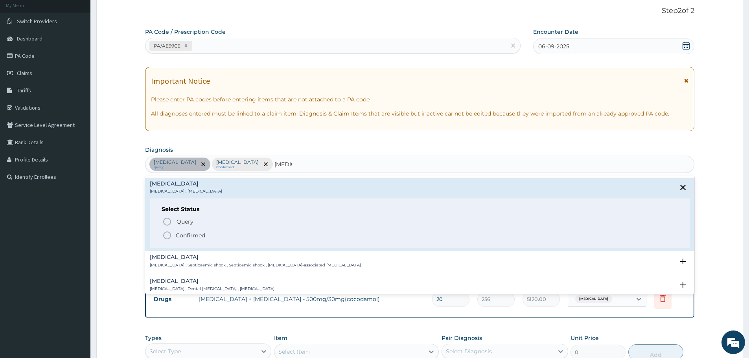
drag, startPoint x: 165, startPoint y: 235, endPoint x: 164, endPoint y: 146, distance: 89.2
click at [166, 235] on icon "status option filled" at bounding box center [166, 235] width 9 height 9
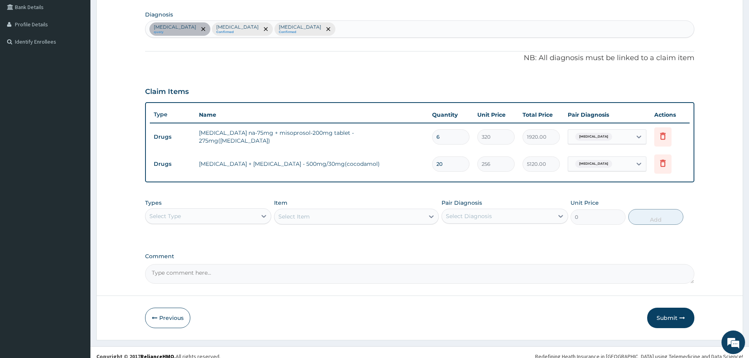
scroll to position [191, 0]
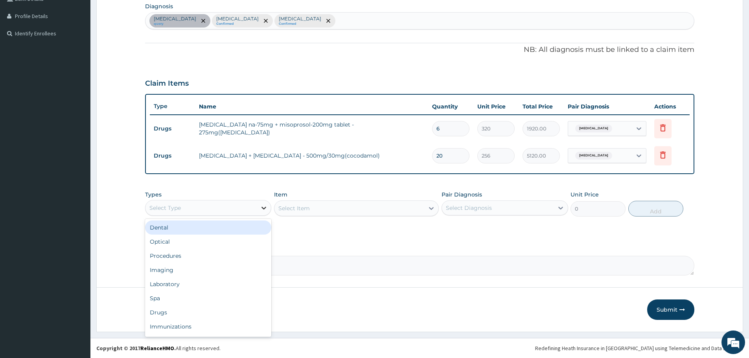
click at [262, 208] on icon at bounding box center [264, 208] width 8 height 8
click at [215, 253] on div "Procedures" at bounding box center [208, 256] width 126 height 14
click at [306, 206] on div "Select Item" at bounding box center [293, 208] width 31 height 8
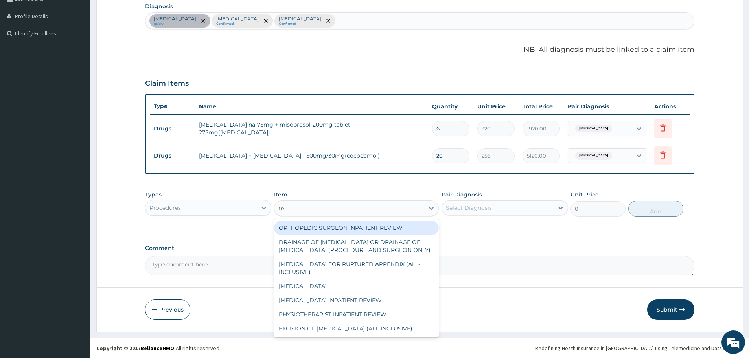
type input "reg"
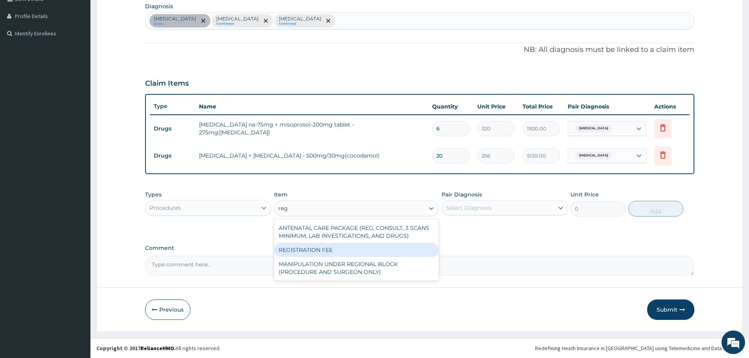
click at [308, 247] on div "REGISTRATION FEE" at bounding box center [356, 250] width 165 height 14
type input "3000"
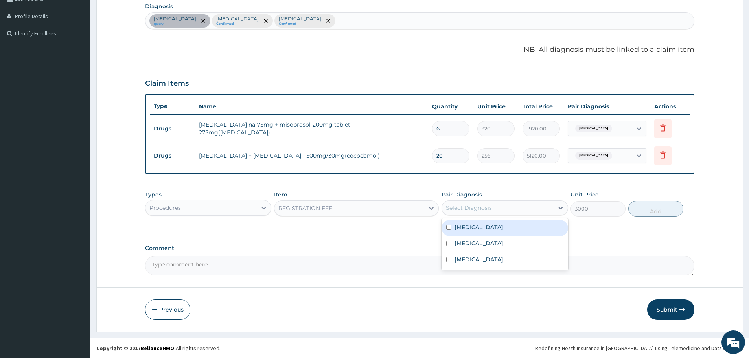
click at [469, 209] on div "Select Diagnosis" at bounding box center [469, 208] width 46 height 8
click at [471, 223] on label "[MEDICAL_DATA]" at bounding box center [478, 227] width 49 height 8
checkbox input "true"
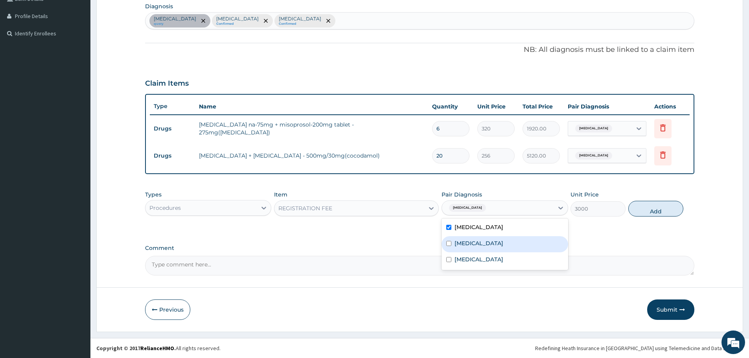
drag, startPoint x: 472, startPoint y: 237, endPoint x: 474, endPoint y: 247, distance: 10.5
click at [472, 238] on div "[MEDICAL_DATA]" at bounding box center [504, 244] width 126 height 16
checkbox input "true"
drag, startPoint x: 478, startPoint y: 259, endPoint x: 546, endPoint y: 253, distance: 67.8
click at [481, 259] on div "[MEDICAL_DATA]" at bounding box center [504, 260] width 126 height 16
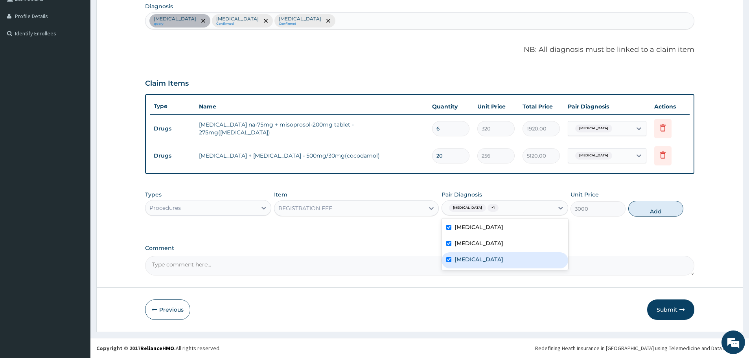
checkbox input "true"
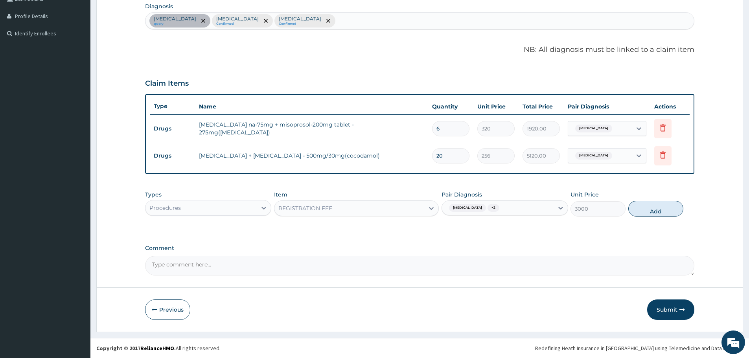
click at [640, 210] on button "Add" at bounding box center [655, 209] width 55 height 16
type input "0"
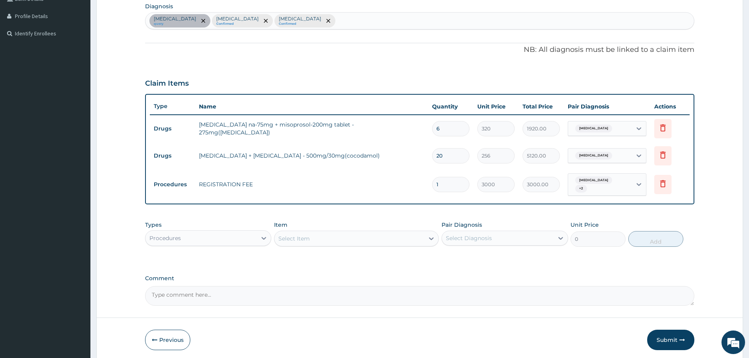
click at [373, 232] on div "Select Item" at bounding box center [349, 238] width 150 height 13
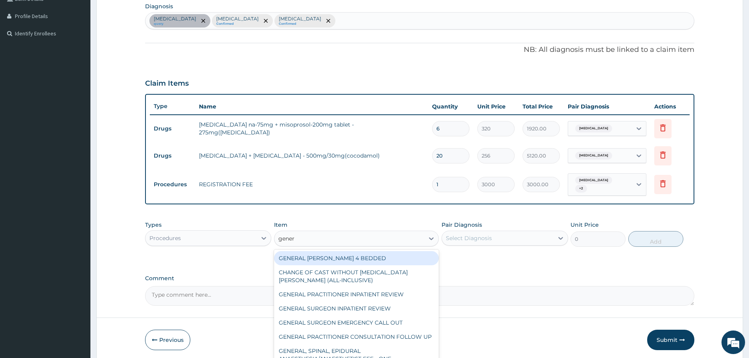
type input "genera"
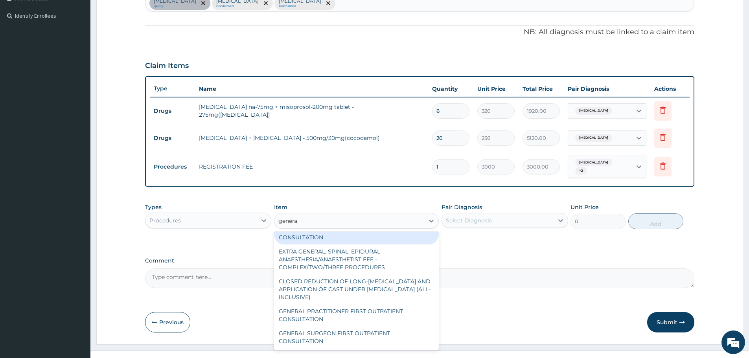
scroll to position [218, 0]
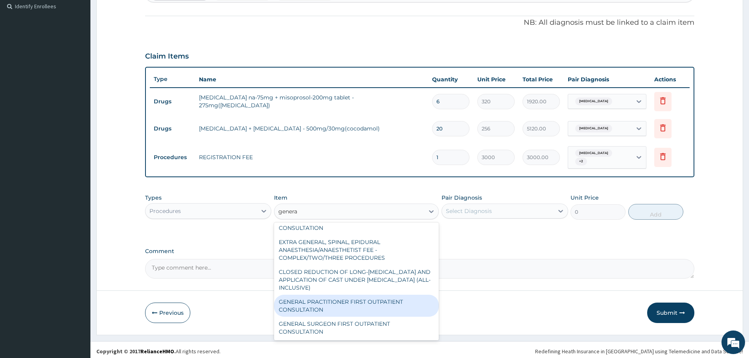
click at [358, 295] on div "GENERAL PRACTITIONER FIRST OUTPATIENT CONSULTATION" at bounding box center [356, 306] width 165 height 22
type input "4500"
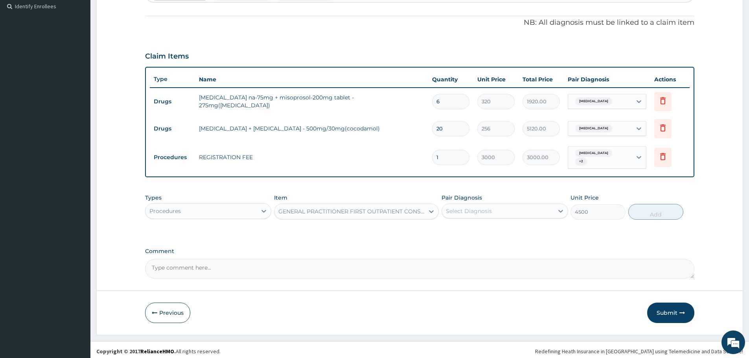
click at [487, 207] on div "Select Diagnosis" at bounding box center [469, 211] width 46 height 8
click at [484, 226] on label "[MEDICAL_DATA]" at bounding box center [478, 230] width 49 height 8
click at [483, 234] on div "[MEDICAL_DATA]" at bounding box center [504, 231] width 126 height 16
checkbox input "false"
click at [484, 239] on div "[MEDICAL_DATA]" at bounding box center [504, 247] width 126 height 16
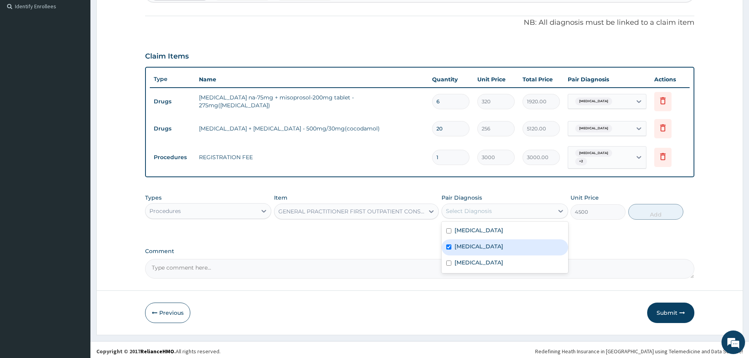
checkbox input "true"
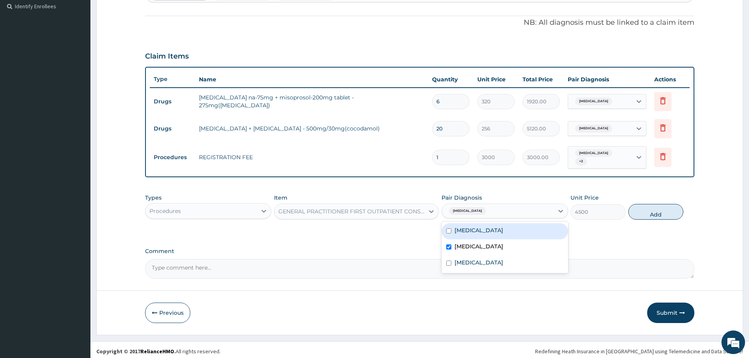
click at [490, 231] on div "[MEDICAL_DATA]" at bounding box center [504, 231] width 126 height 16
checkbox input "true"
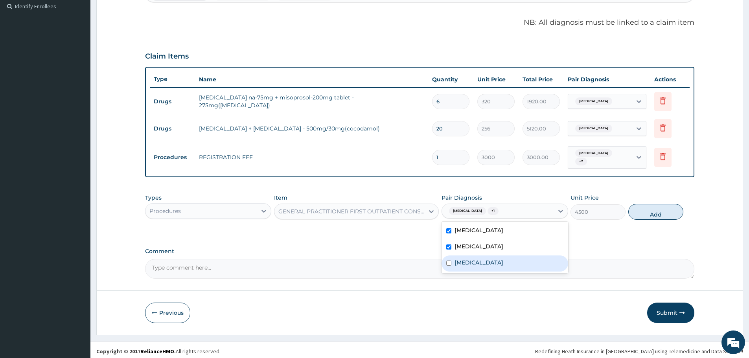
drag, startPoint x: 484, startPoint y: 260, endPoint x: 490, endPoint y: 259, distance: 6.4
click at [484, 261] on div "[MEDICAL_DATA]" at bounding box center [504, 263] width 126 height 16
checkbox input "true"
click at [655, 208] on button "Add" at bounding box center [655, 212] width 55 height 16
type input "0"
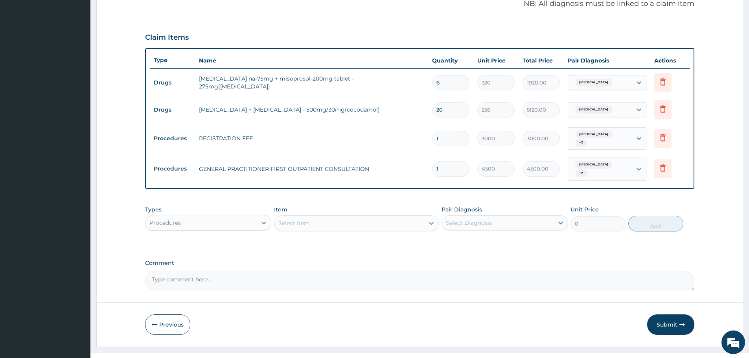
scroll to position [245, 0]
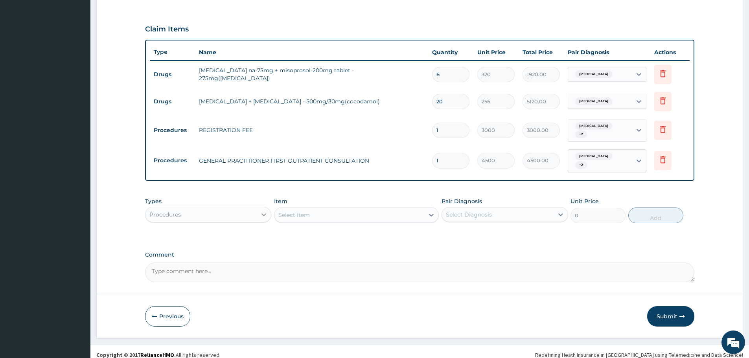
click at [263, 211] on icon at bounding box center [264, 215] width 8 height 8
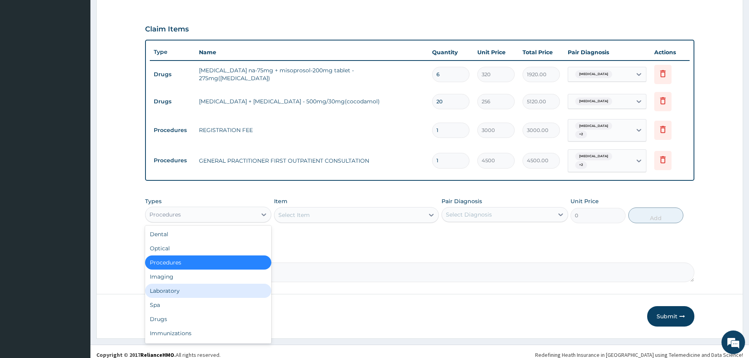
click at [183, 284] on div "Laboratory" at bounding box center [208, 291] width 126 height 14
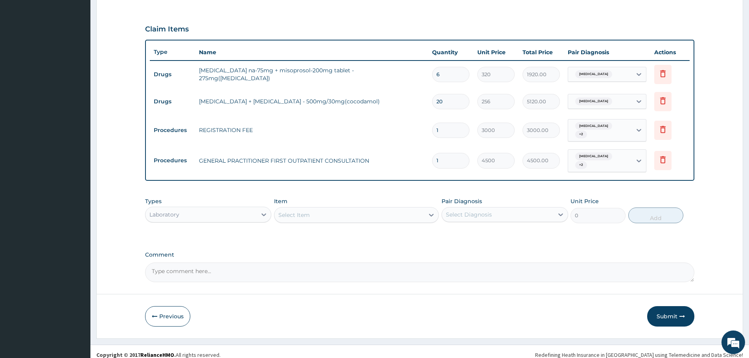
click at [299, 211] on div "Select Item" at bounding box center [293, 215] width 31 height 8
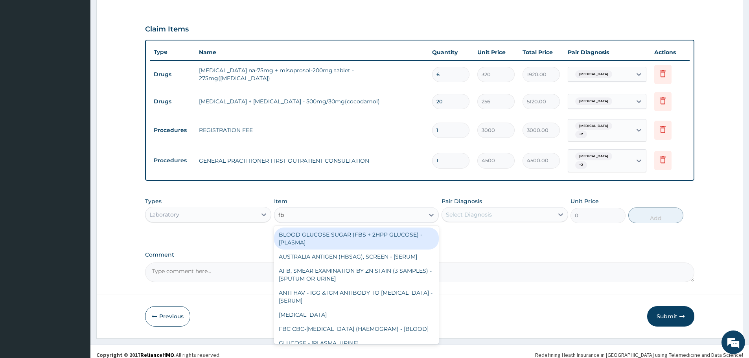
type input "fbc"
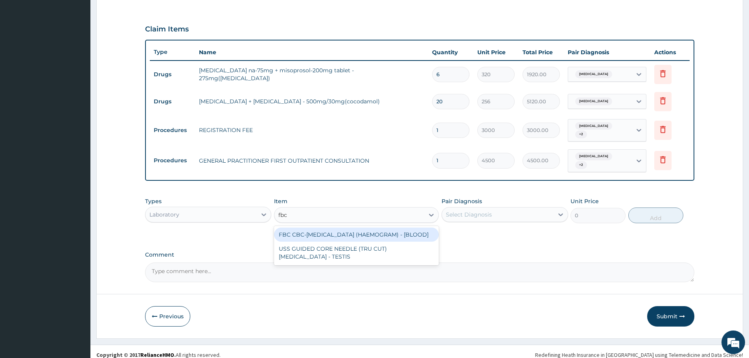
click at [349, 230] on div "FBC CBC-[MEDICAL_DATA] (HAEMOGRAM) - [BLOOD]" at bounding box center [356, 235] width 165 height 14
type input "6000"
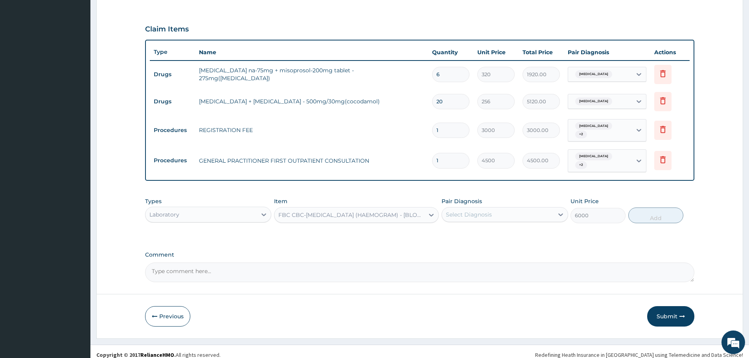
click at [472, 211] on div "Select Diagnosis" at bounding box center [469, 215] width 46 height 8
click at [474, 246] on label "[MEDICAL_DATA]" at bounding box center [478, 250] width 49 height 8
checkbox input "true"
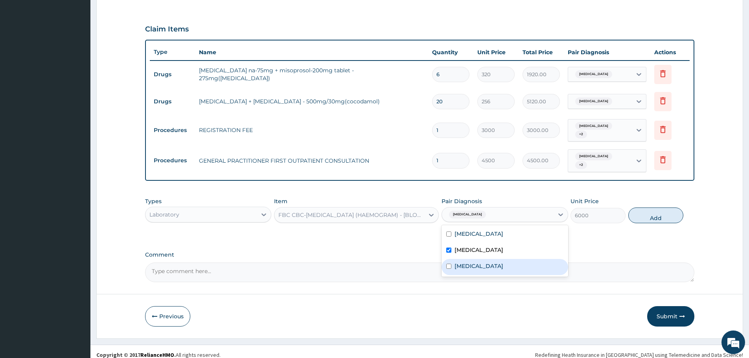
click at [475, 260] on div "[MEDICAL_DATA]" at bounding box center [504, 267] width 126 height 16
checkbox input "true"
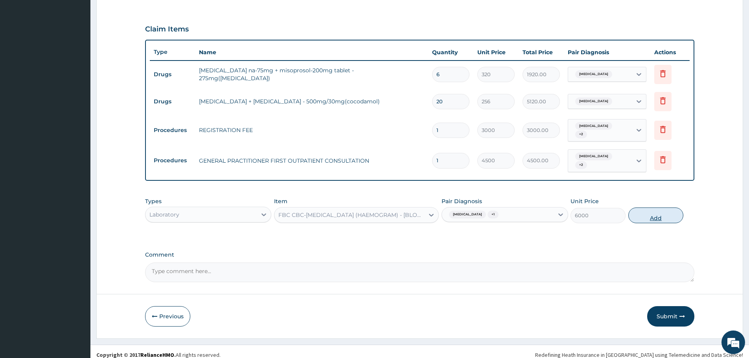
click at [650, 207] on button "Add" at bounding box center [655, 215] width 55 height 16
type input "0"
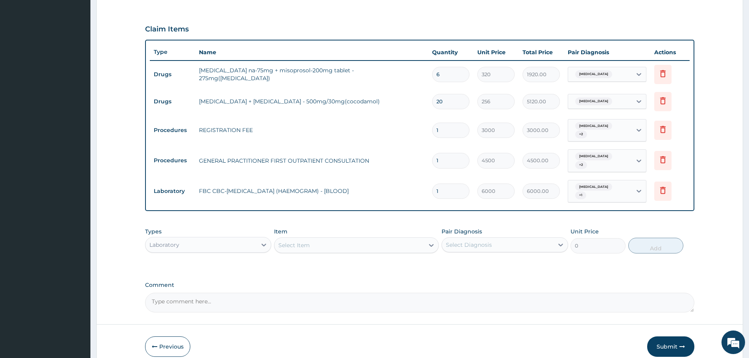
click at [329, 239] on div "Select Item" at bounding box center [349, 245] width 150 height 13
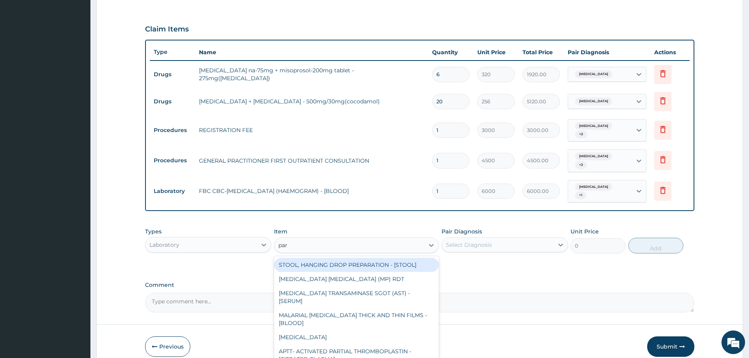
type input "para"
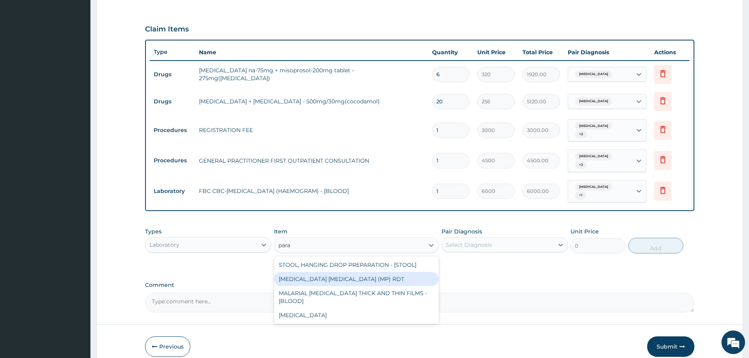
click at [338, 272] on div "MALARIA PARASITE (MP) RDT" at bounding box center [356, 279] width 165 height 14
type input "2400"
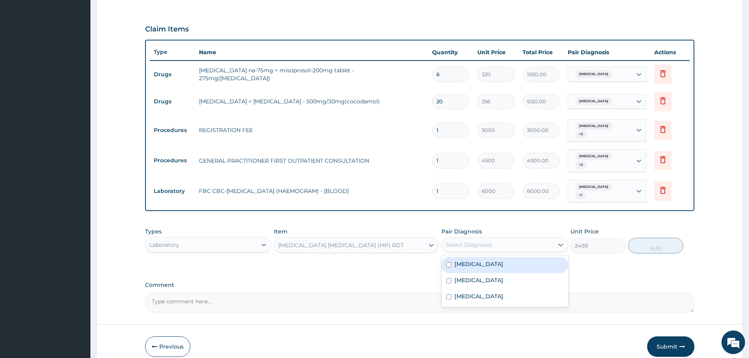
click at [467, 241] on div "Select Diagnosis" at bounding box center [469, 245] width 46 height 8
drag, startPoint x: 459, startPoint y: 267, endPoint x: 473, endPoint y: 287, distance: 24.3
click at [461, 276] on label "Malaria" at bounding box center [478, 280] width 49 height 8
checkbox input "true"
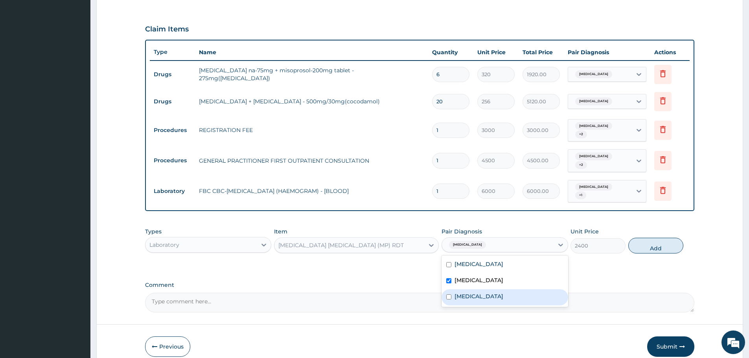
drag, startPoint x: 473, startPoint y: 287, endPoint x: 520, endPoint y: 274, distance: 49.3
click at [479, 289] on div "Sepsis" at bounding box center [504, 297] width 126 height 16
checkbox input "true"
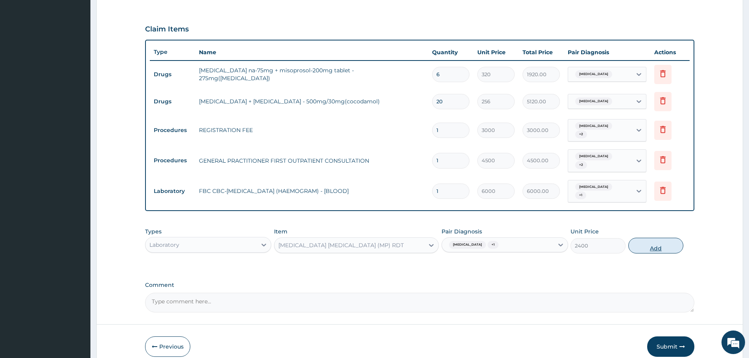
click at [653, 238] on button "Add" at bounding box center [655, 246] width 55 height 16
type input "0"
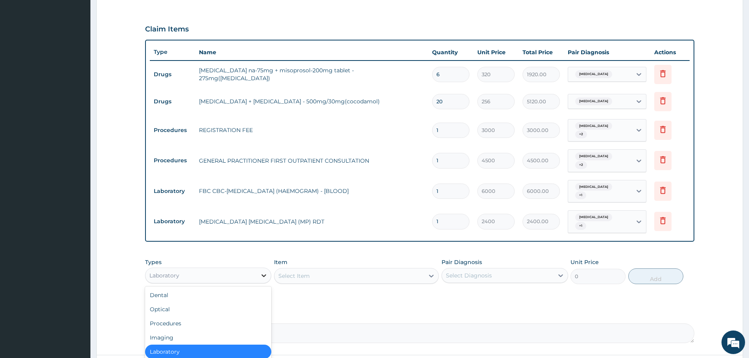
click at [258, 268] on div at bounding box center [264, 275] width 14 height 14
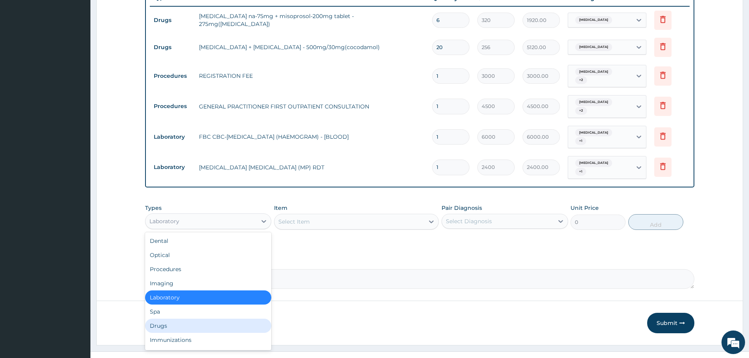
click at [191, 319] on div "Drugs" at bounding box center [208, 326] width 126 height 14
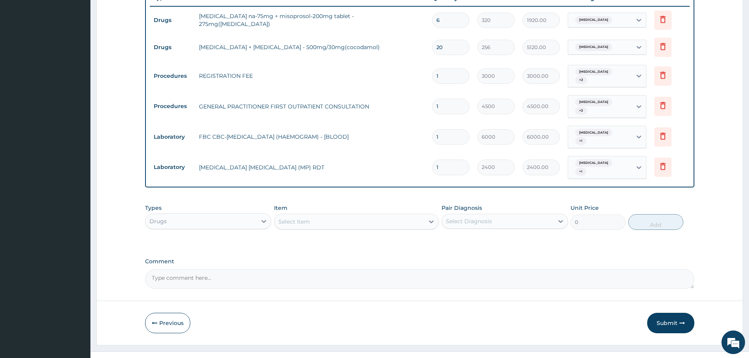
click at [317, 215] on div "Select Item" at bounding box center [349, 221] width 150 height 13
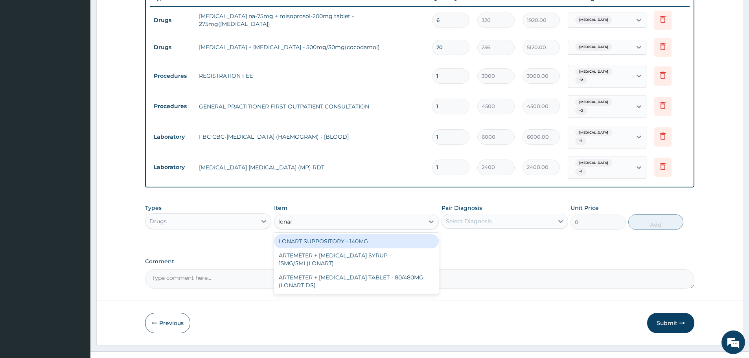
type input "lonart"
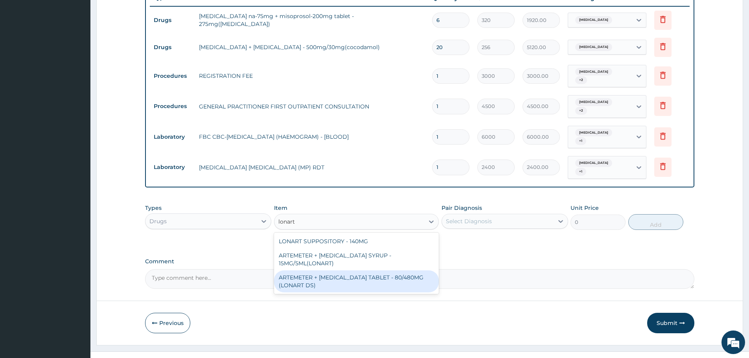
click at [341, 270] on div "ARTEMETER + LUMEFANTRINE TABLET - 80/480MG (LONART DS)" at bounding box center [356, 281] width 165 height 22
type input "672"
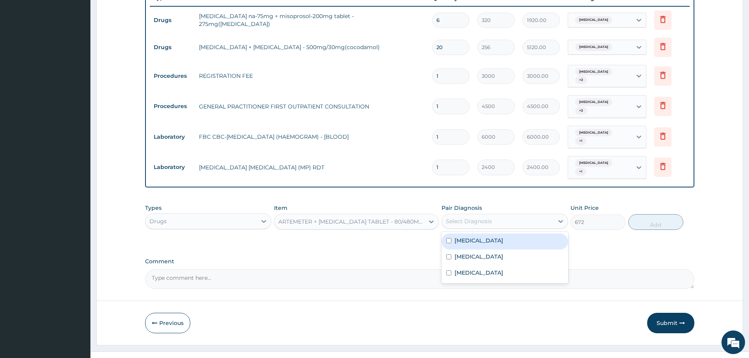
click at [480, 217] on div "Select Diagnosis" at bounding box center [469, 221] width 46 height 8
click at [474, 250] on div "Malaria" at bounding box center [504, 258] width 126 height 16
checkbox input "true"
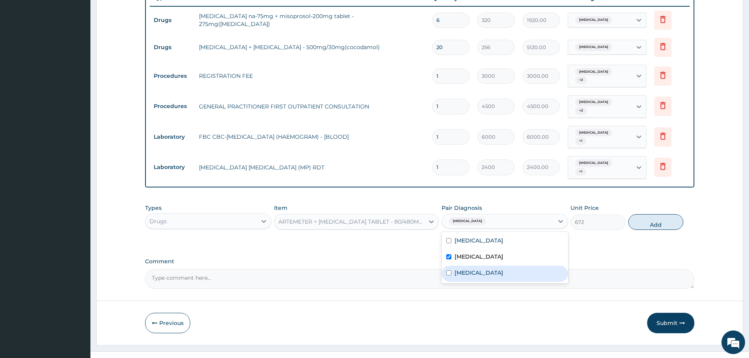
click at [529, 266] on div "Sepsis" at bounding box center [504, 274] width 126 height 16
checkbox input "true"
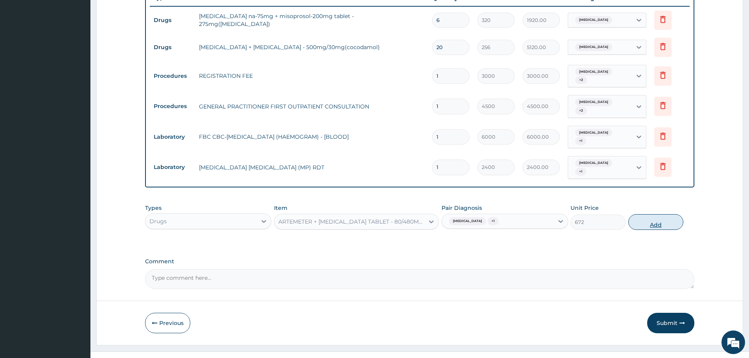
click at [662, 215] on button "Add" at bounding box center [655, 222] width 55 height 16
type input "0"
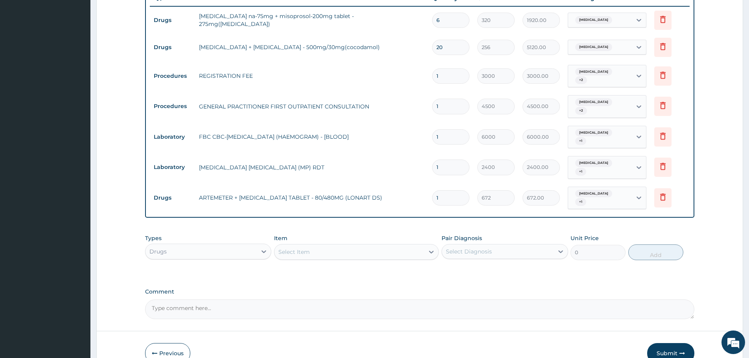
click at [296, 248] on div "Select Item" at bounding box center [293, 252] width 31 height 8
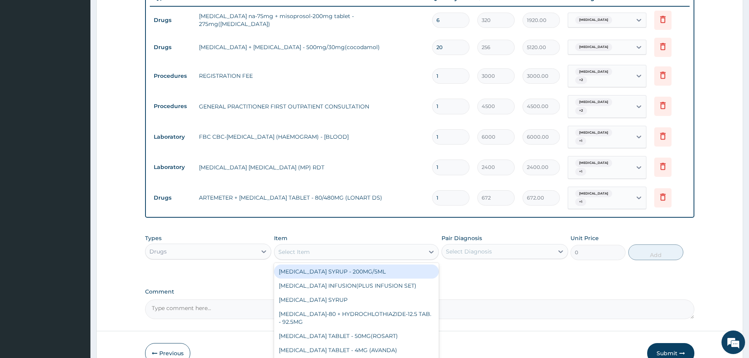
paste input "CIPROFLOXACIN"
type input "CIPROFLOXACIN"
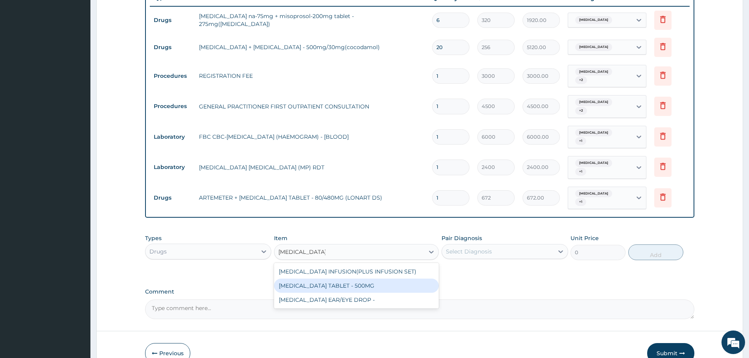
click at [337, 279] on div "CIPROFLOXACIN TABLET - 500MG" at bounding box center [356, 286] width 165 height 14
type input "224"
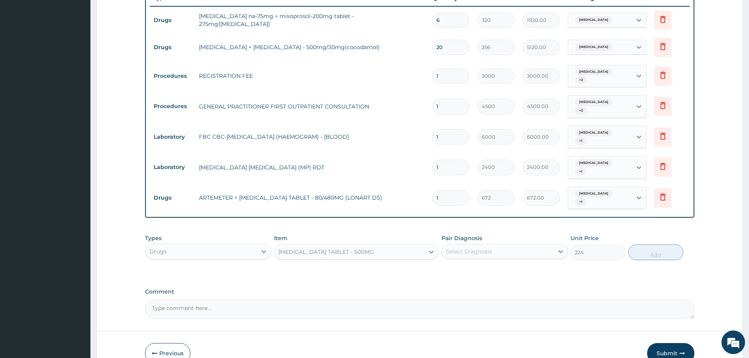
click at [484, 248] on div "Select Diagnosis" at bounding box center [469, 252] width 46 height 8
click at [477, 280] on div "Malaria" at bounding box center [504, 288] width 126 height 16
checkbox input "true"
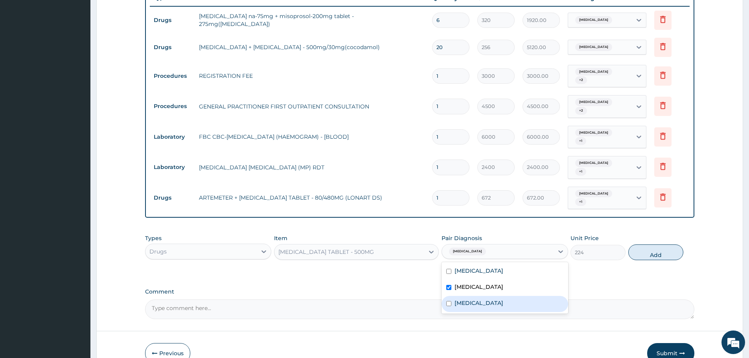
click at [481, 296] on div "Sepsis" at bounding box center [504, 304] width 126 height 16
checkbox input "true"
click at [663, 244] on button "Add" at bounding box center [655, 252] width 55 height 16
type input "0"
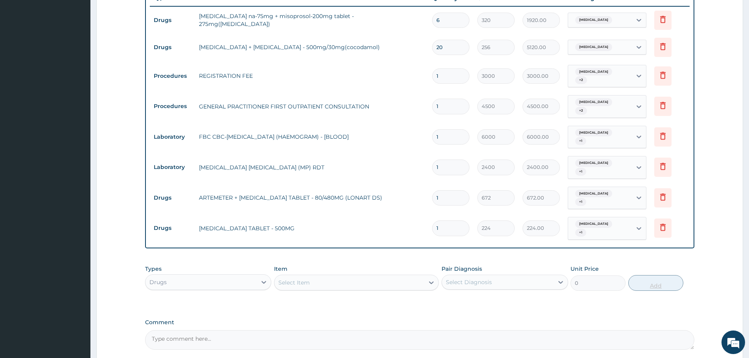
type input "10"
type input "2240.00"
type input "10"
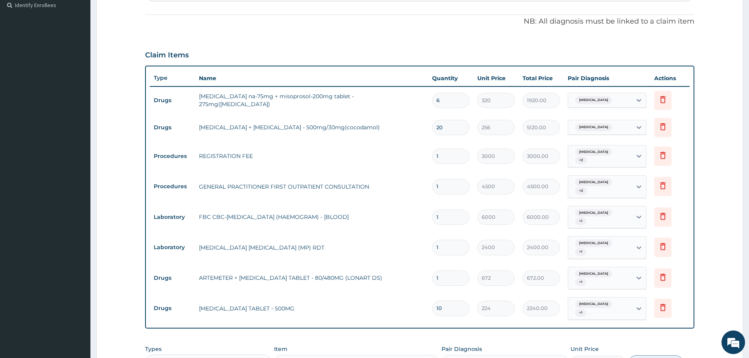
scroll to position [220, 0]
click at [446, 269] on input "1" at bounding box center [450, 276] width 37 height 15
type input "0.00"
type input "6"
type input "4032.00"
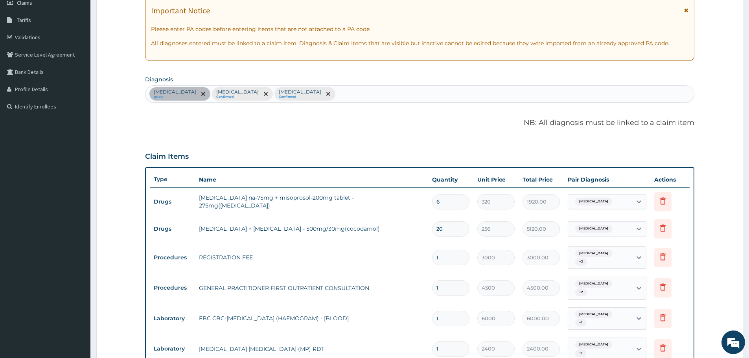
scroll to position [0, 0]
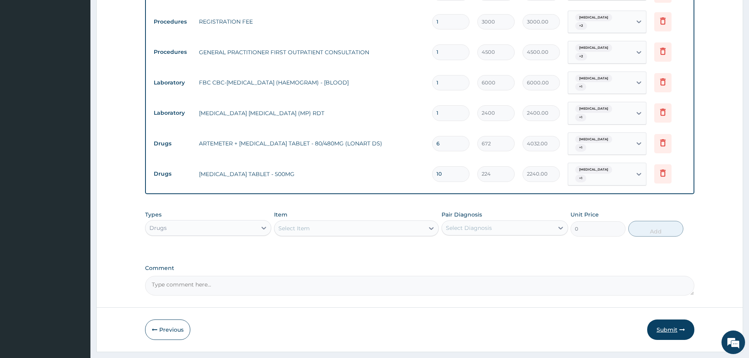
type input "6"
click at [661, 319] on button "Submit" at bounding box center [670, 329] width 47 height 20
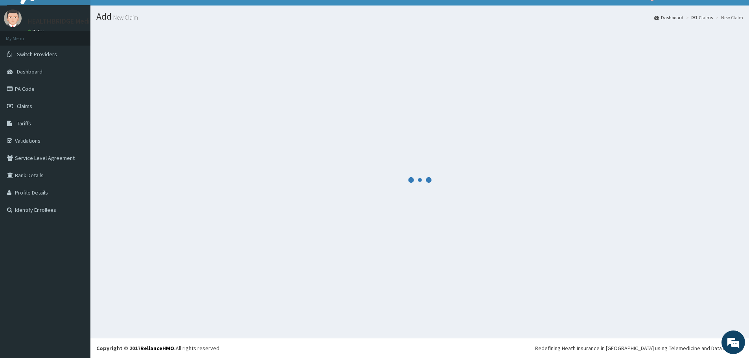
scroll to position [14, 0]
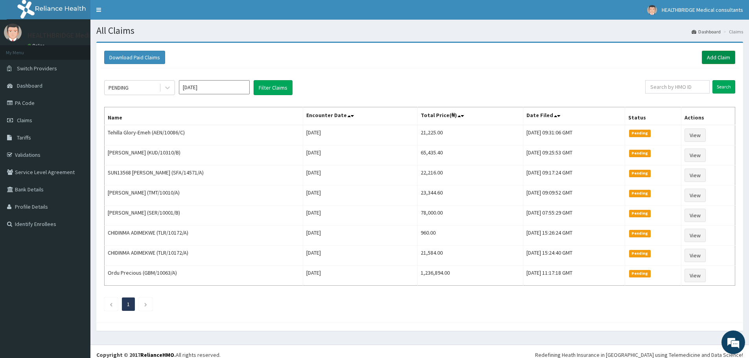
click at [720, 51] on link "Add Claim" at bounding box center [717, 57] width 33 height 13
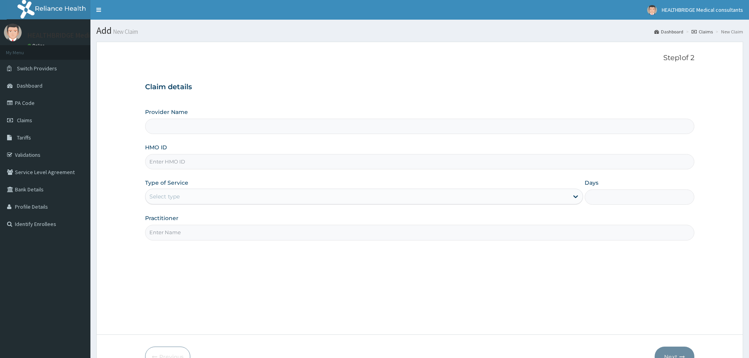
click at [200, 123] on input "Provider Name" at bounding box center [419, 126] width 549 height 15
type input "HEALTHBRIDGE MEDICAL CONSULTANTS"
click at [182, 163] on input "HMO ID" at bounding box center [419, 161] width 549 height 15
paste input "SER/10047/B"
type input "SER/10047/B"
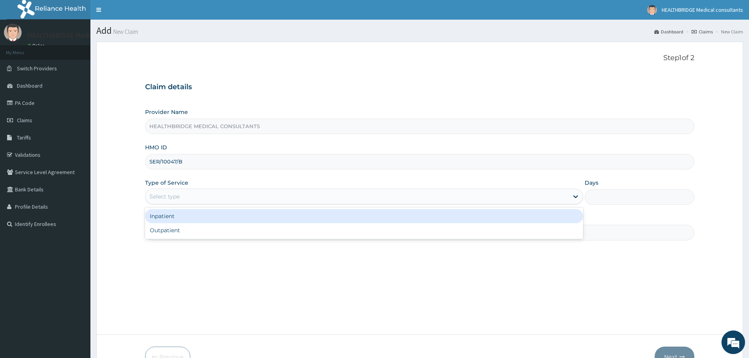
click at [178, 193] on div "Select type" at bounding box center [164, 197] width 30 height 8
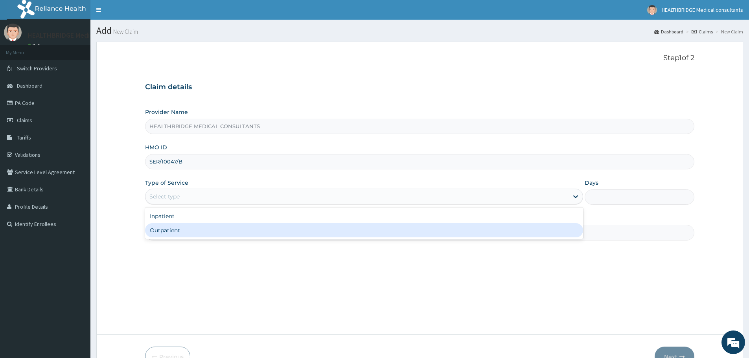
click at [180, 233] on div "Outpatient" at bounding box center [364, 230] width 438 height 14
type input "1"
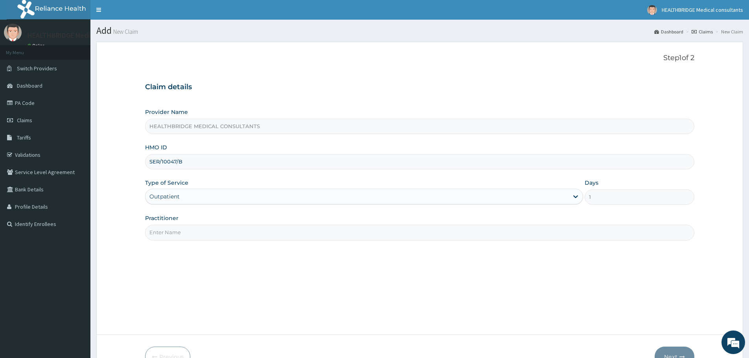
click at [180, 233] on input "Practitioner" at bounding box center [419, 232] width 549 height 15
type input "[PERSON_NAME]"
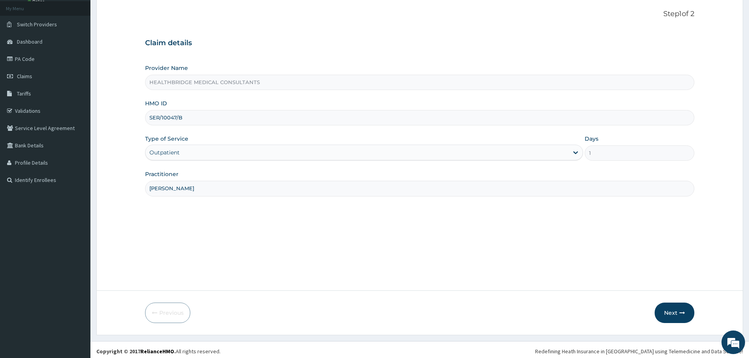
scroll to position [47, 0]
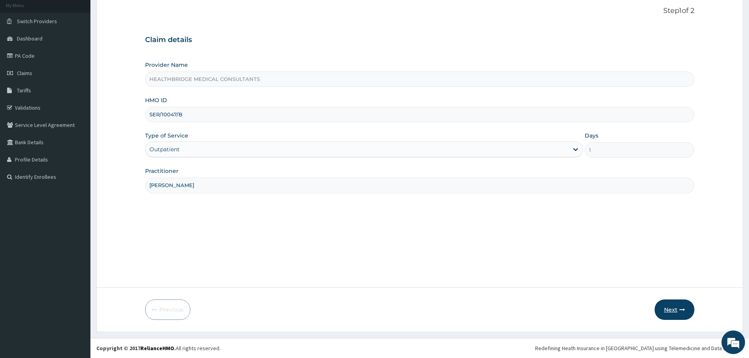
click at [666, 311] on button "Next" at bounding box center [674, 309] width 40 height 20
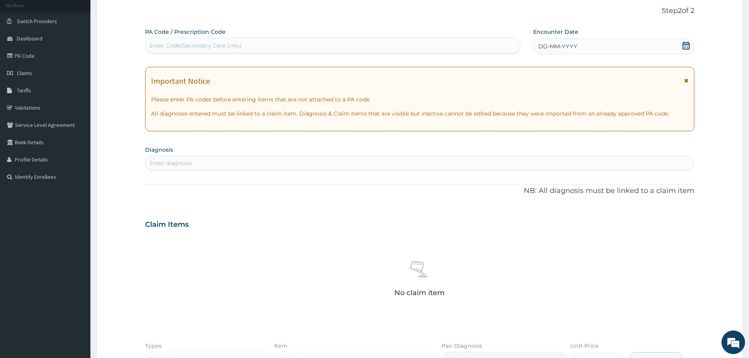
scroll to position [0, 0]
click at [247, 40] on div "Enter Code(Secondary Care Only)" at bounding box center [332, 45] width 375 height 13
paste input "PA/6F07F3"
type input "PA/6F07F3"
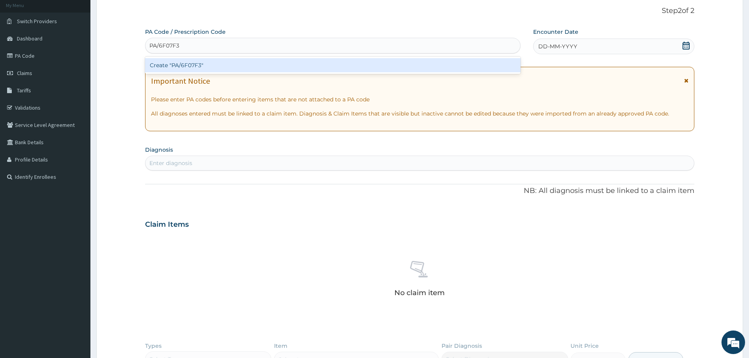
click at [229, 65] on div "Create "PA/6F07F3"" at bounding box center [332, 65] width 375 height 14
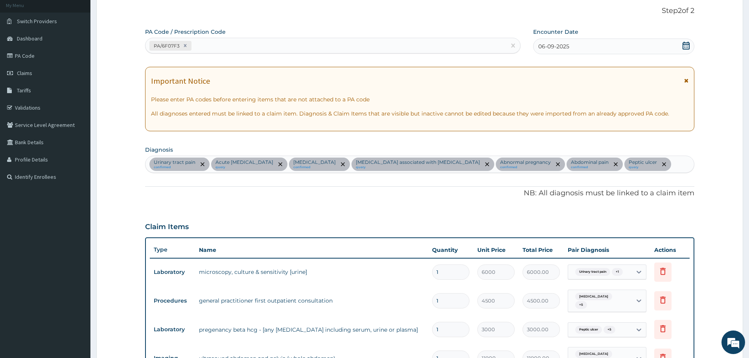
scroll to position [249, 0]
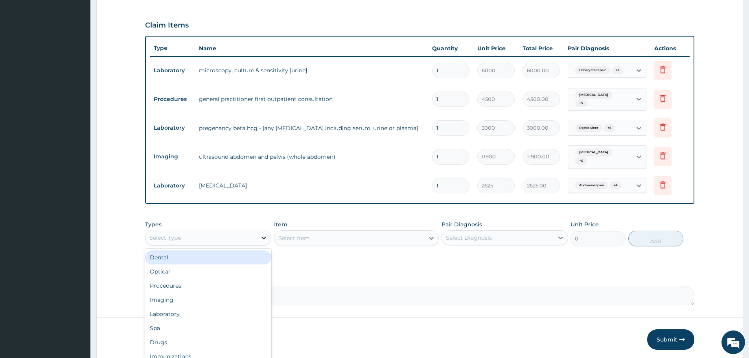
click at [263, 234] on icon at bounding box center [264, 238] width 8 height 8
click at [204, 284] on div "Procedures" at bounding box center [208, 286] width 126 height 14
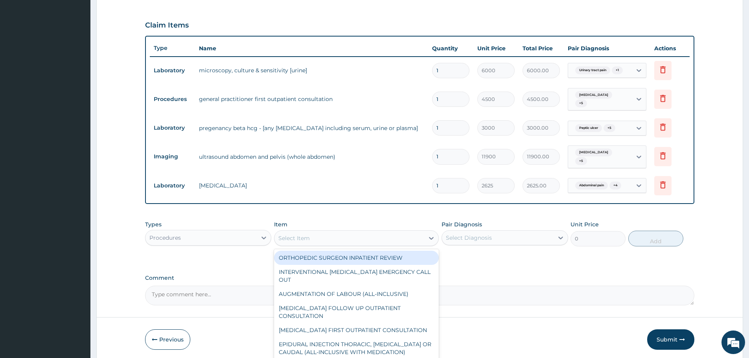
click at [302, 234] on div "Select Item" at bounding box center [293, 238] width 31 height 8
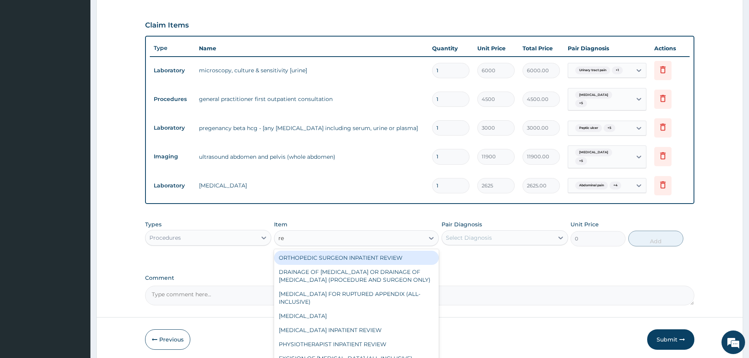
type input "reg"
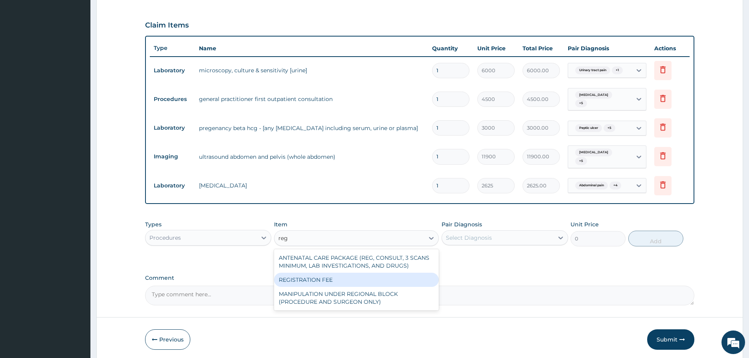
click at [313, 273] on div "REGISTRATION FEE" at bounding box center [356, 280] width 165 height 14
type input "3000"
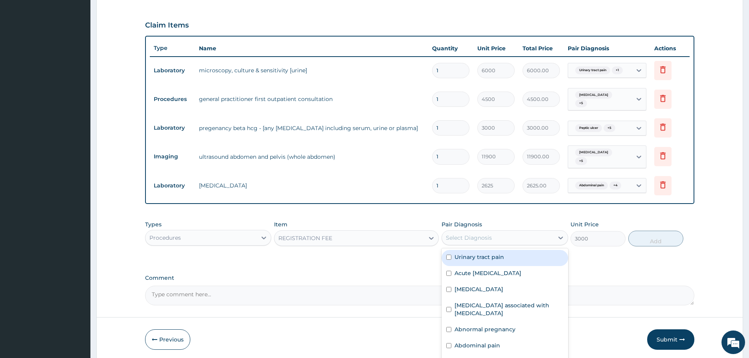
click at [468, 231] on div "Select Diagnosis" at bounding box center [497, 237] width 111 height 13
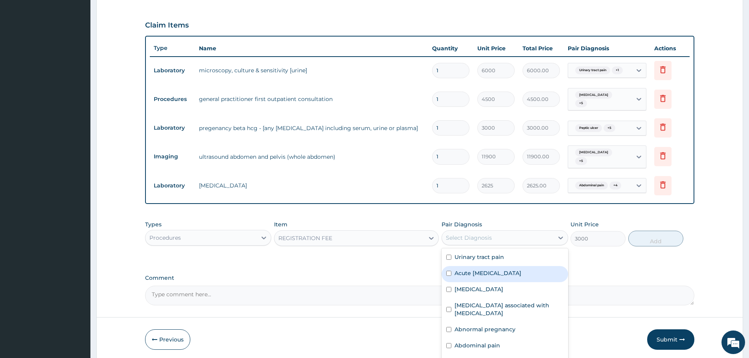
click at [490, 269] on label "Acute upper respiratory infection" at bounding box center [487, 273] width 67 height 8
checkbox input "true"
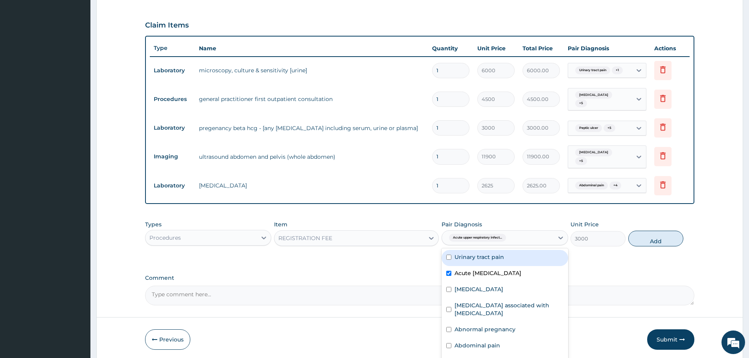
click at [497, 254] on div "Urinary tract pain" at bounding box center [504, 258] width 126 height 16
checkbox input "true"
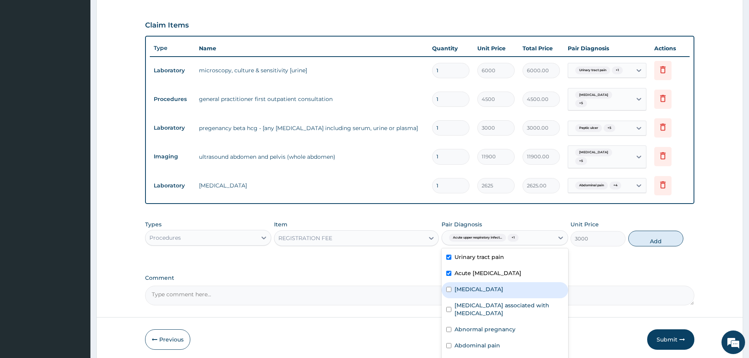
drag, startPoint x: 497, startPoint y: 286, endPoint x: 497, endPoint y: 302, distance: 16.1
click at [497, 287] on div "Candidiasis" at bounding box center [504, 290] width 126 height 16
checkbox input "true"
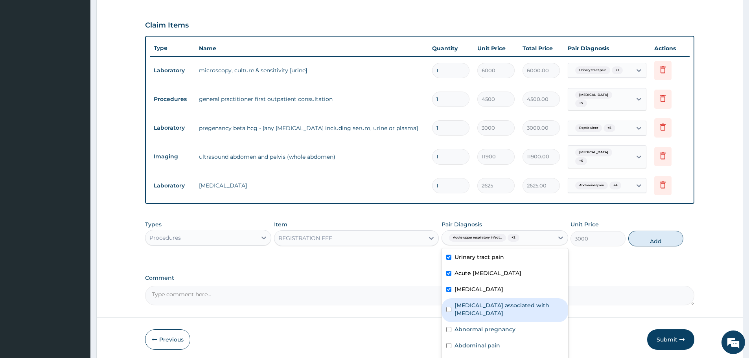
click at [497, 302] on label "Arthropathy associated with helminthiasis" at bounding box center [508, 309] width 108 height 16
checkbox input "true"
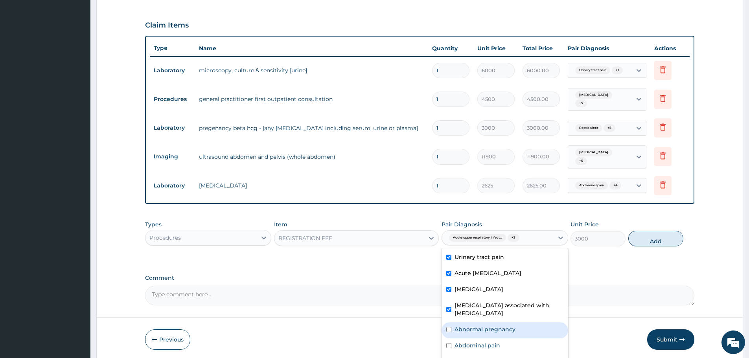
click at [497, 325] on label "Abnormal pregnancy" at bounding box center [484, 329] width 61 height 8
click at [496, 330] on div "Abnormal pregnancy" at bounding box center [504, 330] width 126 height 16
click at [500, 325] on label "Abnormal pregnancy" at bounding box center [484, 329] width 61 height 8
checkbox input "true"
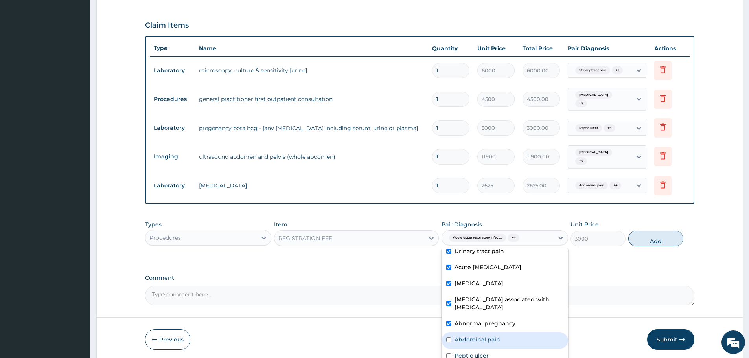
drag, startPoint x: 492, startPoint y: 327, endPoint x: 491, endPoint y: 346, distance: 18.5
click at [492, 332] on div "Abdominal pain" at bounding box center [504, 340] width 126 height 16
checkbox input "true"
click at [491, 351] on div "Peptic ulcer" at bounding box center [504, 357] width 126 height 16
checkbox input "true"
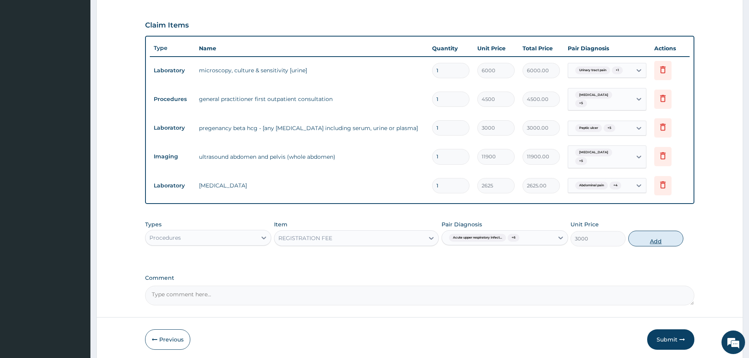
click at [656, 231] on button "Add" at bounding box center [655, 239] width 55 height 16
type input "0"
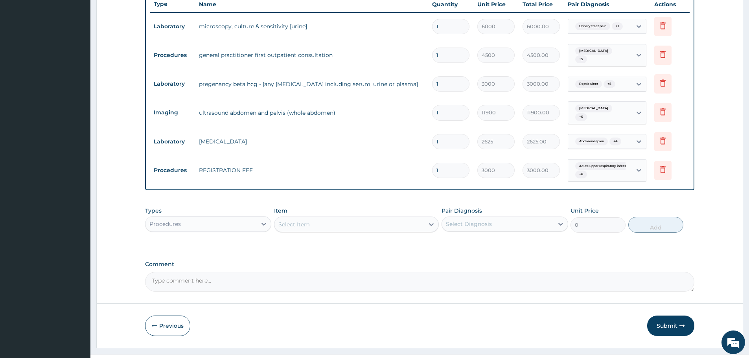
scroll to position [302, 0]
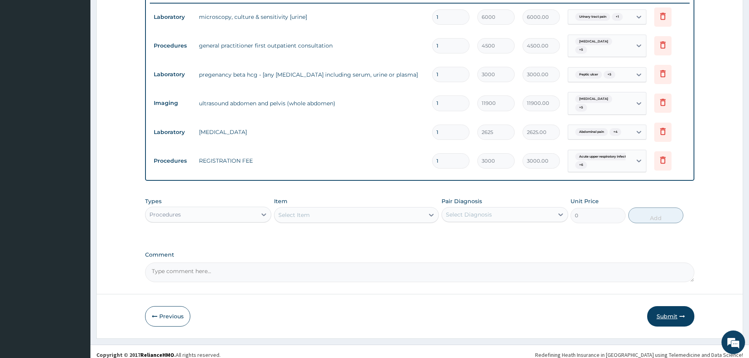
click at [665, 306] on button "Submit" at bounding box center [670, 316] width 47 height 20
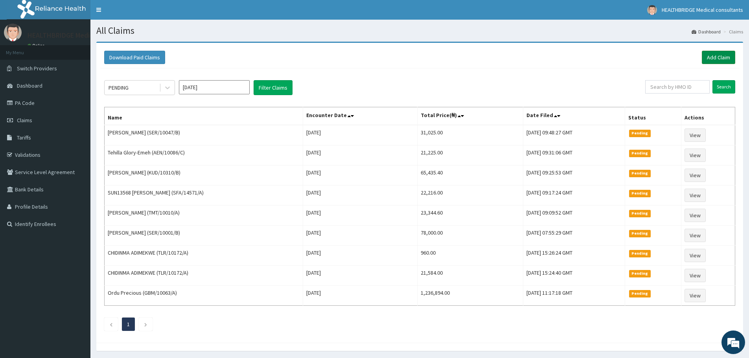
click at [721, 57] on link "Add Claim" at bounding box center [717, 57] width 33 height 13
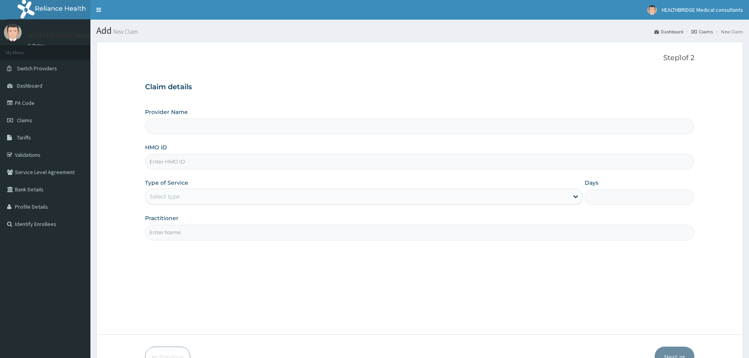
type input "HEALTHBRIDGE MEDICAL CONSULTANTS"
click at [188, 162] on input "HMO ID" at bounding box center [419, 161] width 549 height 15
paste input "SKN/10091/C"
type input "SKN/10091/C"
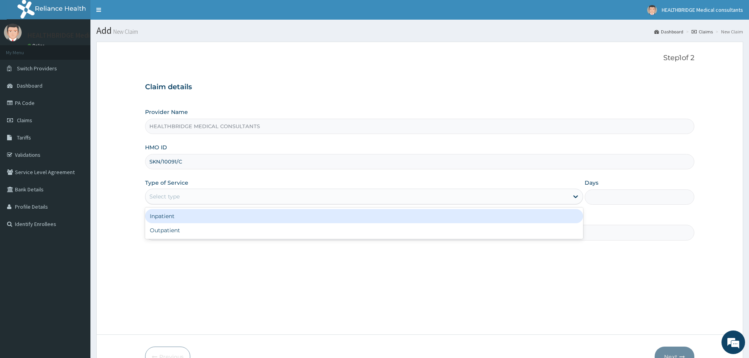
click at [164, 190] on div "Select type" at bounding box center [364, 197] width 438 height 16
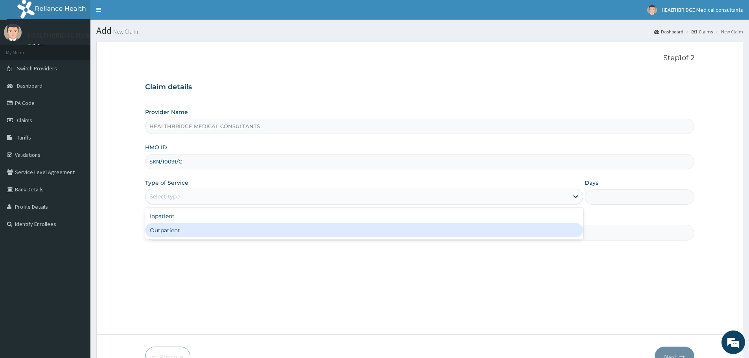
click at [164, 231] on div "Outpatient" at bounding box center [364, 230] width 438 height 14
type input "1"
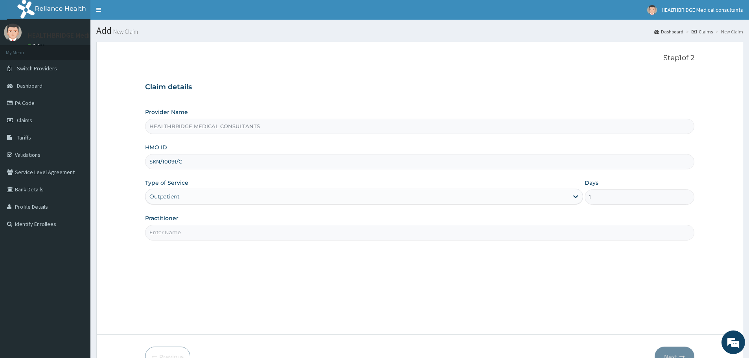
click at [166, 237] on input "Practitioner" at bounding box center [419, 232] width 549 height 15
type input "[PERSON_NAME]"
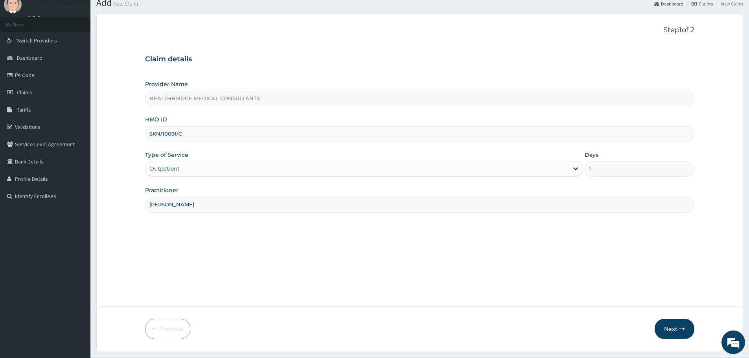
scroll to position [47, 0]
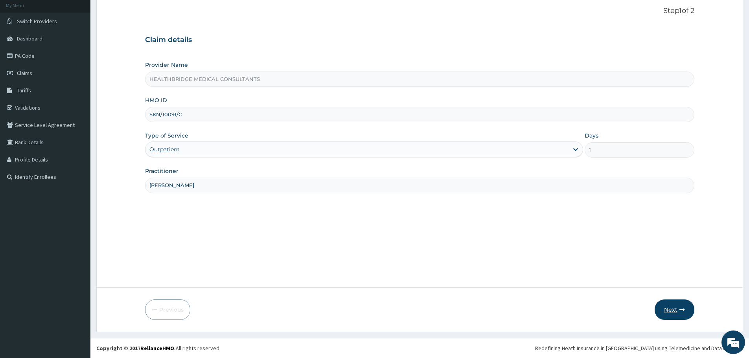
click at [664, 305] on button "Next" at bounding box center [674, 309] width 40 height 20
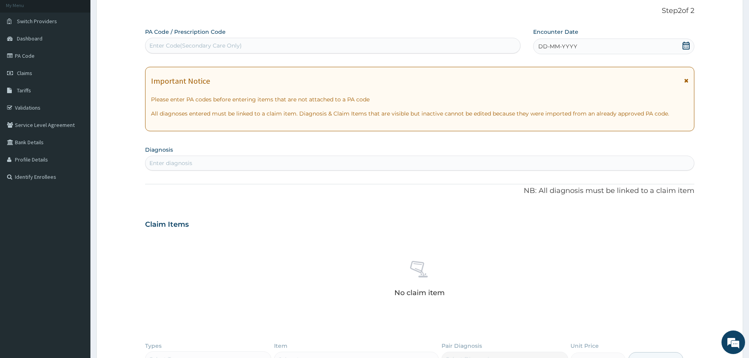
click at [216, 44] on div "Enter Code(Secondary Care Only)" at bounding box center [195, 46] width 92 height 8
paste input "PA/2CA170"
type input "PA/2CA170"
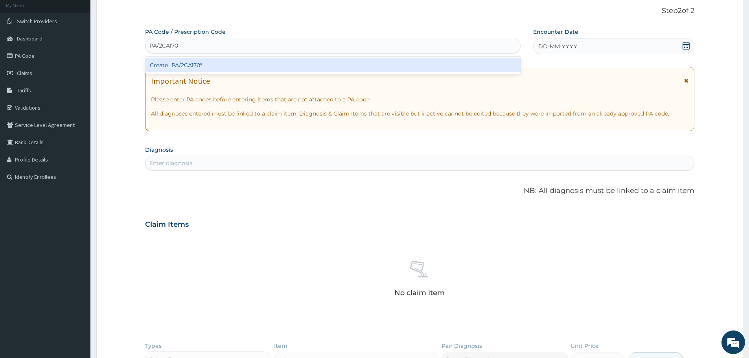
click at [196, 62] on div "Create "PA/2CA170"" at bounding box center [332, 65] width 375 height 14
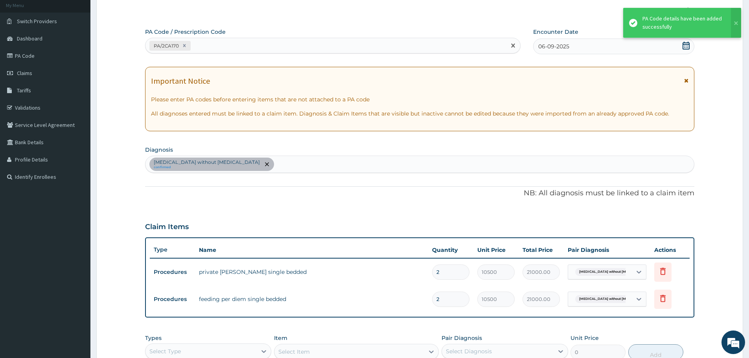
click at [200, 41] on div "PA/2CA170" at bounding box center [325, 45] width 360 height 13
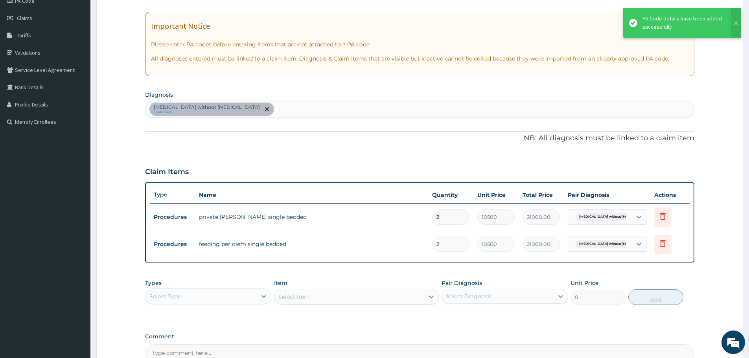
scroll to position [191, 0]
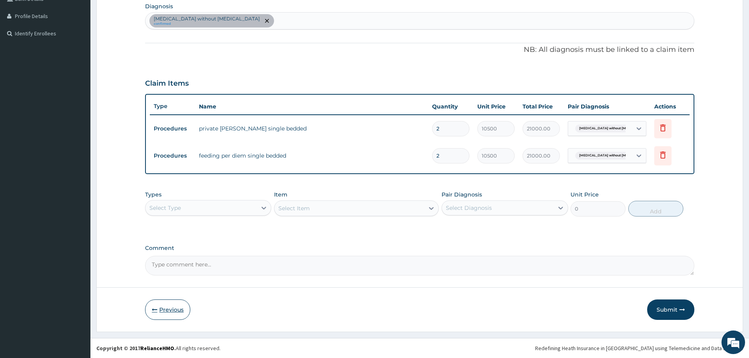
click at [174, 306] on button "Previous" at bounding box center [167, 309] width 45 height 20
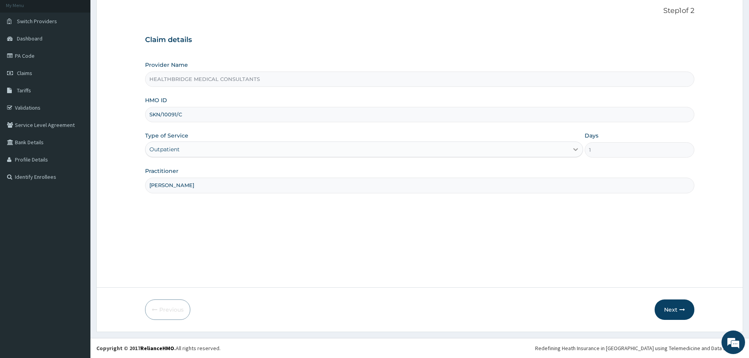
click at [576, 151] on icon at bounding box center [575, 149] width 8 height 8
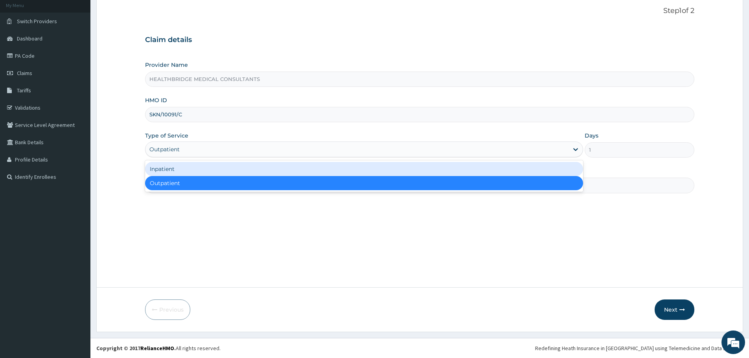
click at [495, 169] on div "Inpatient" at bounding box center [364, 169] width 438 height 14
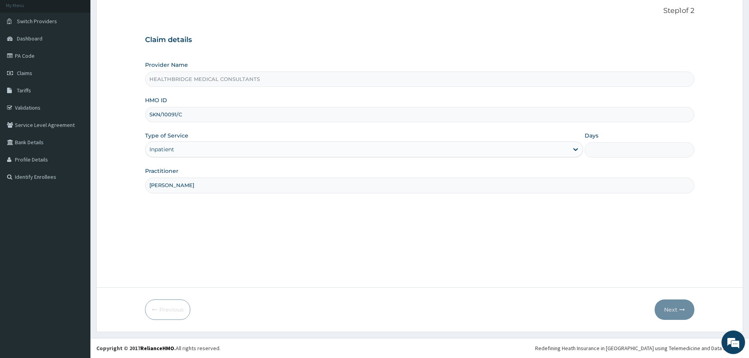
click at [593, 155] on input "Days" at bounding box center [639, 149] width 110 height 15
type input "4"
click at [666, 302] on button "Next" at bounding box center [674, 309] width 40 height 20
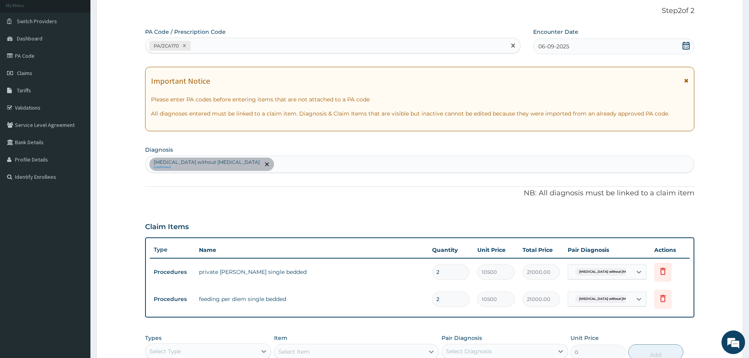
click at [204, 47] on div "PA/2CA170" at bounding box center [325, 45] width 360 height 13
paste input "PA/D3EBDF"
type input "PA/D3EBDF"
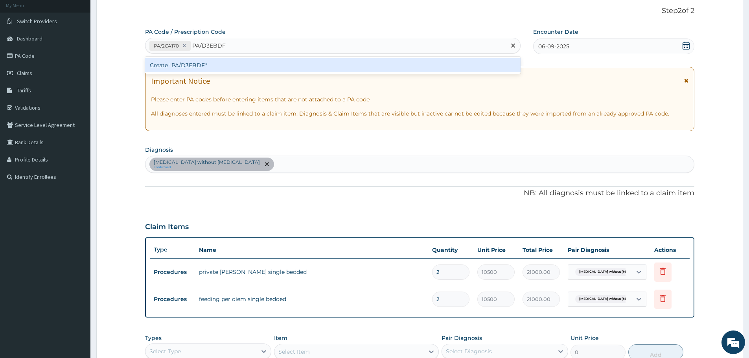
click at [213, 66] on div "Create "PA/D3EBDF"" at bounding box center [332, 65] width 375 height 14
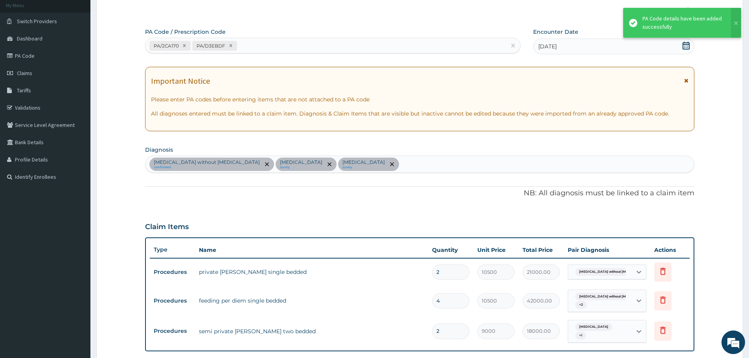
click at [271, 42] on div "PA/2CA170 PA/D3EBDF" at bounding box center [325, 45] width 360 height 13
paste input "PA/9F06CE"
type input "PA/9F06CE"
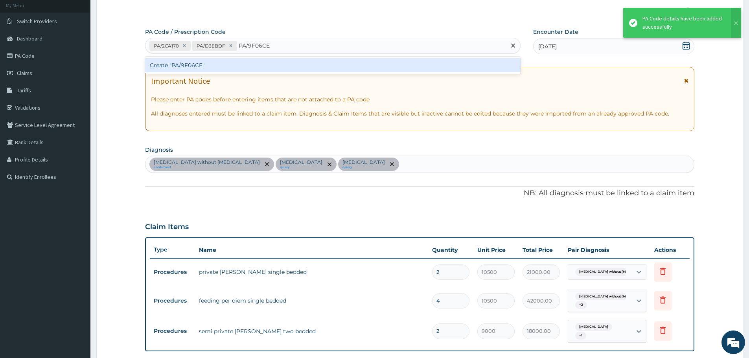
click at [264, 60] on div "Create "PA/9F06CE"" at bounding box center [332, 65] width 375 height 14
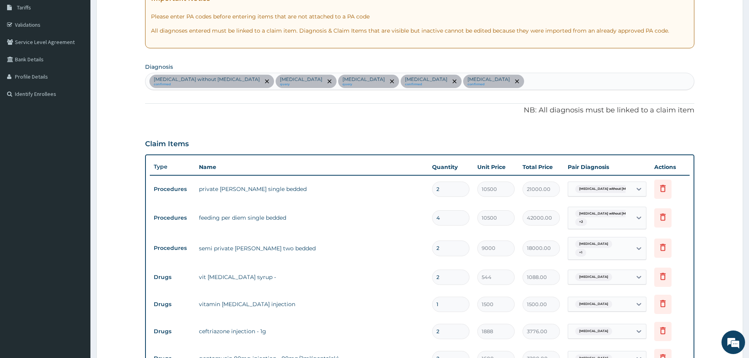
scroll to position [0, 0]
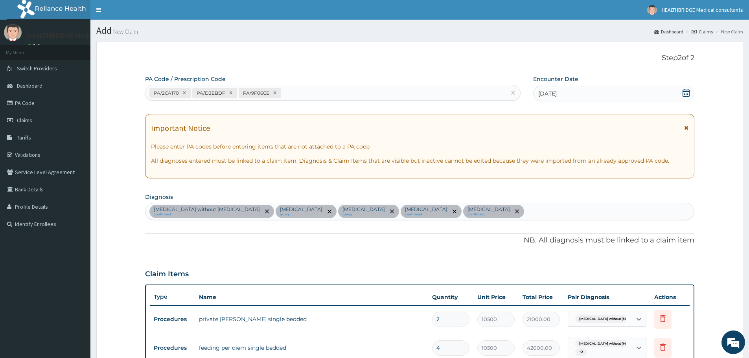
click at [299, 93] on div "PA/2CA170 PA/D3EBDF PA/9F06CE" at bounding box center [325, 92] width 360 height 13
paste input "PA/04FCCE"
type input "PA/04FCCE"
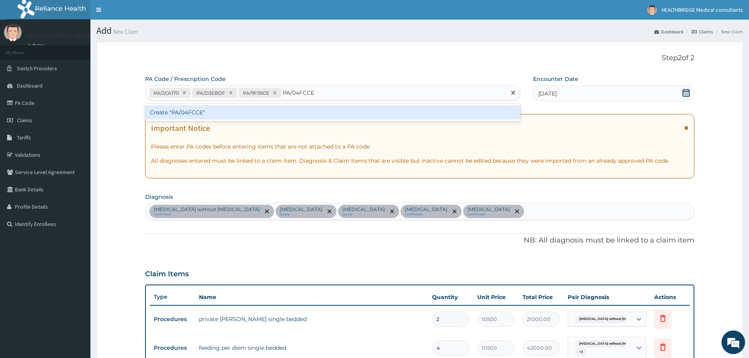
click at [294, 115] on div "Create "PA/04FCCE"" at bounding box center [332, 112] width 375 height 14
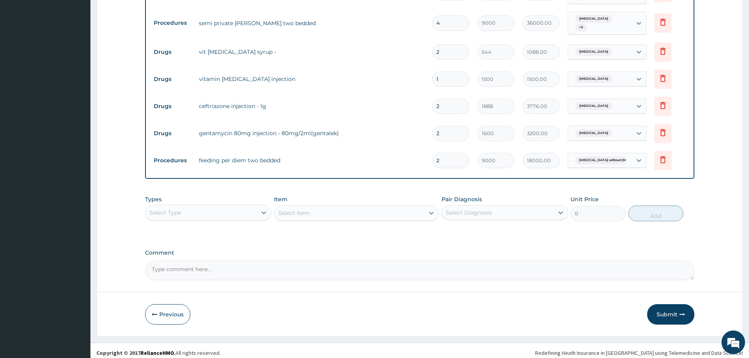
scroll to position [356, 0]
click at [173, 311] on button "Previous" at bounding box center [167, 313] width 45 height 20
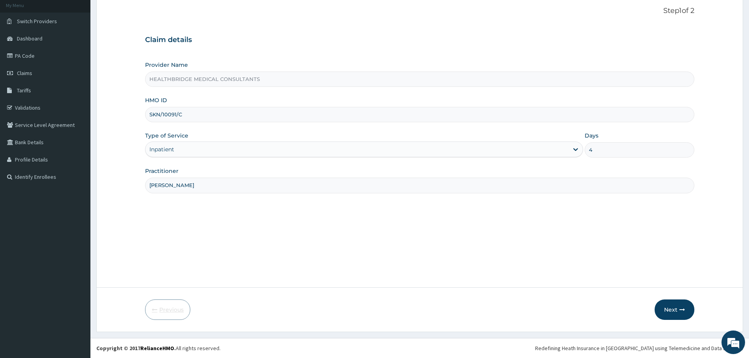
scroll to position [47, 0]
click at [615, 152] on input "4" at bounding box center [639, 149] width 110 height 15
type input "6"
click at [670, 310] on button "Next" at bounding box center [674, 309] width 40 height 20
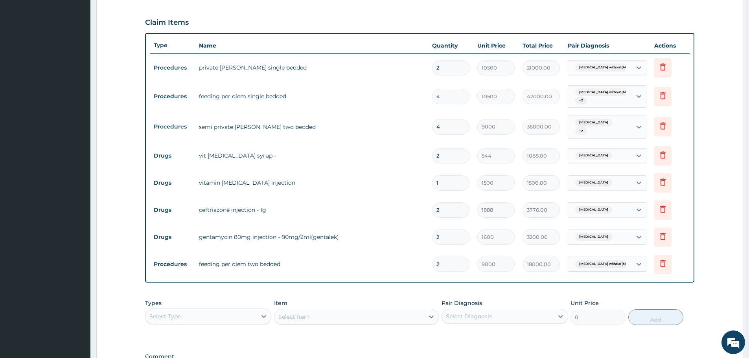
scroll to position [356, 0]
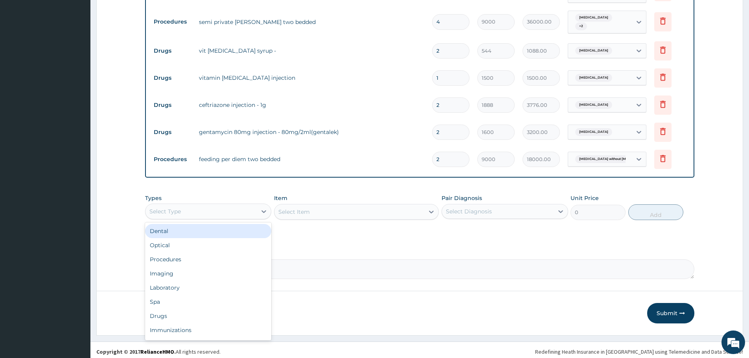
click at [256, 205] on div "Select Type" at bounding box center [200, 211] width 111 height 13
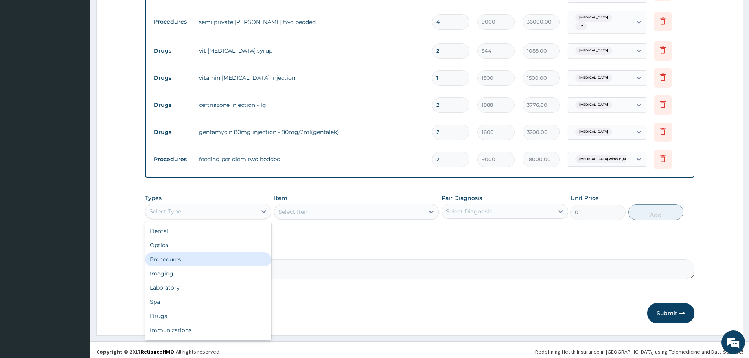
click at [202, 254] on div "Procedures" at bounding box center [208, 259] width 126 height 14
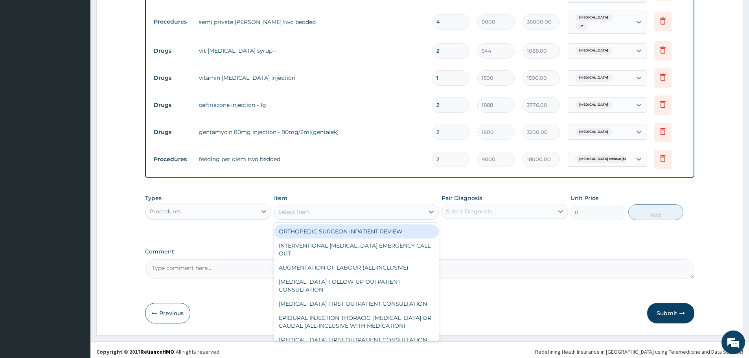
click at [323, 210] on div "Select Item" at bounding box center [349, 212] width 150 height 13
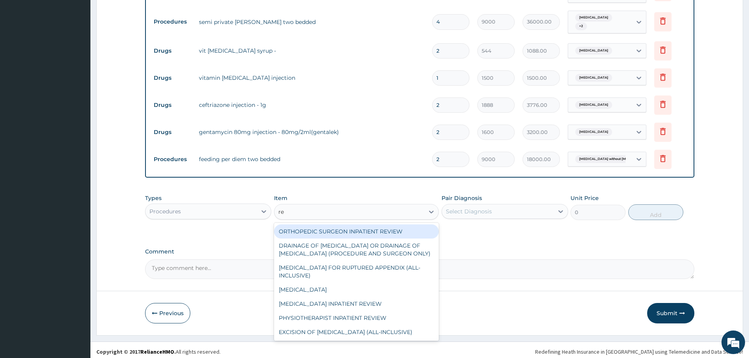
type input "reg"
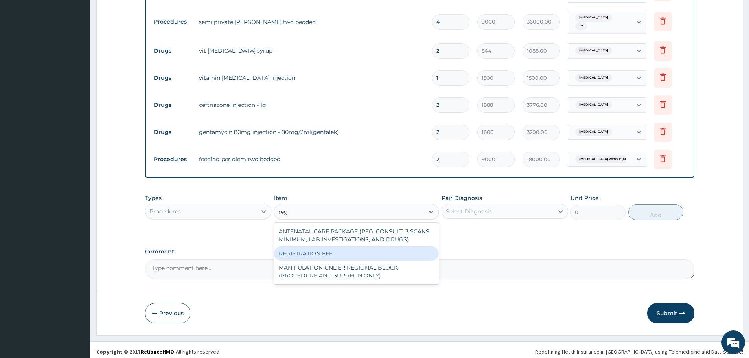
click at [337, 246] on div "REGISTRATION FEE" at bounding box center [356, 253] width 165 height 14
type input "3000"
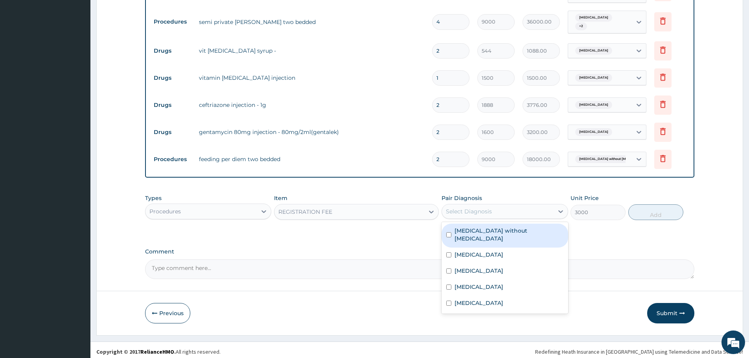
click at [466, 211] on div "Select Diagnosis" at bounding box center [469, 211] width 46 height 8
click at [478, 234] on div "[MEDICAL_DATA] without [MEDICAL_DATA]" at bounding box center [504, 236] width 126 height 24
checkbox input "true"
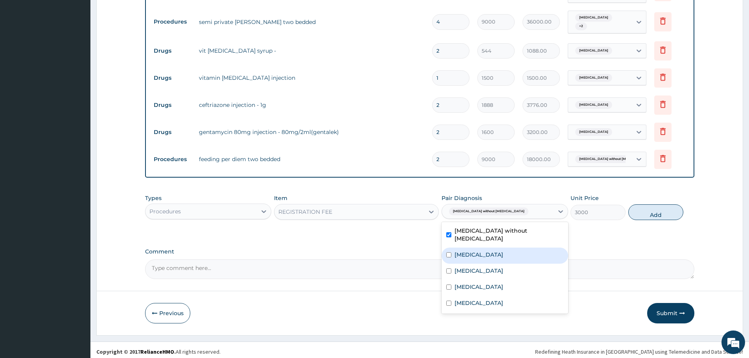
click at [482, 251] on label "[MEDICAL_DATA]" at bounding box center [478, 255] width 49 height 8
checkbox input "true"
drag, startPoint x: 489, startPoint y: 264, endPoint x: 491, endPoint y: 268, distance: 4.0
click at [490, 266] on div "Malaria" at bounding box center [504, 272] width 126 height 16
checkbox input "true"
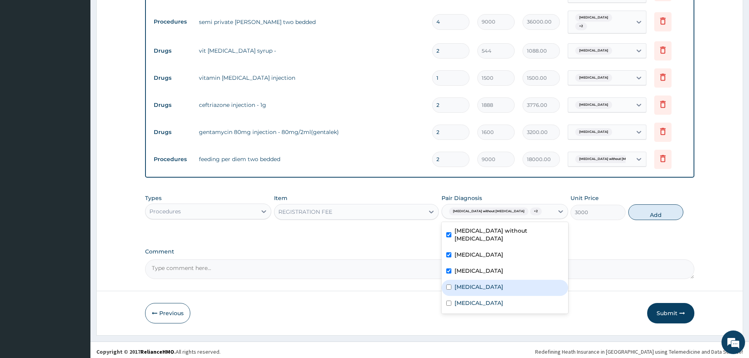
click at [493, 280] on div "Anemia" at bounding box center [504, 288] width 126 height 16
checkbox input "true"
click at [496, 296] on div "Sepsis" at bounding box center [504, 304] width 126 height 16
checkbox input "true"
click at [623, 209] on div "Types Procedures Item REGISTRATION FEE Pair Diagnosis option Sepsis, selected. …" at bounding box center [419, 207] width 549 height 34
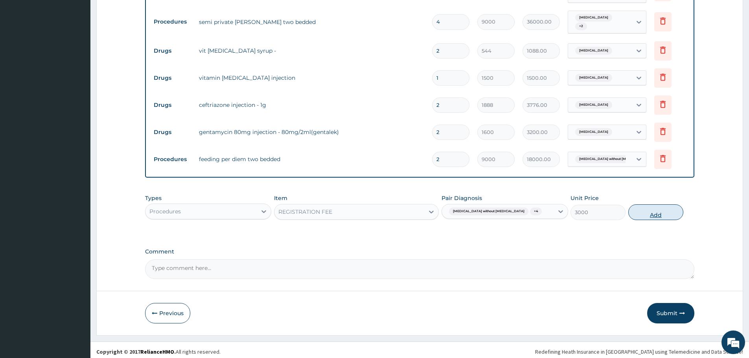
click at [656, 208] on button "Add" at bounding box center [655, 212] width 55 height 16
type input "0"
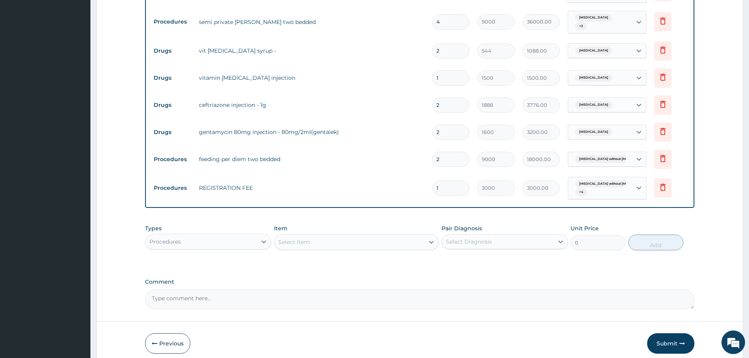
click at [485, 238] on div "Select Diagnosis" at bounding box center [469, 242] width 46 height 8
click at [375, 255] on div "Types Procedures Item Select Item Pair Diagnosis Select Diagnosis Unit Price 0 …" at bounding box center [419, 243] width 549 height 46
click at [365, 243] on div "Select Item" at bounding box center [349, 242] width 150 height 13
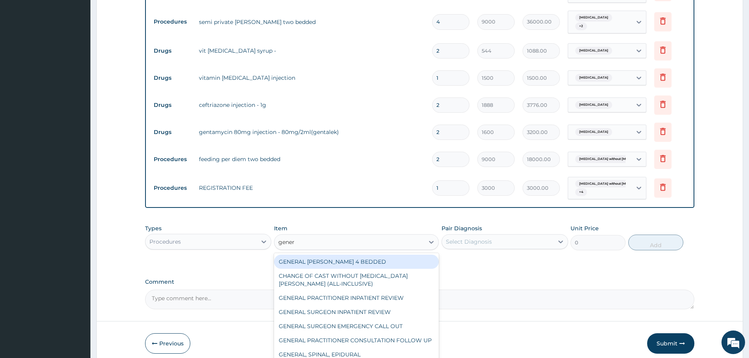
type input "genera"
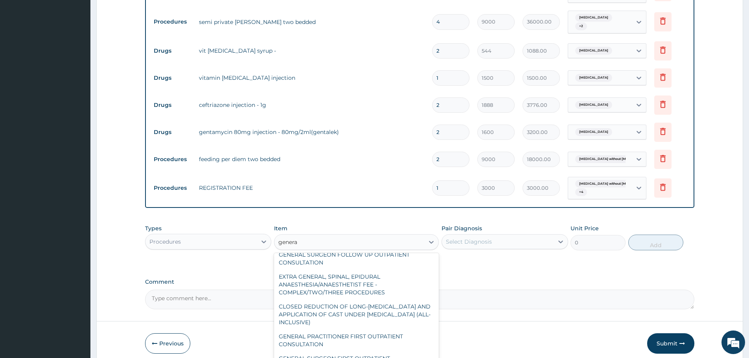
scroll to position [141, 0]
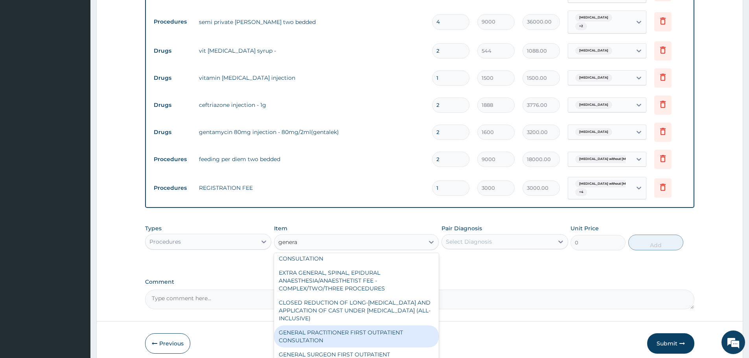
click at [354, 332] on div "GENERAL PRACTITIONER FIRST OUTPATIENT CONSULTATION" at bounding box center [356, 336] width 165 height 22
type input "4500"
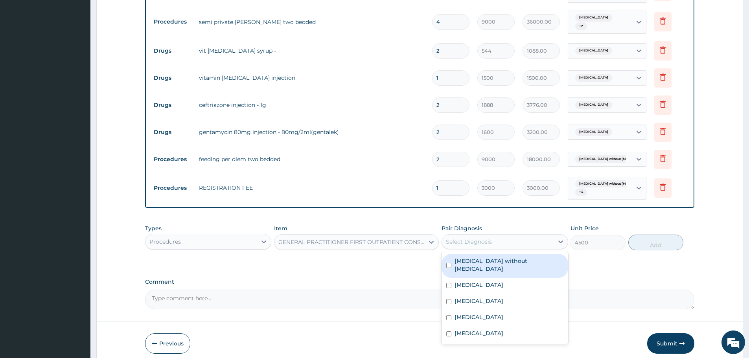
click at [477, 238] on div "Select Diagnosis" at bounding box center [469, 242] width 46 height 8
drag, startPoint x: 482, startPoint y: 252, endPoint x: 490, endPoint y: 277, distance: 26.5
click at [482, 254] on div "Sepsis without septic shock" at bounding box center [504, 266] width 126 height 24
checkbox input "true"
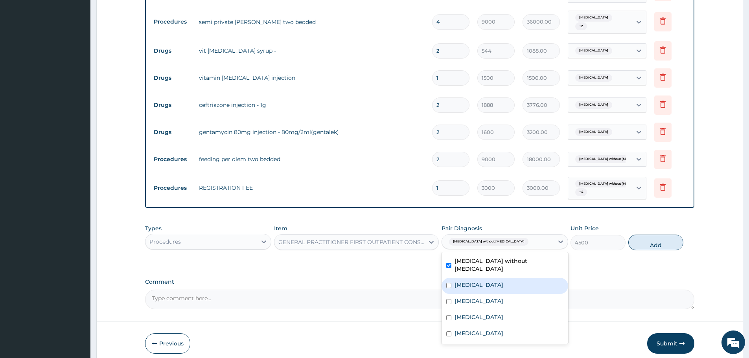
click at [491, 278] on div "Acute tonsillitis" at bounding box center [504, 286] width 126 height 16
checkbox input "true"
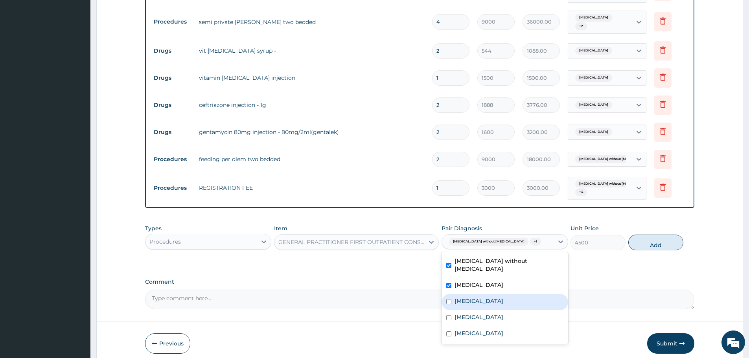
click at [492, 294] on div "Malaria" at bounding box center [504, 302] width 126 height 16
checkbox input "true"
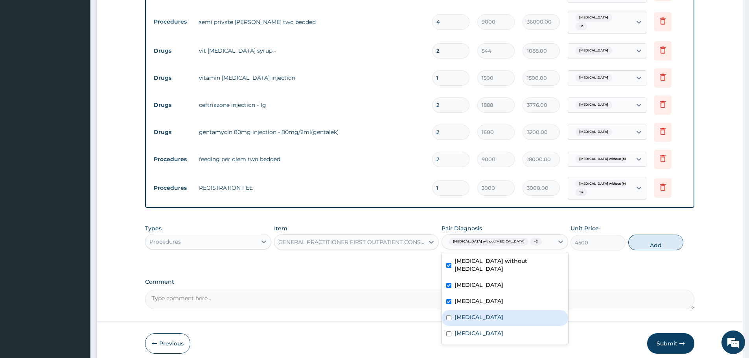
drag, startPoint x: 493, startPoint y: 306, endPoint x: 496, endPoint y: 333, distance: 26.9
click at [493, 310] on div "Anemia" at bounding box center [504, 318] width 126 height 16
checkbox input "true"
click at [496, 333] on div "Previous Submit" at bounding box center [419, 343] width 549 height 20
click at [525, 238] on div "Sepsis without septic shock + 3" at bounding box center [497, 241] width 111 height 13
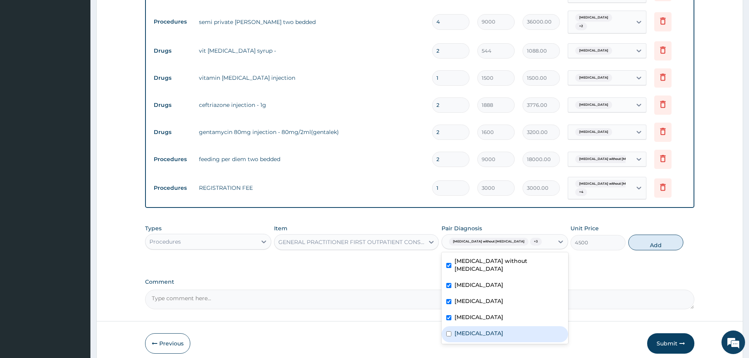
click at [505, 326] on div "Sepsis" at bounding box center [504, 334] width 126 height 16
checkbox input "true"
click at [648, 245] on button "Add" at bounding box center [655, 243] width 55 height 16
type input "0"
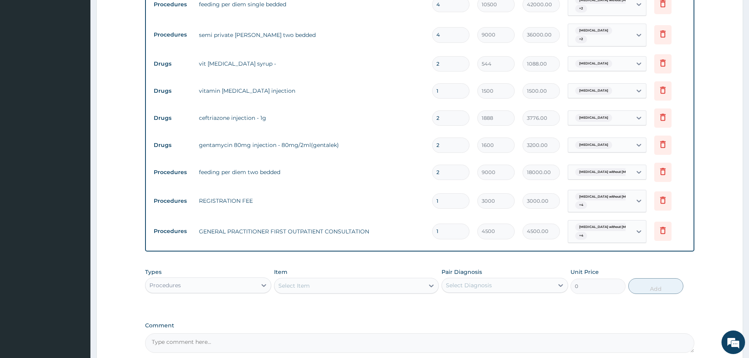
scroll to position [396, 0]
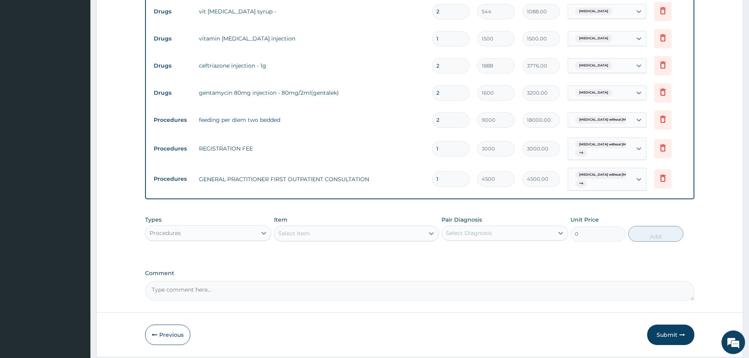
click at [287, 229] on div "Select Item" at bounding box center [293, 233] width 31 height 8
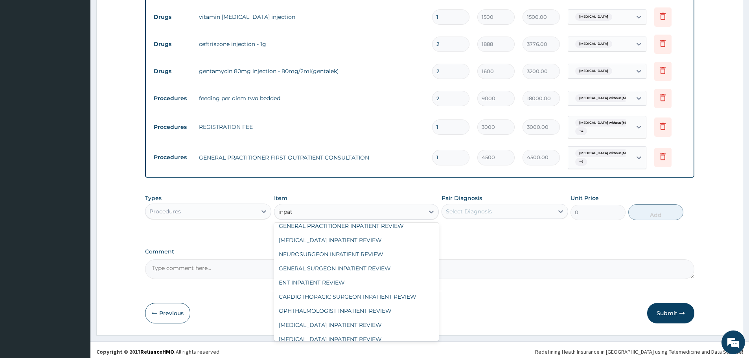
scroll to position [79, 0]
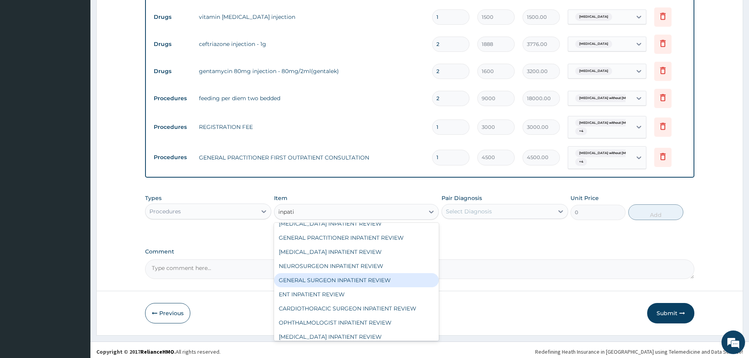
type input "inpatie"
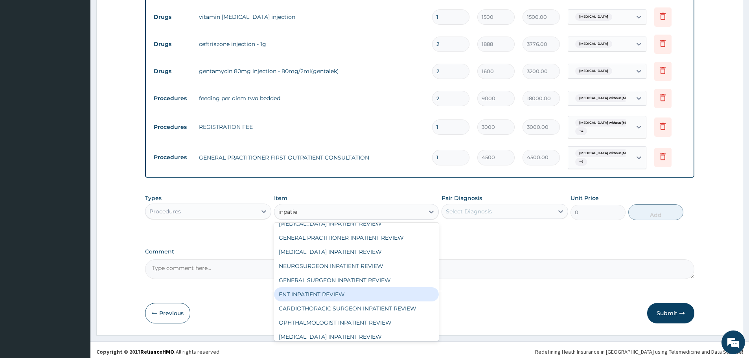
scroll to position [0, 0]
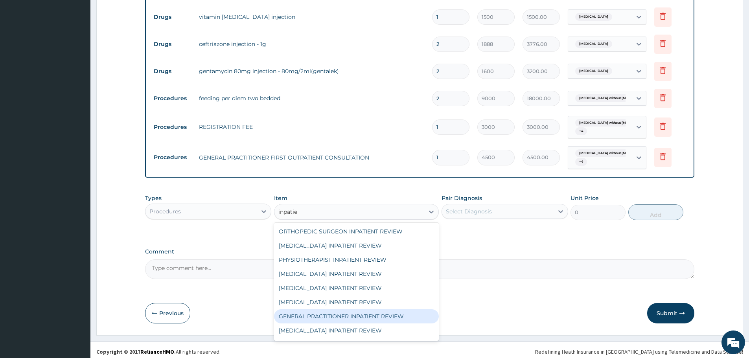
click at [325, 310] on div "GENERAL PRACTITIONER INPATIENT REVIEW" at bounding box center [356, 316] width 165 height 14
type input "3000"
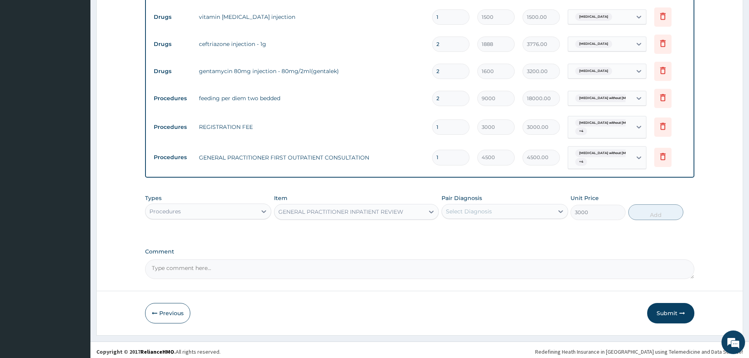
click at [495, 211] on div "Select Diagnosis" at bounding box center [497, 211] width 111 height 13
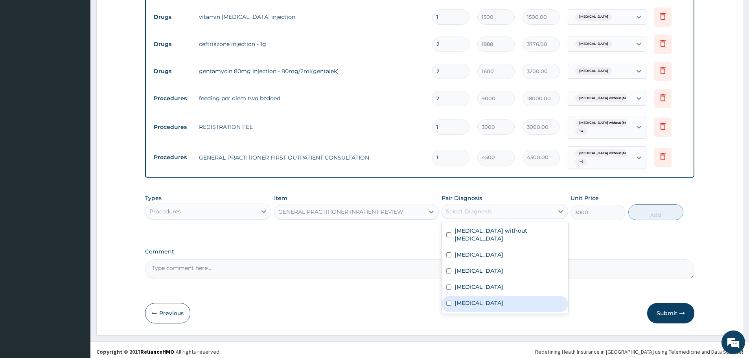
click at [494, 296] on div "Sepsis" at bounding box center [504, 304] width 126 height 16
checkbox input "true"
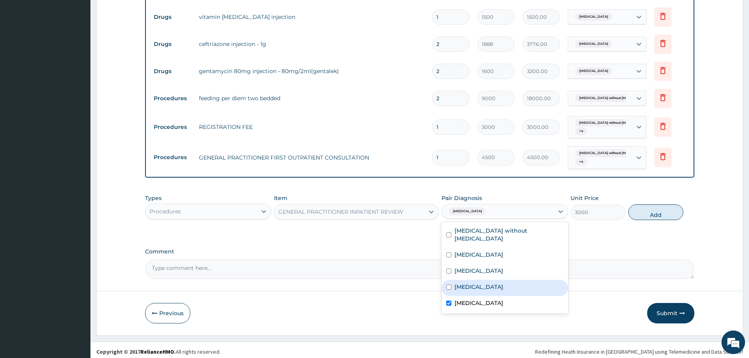
click at [494, 283] on div "Anemia" at bounding box center [504, 288] width 126 height 16
click at [498, 280] on div "Anemia" at bounding box center [504, 288] width 126 height 16
checkbox input "false"
click at [503, 264] on div "Malaria" at bounding box center [504, 272] width 126 height 16
checkbox input "true"
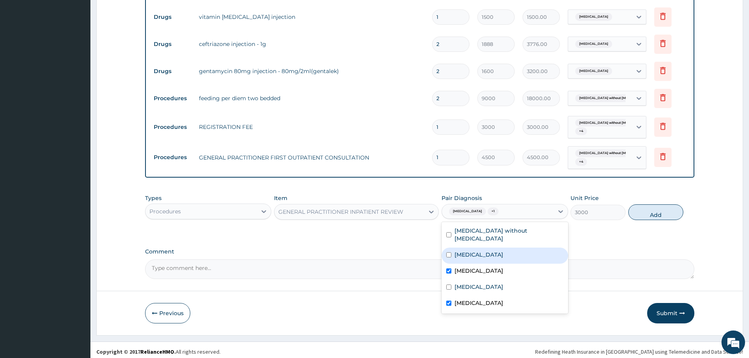
click at [507, 248] on div "Acute tonsillitis" at bounding box center [504, 256] width 126 height 16
checkbox input "true"
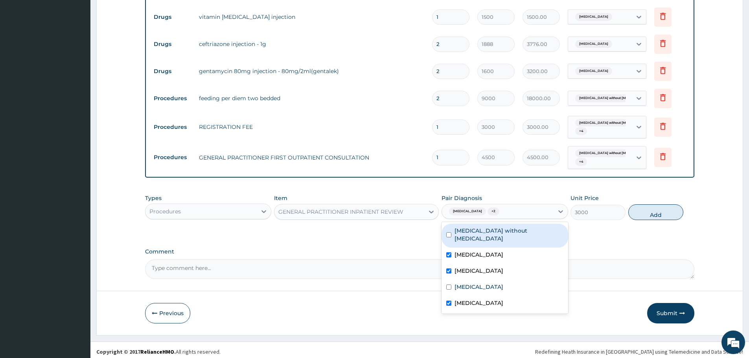
click at [516, 227] on label "Sepsis without septic shock" at bounding box center [508, 235] width 108 height 16
checkbox input "true"
click at [650, 213] on button "Add" at bounding box center [655, 212] width 55 height 16
type input "0"
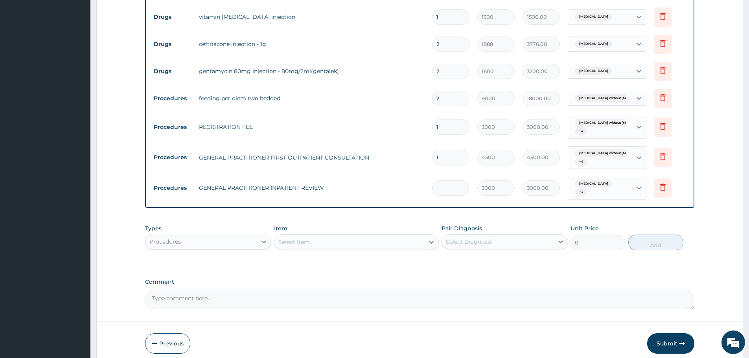
type input "0.00"
type input "5"
type input "15000.00"
type input "5"
click at [258, 235] on div at bounding box center [264, 242] width 14 height 14
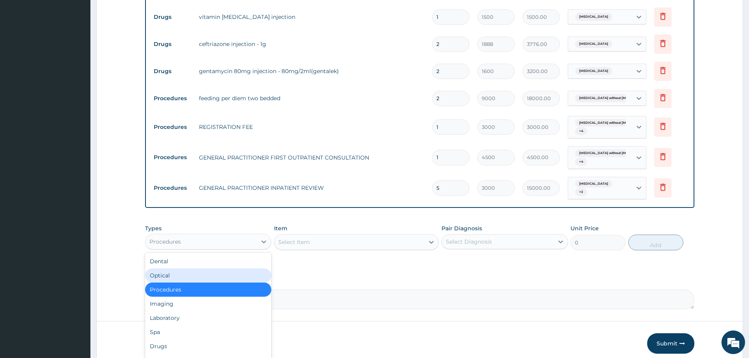
scroll to position [27, 0]
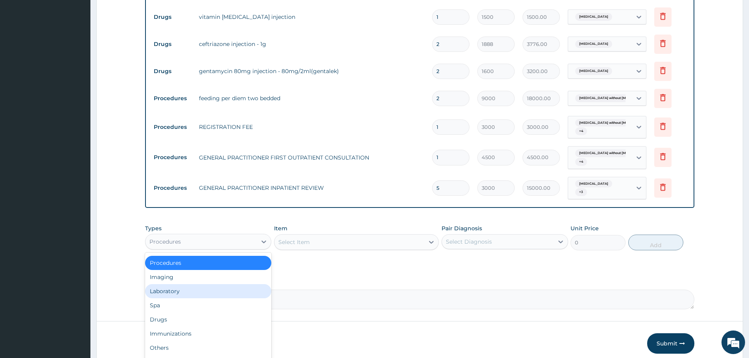
click at [197, 284] on div "Laboratory" at bounding box center [208, 291] width 126 height 14
click at [197, 279] on label "Comment" at bounding box center [419, 282] width 549 height 7
click at [197, 290] on textarea "Comment" at bounding box center [419, 300] width 549 height 20
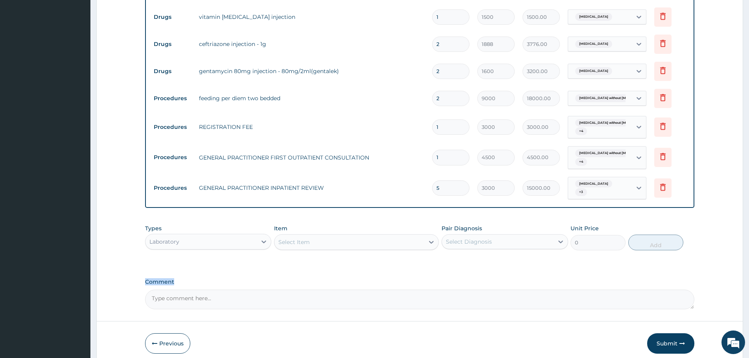
click at [319, 236] on div "Select Item" at bounding box center [349, 242] width 150 height 13
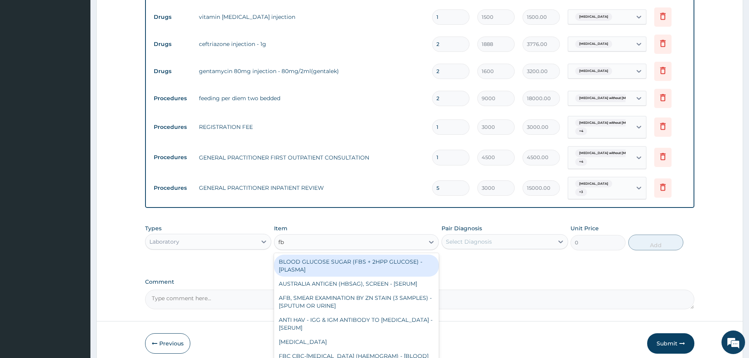
type input "fbc"
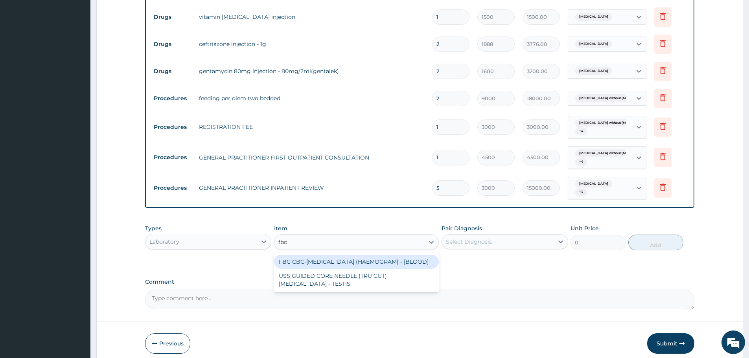
click at [332, 264] on div "FBC CBC-COMPLETE BLOOD COUNT (HAEMOGRAM) - [BLOOD]" at bounding box center [356, 262] width 165 height 14
type input "6000"
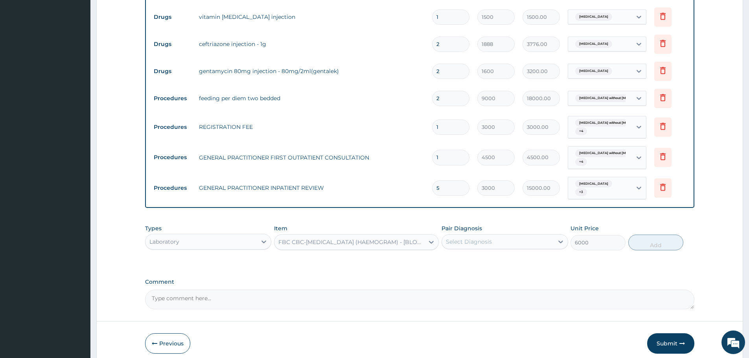
click at [488, 238] on div "Select Diagnosis" at bounding box center [469, 242] width 46 height 8
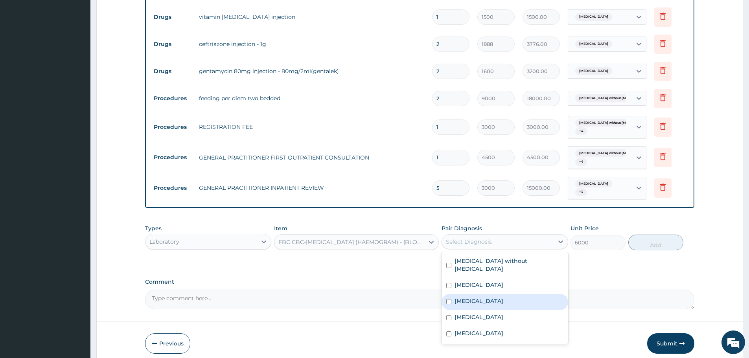
drag, startPoint x: 487, startPoint y: 292, endPoint x: 486, endPoint y: 326, distance: 34.6
click at [487, 294] on div "Malaria" at bounding box center [504, 302] width 126 height 16
checkbox input "true"
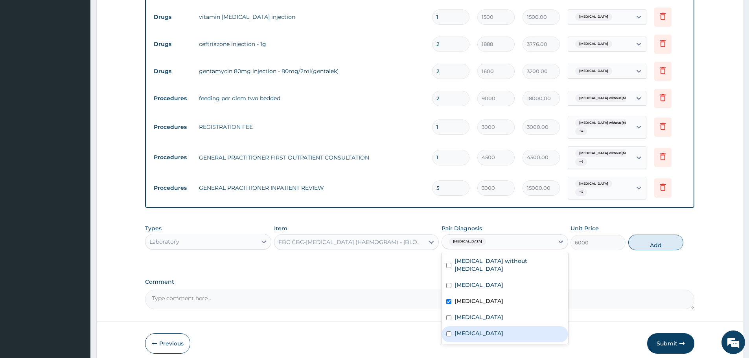
click at [486, 326] on div "Sepsis" at bounding box center [504, 334] width 126 height 16
checkbox input "true"
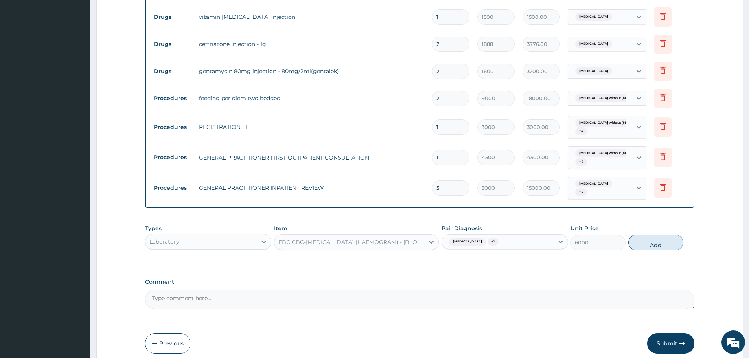
click at [655, 242] on button "Add" at bounding box center [655, 243] width 55 height 16
type input "0"
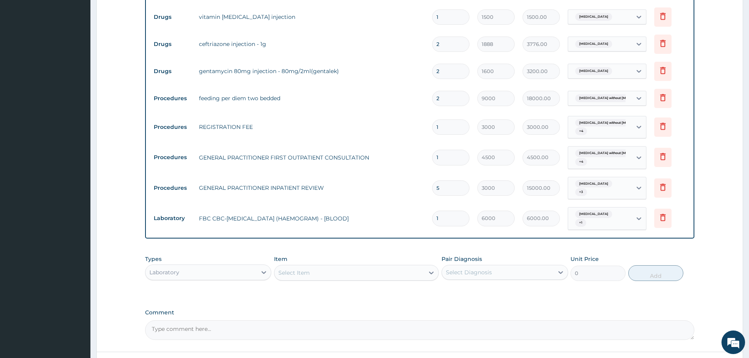
click at [379, 266] on div "Select Item" at bounding box center [349, 272] width 150 height 13
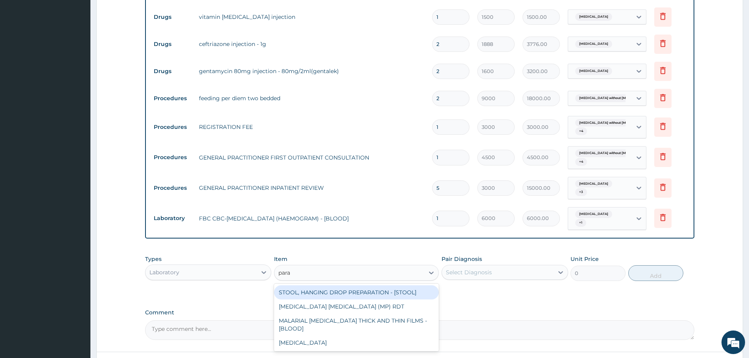
type input "paras"
click at [385, 285] on div "MALARIA PARASITE (MP) RDT" at bounding box center [356, 292] width 165 height 14
type input "2400"
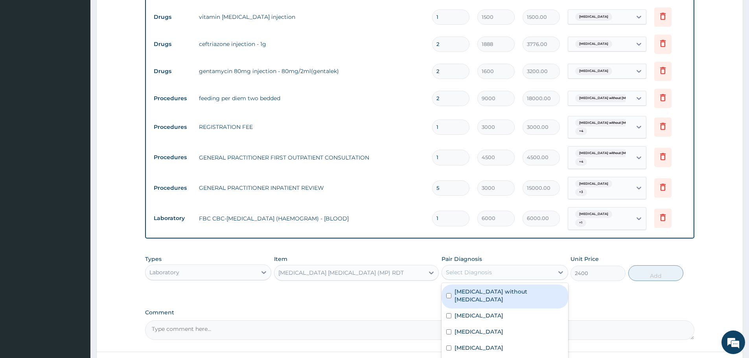
click at [478, 266] on div "Select Diagnosis" at bounding box center [497, 272] width 111 height 13
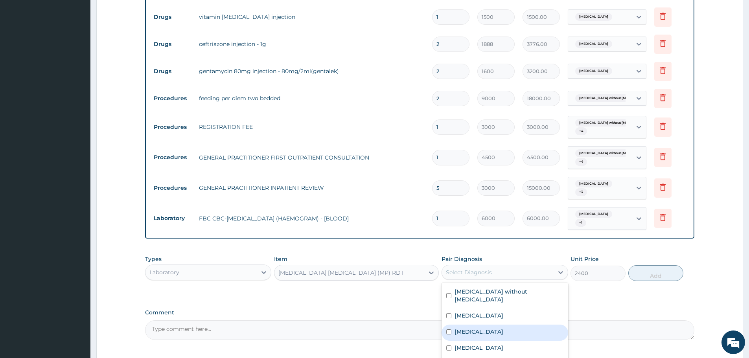
click at [476, 325] on div "Malaria" at bounding box center [504, 333] width 126 height 16
checkbox input "true"
click at [477, 357] on div "Sepsis" at bounding box center [504, 365] width 126 height 16
checkbox input "true"
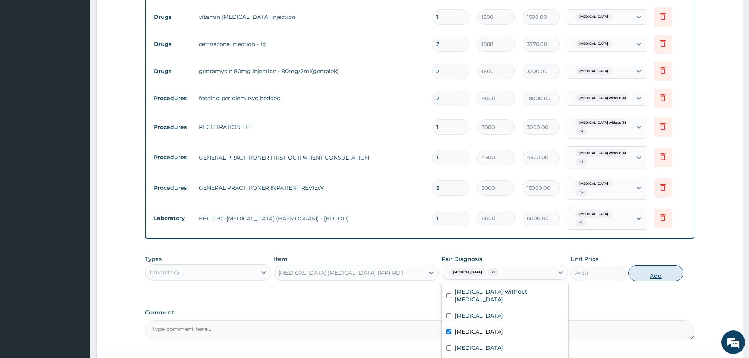
click at [649, 265] on button "Add" at bounding box center [655, 273] width 55 height 16
type input "0"
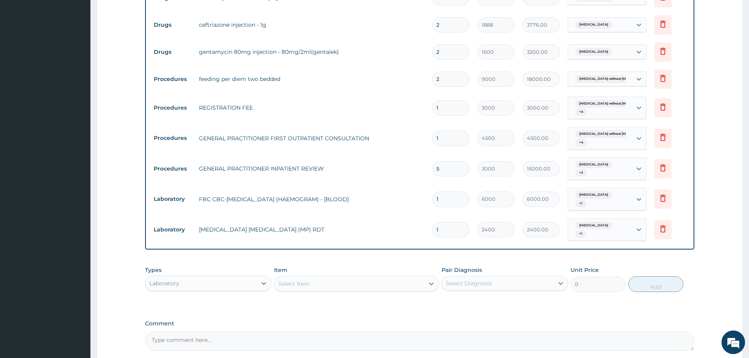
scroll to position [457, 0]
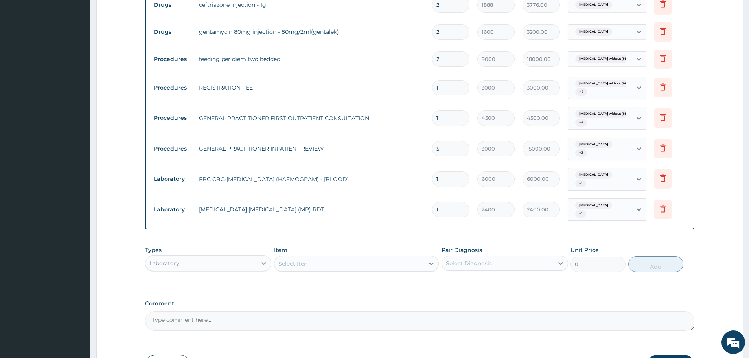
click at [261, 256] on div at bounding box center [264, 263] width 14 height 14
click at [297, 260] on div "Select Item" at bounding box center [293, 264] width 31 height 8
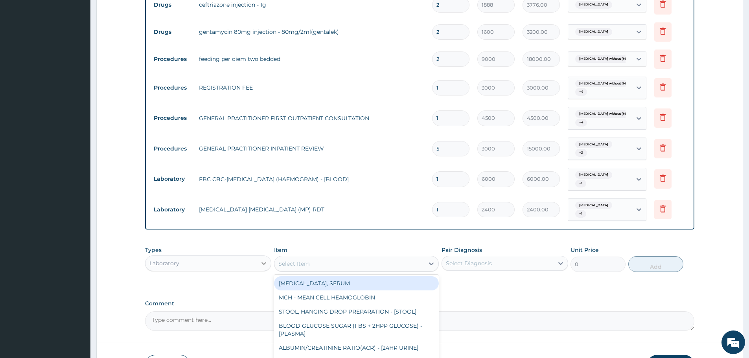
click at [264, 262] on icon at bounding box center [264, 263] width 5 height 3
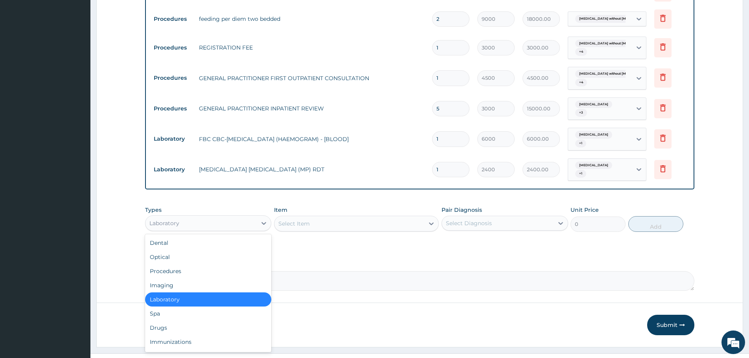
scroll to position [499, 0]
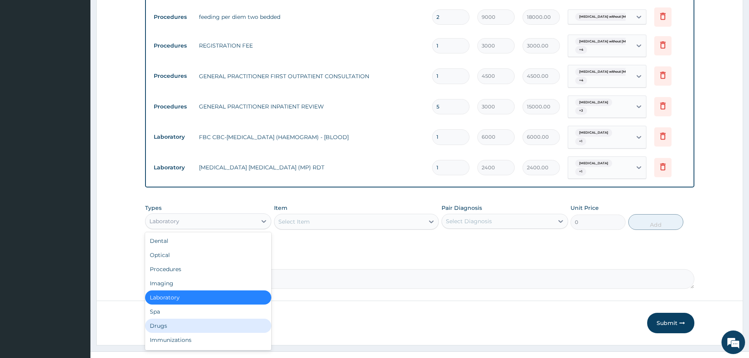
click at [181, 319] on div "Drugs" at bounding box center [208, 326] width 126 height 14
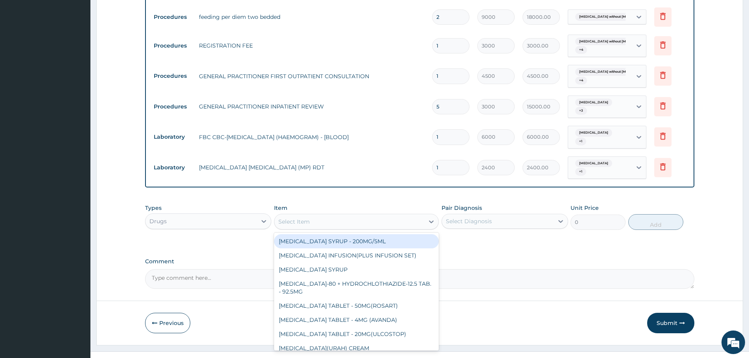
click at [373, 215] on div "Select Item" at bounding box center [349, 221] width 150 height 13
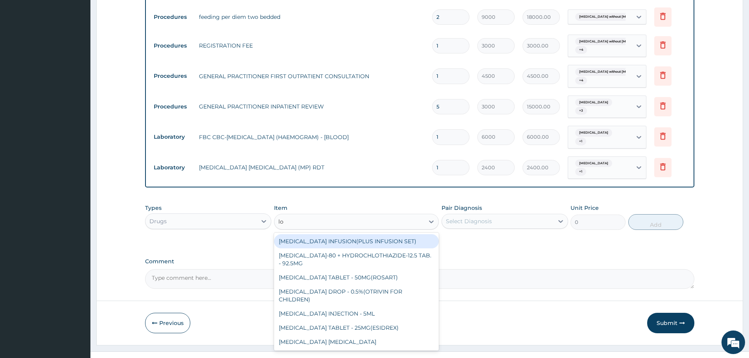
type input "lo"
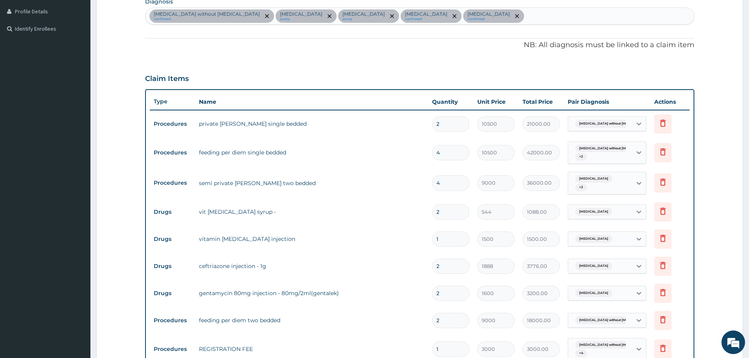
scroll to position [184, 0]
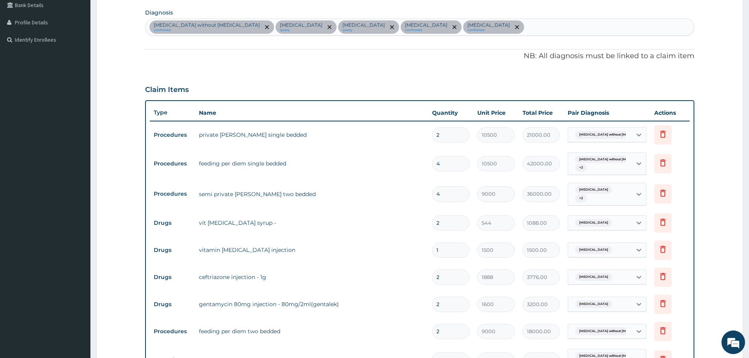
click at [525, 24] on input "text" at bounding box center [525, 27] width 1 height 8
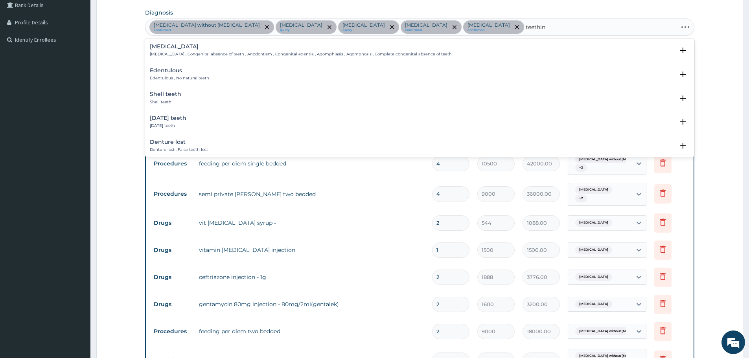
type input "teething"
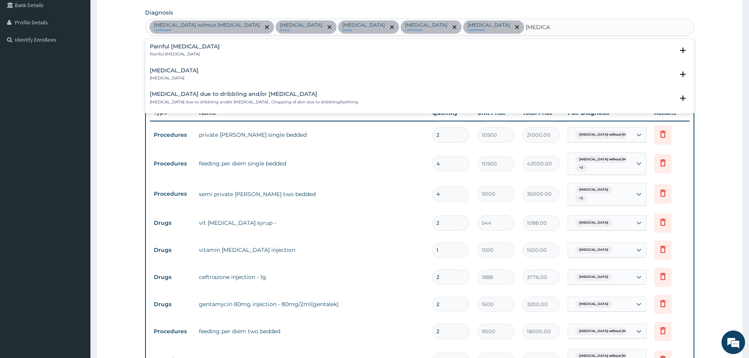
click at [191, 68] on h4 "Teething syndrome" at bounding box center [174, 71] width 49 height 6
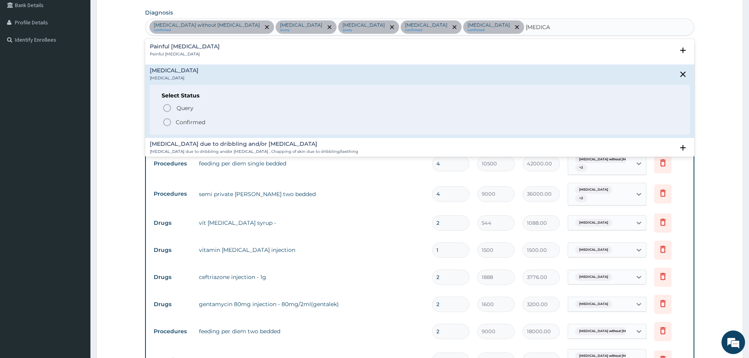
click at [167, 121] on icon "status option filled" at bounding box center [166, 121] width 9 height 9
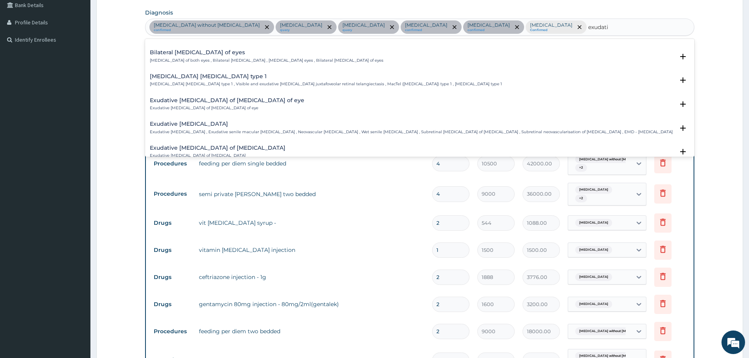
scroll to position [668, 0]
type input "exudative"
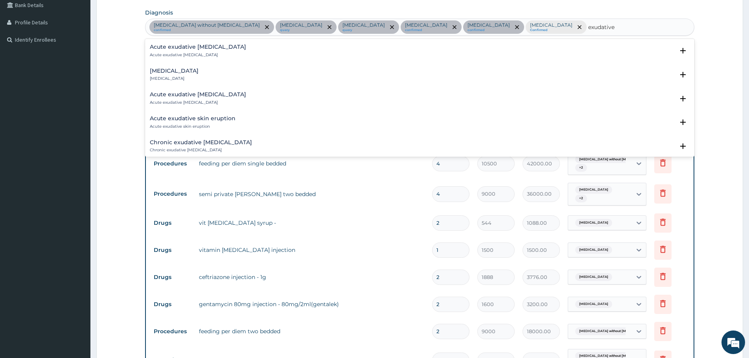
scroll to position [373, 0]
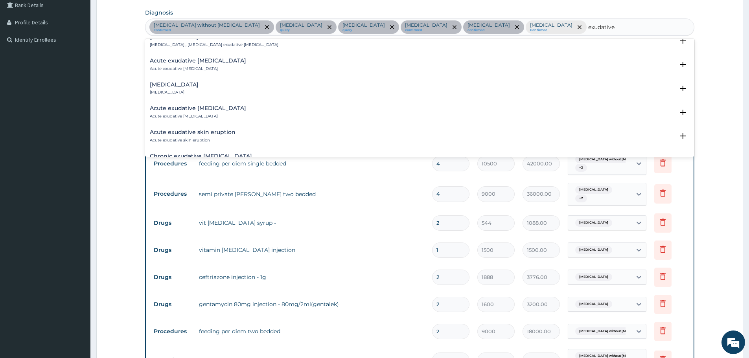
click at [167, 105] on h4 "Acute exudative bronchiolitis" at bounding box center [198, 108] width 96 height 6
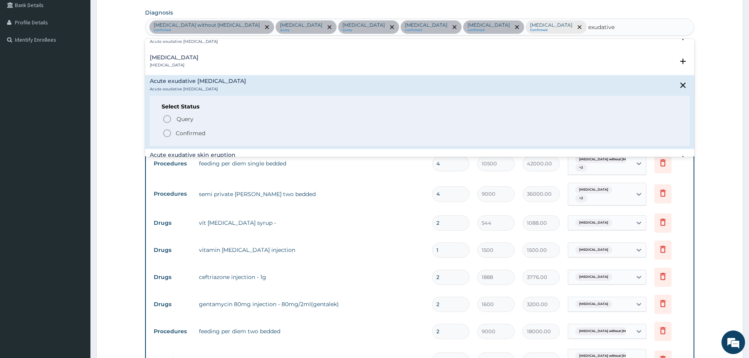
scroll to position [412, 0]
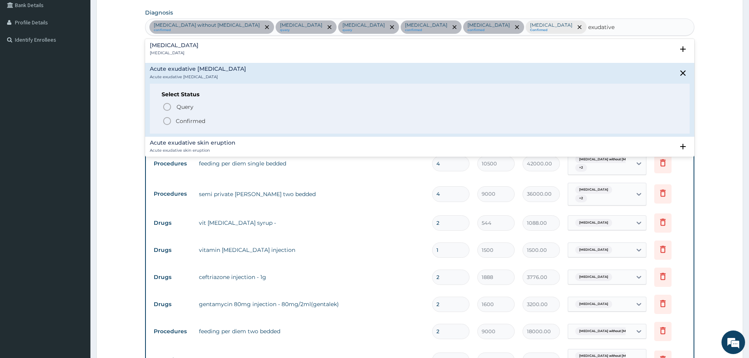
click at [169, 116] on icon "status option filled" at bounding box center [166, 120] width 9 height 9
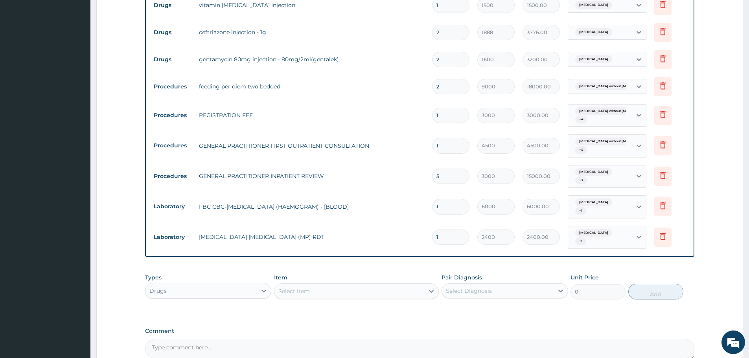
scroll to position [499, 0]
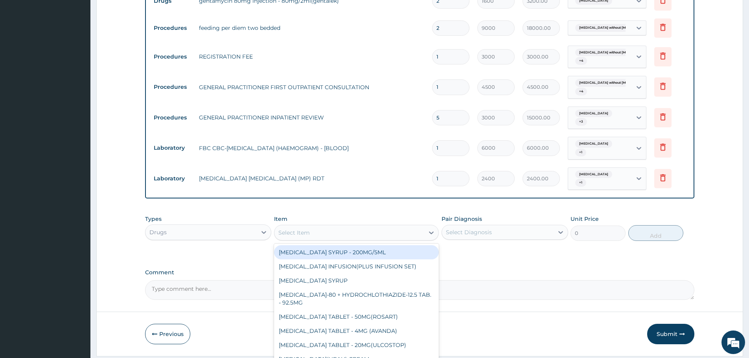
click at [291, 229] on div "Select Item" at bounding box center [293, 233] width 31 height 8
paste input "BONJELA"
type input "BONJELA"
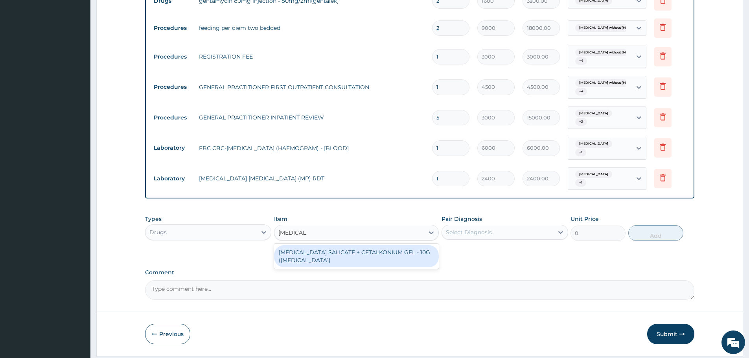
click at [317, 245] on div "CHOLINE SALICATE + CETALKONIUM GEL - 10G (BONJELA)" at bounding box center [356, 256] width 165 height 22
type input "1280"
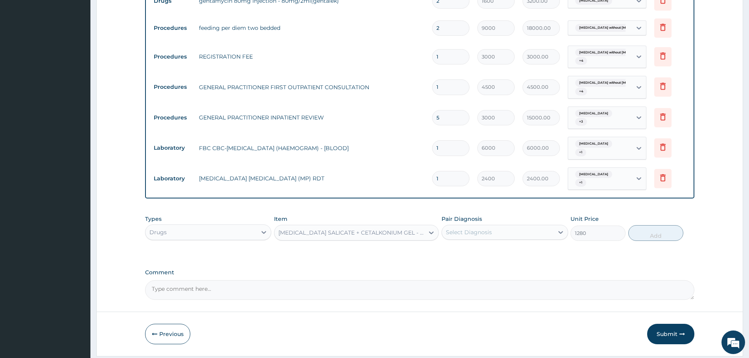
click at [453, 215] on div "Pair Diagnosis Select Diagnosis" at bounding box center [504, 228] width 126 height 26
click at [459, 228] on div "Select Diagnosis" at bounding box center [469, 232] width 46 height 8
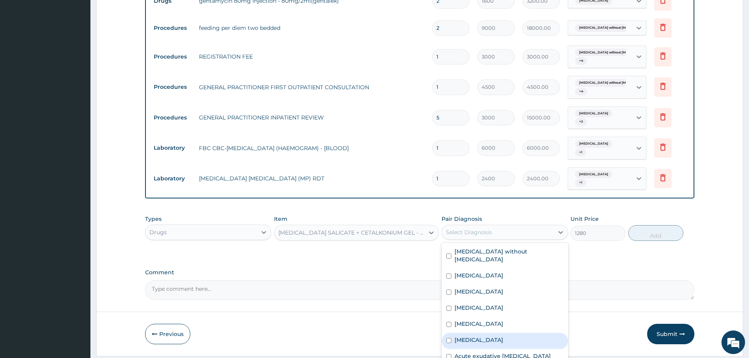
click at [481, 333] on div "Teething syndrome" at bounding box center [504, 341] width 126 height 16
checkbox input "true"
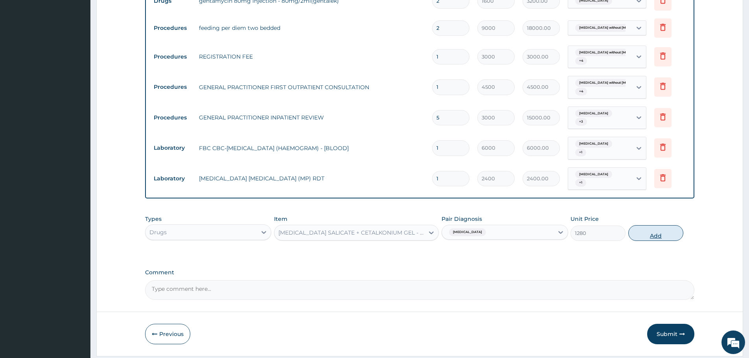
click at [645, 225] on button "Add" at bounding box center [655, 233] width 55 height 16
type input "0"
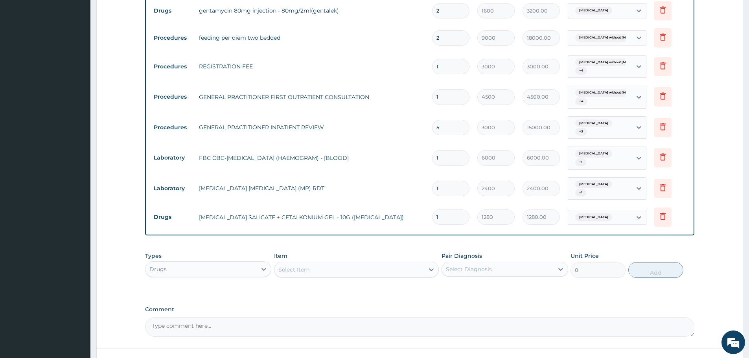
scroll to position [526, 0]
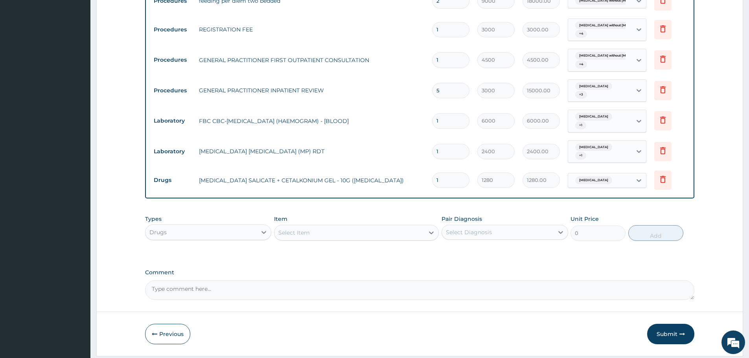
click at [288, 229] on div "Select Item" at bounding box center [293, 233] width 31 height 8
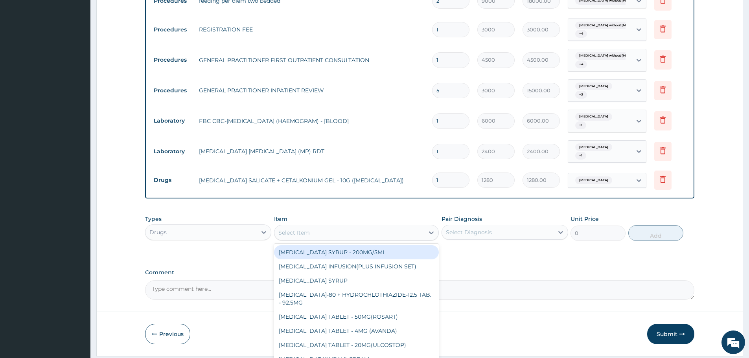
paste input "METRONIDAZOLE"
type input "METRONIDAZOLE"
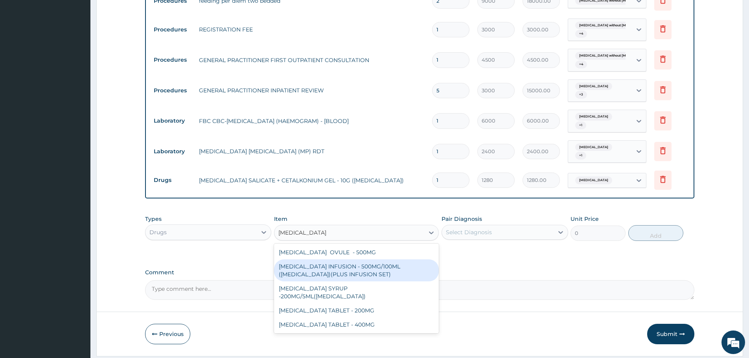
click at [316, 259] on div "METRONIDAZOLE INFUSION - 500MG/100ML (FLAGYL)(PLUS INFUSION SET)" at bounding box center [356, 270] width 165 height 22
type input "1056"
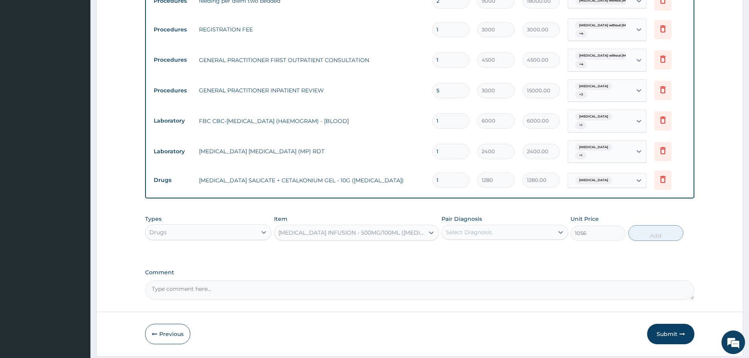
click at [504, 226] on div "Select Diagnosis" at bounding box center [497, 232] width 111 height 13
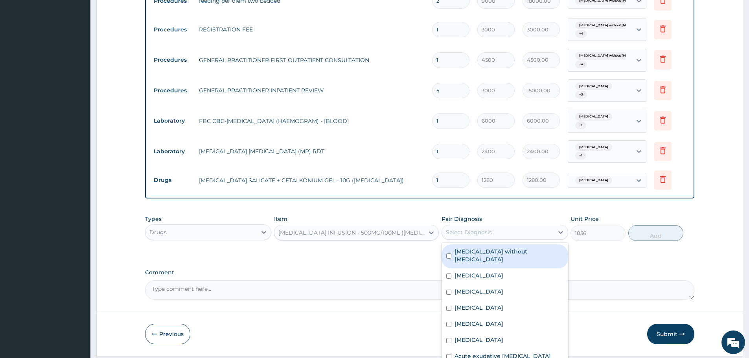
click at [511, 248] on label "Sepsis without septic shock" at bounding box center [508, 256] width 108 height 16
checkbox input "true"
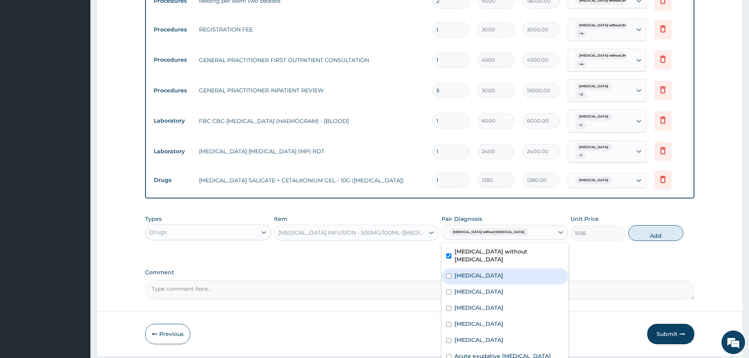
click at [499, 268] on div "Acute tonsillitis" at bounding box center [504, 276] width 126 height 16
checkbox input "true"
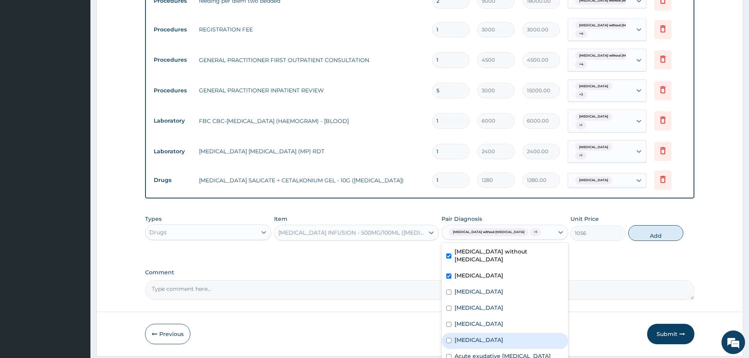
click at [491, 336] on label "Teething syndrome" at bounding box center [478, 340] width 49 height 8
checkbox input "true"
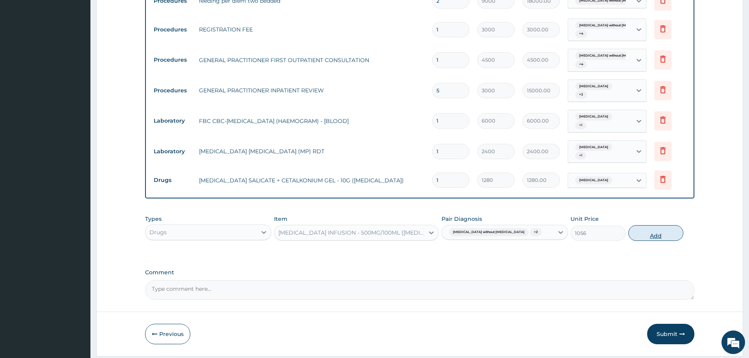
click at [642, 225] on button "Add" at bounding box center [655, 233] width 55 height 16
type input "0"
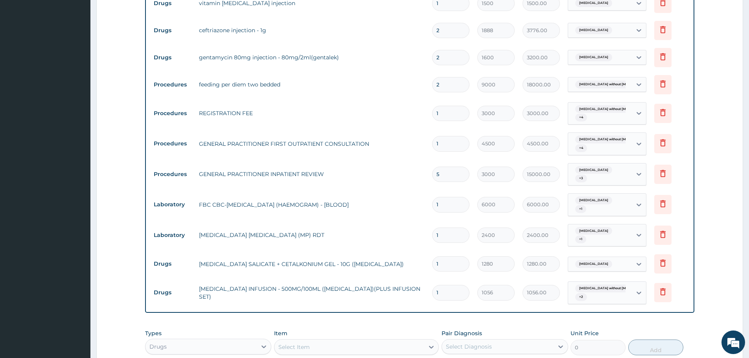
scroll to position [487, 0]
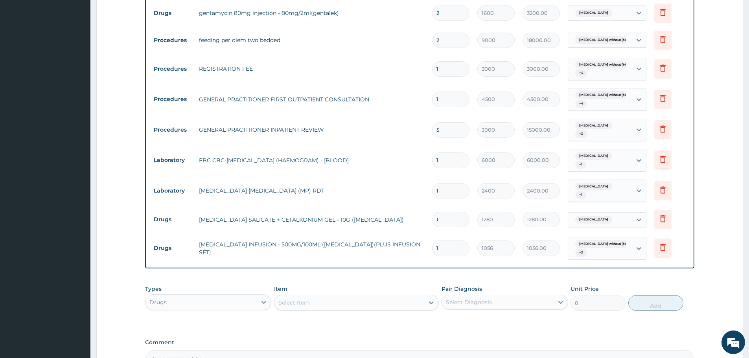
click at [286, 299] on div "Select Item" at bounding box center [293, 303] width 31 height 8
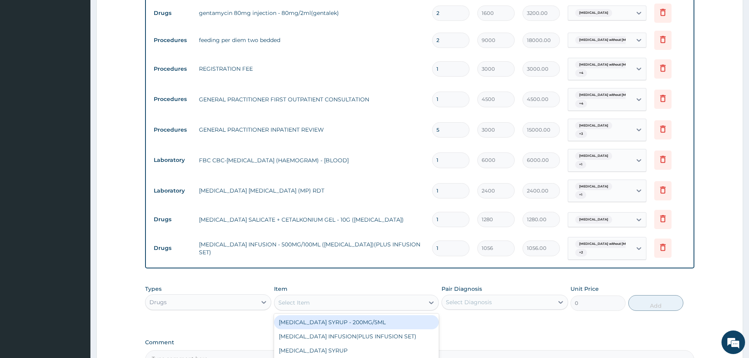
paste input "DICLOFENAC"
type input "DICLOFENAC"
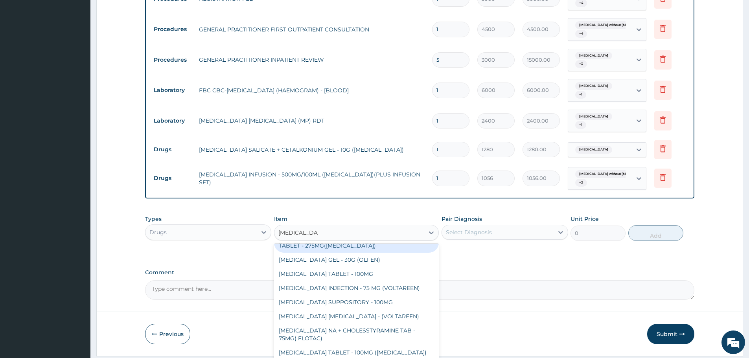
scroll to position [108, 0]
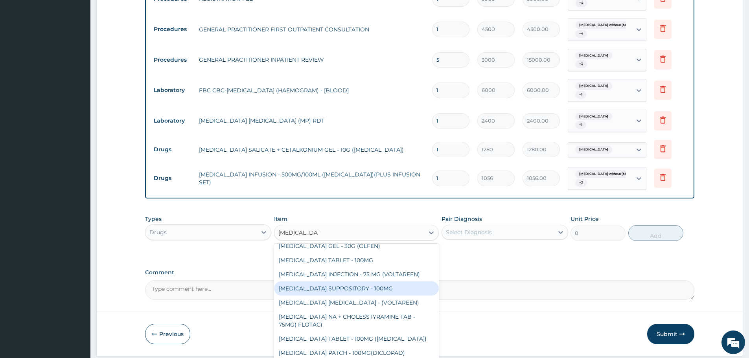
click at [354, 281] on div "DICLOFENAC SUPPOSITORY - 100MG" at bounding box center [356, 288] width 165 height 14
type input "736"
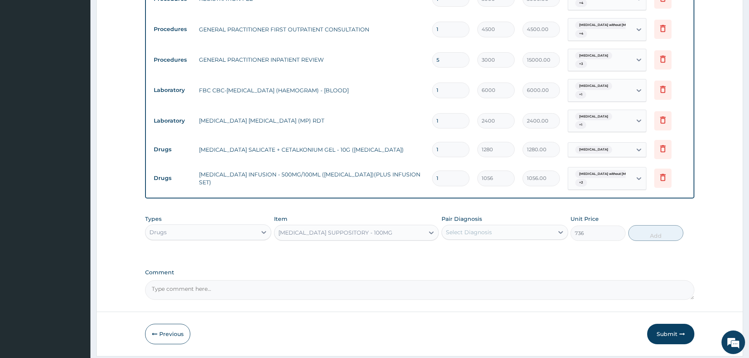
click at [483, 215] on div "Pair Diagnosis Select Diagnosis" at bounding box center [504, 228] width 126 height 26
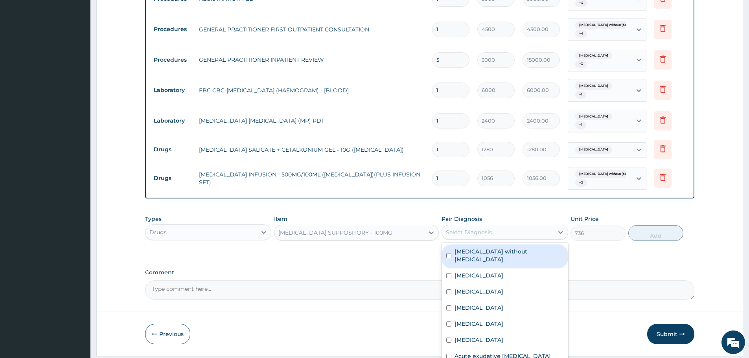
click at [484, 228] on div "Select Diagnosis" at bounding box center [469, 232] width 46 height 8
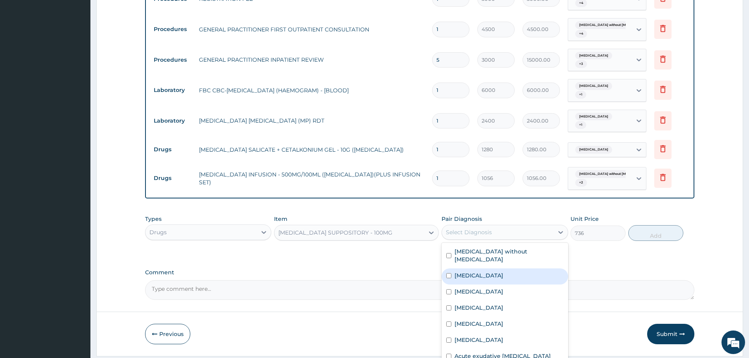
click at [483, 268] on div "Acute tonsillitis" at bounding box center [504, 276] width 126 height 16
checkbox input "true"
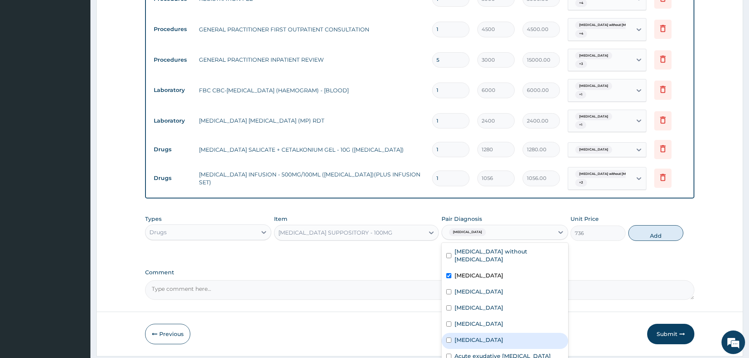
drag, startPoint x: 492, startPoint y: 310, endPoint x: 626, endPoint y: 223, distance: 160.2
click at [494, 336] on label "Teething syndrome" at bounding box center [478, 340] width 49 height 8
checkbox input "true"
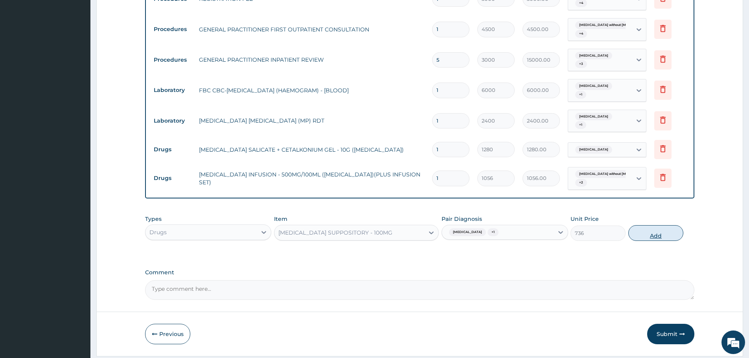
click at [655, 225] on button "Add" at bounding box center [655, 233] width 55 height 16
type input "0"
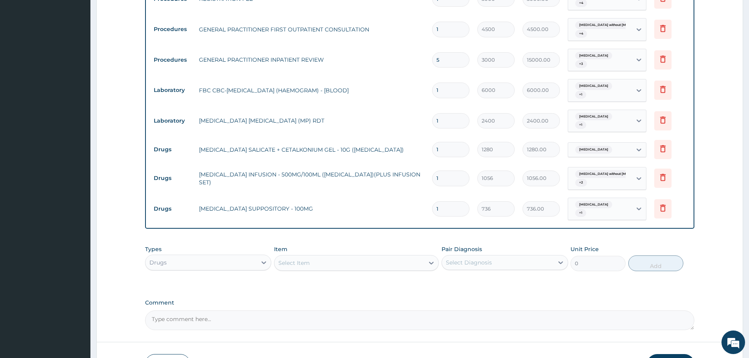
click at [354, 257] on div "Select Item" at bounding box center [349, 263] width 150 height 13
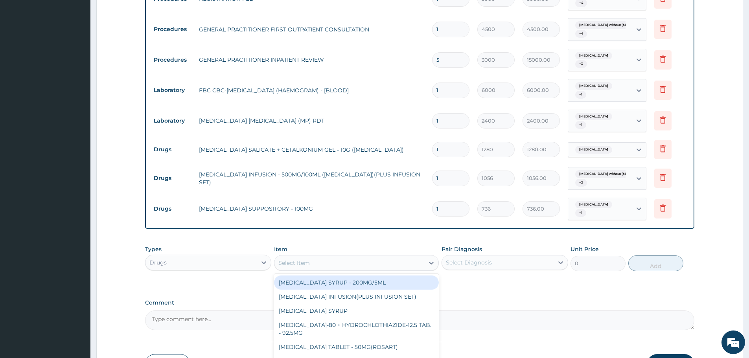
paste input "CEFIXIME"
type input "CEFIXIME"
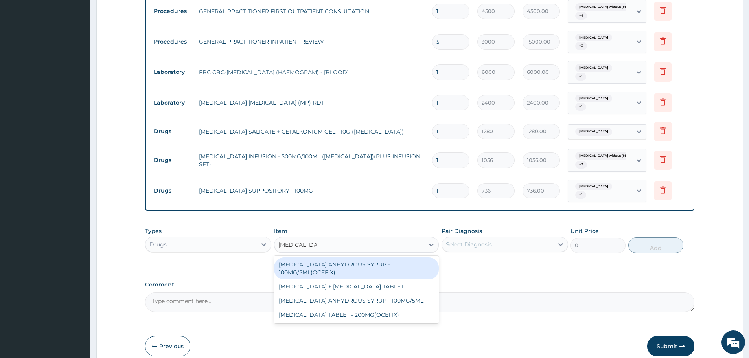
scroll to position [584, 0]
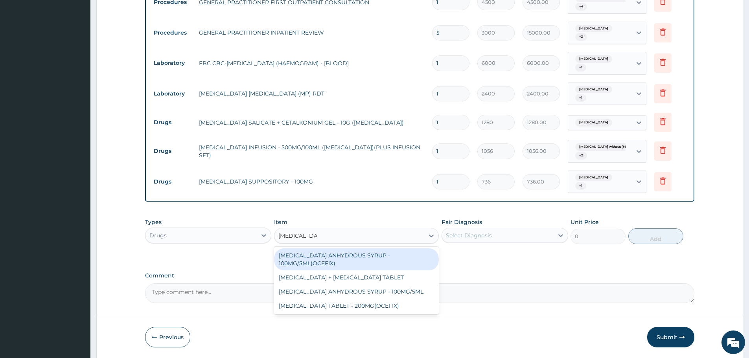
click at [373, 248] on div "CEFIXIME ANHYDROUS SYRUP - 100MG/5ML(OCEFIX)" at bounding box center [356, 259] width 165 height 22
type input "1824"
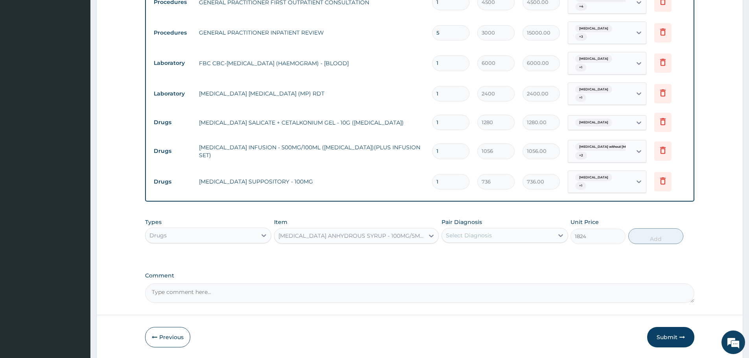
click at [331, 232] on div "CEFIXIME ANHYDROUS SYRUP - 100MG/5ML(OCEFIX)" at bounding box center [351, 236] width 147 height 8
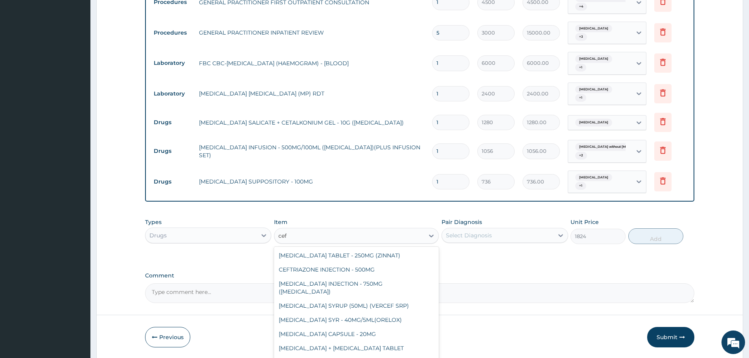
scroll to position [0, 0]
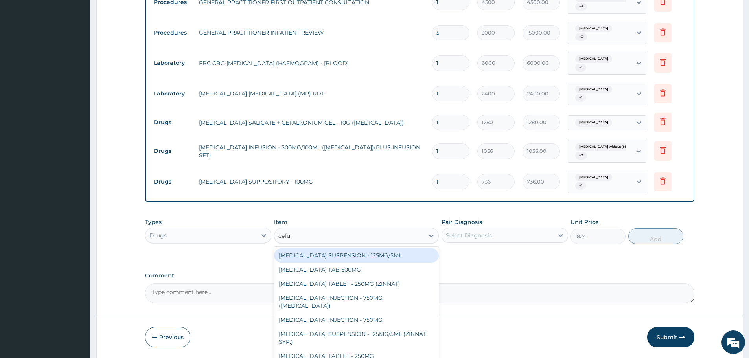
type input "cefur"
drag, startPoint x: 382, startPoint y: 222, endPoint x: 483, endPoint y: 210, distance: 101.7
click at [382, 248] on div "CEFUROXIME SUSPENSION - 125MG/5ML" at bounding box center [356, 255] width 165 height 14
type input "4480"
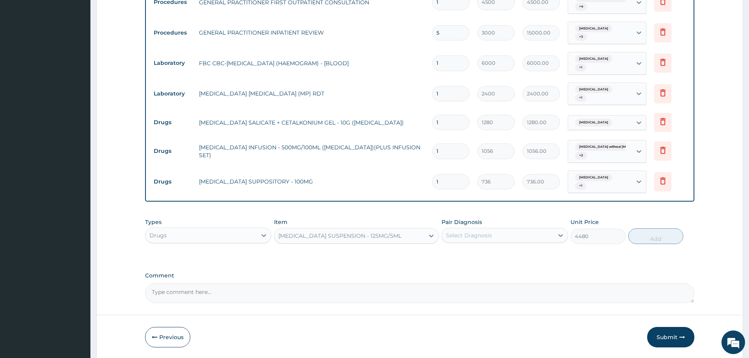
click at [390, 232] on div "CEFUROXIME SUSPENSION - 125MG/5ML" at bounding box center [339, 236] width 123 height 8
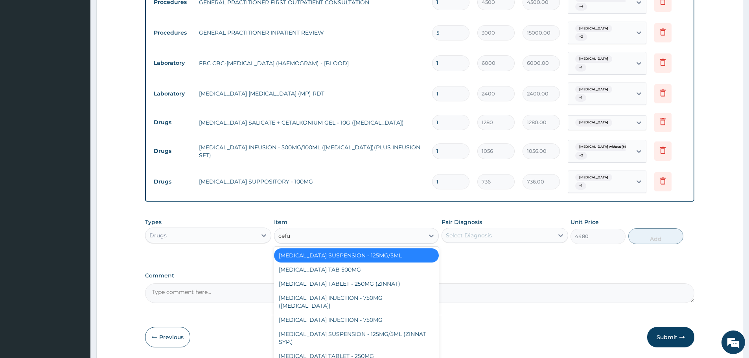
type input "cefur"
click at [378, 327] on div "CEFUROXIME SUSPENSION - 125MG/5ML (ZINNAT SYP.)" at bounding box center [356, 338] width 165 height 22
type input "16640"
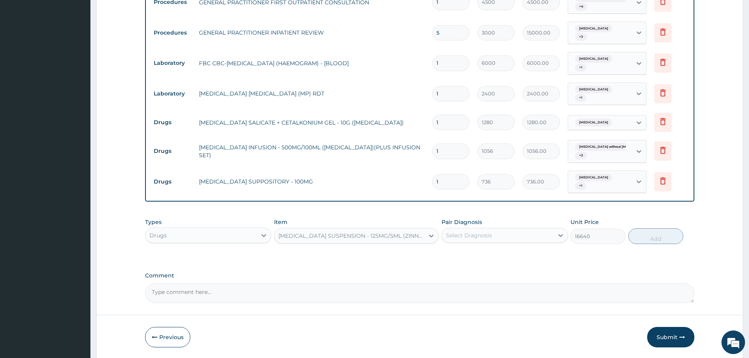
click at [501, 229] on div "Select Diagnosis" at bounding box center [497, 235] width 111 height 13
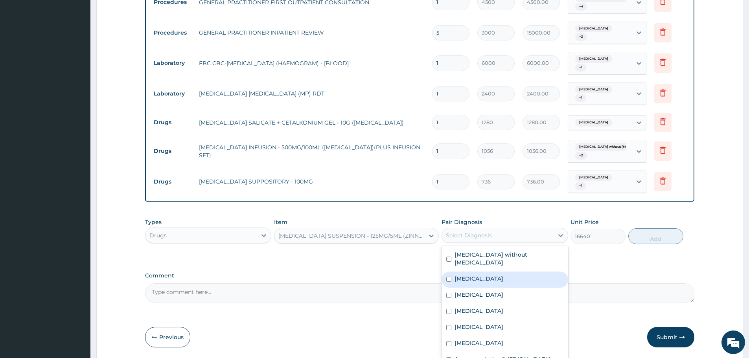
click at [504, 272] on div "Acute tonsillitis" at bounding box center [504, 280] width 126 height 16
checkbox input "true"
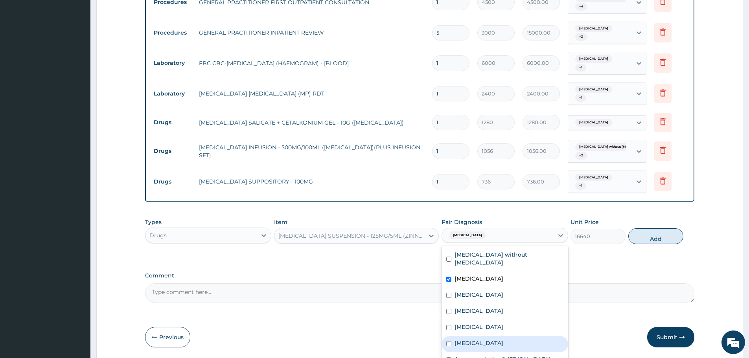
click at [489, 339] on label "Teething syndrome" at bounding box center [478, 343] width 49 height 8
checkbox input "true"
click at [498, 355] on label "Acute exudative bronchiolitis" at bounding box center [502, 359] width 96 height 8
checkbox input "true"
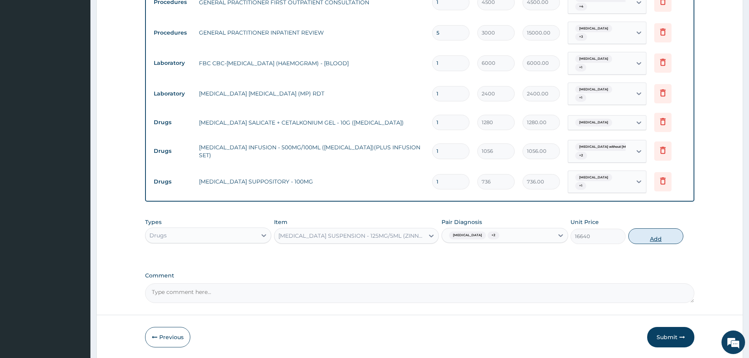
click at [654, 228] on button "Add" at bounding box center [655, 236] width 55 height 16
type input "0"
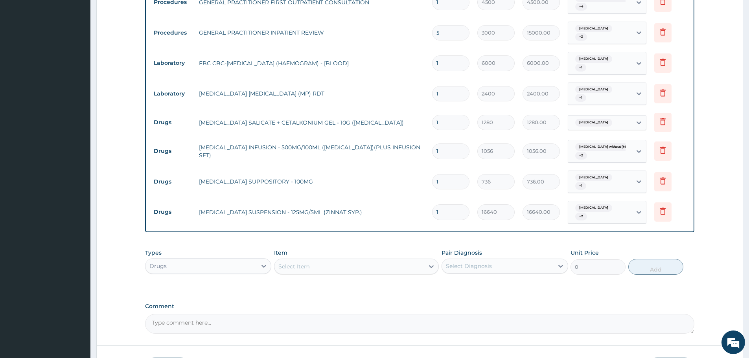
click at [304, 260] on div "Select Item" at bounding box center [349, 266] width 150 height 13
click at [306, 260] on div "Select Item" at bounding box center [349, 266] width 150 height 13
paste input "DEXTROSE"
type input "DEXTROSE"
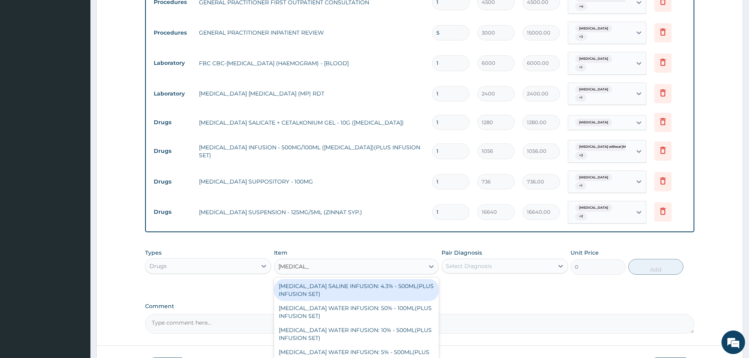
click at [347, 279] on div "DEXTROSE SALINE INFUSION: 4.3% - 500ML(PLUS INFUSION SET)" at bounding box center [356, 290] width 165 height 22
type input "1248"
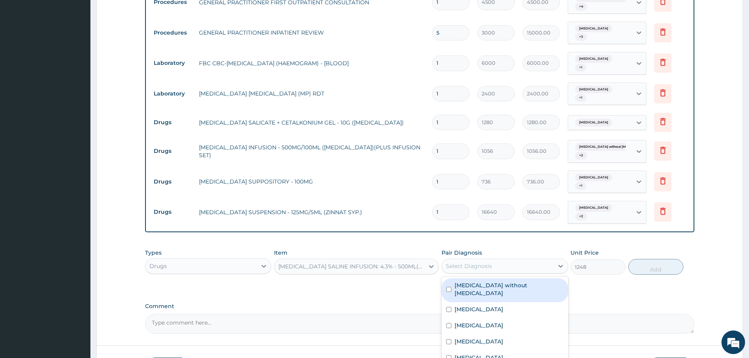
click at [520, 260] on div "Select Diagnosis" at bounding box center [497, 266] width 111 height 13
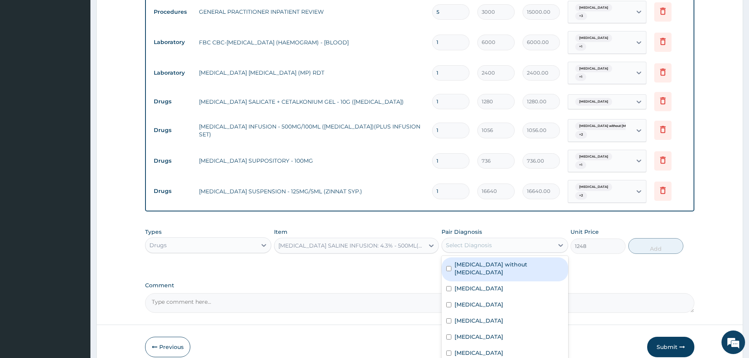
scroll to position [611, 0]
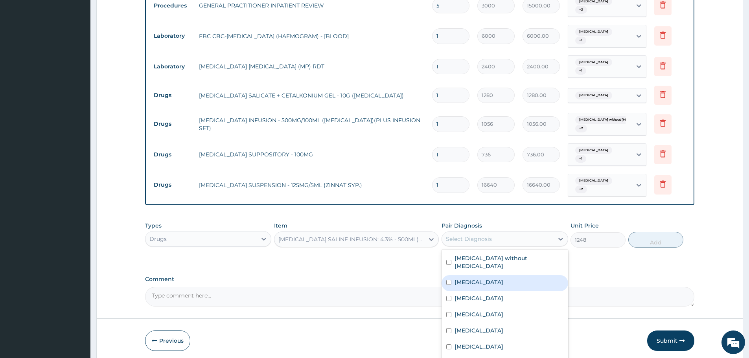
click at [457, 278] on label "Acute tonsillitis" at bounding box center [478, 282] width 49 height 8
checkbox input "true"
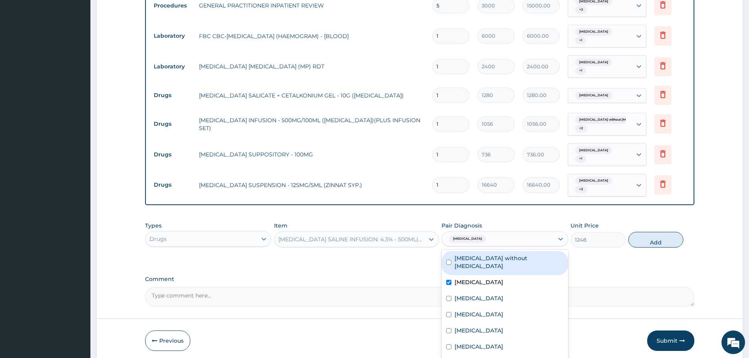
click at [470, 254] on label "Sepsis without septic shock" at bounding box center [508, 262] width 108 height 16
checkbox input "true"
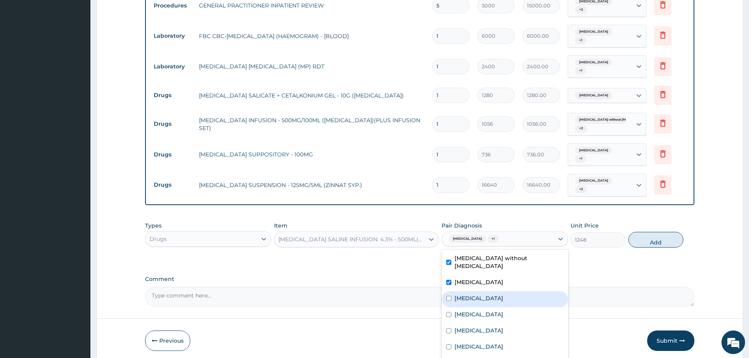
click at [464, 291] on div "Malaria" at bounding box center [504, 299] width 126 height 16
checkbox input "true"
drag, startPoint x: 466, startPoint y: 274, endPoint x: 465, endPoint y: 289, distance: 15.3
click at [466, 310] on label "Anemia" at bounding box center [478, 314] width 49 height 8
checkbox input "true"
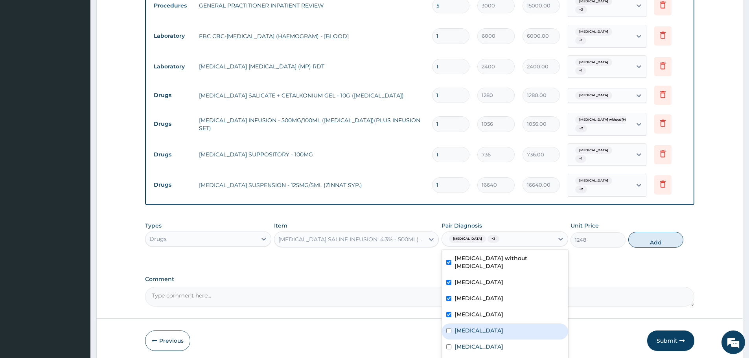
drag, startPoint x: 465, startPoint y: 290, endPoint x: 467, endPoint y: 299, distance: 9.0
click at [465, 327] on label "Sepsis" at bounding box center [478, 331] width 49 height 8
checkbox input "true"
click at [472, 343] on label "Teething syndrome" at bounding box center [478, 347] width 49 height 8
checkbox input "true"
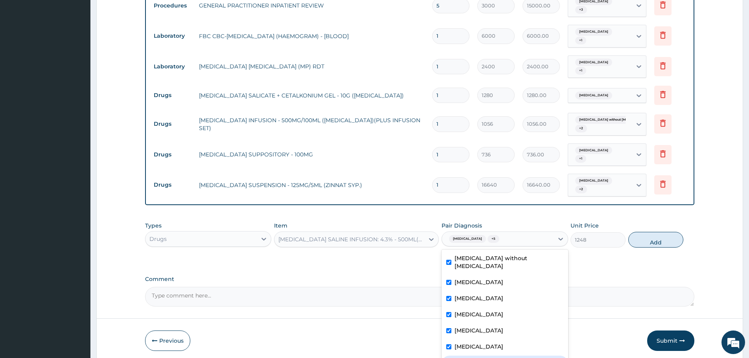
click at [485, 358] on label "Acute exudative bronchiolitis" at bounding box center [502, 363] width 96 height 8
checkbox input "true"
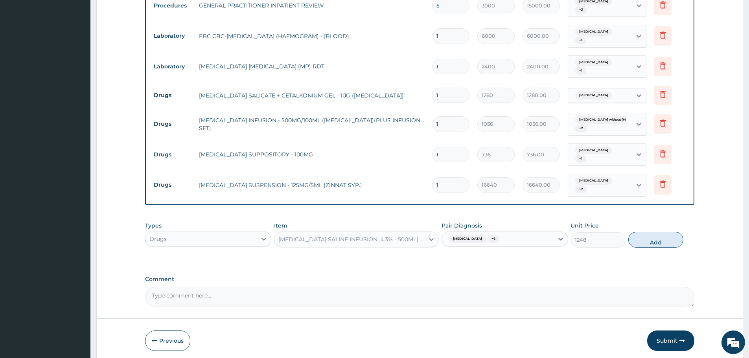
click at [657, 232] on button "Add" at bounding box center [655, 240] width 55 height 16
type input "0"
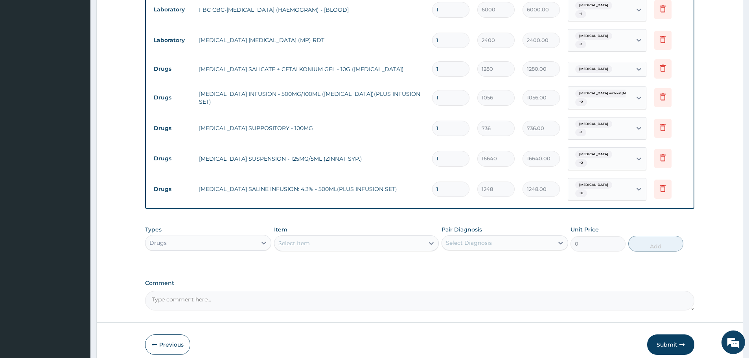
scroll to position [638, 0]
click at [289, 239] on div "Select Item" at bounding box center [293, 243] width 31 height 8
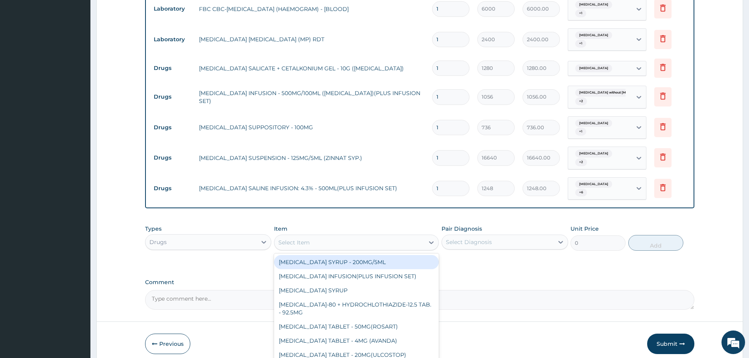
paste input "ARTESUNATE"
type input "ARTESUNATE"
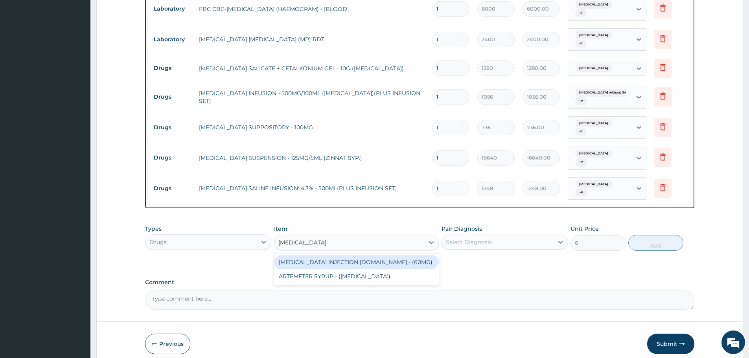
click at [311, 255] on div "ARTESUNATE INJECTION IV.IM - (60MG)" at bounding box center [356, 262] width 165 height 14
type input "1824"
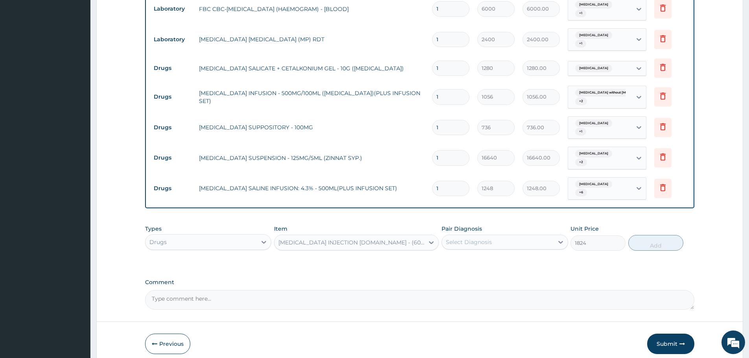
click at [477, 238] on div "Select Diagnosis" at bounding box center [469, 242] width 46 height 8
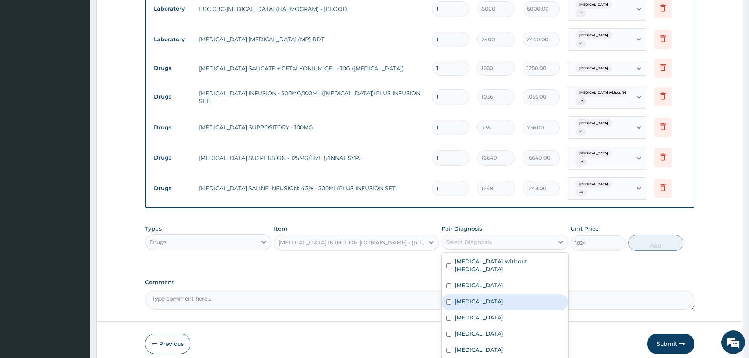
click at [472, 294] on div "Malaria" at bounding box center [504, 302] width 126 height 16
checkbox input "true"
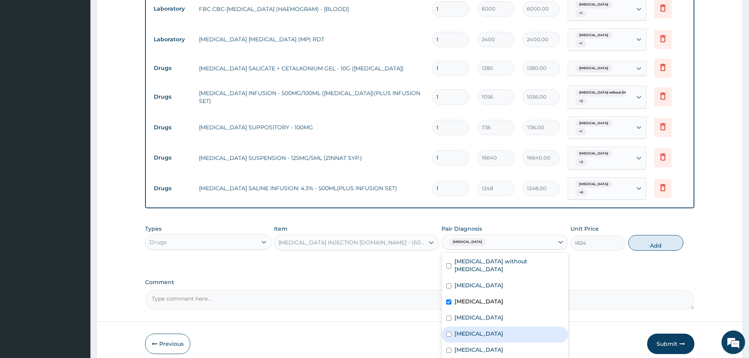
click at [475, 327] on div "Sepsis" at bounding box center [504, 335] width 126 height 16
checkbox input "true"
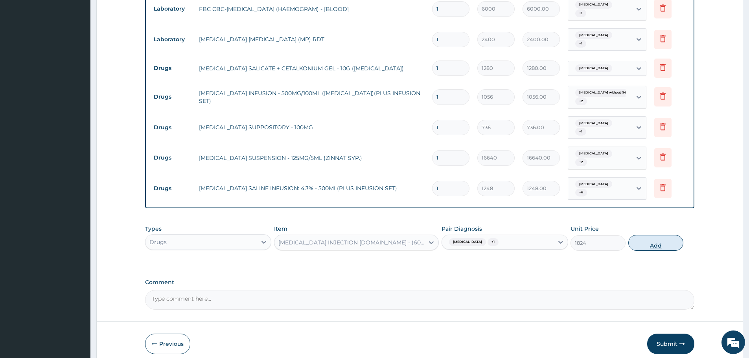
click at [658, 235] on button "Add" at bounding box center [655, 243] width 55 height 16
type input "0"
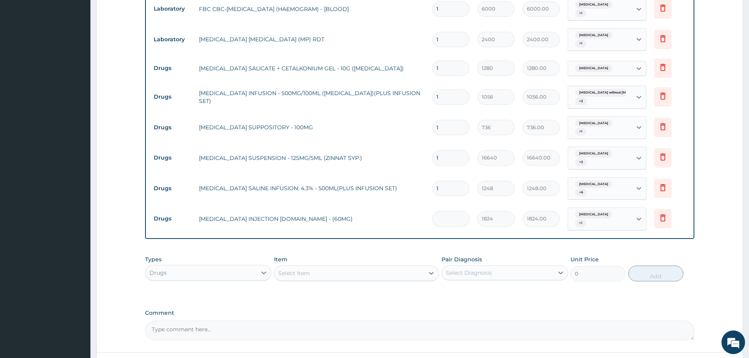
type input "0.00"
type input "3"
type input "5472.00"
type input "3"
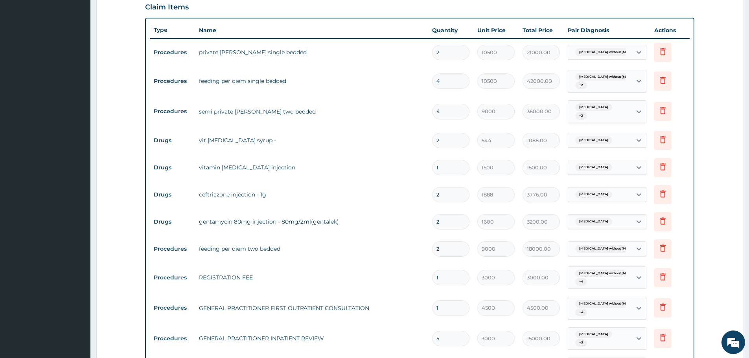
scroll to position [127, 0]
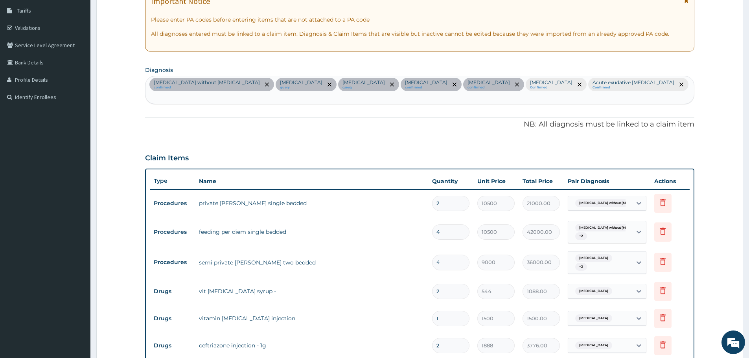
click at [150, 94] on input "text" at bounding box center [149, 98] width 1 height 8
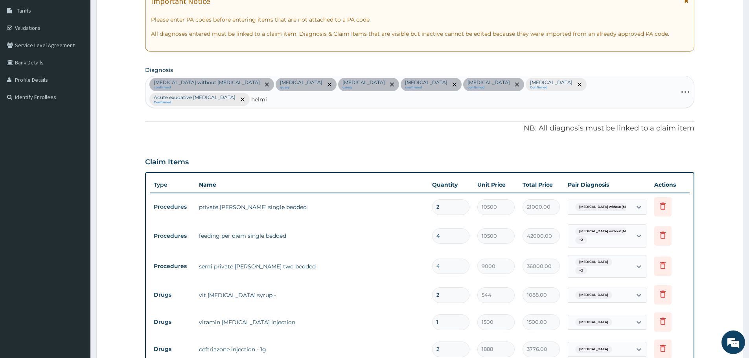
type input "helmin"
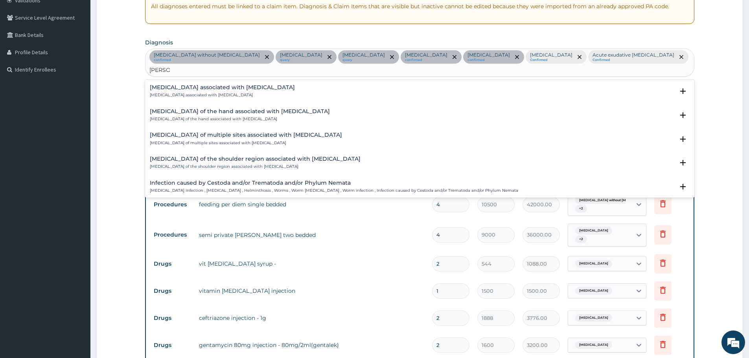
scroll to position [166, 0]
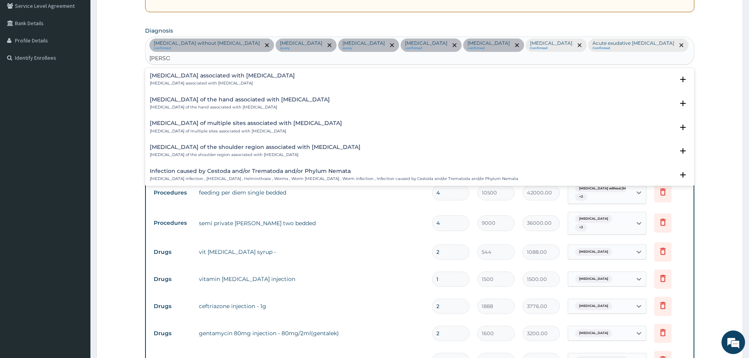
click at [188, 168] on h4 "Infection caused by Cestoda and/or Trematoda and/or Phylum Nemata" at bounding box center [334, 171] width 368 height 6
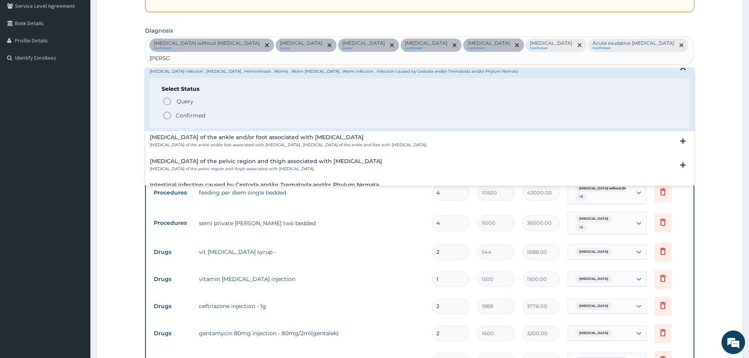
scroll to position [118, 0]
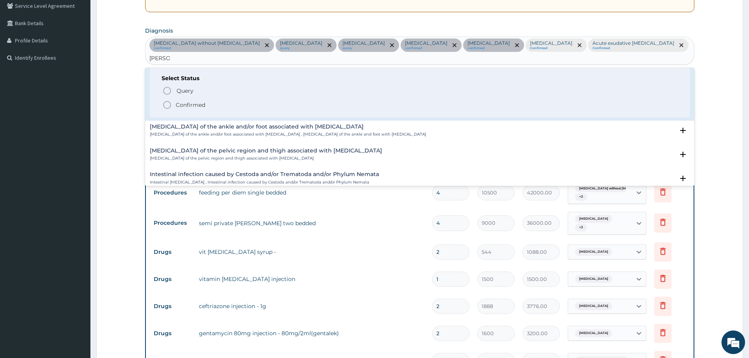
click at [165, 101] on circle "status option filled" at bounding box center [166, 104] width 7 height 7
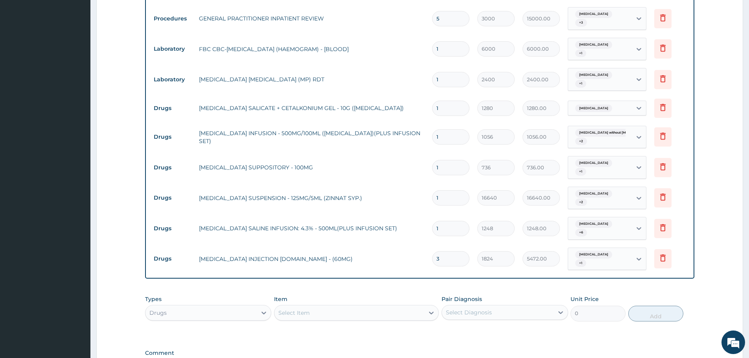
scroll to position [680, 0]
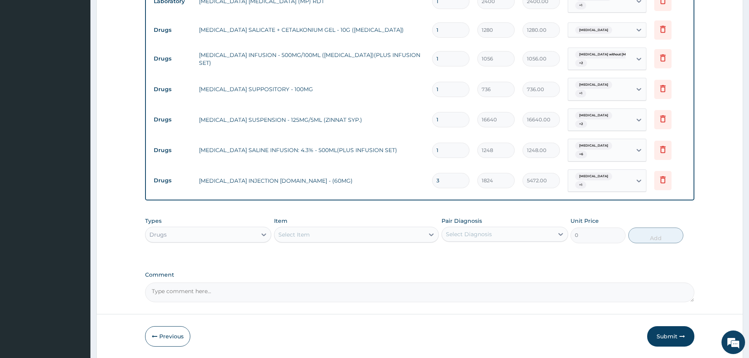
click at [301, 231] on div "Select Item" at bounding box center [293, 235] width 31 height 8
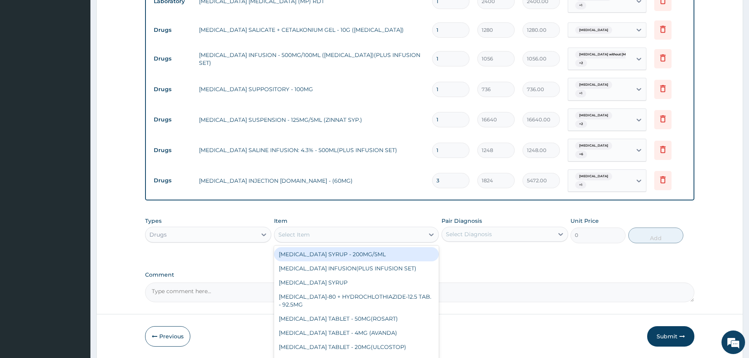
paste input "ALBENDAZOLE"
type input "ALBENDAZOLE"
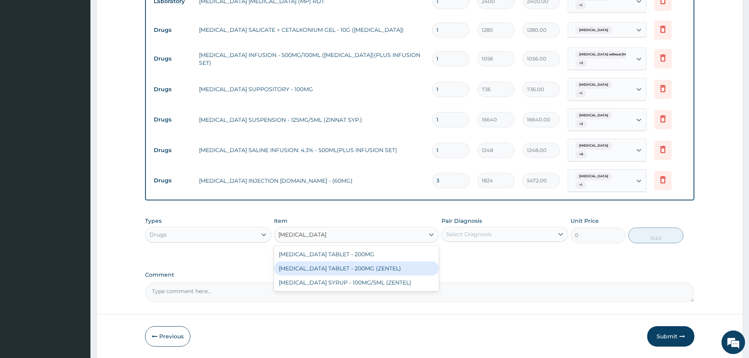
click at [337, 261] on div "ALBENDAZOLE TABLET - 200MG (ZENTEL)" at bounding box center [356, 268] width 165 height 14
type input "640"
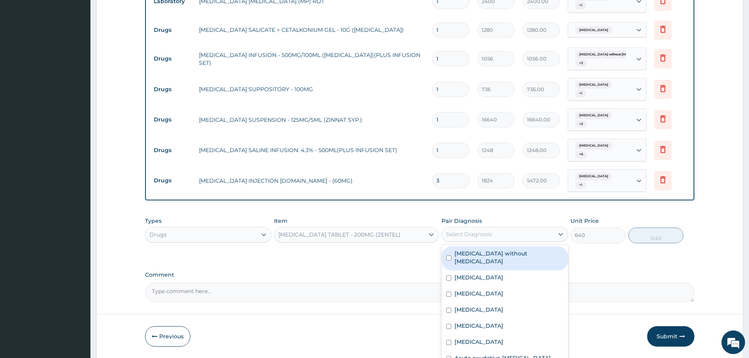
click at [527, 228] on div "Select Diagnosis" at bounding box center [497, 234] width 111 height 13
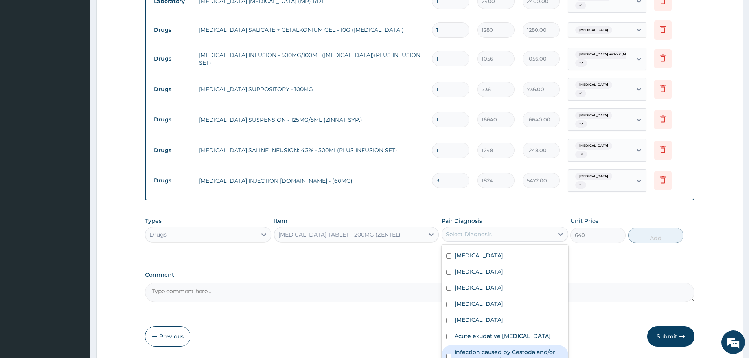
click at [499, 348] on label "Infection caused by Cestoda and/or Trematoda and/or Phylum Nemata" at bounding box center [508, 356] width 108 height 16
checkbox input "true"
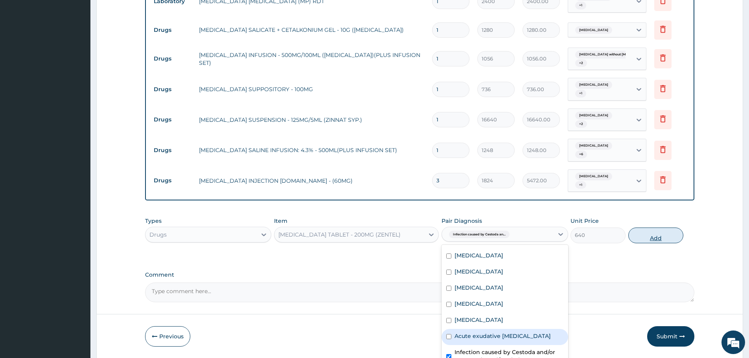
click at [654, 228] on button "Add" at bounding box center [655, 236] width 55 height 16
type input "0"
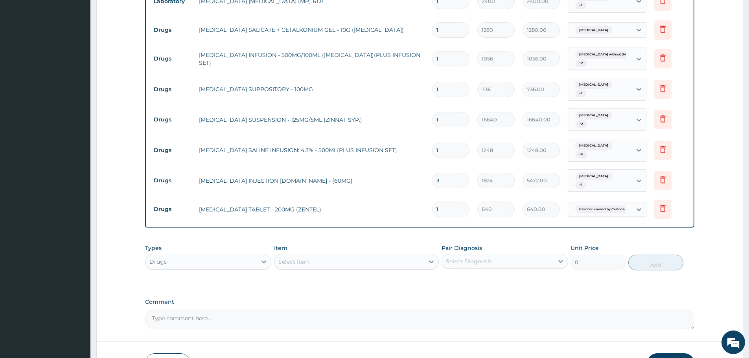
type input "0.00"
type input "2"
type input "1280.00"
type input "2"
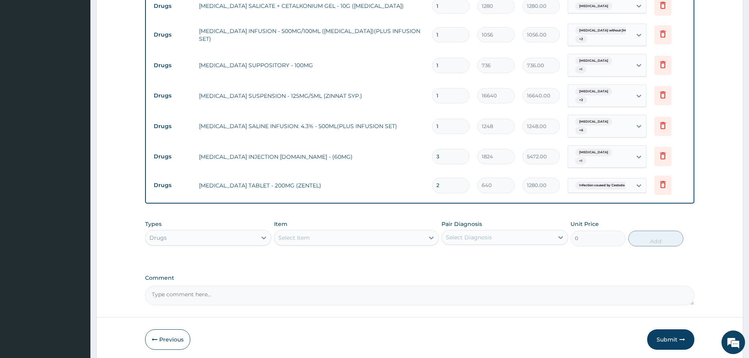
scroll to position [707, 0]
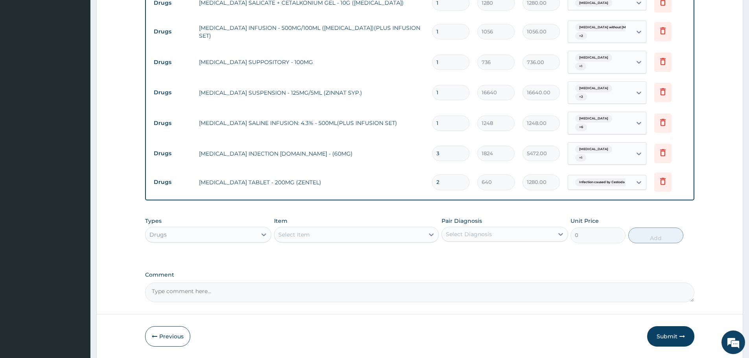
click at [288, 231] on div "Select Item" at bounding box center [293, 235] width 31 height 8
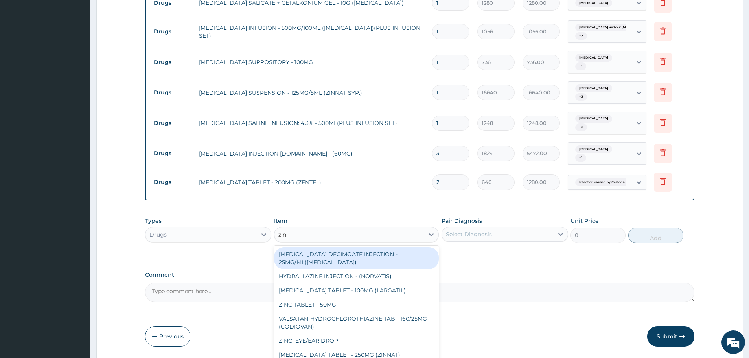
type input "zinc"
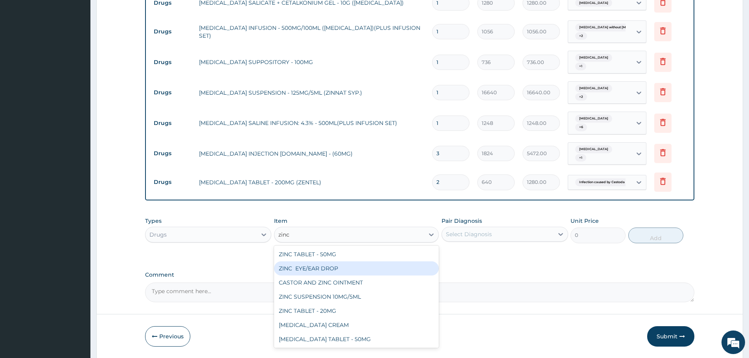
click at [347, 261] on div "ZINC EYE/EAR DROP" at bounding box center [356, 268] width 165 height 14
type input "768"
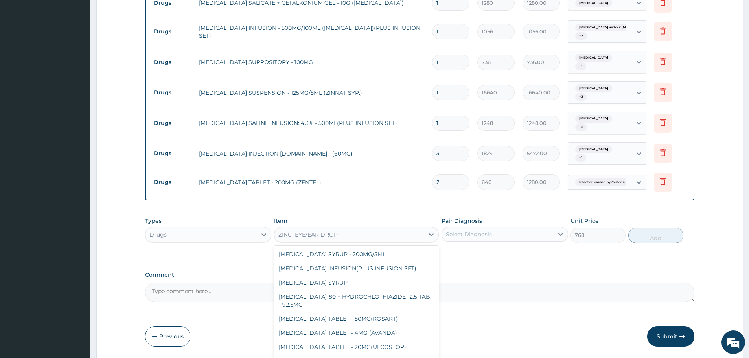
click at [357, 228] on div "ZINC EYE/EAR DROP" at bounding box center [349, 234] width 150 height 13
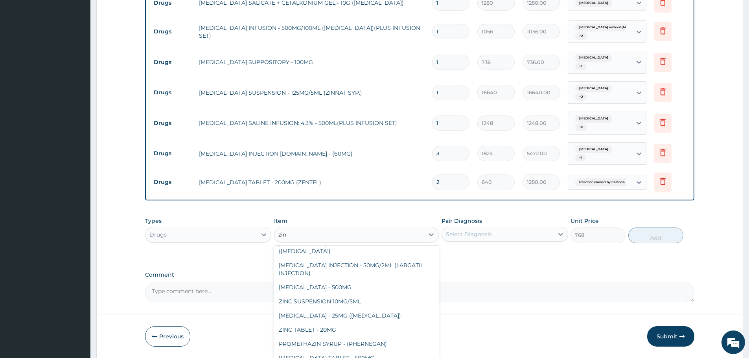
scroll to position [53, 0]
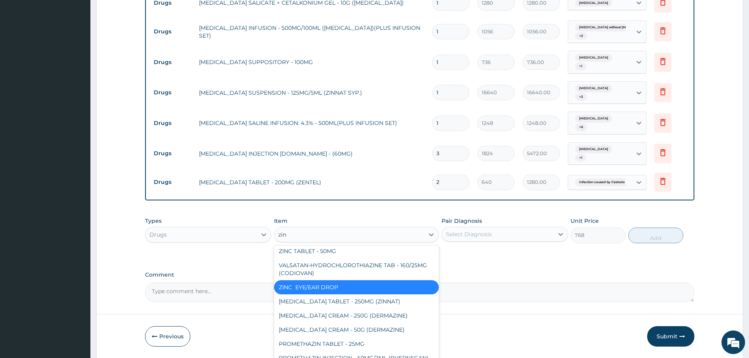
type input "zinc"
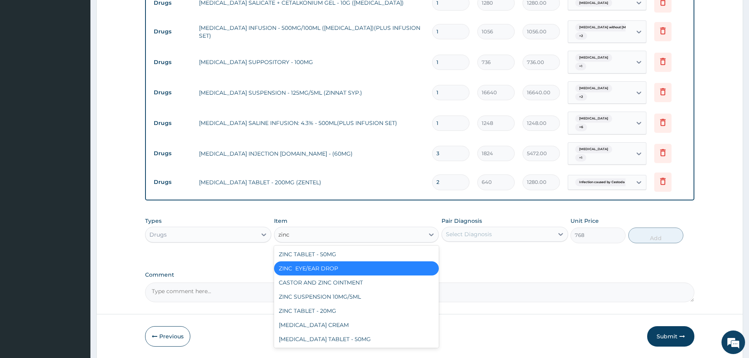
scroll to position [0, 0]
click at [338, 304] on div "ZINC TABLET - 20MG" at bounding box center [356, 311] width 165 height 14
type input "73.60000000000001"
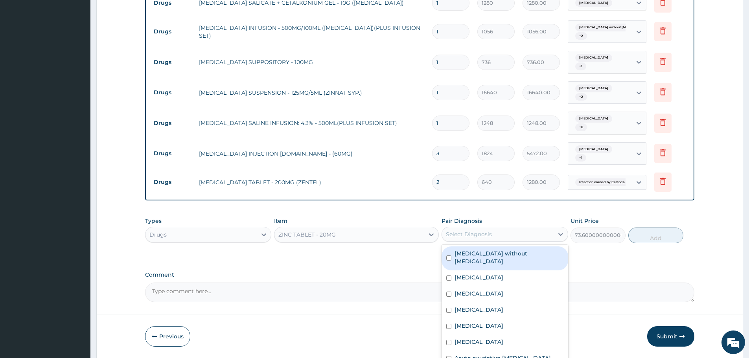
click at [527, 228] on div "Select Diagnosis" at bounding box center [497, 234] width 111 height 13
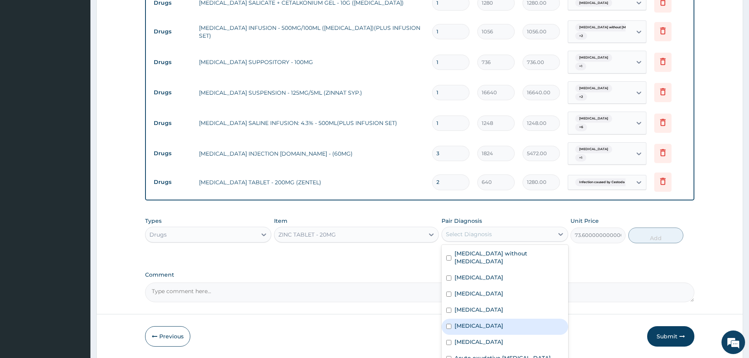
scroll to position [22, 0]
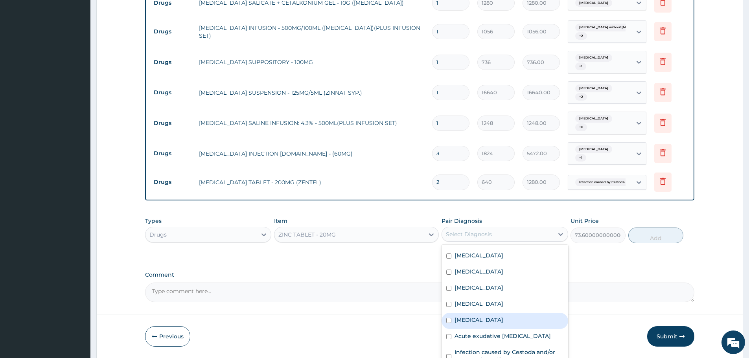
click at [491, 316] on label "Teething syndrome" at bounding box center [478, 320] width 49 height 8
checkbox input "true"
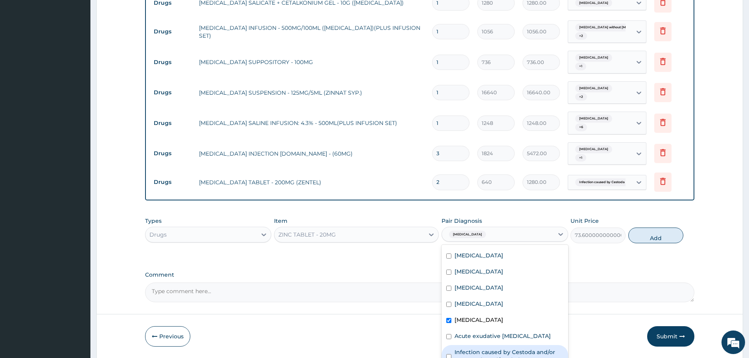
click at [495, 348] on label "Infection caused by Cestoda and/or Trematoda and/or Phylum Nemata" at bounding box center [508, 356] width 108 height 16
checkbox input "true"
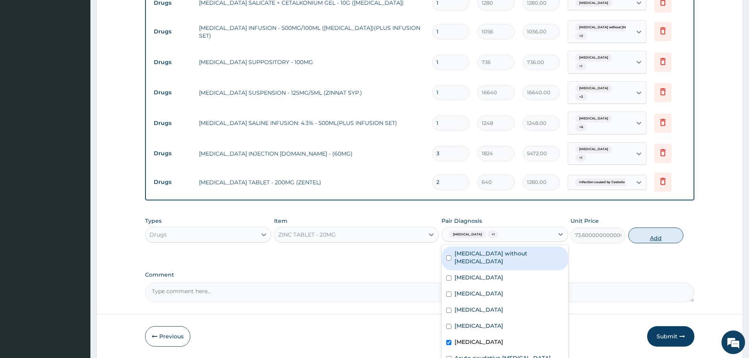
click at [652, 228] on button "Add" at bounding box center [655, 236] width 55 height 16
type input "0"
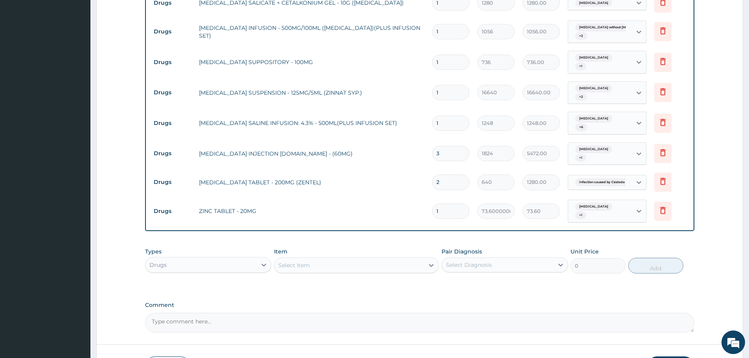
type input "10"
type input "736.00"
type input "10"
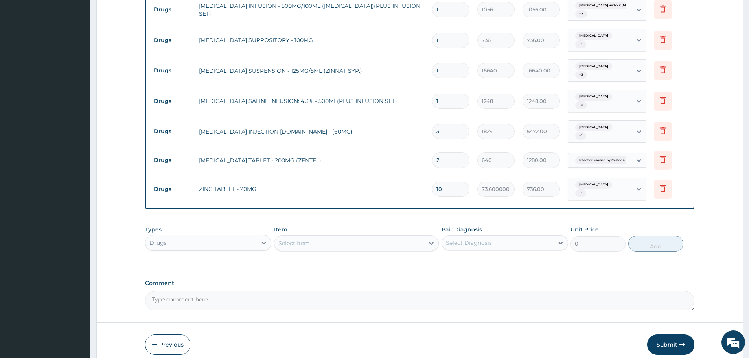
scroll to position [737, 0]
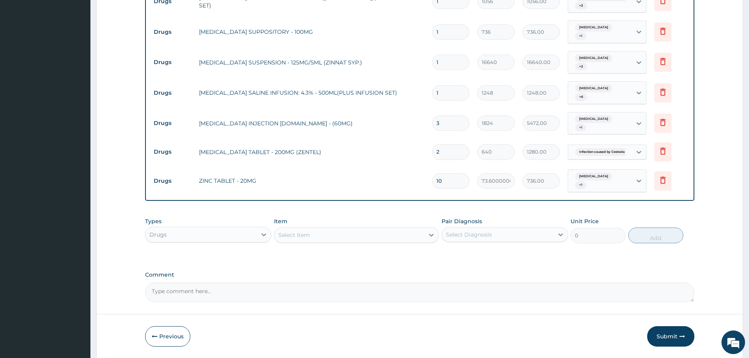
click at [310, 229] on div "Select Item" at bounding box center [349, 235] width 150 height 13
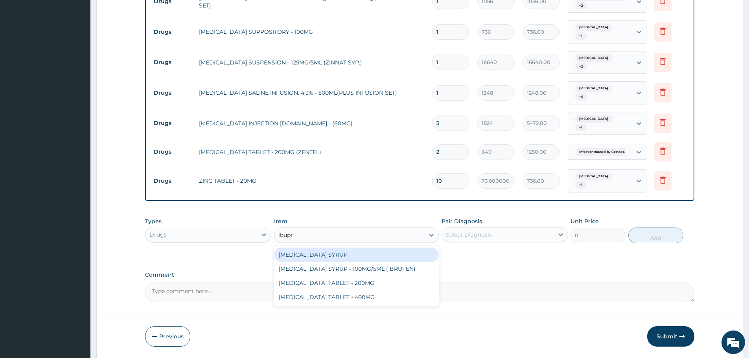
type input "ibupro"
click at [327, 262] on div "IBUPROFEN SYRUP - 100MG/5ML ( BRUFEN)" at bounding box center [356, 269] width 165 height 14
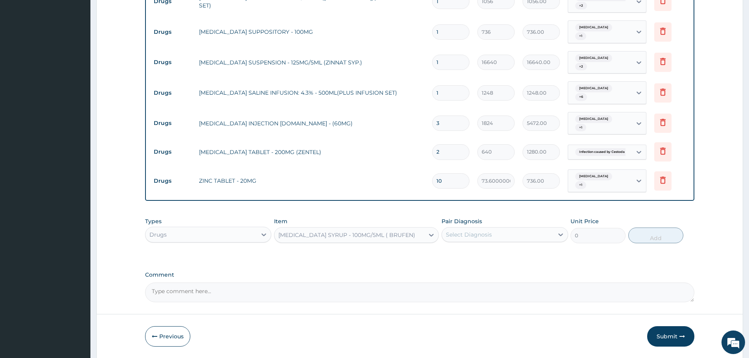
type input "544"
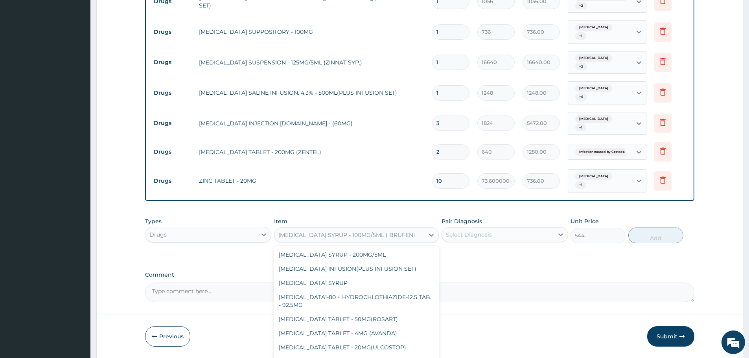
click at [321, 229] on div "IBUPROFEN SYRUP - 100MG/5ML ( BRUFEN)" at bounding box center [349, 235] width 150 height 13
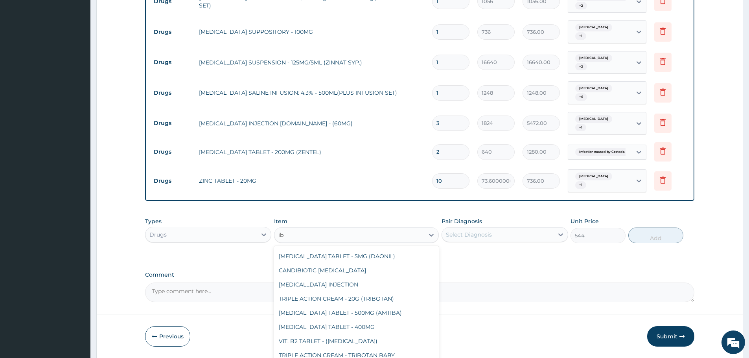
scroll to position [0, 0]
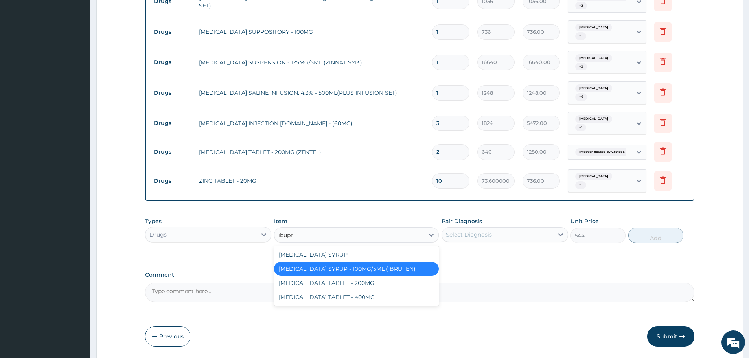
type input "ibupro"
click at [330, 248] on div "IBUPROFEN SYRUP" at bounding box center [356, 255] width 165 height 14
type input "2500"
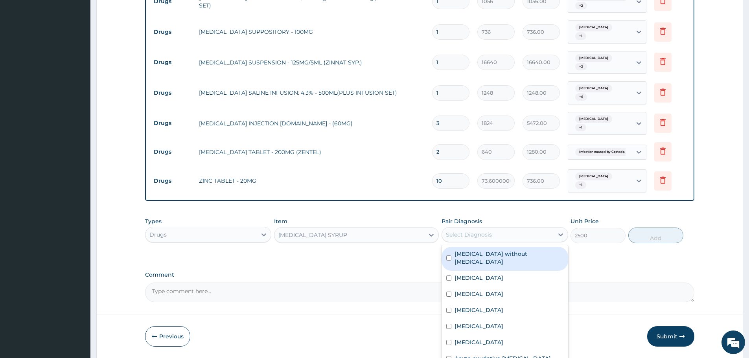
click at [472, 231] on div "Select Diagnosis" at bounding box center [469, 235] width 46 height 8
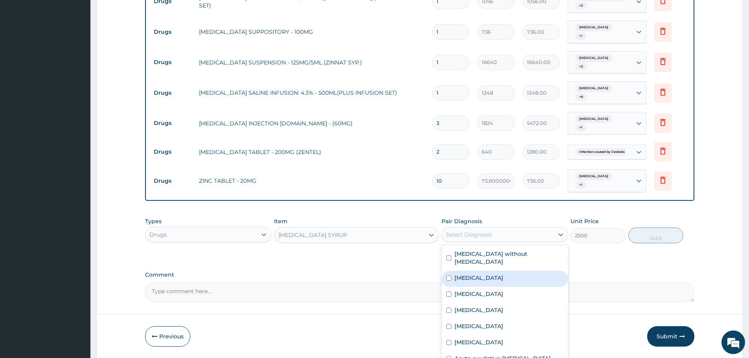
click at [490, 271] on div "Acute tonsillitis" at bounding box center [504, 279] width 126 height 16
checkbox input "true"
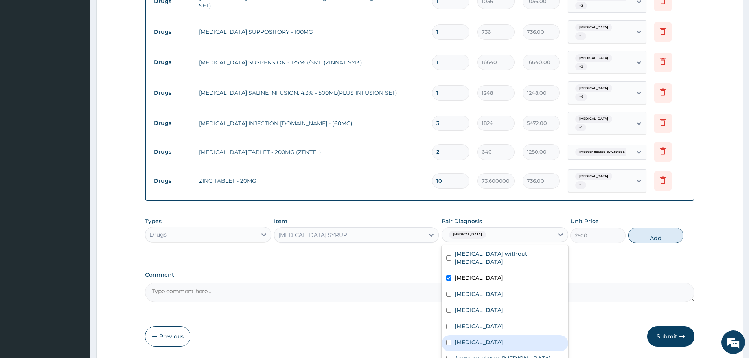
click at [499, 338] on label "Teething syndrome" at bounding box center [478, 342] width 49 height 8
checkbox input "true"
click at [653, 228] on button "Add" at bounding box center [655, 236] width 55 height 16
type input "0"
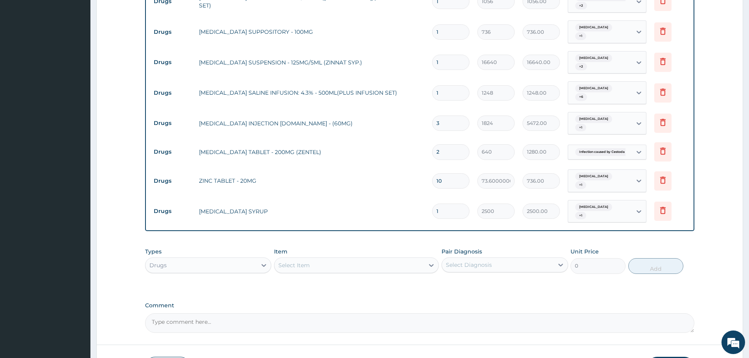
click at [301, 261] on div "Select Item" at bounding box center [293, 265] width 31 height 8
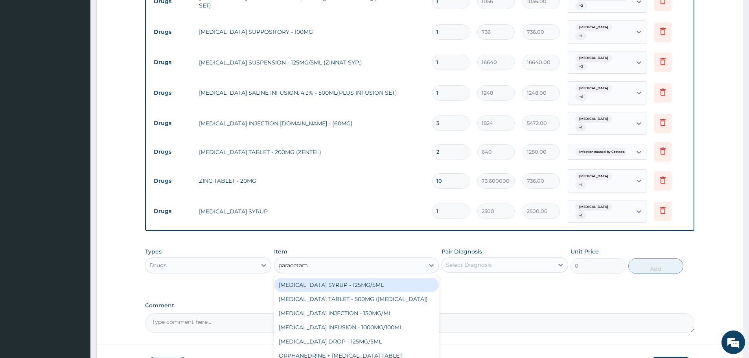
type input "paracetamo"
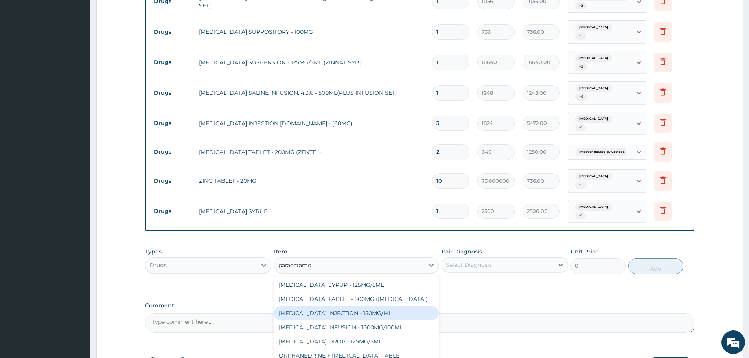
click at [349, 306] on div "PARACETAMOL INJECTION - 150MG/ML" at bounding box center [356, 313] width 165 height 14
type input "640"
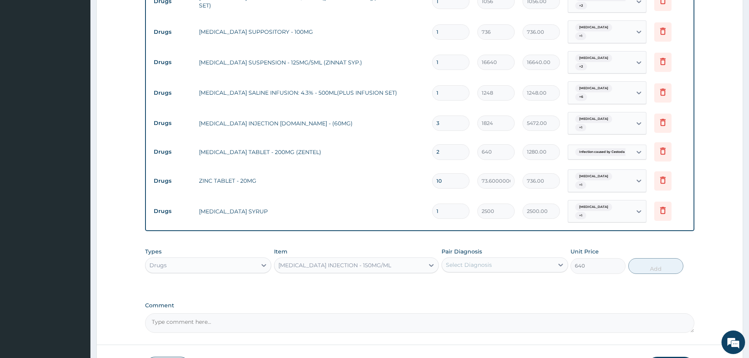
click at [488, 259] on div "Select Diagnosis" at bounding box center [497, 265] width 111 height 13
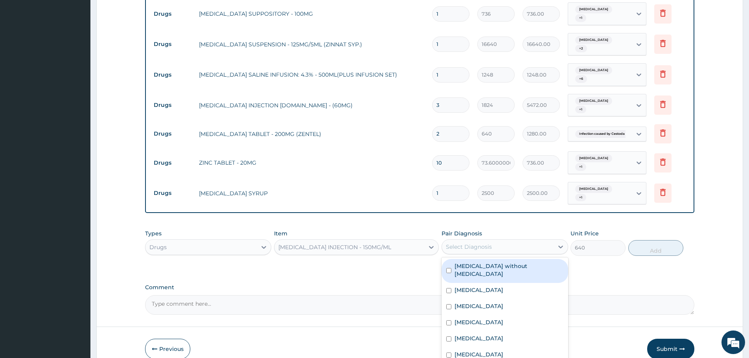
scroll to position [764, 0]
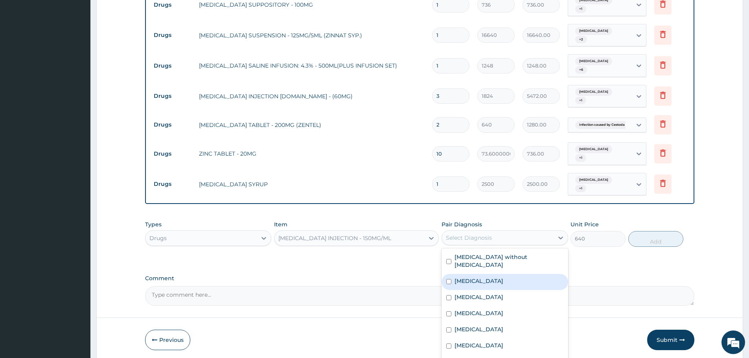
click at [477, 274] on div "Acute tonsillitis" at bounding box center [504, 282] width 126 height 16
checkbox input "true"
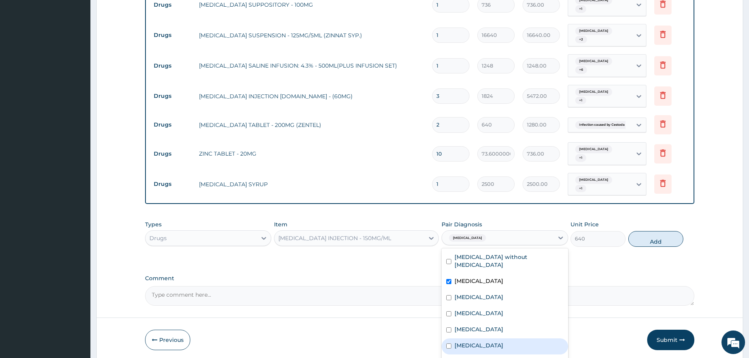
click at [488, 341] on label "Teething syndrome" at bounding box center [478, 345] width 49 height 8
checkbox input "true"
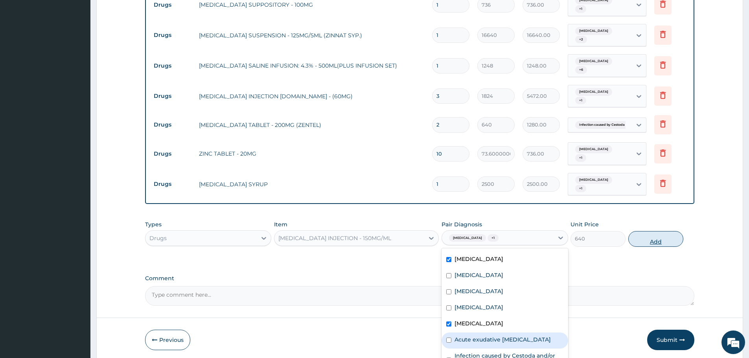
click at [659, 231] on button "Add" at bounding box center [655, 239] width 55 height 16
type input "0"
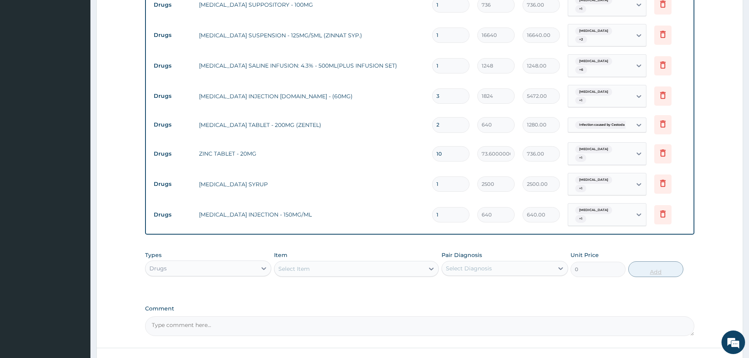
type input "0.00"
type input "3"
type input "1920.00"
type input "3"
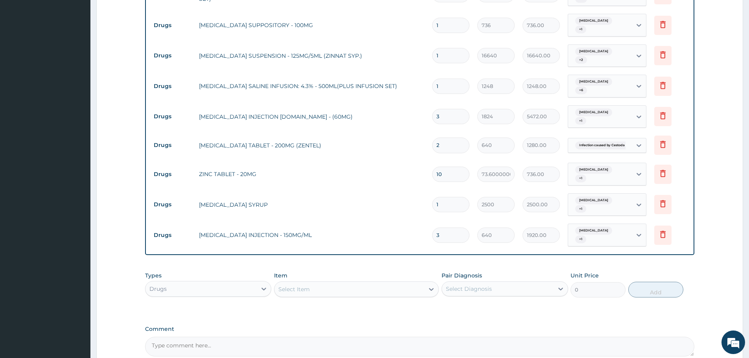
scroll to position [764, 0]
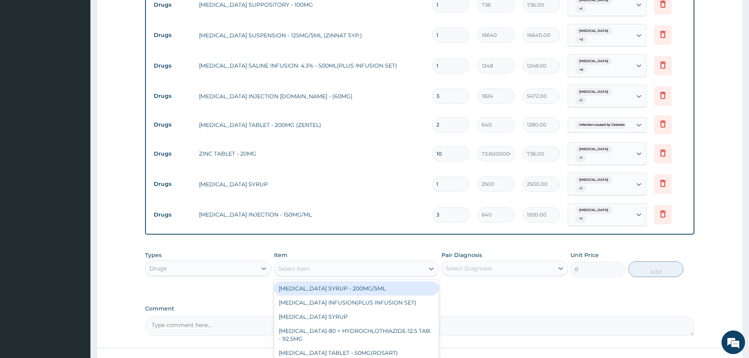
click at [296, 265] on div "Select Item" at bounding box center [293, 269] width 31 height 8
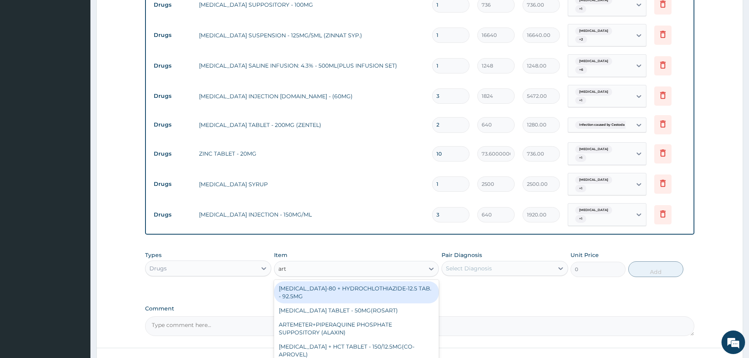
type input "arte"
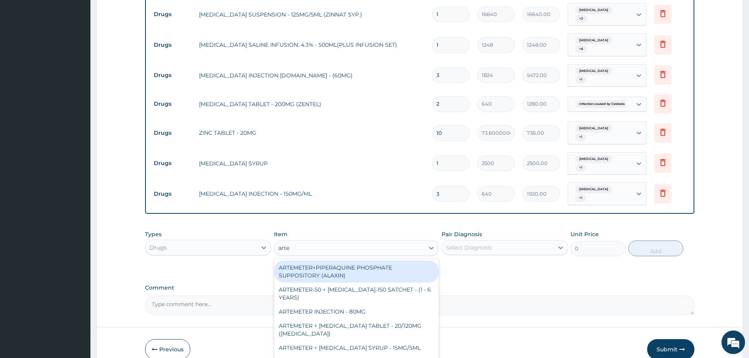
scroll to position [791, 0]
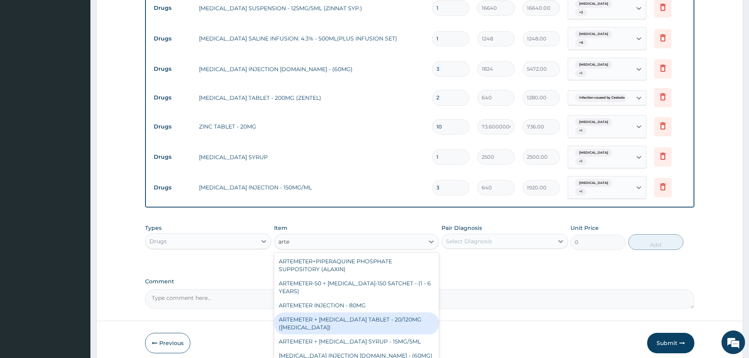
click at [380, 312] on div "ARTEMETER + LUMEFANTRINE TABLET - 20/120MG (COARTEM)" at bounding box center [356, 323] width 165 height 22
type input "240"
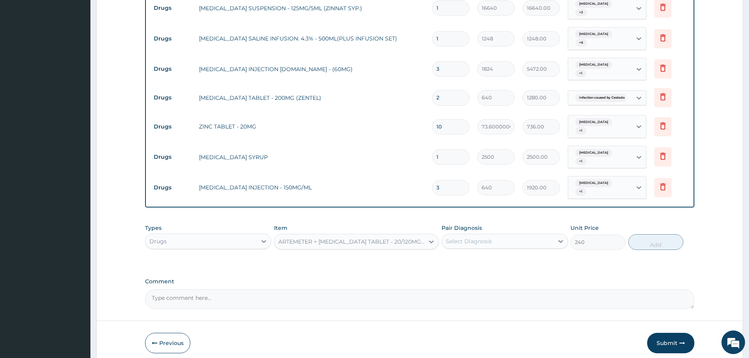
click at [536, 235] on div "Select Diagnosis" at bounding box center [497, 241] width 111 height 13
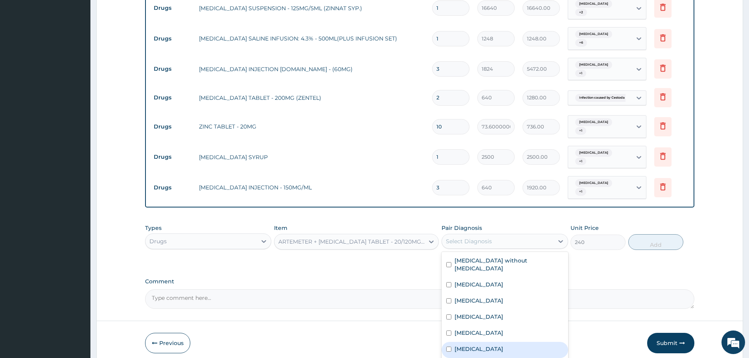
scroll to position [22, 0]
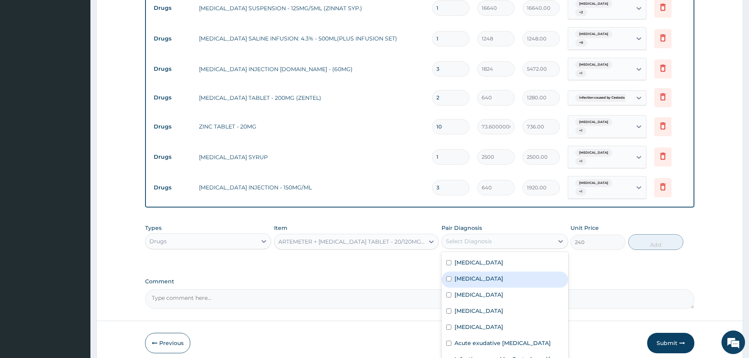
click at [494, 272] on div "Malaria" at bounding box center [504, 280] width 126 height 16
checkbox input "true"
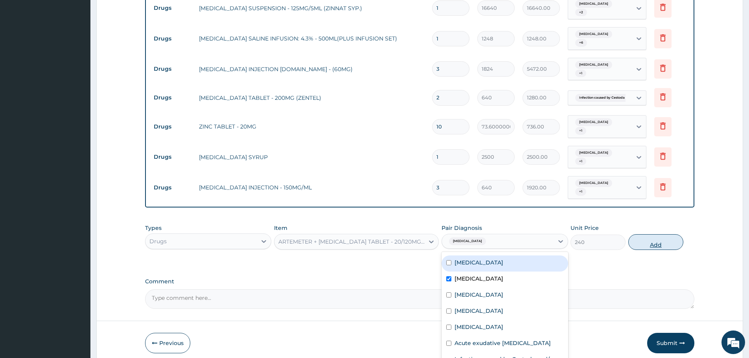
click at [647, 234] on button "Add" at bounding box center [655, 242] width 55 height 16
type input "0"
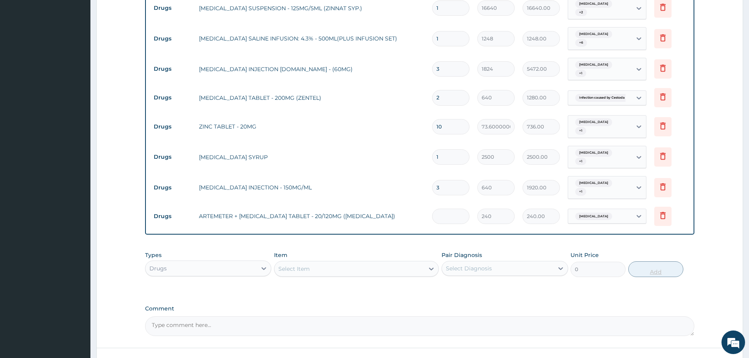
type input "0.00"
type input "6"
type input "1440.00"
type input "6"
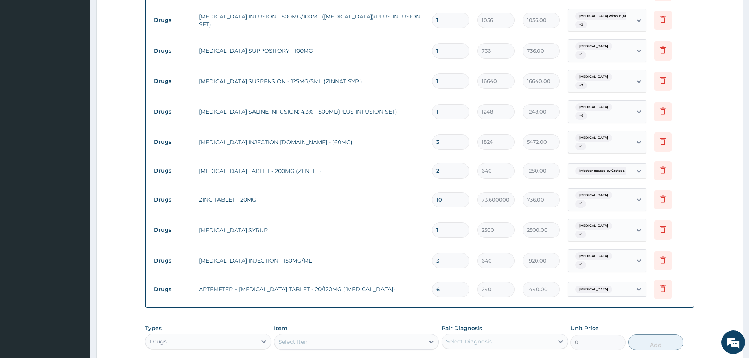
scroll to position [819, 0]
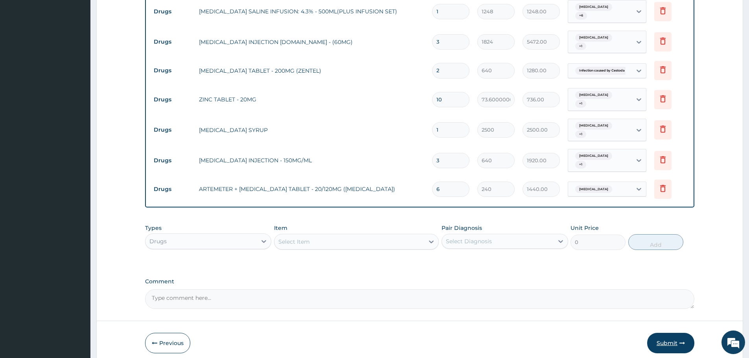
click at [665, 333] on button "Submit" at bounding box center [670, 343] width 47 height 20
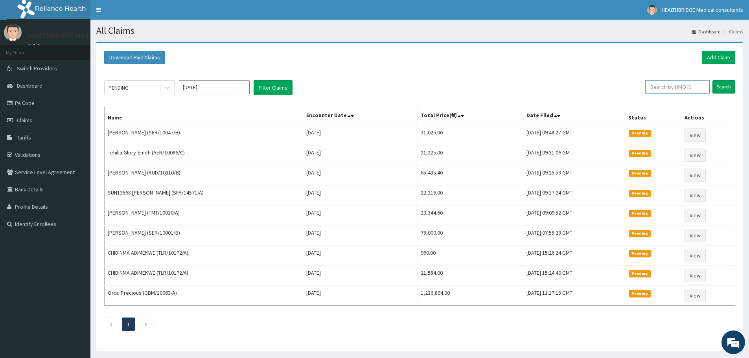
click at [658, 86] on input "text" at bounding box center [677, 86] width 64 height 13
paste input "TLR/10172/A"
type input "TLR/10172/A"
click at [731, 82] on input "Search" at bounding box center [723, 86] width 23 height 13
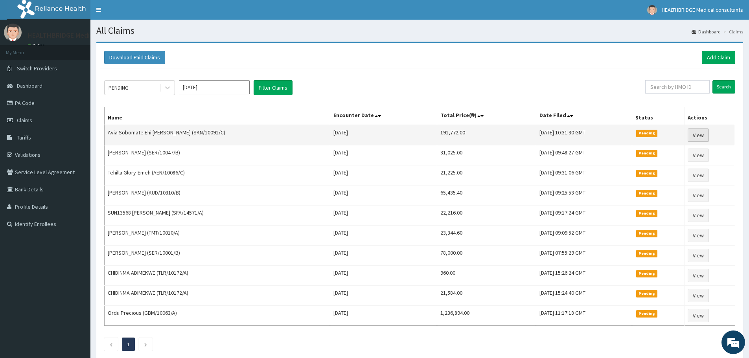
click at [703, 133] on link "View" at bounding box center [697, 135] width 21 height 13
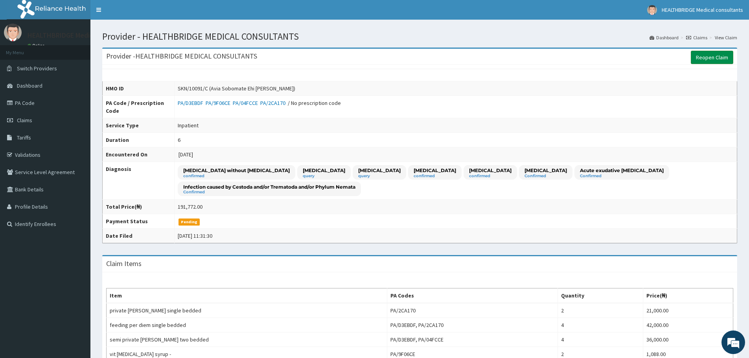
click at [716, 57] on link "Reopen Claim" at bounding box center [711, 57] width 42 height 13
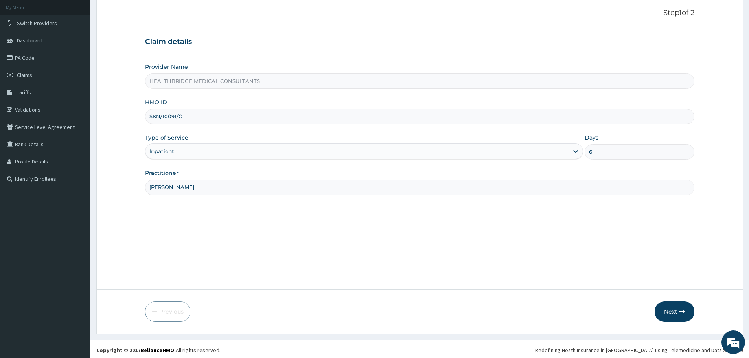
scroll to position [47, 0]
click at [675, 308] on button "Next" at bounding box center [674, 309] width 40 height 20
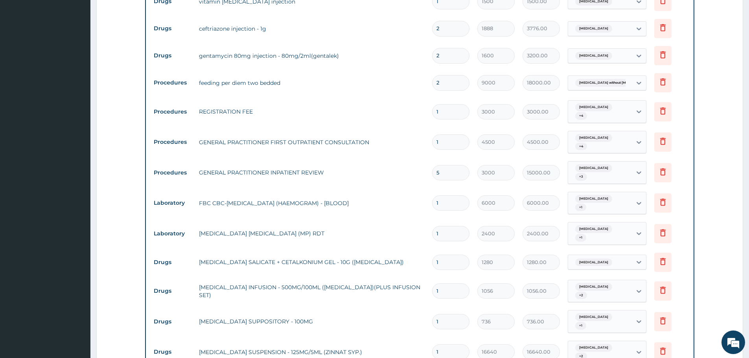
scroll to position [558, 0]
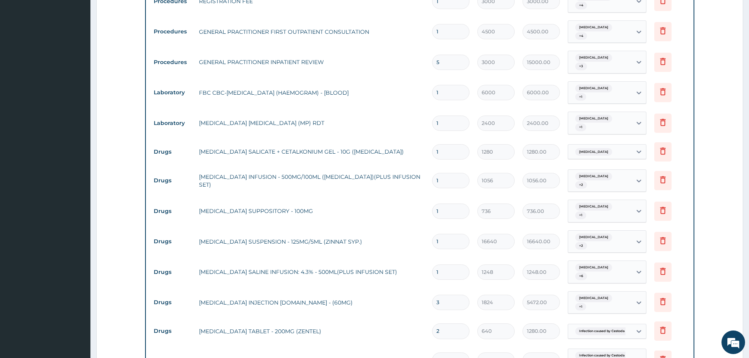
click at [448, 173] on input "1" at bounding box center [450, 180] width 37 height 15
type input "0.00"
type input "2"
type input "2112.00"
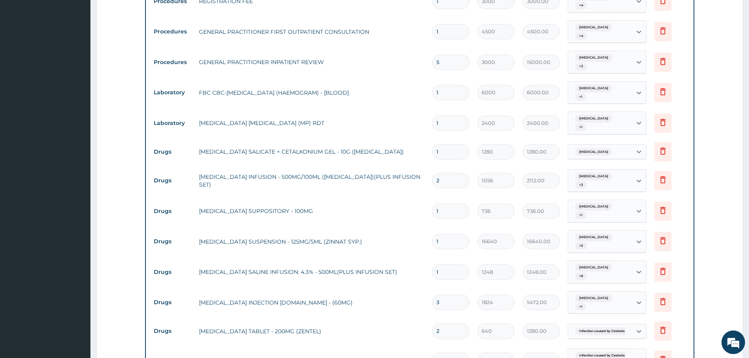
type input "2"
click at [442, 204] on input "1" at bounding box center [450, 211] width 37 height 15
type input "0.00"
type input "2"
type input "1472.00"
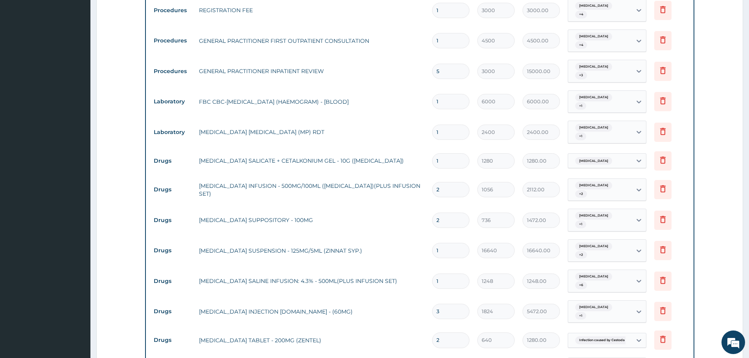
scroll to position [479, 0]
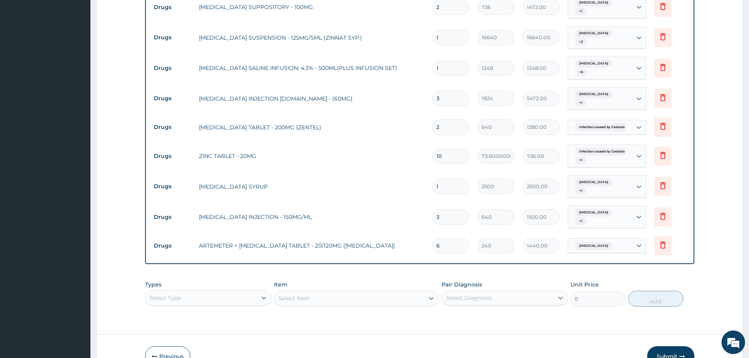
type input "2"
click at [662, 346] on button "Submit" at bounding box center [670, 356] width 47 height 20
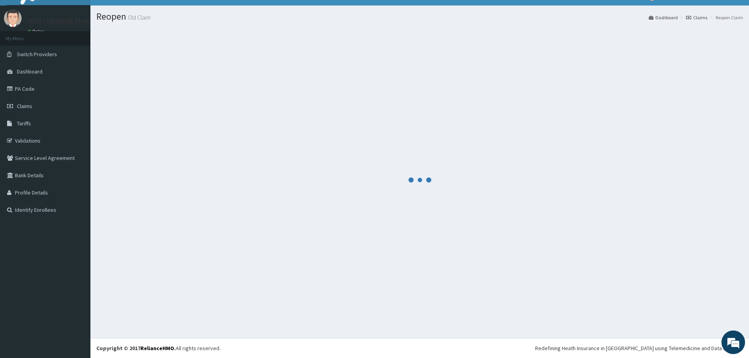
scroll to position [762, 0]
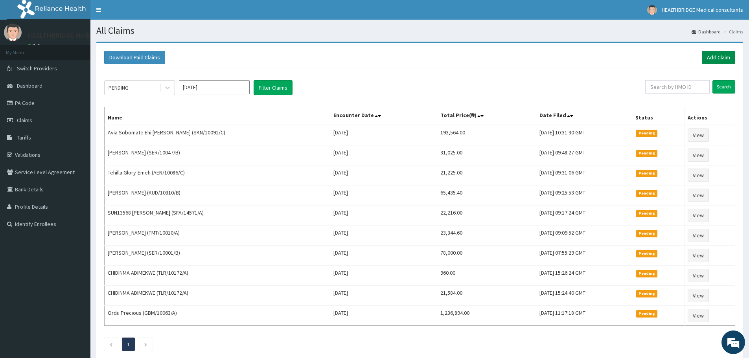
click at [727, 54] on link "Add Claim" at bounding box center [717, 57] width 33 height 13
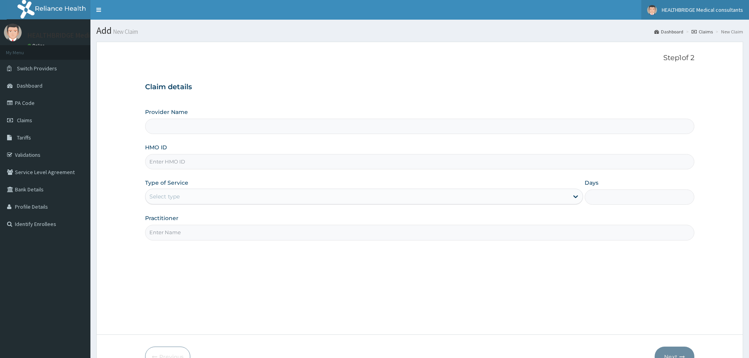
type input "HEALTHBRIDGE MEDICAL CONSULTANTS"
